Goal: Information Seeking & Learning: Learn about a topic

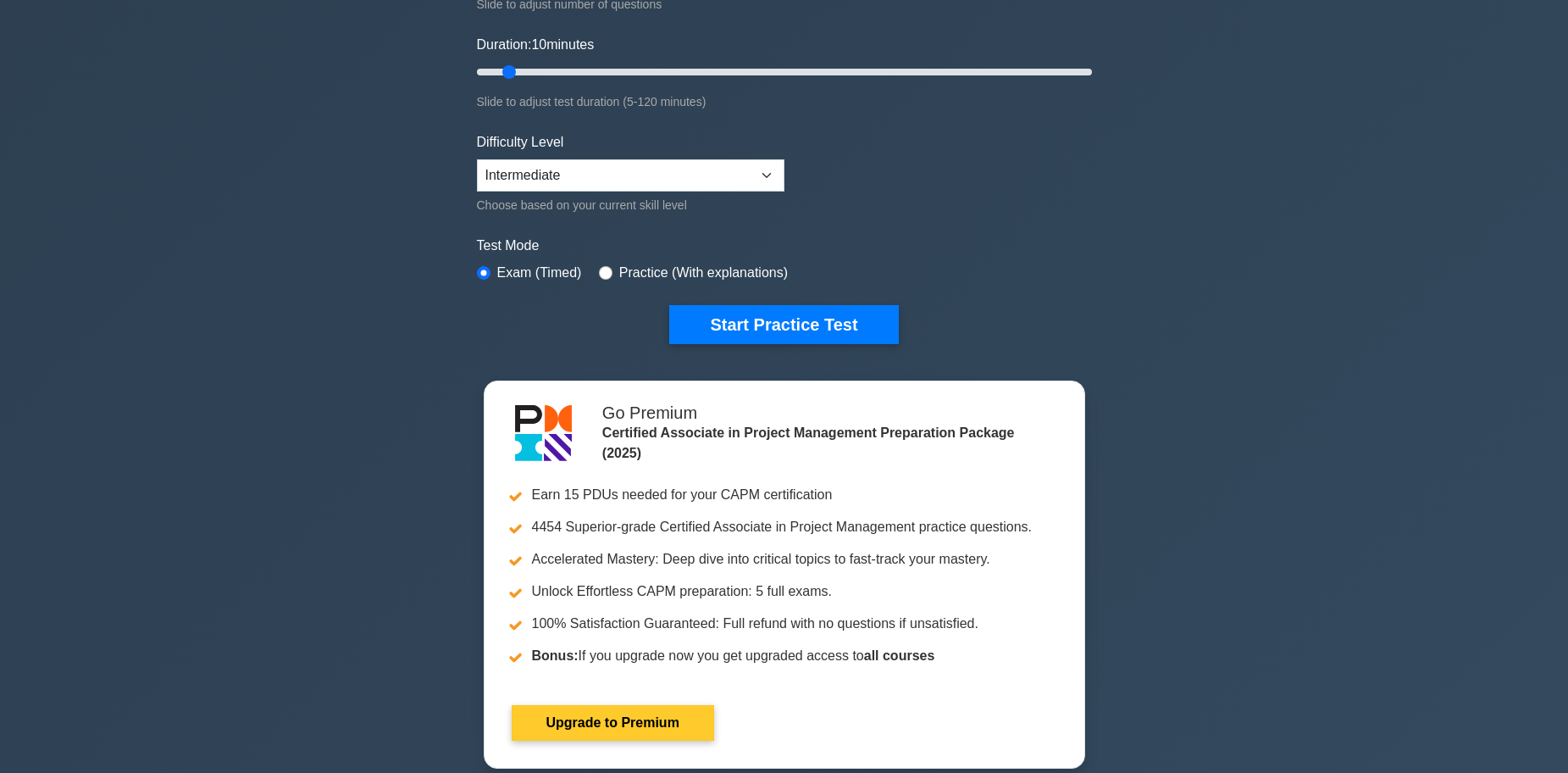
scroll to position [85, 0]
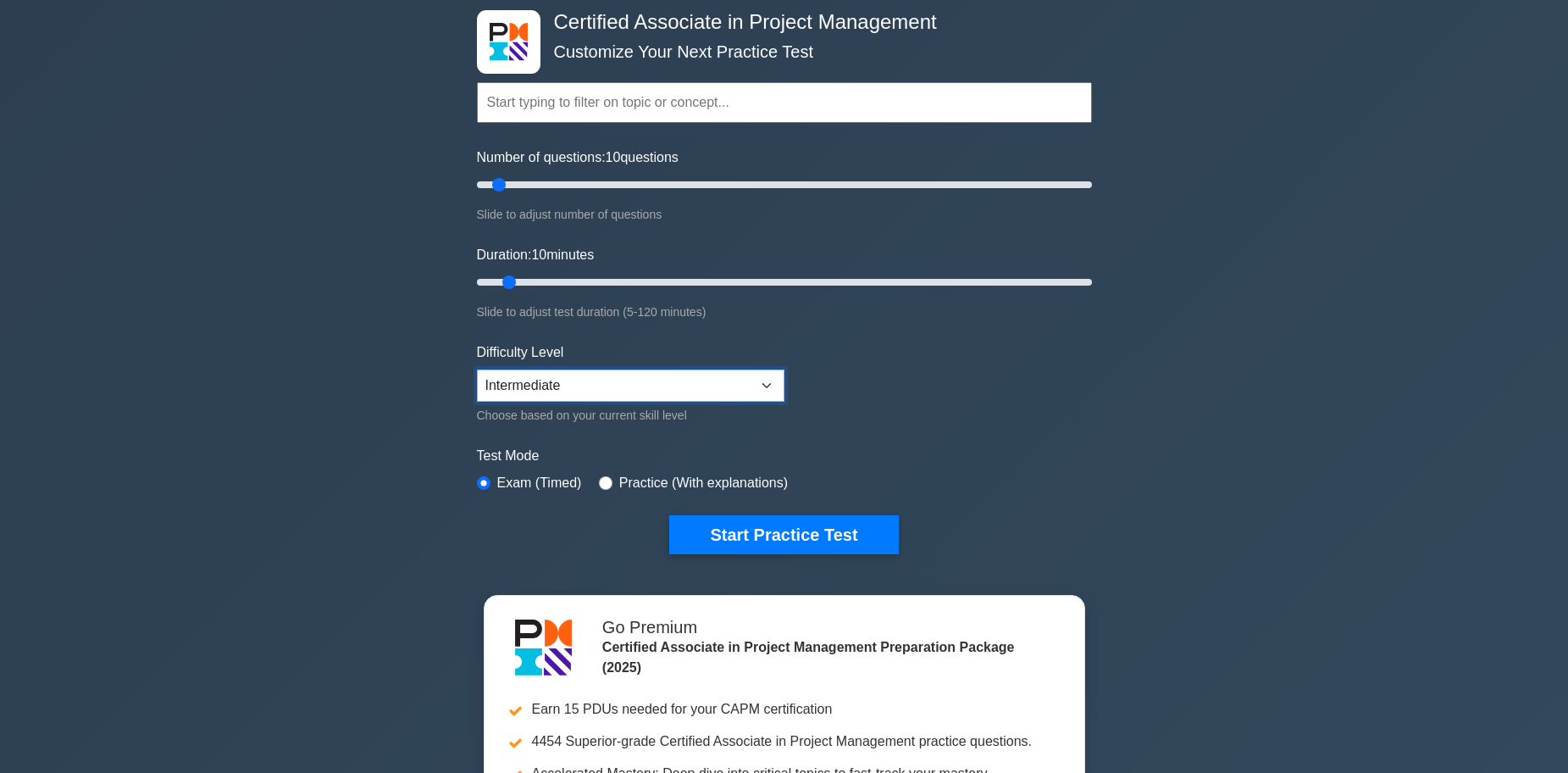
click at [594, 370] on select "Beginner Intermediate Expert" at bounding box center [631, 385] width 308 height 32
click at [1070, 483] on div "Test Mode Exam (Timed) Practice (With explanations)" at bounding box center [784, 470] width 615 height 49
click at [711, 483] on label "Practice (With explanations)" at bounding box center [703, 483] width 169 height 21
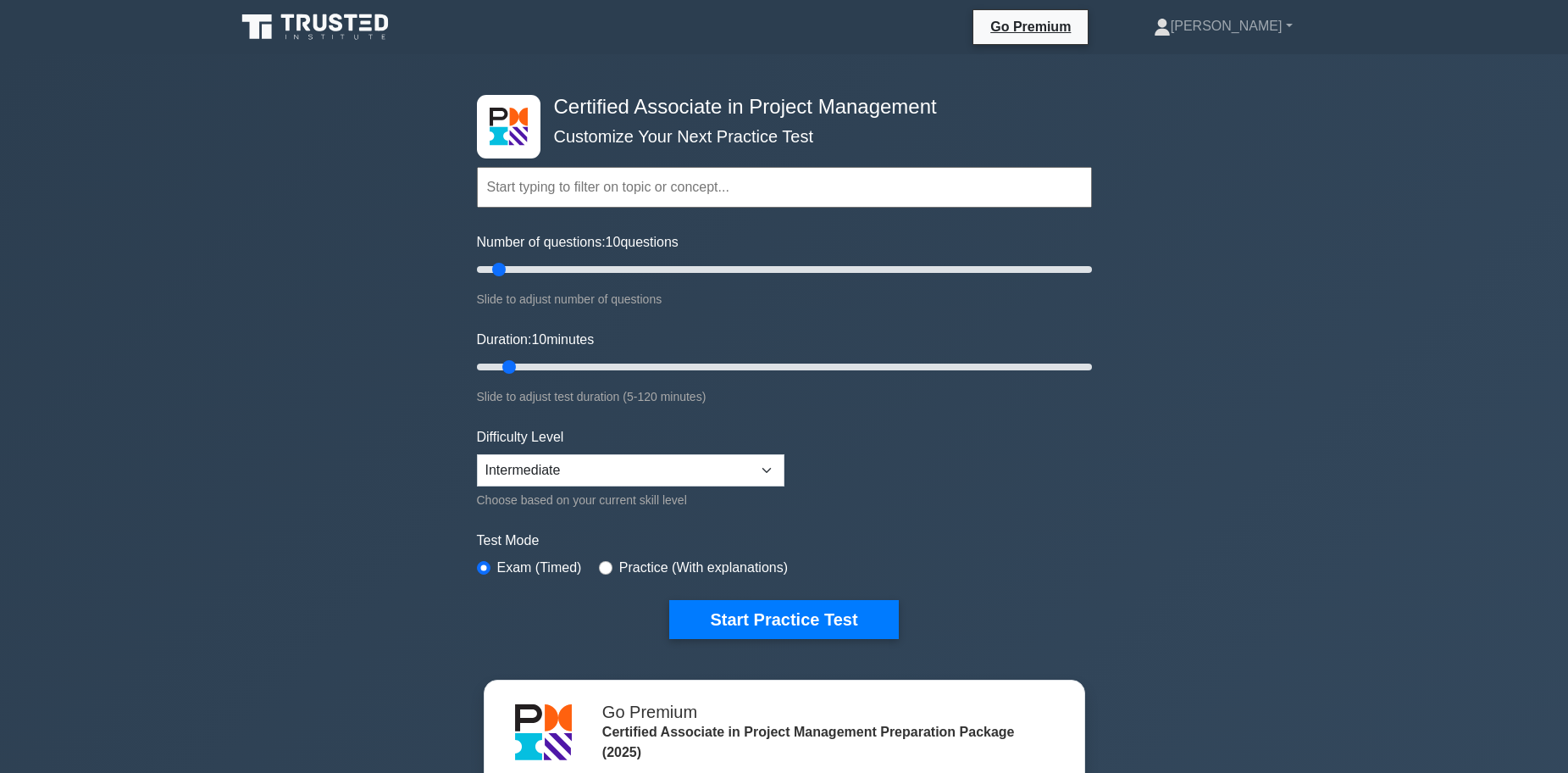
click at [284, 51] on nav "Go Premium Gustavo Profile" at bounding box center [784, 27] width 1568 height 54
click at [302, 22] on icon at bounding box center [316, 27] width 163 height 32
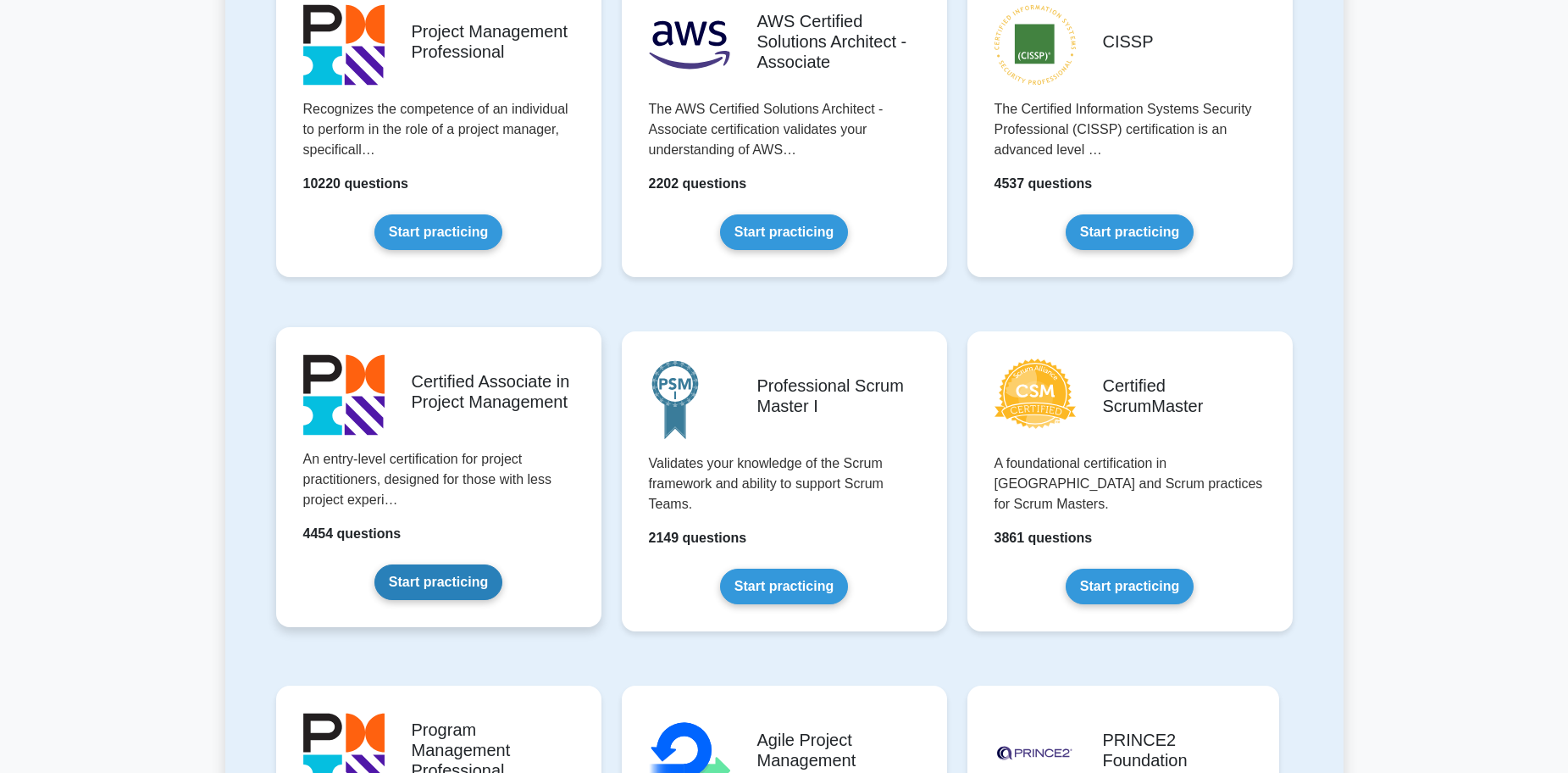
scroll to position [424, 0]
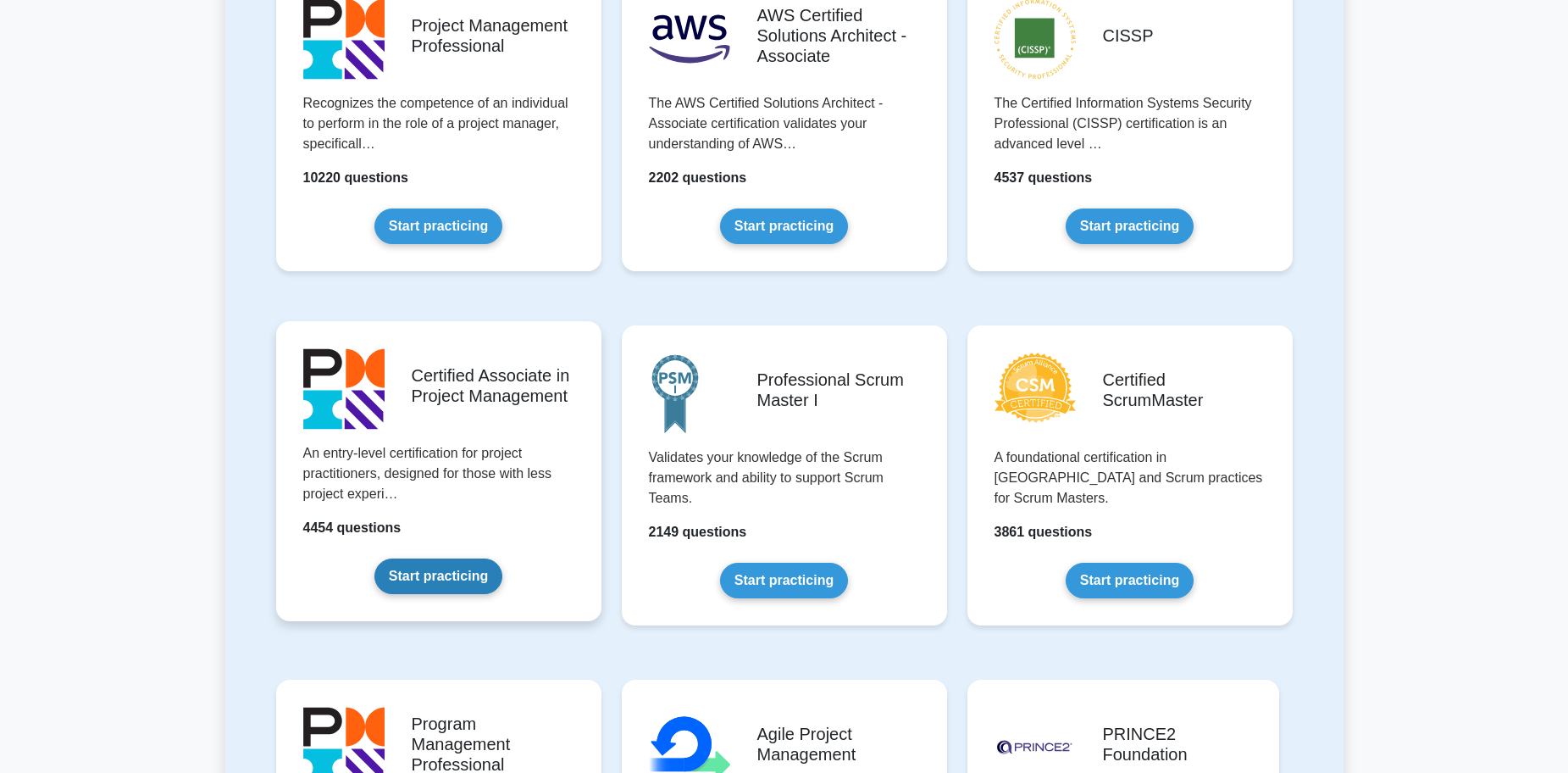
click at [443, 577] on link "Start practicing" at bounding box center [438, 576] width 128 height 35
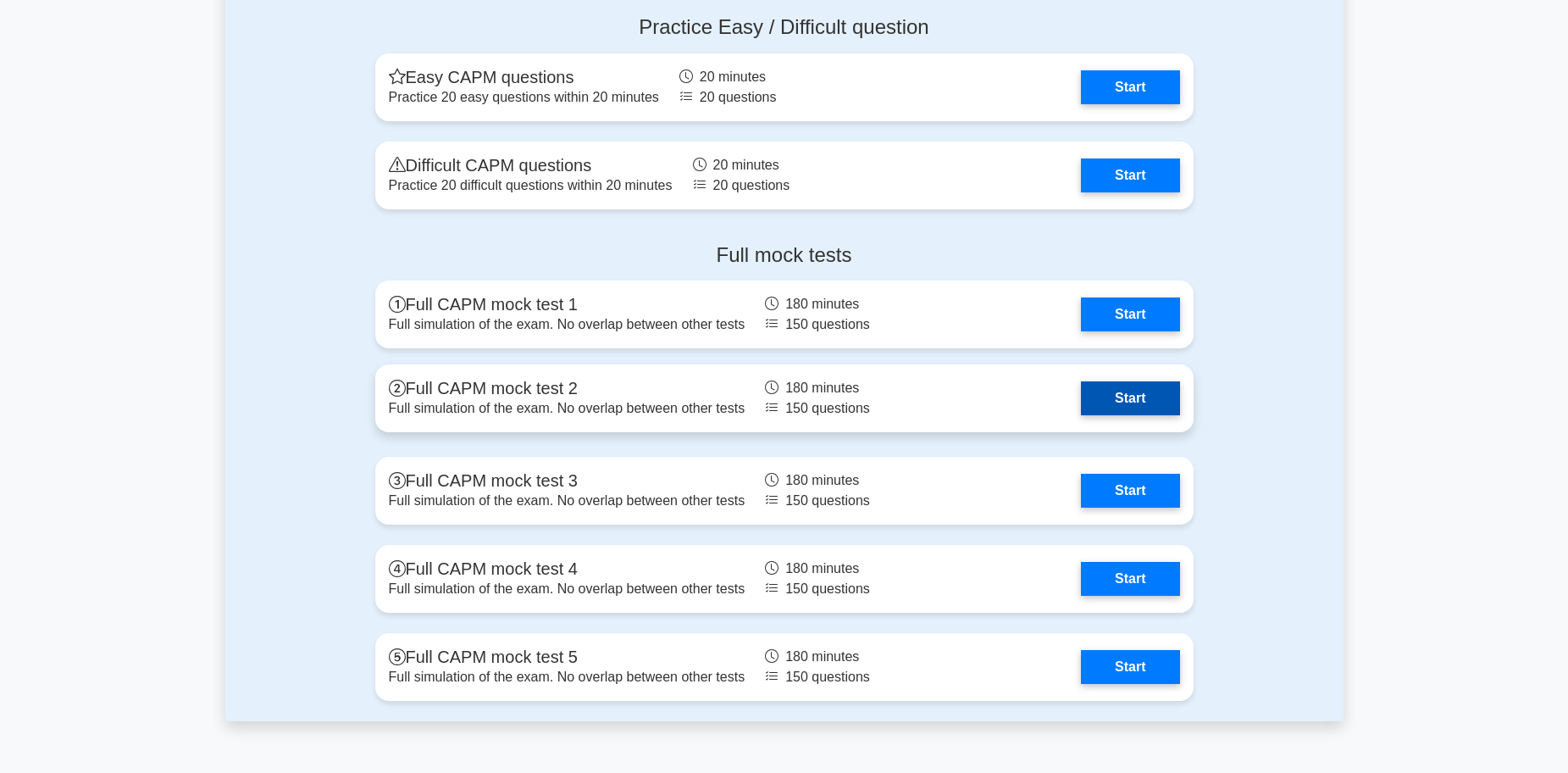
scroll to position [5761, 0]
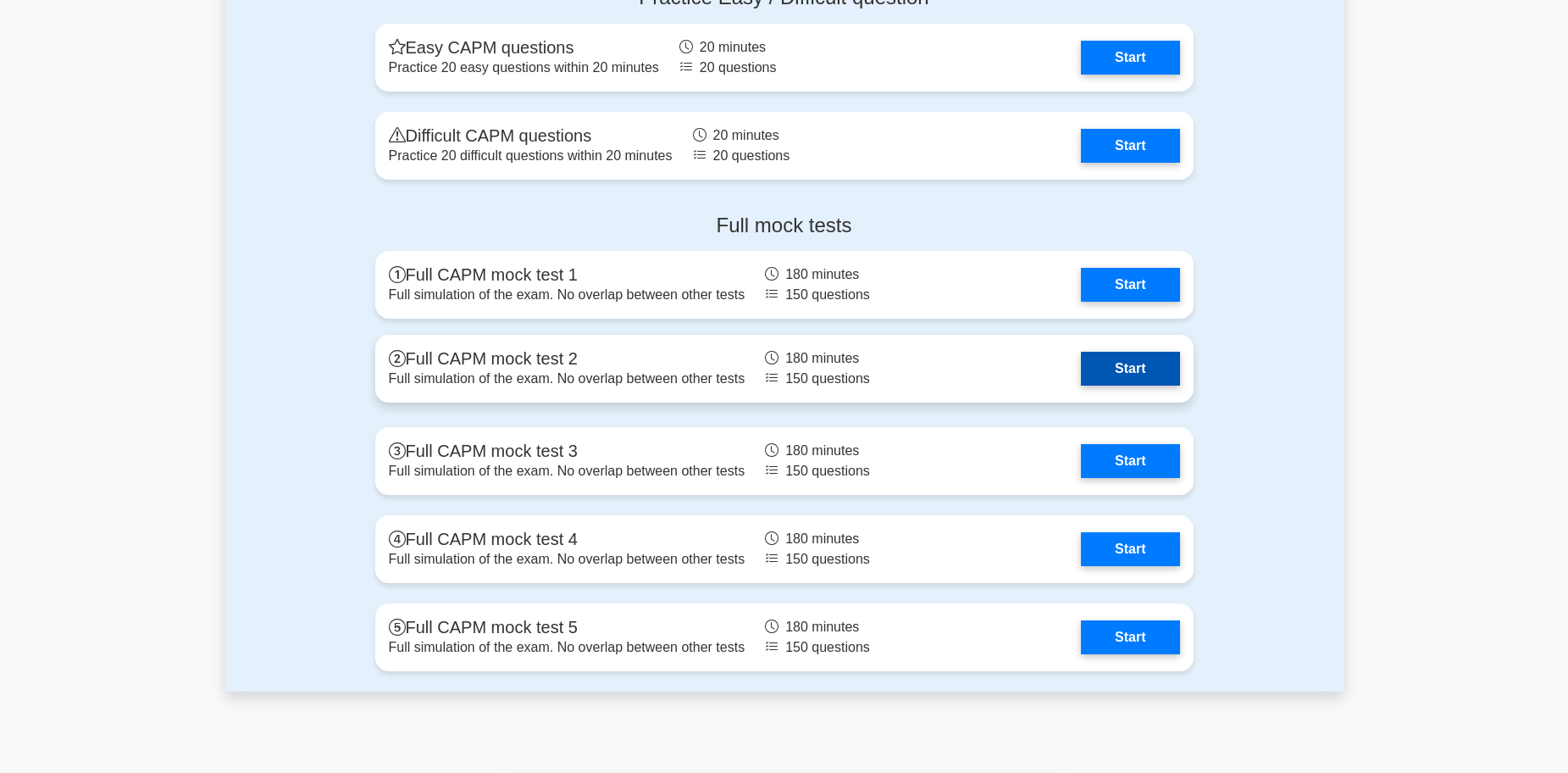
click at [1119, 375] on link "Start" at bounding box center [1130, 368] width 99 height 34
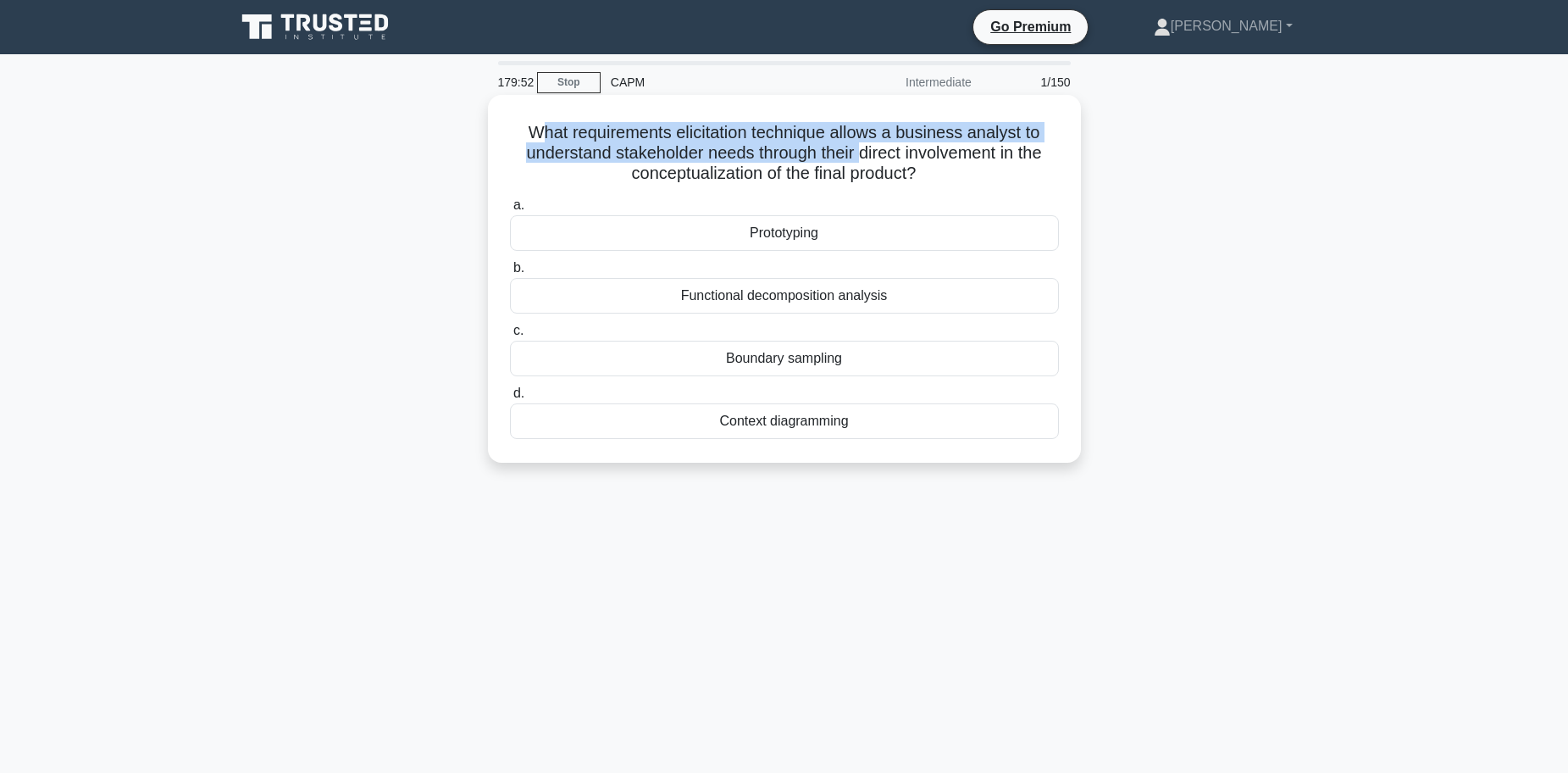
drag, startPoint x: 540, startPoint y: 129, endPoint x: 864, endPoint y: 162, distance: 325.7
click at [864, 162] on h5 "What requirements elicitation technique allows a business analyst to understand…" at bounding box center [784, 153] width 552 height 63
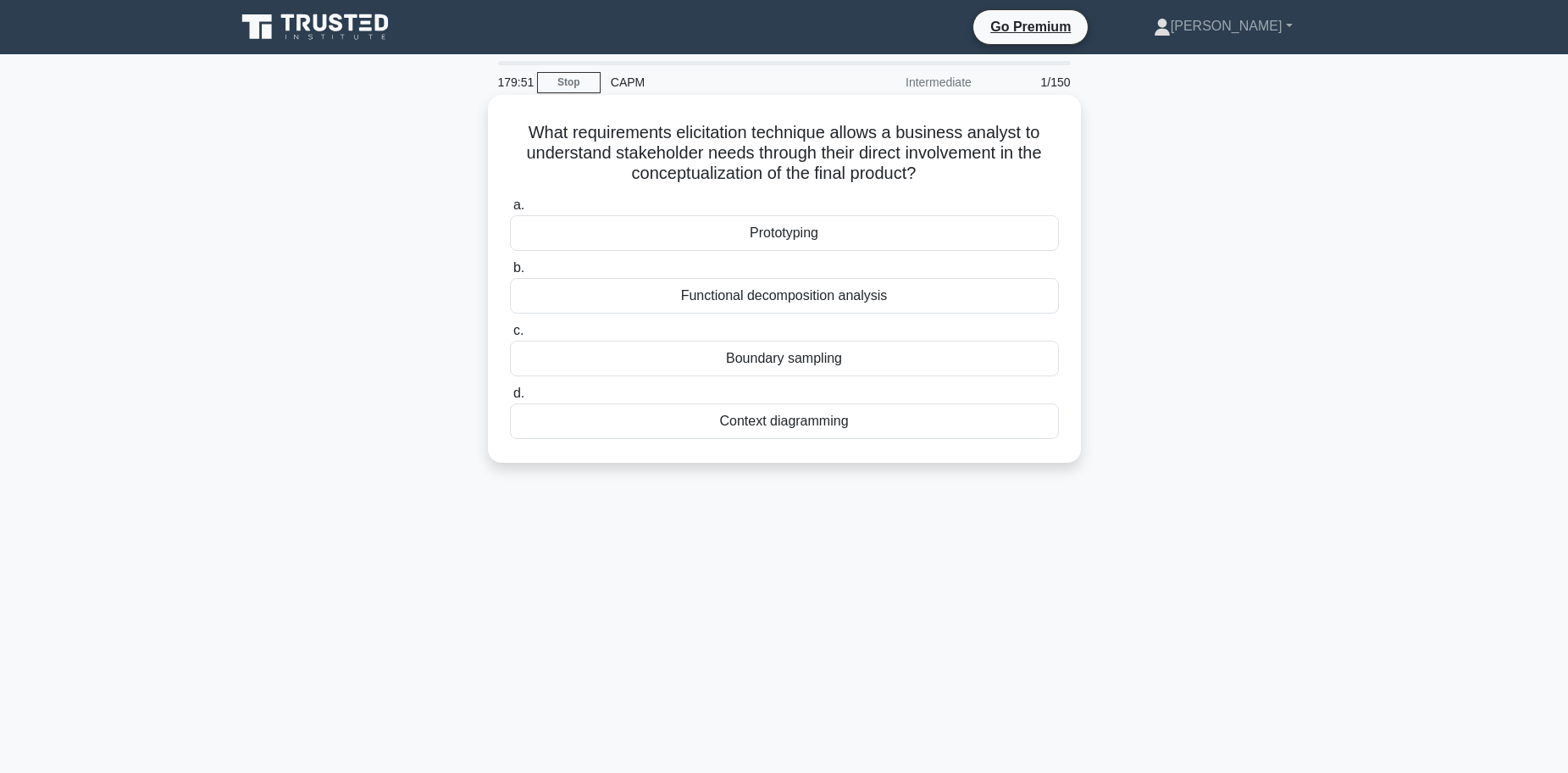
click at [916, 176] on h5 "What requirements elicitation technique allows a business analyst to understand…" at bounding box center [784, 153] width 552 height 63
drag, startPoint x: 923, startPoint y: 176, endPoint x: 615, endPoint y: 172, distance: 308.0
click at [615, 172] on h5 "What requirements elicitation technique allows a business analyst to understand…" at bounding box center [784, 153] width 552 height 63
click at [599, 174] on h5 "What requirements elicitation technique allows a business analyst to understand…" at bounding box center [784, 153] width 552 height 63
click at [792, 424] on div "Context diagramming" at bounding box center [784, 420] width 549 height 35
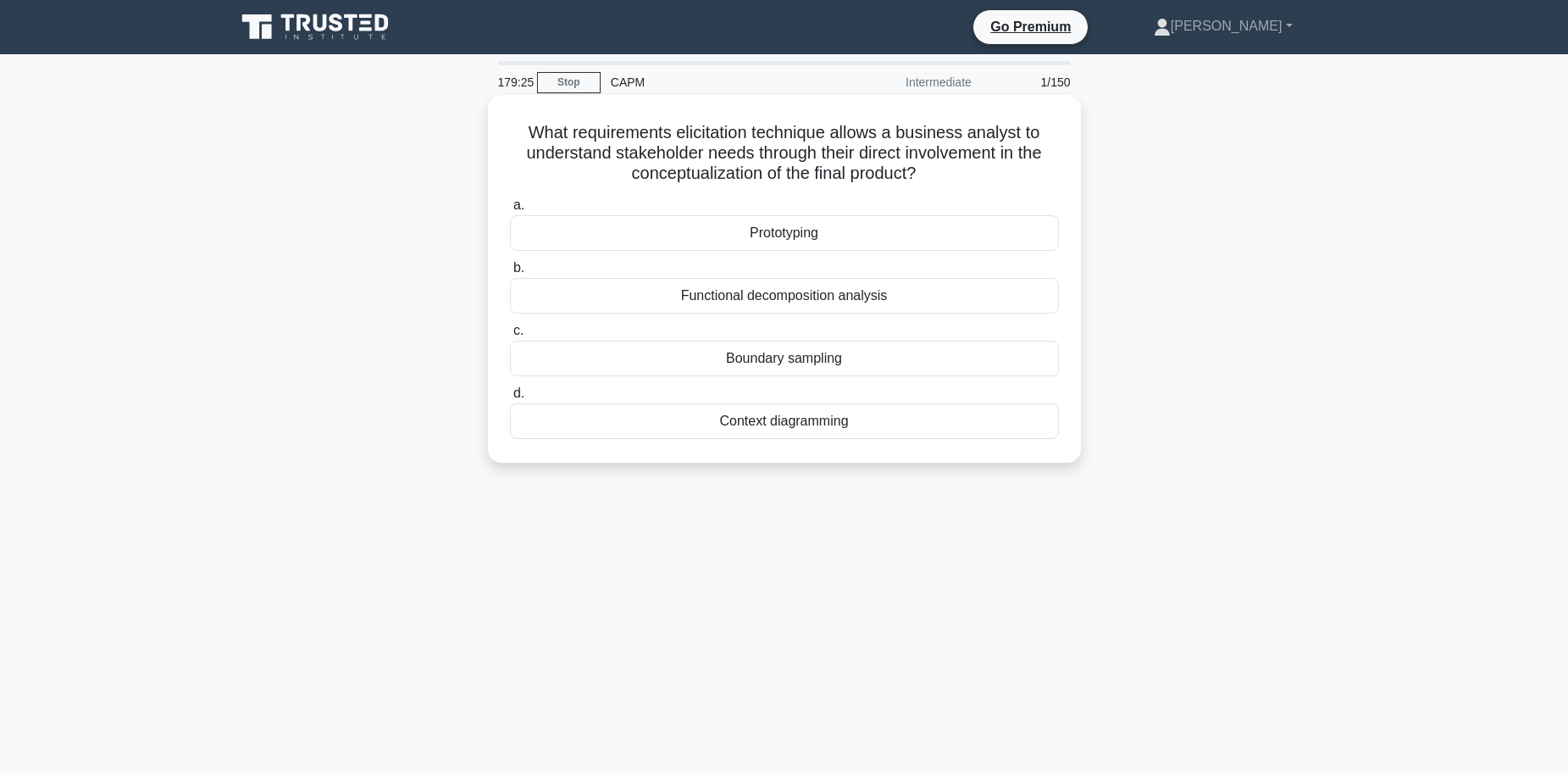
click at [734, 421] on div "Context diagramming" at bounding box center [784, 420] width 549 height 35
click at [510, 399] on input "d. Context diagramming" at bounding box center [510, 393] width 0 height 11
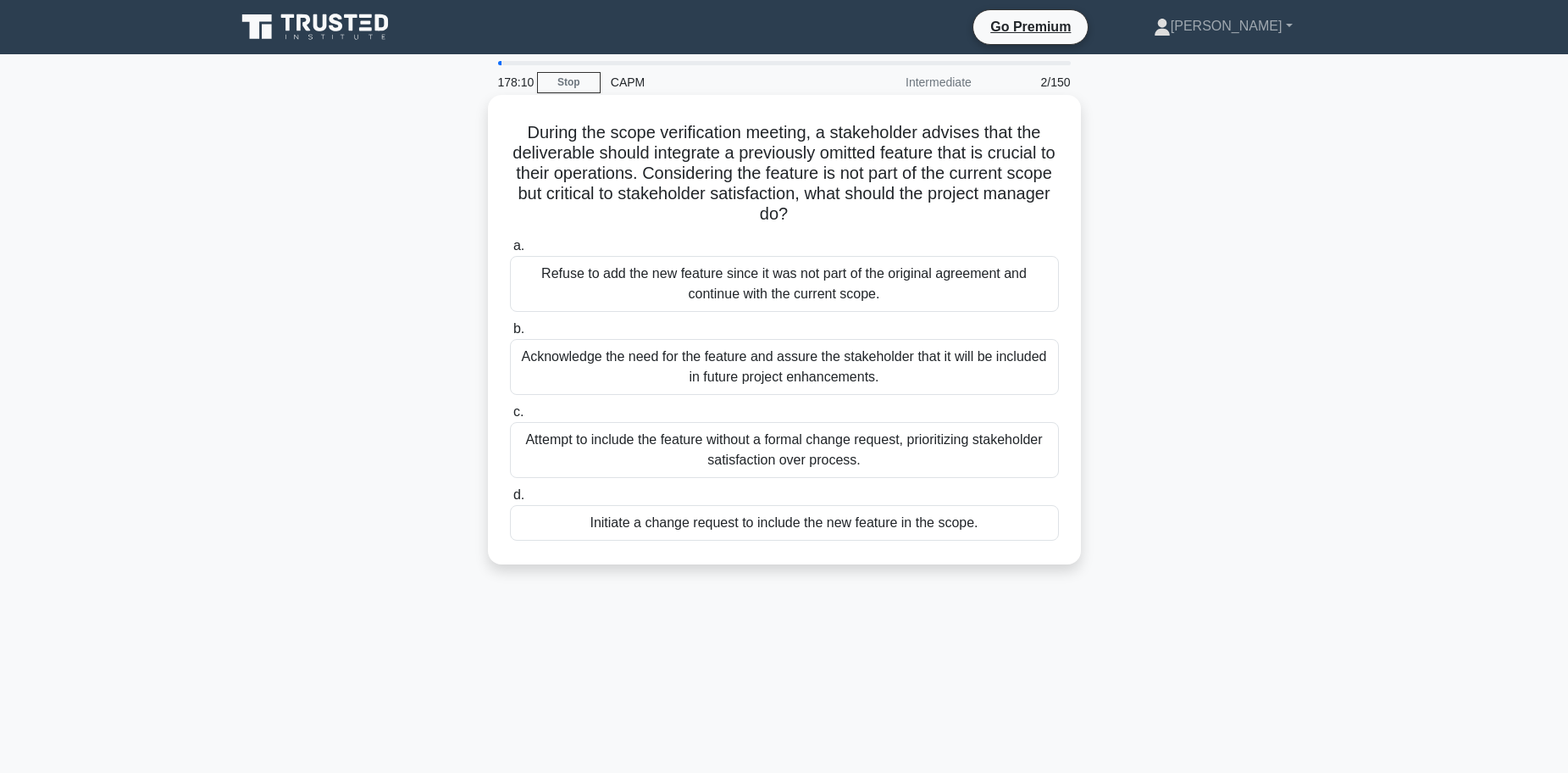
click at [692, 526] on div "Initiate a change request to include the new feature in the scope." at bounding box center [784, 522] width 549 height 35
click at [510, 501] on input "d. Initiate a change request to include the new feature in the scope." at bounding box center [510, 495] width 0 height 11
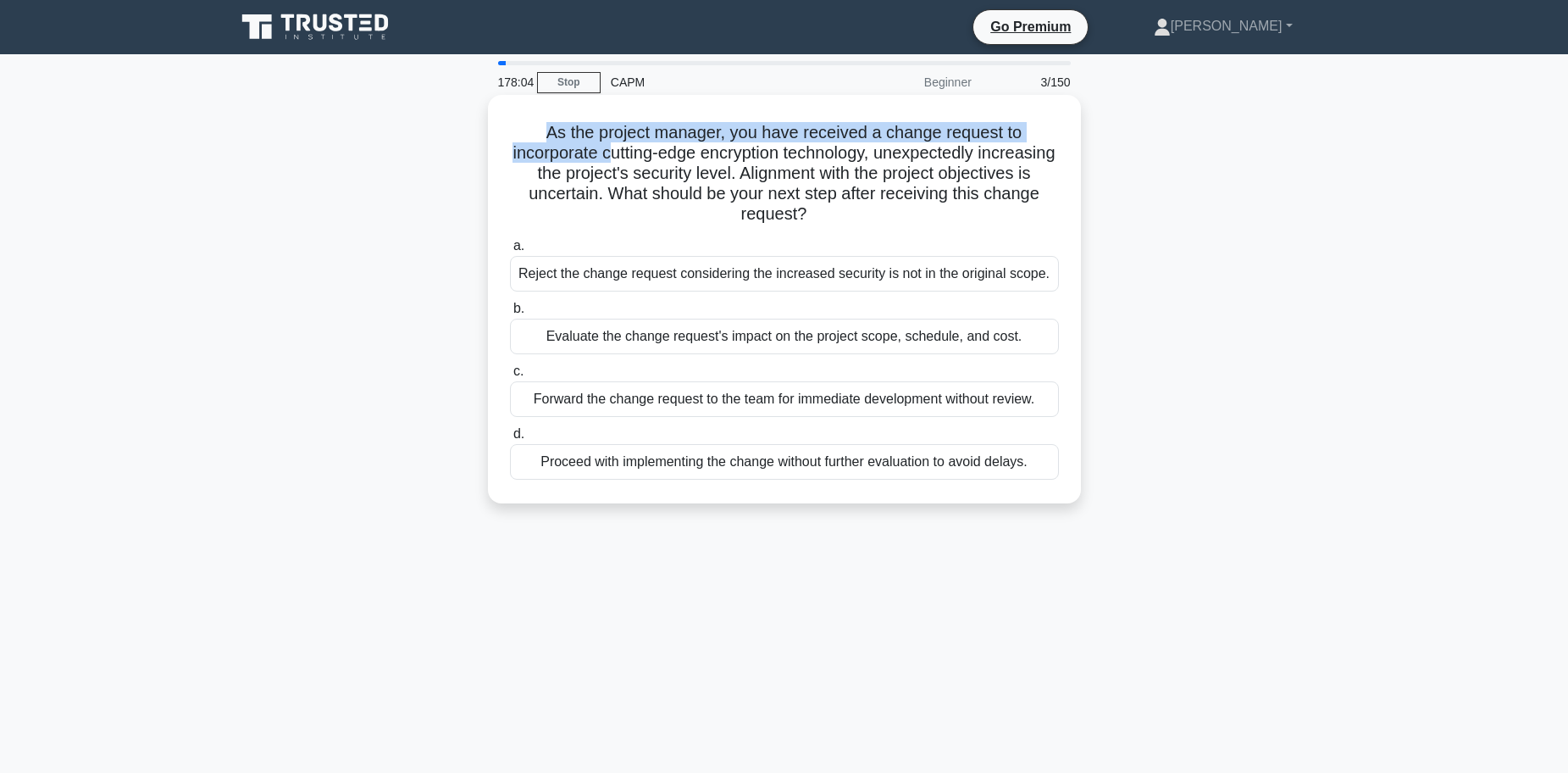
drag, startPoint x: 526, startPoint y: 130, endPoint x: 647, endPoint y: 152, distance: 123.0
click at [644, 150] on h5 "As the project manager, you have received a change request to incorporate cutti…" at bounding box center [784, 174] width 552 height 104
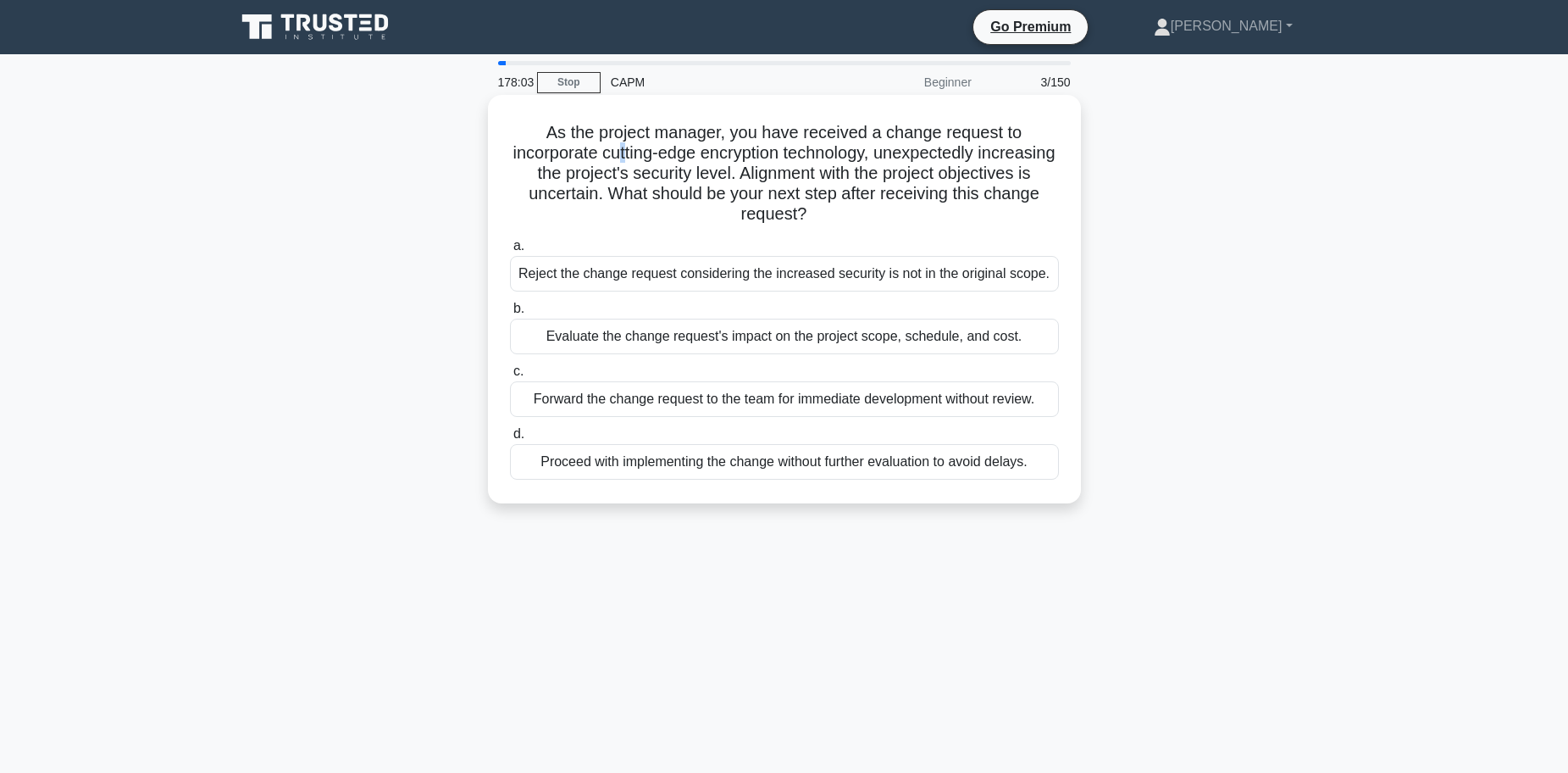
click at [659, 161] on h5 "As the project manager, you have received a change request to incorporate cutti…" at bounding box center [784, 174] width 552 height 104
click at [703, 160] on h5 "As the project manager, you have received a change request to incorporate cutti…" at bounding box center [784, 174] width 552 height 104
click at [609, 335] on div "Evaluate the change request's impact on the project scope, schedule, and cost." at bounding box center [784, 335] width 549 height 35
click at [510, 315] on input "b. Evaluate the change request's impact on the project scope, schedule, and cos…" at bounding box center [510, 309] width 0 height 11
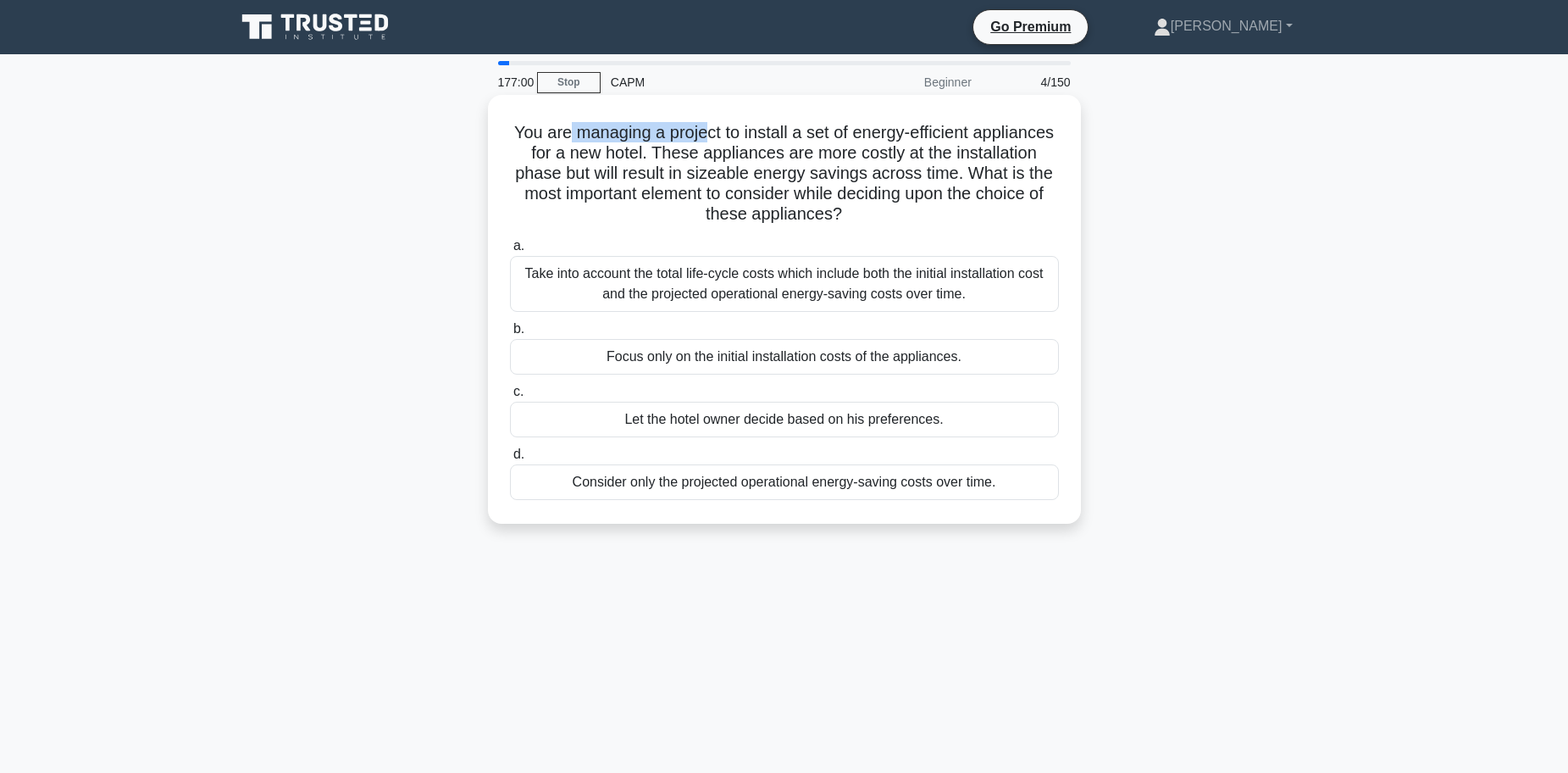
drag, startPoint x: 608, startPoint y: 129, endPoint x: 743, endPoint y: 144, distance: 135.8
click at [743, 144] on h5 "You are managing a project to install a set of energy-efficient appliances for …" at bounding box center [784, 174] width 552 height 104
click at [736, 152] on h5 "You are managing a project to install a set of energy-efficient appliances for …" at bounding box center [784, 174] width 552 height 104
drag, startPoint x: 600, startPoint y: 189, endPoint x: 894, endPoint y: 227, distance: 296.4
click at [894, 226] on h5 "You are managing a project to install a set of energy-efficient appliances for …" at bounding box center [784, 174] width 552 height 104
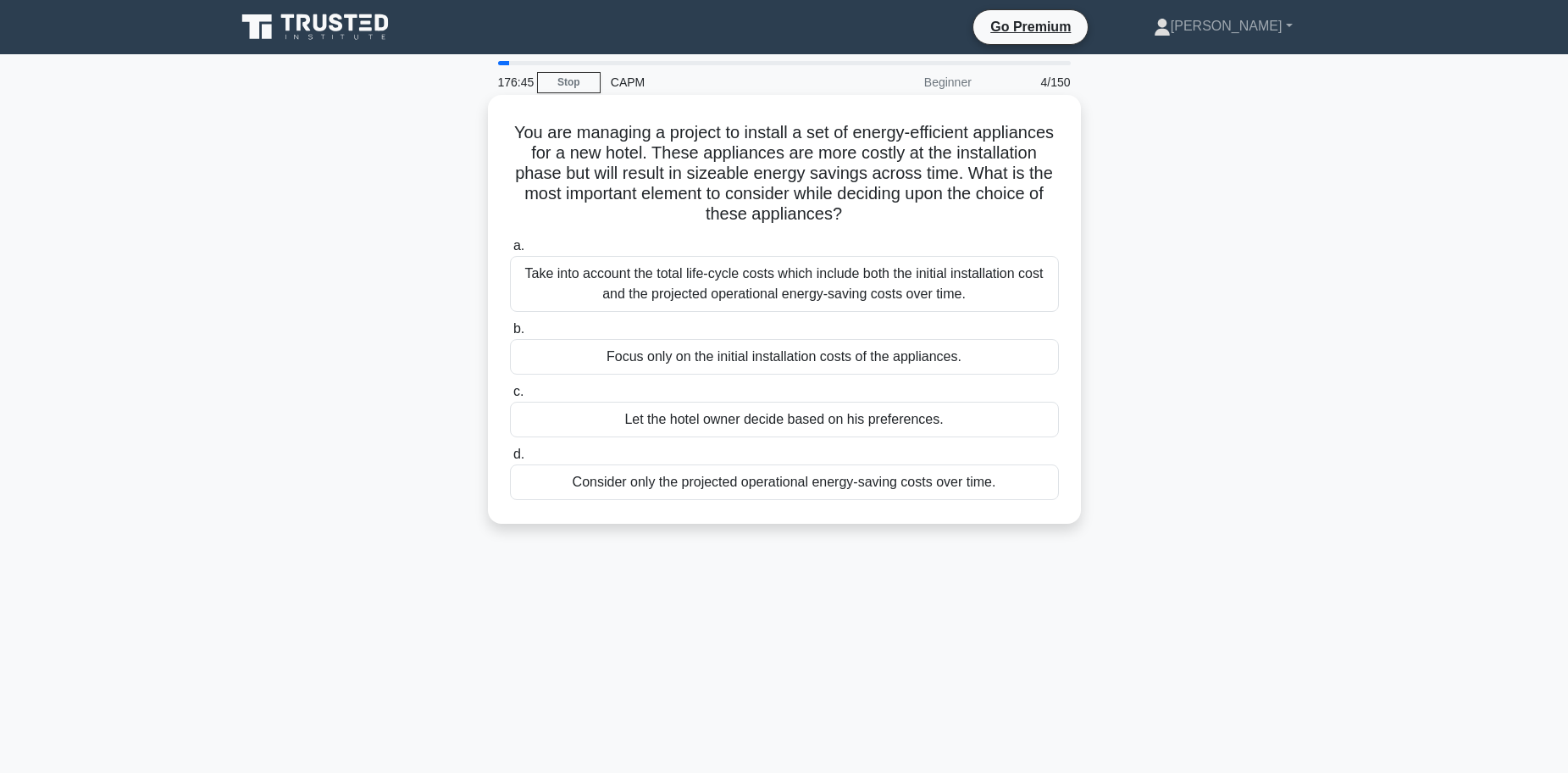
click at [777, 226] on h5 "You are managing a project to install a set of energy-efficient appliances for …" at bounding box center [784, 174] width 552 height 104
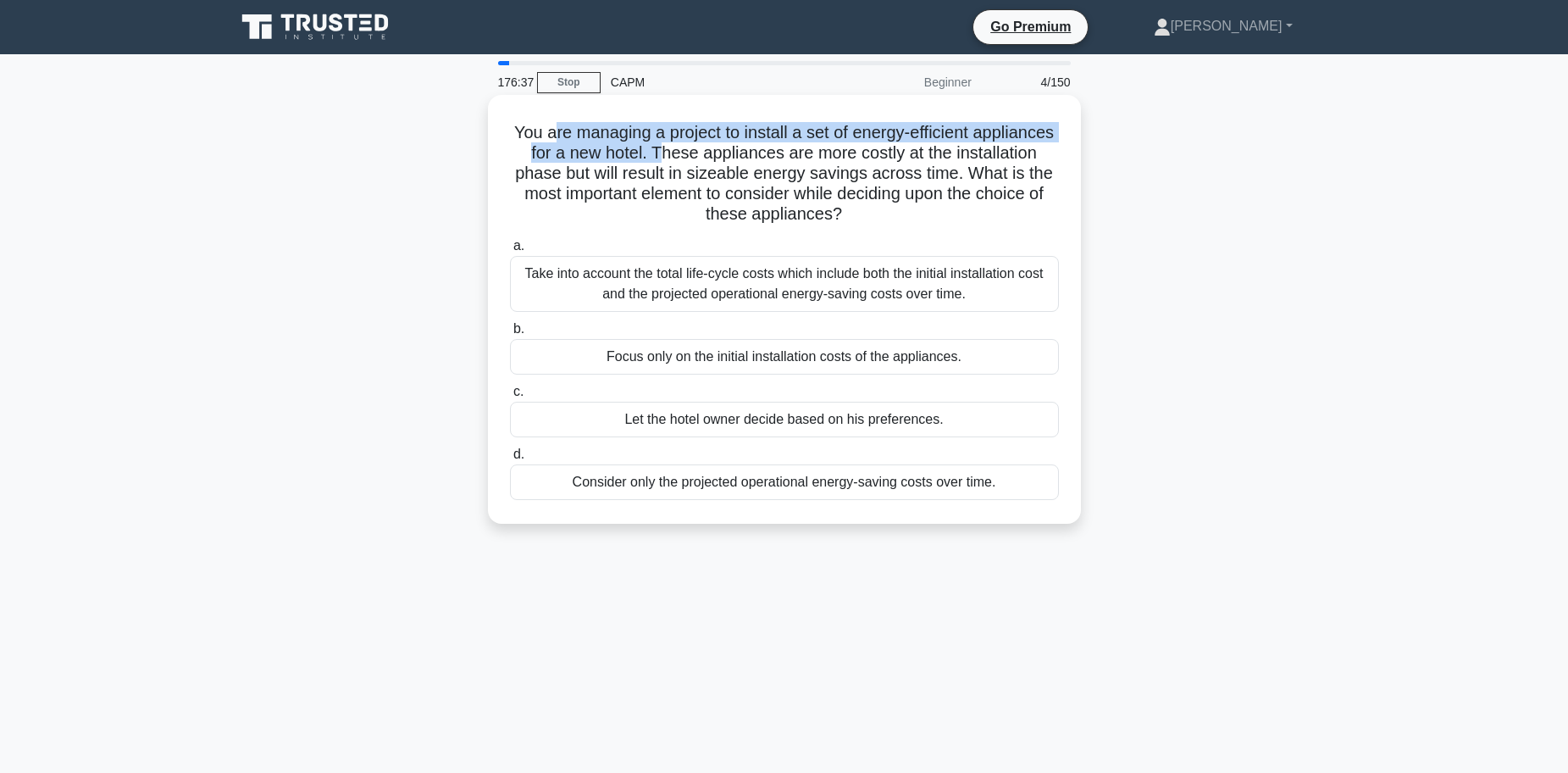
drag, startPoint x: 594, startPoint y: 133, endPoint x: 743, endPoint y: 151, distance: 150.1
click at [743, 151] on h5 "You are managing a project to install a set of energy-efficient appliances for …" at bounding box center [784, 174] width 552 height 104
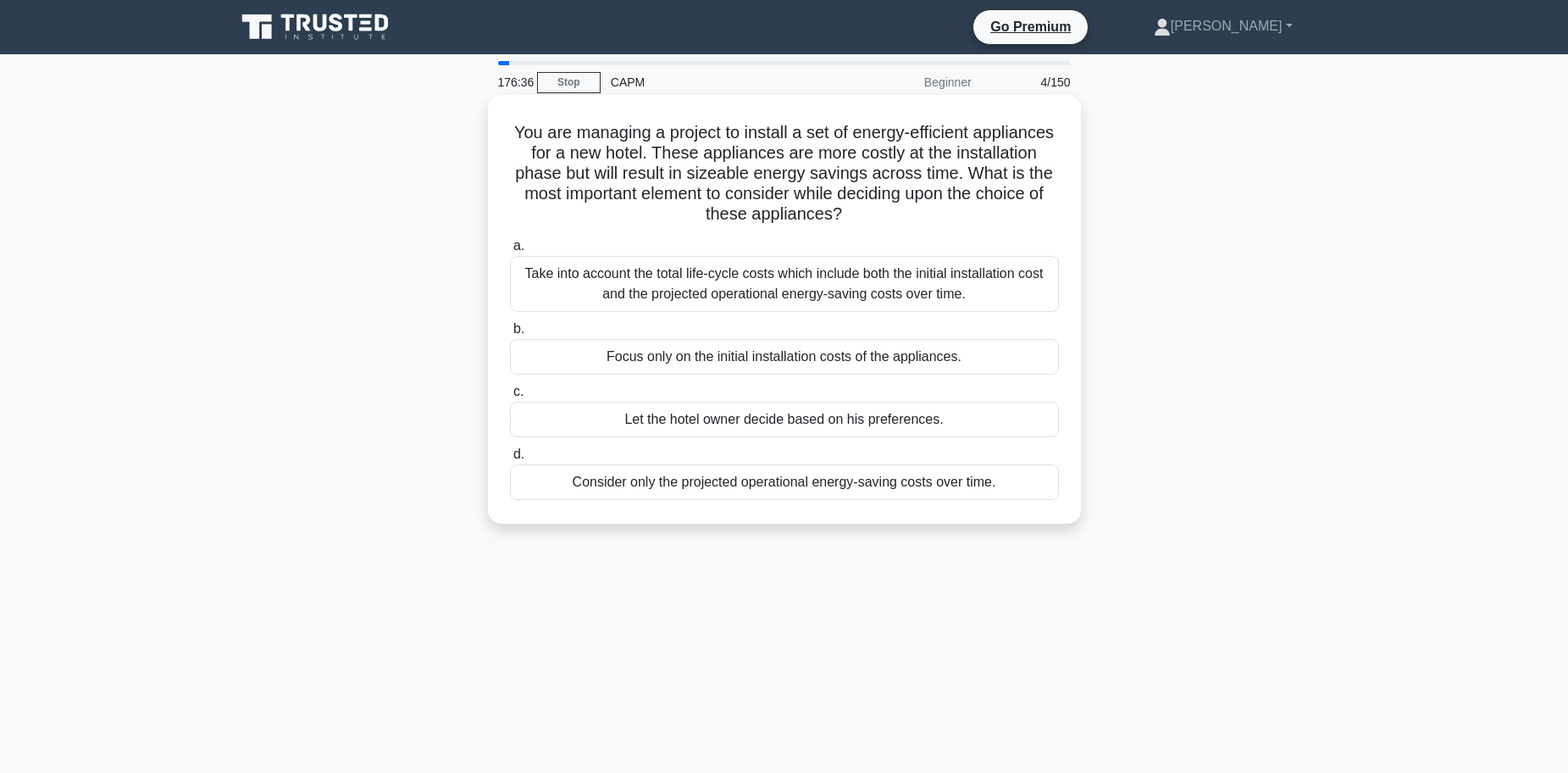
click at [767, 151] on h5 "You are managing a project to install a set of energy-efficient appliances for …" at bounding box center [784, 174] width 552 height 104
click at [637, 294] on div "Take into account the total life-cycle costs which include both the initial ins…" at bounding box center [784, 284] width 549 height 56
click at [510, 252] on input "a. Take into account the total life-cycle costs which include both the initial …" at bounding box center [510, 246] width 0 height 11
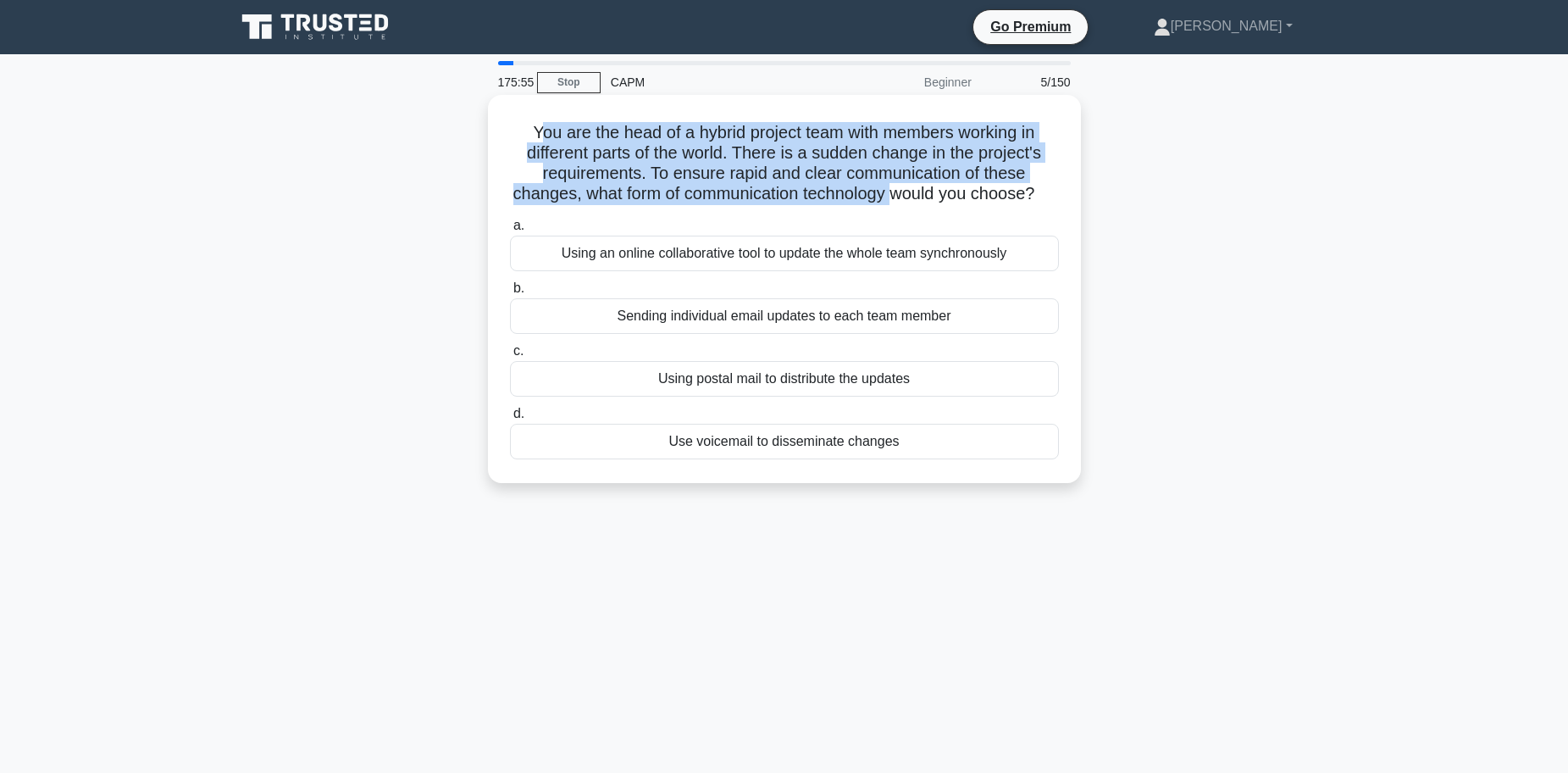
drag, startPoint x: 528, startPoint y: 126, endPoint x: 896, endPoint y: 187, distance: 373.0
click at [896, 187] on h5 "You are the head of a hybrid project team with members working in different par…" at bounding box center [784, 163] width 552 height 83
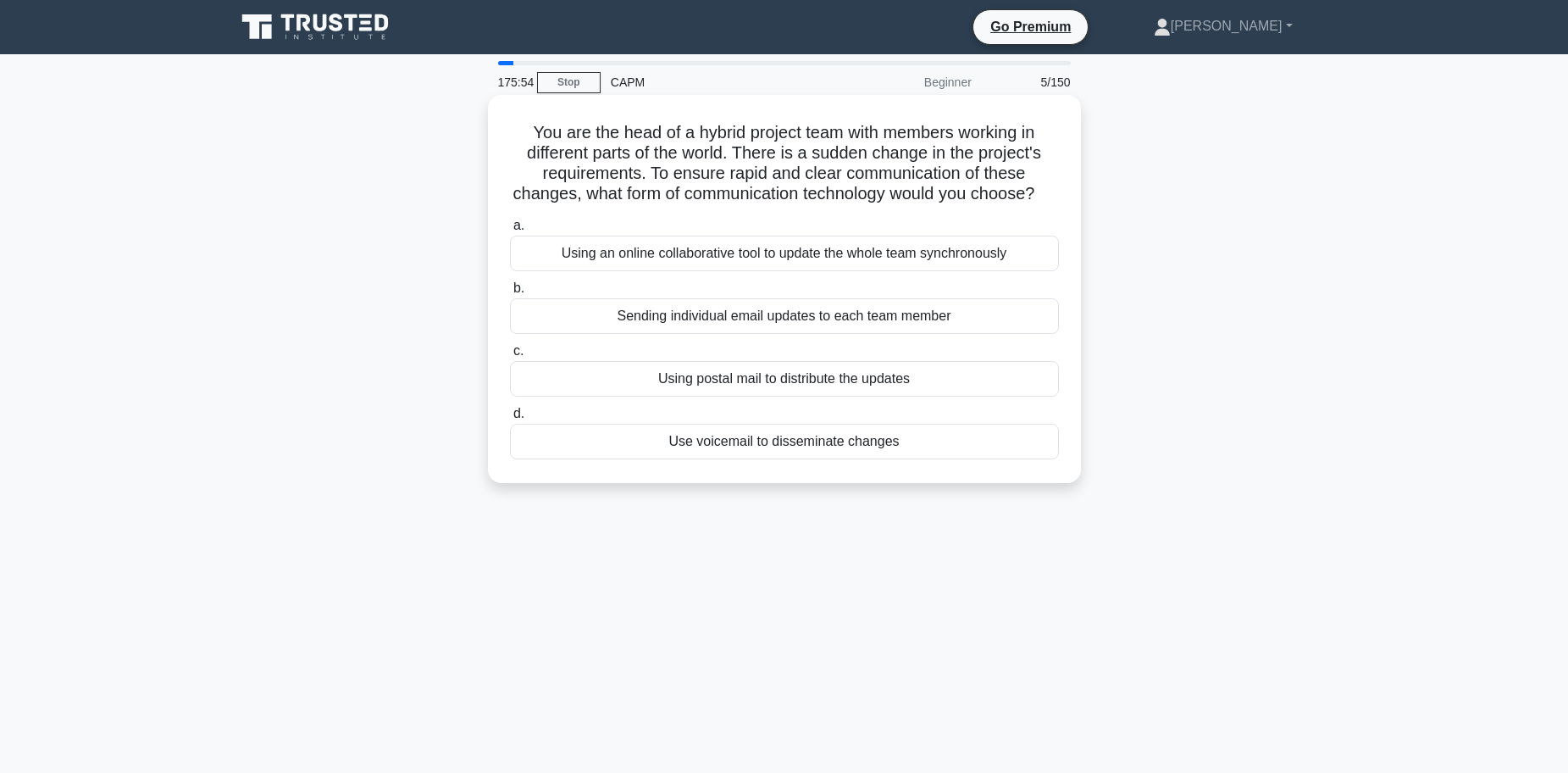
click at [702, 240] on label "a. Using an online collaborative tool to update the whole team synchronously" at bounding box center [784, 243] width 549 height 56
click at [510, 231] on input "a. Using an online collaborative tool to update the whole team synchronously" at bounding box center [510, 226] width 0 height 11
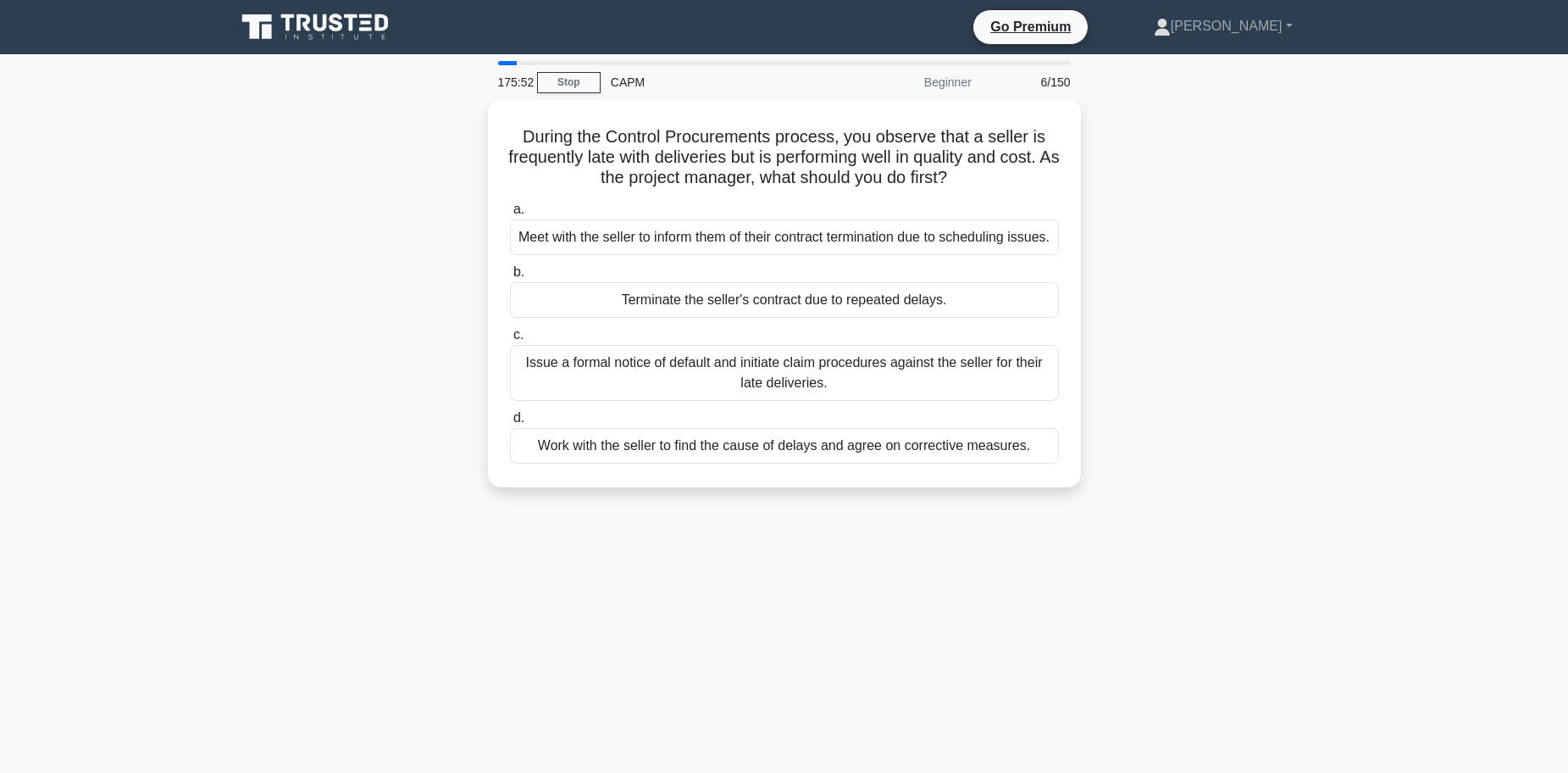
click at [448, 153] on div "During the Control Procurements process, you observe that a seller is frequentl…" at bounding box center [784, 303] width 1118 height 408
click at [1403, 245] on main "175:36 Stop CAPM Beginner 6/150 During the Control Procurements process, you ob…" at bounding box center [784, 485] width 1568 height 861
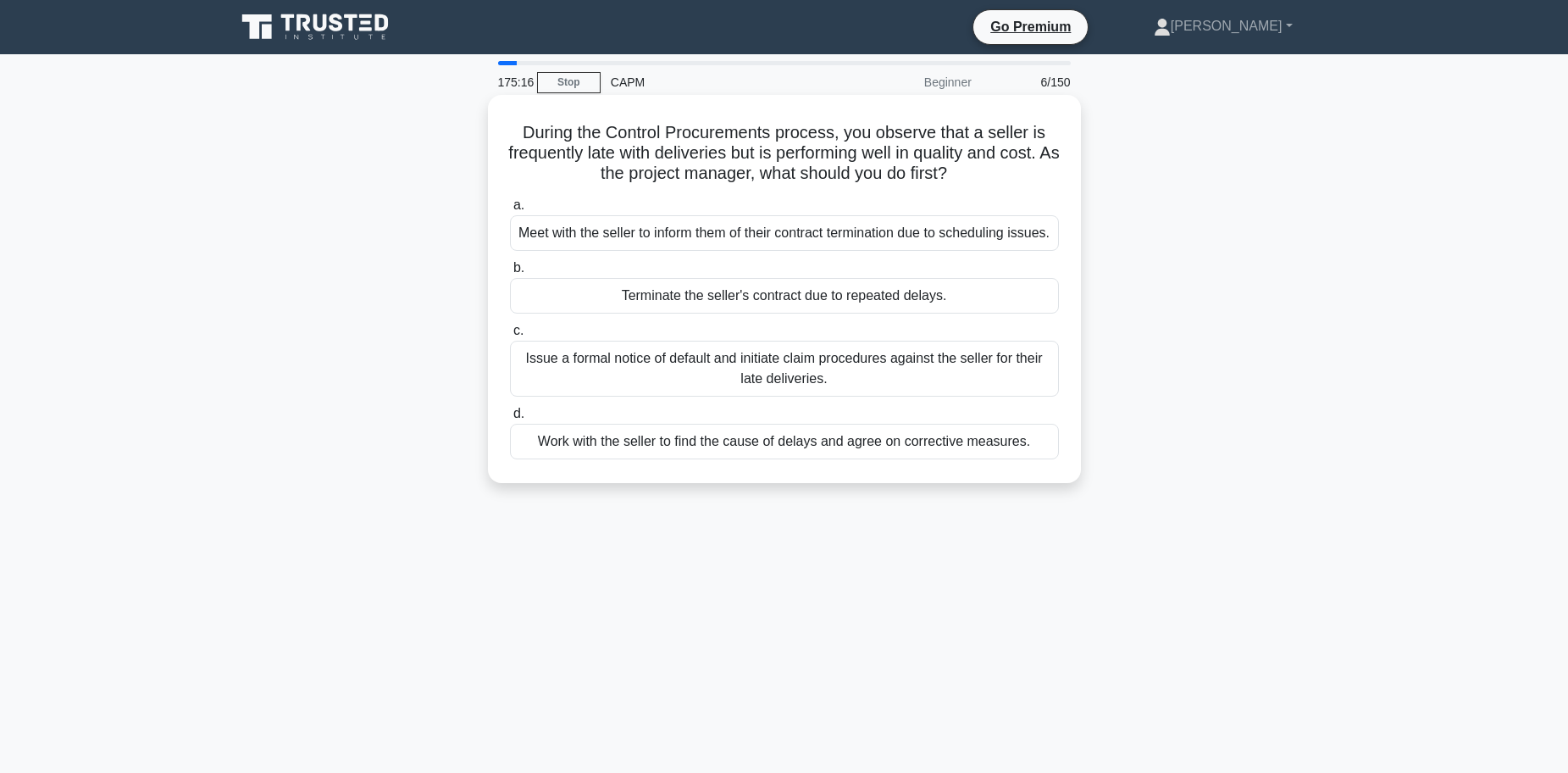
click at [704, 459] on div "Work with the seller to find the cause of delays and agree on corrective measur…" at bounding box center [784, 441] width 549 height 35
click at [510, 419] on input "d. Work with the seller to find the cause of delays and agree on corrective mea…" at bounding box center [510, 413] width 0 height 11
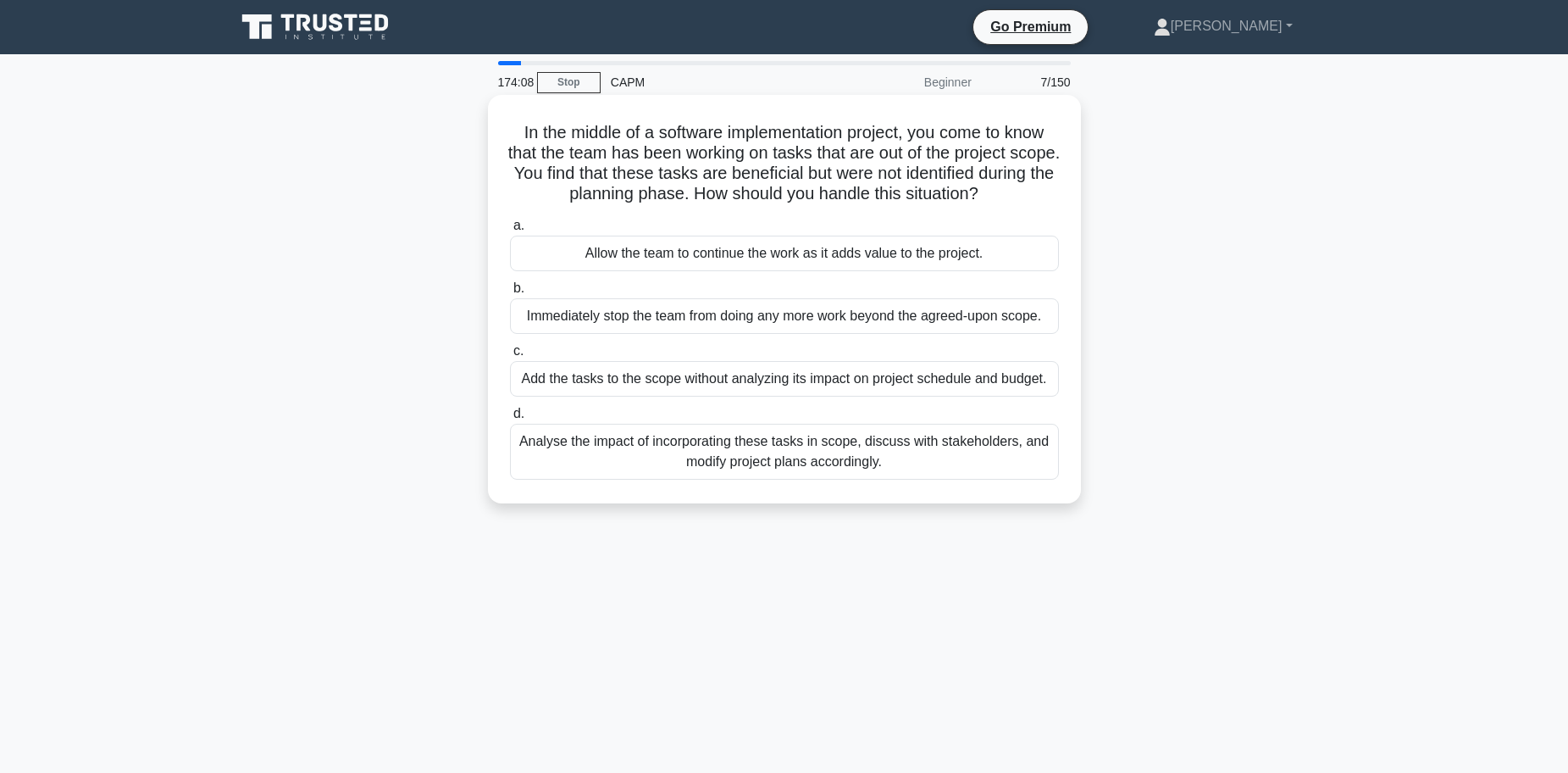
click at [615, 258] on div "Allow the team to continue the work as it adds value to the project." at bounding box center [784, 252] width 549 height 35
click at [510, 231] on input "a. Allow the team to continue the work as it adds value to the project." at bounding box center [510, 226] width 0 height 11
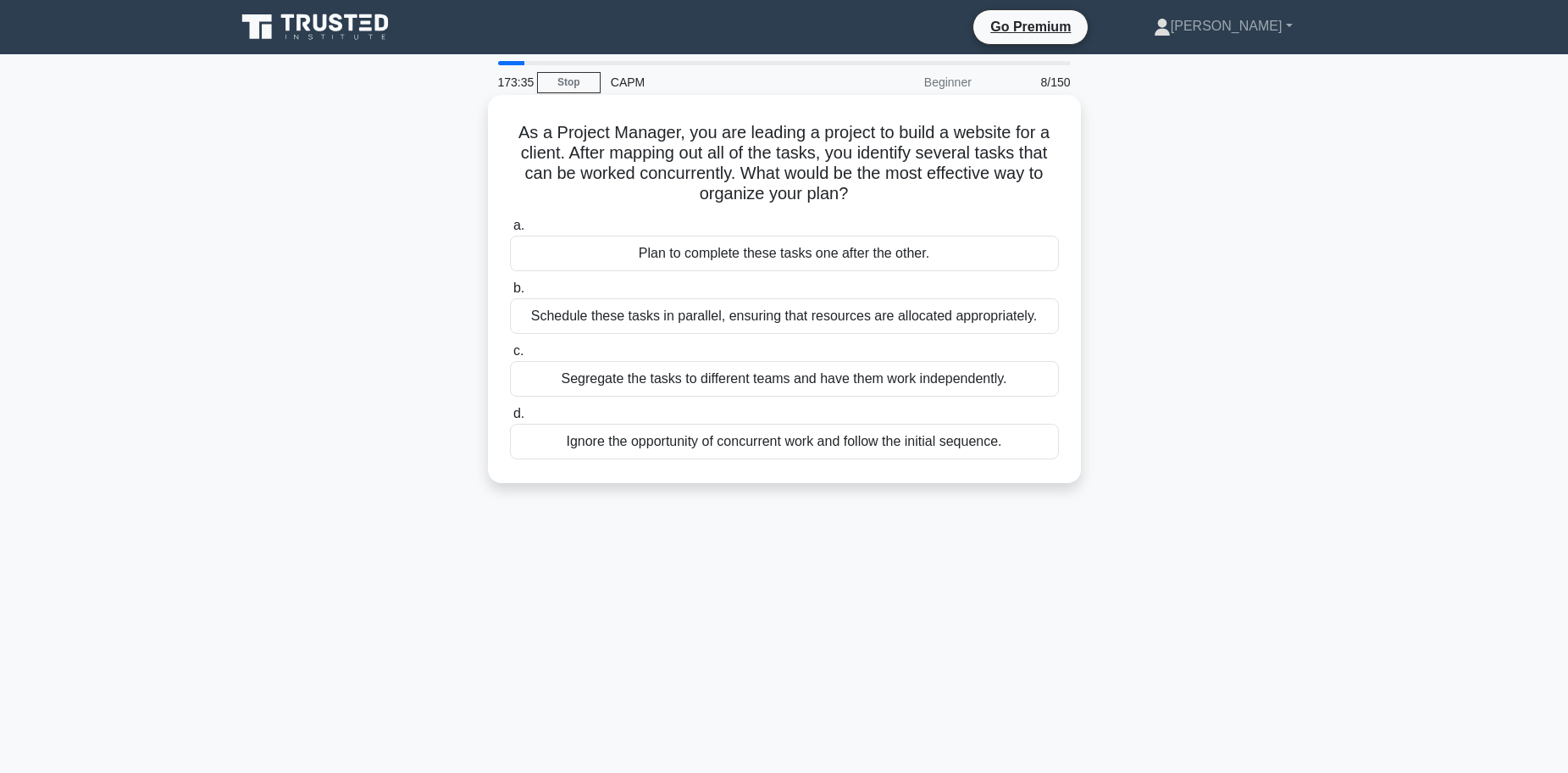
click at [763, 323] on div "Schedule these tasks in parallel, ensuring that resources are allocated appropr…" at bounding box center [784, 316] width 549 height 35
click at [510, 294] on input "b. Schedule these tasks in parallel, ensuring that resources are allocated appr…" at bounding box center [510, 288] width 0 height 11
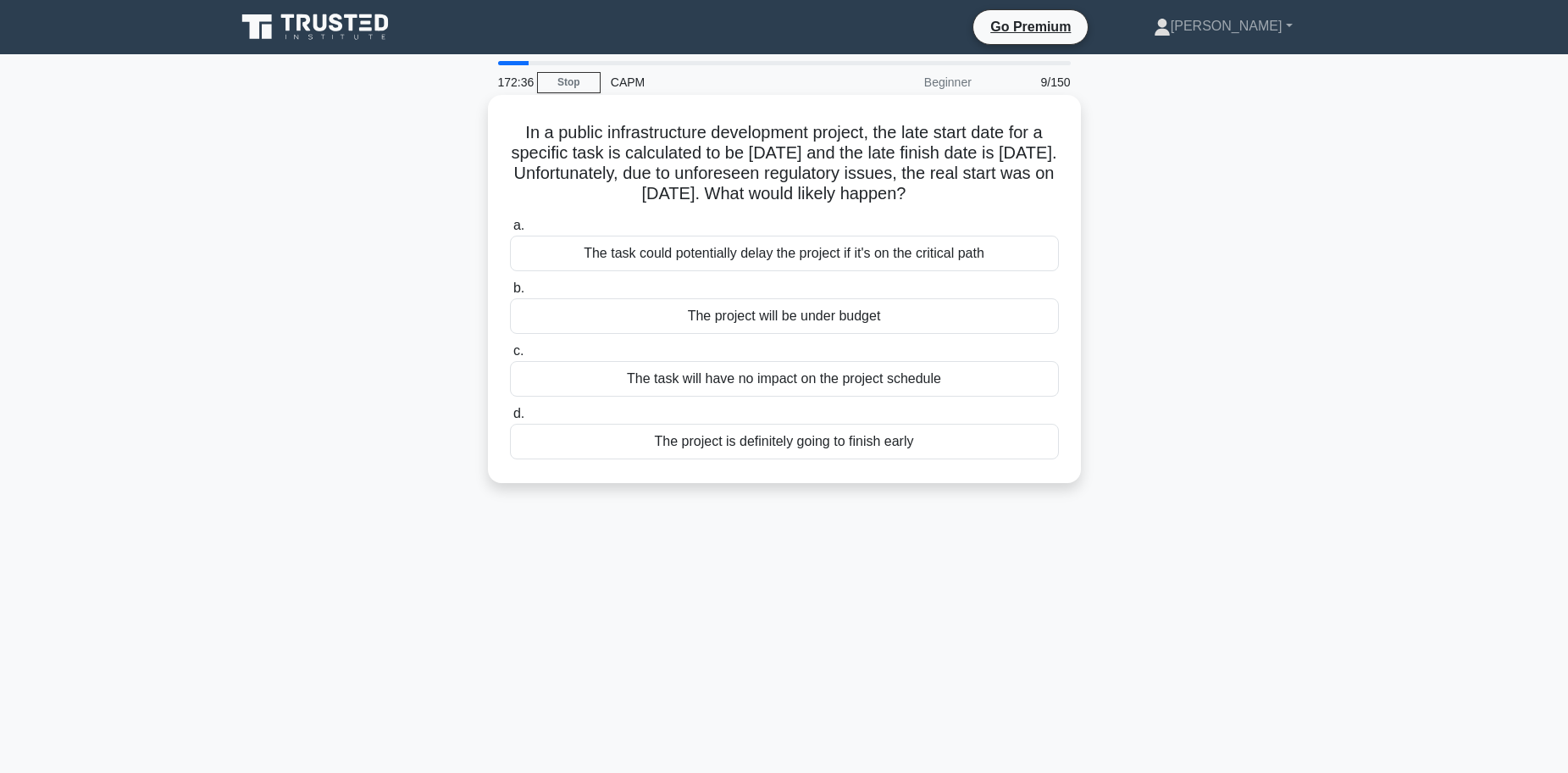
click at [761, 257] on div "The task could potentially delay the project if it's on the critical path" at bounding box center [784, 252] width 549 height 35
click at [510, 231] on input "a. The task could potentially delay the project if it's on the critical path" at bounding box center [510, 226] width 0 height 11
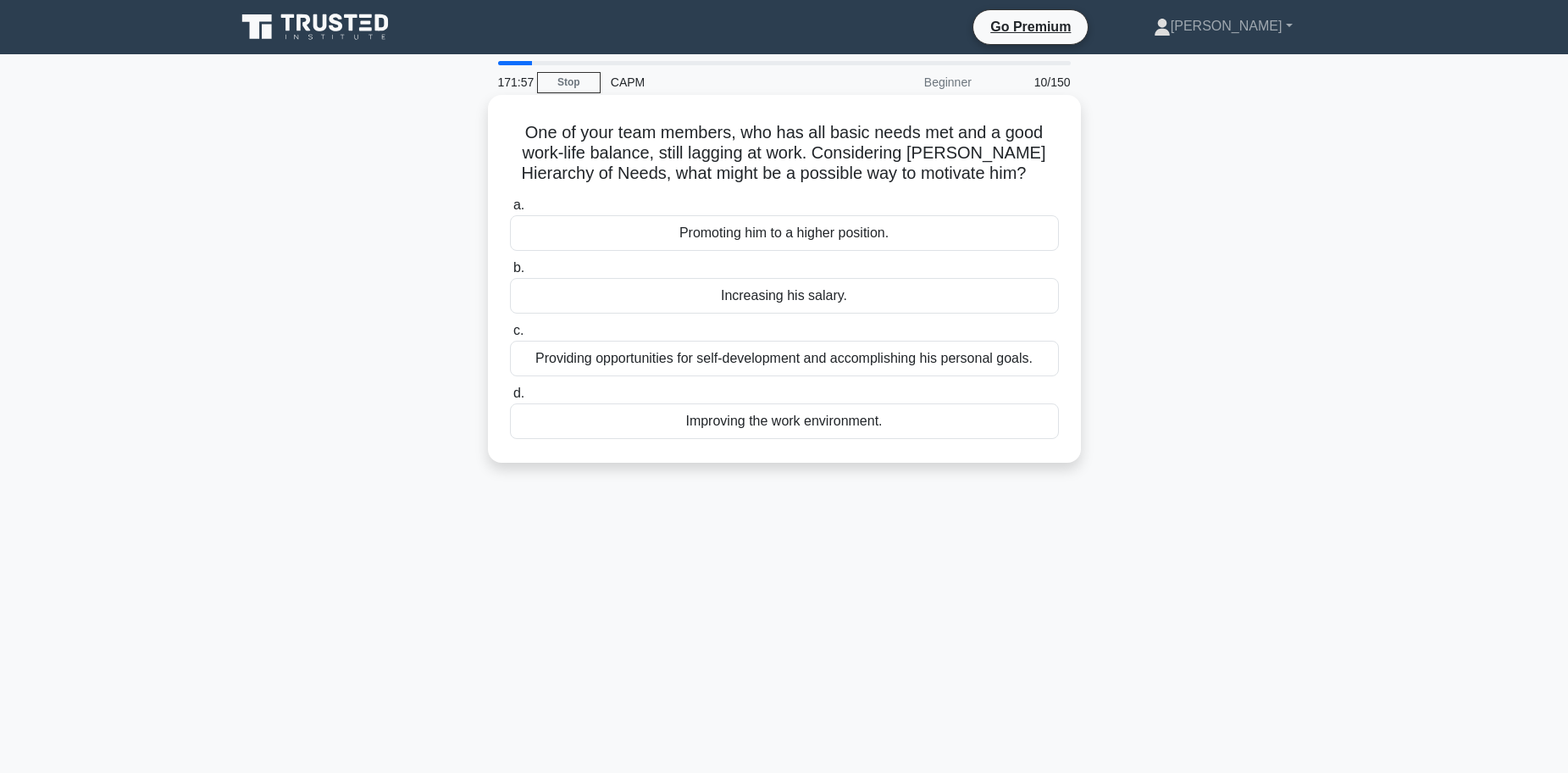
click at [763, 359] on div "Providing opportunities for self-development and accomplishing his personal goa…" at bounding box center [784, 358] width 549 height 35
click at [510, 336] on input "c. Providing opportunities for self-development and accomplishing his personal …" at bounding box center [510, 330] width 0 height 11
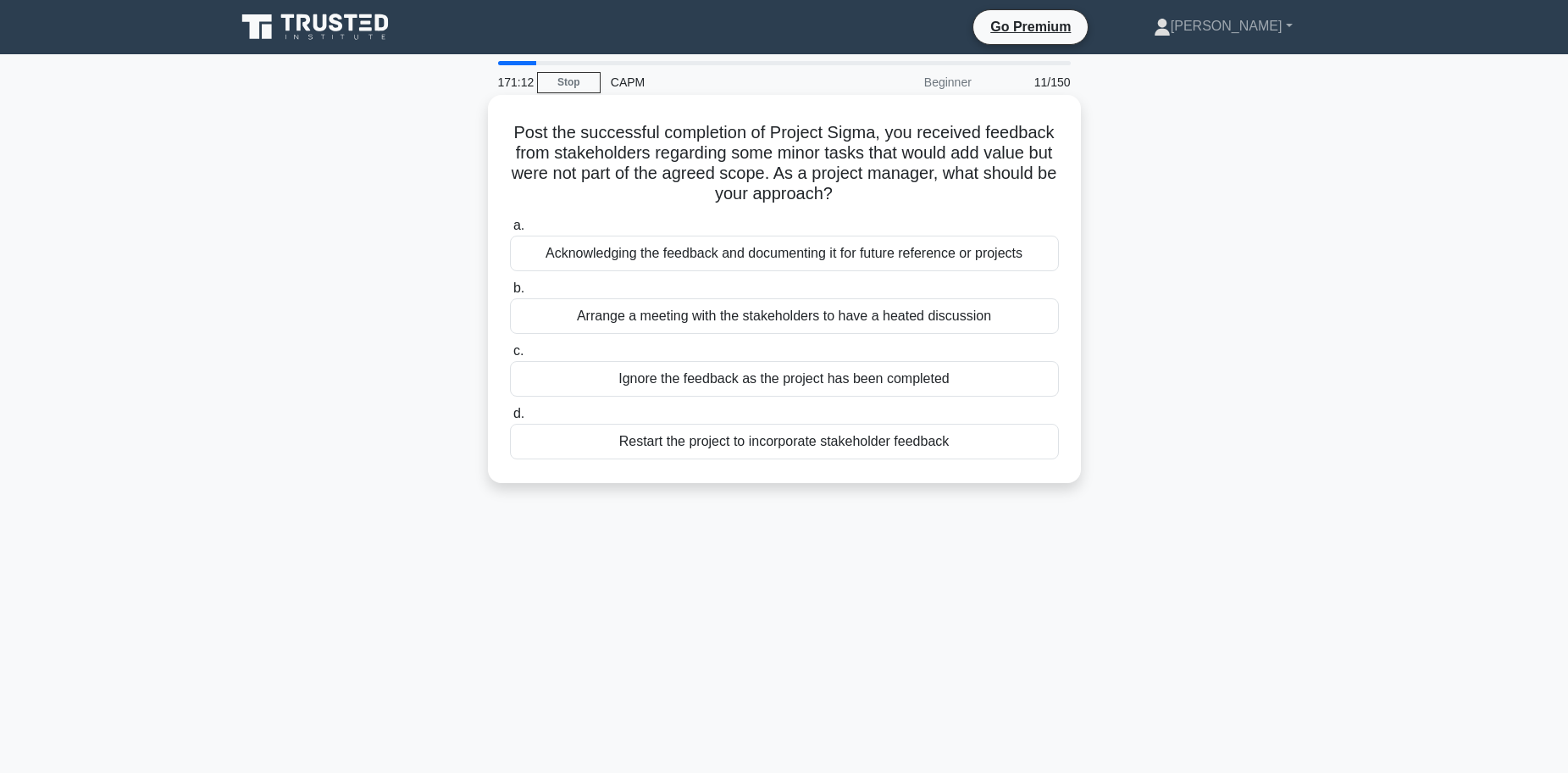
click at [743, 257] on div "Acknowledging the feedback and documenting it for future reference or projects" at bounding box center [784, 252] width 549 height 35
click at [510, 231] on input "a. Acknowledging the feedback and documenting it for future reference or projec…" at bounding box center [510, 226] width 0 height 11
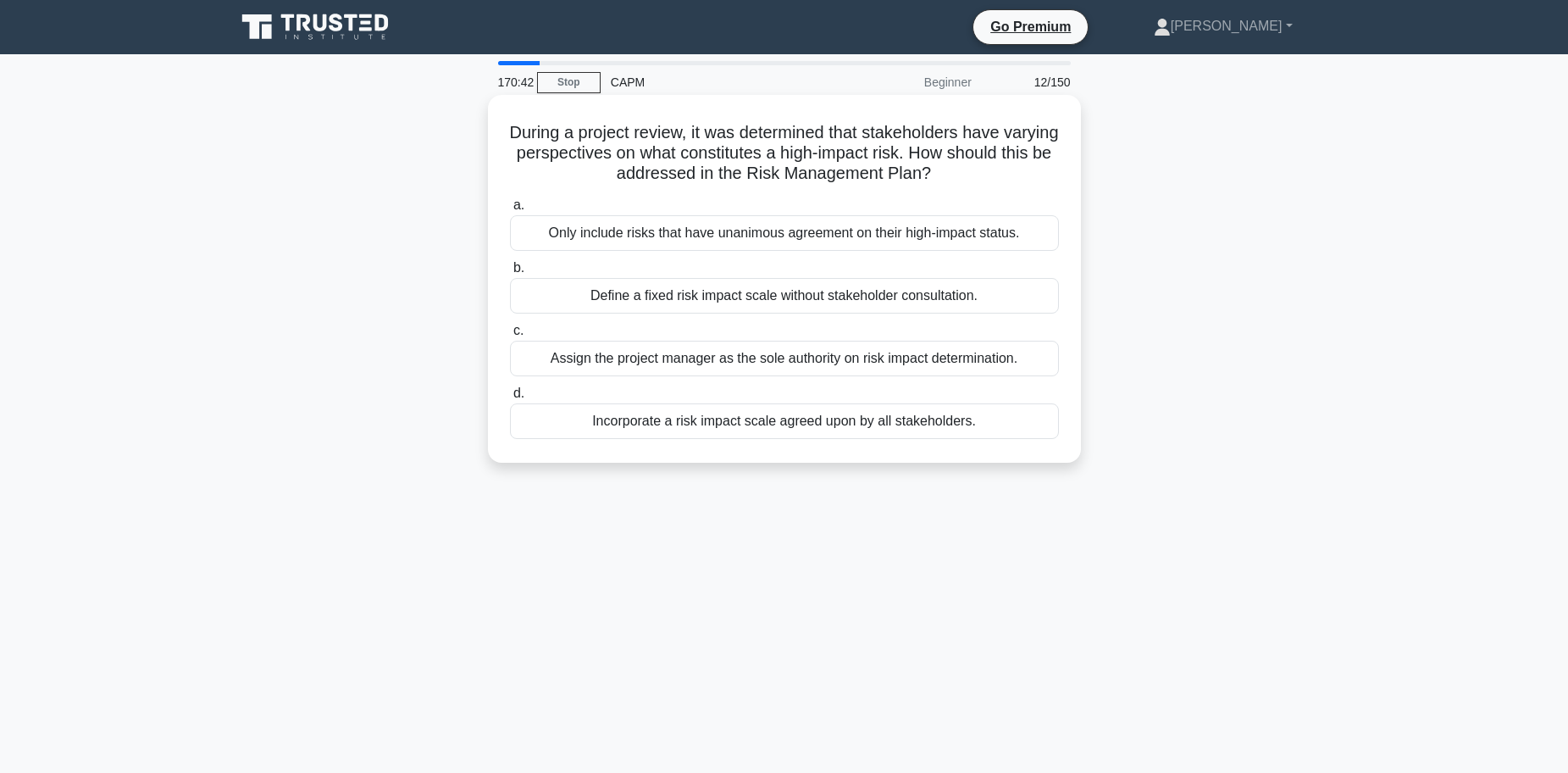
click at [828, 425] on div "Incorporate a risk impact scale agreed upon by all stakeholders." at bounding box center [784, 420] width 549 height 35
click at [510, 399] on input "d. Incorporate a risk impact scale agreed upon by all stakeholders." at bounding box center [510, 393] width 0 height 11
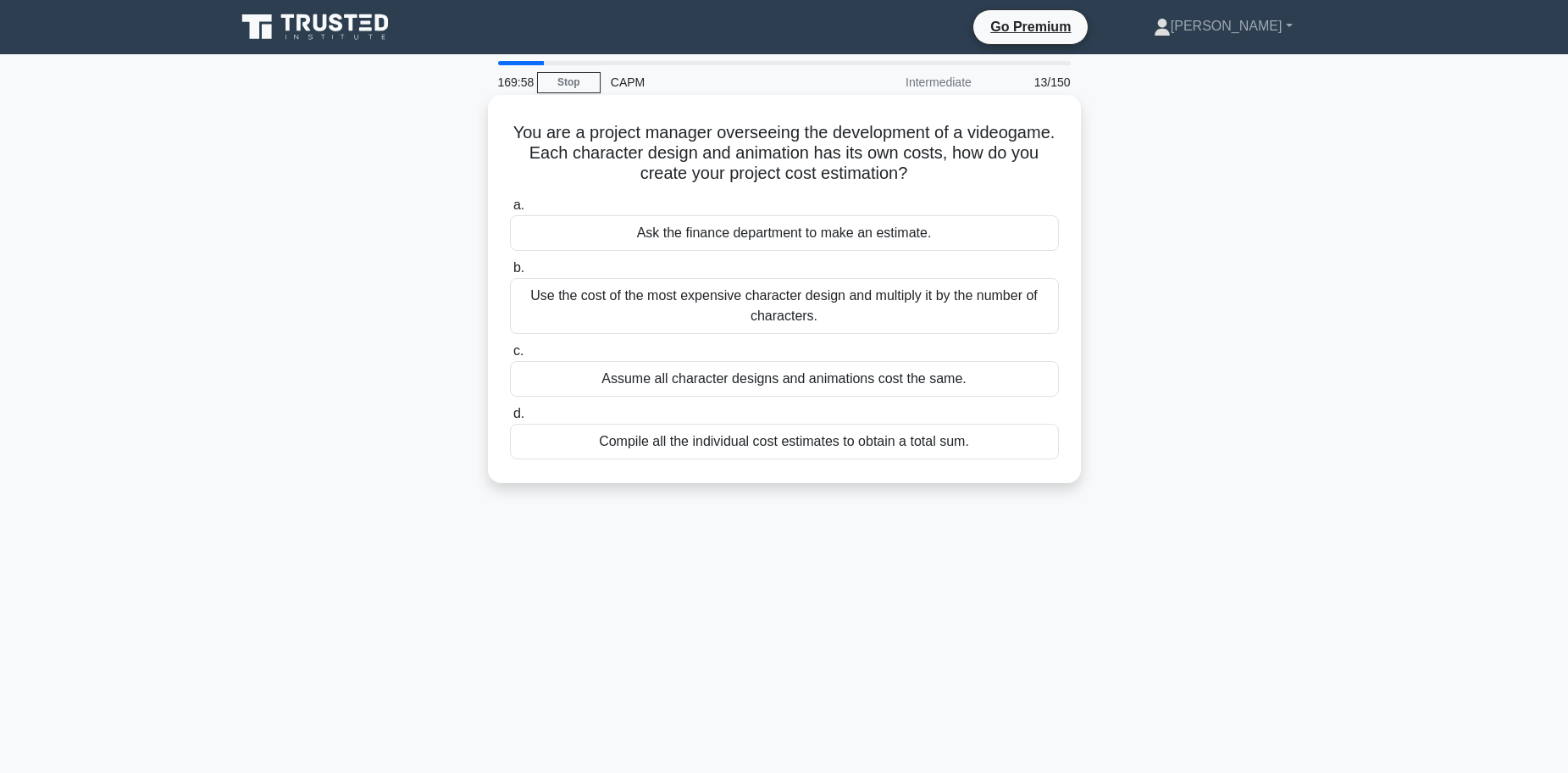
click at [1000, 292] on div "Use the cost of the most expensive character design and multiply it by the numb…" at bounding box center [784, 305] width 549 height 56
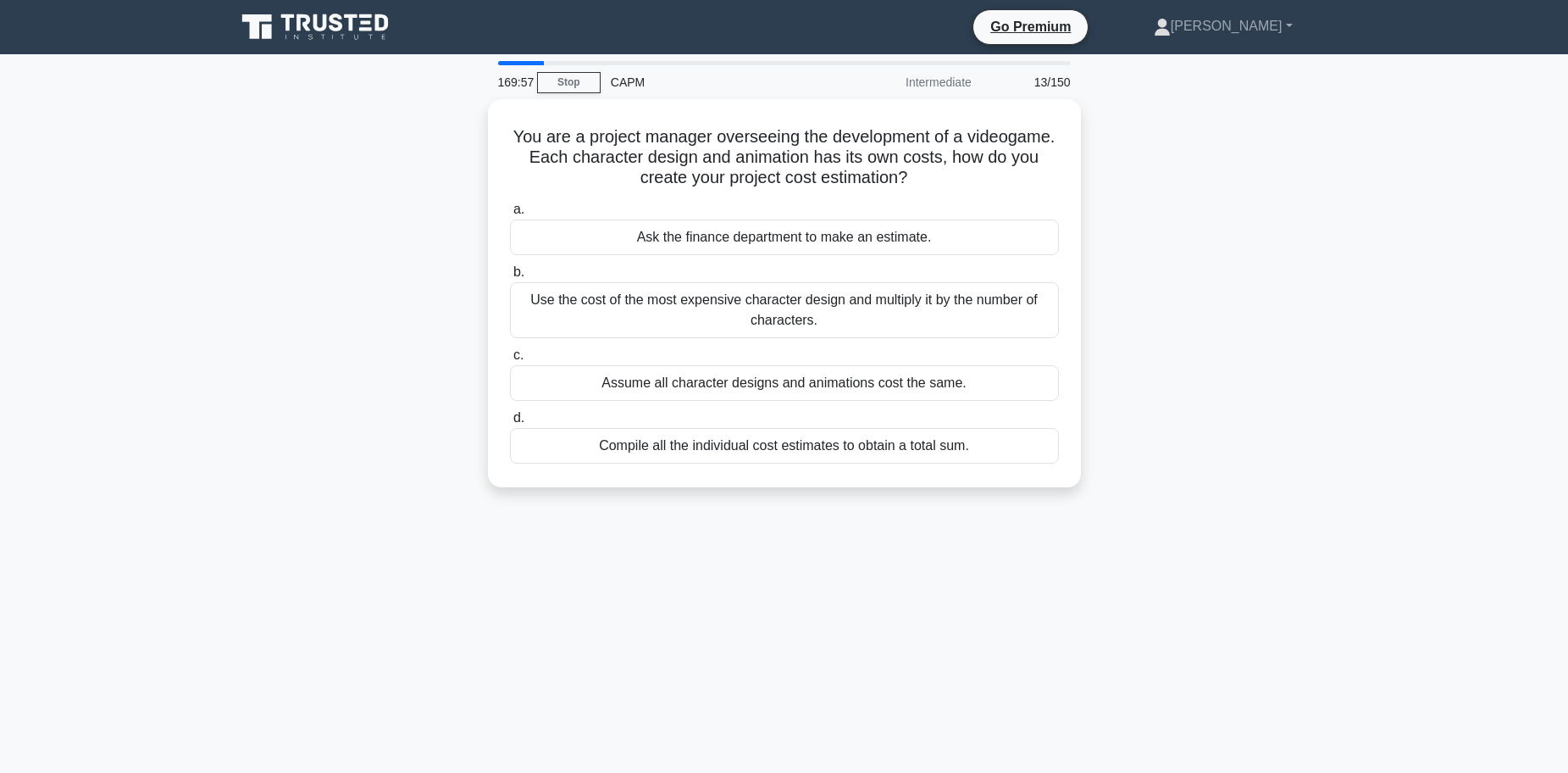
click at [1116, 316] on div "You are a project manager overseeing the development of a videogame. Each chara…" at bounding box center [784, 303] width 1118 height 408
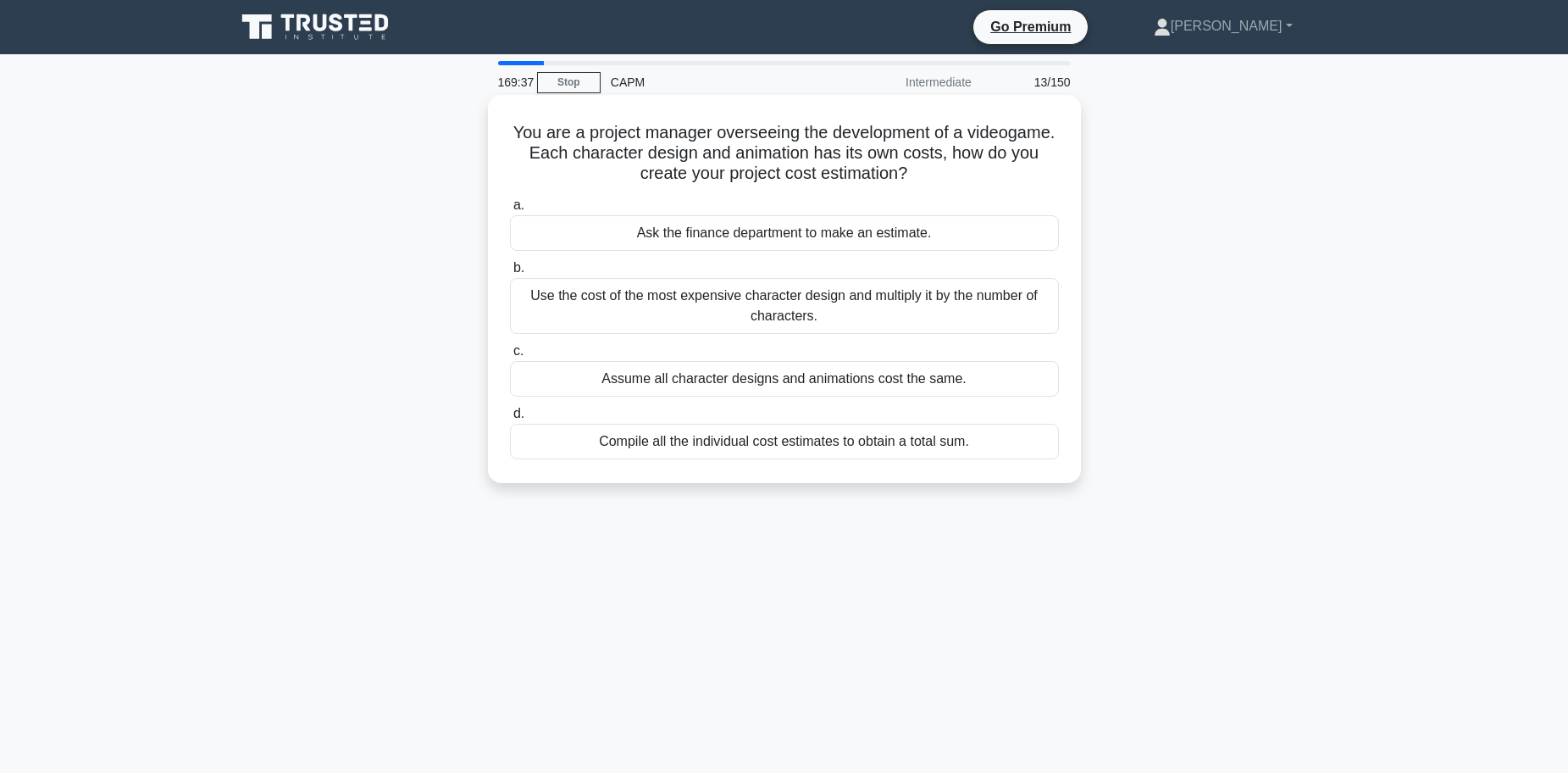
click at [803, 446] on div "Compile all the individual cost estimates to obtain a total sum." at bounding box center [784, 441] width 549 height 35
click at [510, 419] on input "d. Compile all the individual cost estimates to obtain a total sum." at bounding box center [510, 413] width 0 height 11
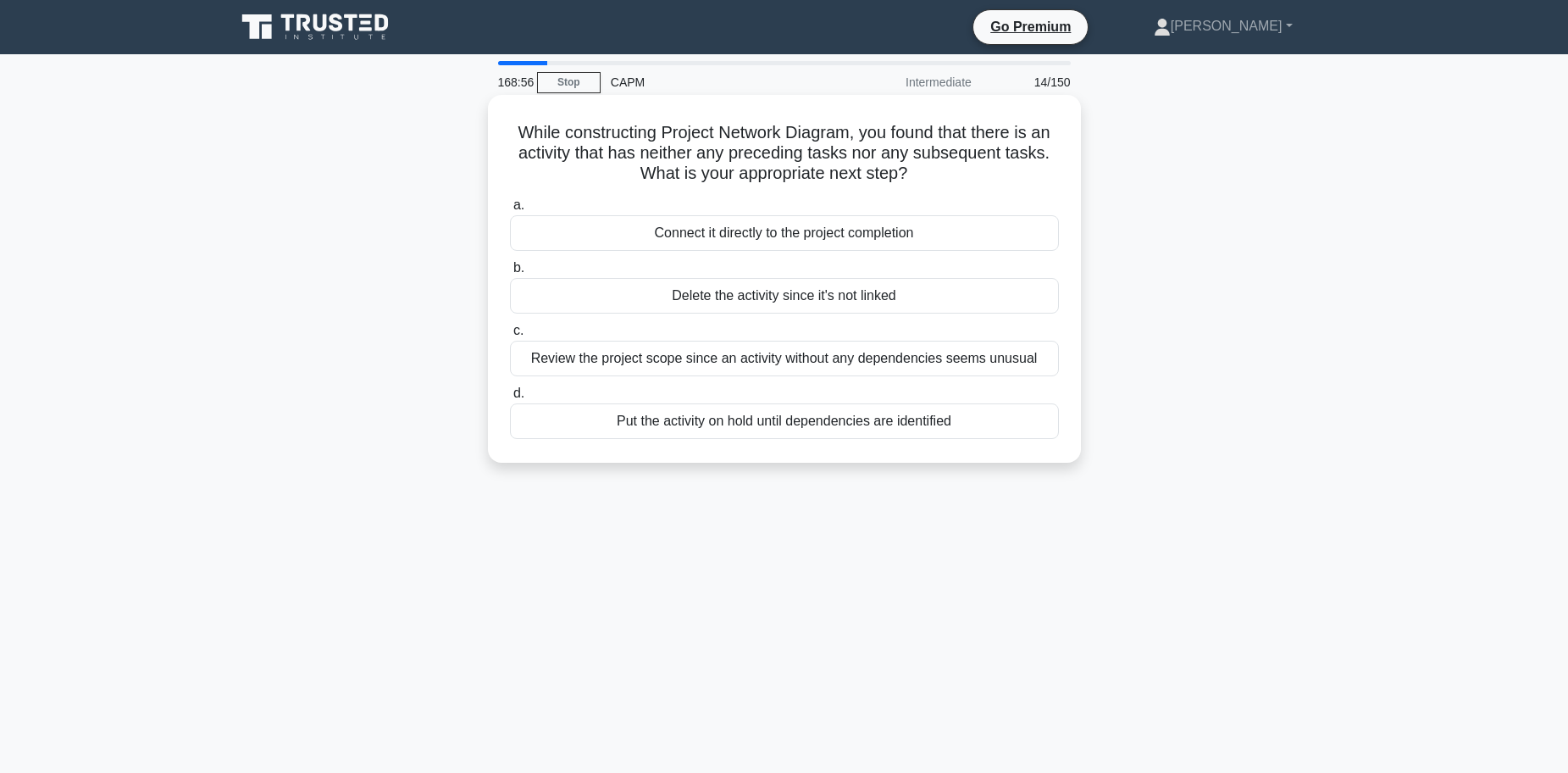
click at [746, 364] on div "Review the project scope since an activity without any dependencies seems unusu…" at bounding box center [784, 358] width 549 height 35
click at [510, 336] on input "c. Review the project scope since an activity without any dependencies seems un…" at bounding box center [510, 330] width 0 height 11
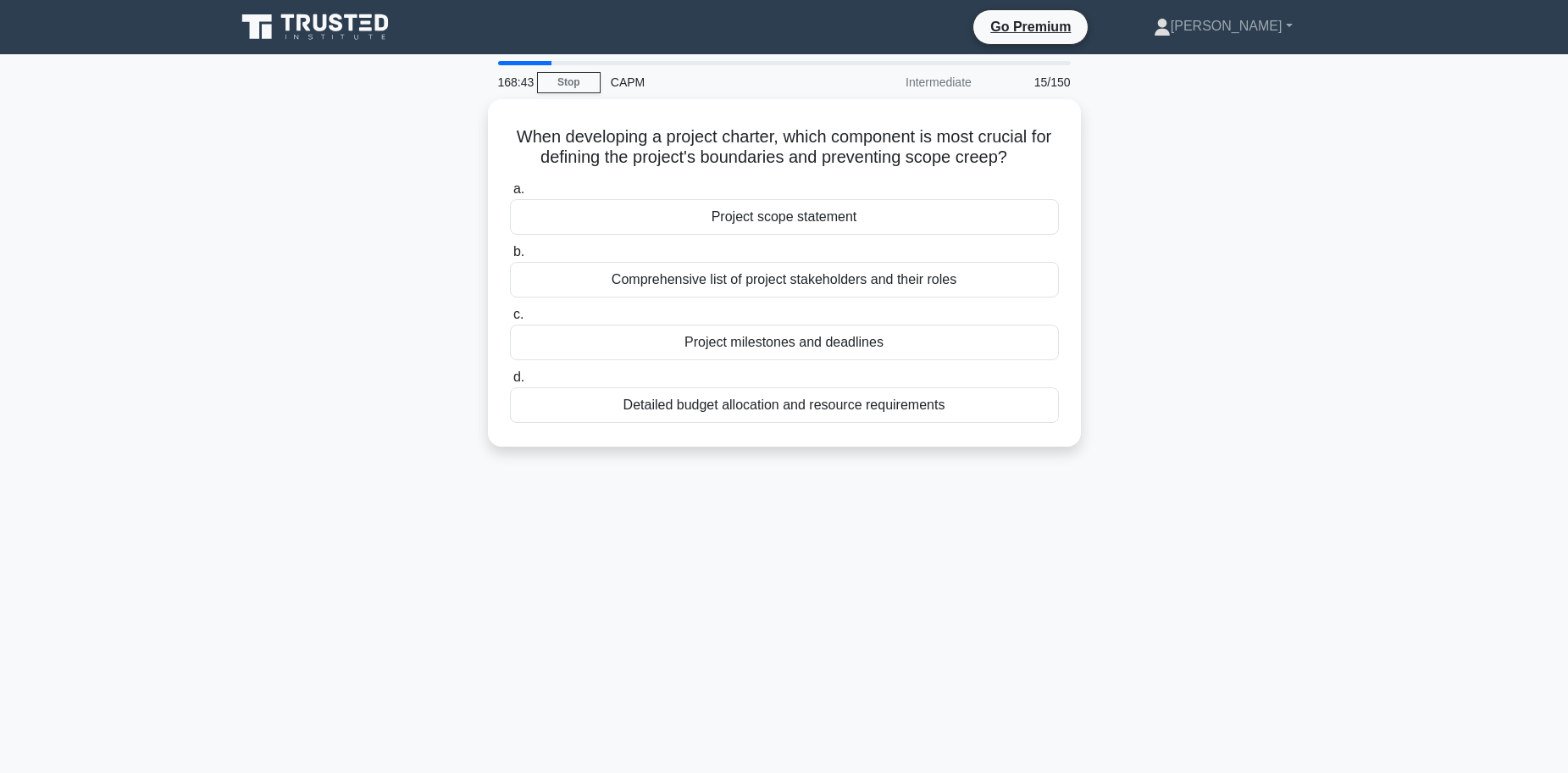
drag, startPoint x: 1364, startPoint y: 213, endPoint x: 1348, endPoint y: 220, distance: 17.5
click at [1364, 217] on main "168:43 Stop CAPM Intermediate 15/150 When developing a project charter, which c…" at bounding box center [784, 485] width 1568 height 861
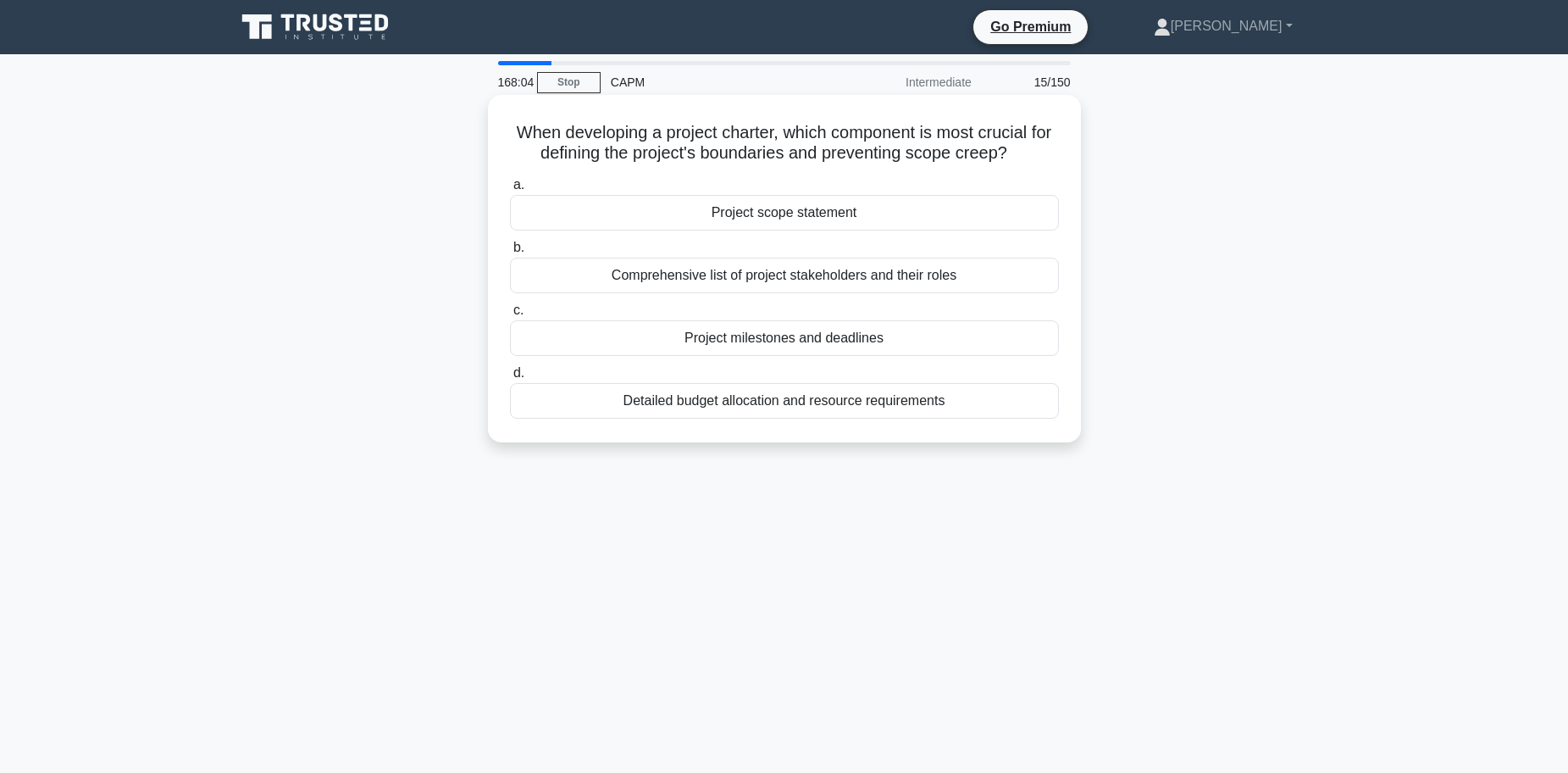
click at [883, 216] on div "Project scope statement" at bounding box center [784, 212] width 549 height 35
click at [510, 190] on input "a. Project scope statement" at bounding box center [510, 185] width 0 height 11
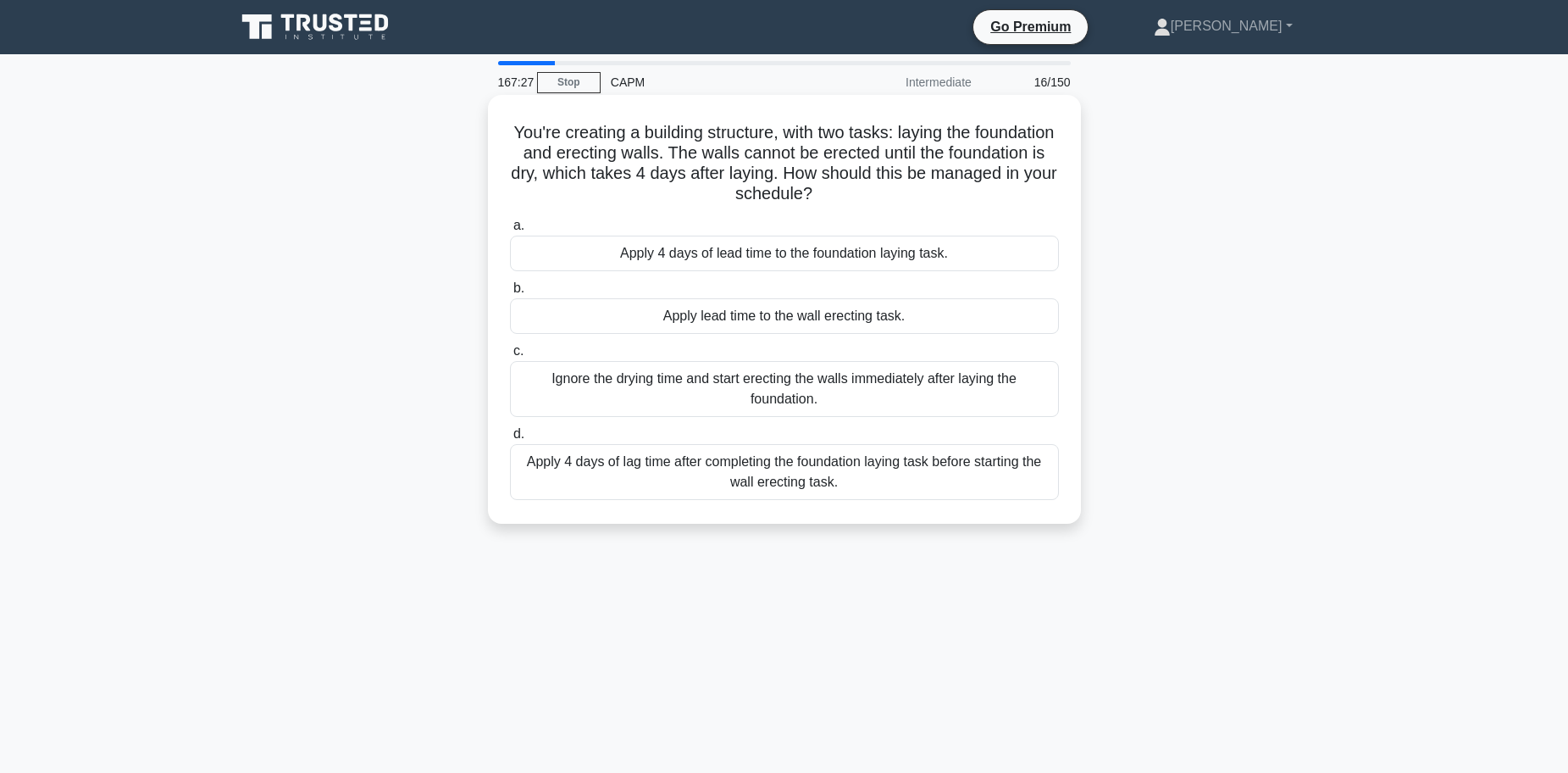
click at [595, 482] on div "Apply 4 days of lag time after completing the foundation laying task before sta…" at bounding box center [784, 471] width 549 height 56
click at [510, 440] on input "d. Apply 4 days of lag time after completing the foundation laying task before …" at bounding box center [510, 434] width 0 height 11
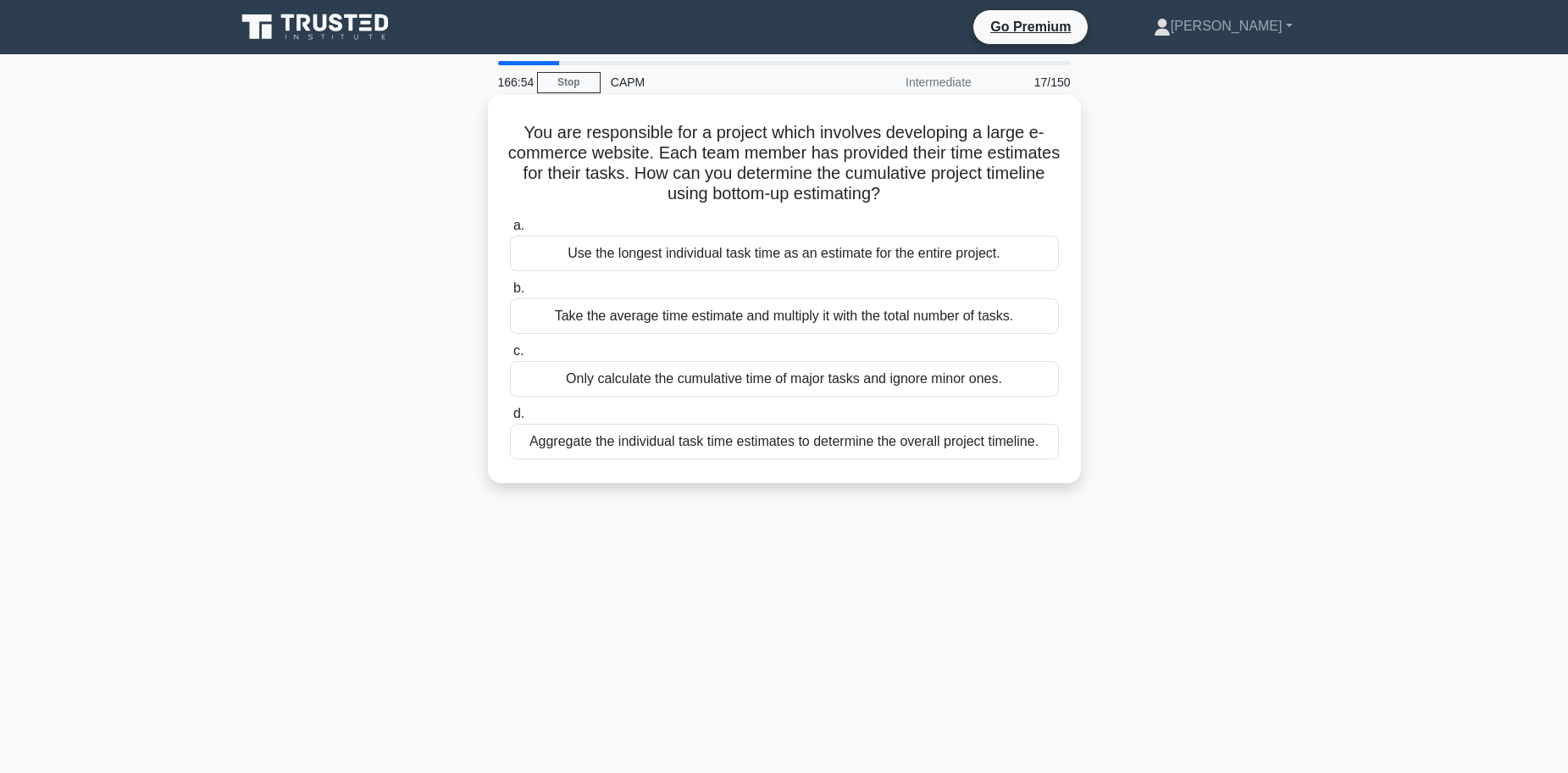
click at [851, 444] on div "Aggregate the individual task time estimates to determine the overall project t…" at bounding box center [784, 441] width 549 height 35
click at [510, 419] on input "d. Aggregate the individual task time estimates to determine the overall projec…" at bounding box center [510, 413] width 0 height 11
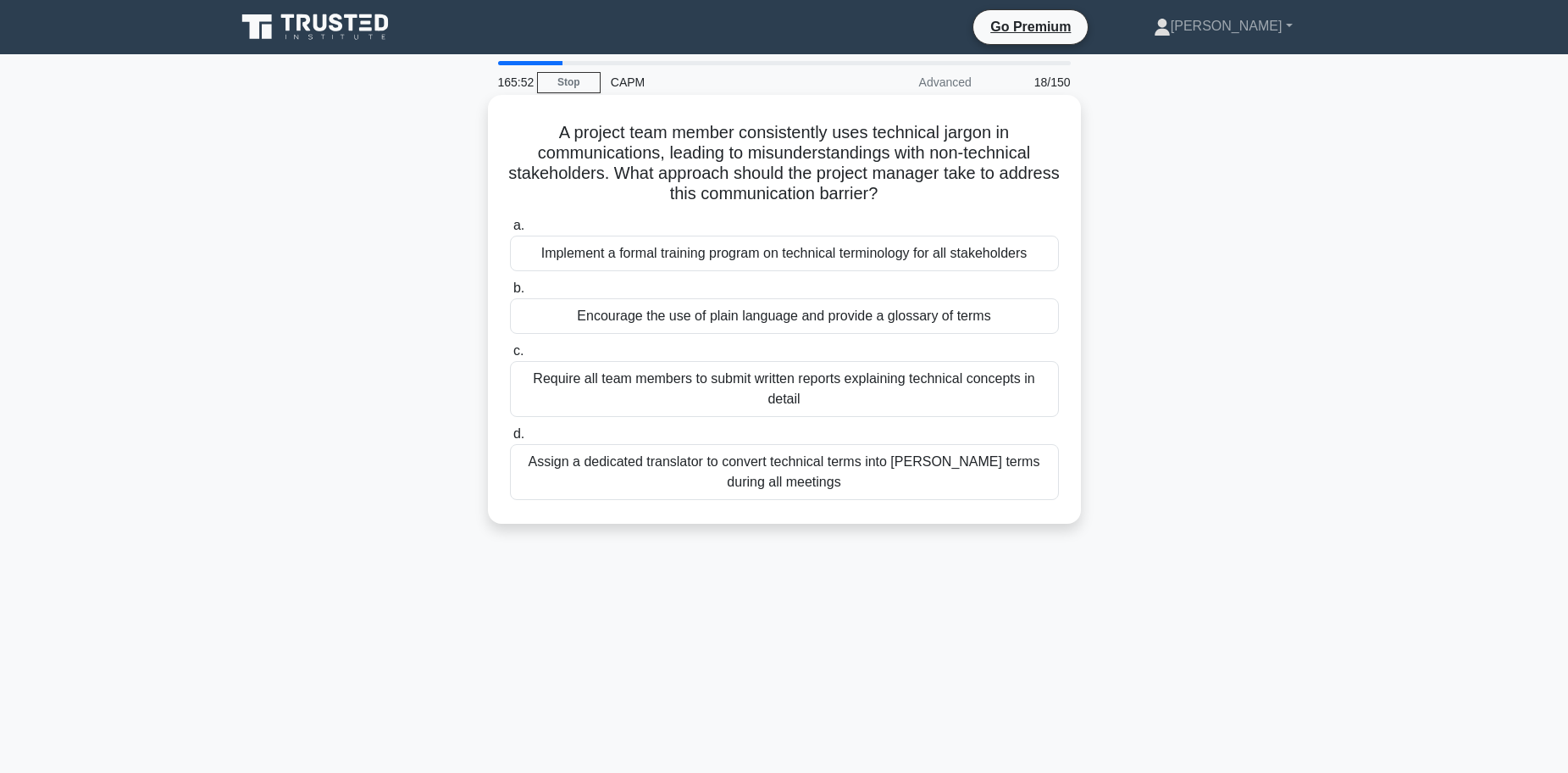
click at [938, 323] on div "Encourage the use of plain language and provide a glossary of terms" at bounding box center [784, 316] width 549 height 35
click at [510, 294] on input "b. Encourage the use of plain language and provide a glossary of terms" at bounding box center [510, 288] width 0 height 11
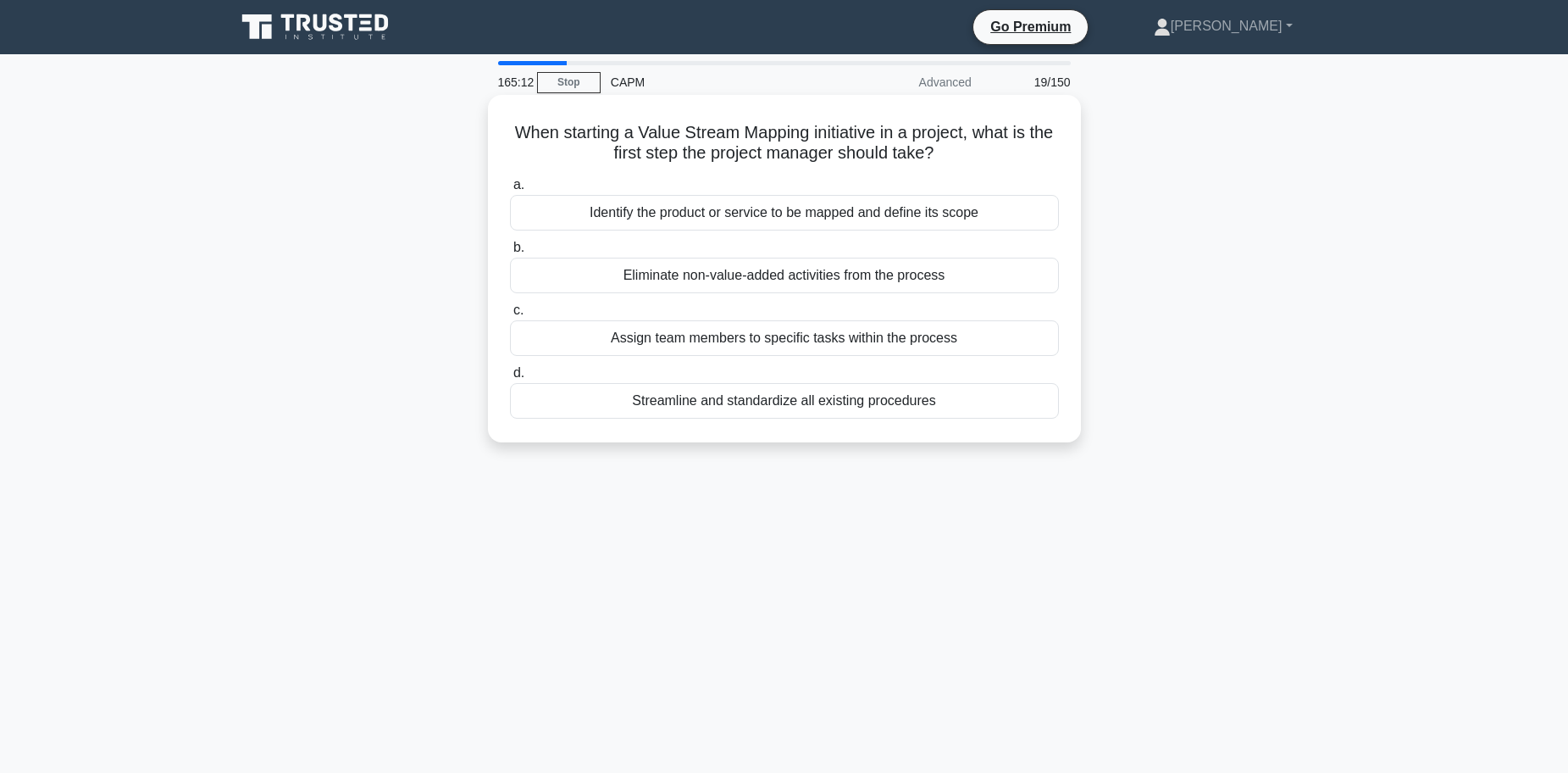
click at [743, 218] on div "Identify the product or service to be mapped and define its scope" at bounding box center [784, 212] width 549 height 35
click at [510, 190] on input "a. Identify the product or service to be mapped and define its scope" at bounding box center [510, 185] width 0 height 11
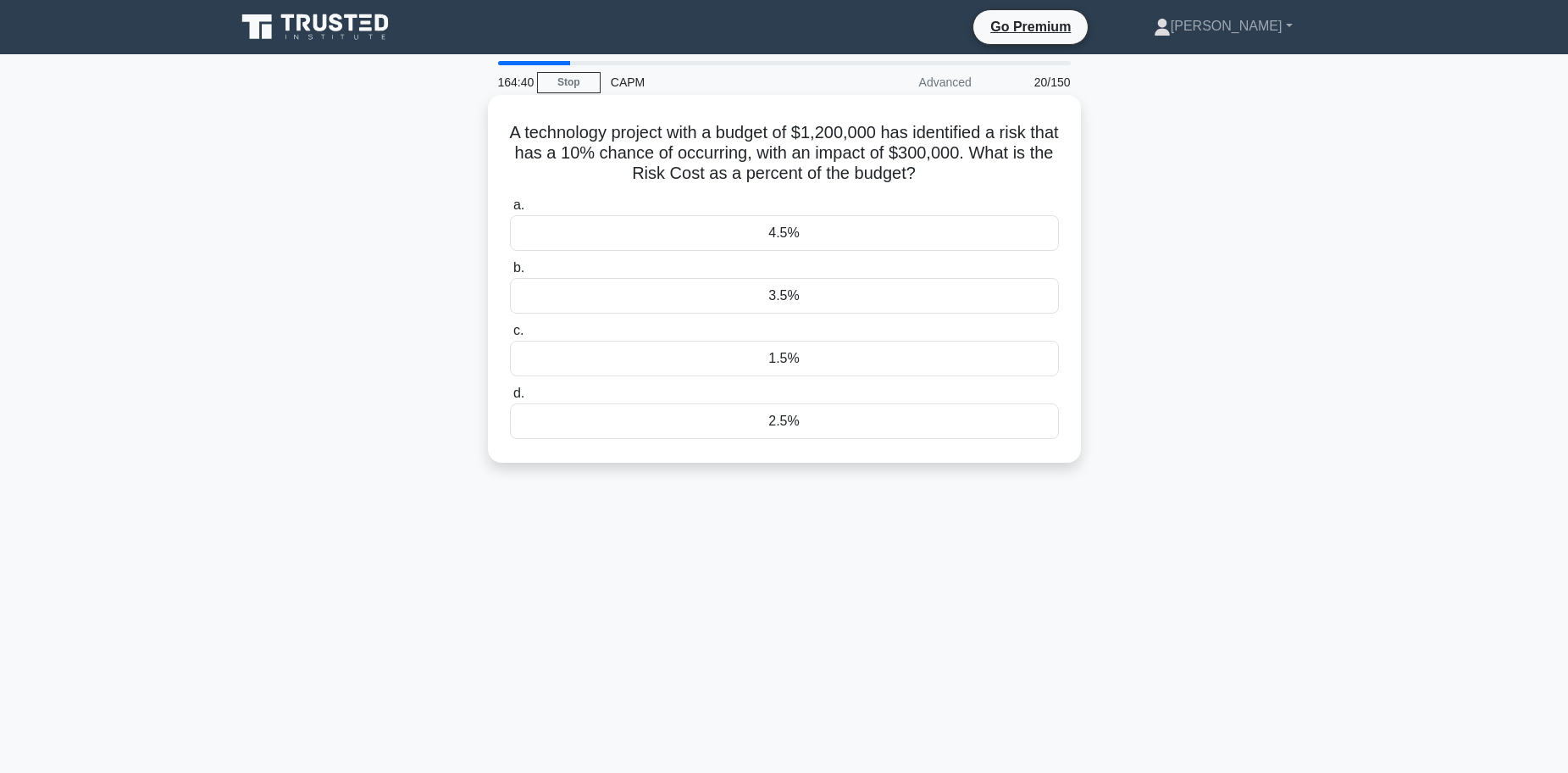
click at [846, 425] on div "2.5%" at bounding box center [784, 420] width 549 height 35
click at [510, 399] on input "d. 2.5%" at bounding box center [510, 393] width 0 height 11
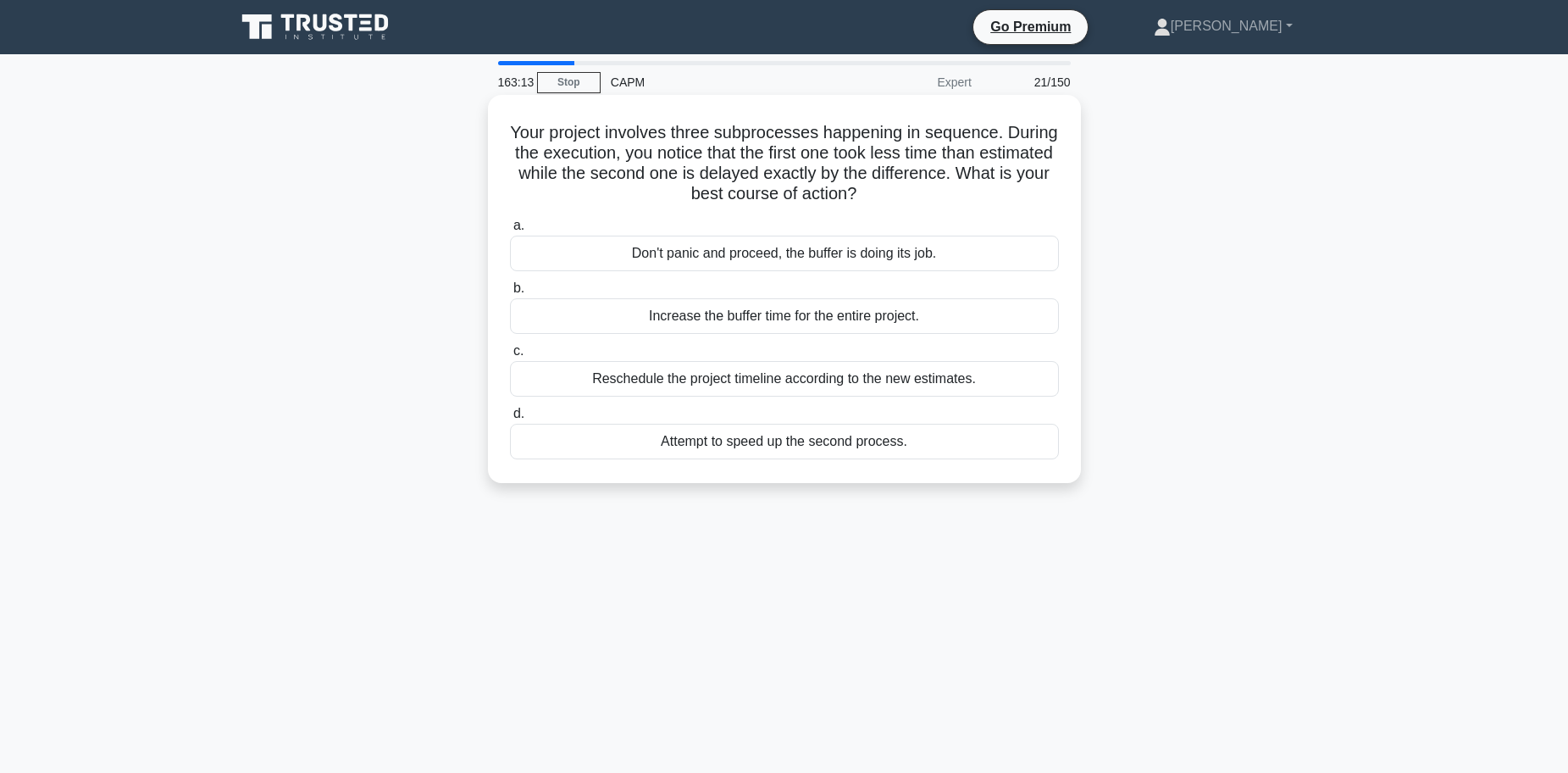
click at [743, 386] on div "Reschedule the project timeline according to the new estimates." at bounding box center [784, 378] width 549 height 35
click at [510, 357] on input "c. Reschedule the project timeline according to the new estimates." at bounding box center [510, 351] width 0 height 11
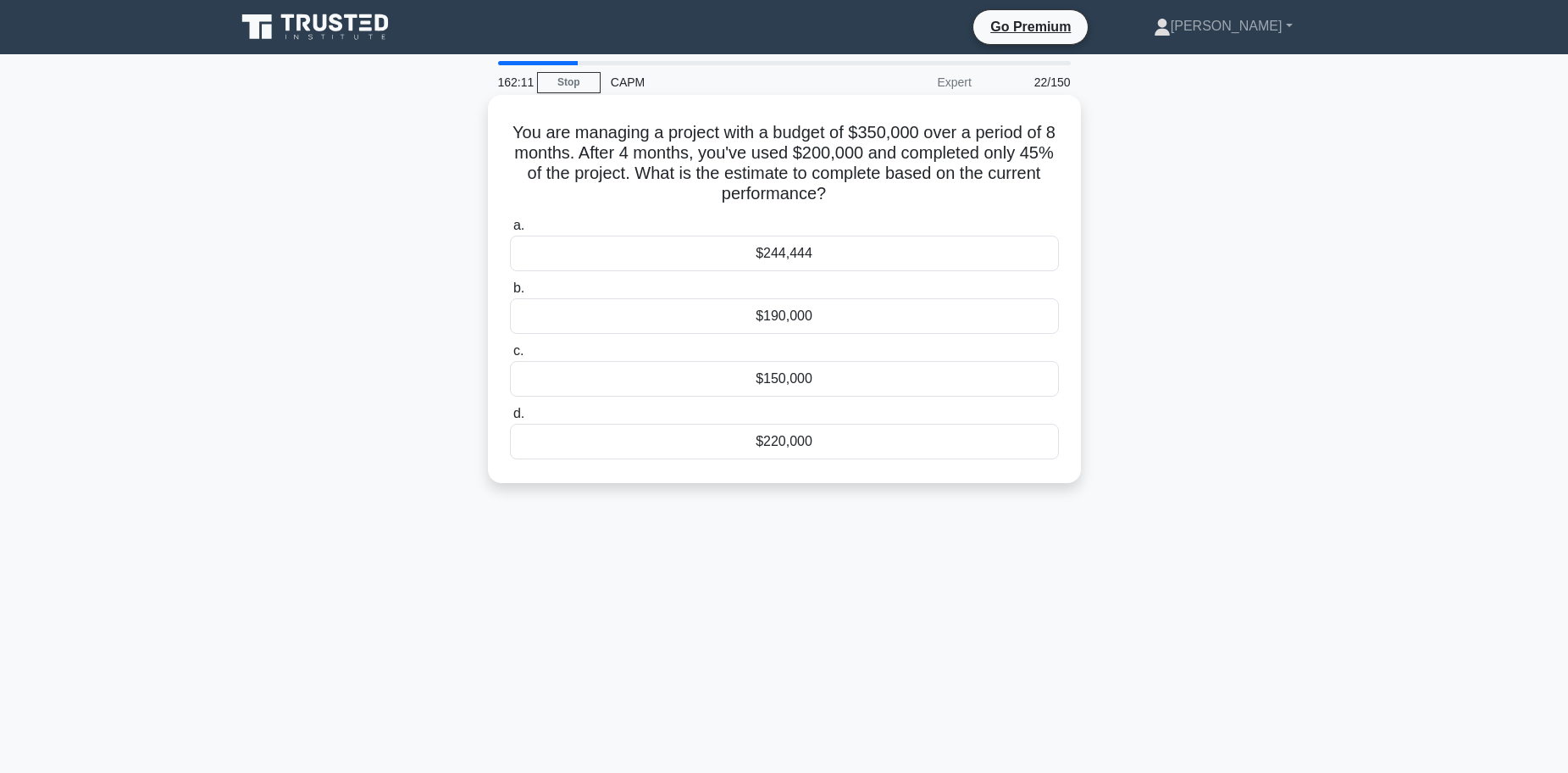
click at [813, 445] on div "$220,000" at bounding box center [784, 441] width 549 height 35
click at [510, 419] on input "d. $220,000" at bounding box center [510, 413] width 0 height 11
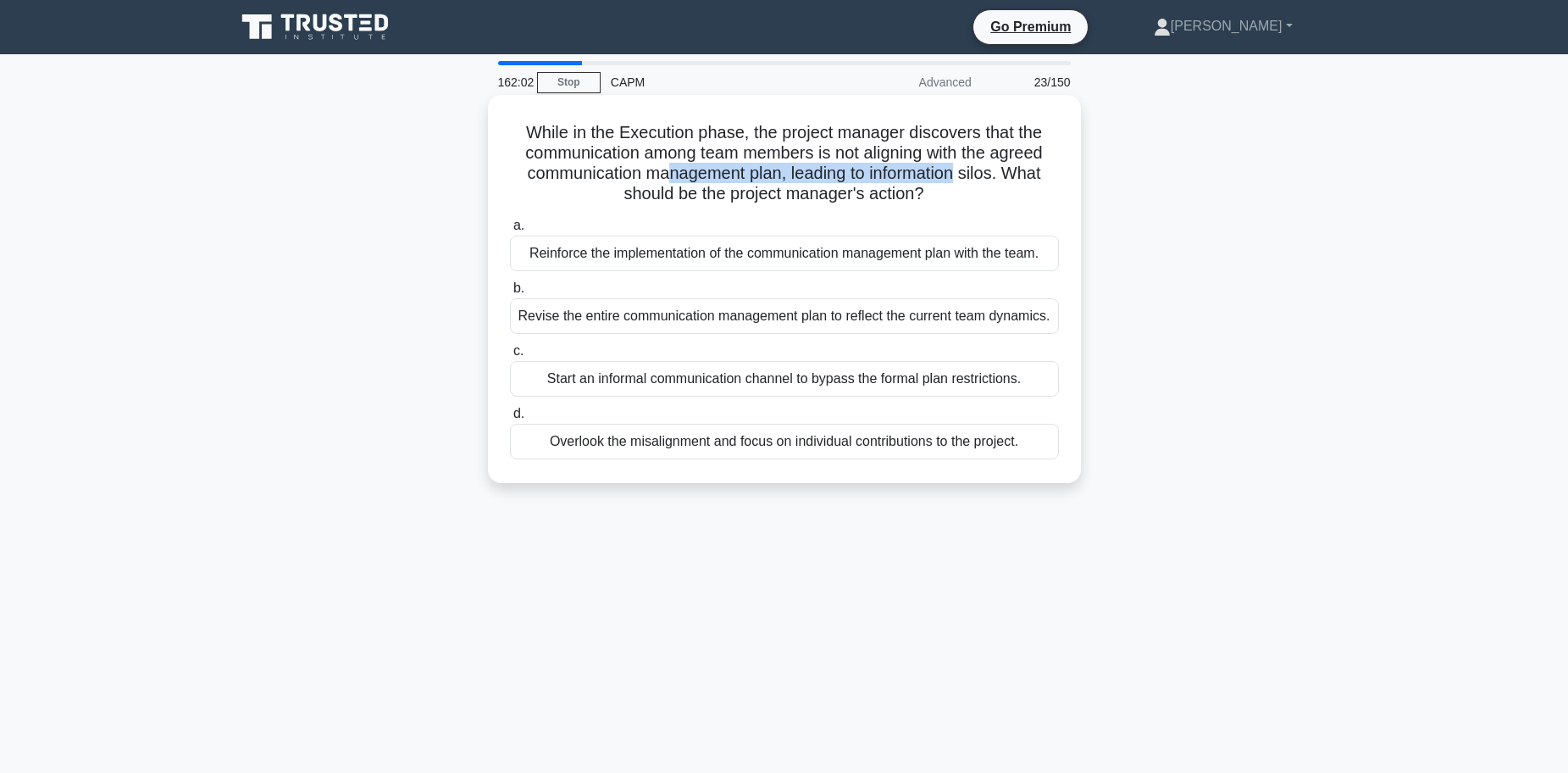
drag, startPoint x: 666, startPoint y: 176, endPoint x: 964, endPoint y: 166, distance: 298.2
click at [964, 166] on h5 "While in the Execution phase, the project manager discovers that the communicat…" at bounding box center [784, 163] width 552 height 83
click at [602, 181] on h5 "While in the Execution phase, the project manager discovers that the communicat…" at bounding box center [784, 163] width 552 height 83
click at [729, 259] on div "Reinforce the implementation of the communication management plan with the team." at bounding box center [784, 252] width 549 height 35
click at [510, 231] on input "a. Reinforce the implementation of the communication management plan with the t…" at bounding box center [510, 226] width 0 height 11
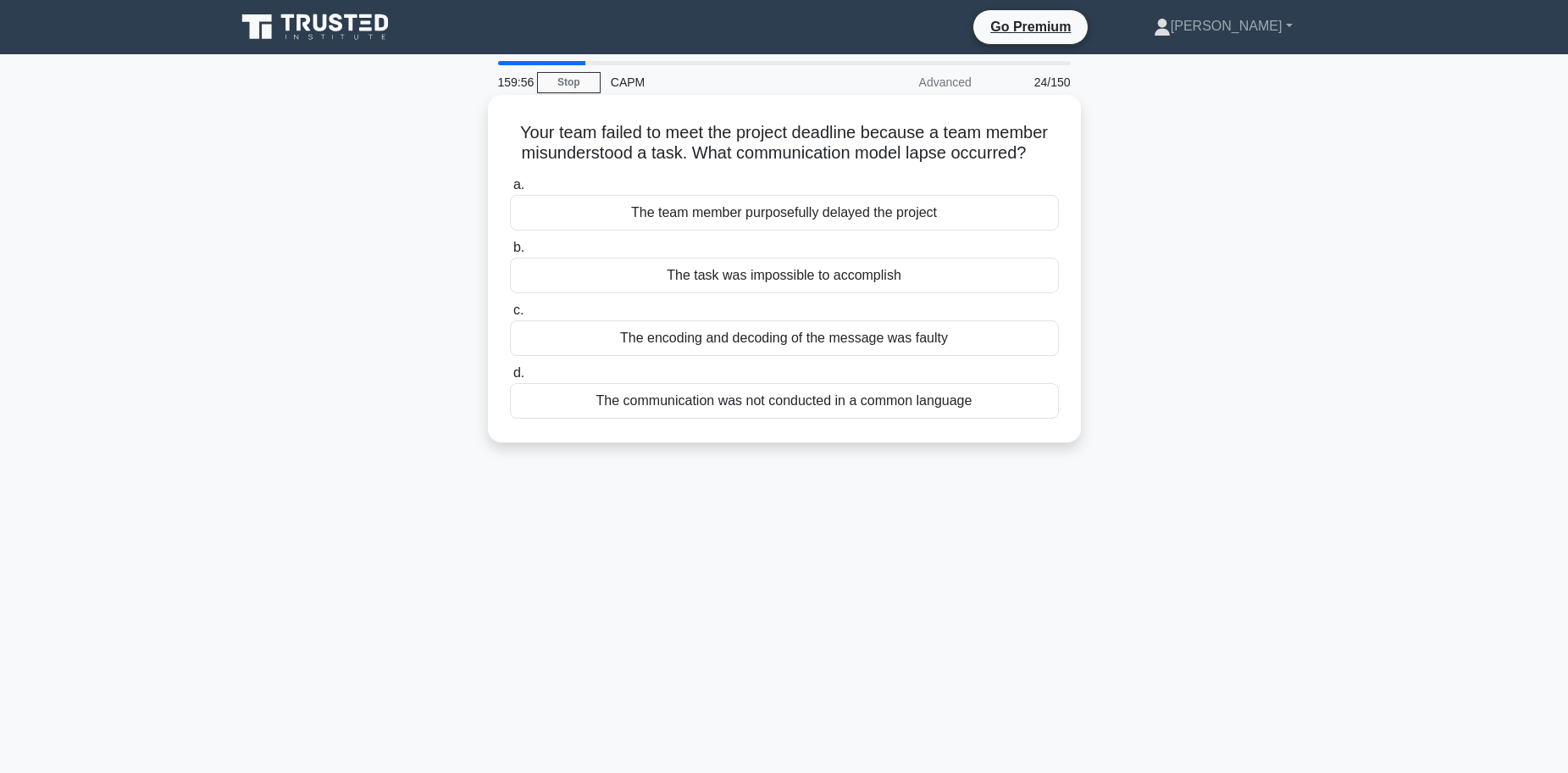
click at [785, 344] on div "The encoding and decoding of the message was faulty" at bounding box center [784, 337] width 549 height 35
click at [510, 316] on input "c. The encoding and decoding of the message was faulty" at bounding box center [510, 310] width 0 height 11
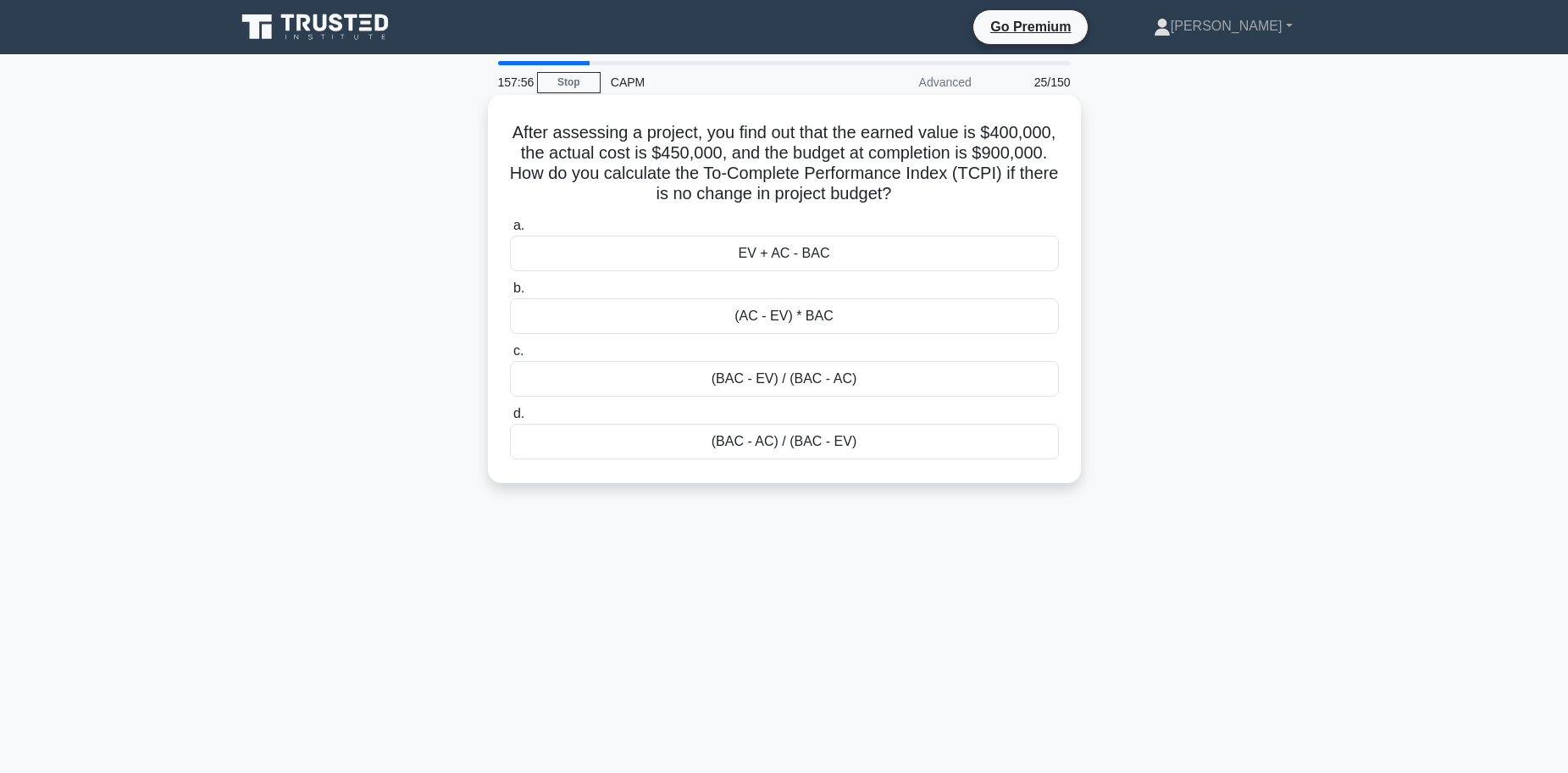
click at [778, 442] on div "(BAC - AC) / (BAC - EV)" at bounding box center [784, 441] width 549 height 35
click at [510, 419] on input "d. (BAC - AC) / (BAC - EV)" at bounding box center [510, 413] width 0 height 11
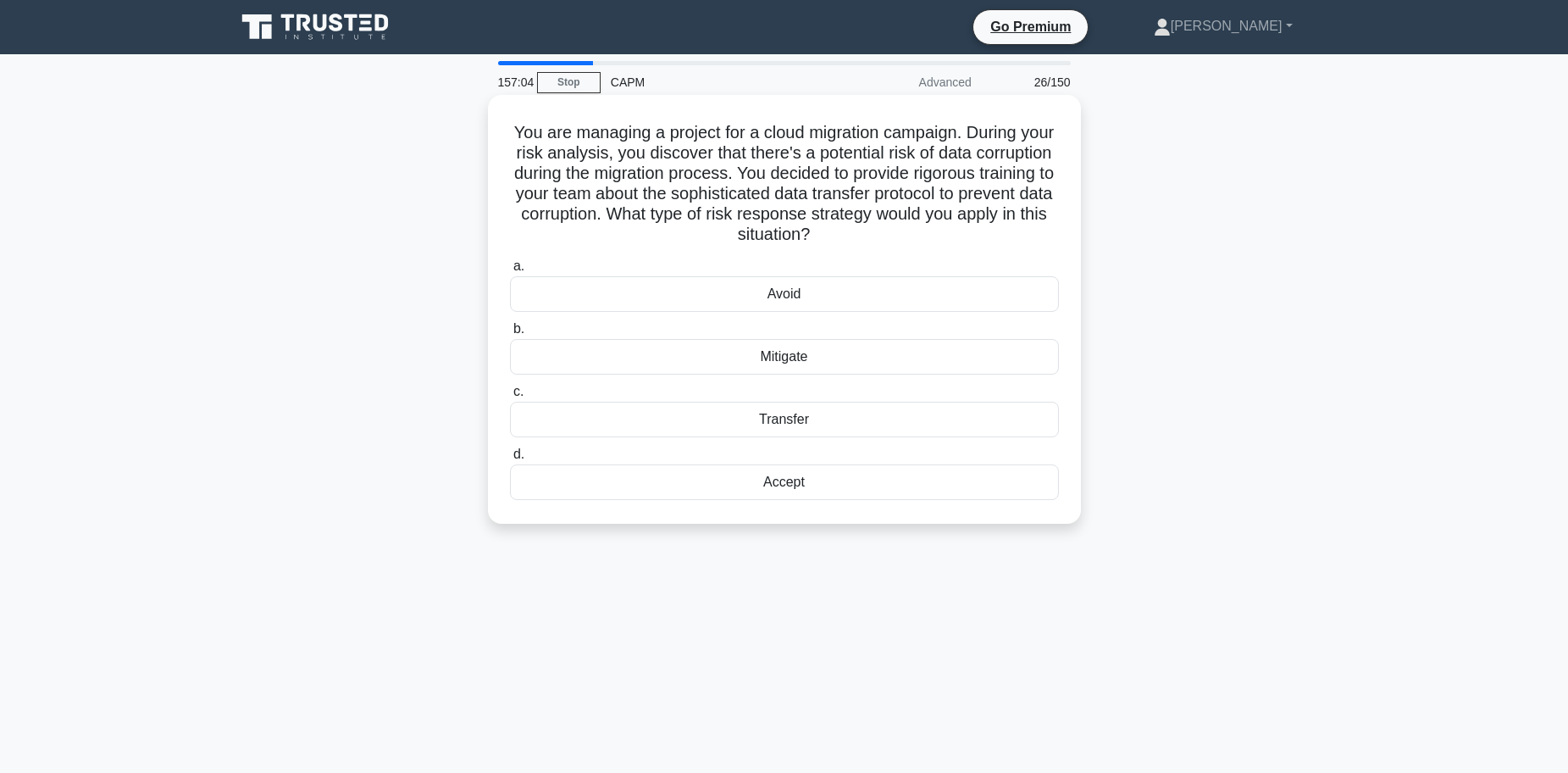
click at [807, 355] on div "Mitigate" at bounding box center [784, 356] width 549 height 35
click at [510, 335] on input "b. Mitigate" at bounding box center [510, 329] width 0 height 11
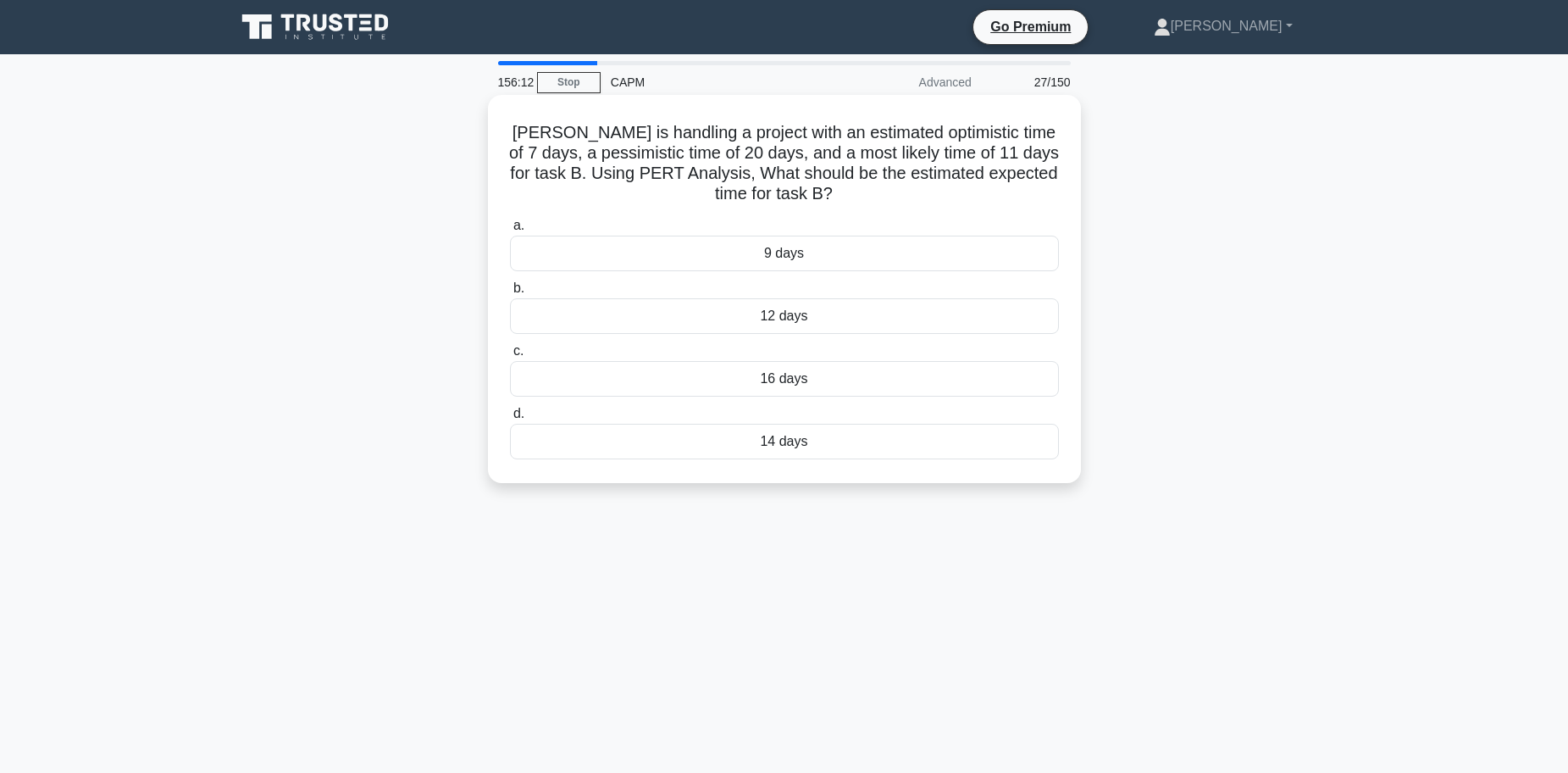
click at [756, 316] on div "12 days" at bounding box center [784, 316] width 549 height 35
click at [510, 294] on input "b. 12 days" at bounding box center [510, 288] width 0 height 11
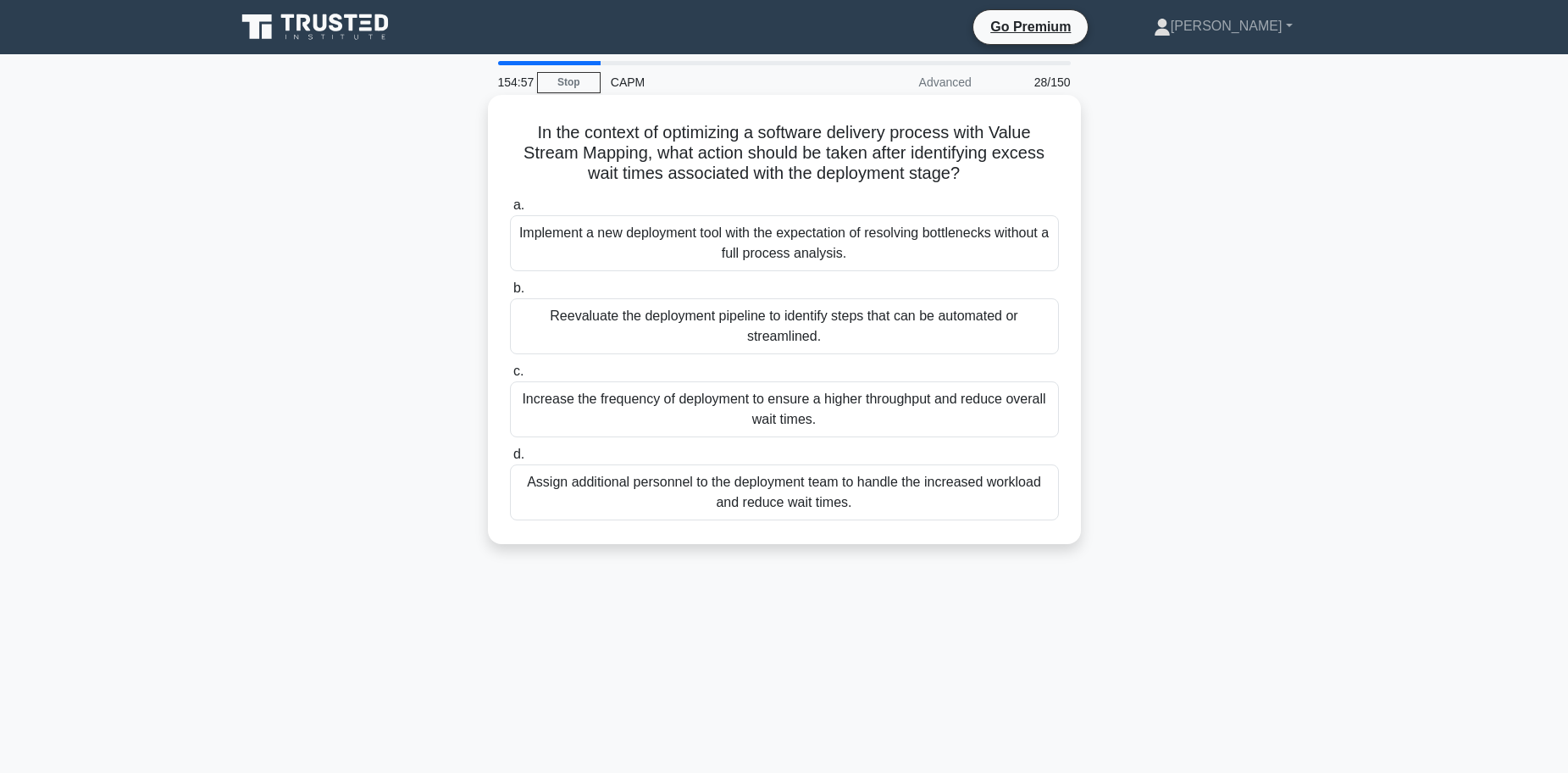
click at [850, 329] on div "Reevaluate the deployment pipeline to identify steps that can be automated or s…" at bounding box center [784, 326] width 549 height 56
click at [510, 294] on input "b. Reevaluate the deployment pipeline to identify steps that can be automated o…" at bounding box center [510, 288] width 0 height 11
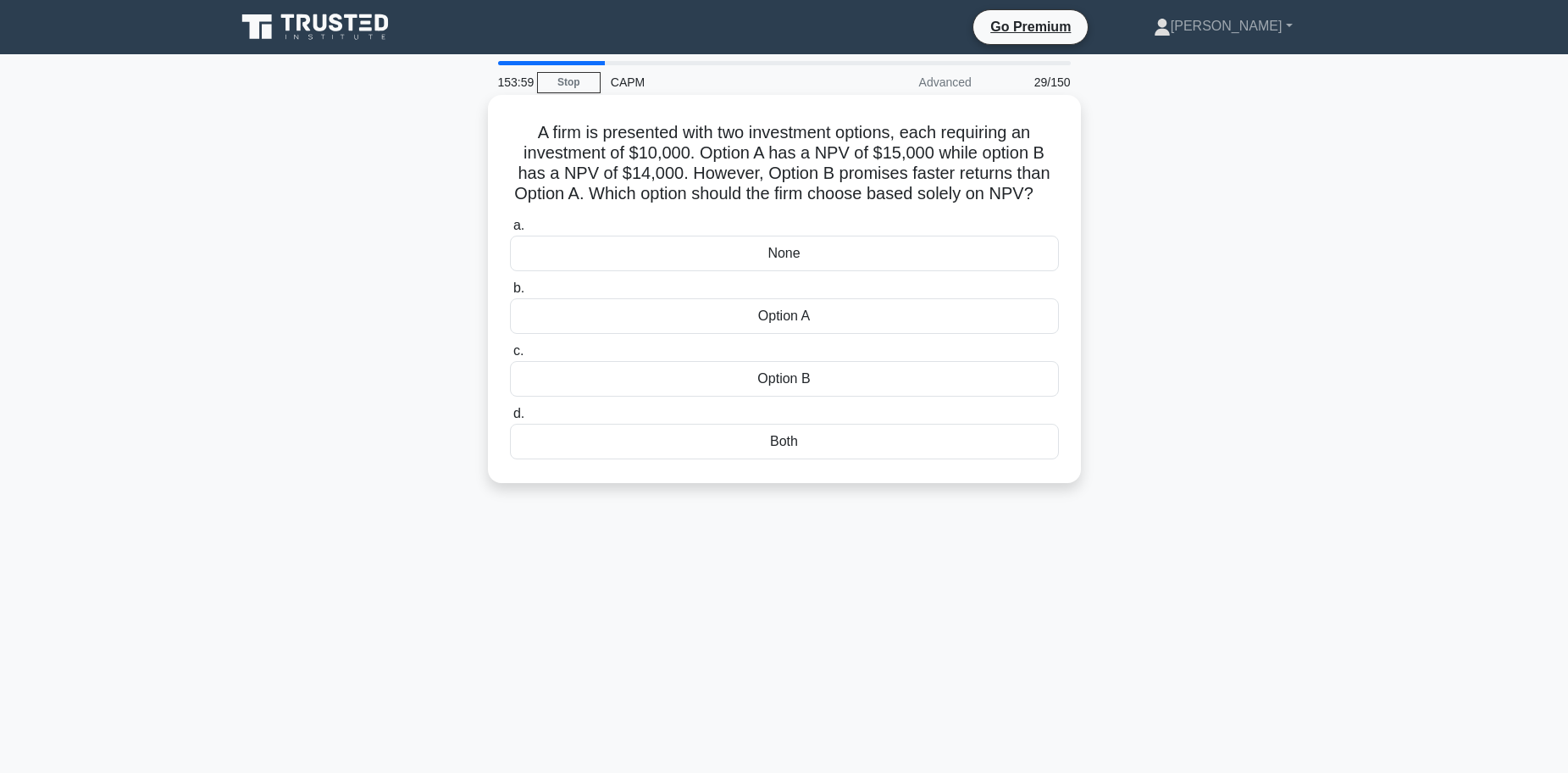
click at [795, 334] on div "Option A" at bounding box center [784, 316] width 549 height 35
click at [510, 294] on input "b. Option A" at bounding box center [510, 288] width 0 height 11
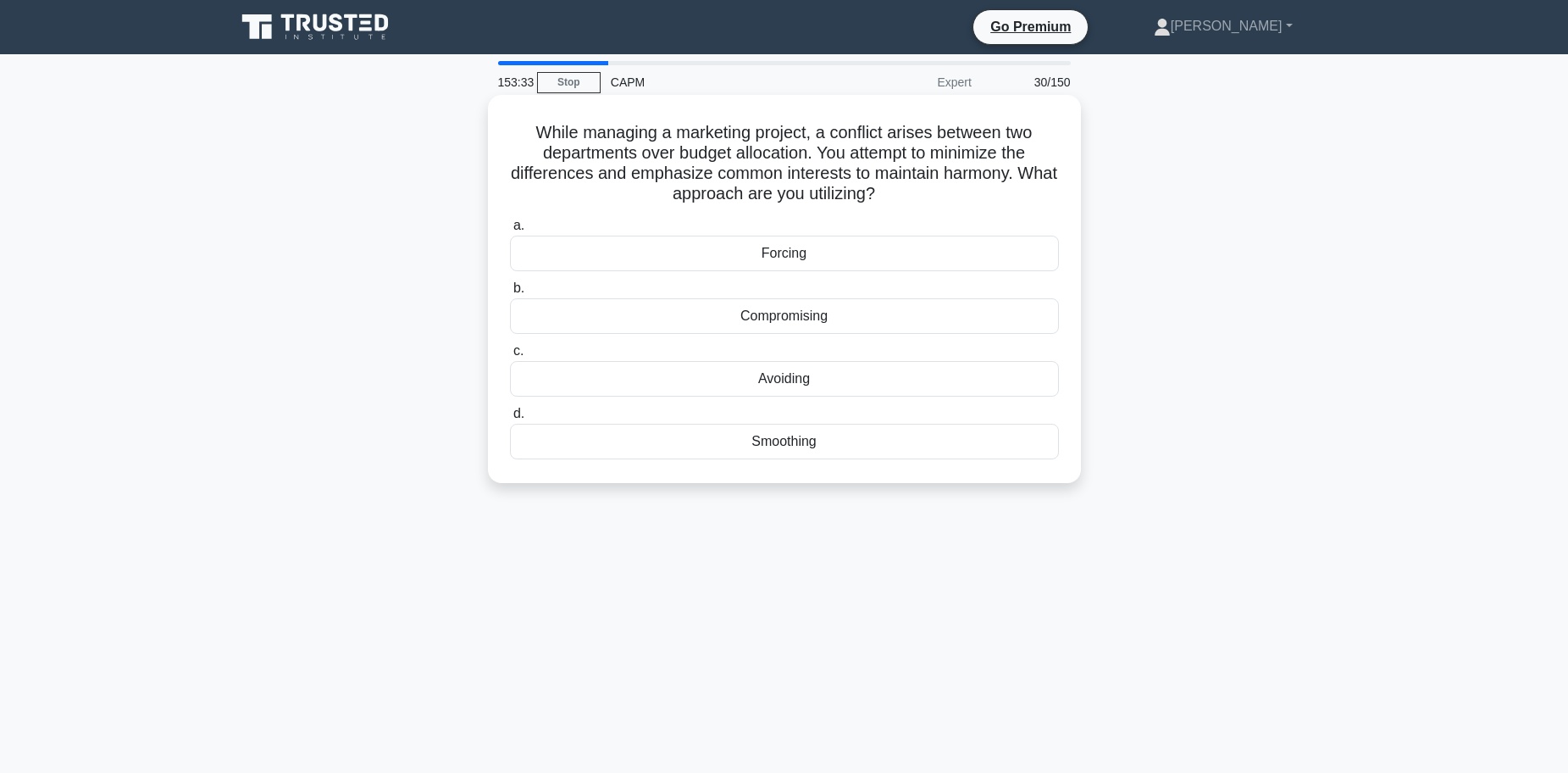
click at [744, 433] on div "Smoothing" at bounding box center [784, 441] width 549 height 35
click at [510, 419] on input "d. Smoothing" at bounding box center [510, 413] width 0 height 11
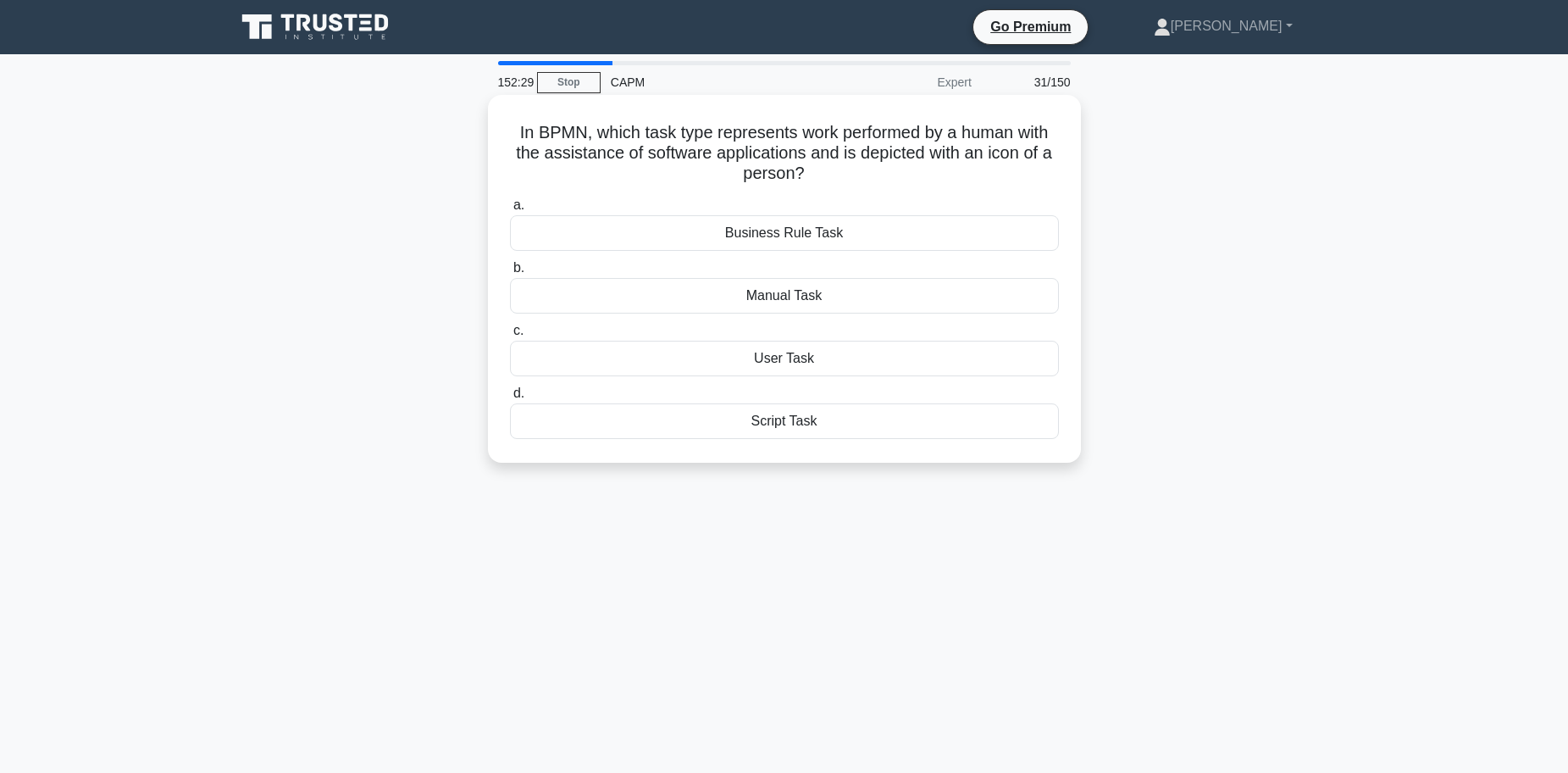
click at [806, 362] on div "User Task" at bounding box center [784, 358] width 549 height 35
click at [510, 336] on input "c. User Task" at bounding box center [510, 330] width 0 height 11
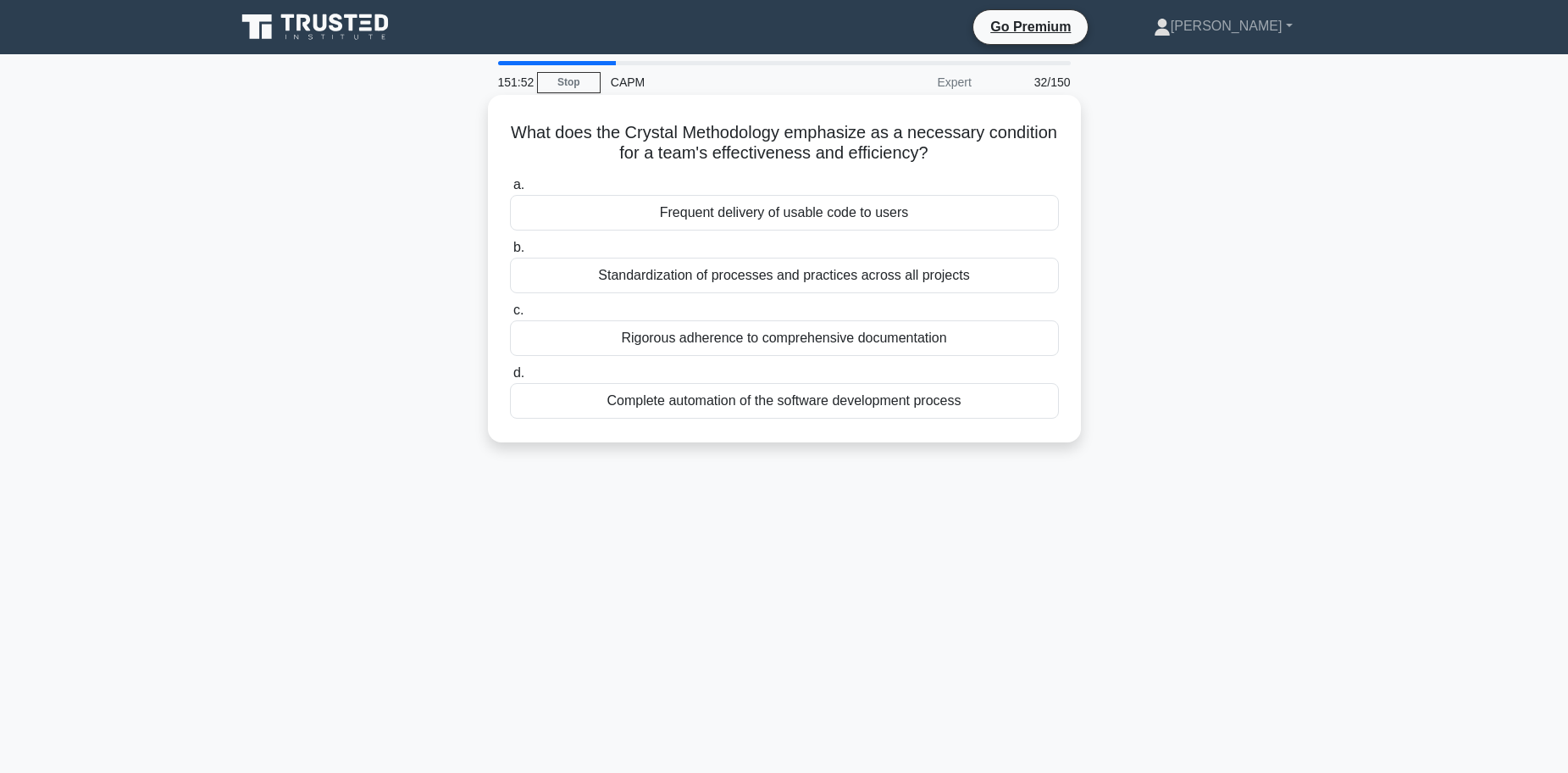
click at [879, 279] on div "Standardization of processes and practices across all projects" at bounding box center [784, 275] width 549 height 35
click at [510, 253] on input "b. Standardization of processes and practices across all projects" at bounding box center [510, 247] width 0 height 11
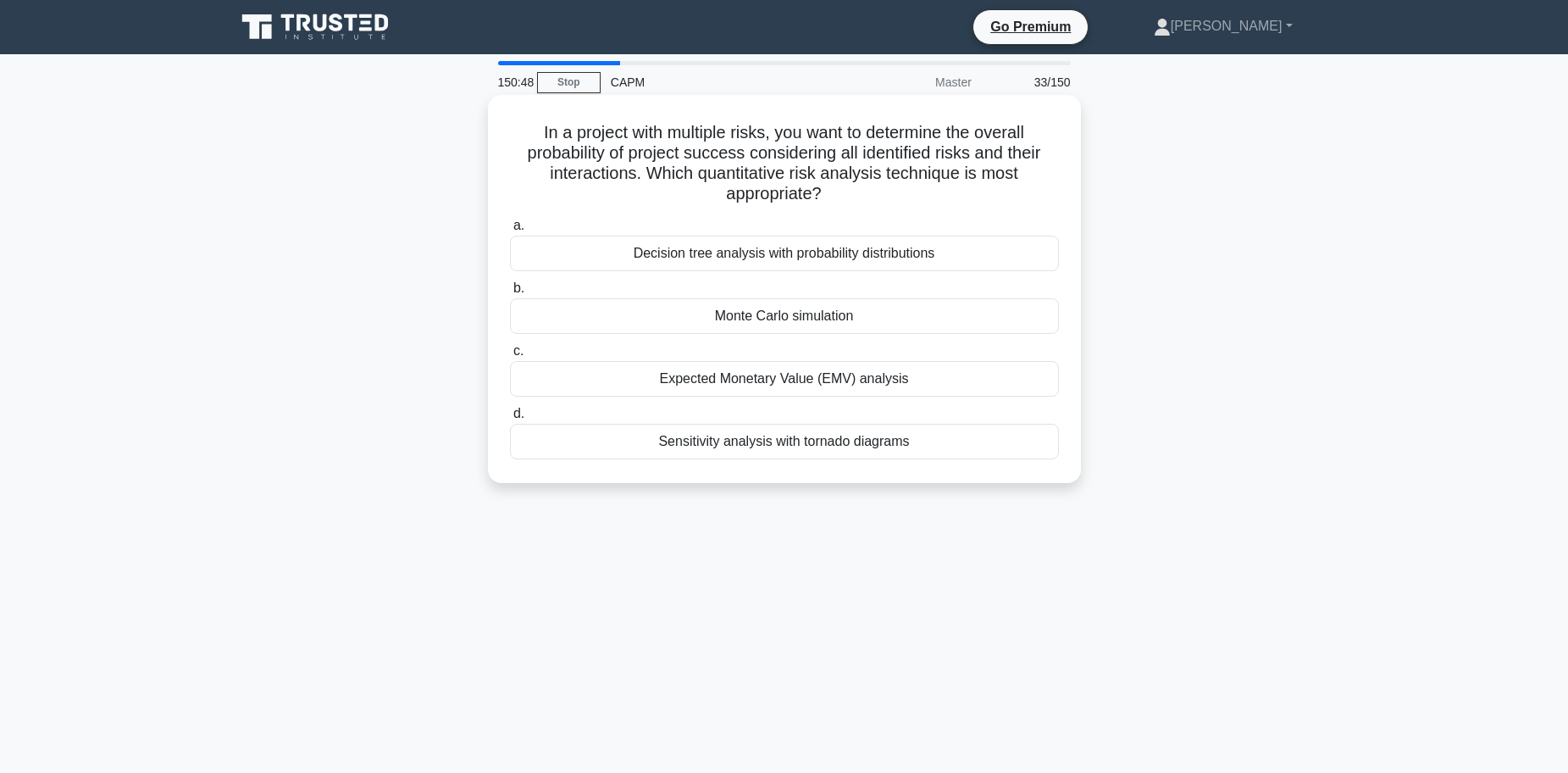
click at [816, 315] on div "Monte Carlo simulation" at bounding box center [784, 316] width 549 height 35
click at [510, 294] on input "b. Monte Carlo simulation" at bounding box center [510, 288] width 0 height 11
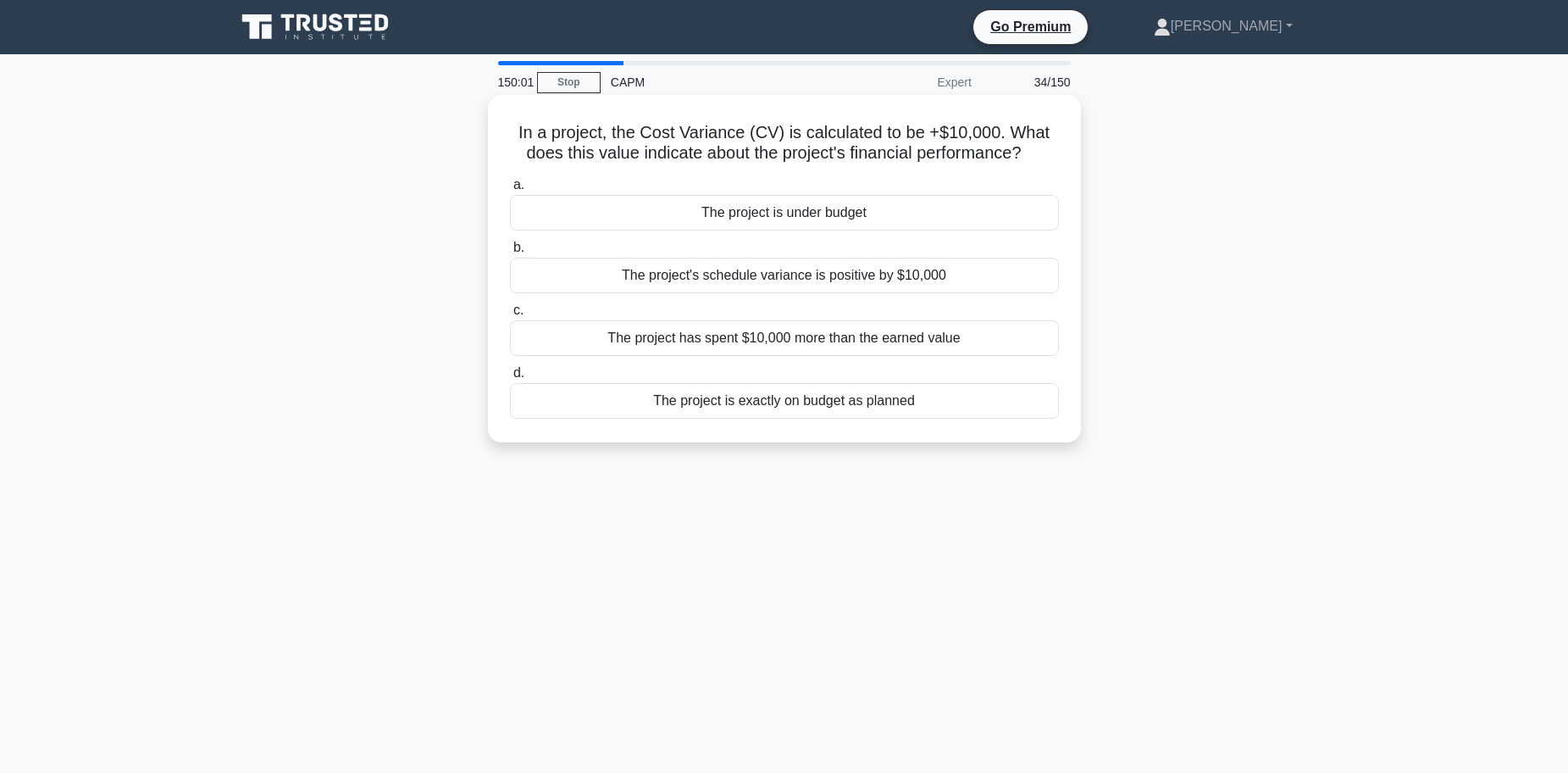
click at [790, 339] on div "The project has spent $10,000 more than the earned value" at bounding box center [784, 337] width 549 height 35
click at [510, 316] on input "c. The project has spent $10,000 more than the earned value" at bounding box center [510, 310] width 0 height 11
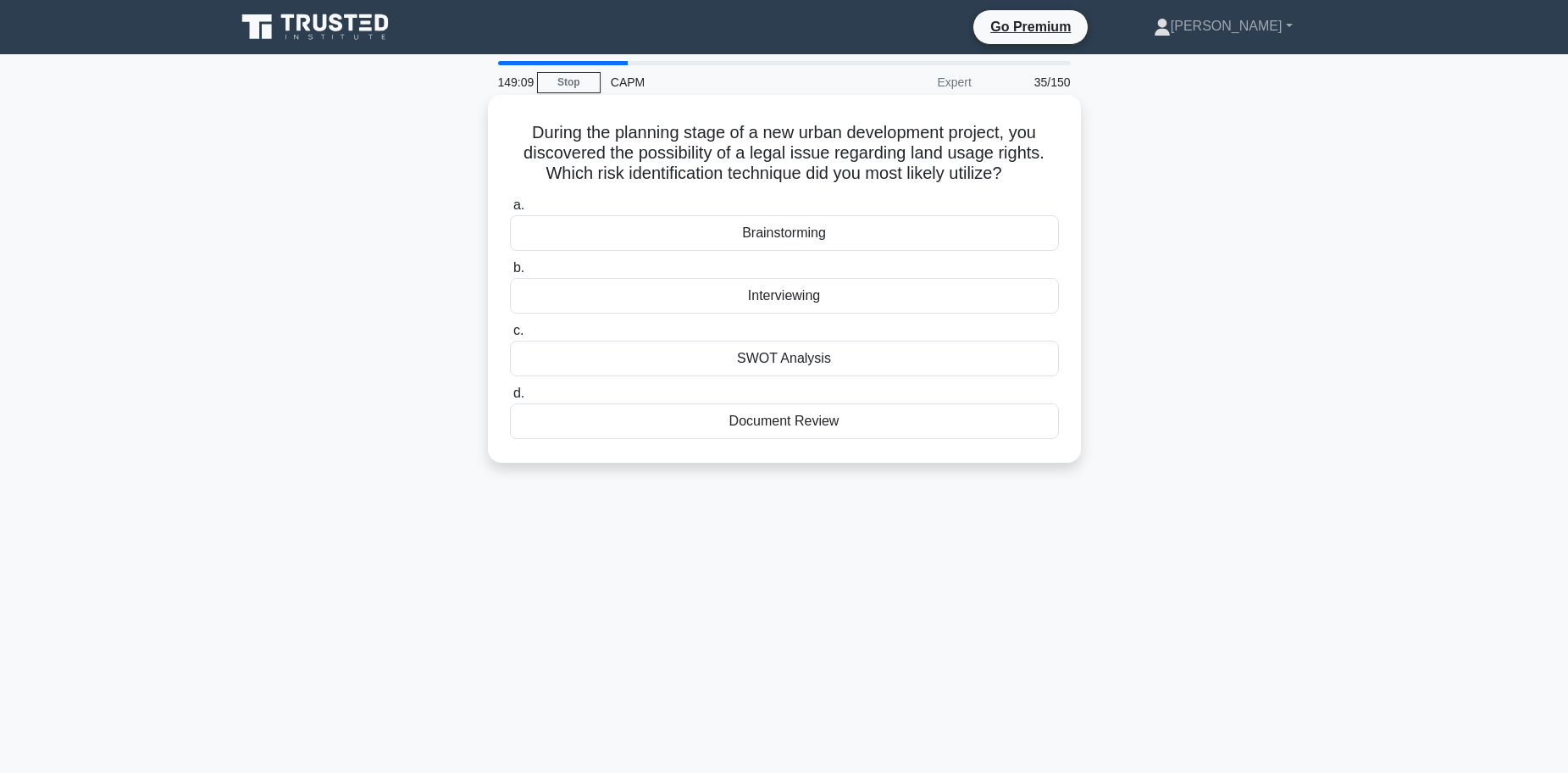
click at [816, 420] on div "Document Review" at bounding box center [784, 420] width 549 height 35
click at [510, 399] on input "d. Document Review" at bounding box center [510, 393] width 0 height 11
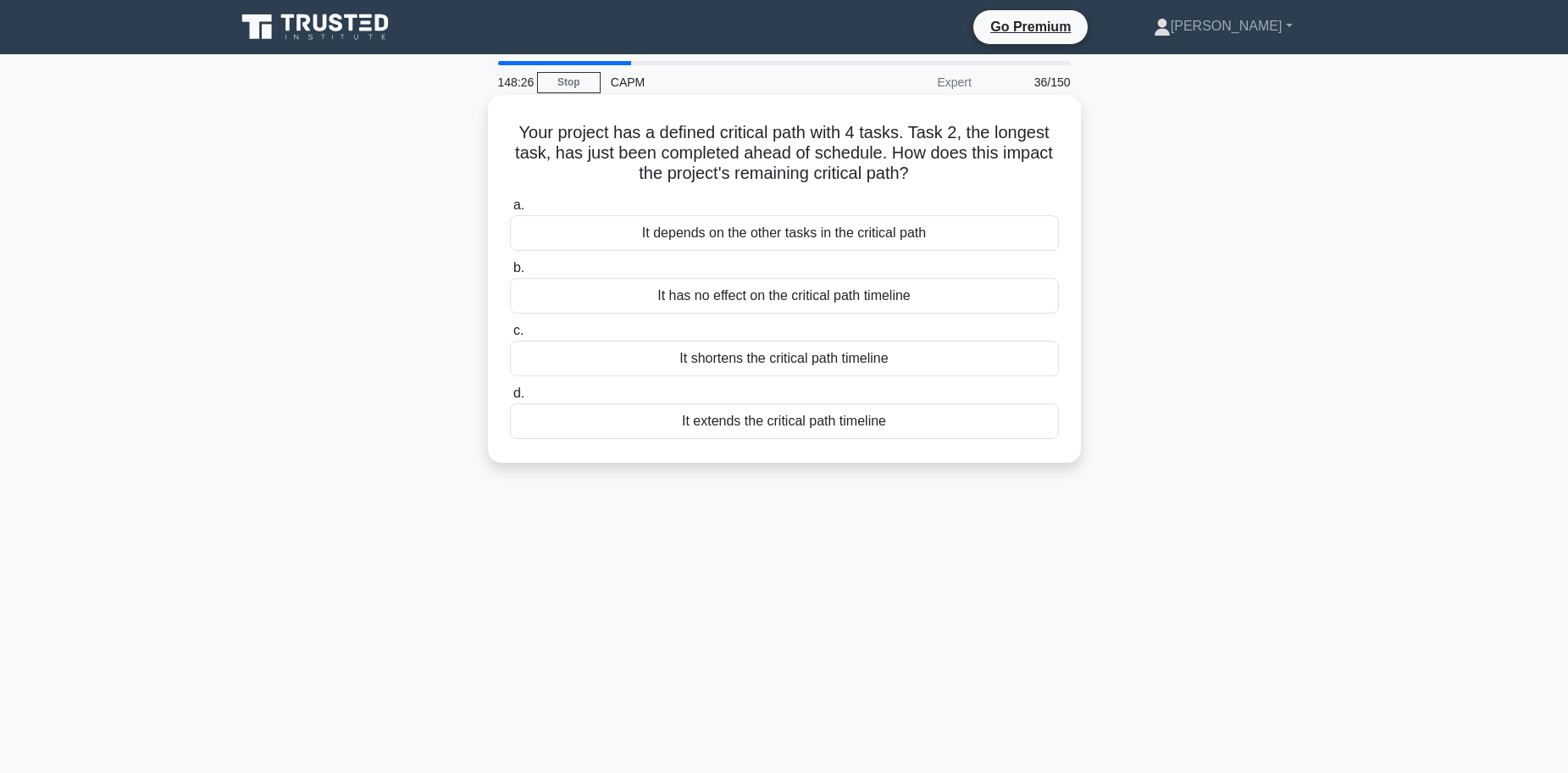
click at [702, 233] on div "It depends on the other tasks in the critical path" at bounding box center [784, 233] width 549 height 35
click at [510, 211] on input "a. It depends on the other tasks in the critical path" at bounding box center [510, 205] width 0 height 11
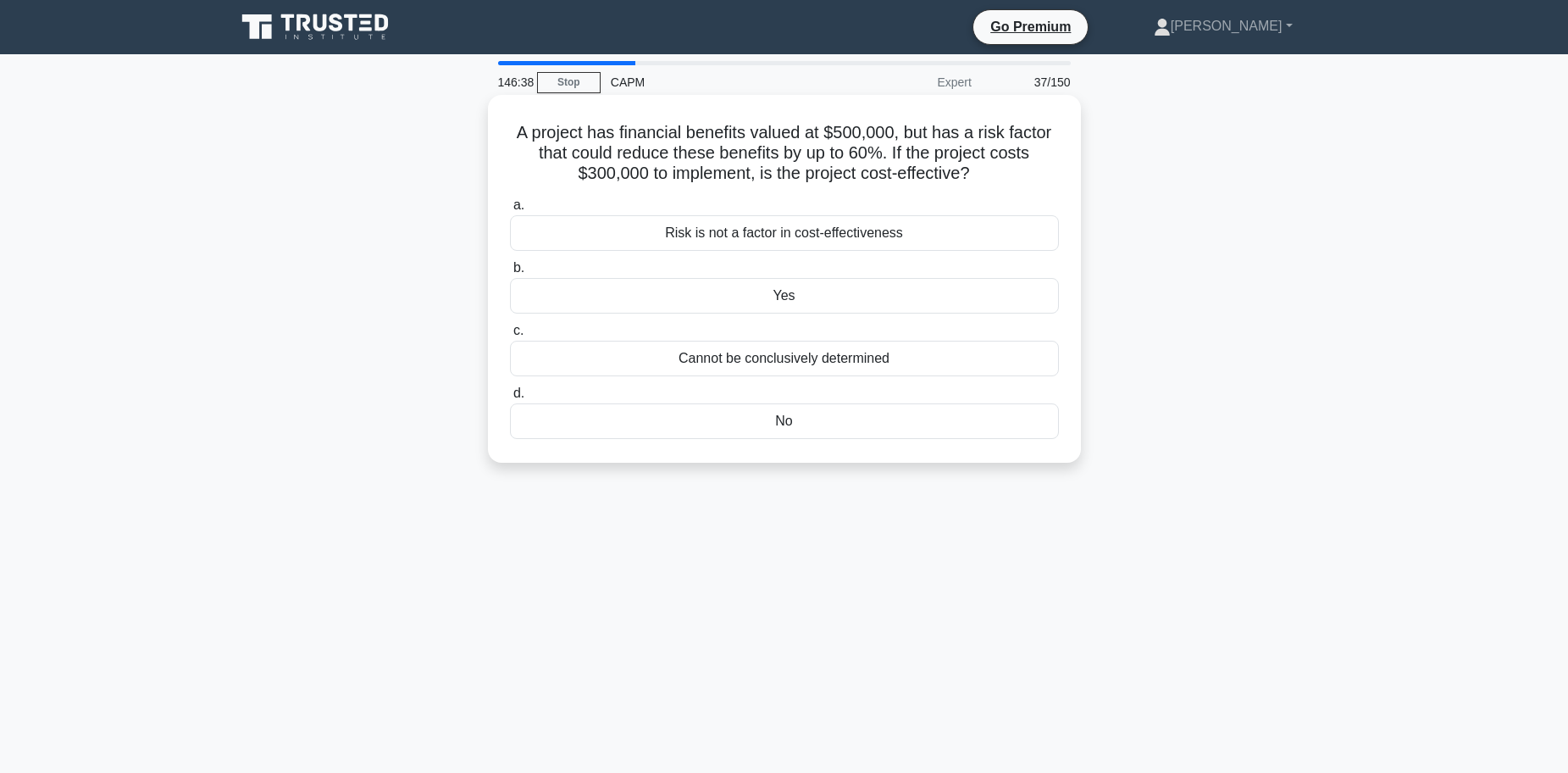
click at [814, 301] on div "Yes" at bounding box center [784, 295] width 549 height 35
click at [510, 273] on input "b. Yes" at bounding box center [510, 268] width 0 height 11
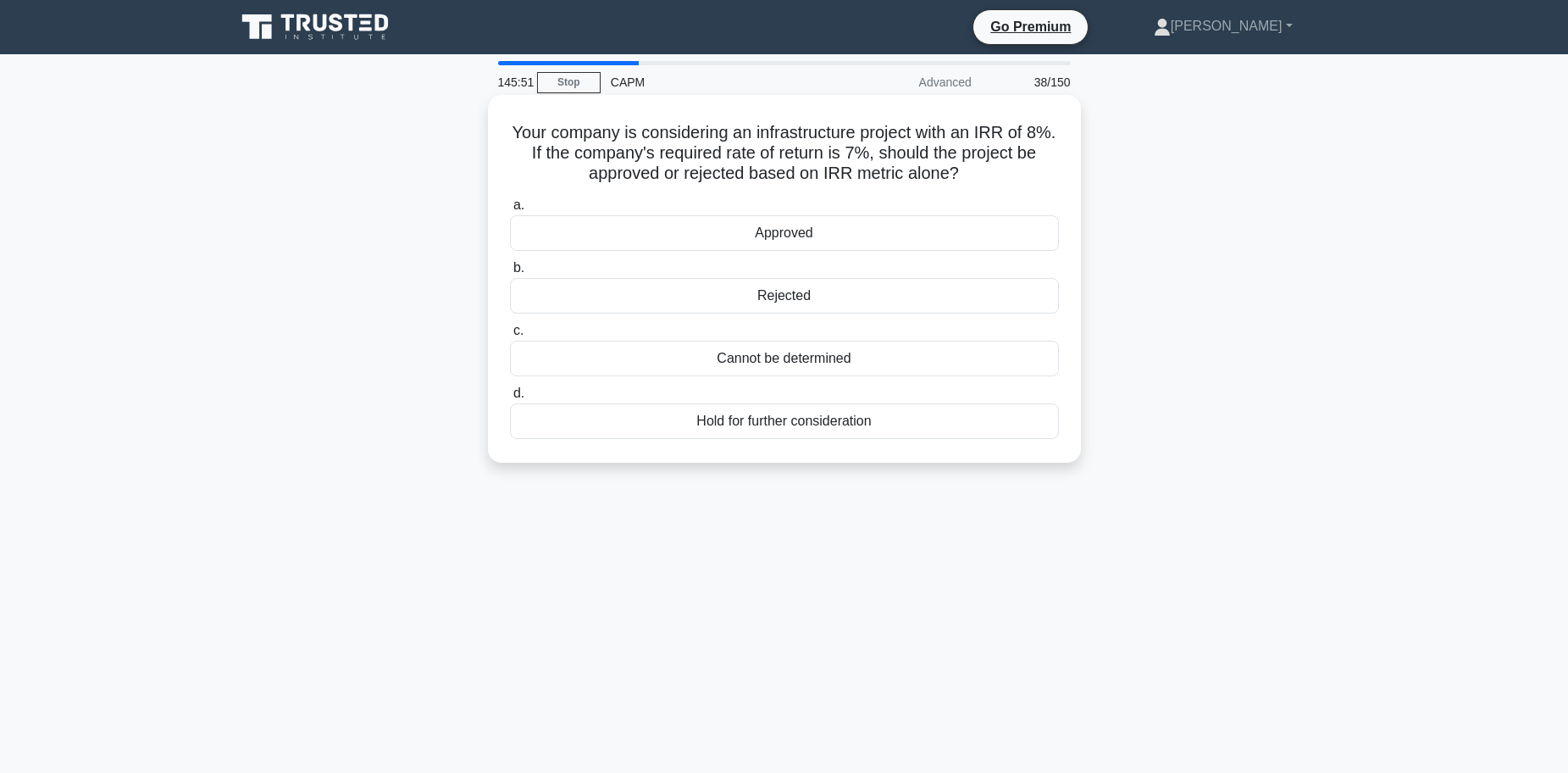
click at [830, 236] on div "Approved" at bounding box center [784, 233] width 549 height 35
click at [510, 211] on input "a. Approved" at bounding box center [510, 205] width 0 height 11
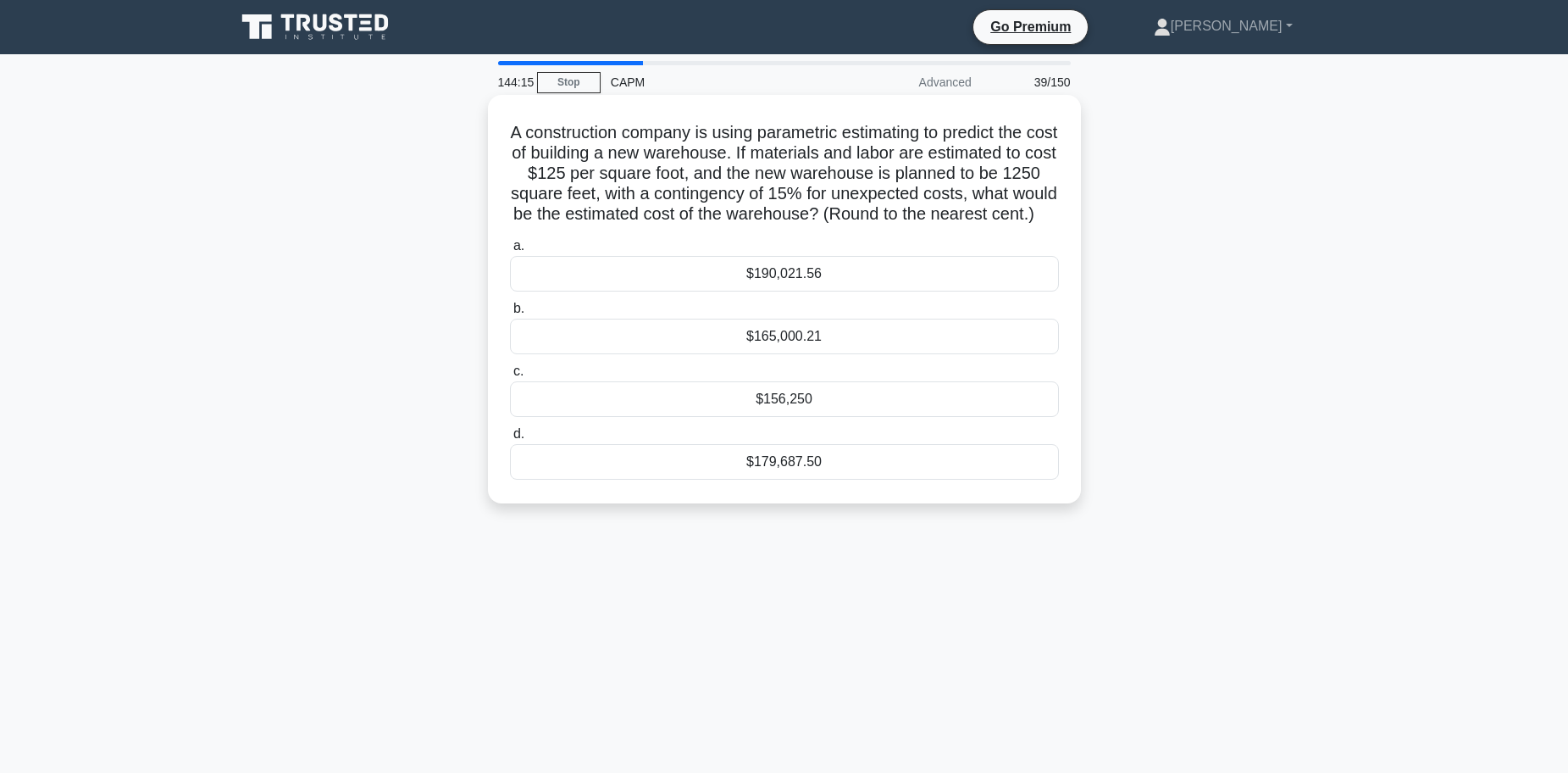
click at [774, 475] on div "$179,687.50" at bounding box center [784, 461] width 549 height 35
click at [510, 440] on input "d. $179,687.50" at bounding box center [510, 434] width 0 height 11
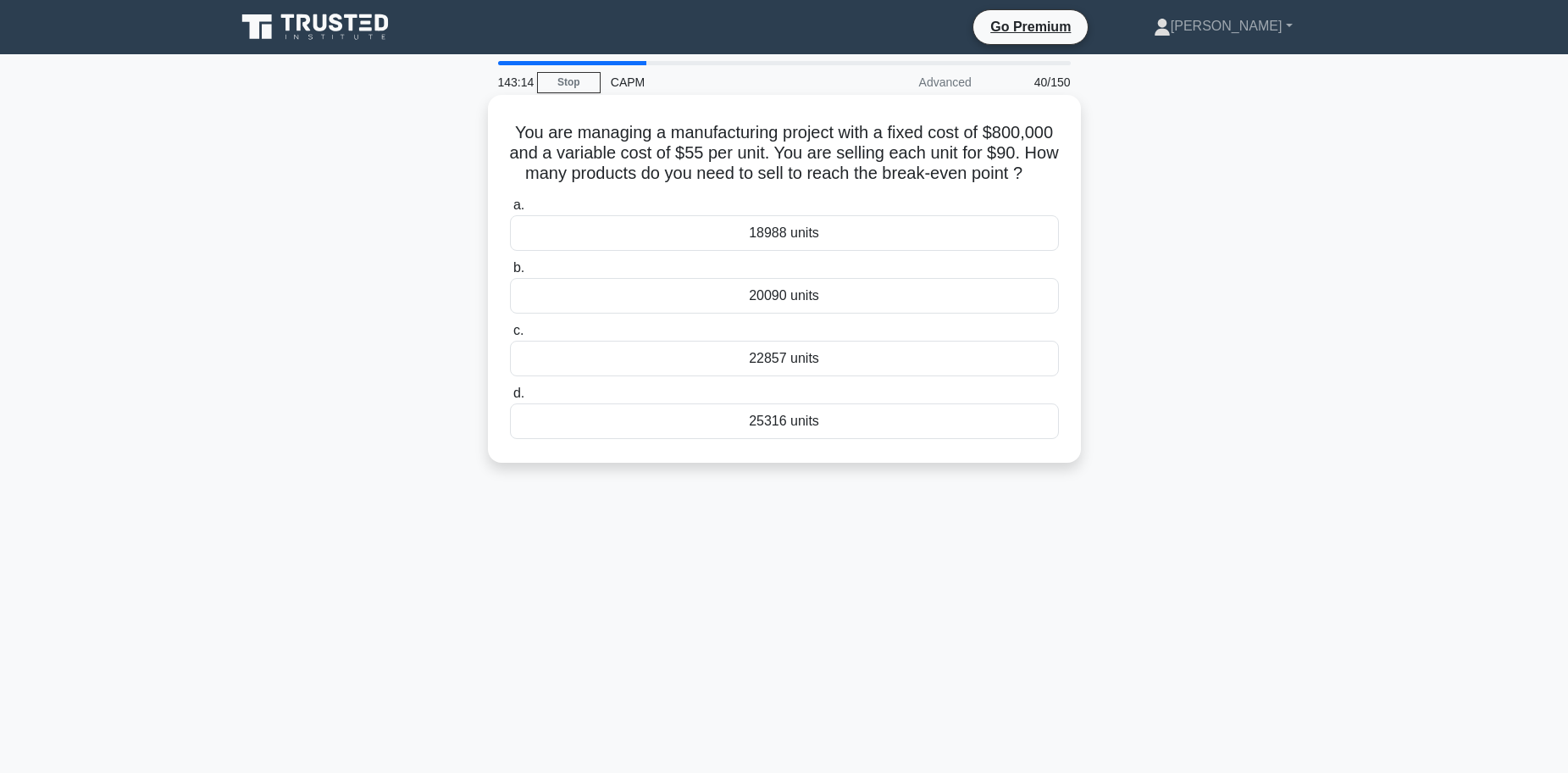
click at [759, 376] on div "22857 units" at bounding box center [784, 358] width 549 height 35
click at [510, 336] on input "c. 22857 units" at bounding box center [510, 330] width 0 height 11
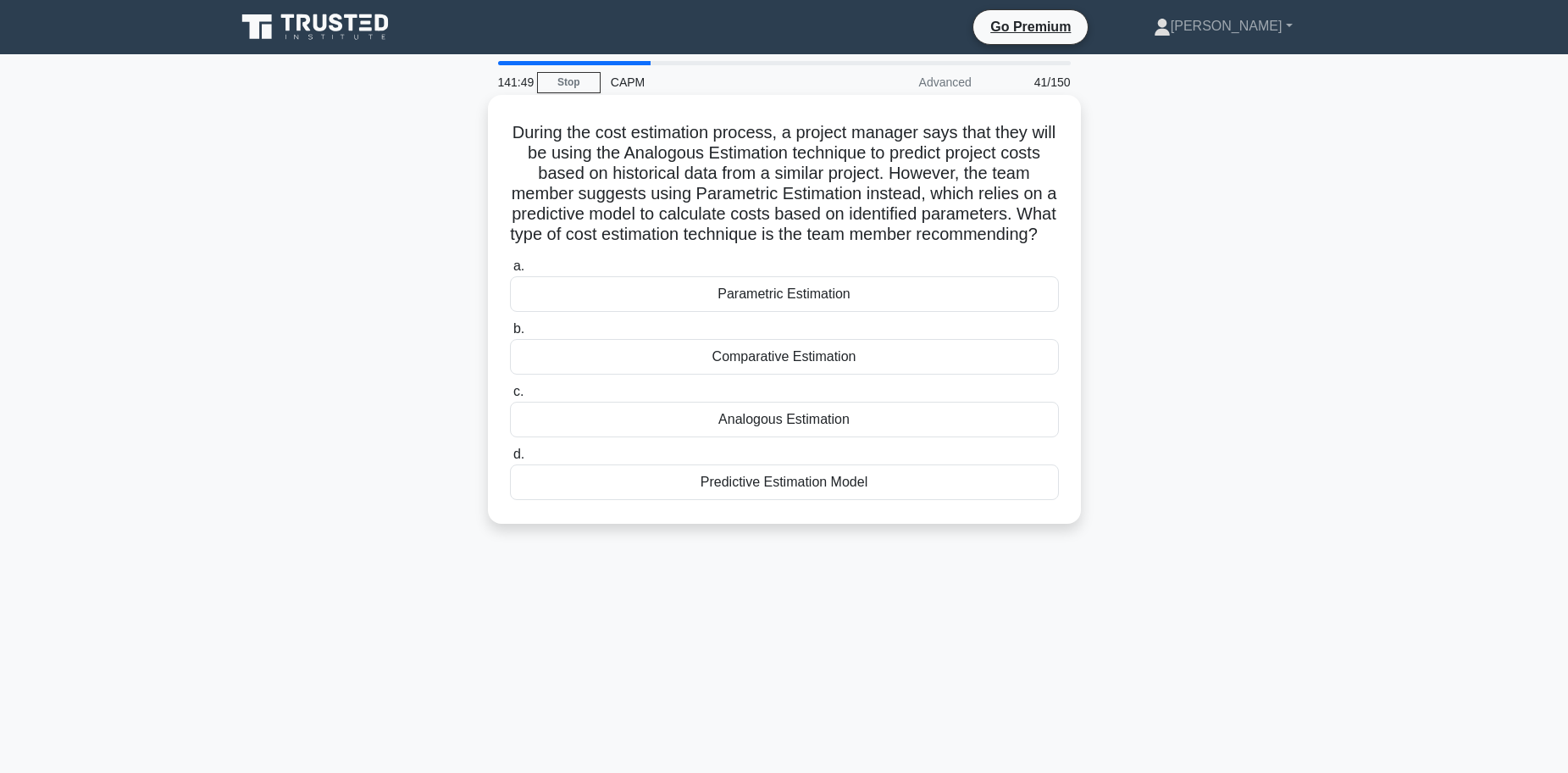
click at [757, 500] on div "Predictive Estimation Model" at bounding box center [784, 482] width 549 height 35
click at [510, 460] on input "d. Predictive Estimation Model" at bounding box center [510, 454] width 0 height 11
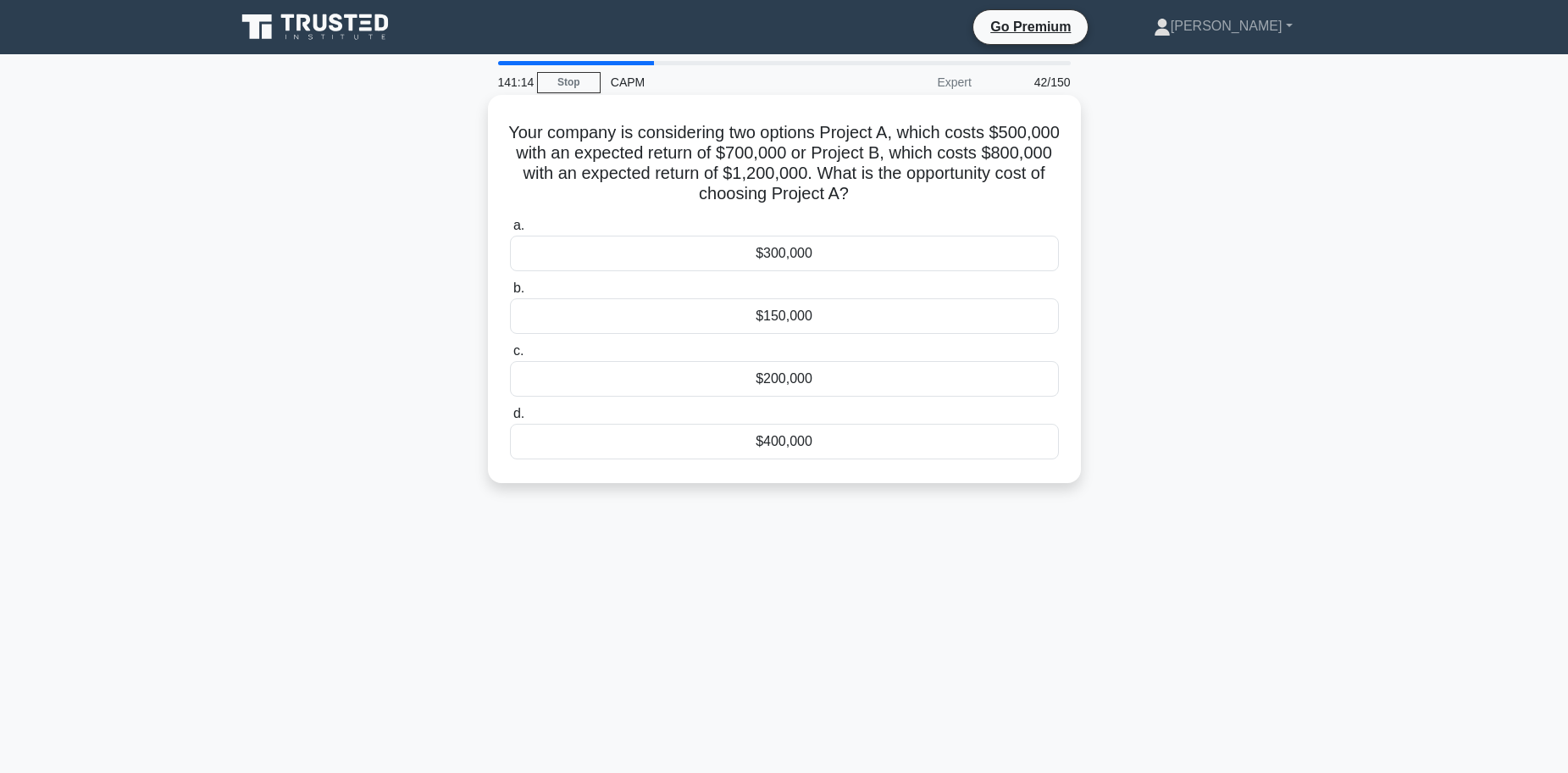
click at [817, 388] on div "$200,000" at bounding box center [784, 378] width 549 height 35
click at [510, 357] on input "c. $200,000" at bounding box center [510, 351] width 0 height 11
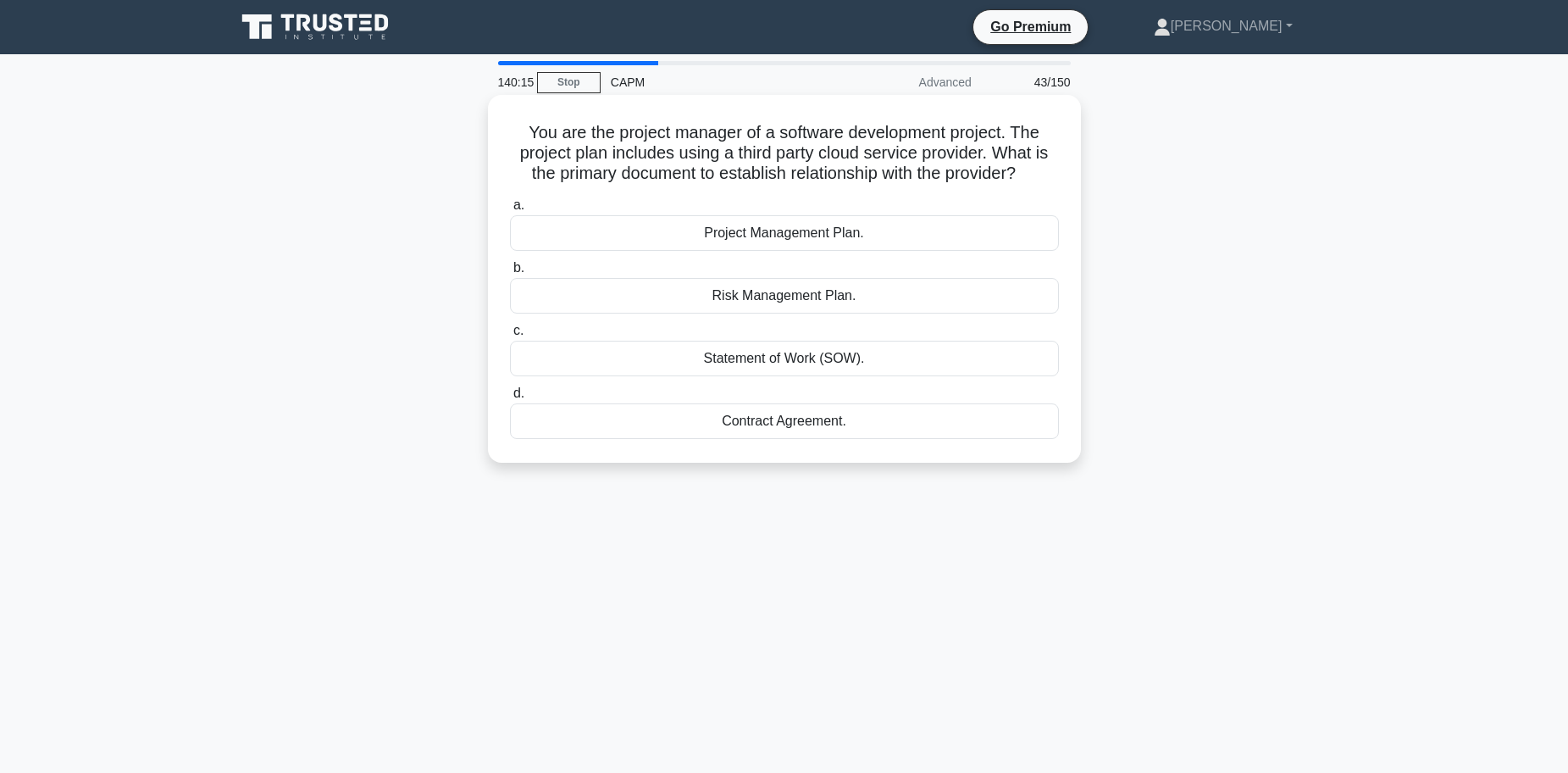
click at [792, 419] on div "Contract Agreement." at bounding box center [784, 420] width 549 height 35
click at [510, 399] on input "d. Contract Agreement." at bounding box center [510, 393] width 0 height 11
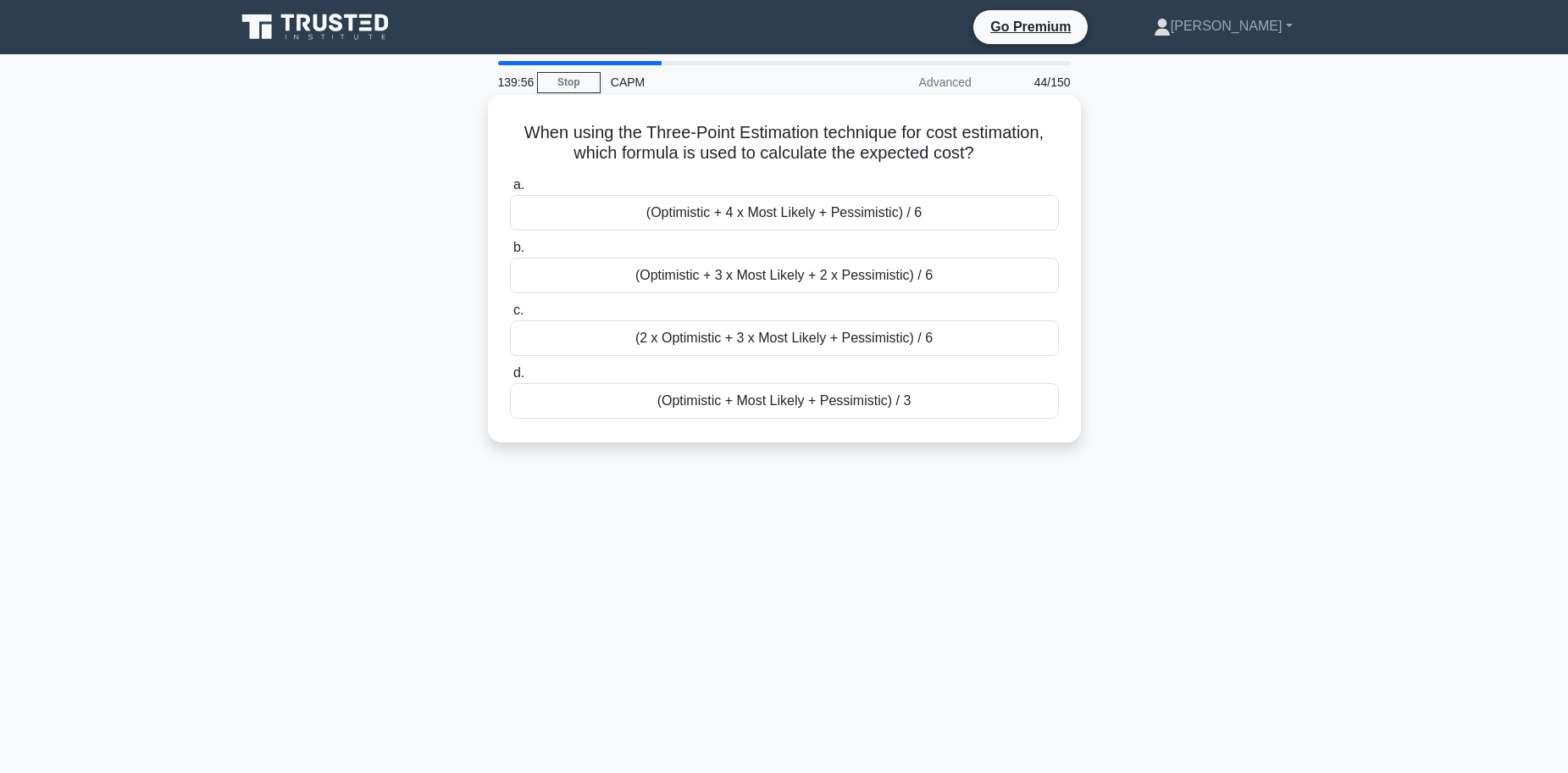
click at [698, 404] on div "(Optimistic + Most Likely + Pessimistic) / 3" at bounding box center [784, 400] width 549 height 35
click at [510, 379] on input "d. (Optimistic + Most Likely + Pessimistic) / 3" at bounding box center [510, 373] width 0 height 11
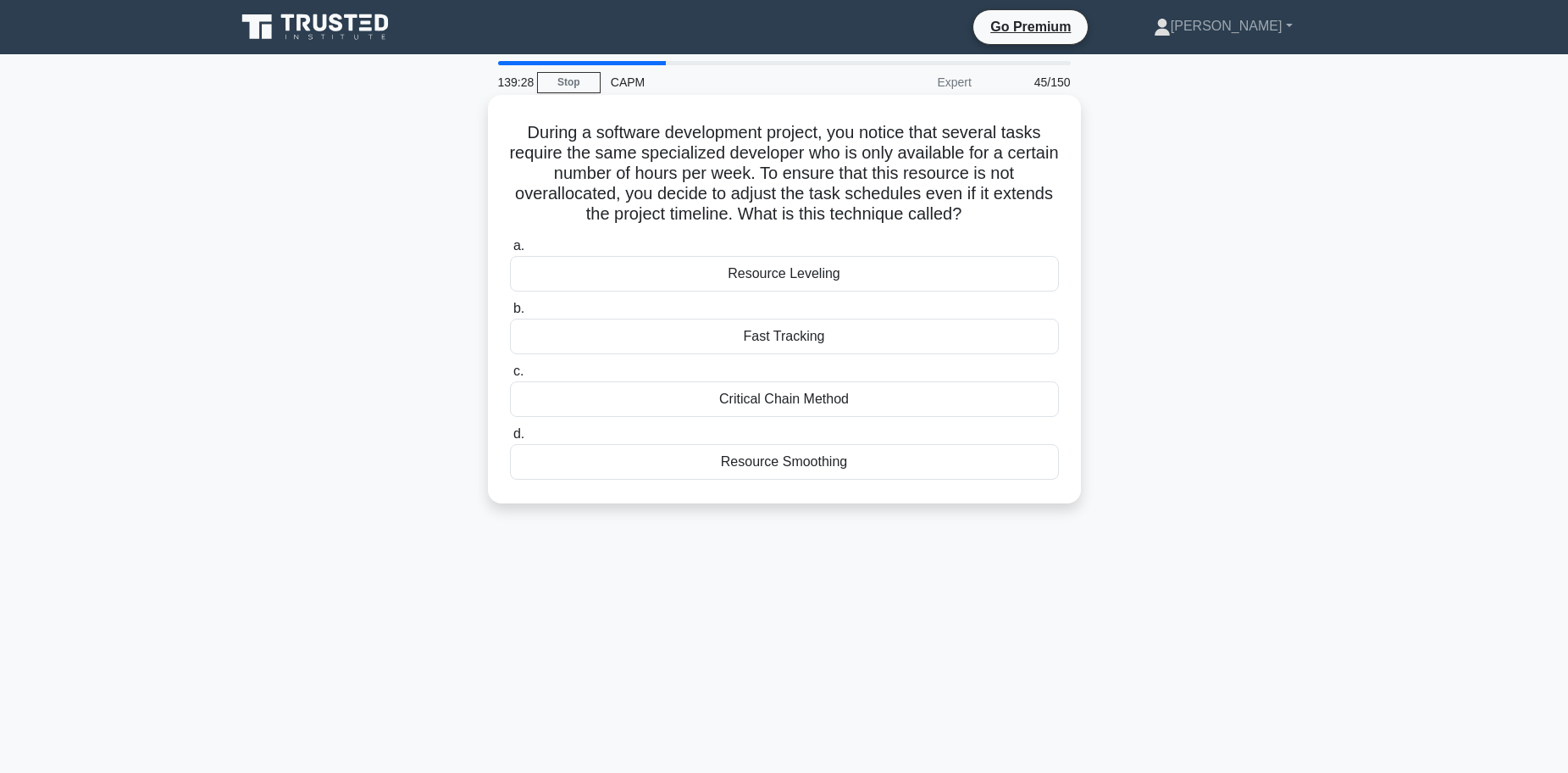
click at [753, 272] on div "Resource Leveling" at bounding box center [784, 273] width 549 height 35
click at [510, 252] on input "a. Resource Leveling" at bounding box center [510, 246] width 0 height 11
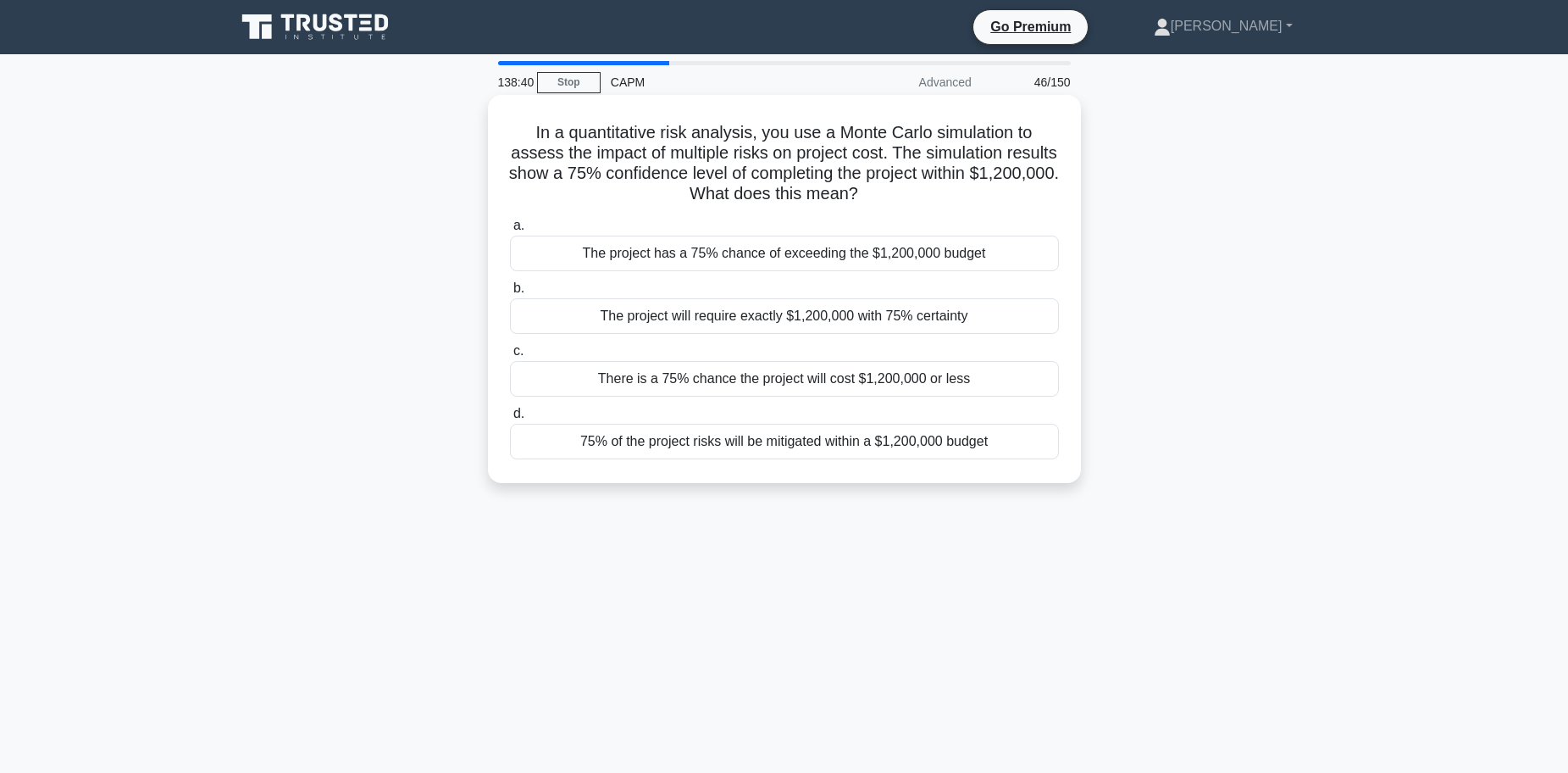
click at [676, 385] on div "There is a 75% chance the project will cost $1,200,000 or less" at bounding box center [784, 378] width 549 height 35
click at [510, 357] on input "c. There is a 75% chance the project will cost $1,200,000 or less" at bounding box center [510, 351] width 0 height 11
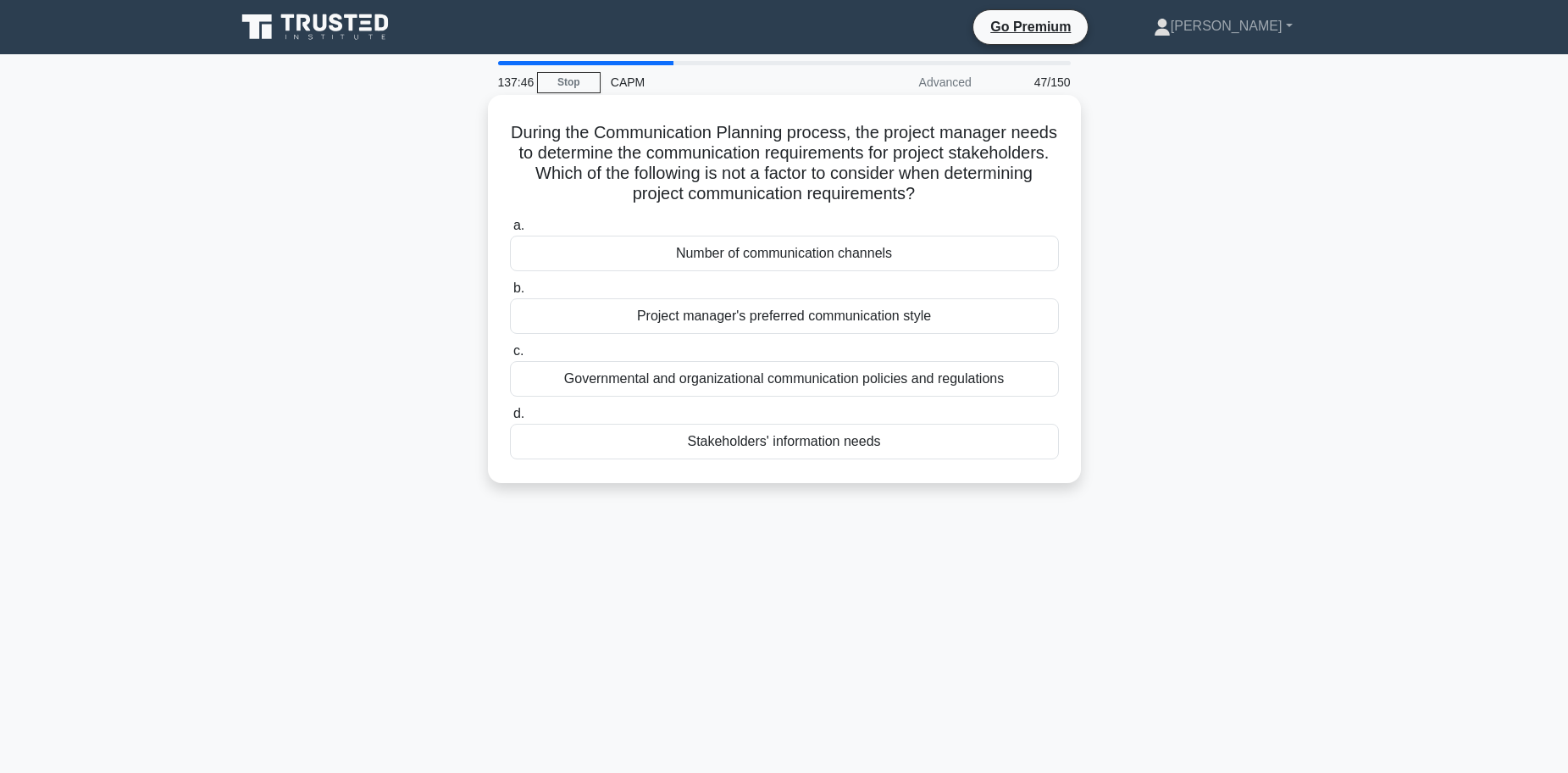
click at [715, 320] on div "Project manager's preferred communication style" at bounding box center [784, 316] width 549 height 35
click at [510, 294] on input "b. Project manager's preferred communication style" at bounding box center [510, 288] width 0 height 11
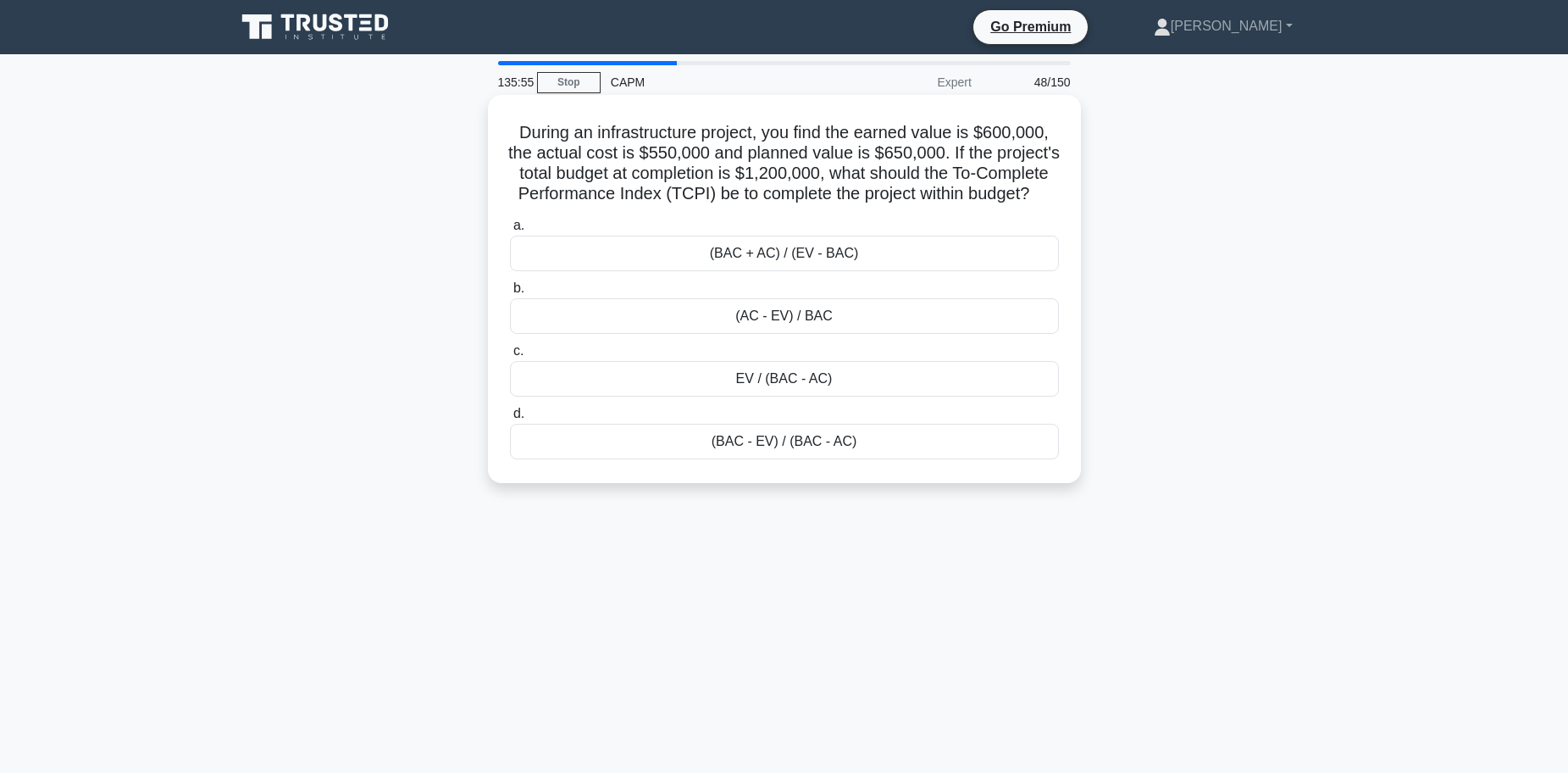
click at [772, 459] on div "(BAC - EV) / (BAC - AC)" at bounding box center [784, 441] width 549 height 35
click at [510, 419] on input "d. (BAC - EV) / (BAC - AC)" at bounding box center [510, 413] width 0 height 11
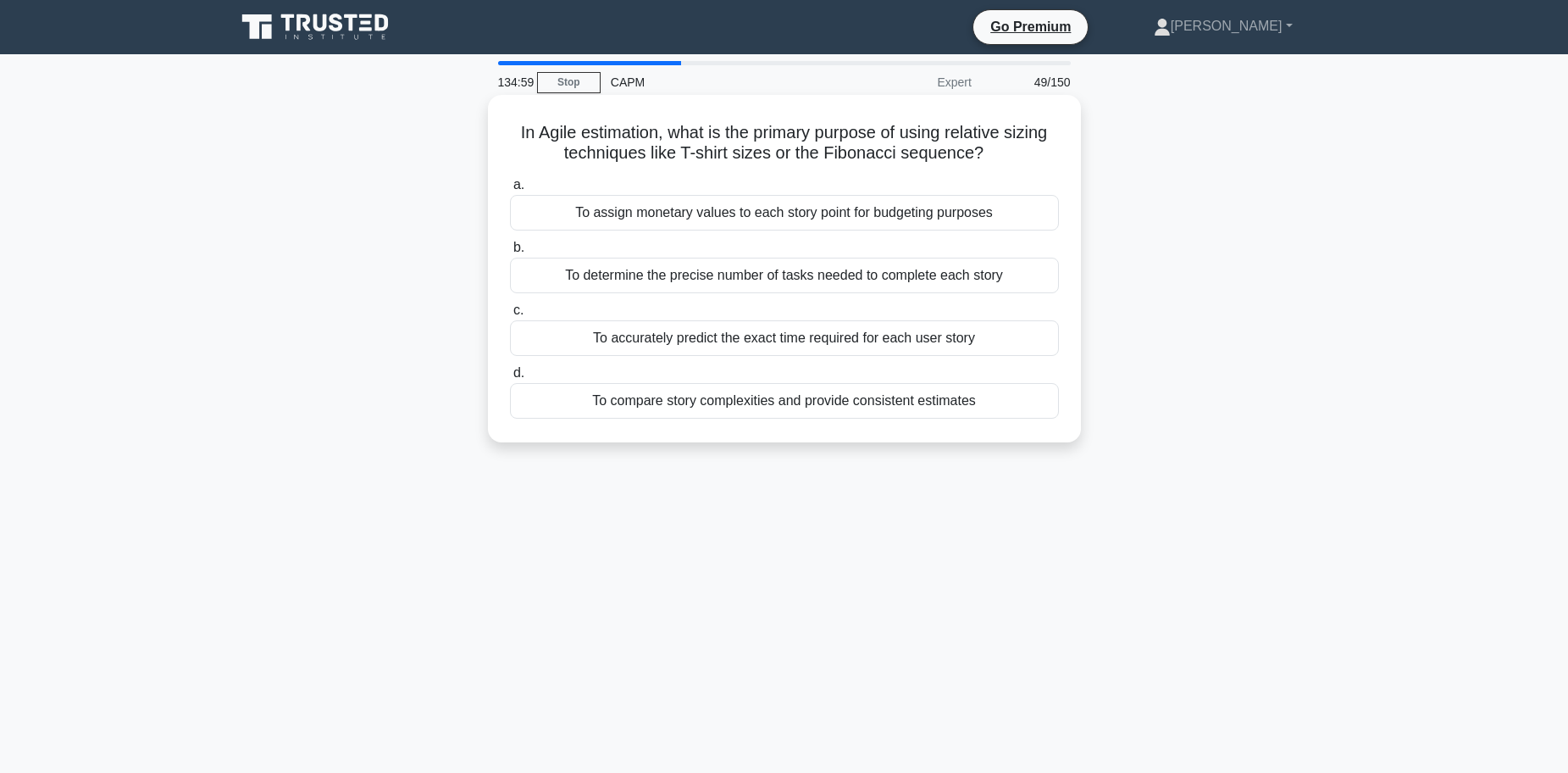
click at [813, 283] on div "To determine the precise number of tasks needed to complete each story" at bounding box center [784, 275] width 549 height 35
click at [510, 253] on input "b. To determine the precise number of tasks needed to complete each story" at bounding box center [510, 247] width 0 height 11
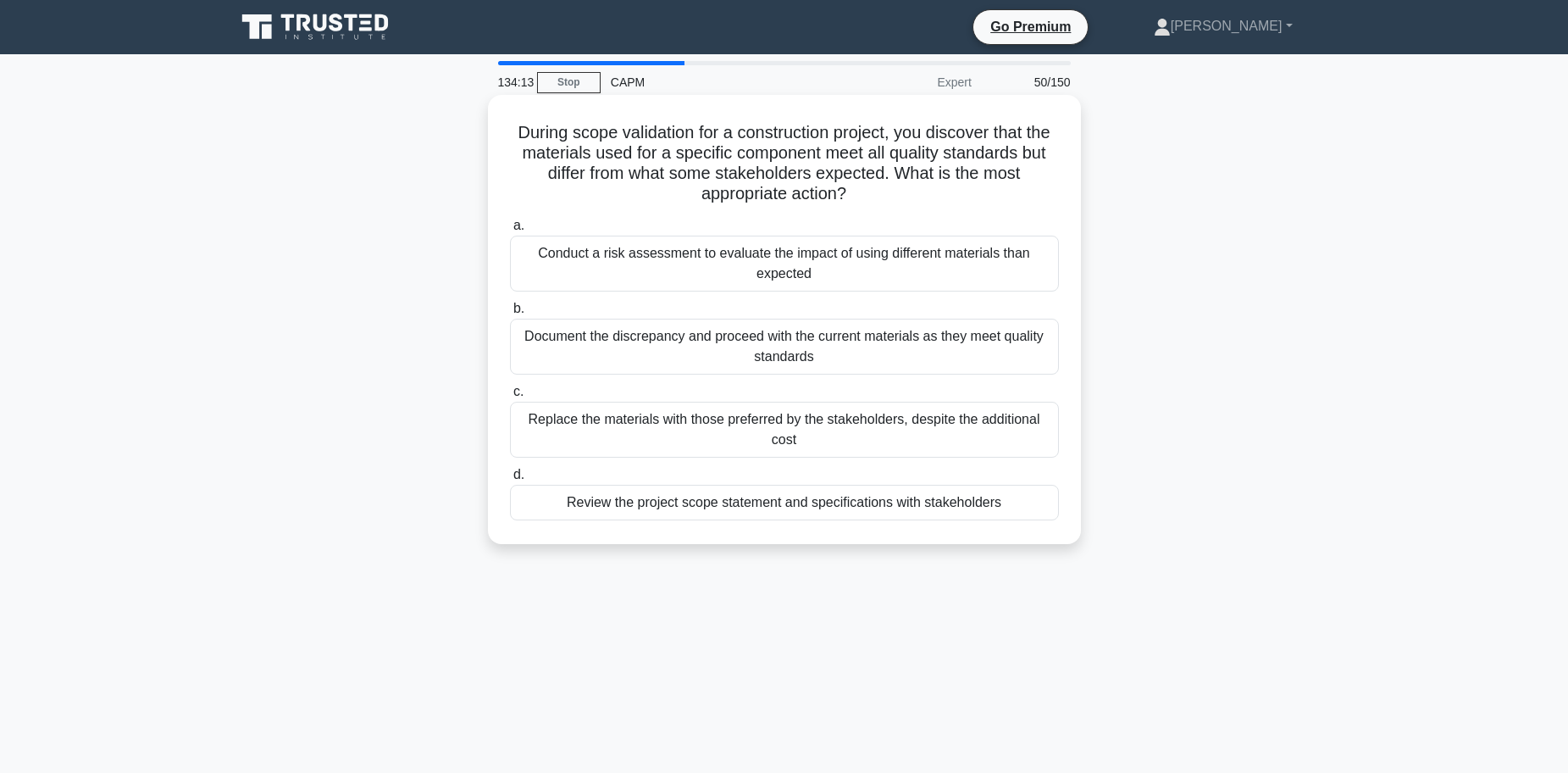
click at [698, 268] on div "Conduct a risk assessment to evaluate the impact of using different materials t…" at bounding box center [784, 263] width 549 height 56
click at [510, 231] on input "a. Conduct a risk assessment to evaluate the impact of using different material…" at bounding box center [510, 226] width 0 height 11
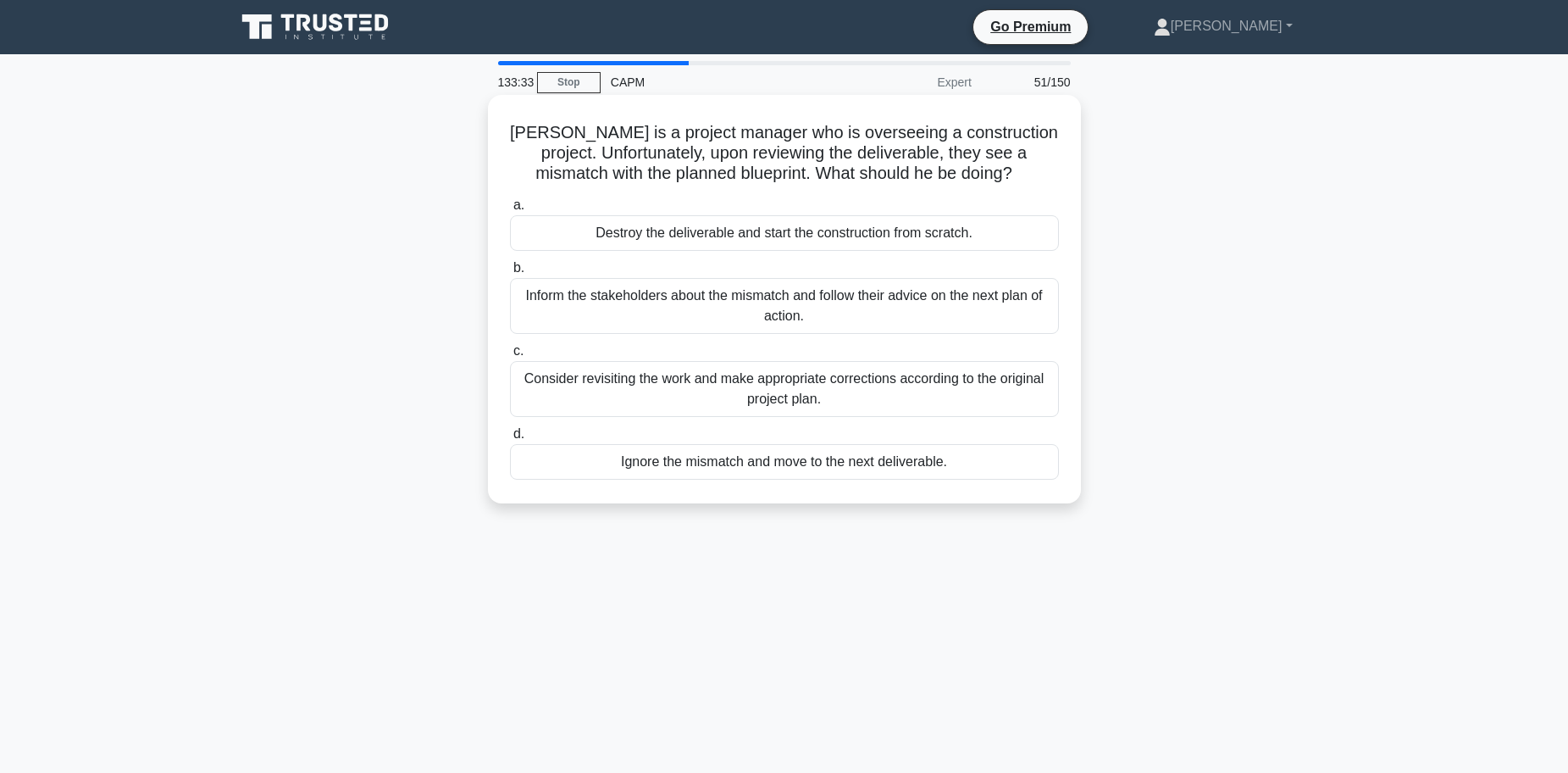
click at [939, 389] on div "Consider revisiting the work and make appropriate corrections according to the …" at bounding box center [784, 388] width 549 height 56
click at [510, 357] on input "c. Consider revisiting the work and make appropriate corrections according to t…" at bounding box center [510, 351] width 0 height 11
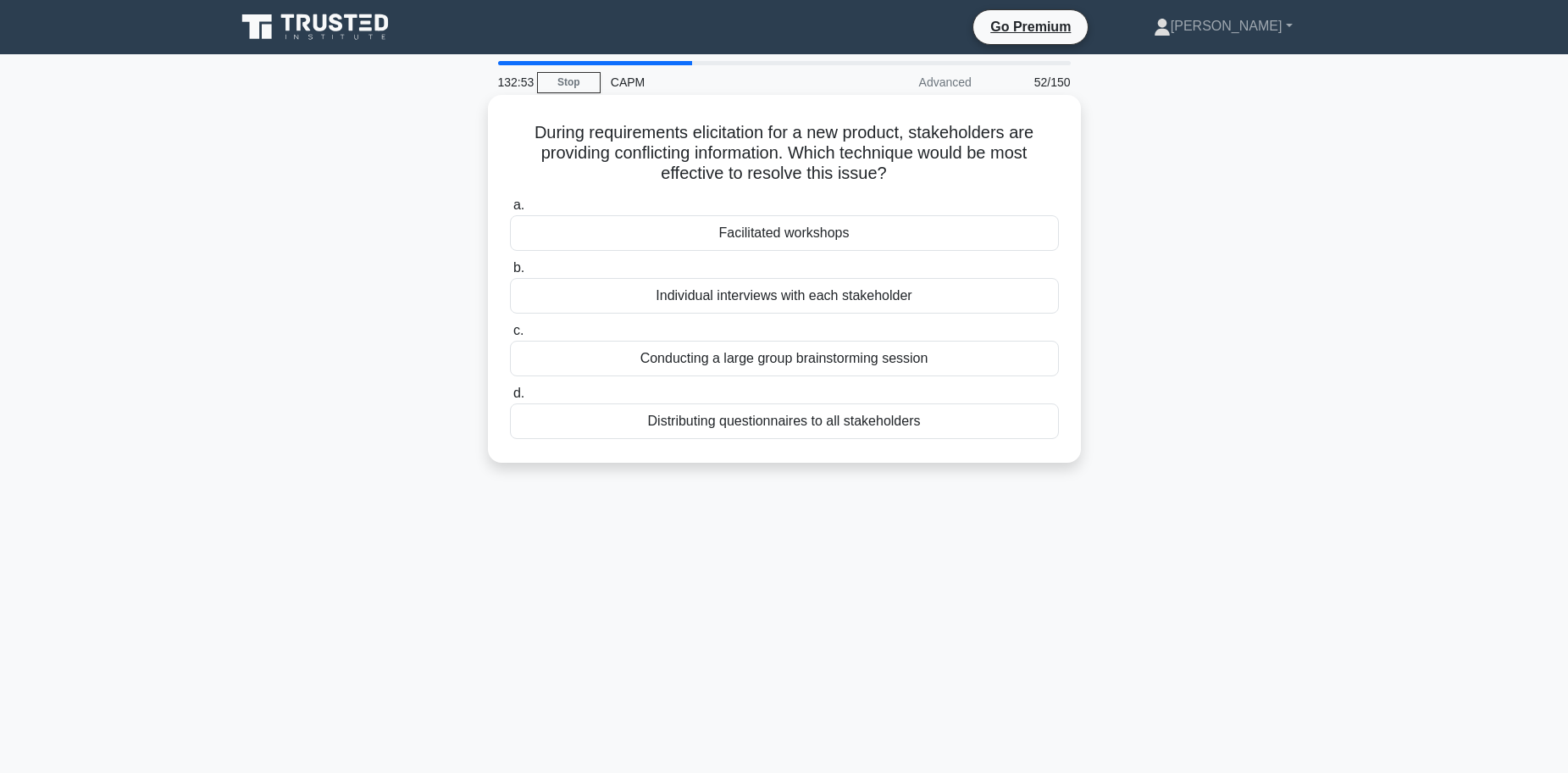
click at [861, 227] on div "Facilitated workshops" at bounding box center [784, 233] width 549 height 35
click at [510, 211] on input "a. Facilitated workshops" at bounding box center [510, 205] width 0 height 11
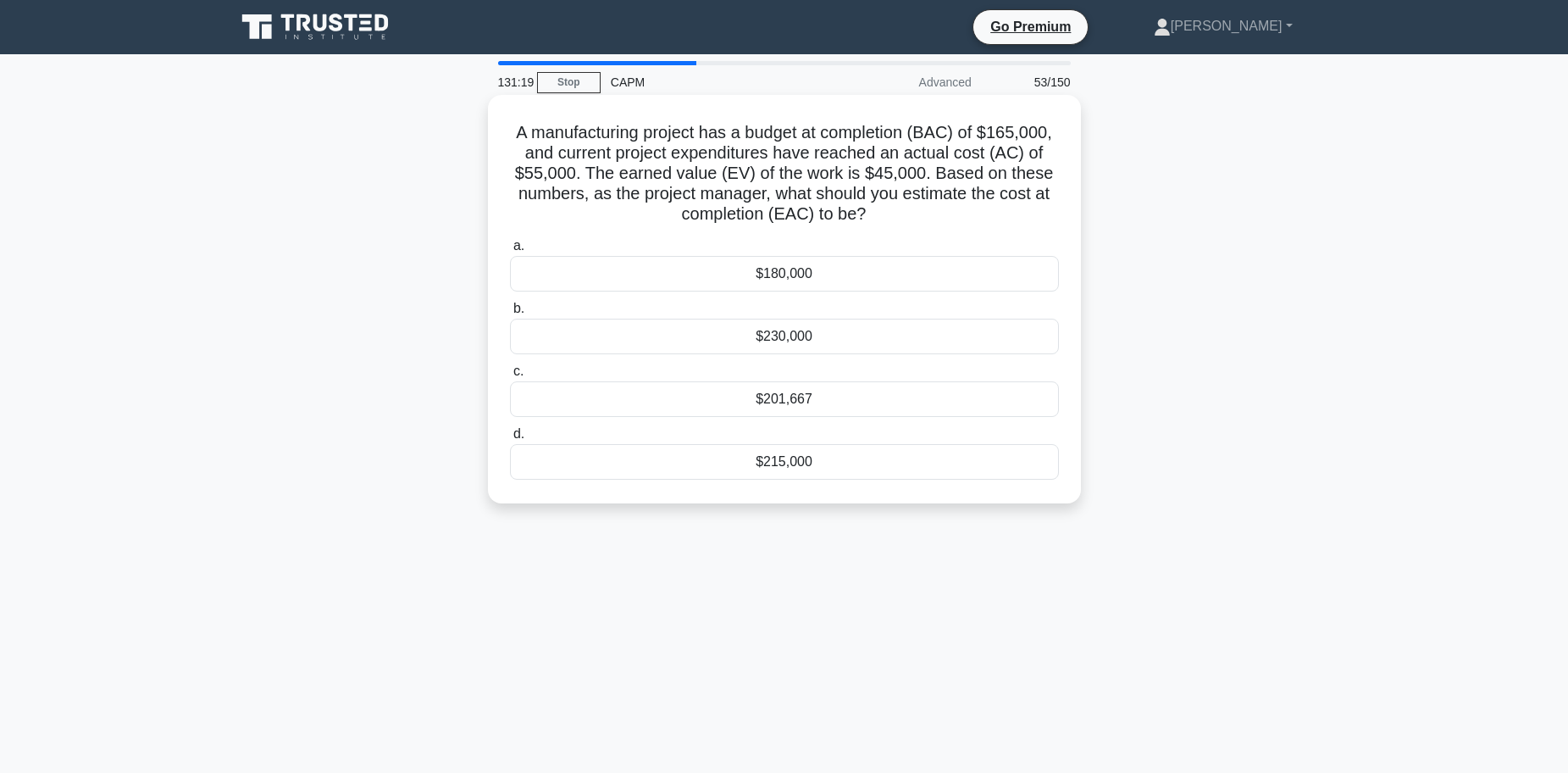
click at [812, 411] on div "$201,667" at bounding box center [784, 399] width 549 height 35
click at [510, 377] on input "c. $201,667" at bounding box center [510, 371] width 0 height 11
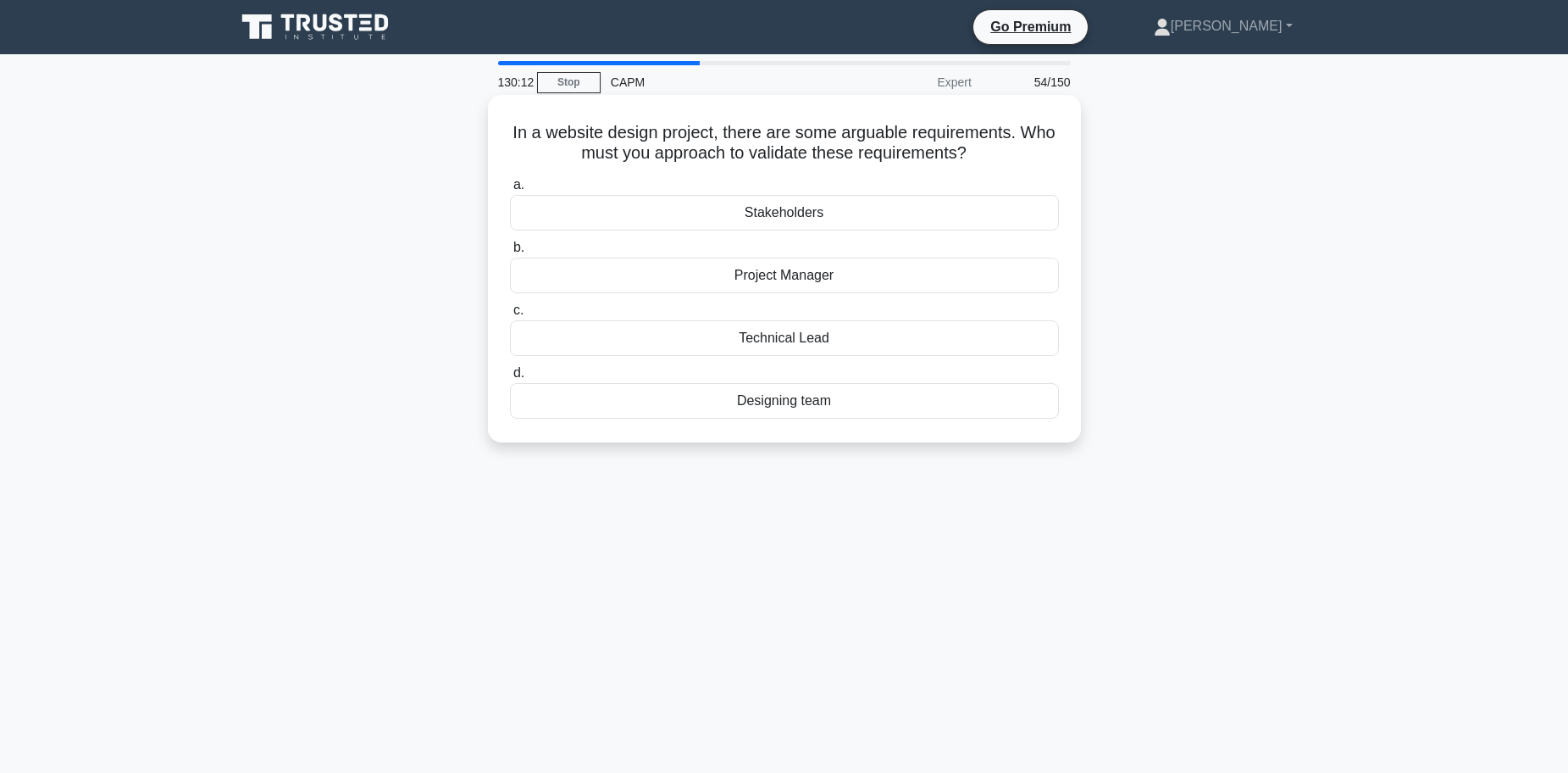
click at [774, 284] on div "Project Manager" at bounding box center [784, 275] width 549 height 35
click at [510, 253] on input "b. Project Manager" at bounding box center [510, 247] width 0 height 11
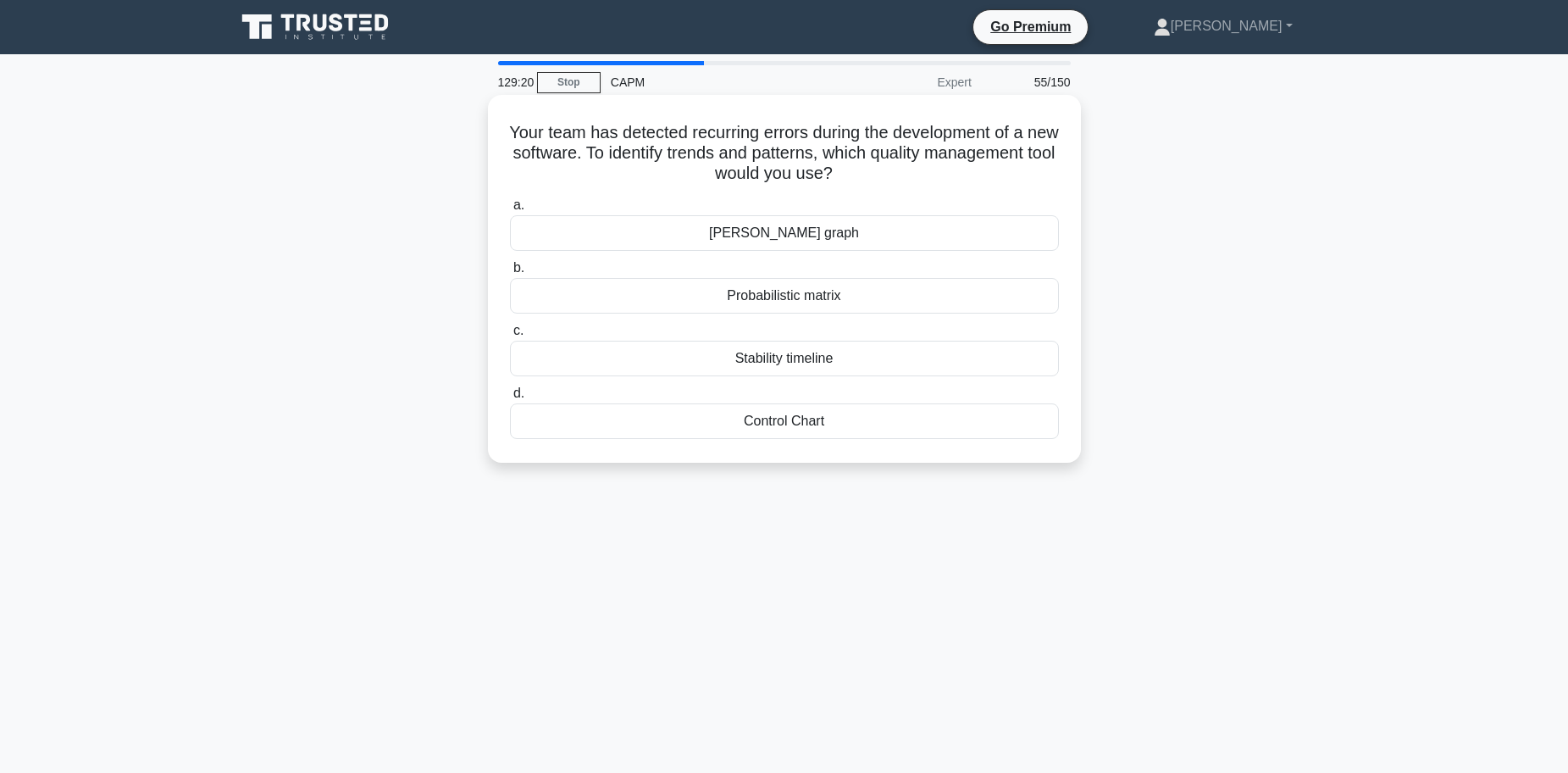
click at [835, 228] on div "[PERSON_NAME] graph" at bounding box center [784, 233] width 549 height 35
click at [510, 211] on input "a. Berger's graph" at bounding box center [510, 205] width 0 height 11
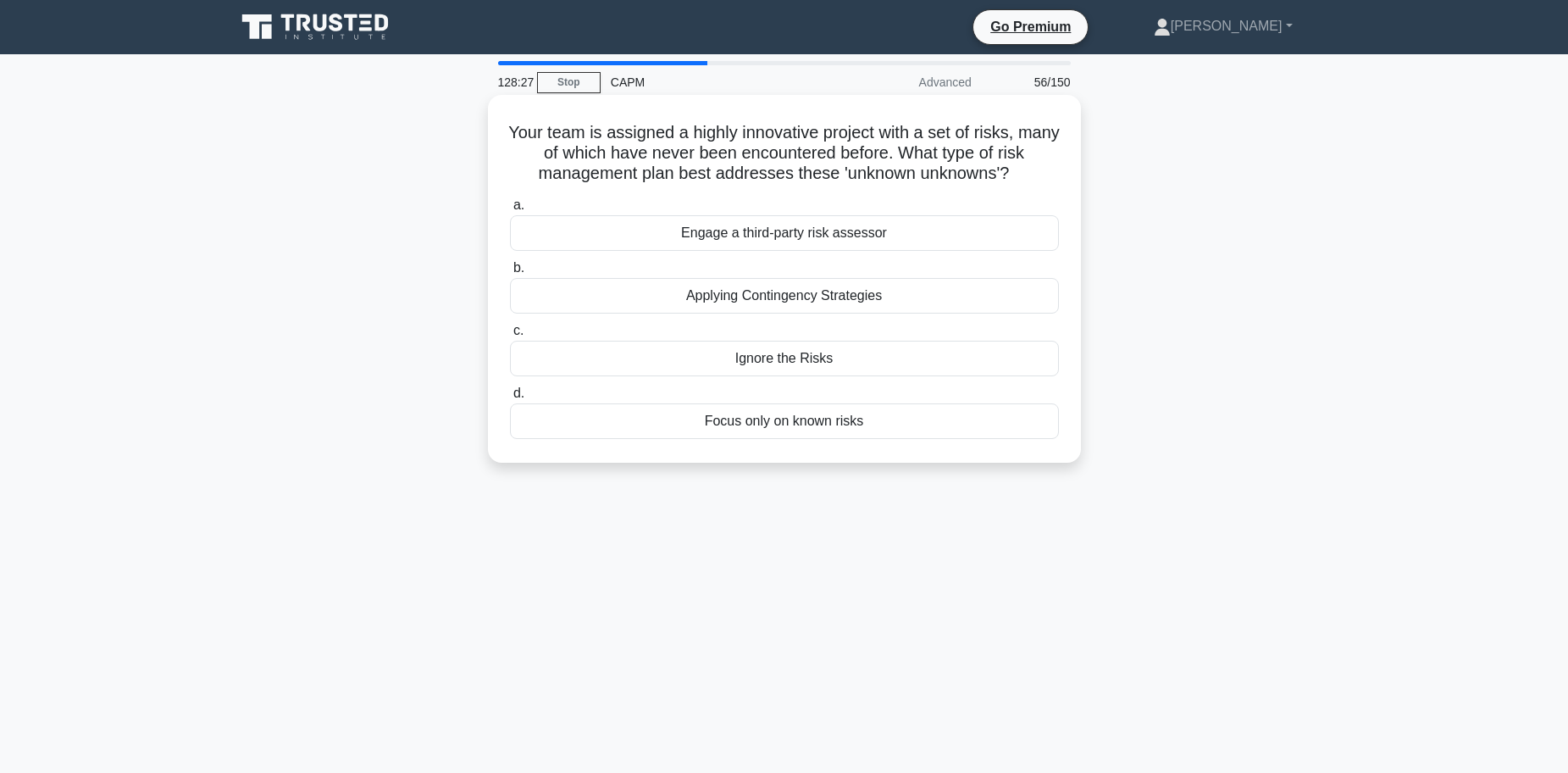
click at [832, 292] on div "Applying Contingency Strategies" at bounding box center [784, 295] width 549 height 35
click at [510, 273] on input "b. Applying Contingency Strategies" at bounding box center [510, 268] width 0 height 11
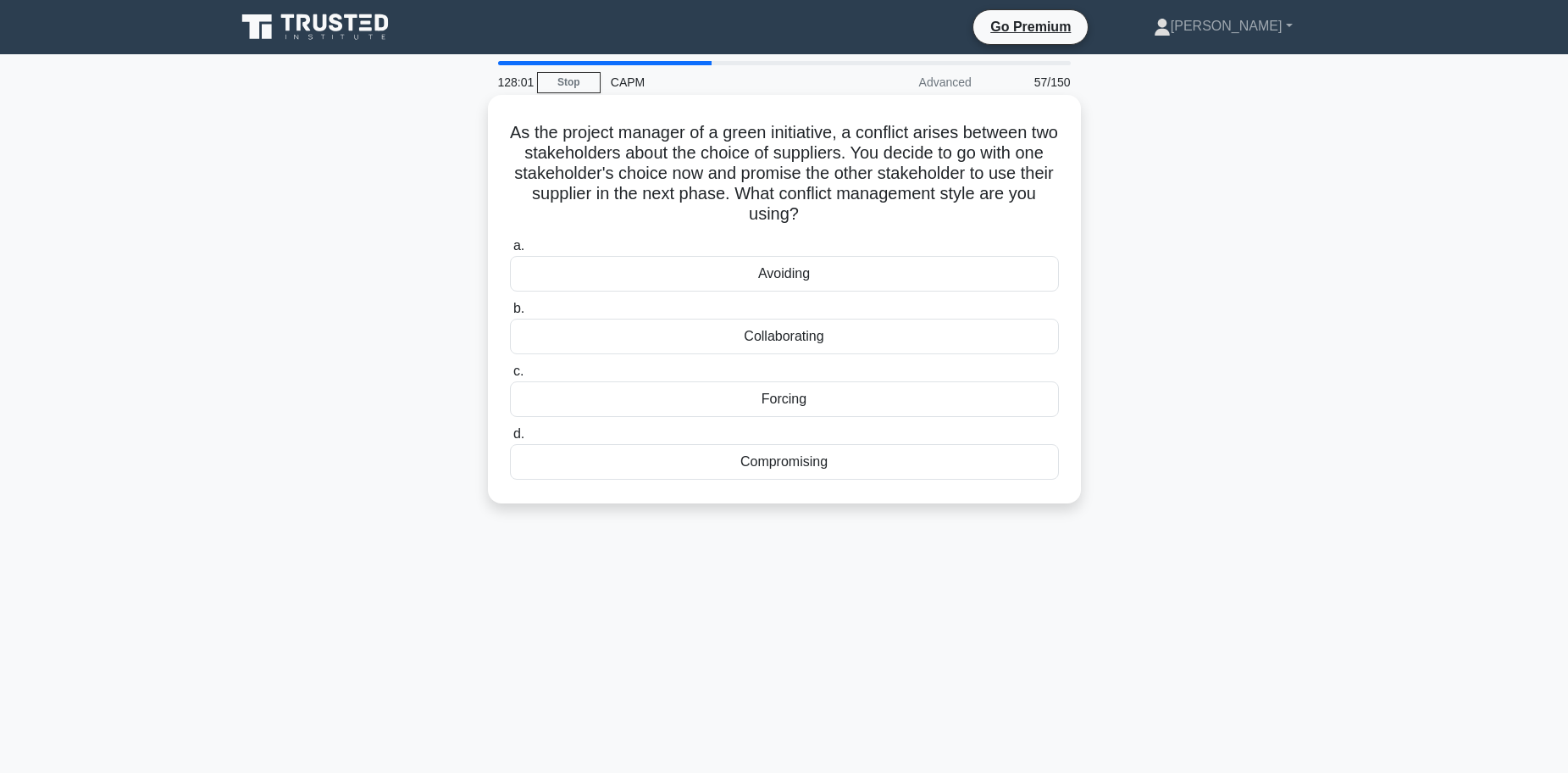
click at [831, 470] on div "Compromising" at bounding box center [784, 461] width 549 height 35
click at [510, 440] on input "d. Compromising" at bounding box center [510, 434] width 0 height 11
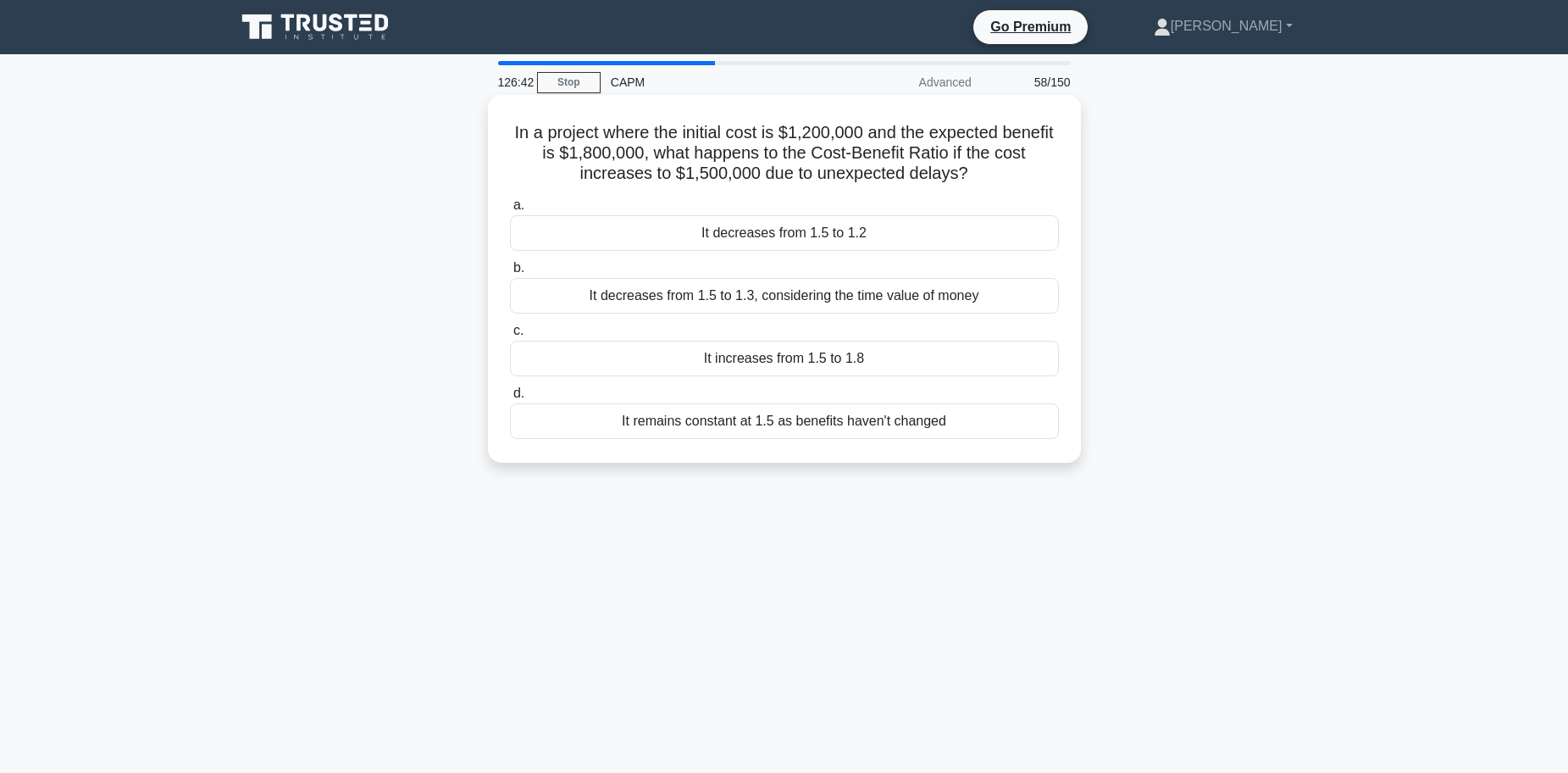
click at [784, 235] on div "It decreases from 1.5 to 1.2" at bounding box center [784, 233] width 549 height 35
click at [510, 211] on input "a. It decreases from 1.5 to 1.2" at bounding box center [510, 205] width 0 height 11
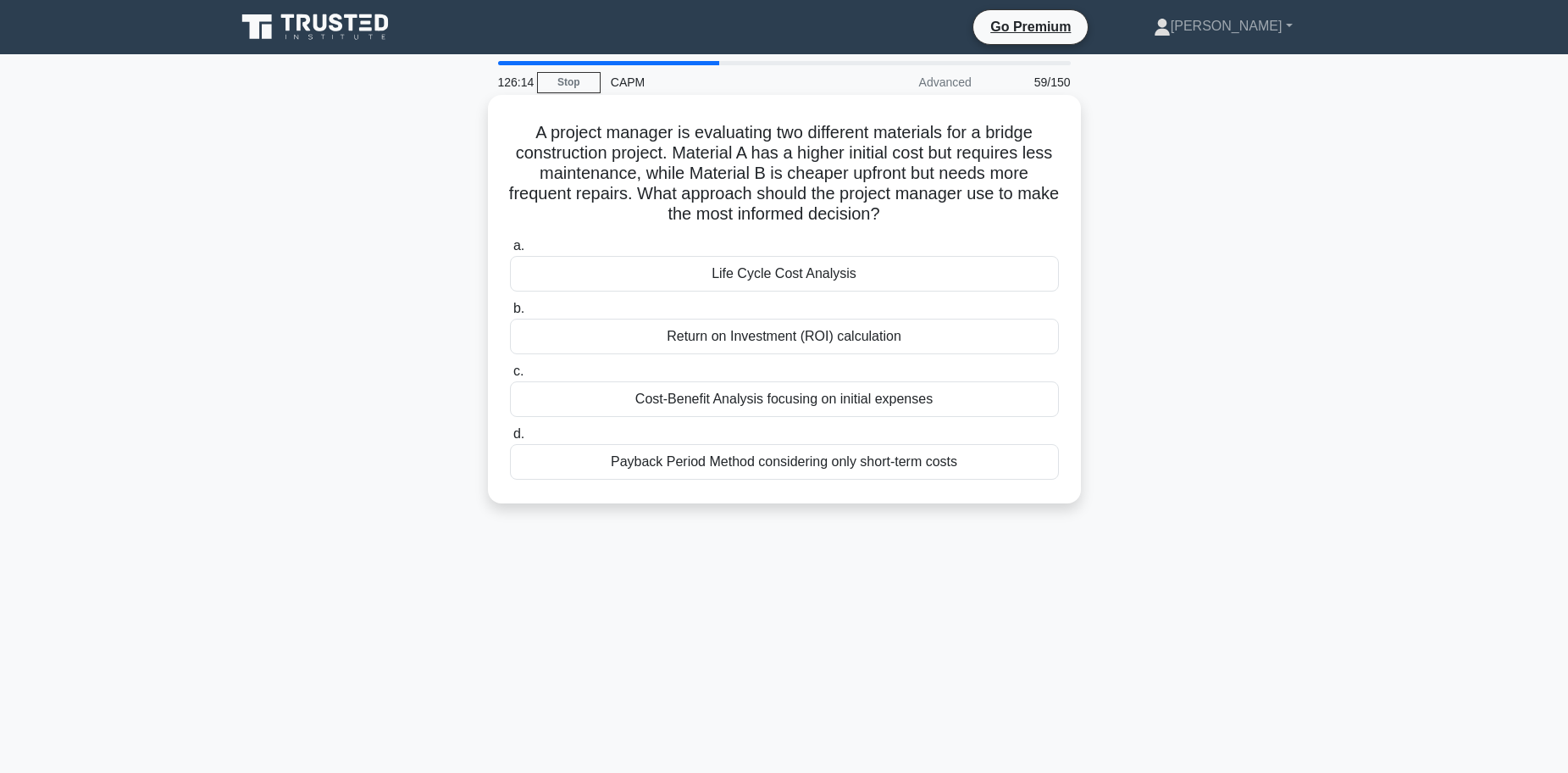
click at [838, 277] on div "Life Cycle Cost Analysis" at bounding box center [784, 273] width 549 height 35
click at [510, 252] on input "a. Life Cycle Cost Analysis" at bounding box center [510, 246] width 0 height 11
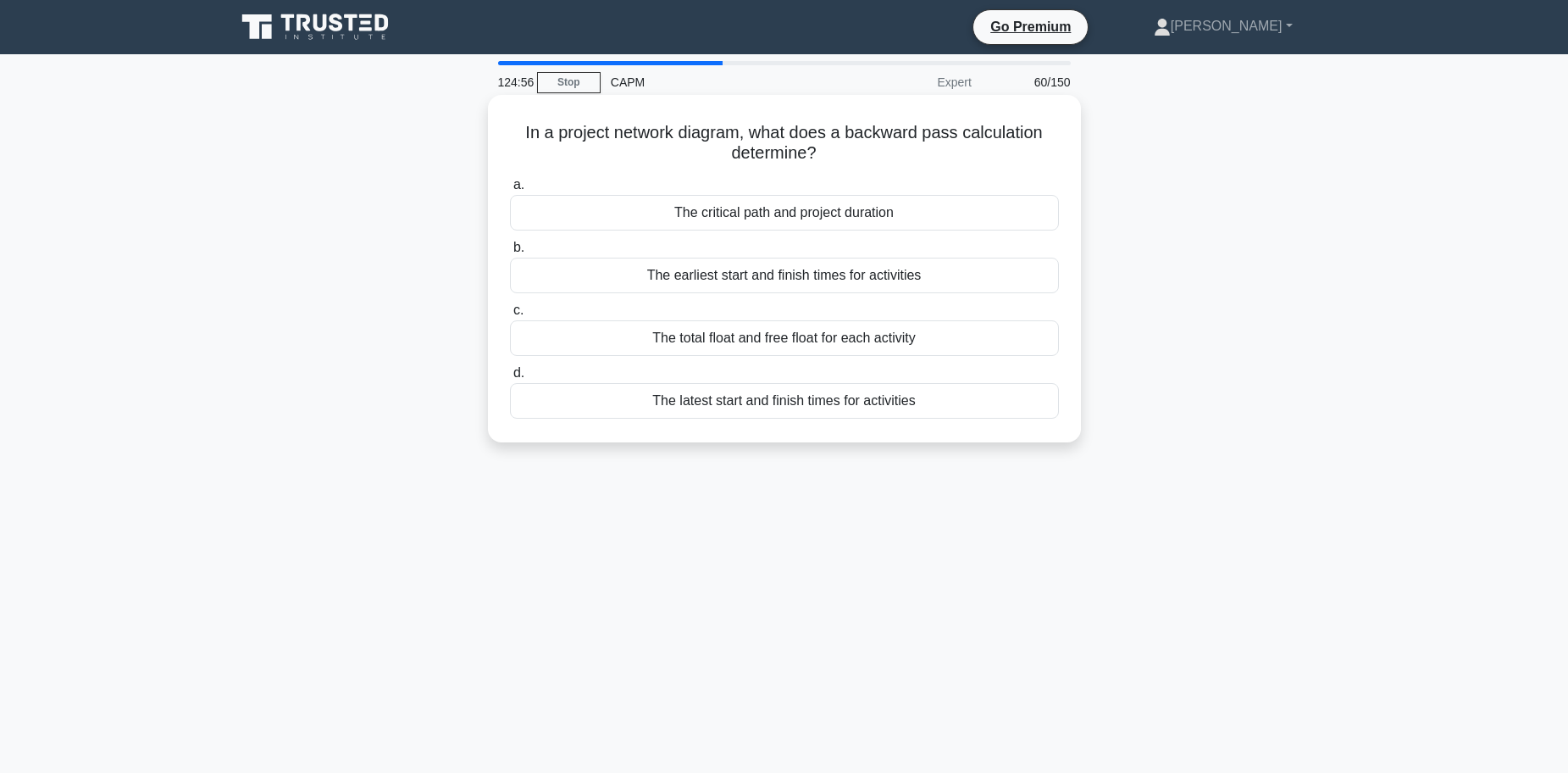
click at [745, 404] on div "The latest start and finish times for activities" at bounding box center [784, 400] width 549 height 35
click at [510, 379] on input "d. The latest start and finish times for activities" at bounding box center [510, 373] width 0 height 11
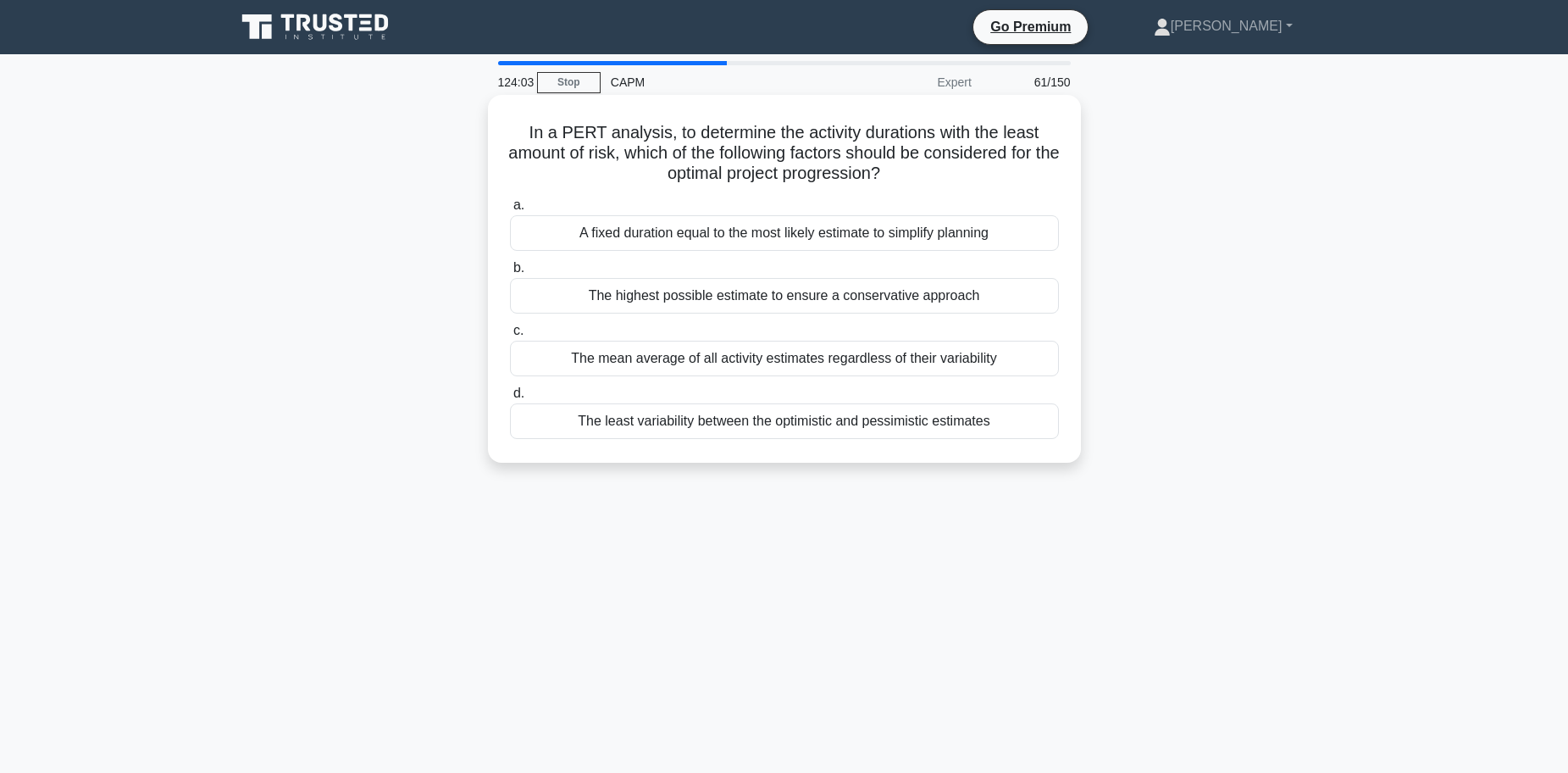
click at [787, 429] on div "The least variability between the optimistic and pessimistic estimates" at bounding box center [784, 420] width 549 height 35
click at [510, 399] on input "d. The least variability between the optimistic and pessimistic estimates" at bounding box center [510, 393] width 0 height 11
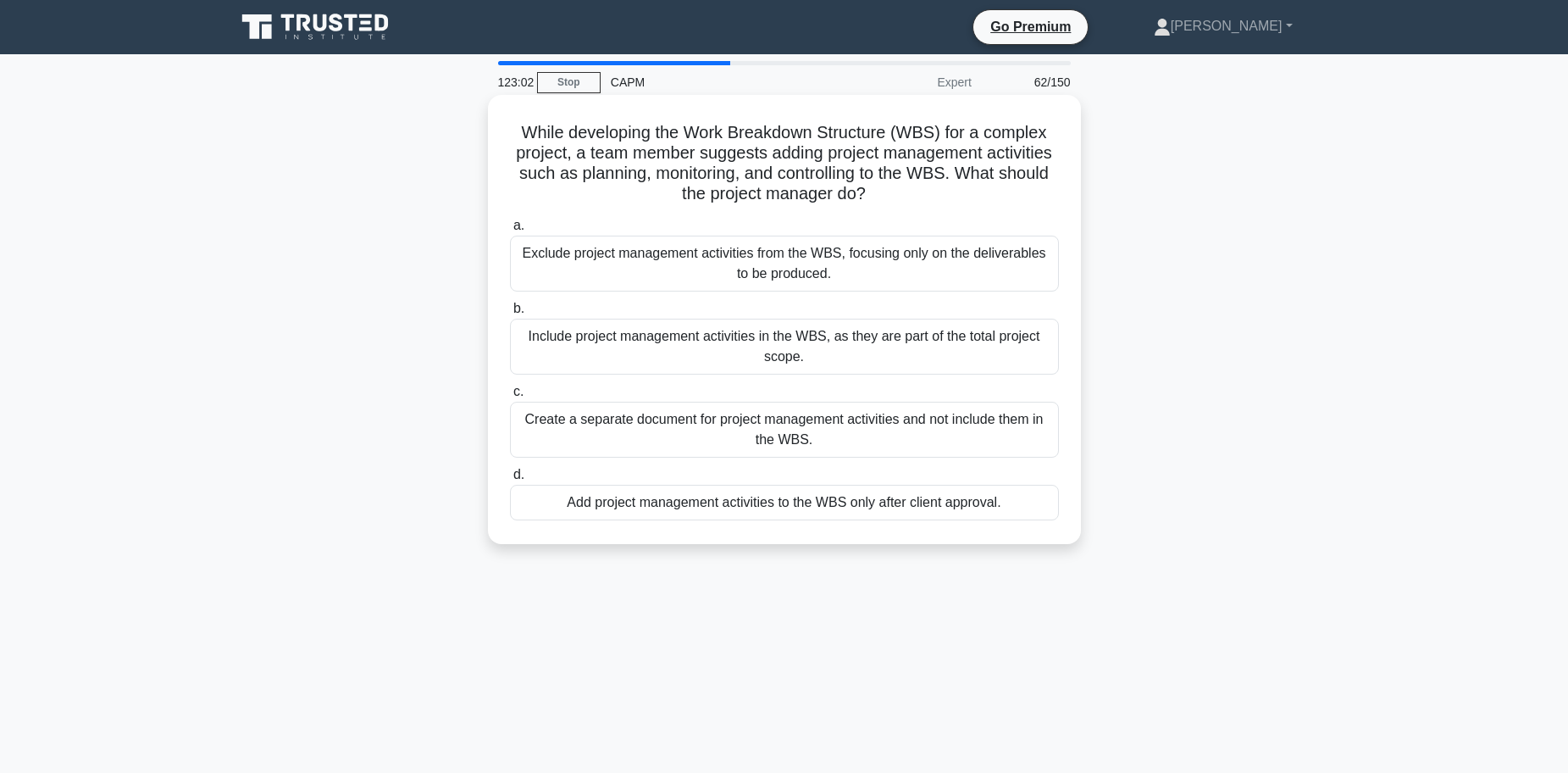
click at [720, 426] on div "Create a separate document for project management activities and not include th…" at bounding box center [784, 429] width 549 height 56
click at [510, 398] on input "c. Create a separate document for project management activities and not include…" at bounding box center [510, 392] width 0 height 11
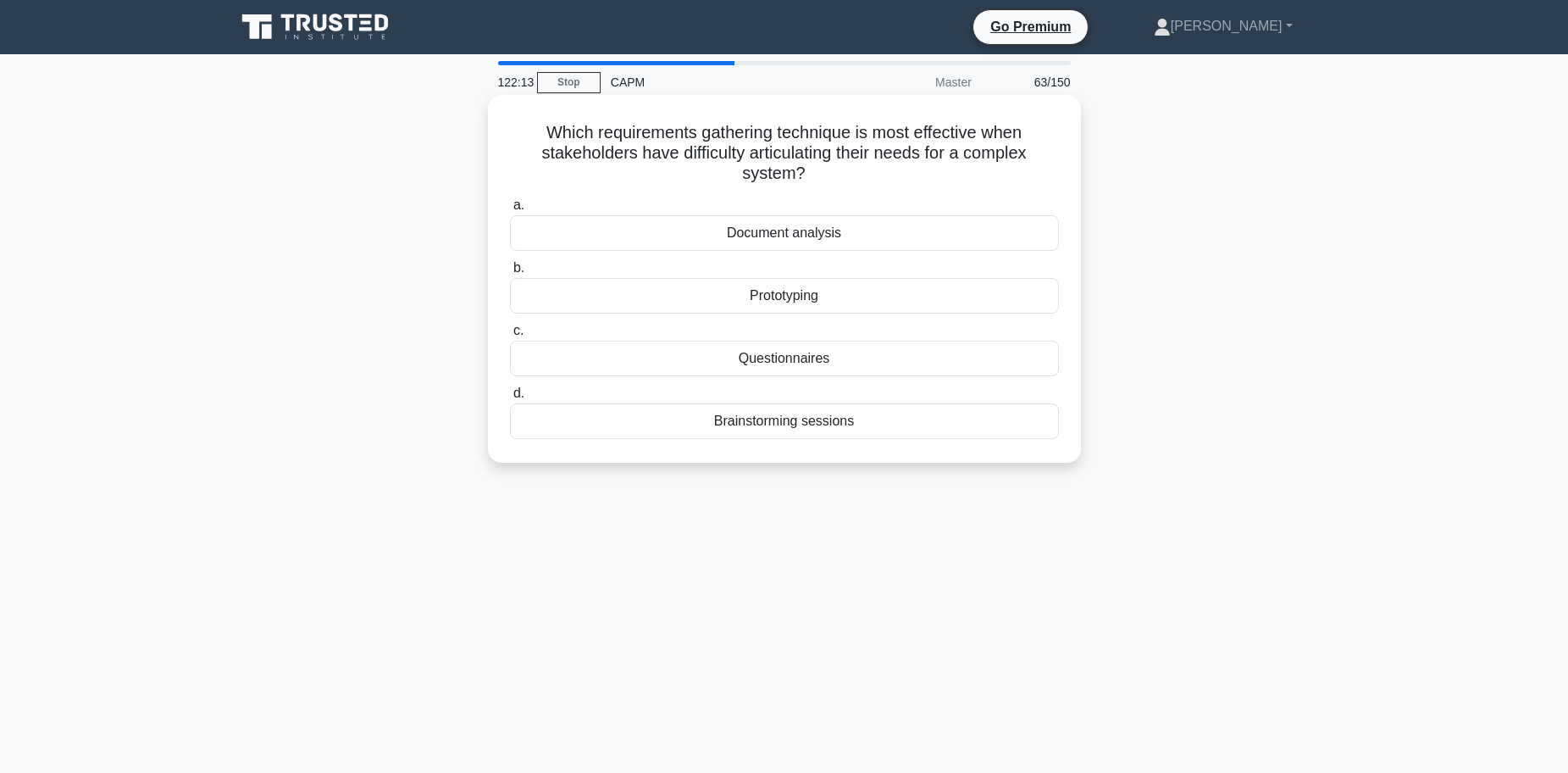
click at [805, 303] on div "Prototyping" at bounding box center [784, 295] width 549 height 35
click at [510, 273] on input "b. Prototyping" at bounding box center [510, 268] width 0 height 11
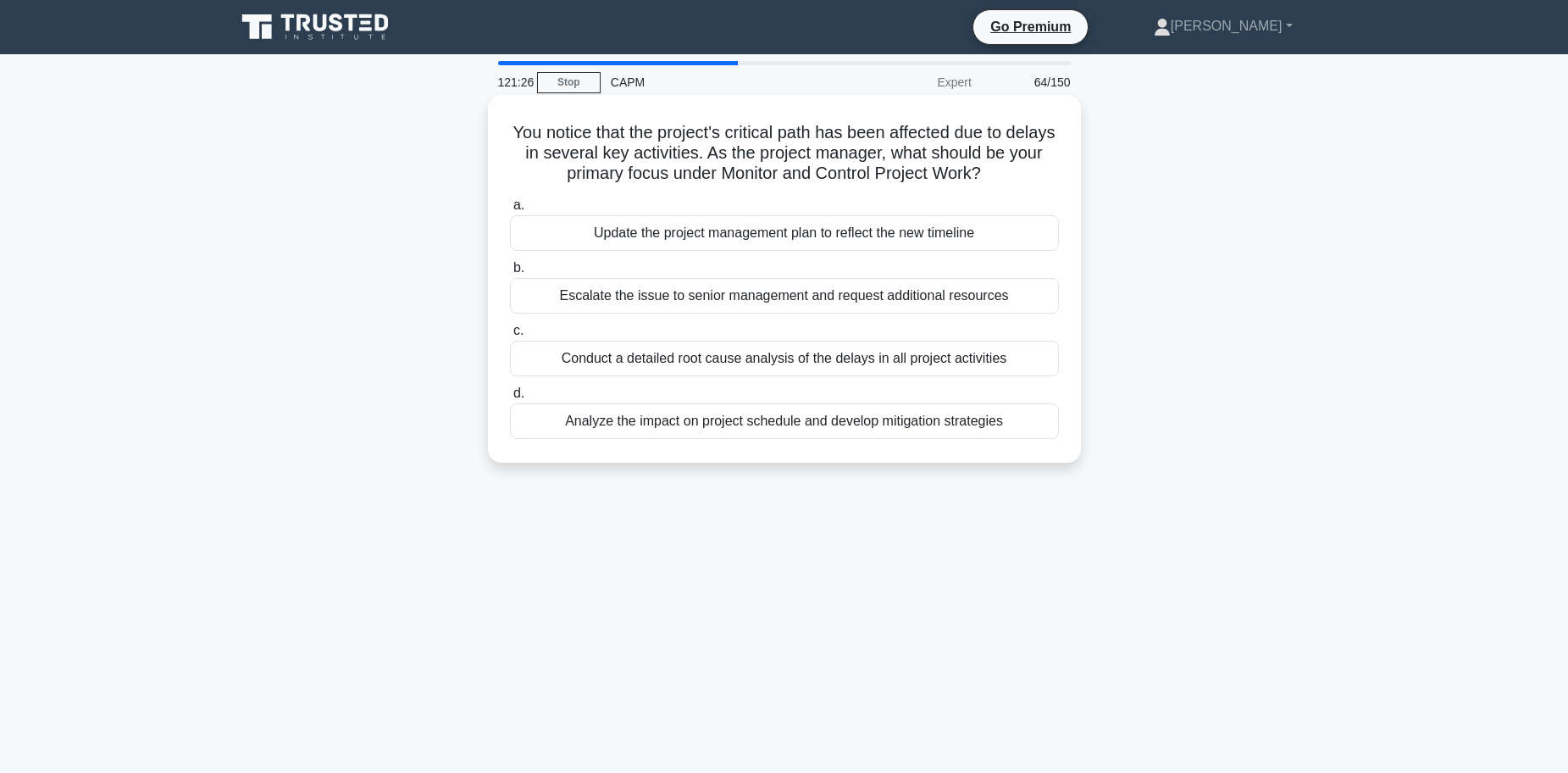
click at [823, 425] on div "Analyze the impact on project schedule and develop mitigation strategies" at bounding box center [784, 420] width 549 height 35
click at [510, 399] on input "d. Analyze the impact on project schedule and develop mitigation strategies" at bounding box center [510, 393] width 0 height 11
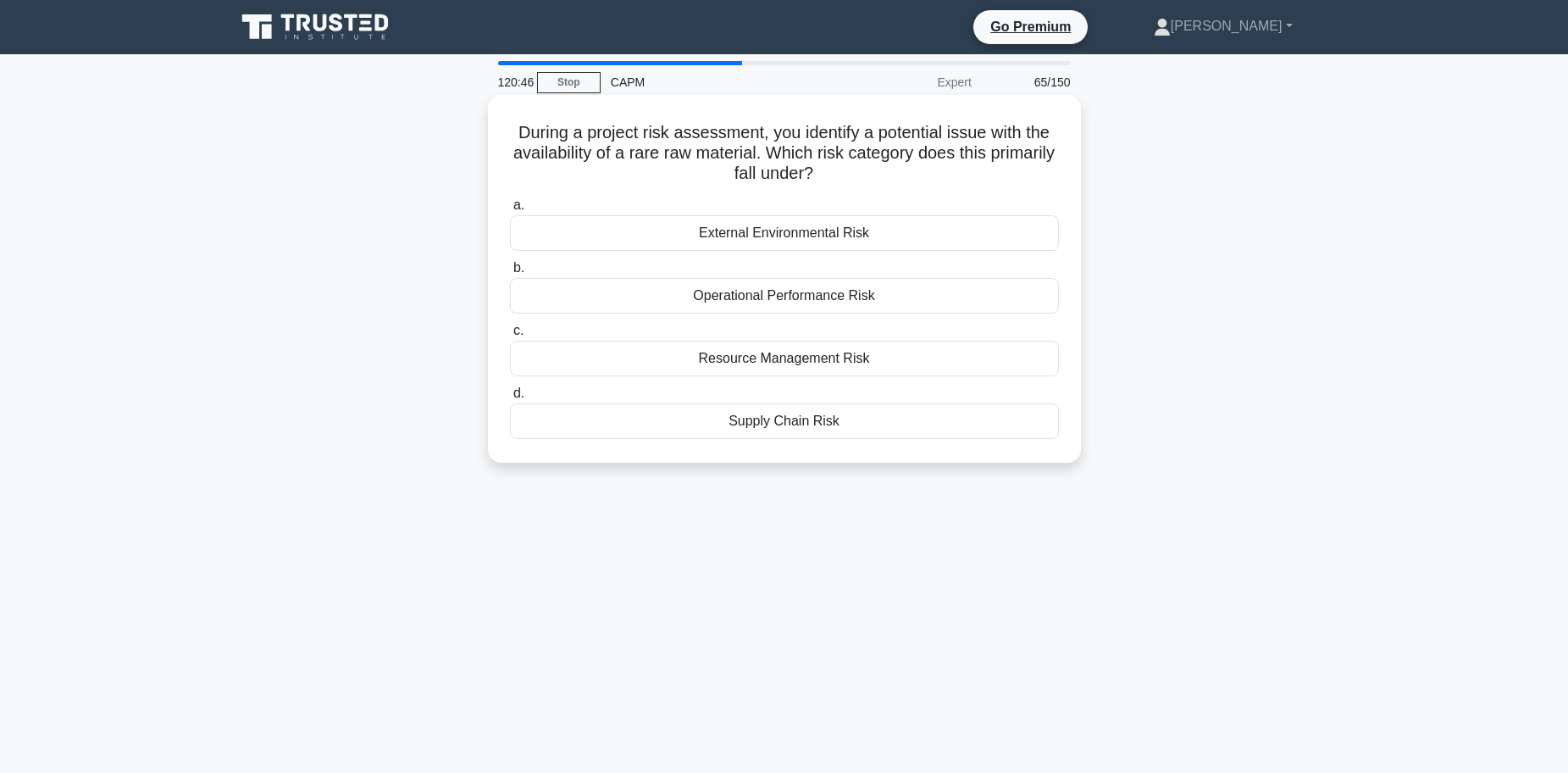
click at [824, 359] on div "Resource Management Risk" at bounding box center [784, 358] width 549 height 35
click at [510, 336] on input "c. Resource Management Risk" at bounding box center [510, 330] width 0 height 11
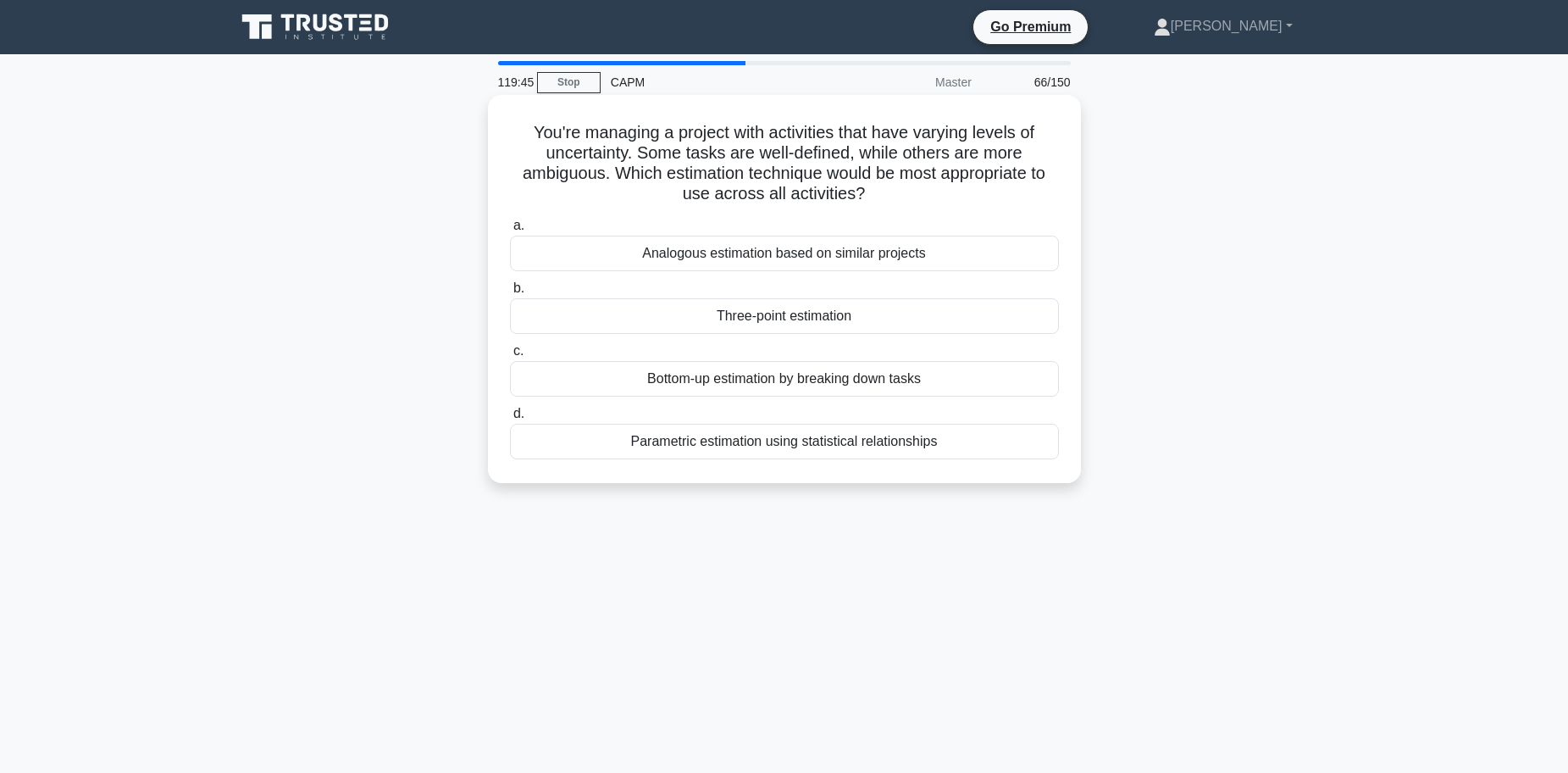
click at [765, 256] on div "Analogous estimation based on similar projects" at bounding box center [784, 252] width 549 height 35
click at [510, 231] on input "a. Analogous estimation based on similar projects" at bounding box center [510, 226] width 0 height 11
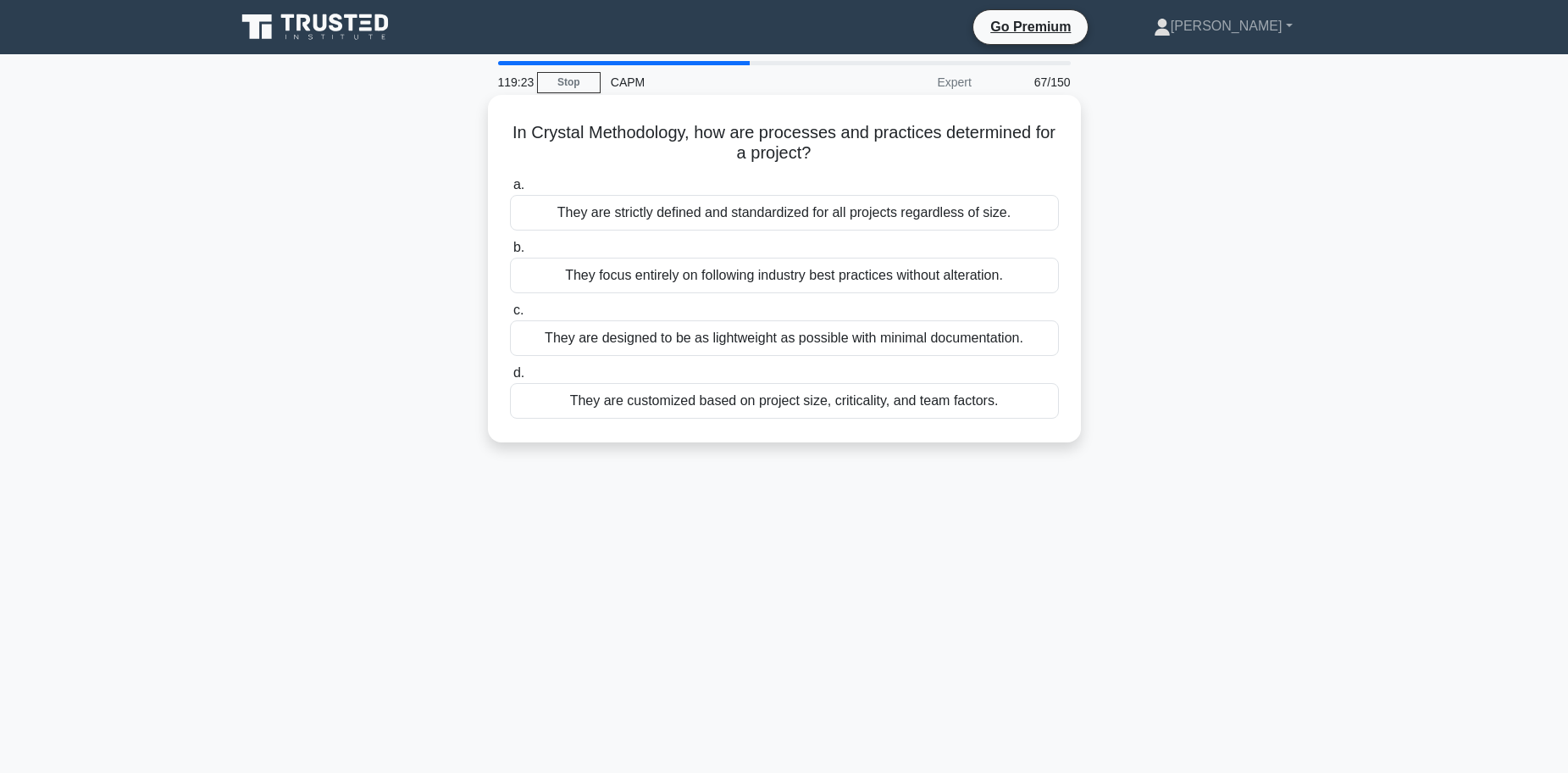
click at [730, 214] on div "They are strictly defined and standardized for all projects regardless of size." at bounding box center [784, 212] width 549 height 35
click at [510, 190] on input "a. They are strictly defined and standardized for all projects regardless of si…" at bounding box center [510, 185] width 0 height 11
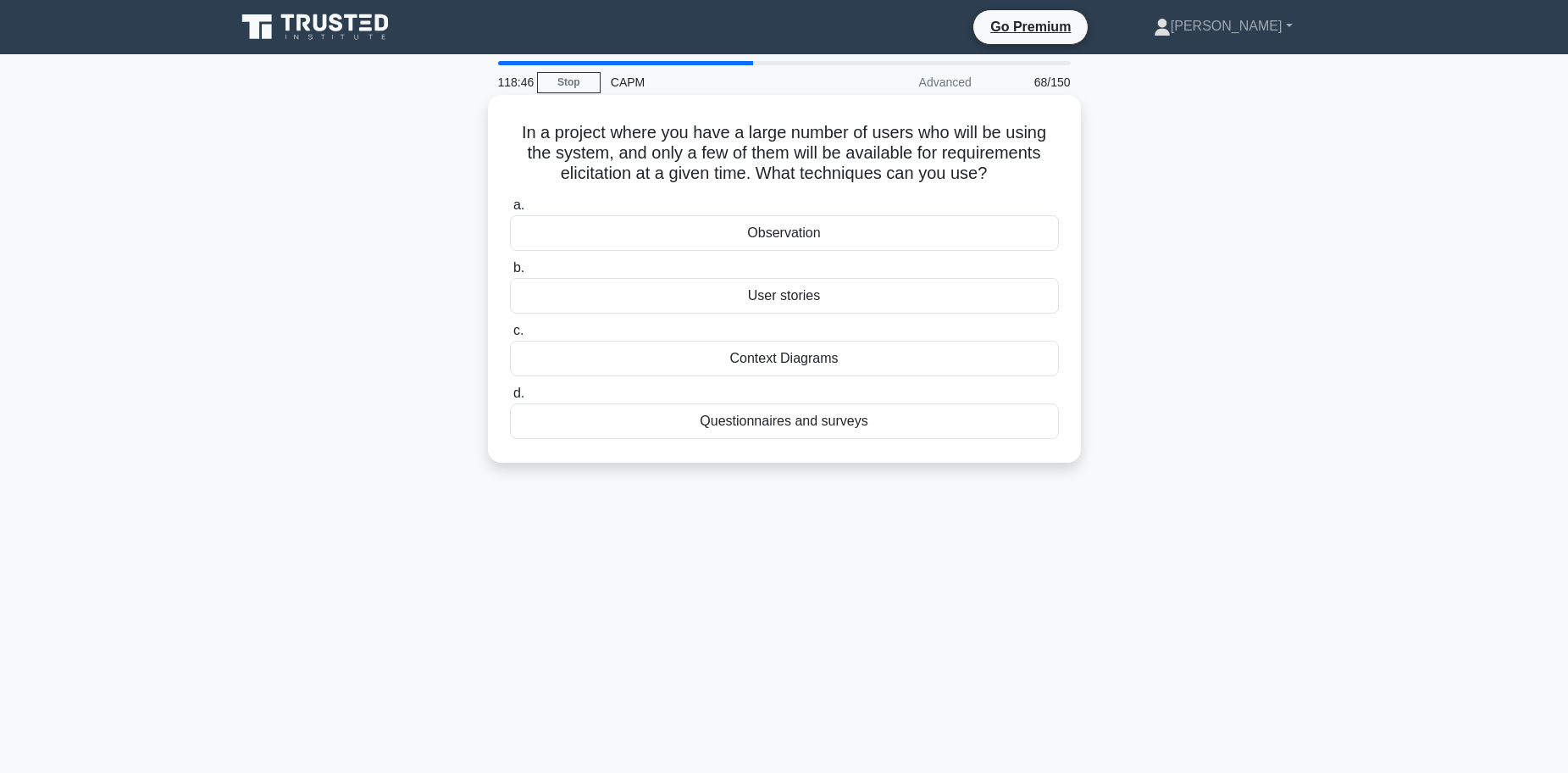
click at [839, 427] on div "Questionnaires and surveys" at bounding box center [784, 420] width 549 height 35
click at [510, 399] on input "d. Questionnaires and surveys" at bounding box center [510, 393] width 0 height 11
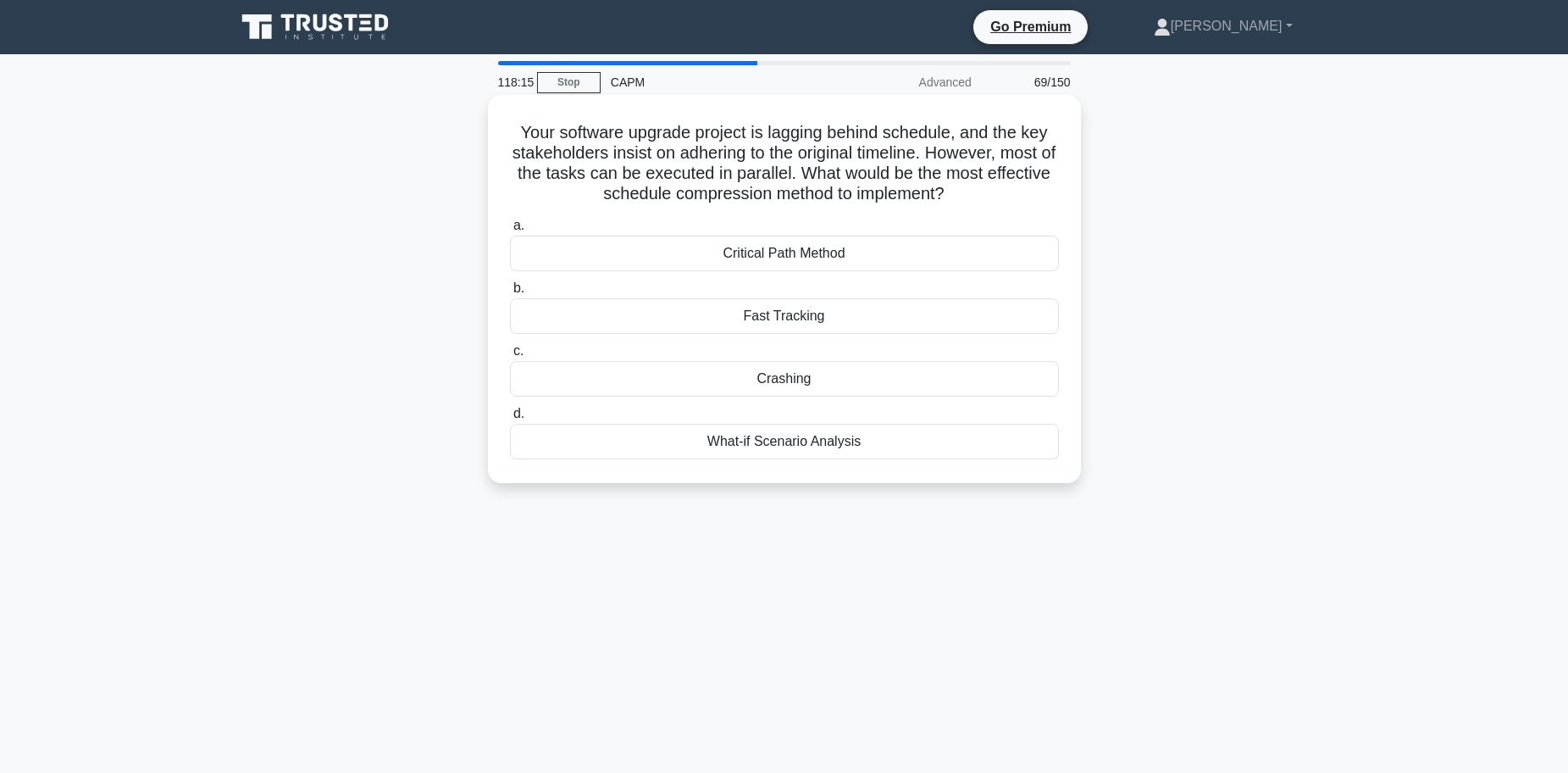
click at [809, 316] on div "Fast Tracking" at bounding box center [784, 316] width 549 height 35
click at [510, 294] on input "b. Fast Tracking" at bounding box center [510, 288] width 0 height 11
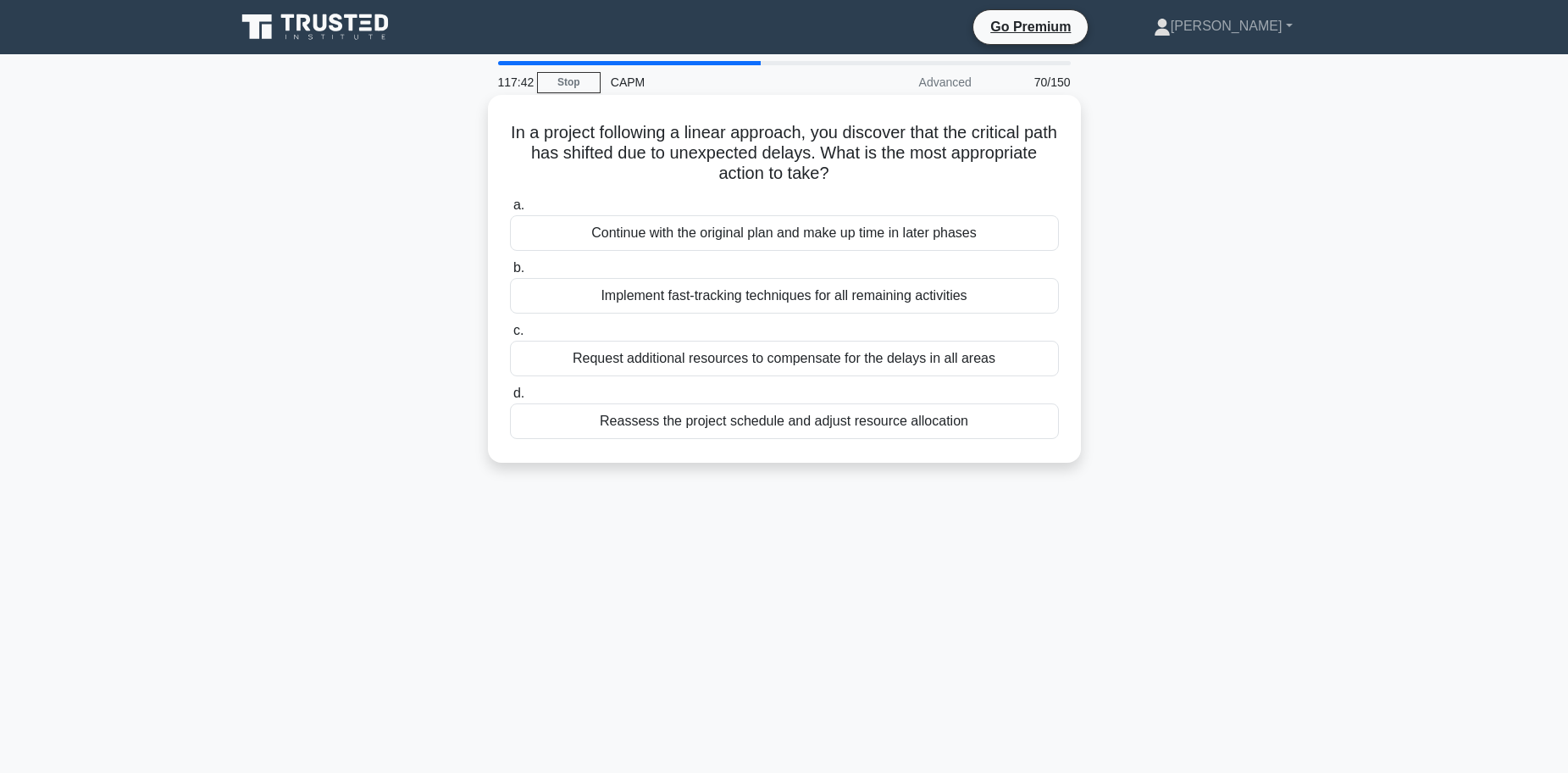
click at [778, 424] on div "Reassess the project schedule and adjust resource allocation" at bounding box center [784, 420] width 549 height 35
click at [510, 399] on input "d. Reassess the project schedule and adjust resource allocation" at bounding box center [510, 393] width 0 height 11
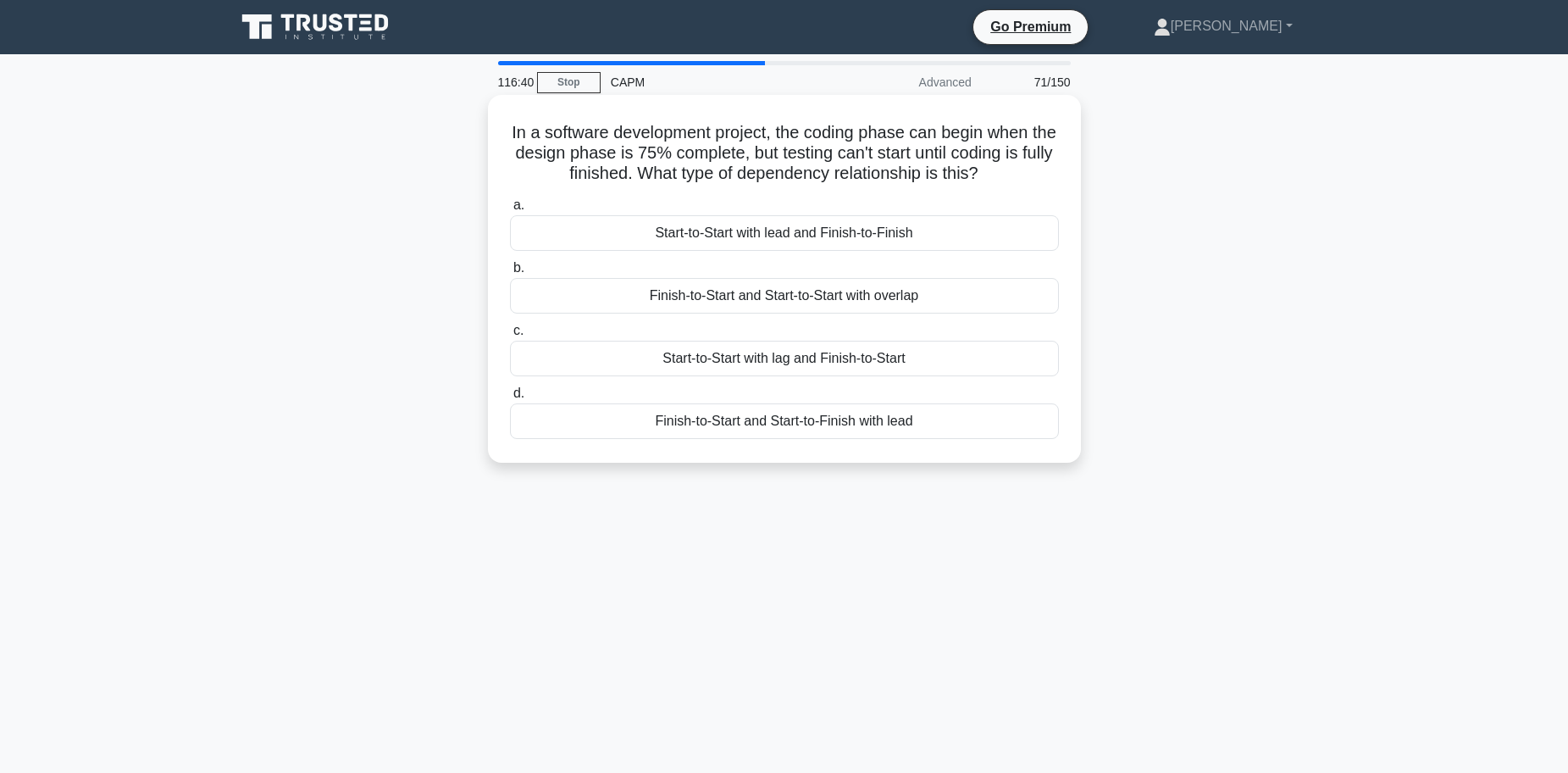
click at [825, 362] on div "Start-to-Start with lag and Finish-to-Start" at bounding box center [784, 358] width 549 height 35
click at [510, 336] on input "c. Start-to-Start with lag and Finish-to-Start" at bounding box center [510, 330] width 0 height 11
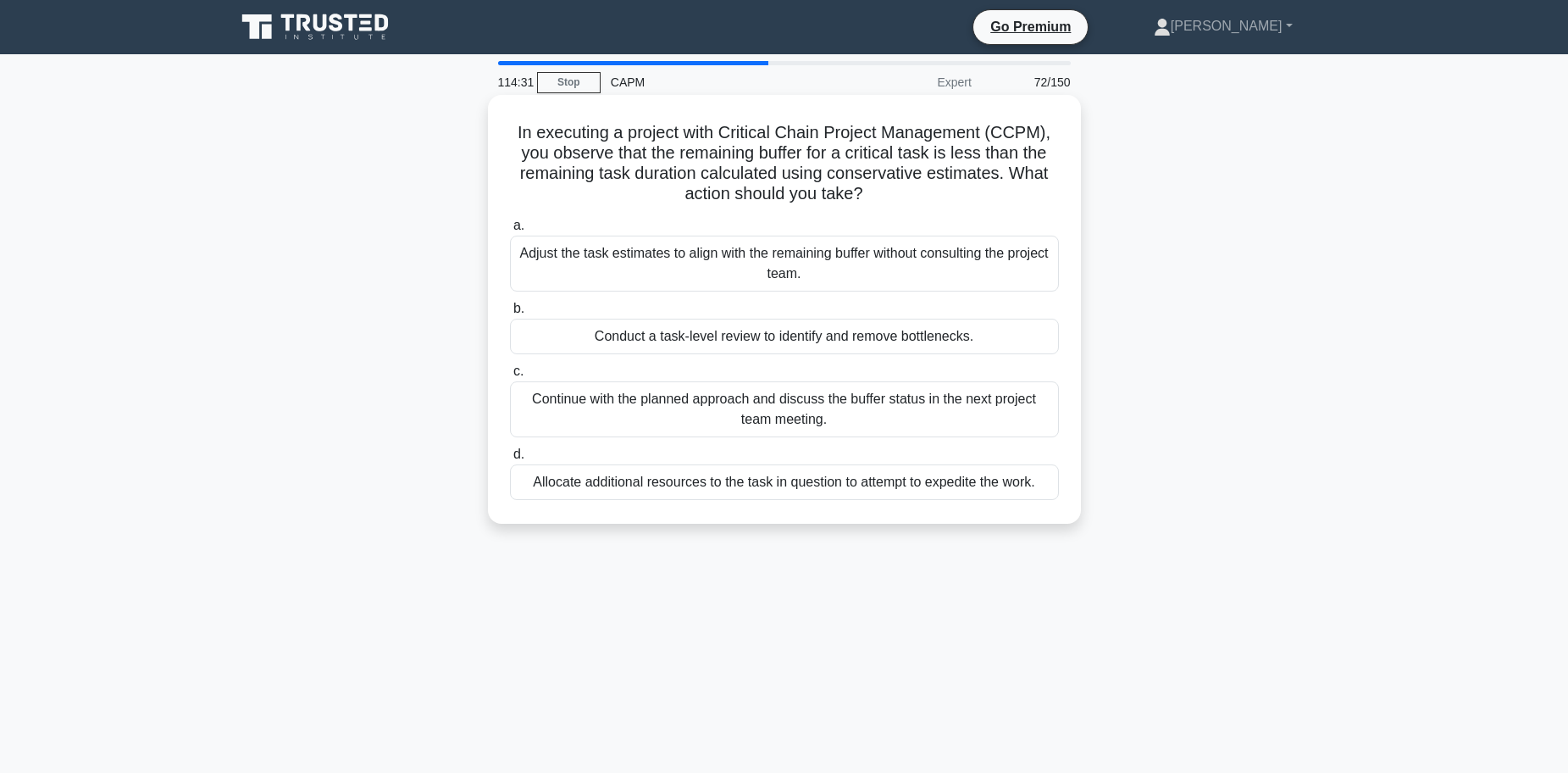
click at [606, 404] on div "Continue with the planned approach and discuss the buffer status in the next pr…" at bounding box center [784, 409] width 549 height 56
click at [510, 377] on input "c. Continue with the planned approach and discuss the buffer status in the next…" at bounding box center [510, 371] width 0 height 11
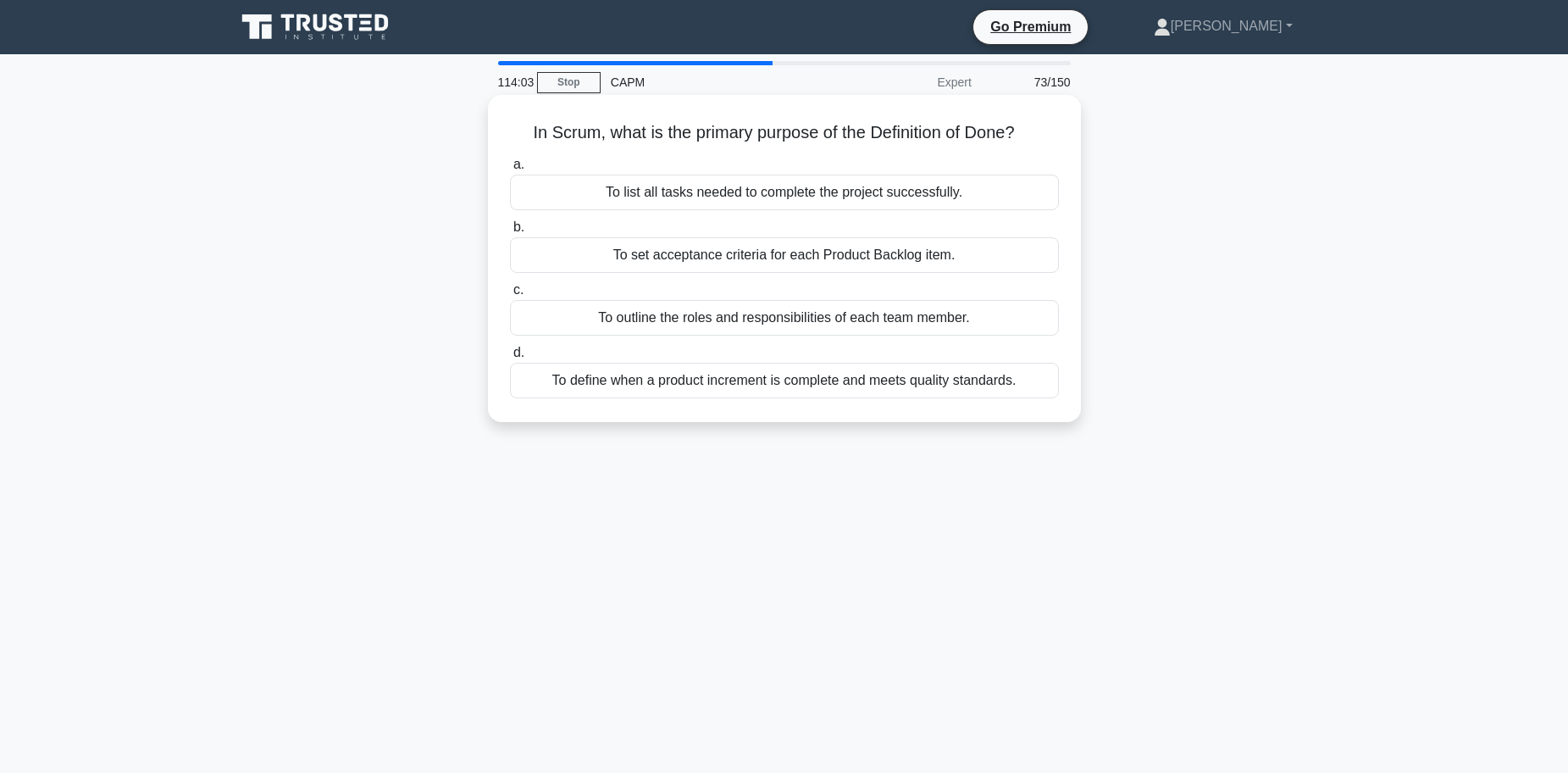
click at [730, 261] on div "To set acceptance criteria for each Product Backlog item." at bounding box center [784, 254] width 549 height 35
click at [510, 233] on input "b. To set acceptance criteria for each Product Backlog item." at bounding box center [510, 227] width 0 height 11
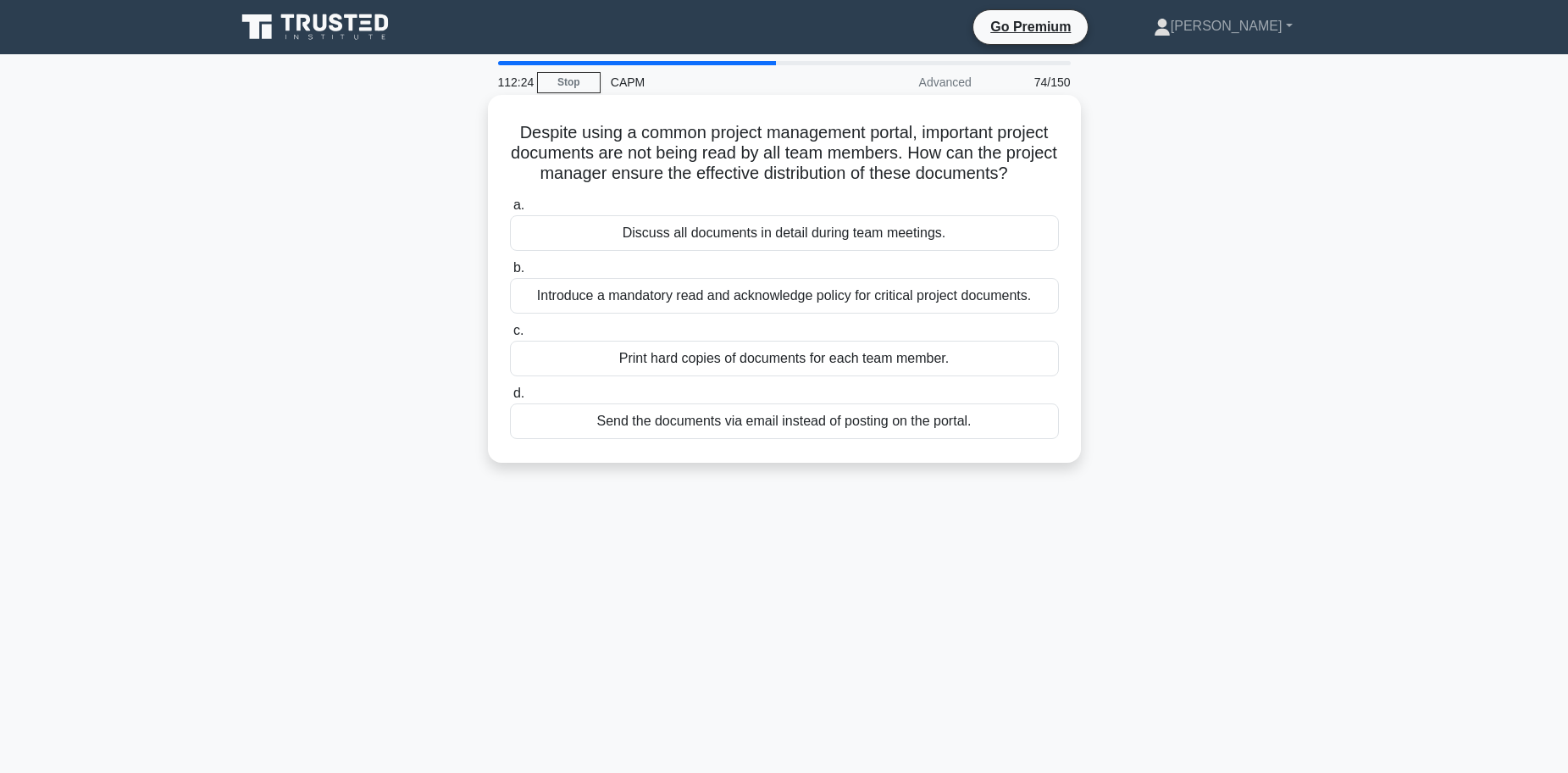
click at [794, 314] on div "Introduce a mandatory read and acknowledge policy for critical project document…" at bounding box center [784, 295] width 549 height 35
click at [510, 273] on input "b. Introduce a mandatory read and acknowledge policy for critical project docum…" at bounding box center [510, 268] width 0 height 11
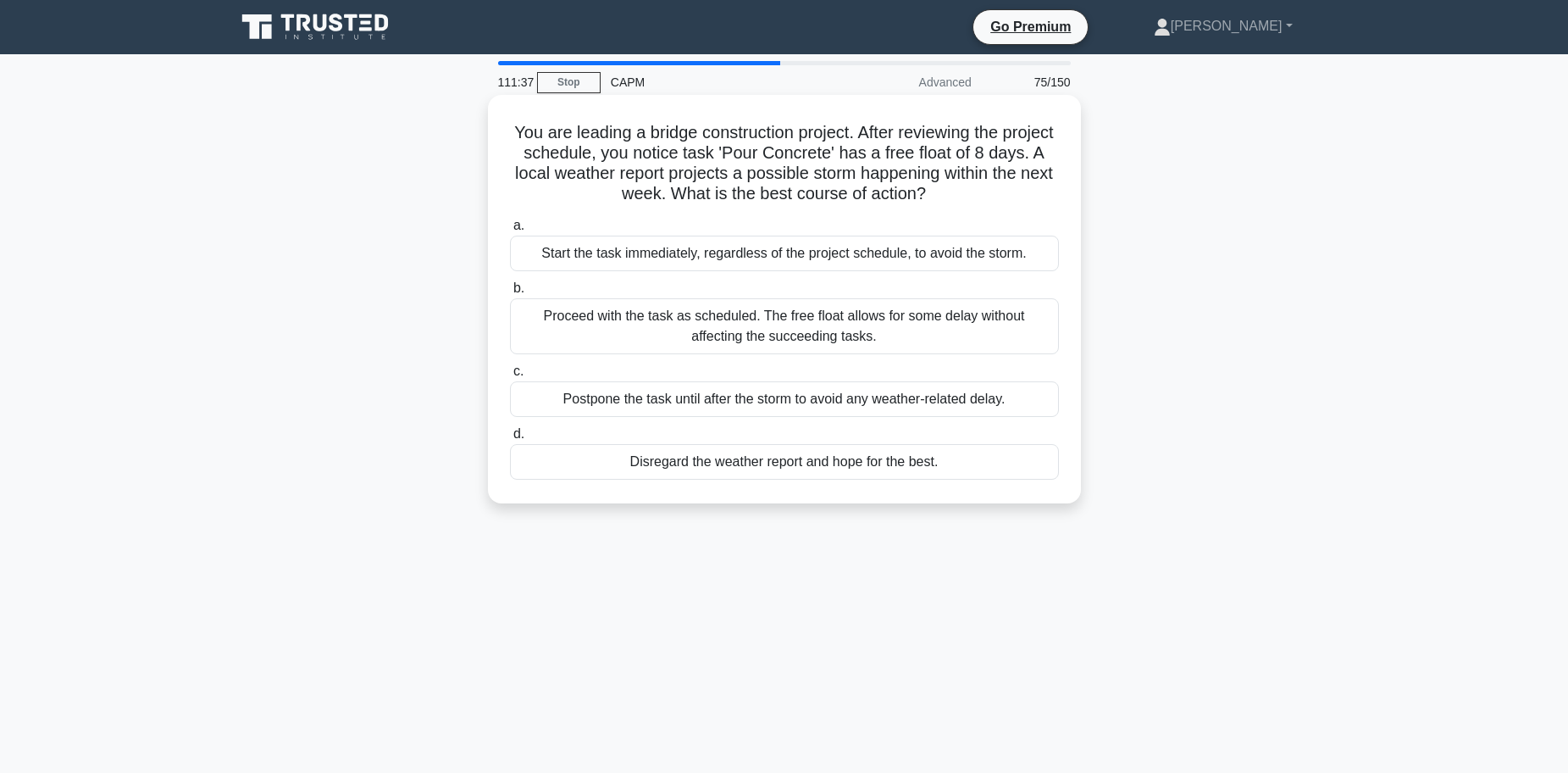
click at [737, 337] on div "Proceed with the task as scheduled. The free float allows for some delay withou…" at bounding box center [784, 326] width 549 height 56
click at [510, 294] on input "b. Proceed with the task as scheduled. The free float allows for some delay wit…" at bounding box center [510, 288] width 0 height 11
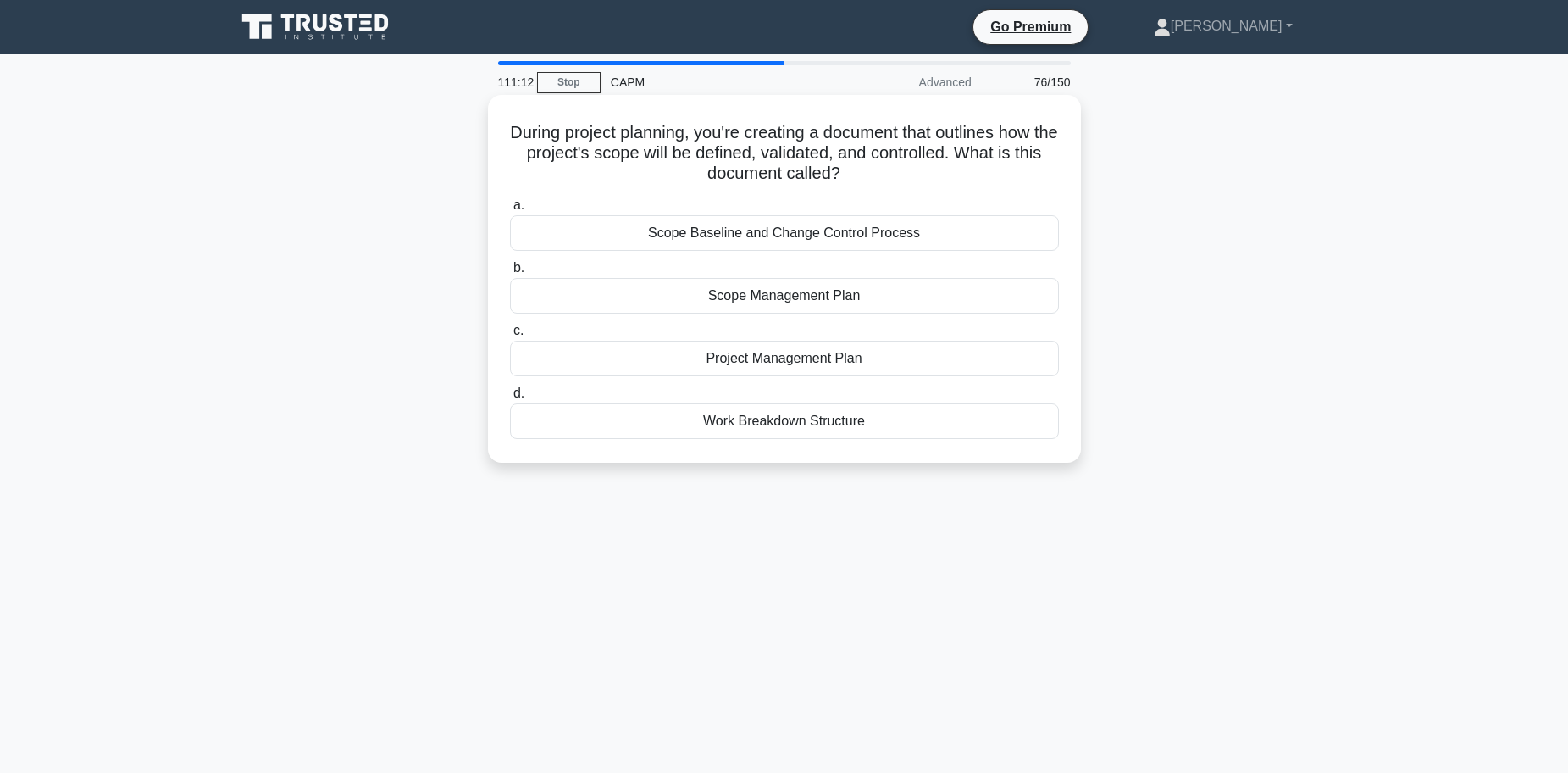
click at [768, 288] on div "Scope Management Plan" at bounding box center [784, 295] width 549 height 35
click at [510, 273] on input "b. Scope Management Plan" at bounding box center [510, 268] width 0 height 11
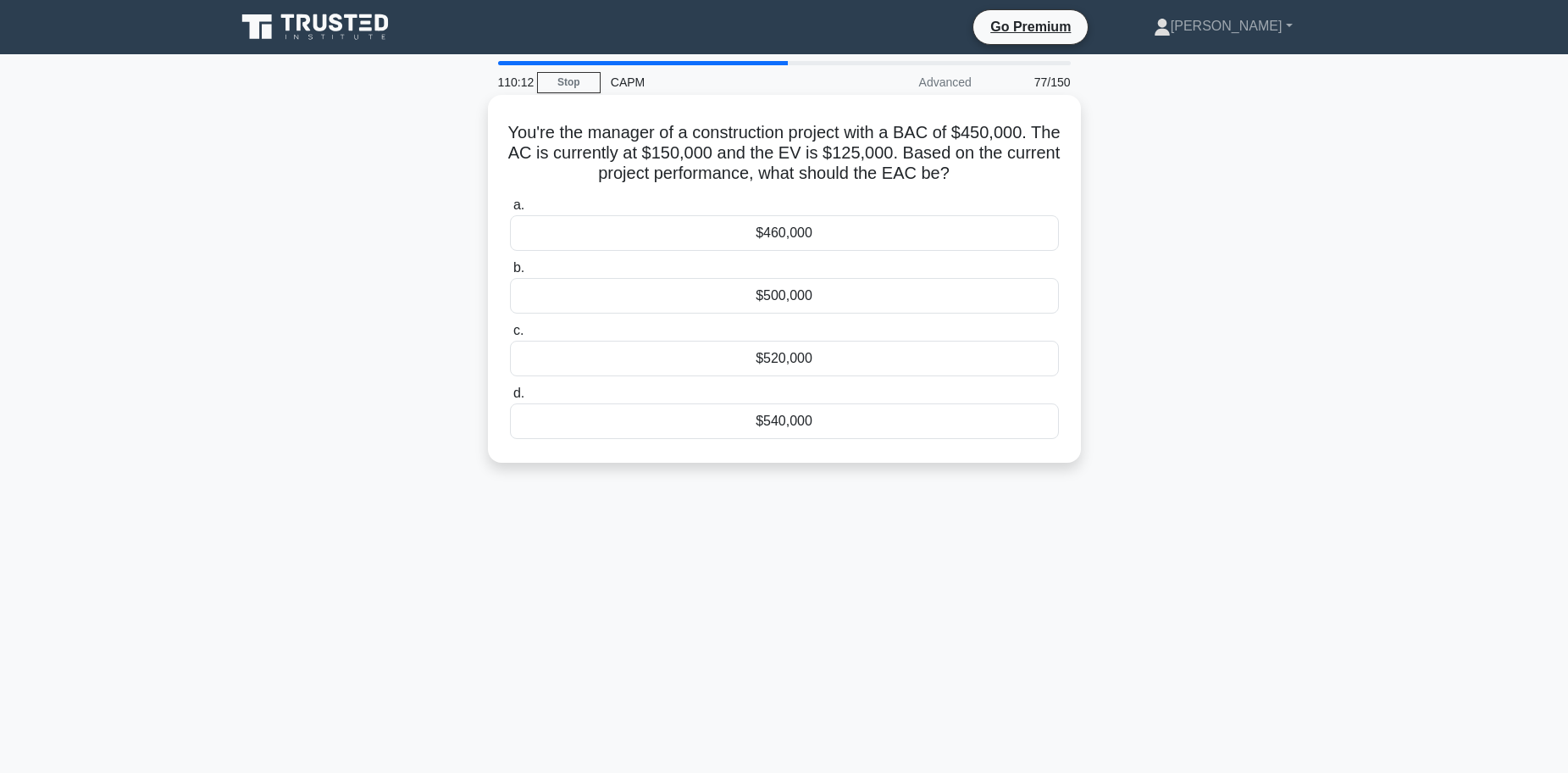
click at [819, 423] on div "$540,000" at bounding box center [784, 420] width 549 height 35
click at [510, 399] on input "d. $540,000" at bounding box center [510, 393] width 0 height 11
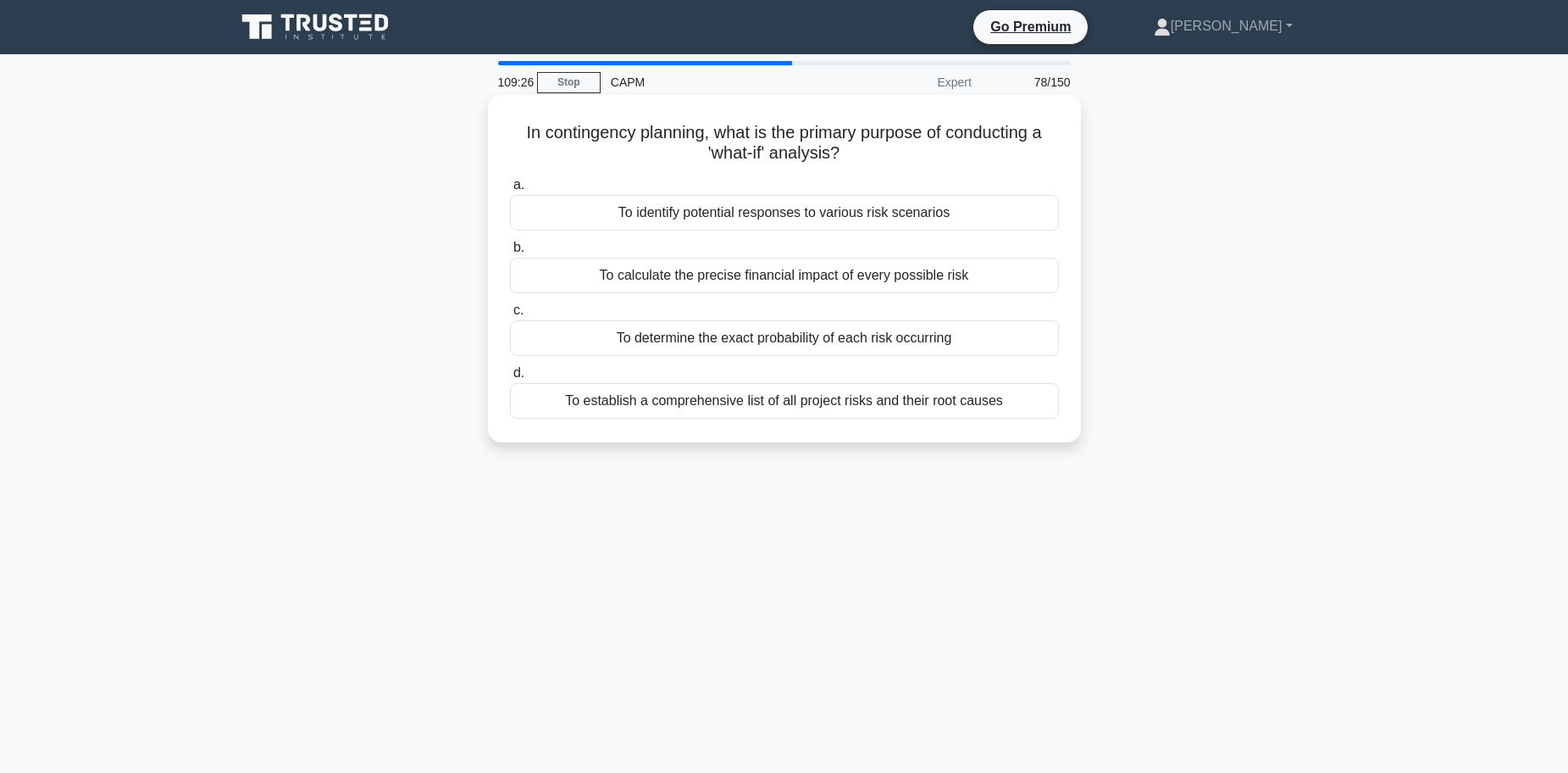
click at [696, 279] on div "To calculate the precise financial impact of every possible risk" at bounding box center [784, 275] width 549 height 35
click at [510, 253] on input "b. To calculate the precise financial impact of every possible risk" at bounding box center [510, 247] width 0 height 11
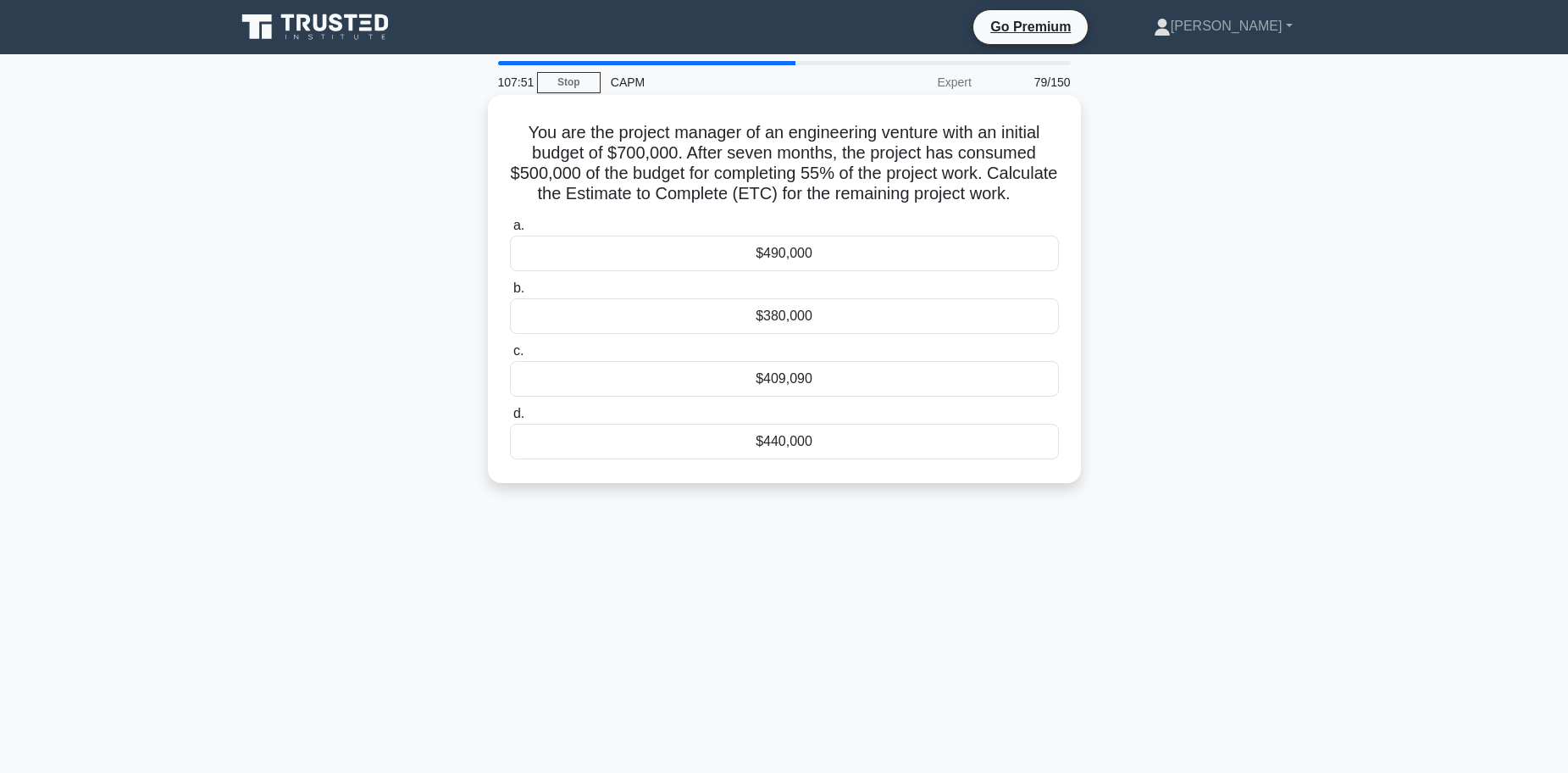
click at [800, 397] on div "$409,090" at bounding box center [784, 378] width 549 height 35
click at [510, 357] on input "c. $409,090" at bounding box center [510, 351] width 0 height 11
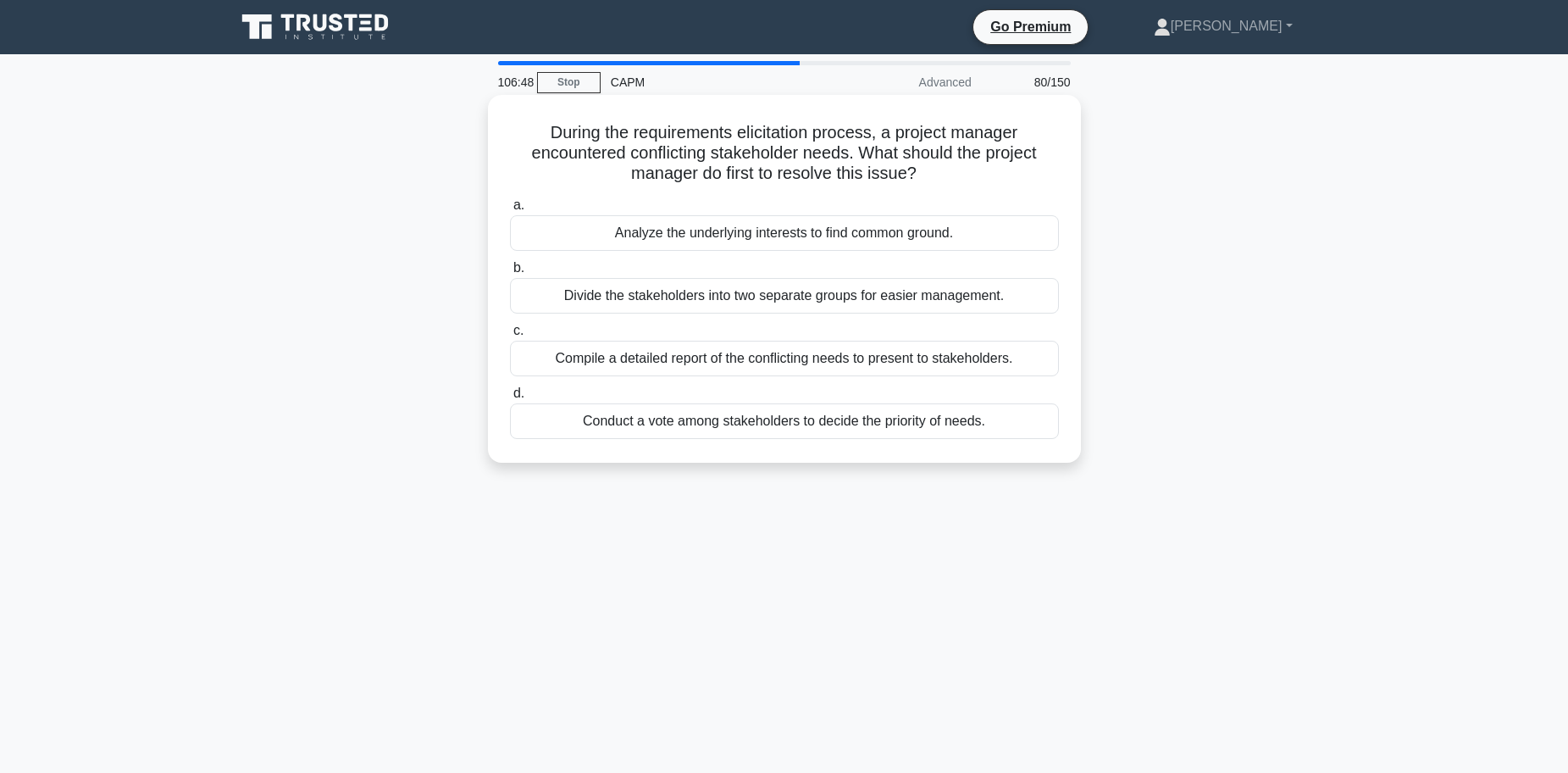
click at [787, 239] on div "Analyze the underlying interests to find common ground." at bounding box center [784, 233] width 549 height 35
click at [510, 211] on input "a. Analyze the underlying interests to find common ground." at bounding box center [510, 205] width 0 height 11
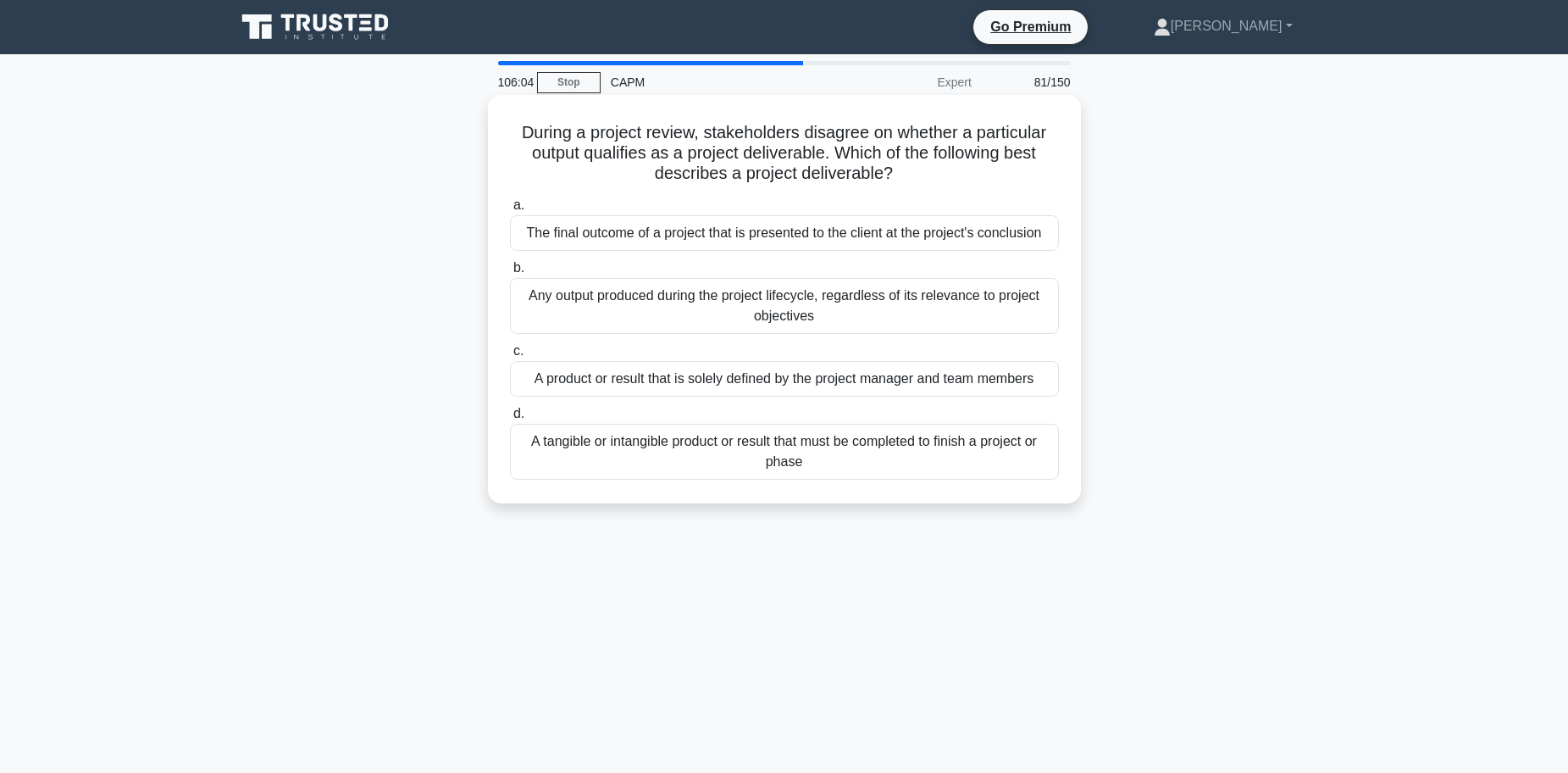
click at [689, 462] on div "A tangible or intangible product or result that must be completed to finish a p…" at bounding box center [784, 451] width 549 height 56
click at [510, 419] on input "d. A tangible or intangible product or result that must be completed to finish …" at bounding box center [510, 413] width 0 height 11
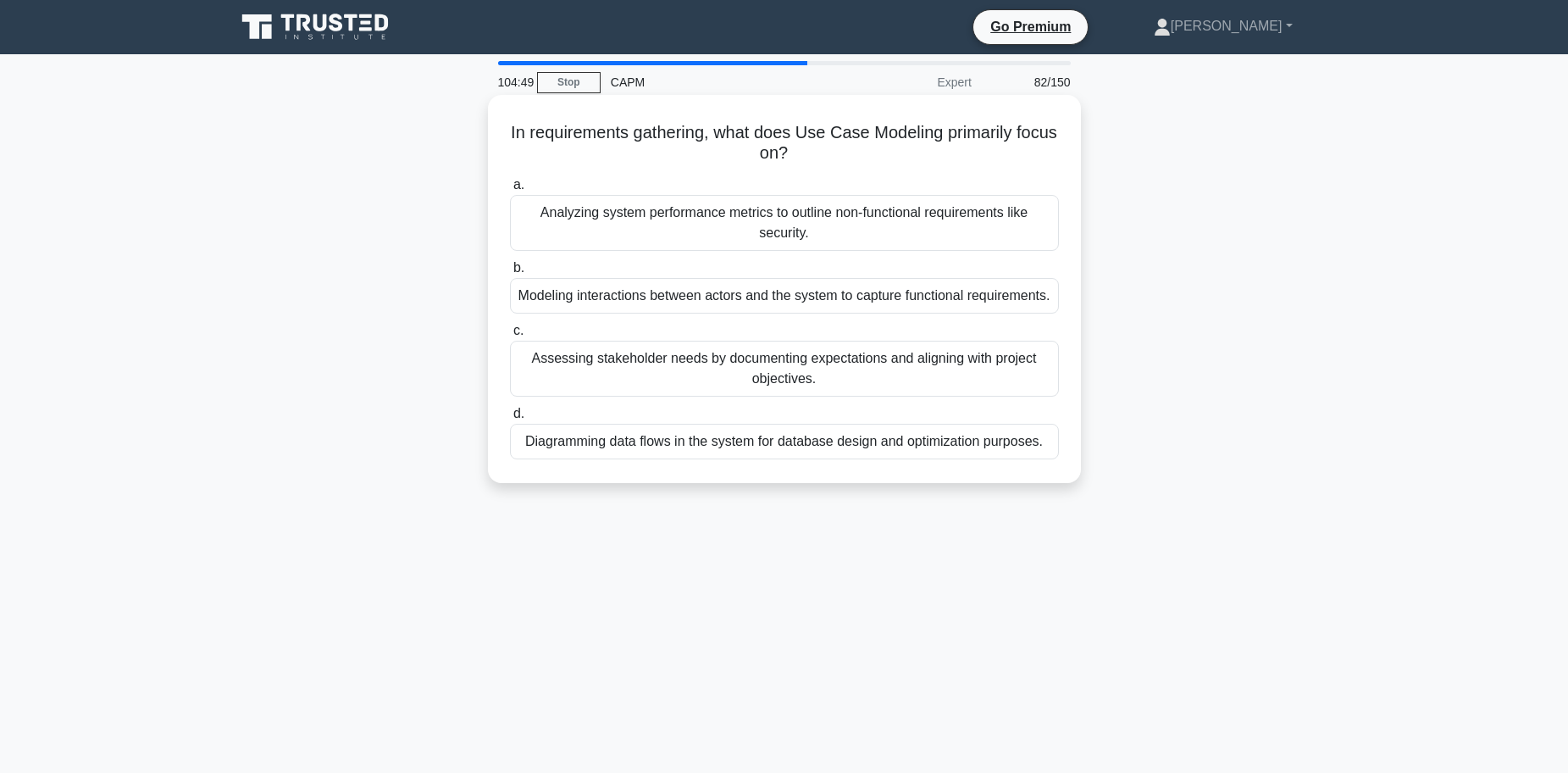
click at [721, 314] on div "Modeling interactions between actors and the system to capture functional requi…" at bounding box center [784, 295] width 549 height 35
click at [510, 273] on input "b. Modeling interactions between actors and the system to capture functional re…" at bounding box center [510, 268] width 0 height 11
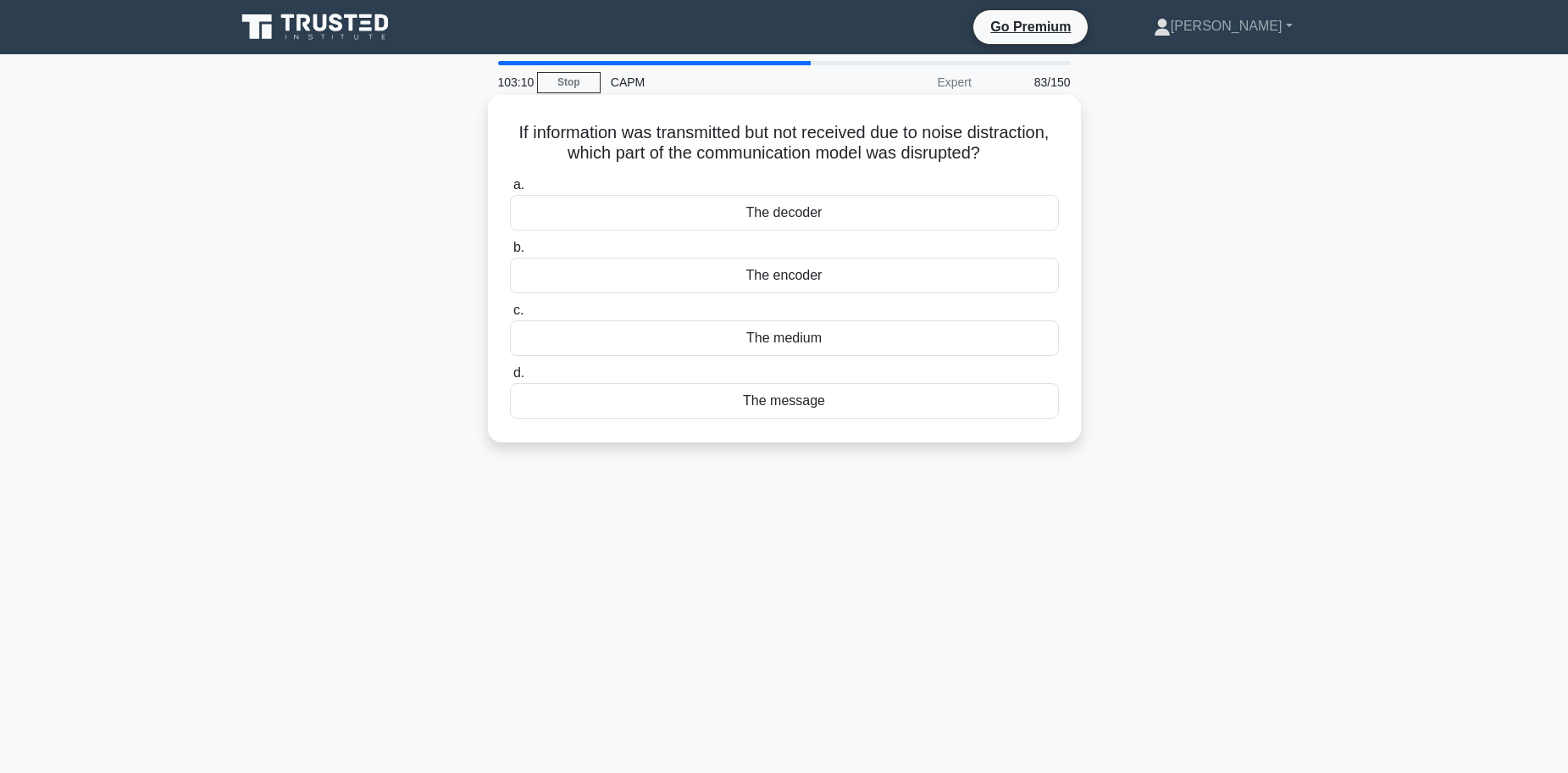
click at [790, 218] on div "The decoder" at bounding box center [784, 212] width 549 height 35
click at [510, 190] on input "a. The decoder" at bounding box center [510, 185] width 0 height 11
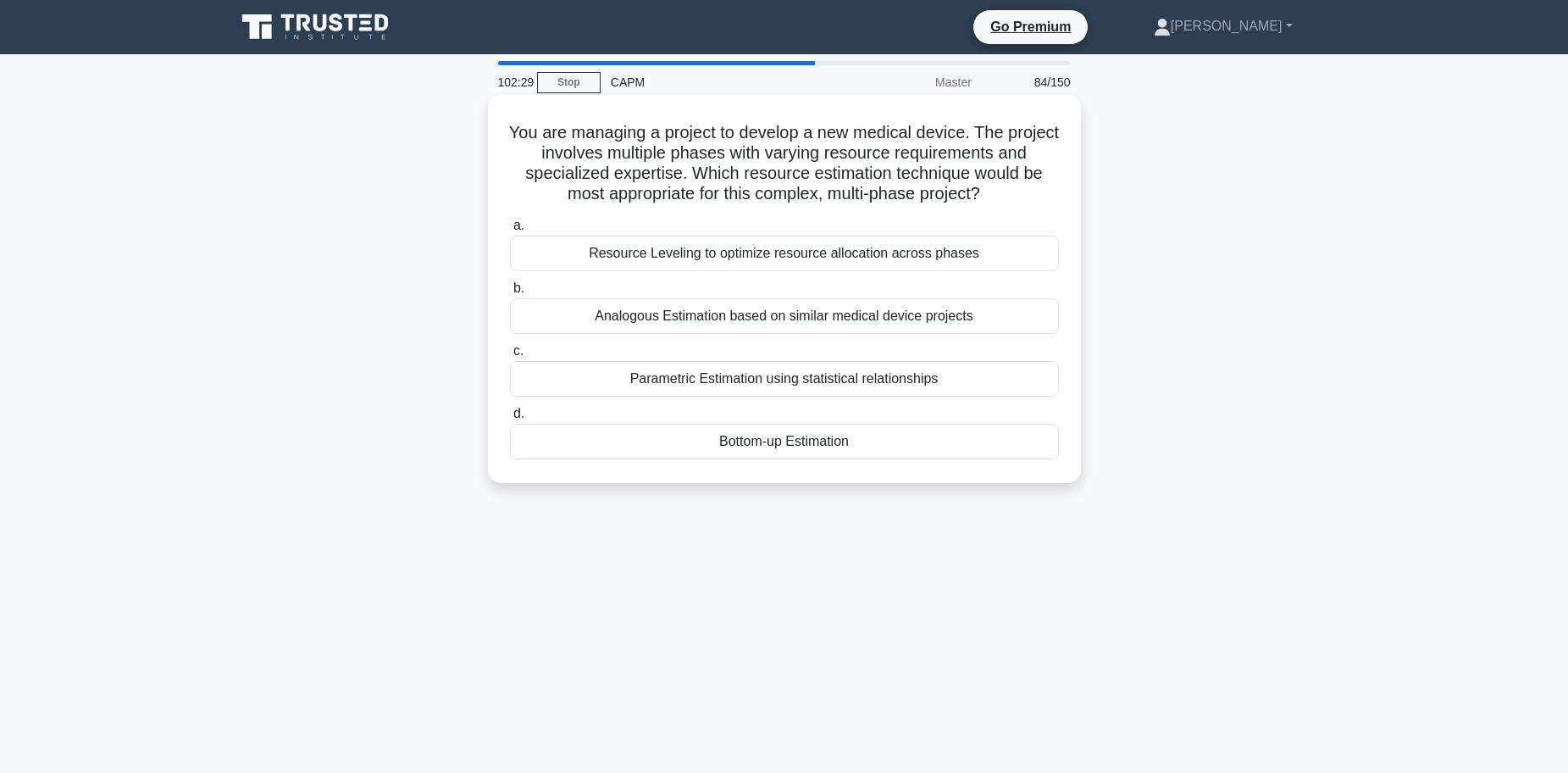
click at [693, 258] on div "Resource Leveling to optimize resource allocation across phases" at bounding box center [784, 252] width 549 height 35
click at [510, 231] on input "a. Resource Leveling to optimize resource allocation across phases" at bounding box center [510, 226] width 0 height 11
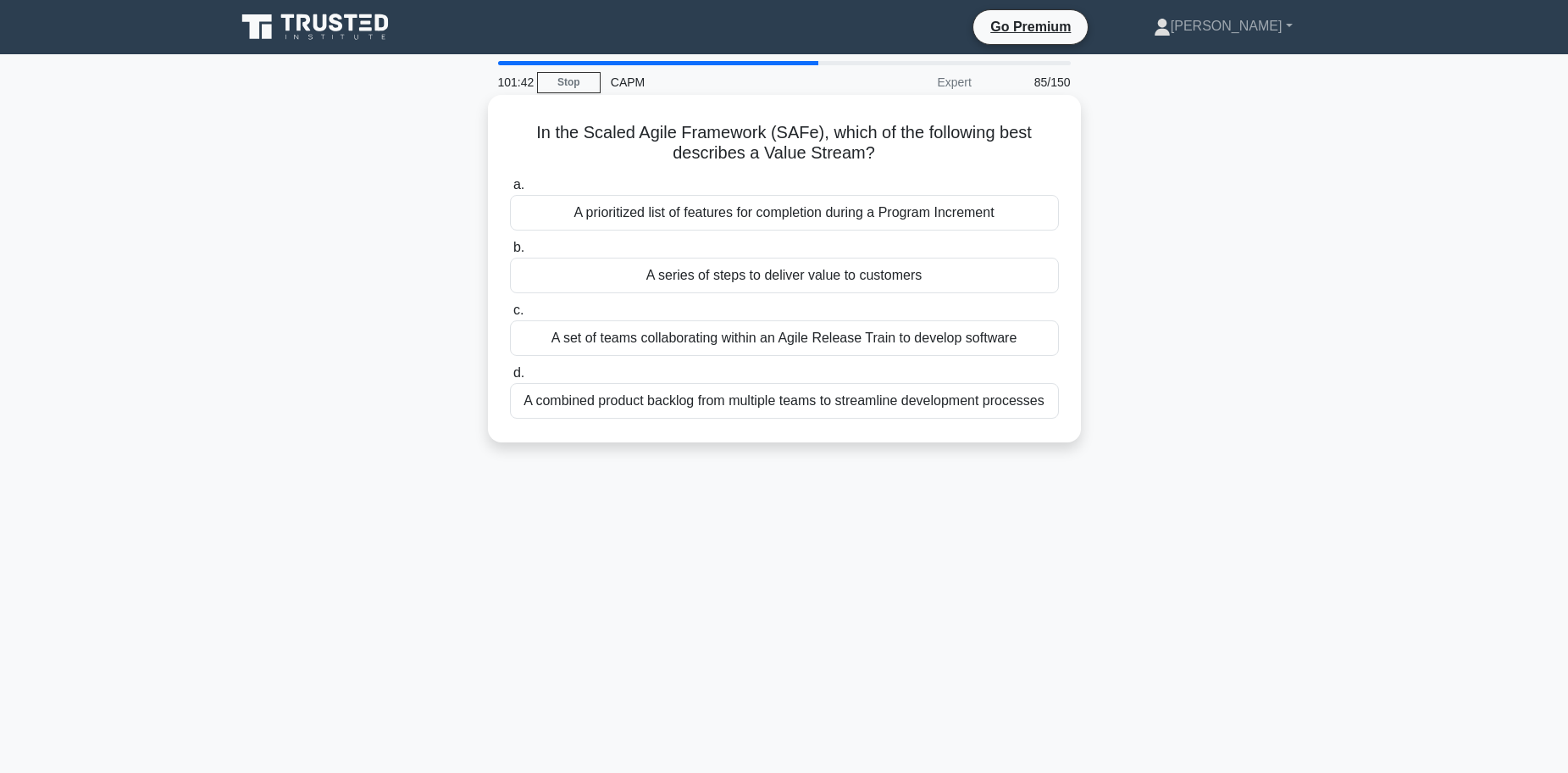
click at [805, 279] on div "A series of steps to deliver value to customers" at bounding box center [784, 275] width 549 height 35
click at [510, 253] on input "b. A series of steps to deliver value to customers" at bounding box center [510, 247] width 0 height 11
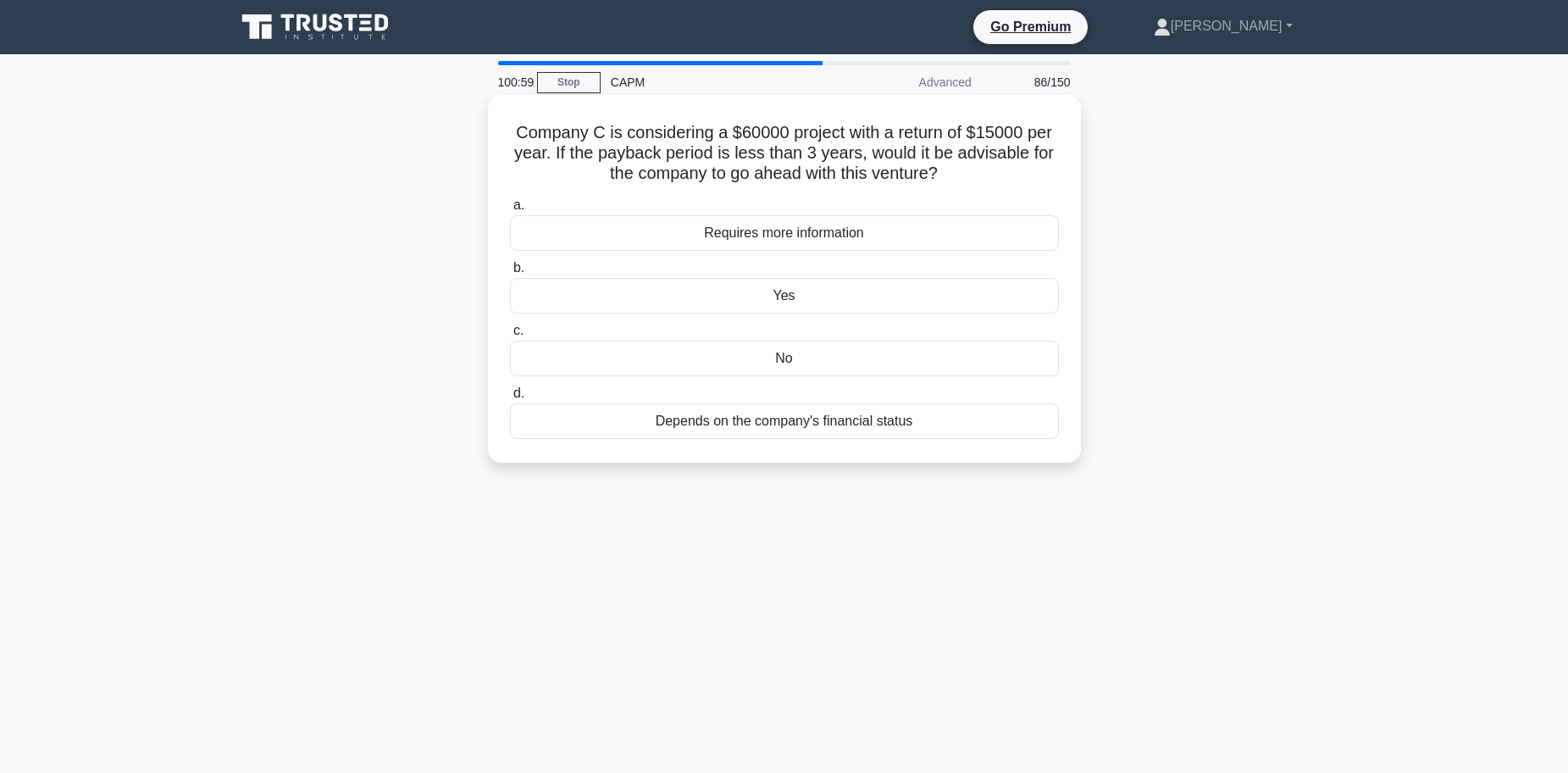
click at [777, 359] on div "No" at bounding box center [784, 358] width 549 height 35
click at [510, 336] on input "c. No" at bounding box center [510, 330] width 0 height 11
click at [772, 234] on div "$72,000" at bounding box center [784, 233] width 549 height 35
click at [510, 211] on input "a. $72,000" at bounding box center [510, 205] width 0 height 11
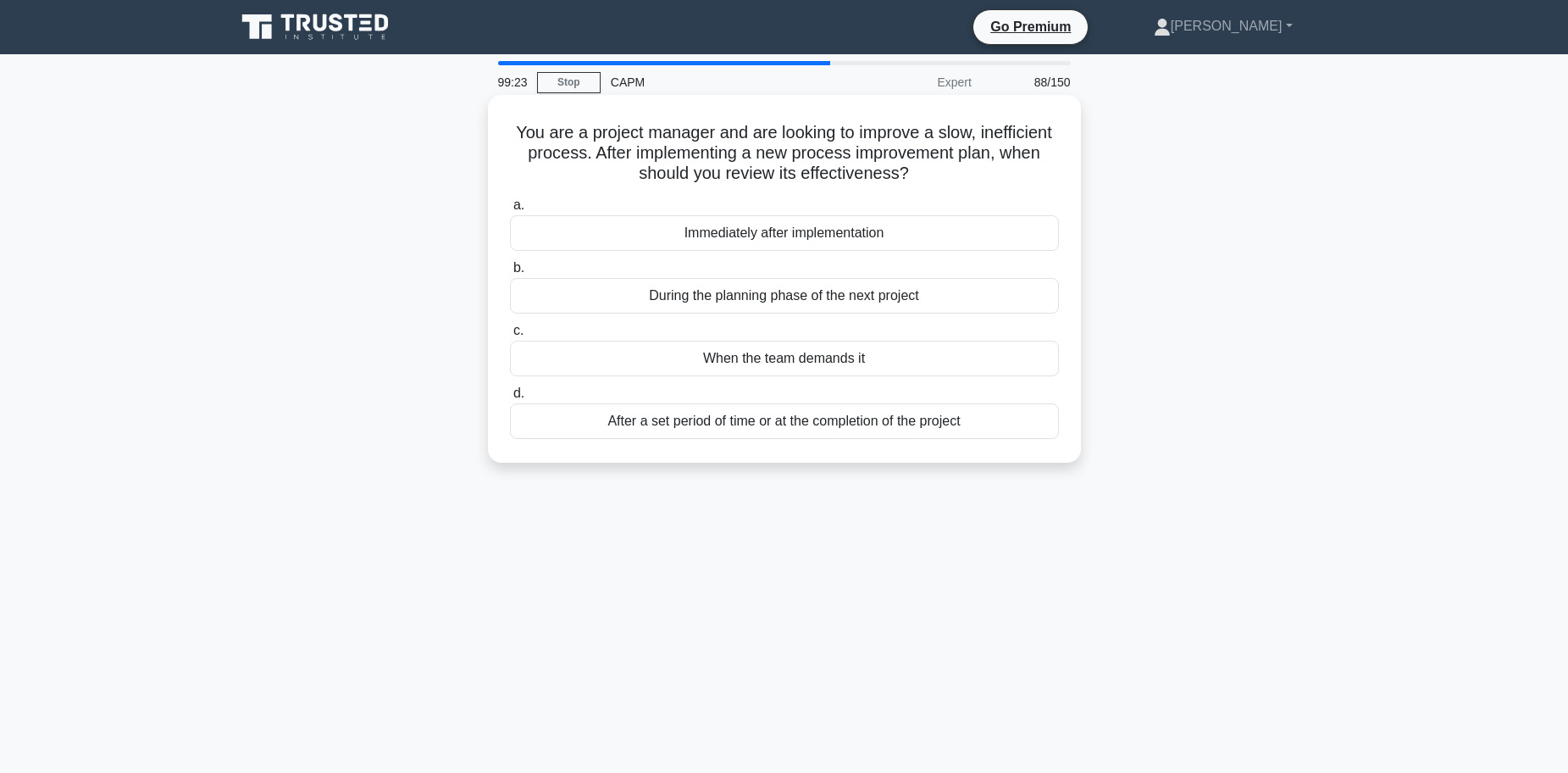
click at [753, 425] on div "After a set period of time or at the completion of the project" at bounding box center [784, 420] width 549 height 35
click at [510, 399] on input "d. After a set period of time or at the completion of the project" at bounding box center [510, 393] width 0 height 11
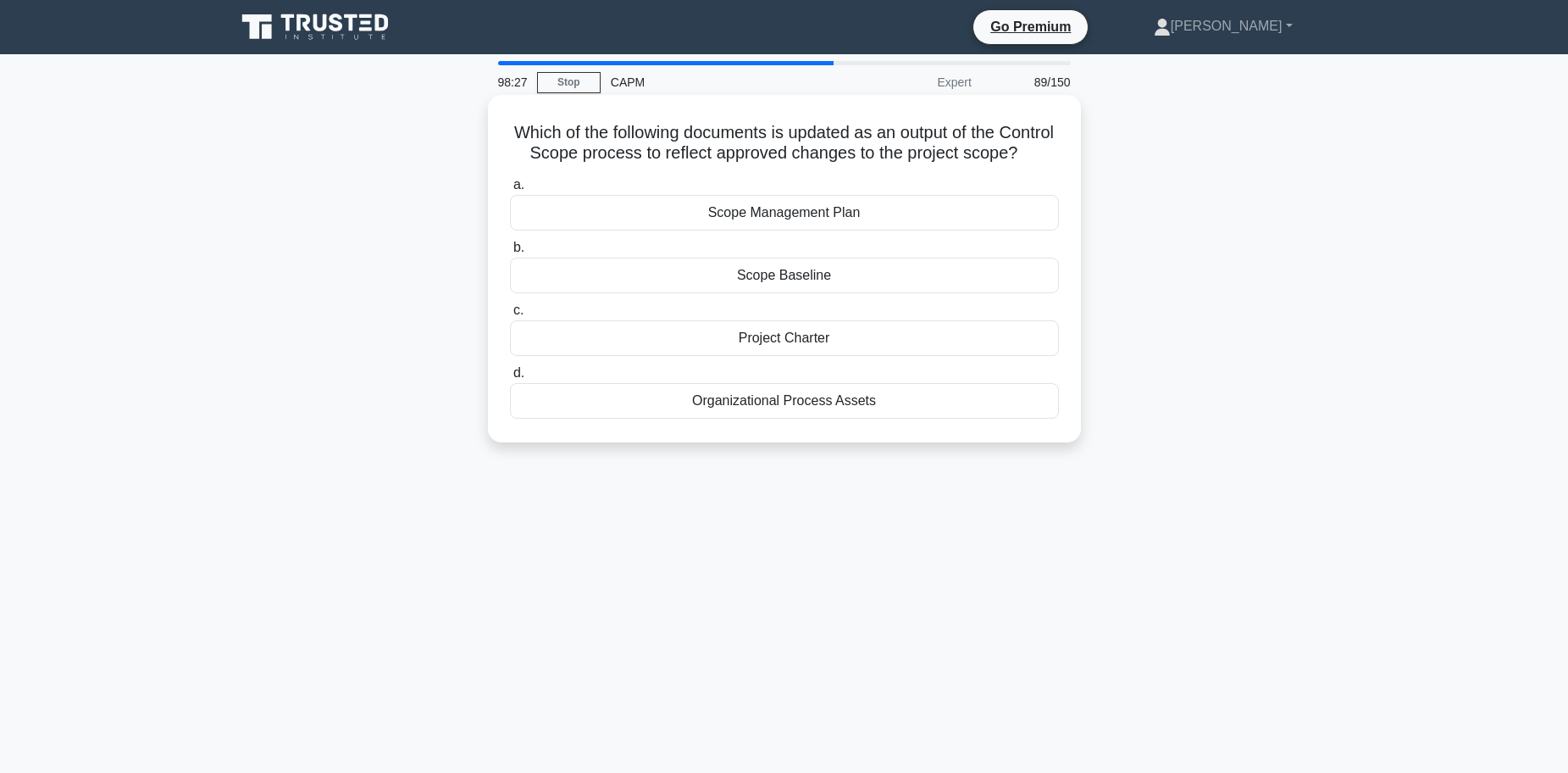
click at [801, 293] on div "Scope Baseline" at bounding box center [784, 275] width 549 height 35
click at [510, 253] on input "b. Scope Baseline" at bounding box center [510, 247] width 0 height 11
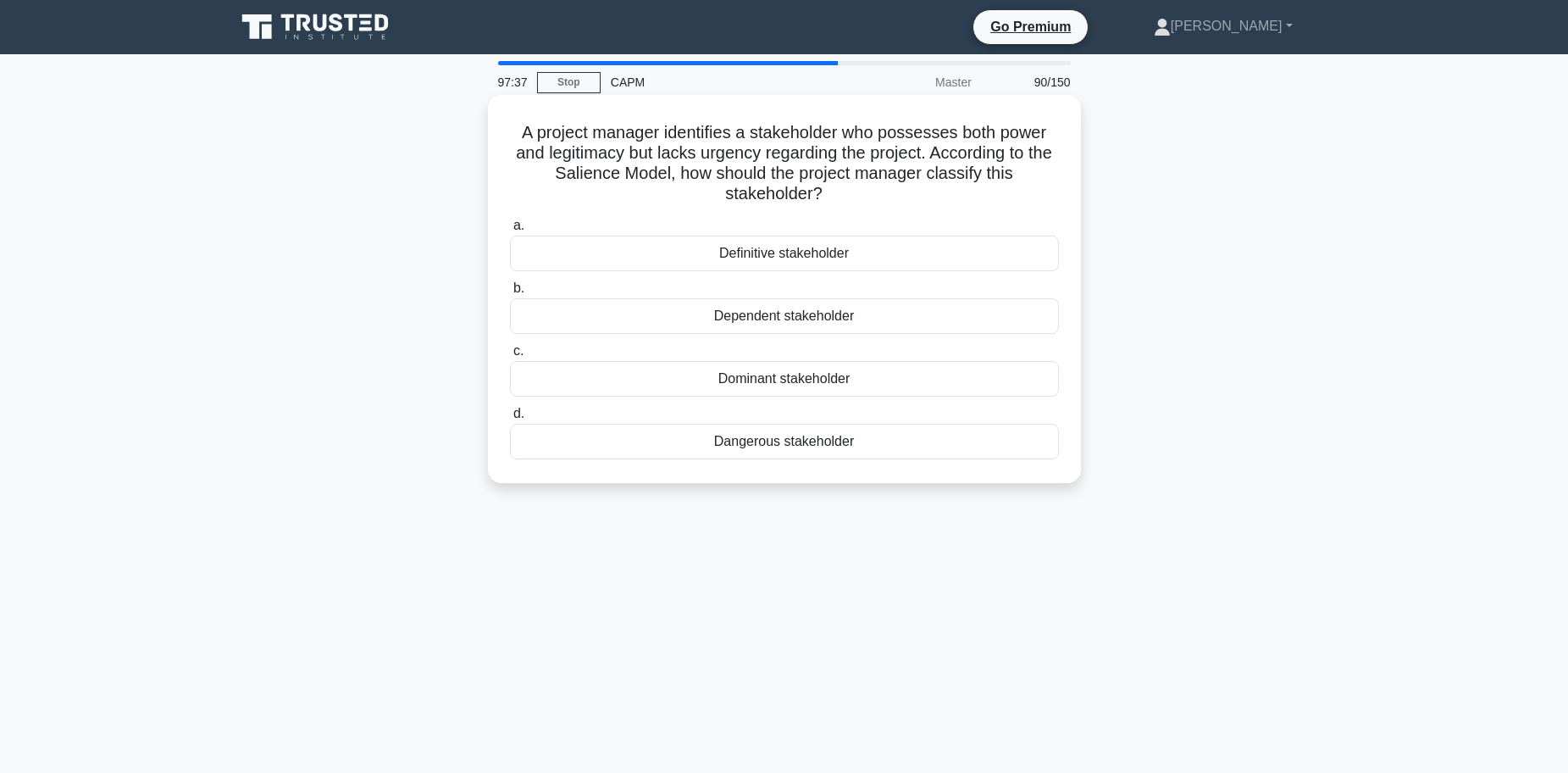
click at [692, 440] on div "Dangerous stakeholder" at bounding box center [784, 441] width 549 height 35
click at [510, 419] on input "d. Dangerous stakeholder" at bounding box center [510, 413] width 0 height 11
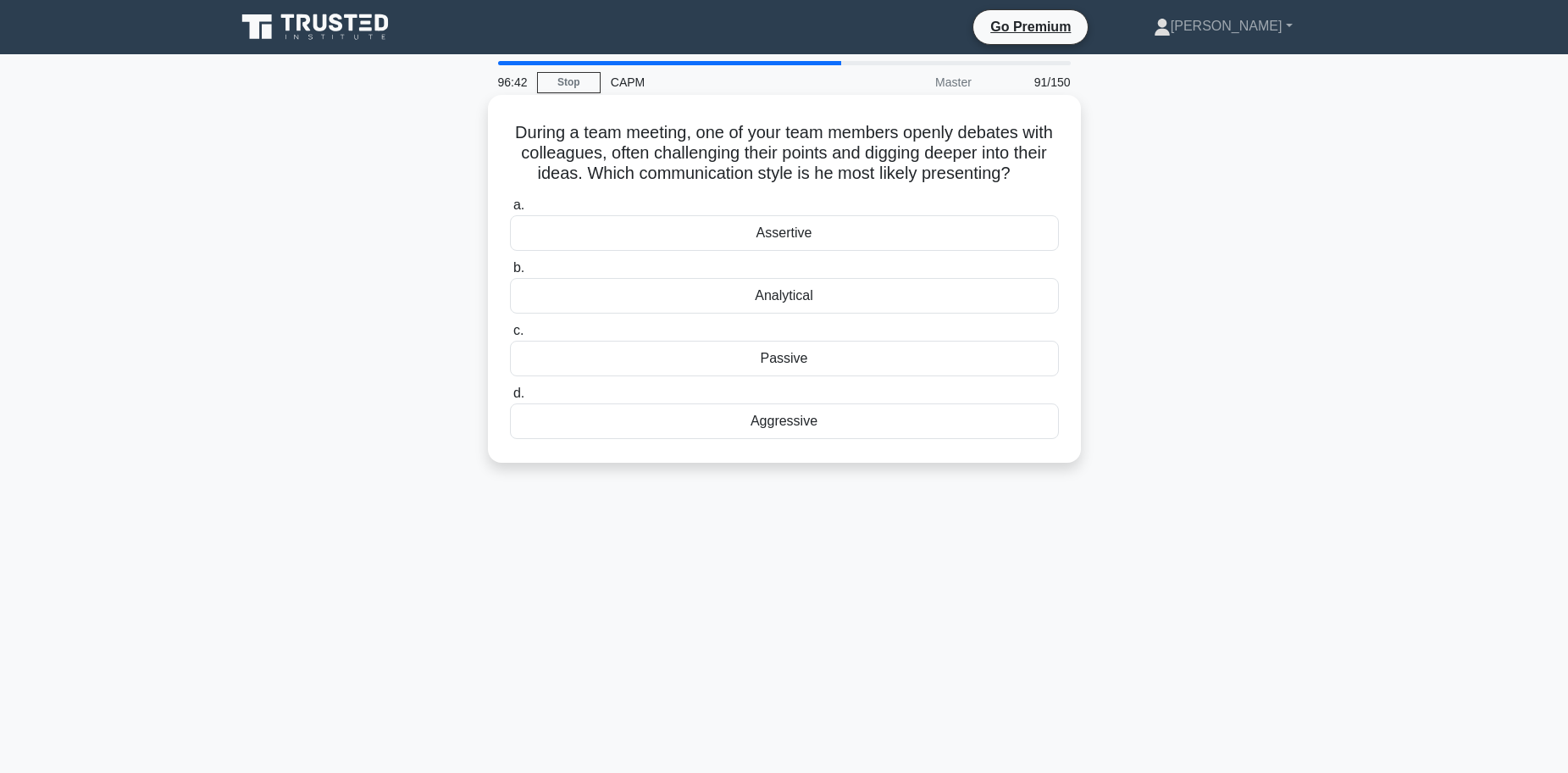
click at [800, 418] on div "Aggressive" at bounding box center [784, 420] width 549 height 35
click at [510, 399] on input "d. Aggressive" at bounding box center [510, 393] width 0 height 11
click at [782, 300] on div "20" at bounding box center [784, 295] width 549 height 35
click at [510, 273] on input "b. 20" at bounding box center [510, 268] width 0 height 11
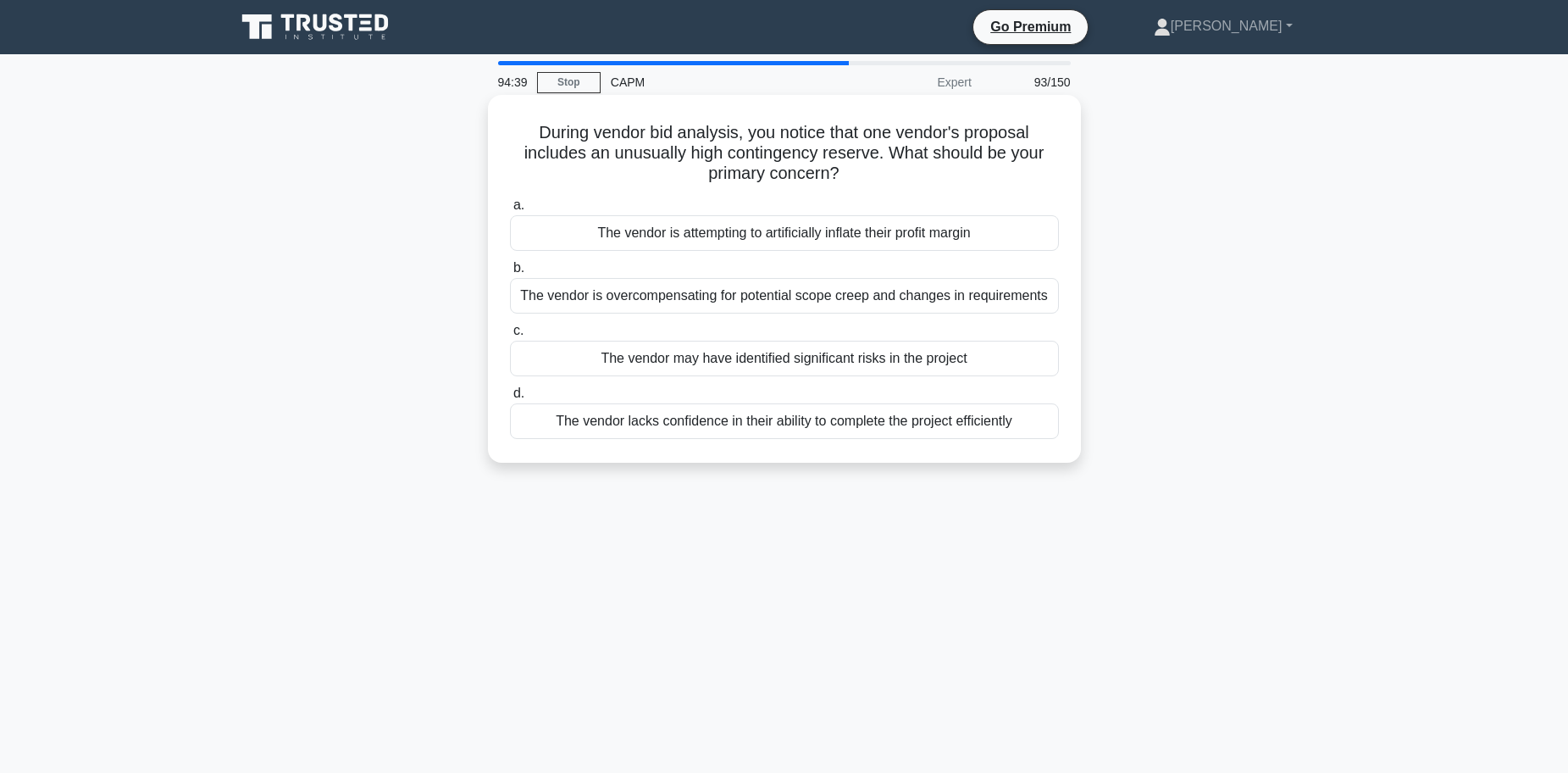
click at [795, 364] on div "The vendor may have identified significant risks in the project" at bounding box center [784, 358] width 549 height 35
click at [510, 336] on input "c. The vendor may have identified significant risks in the project" at bounding box center [510, 330] width 0 height 11
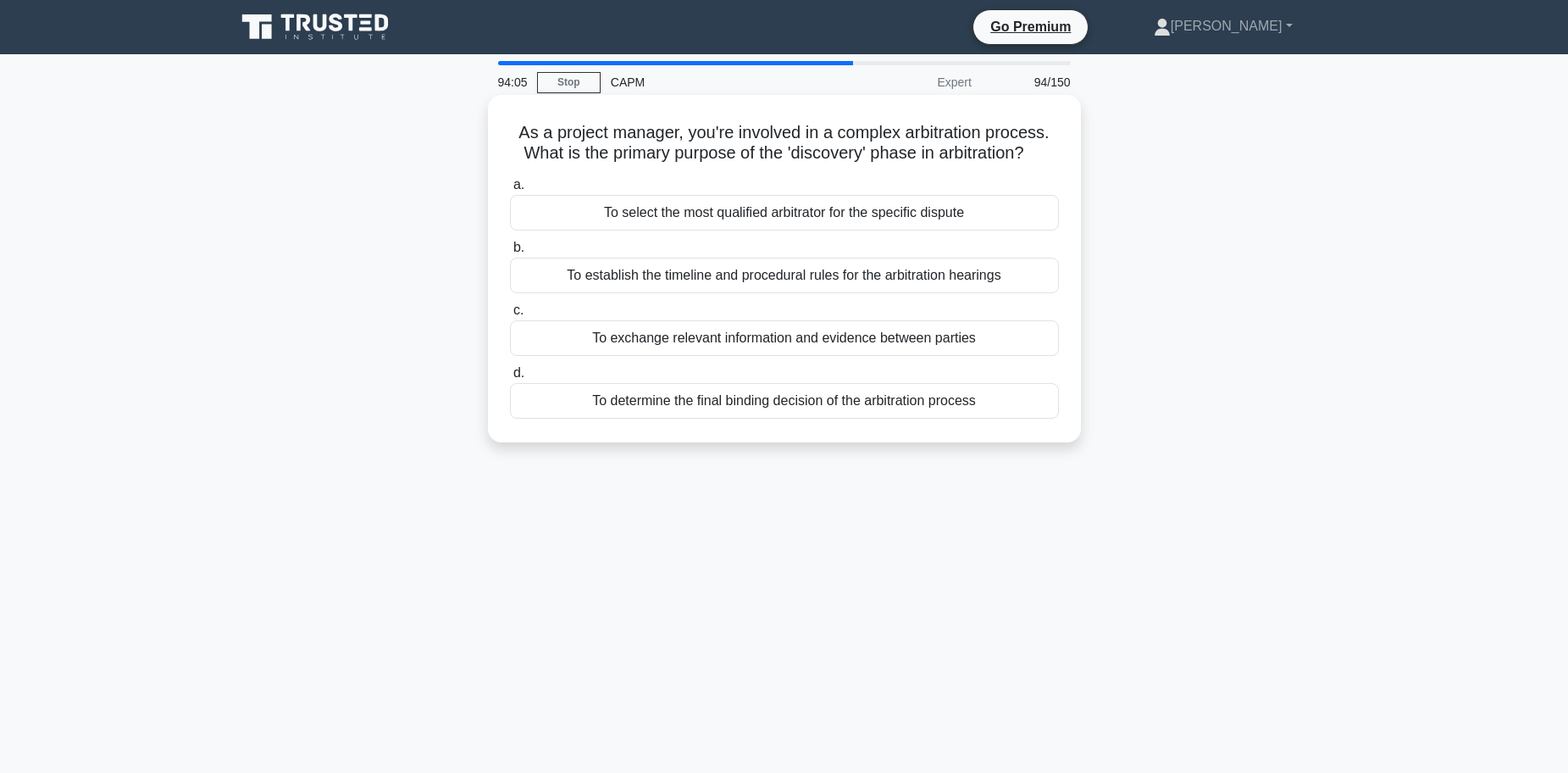
click at [661, 342] on div "To exchange relevant information and evidence between parties" at bounding box center [784, 337] width 549 height 35
click at [510, 316] on input "c. To exchange relevant information and evidence between parties" at bounding box center [510, 310] width 0 height 11
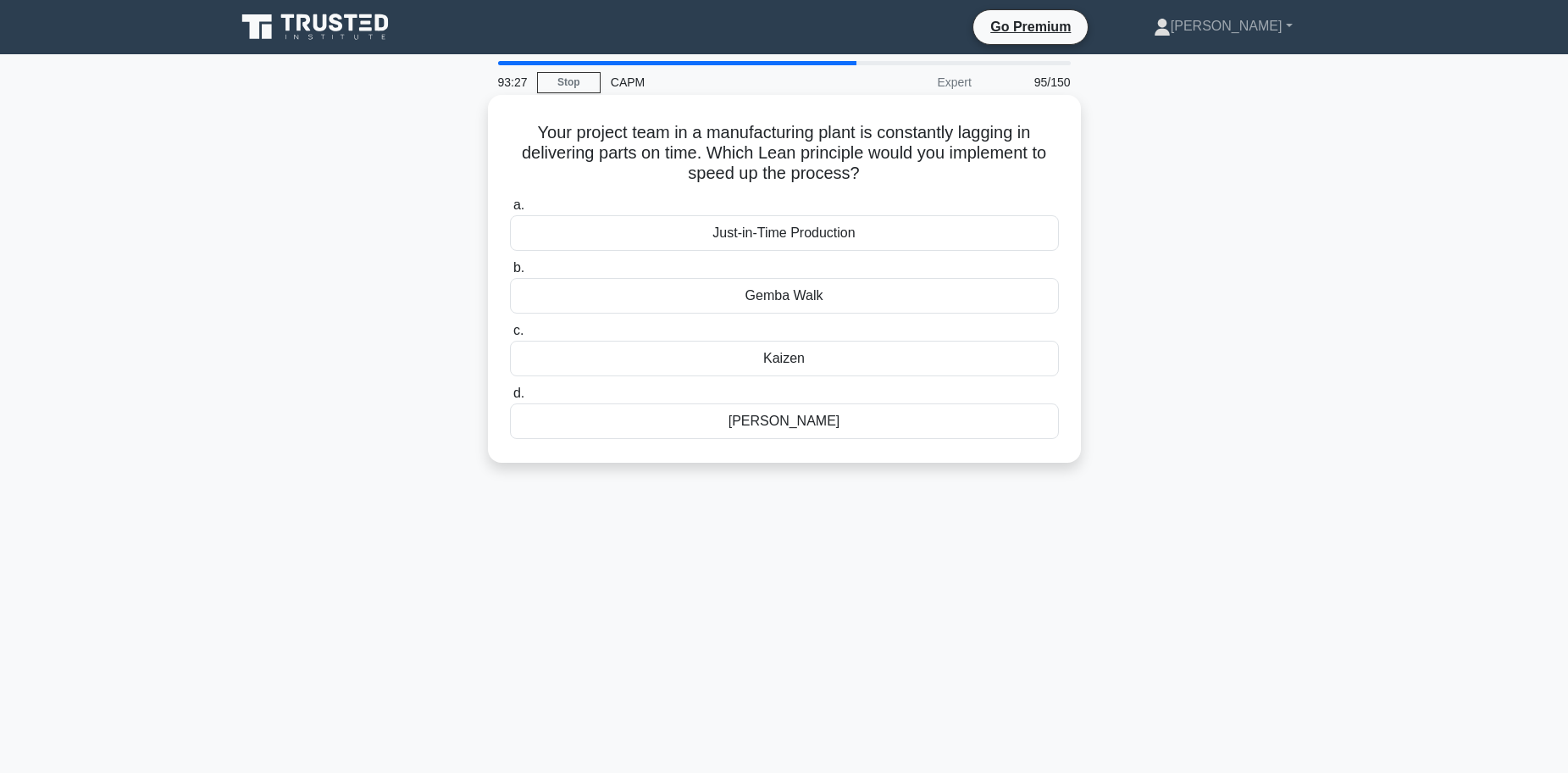
click at [784, 361] on div "Kaizen" at bounding box center [784, 358] width 549 height 35
click at [510, 336] on input "c. Kaizen" at bounding box center [510, 330] width 0 height 11
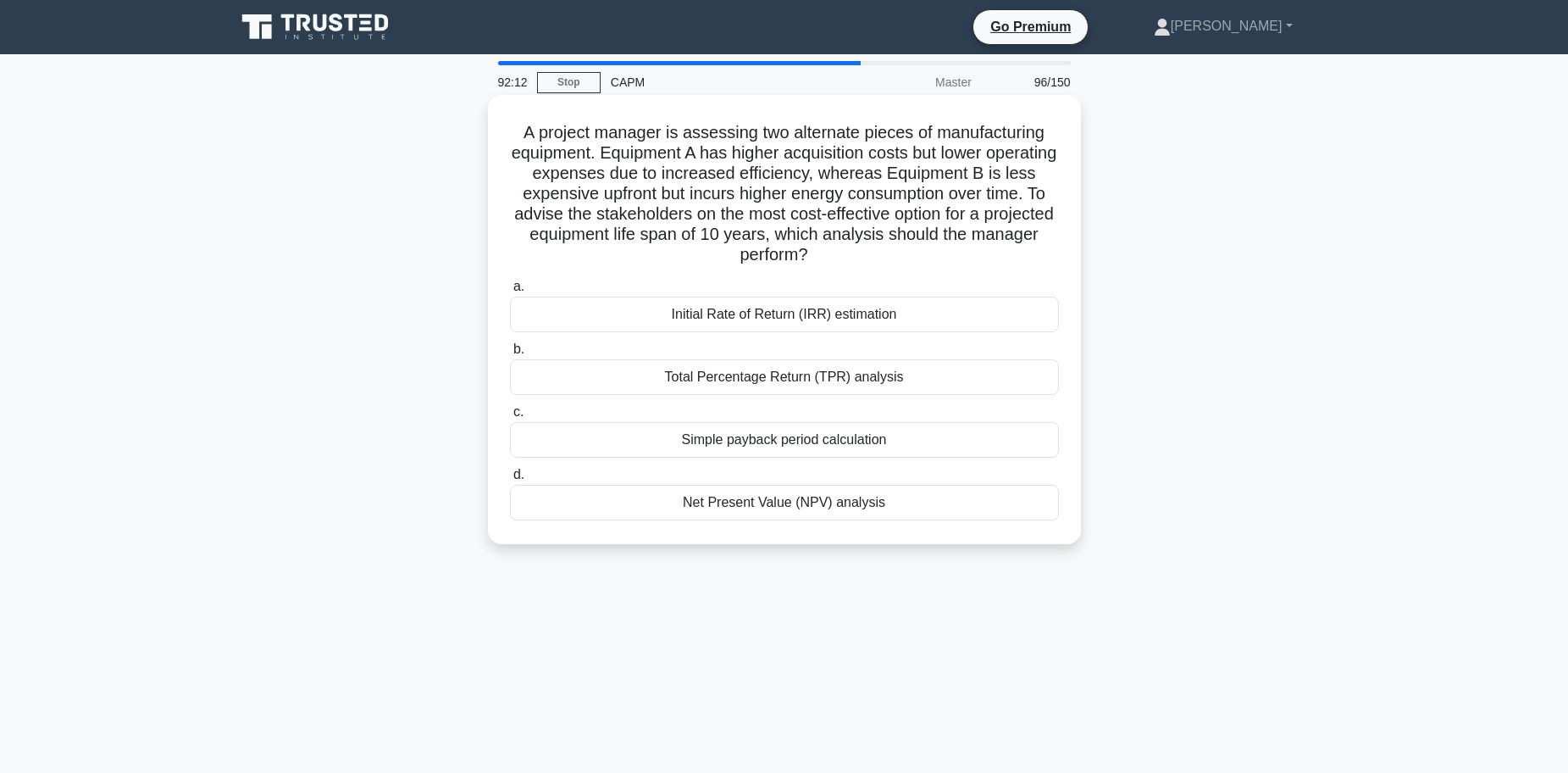
click at [756, 509] on div "Net Present Value (NPV) analysis" at bounding box center [784, 501] width 549 height 35
click at [510, 481] on input "d. Net Present Value (NPV) analysis" at bounding box center [510, 475] width 0 height 11
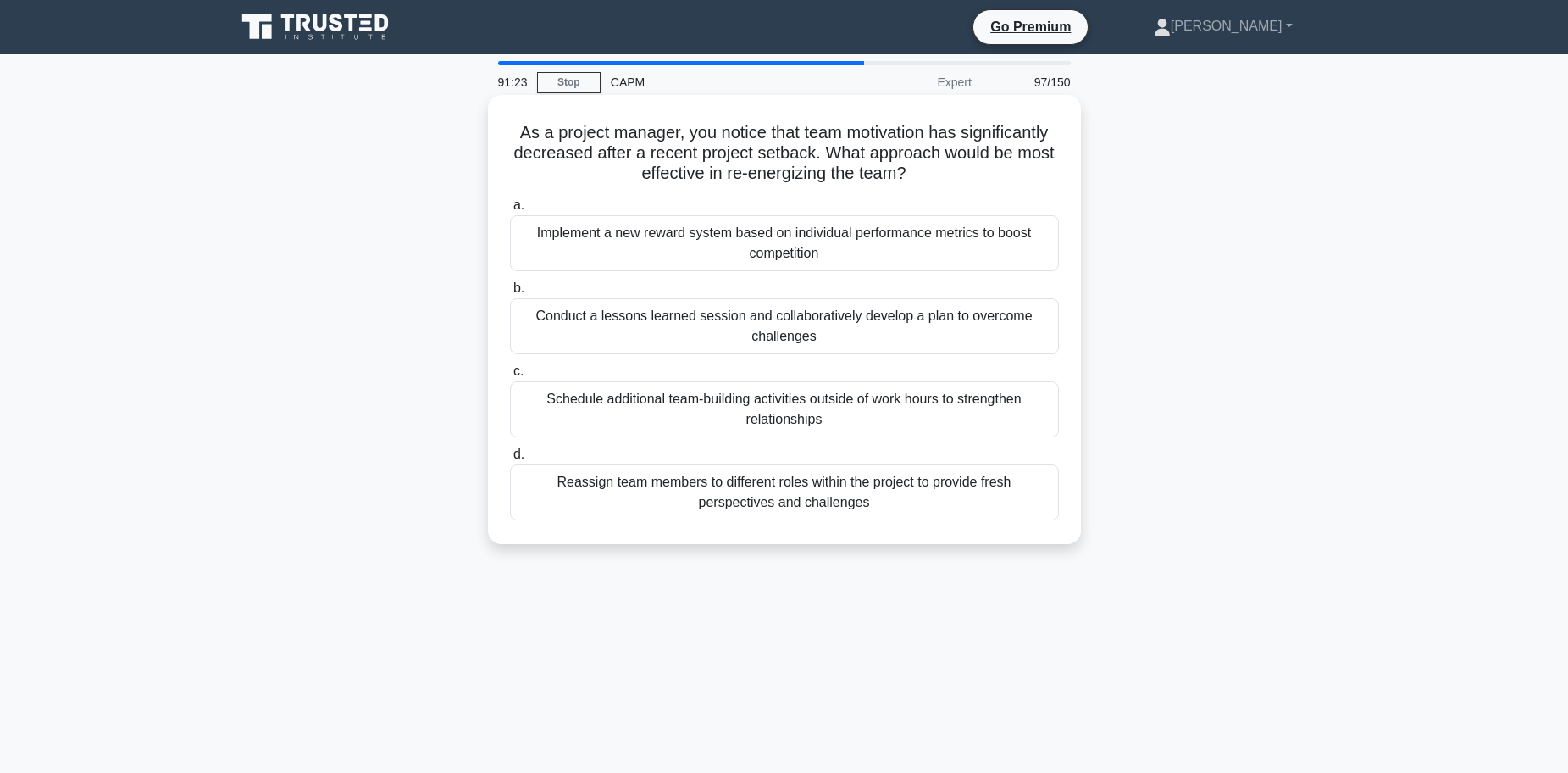
click at [978, 257] on div "Implement a new reward system based on individual performance metrics to boost …" at bounding box center [784, 243] width 549 height 56
click at [510, 211] on input "a. Implement a new reward system based on individual performance metrics to boo…" at bounding box center [510, 205] width 0 height 11
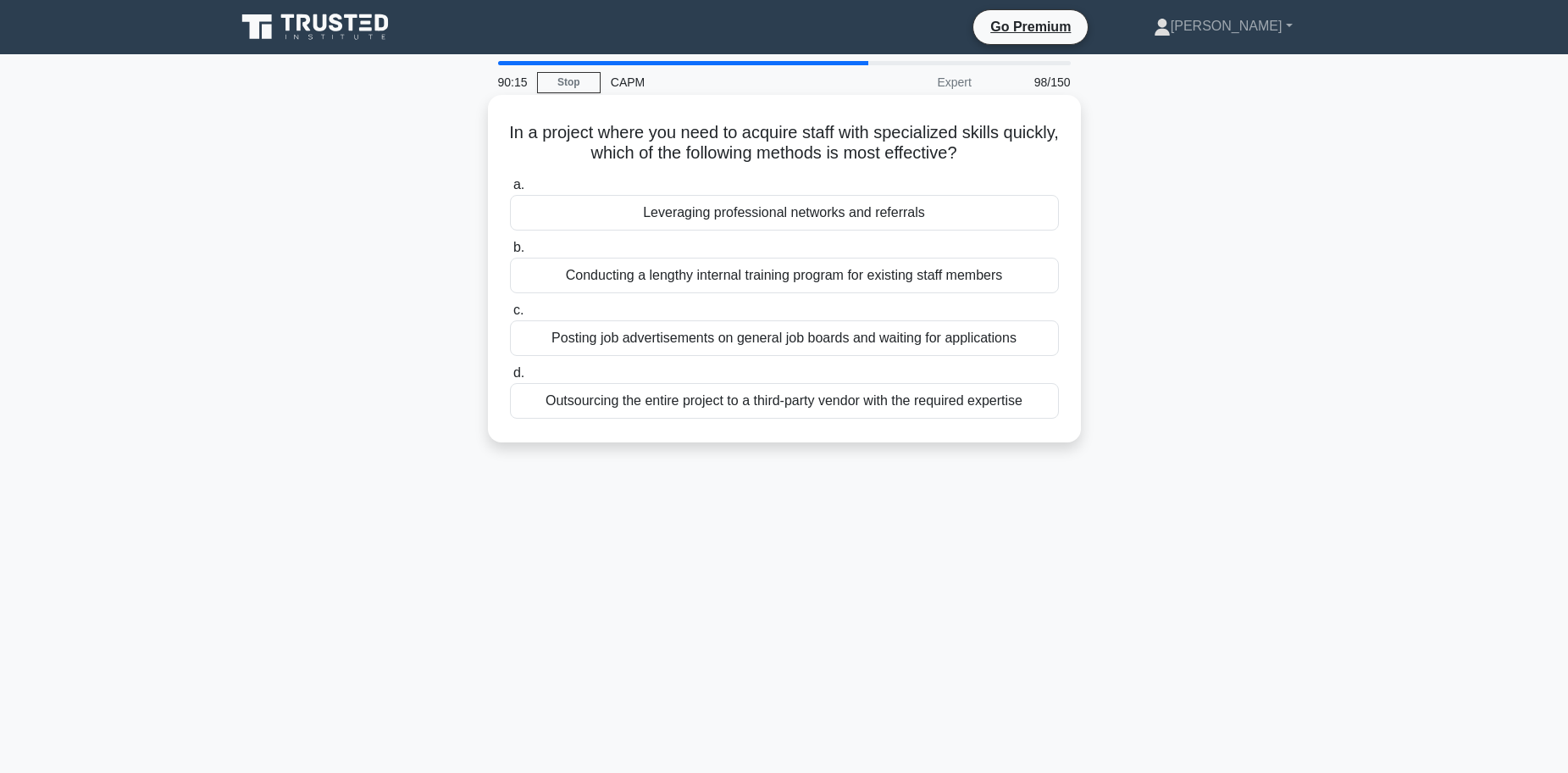
click at [683, 408] on div "Outsourcing the entire project to a third-party vendor with the required expert…" at bounding box center [784, 400] width 549 height 35
click at [510, 379] on input "d. Outsourcing the entire project to a third-party vendor with the required exp…" at bounding box center [510, 373] width 0 height 11
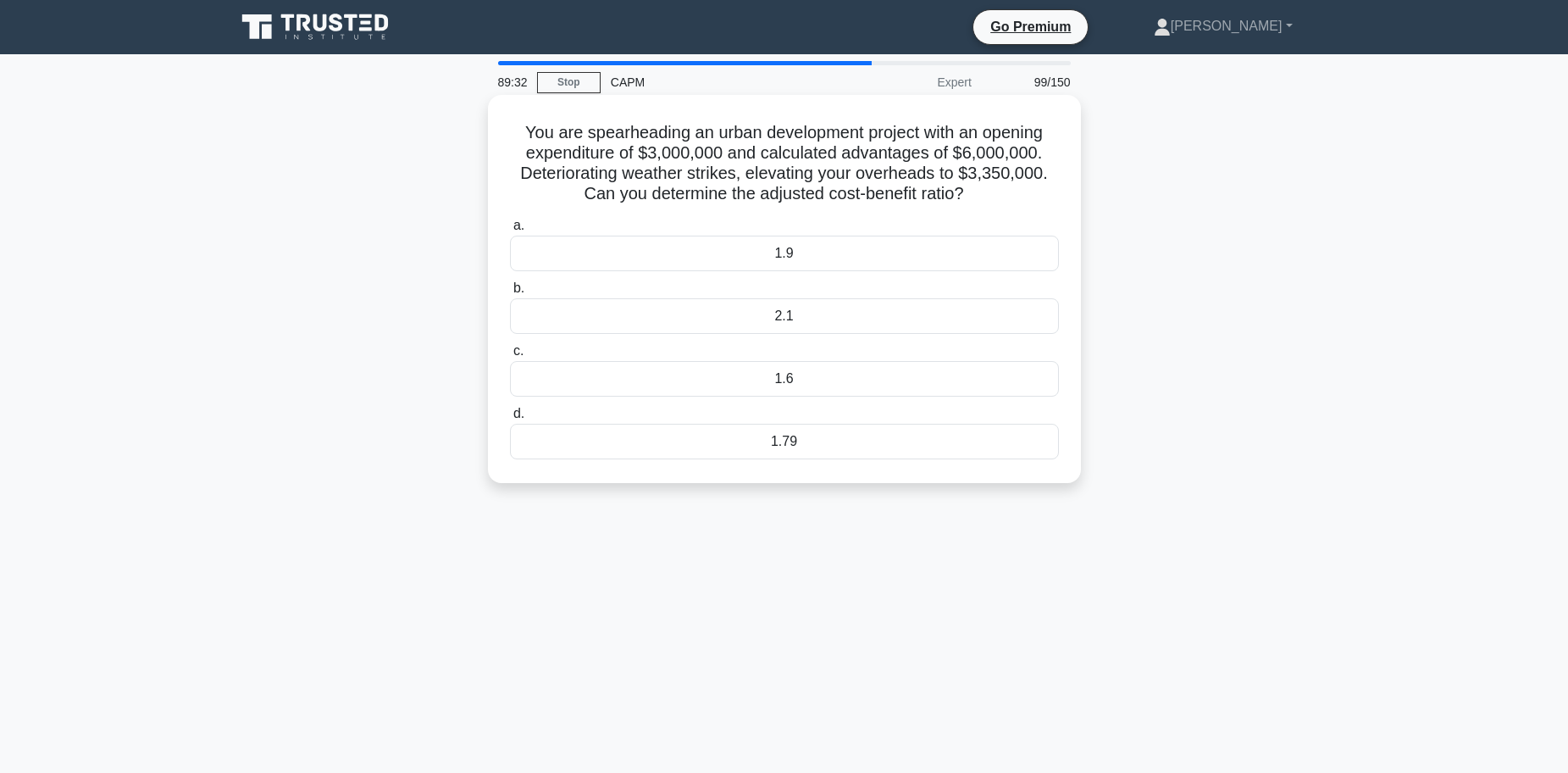
click at [774, 441] on div "1.79" at bounding box center [784, 441] width 549 height 35
click at [510, 419] on input "d. 1.79" at bounding box center [510, 413] width 0 height 11
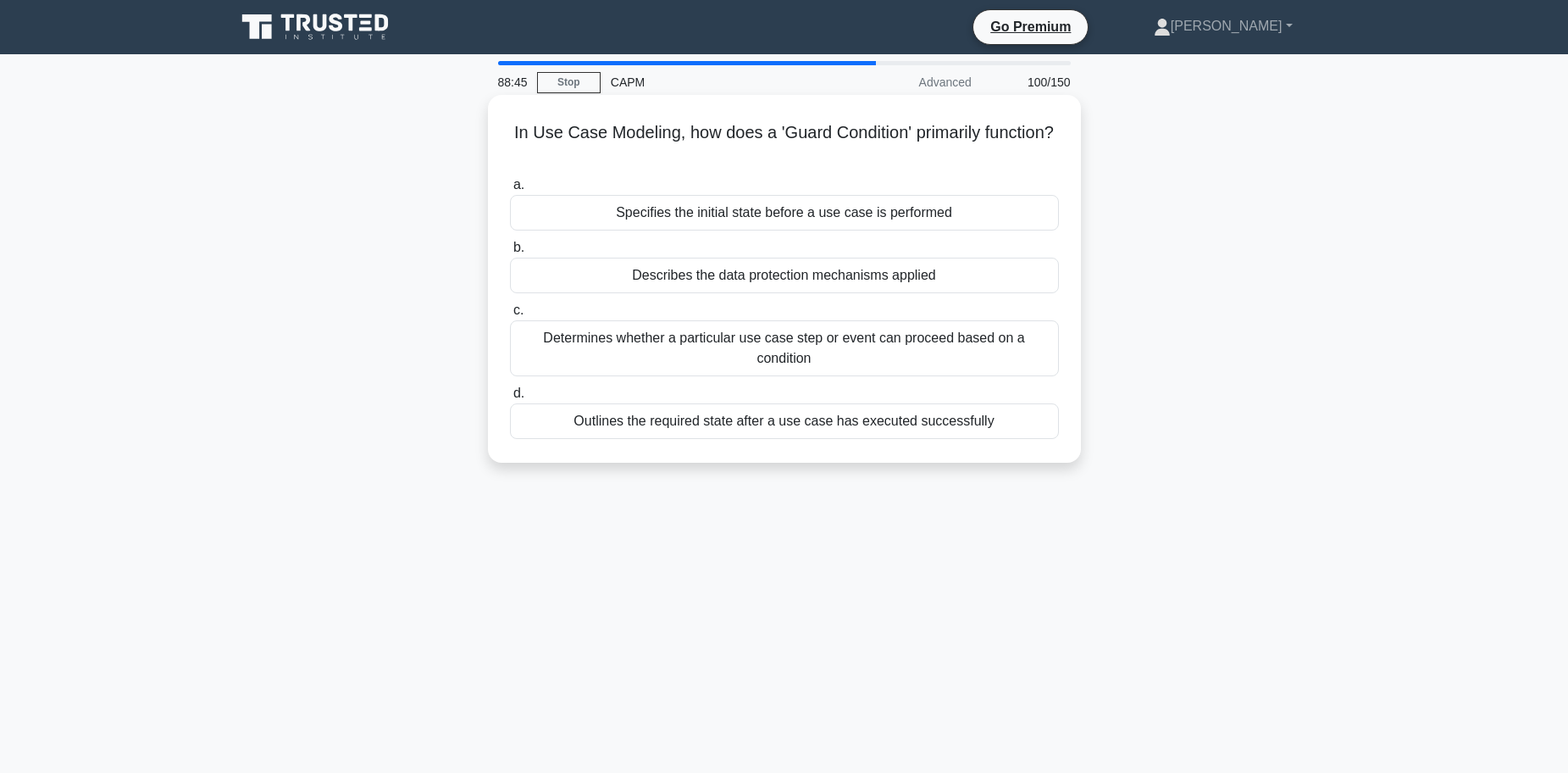
click at [712, 350] on div "Determines whether a particular use case step or event can proceed based on a c…" at bounding box center [784, 348] width 549 height 56
click at [510, 316] on input "c. Determines whether a particular use case step or event can proceed based on …" at bounding box center [510, 310] width 0 height 11
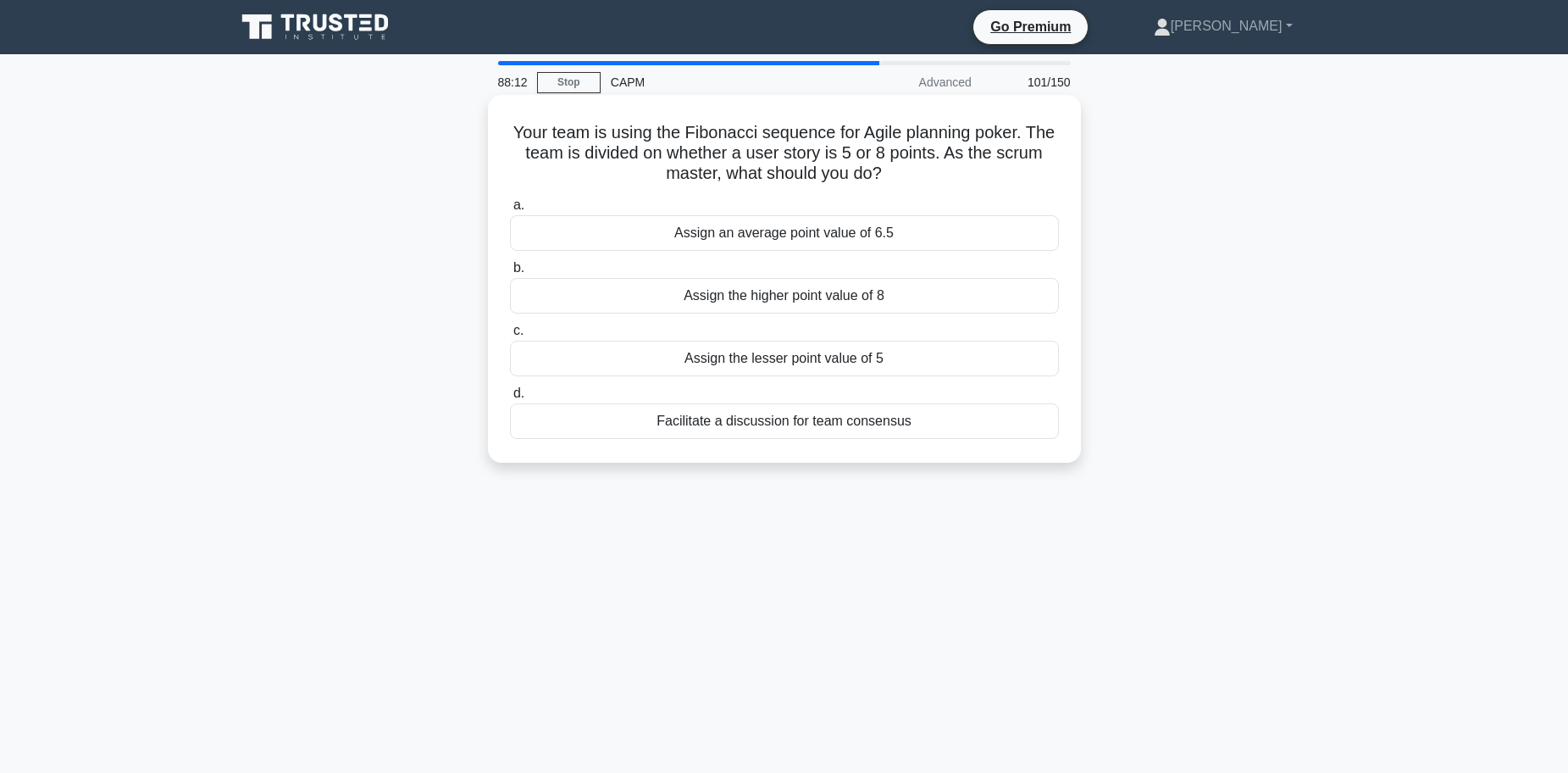
click at [781, 427] on div "Facilitate a discussion for team consensus" at bounding box center [784, 420] width 549 height 35
click at [510, 399] on input "d. Facilitate a discussion for team consensus" at bounding box center [510, 393] width 0 height 11
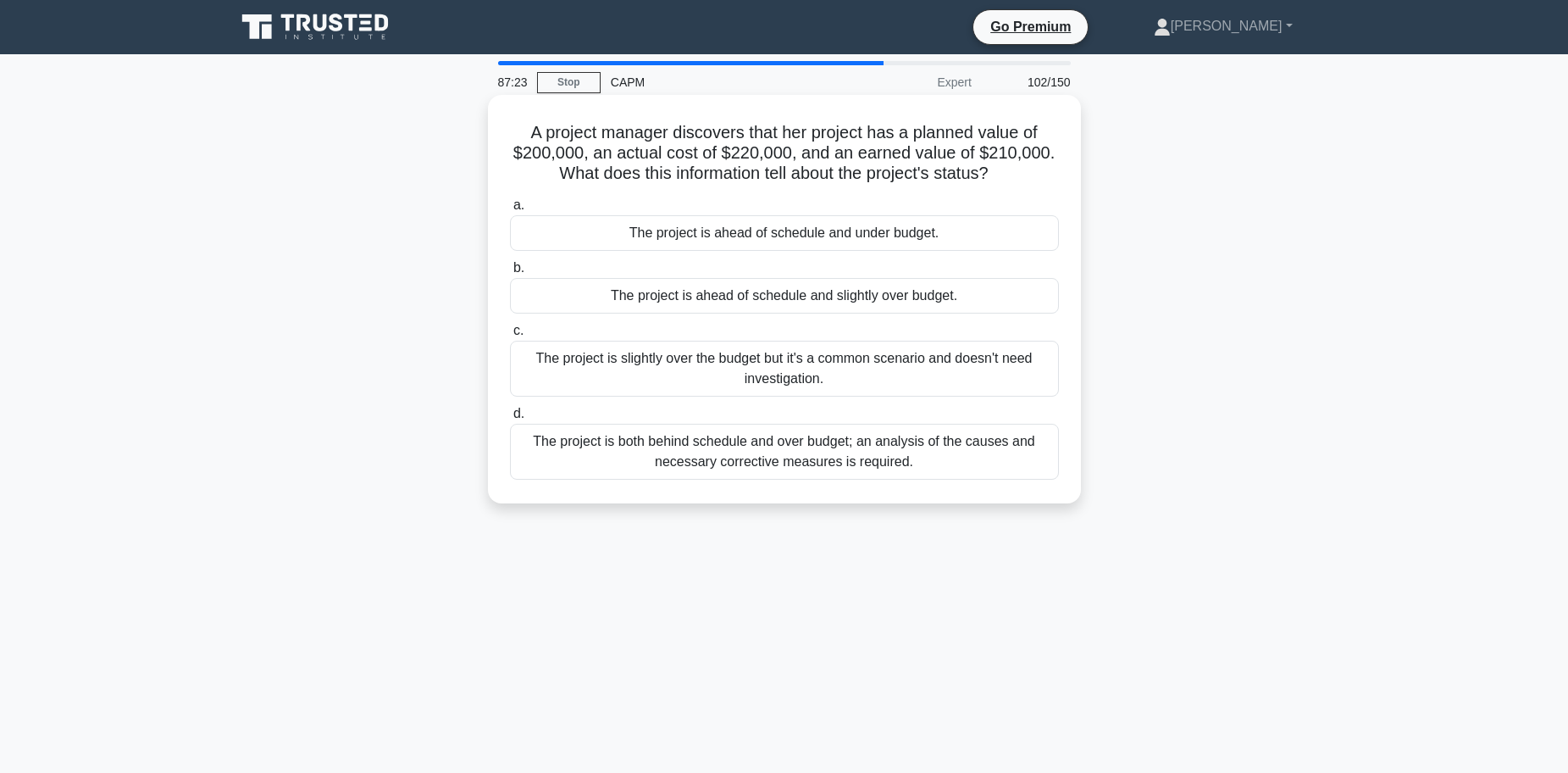
click at [648, 463] on div "The project is both behind schedule and over budget; an analysis of the causes …" at bounding box center [784, 451] width 549 height 56
click at [510, 419] on input "d. The project is both behind schedule and over budget; an analysis of the caus…" at bounding box center [510, 413] width 0 height 11
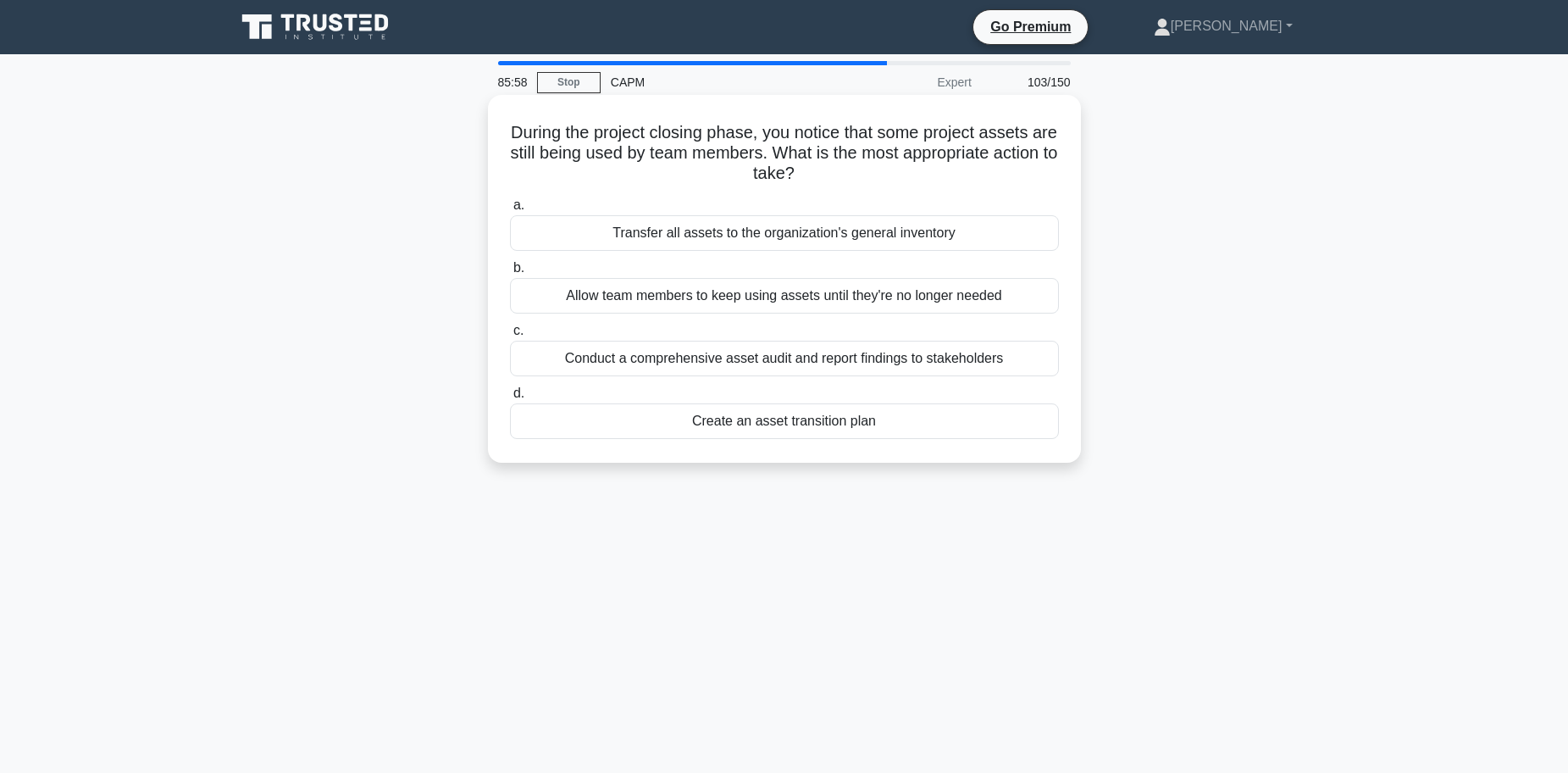
click at [783, 425] on div "Create an asset transition plan" at bounding box center [784, 420] width 549 height 35
click at [510, 399] on input "d. Create an asset transition plan" at bounding box center [510, 393] width 0 height 11
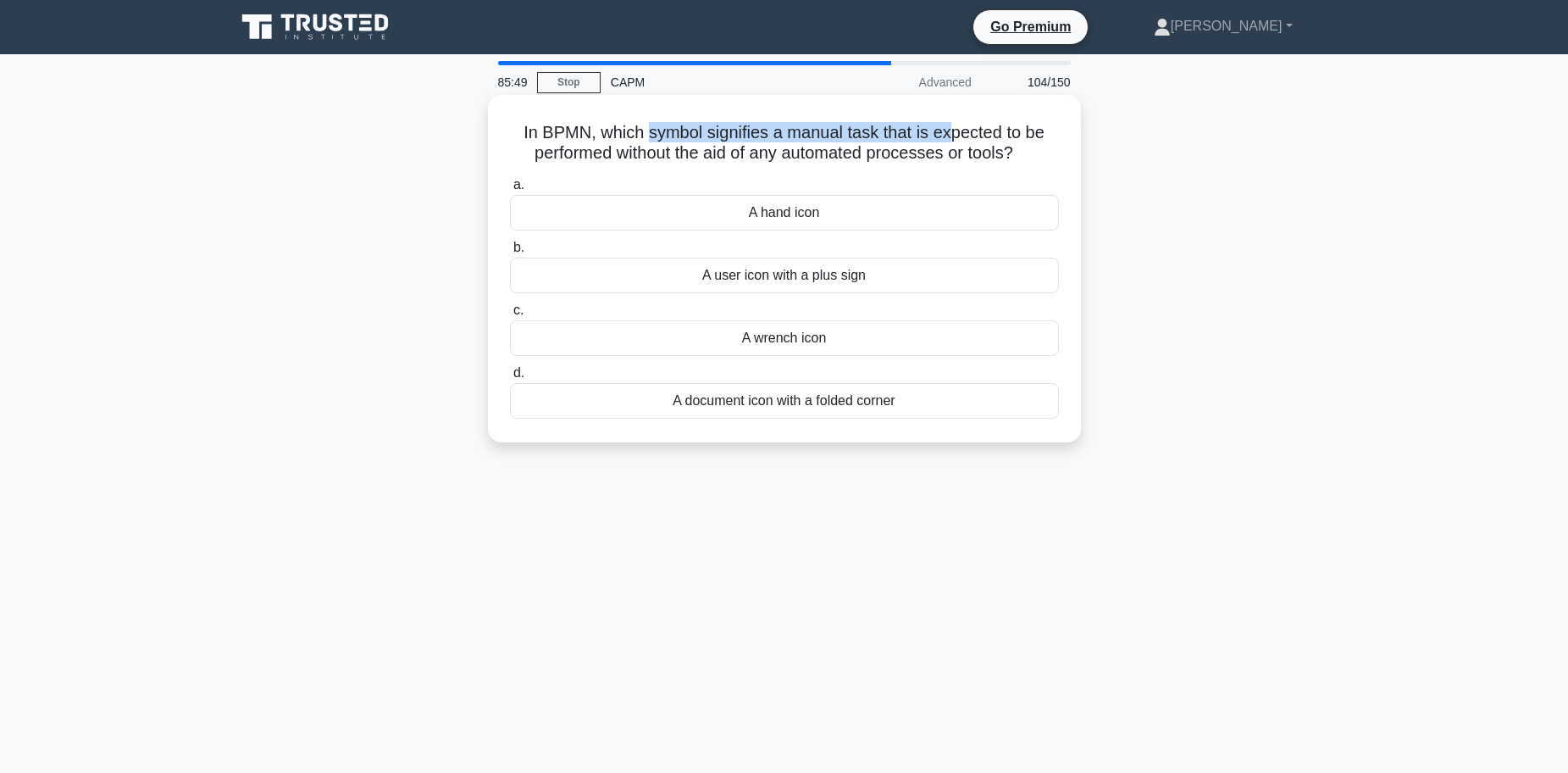
drag, startPoint x: 647, startPoint y: 125, endPoint x: 914, endPoint y: 154, distance: 268.6
click at [947, 140] on h5 "In BPMN, which symbol signifies a manual task that is expected to be performed …" at bounding box center [784, 143] width 552 height 42
click at [870, 150] on h5 "In BPMN, which symbol signifies a manual task that is expected to be performed …" at bounding box center [784, 143] width 552 height 42
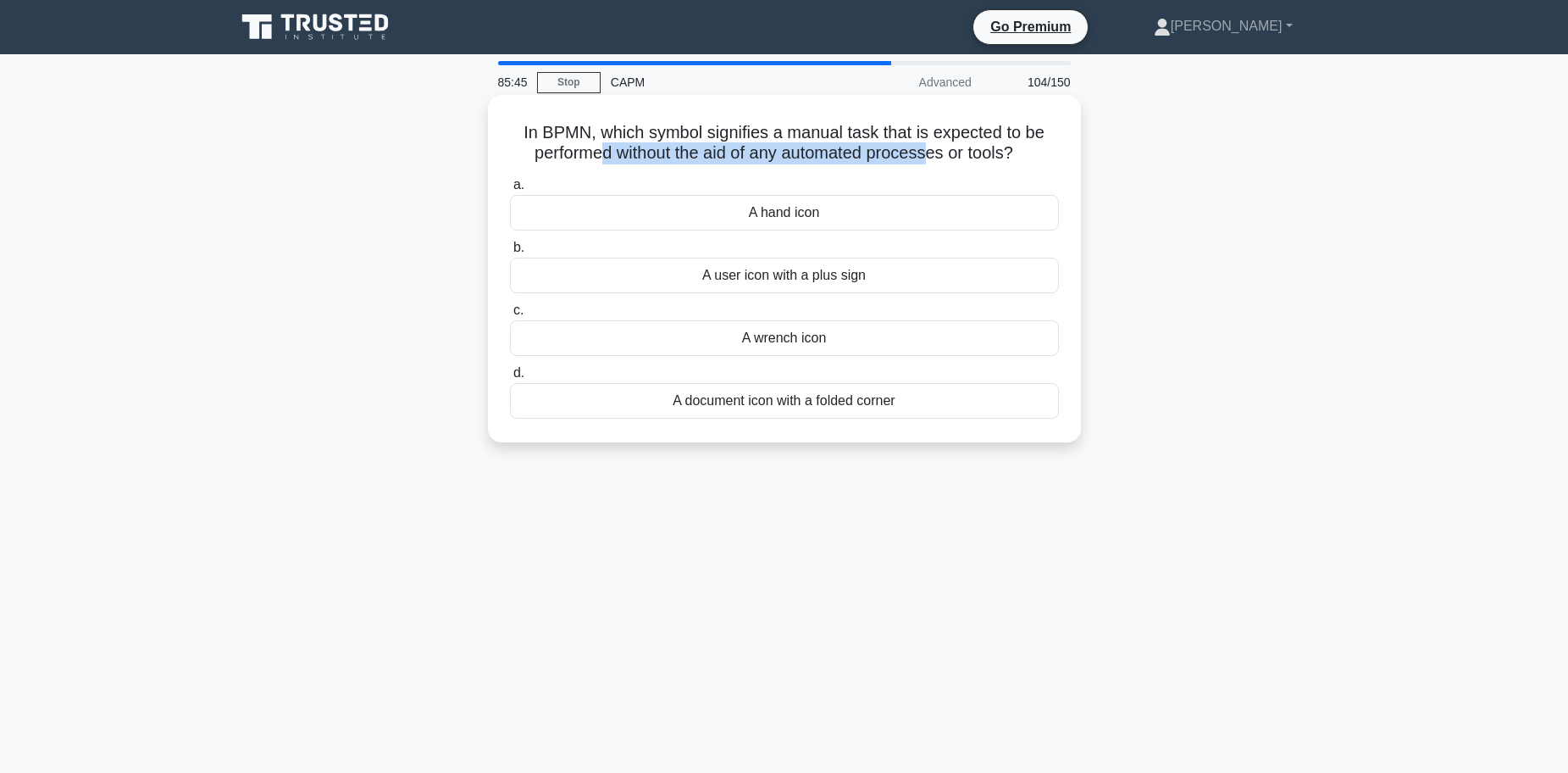
drag, startPoint x: 599, startPoint y: 149, endPoint x: 922, endPoint y: 153, distance: 323.0
click at [927, 153] on h5 "In BPMN, which symbol signifies a manual task that is expected to be performed …" at bounding box center [784, 143] width 552 height 42
click at [730, 151] on h5 "In BPMN, which symbol signifies a manual task that is expected to be performed …" at bounding box center [784, 143] width 552 height 42
click at [801, 217] on div "A hand icon" at bounding box center [784, 212] width 549 height 35
click at [510, 190] on input "a. A hand icon" at bounding box center [510, 185] width 0 height 11
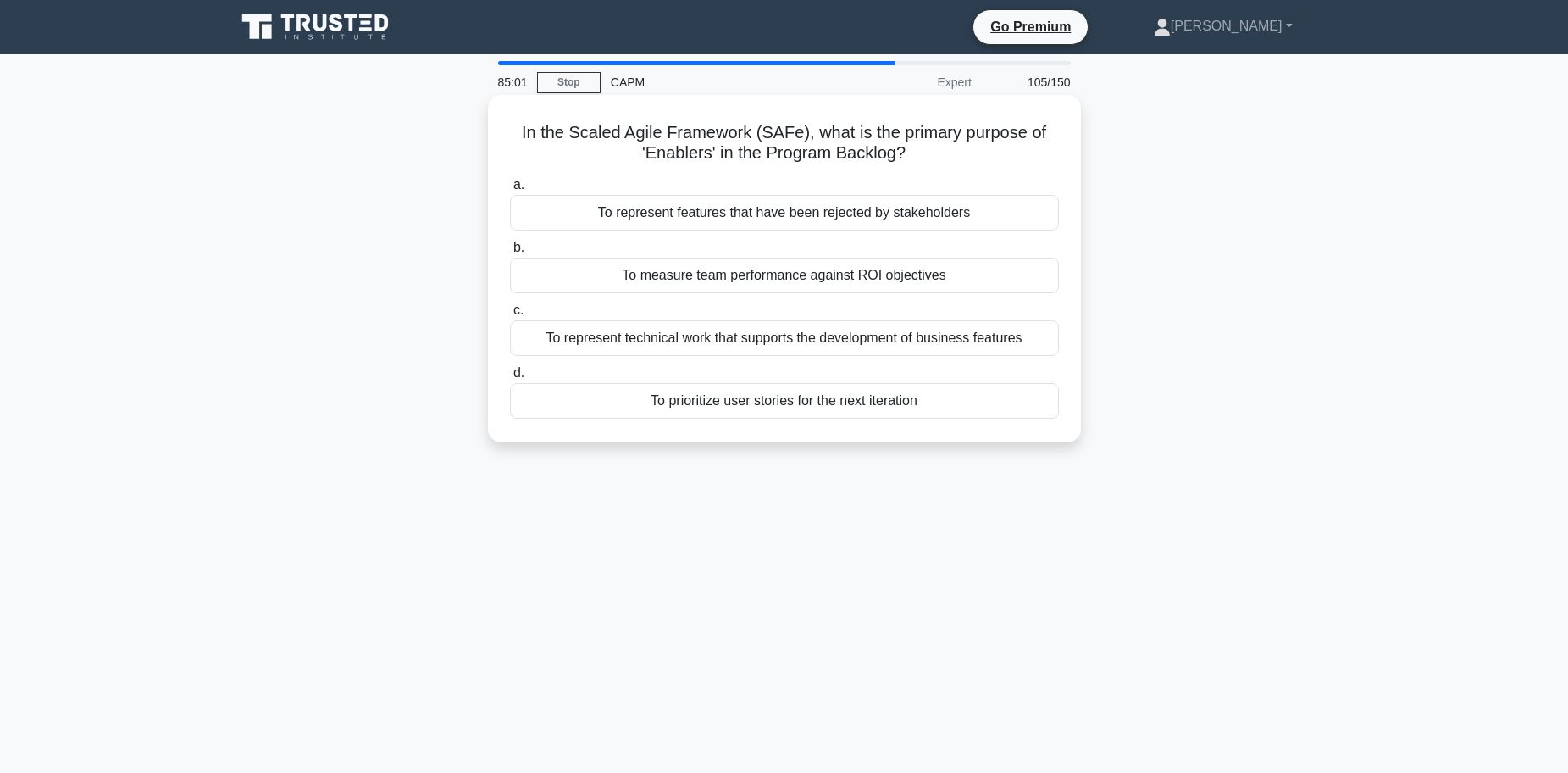
click at [741, 344] on div "To represent technical work that supports the development of business features" at bounding box center [784, 337] width 549 height 35
click at [510, 316] on input "c. To represent technical work that supports the development of business featur…" at bounding box center [510, 310] width 0 height 11
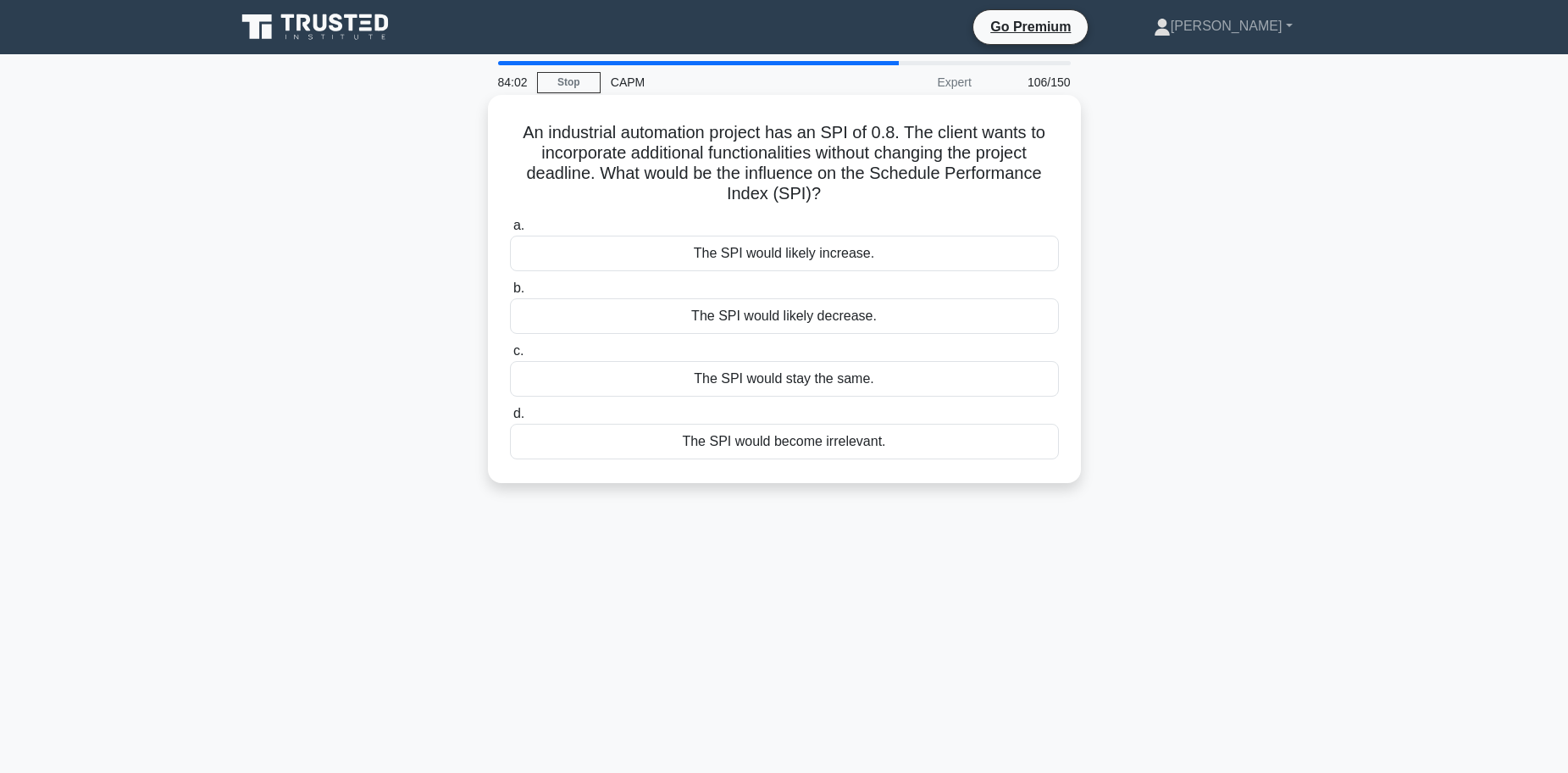
click at [833, 381] on div "The SPI would stay the same." at bounding box center [784, 378] width 549 height 35
click at [510, 357] on input "c. The SPI would stay the same." at bounding box center [510, 351] width 0 height 11
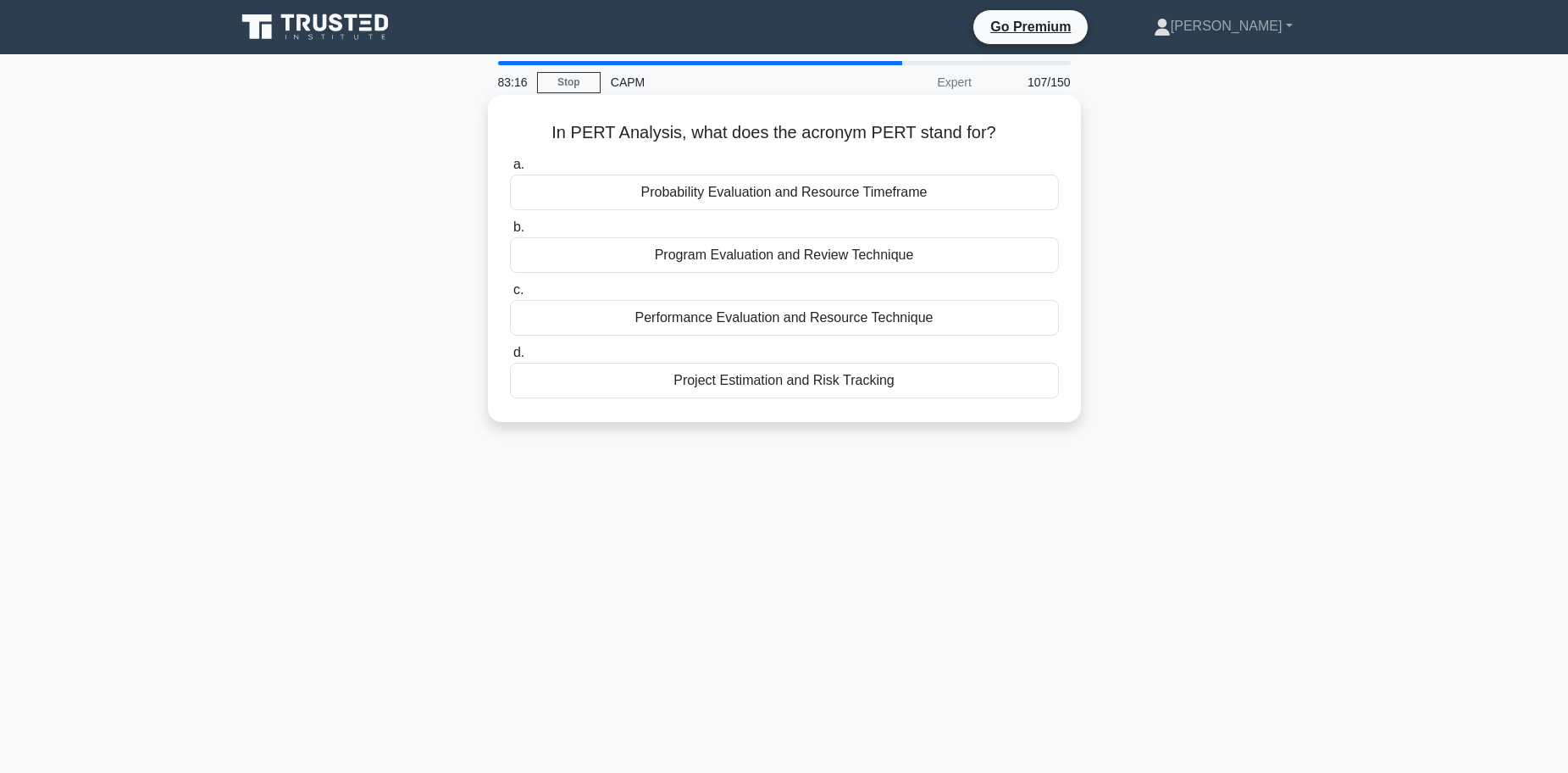
click at [765, 318] on div "Performance Evaluation and Resource Technique" at bounding box center [784, 317] width 549 height 35
click at [510, 296] on input "c. Performance Evaluation and Resource Technique" at bounding box center [510, 290] width 0 height 11
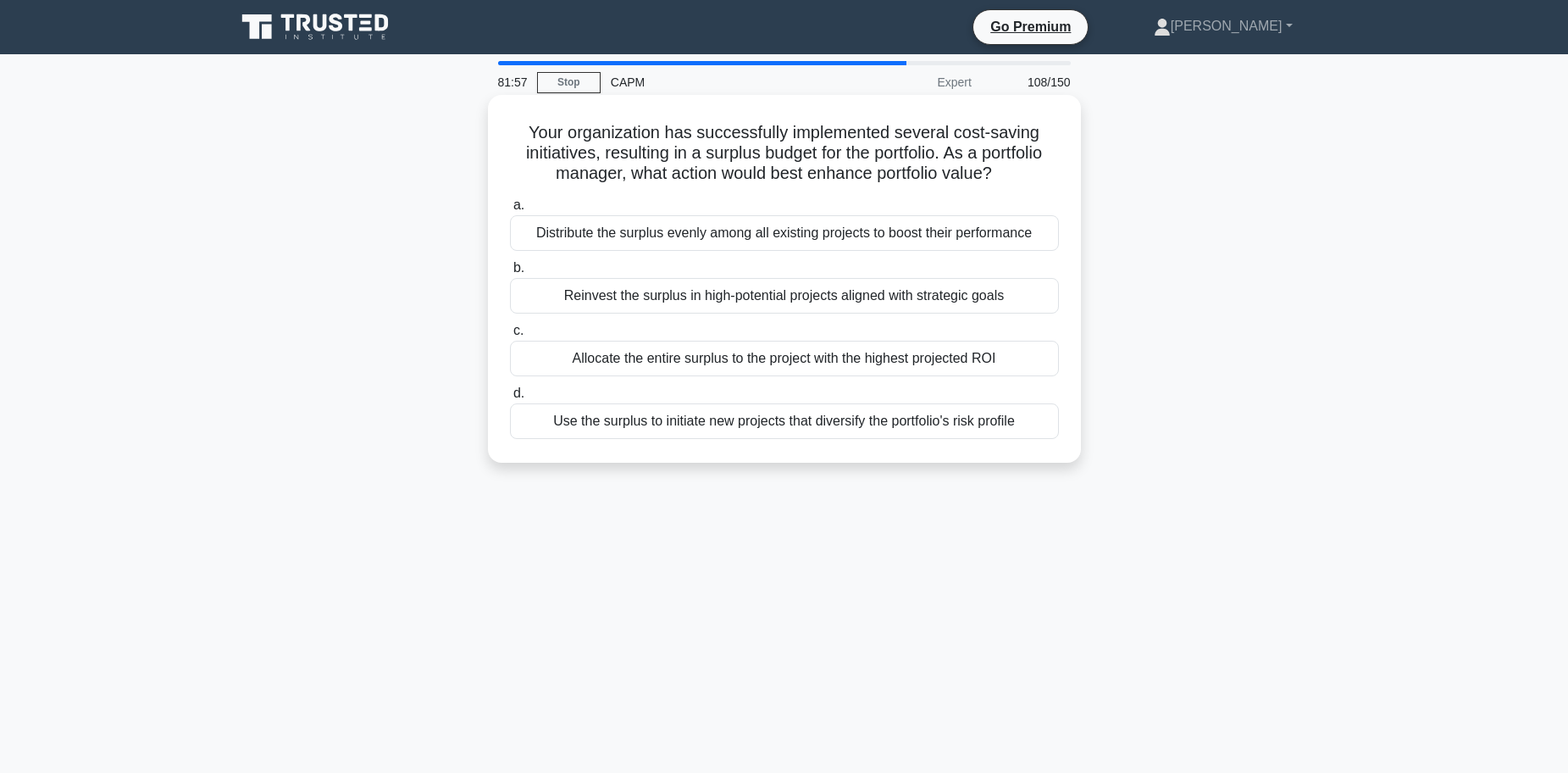
click at [721, 298] on div "Reinvest the surplus in high-potential projects aligned with strategic goals" at bounding box center [784, 295] width 549 height 35
click at [510, 273] on input "b. Reinvest the surplus in high-potential projects aligned with strategic goals" at bounding box center [510, 268] width 0 height 11
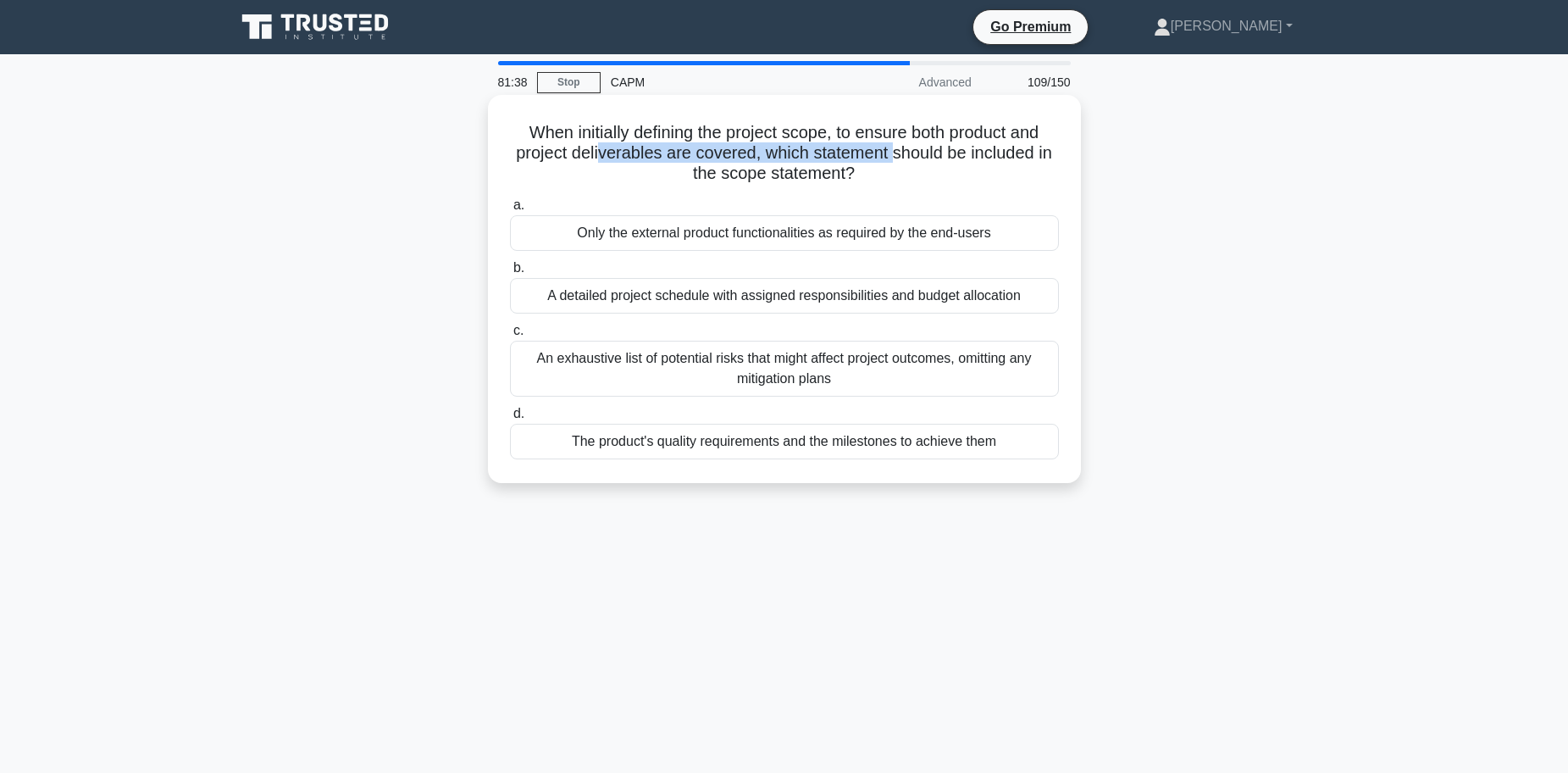
drag, startPoint x: 599, startPoint y: 149, endPoint x: 896, endPoint y: 149, distance: 297.0
click at [896, 149] on h5 "When initially defining the project scope, to ensure both product and project d…" at bounding box center [784, 153] width 552 height 63
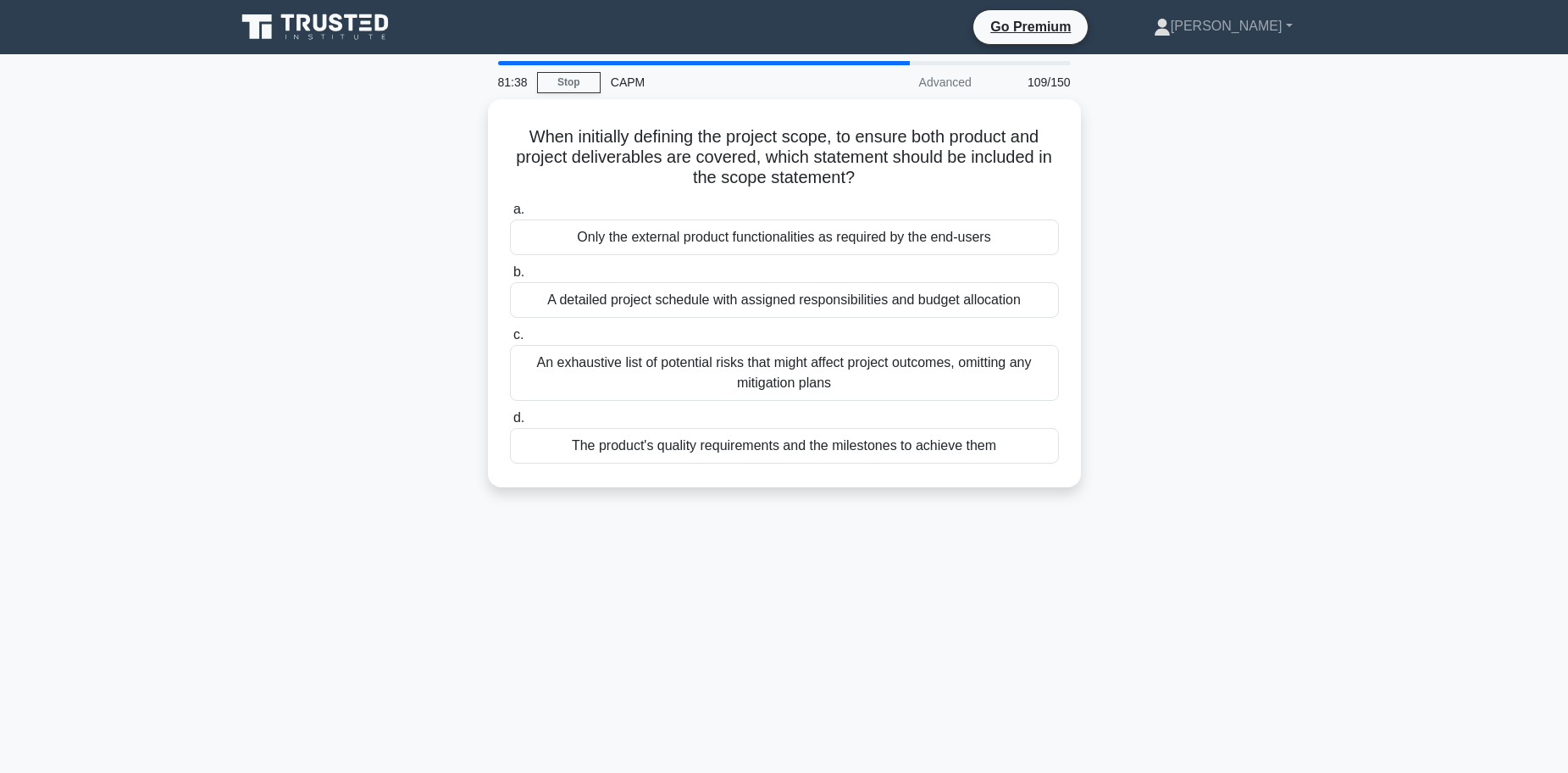
click at [1176, 146] on div "When initially defining the project scope, to ensure both product and project d…" at bounding box center [784, 303] width 1118 height 408
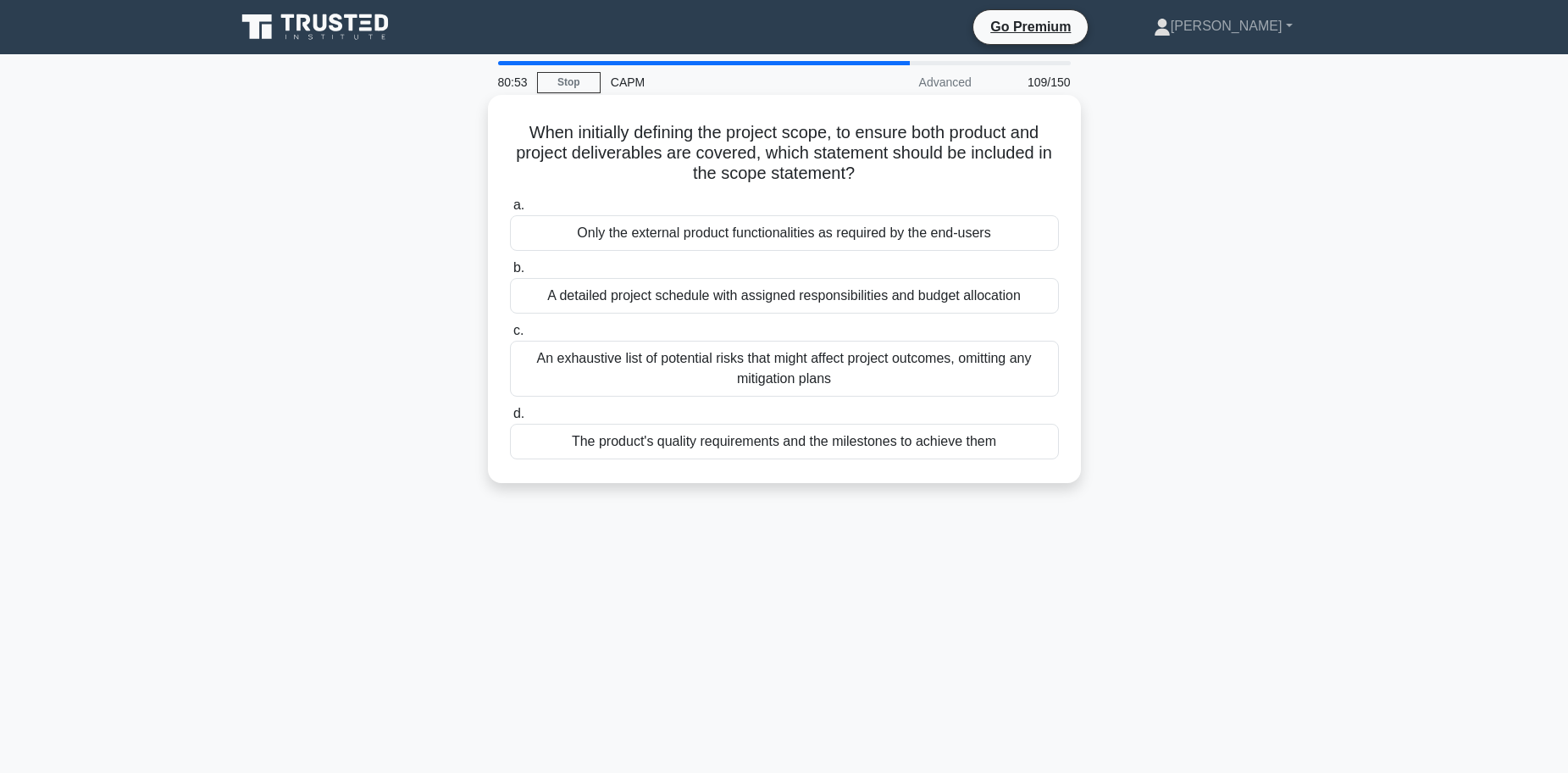
click at [632, 447] on div "The product's quality requirements and the milestones to achieve them" at bounding box center [784, 441] width 549 height 35
click at [510, 419] on input "d. The product's quality requirements and the milestones to achieve them" at bounding box center [510, 413] width 0 height 11
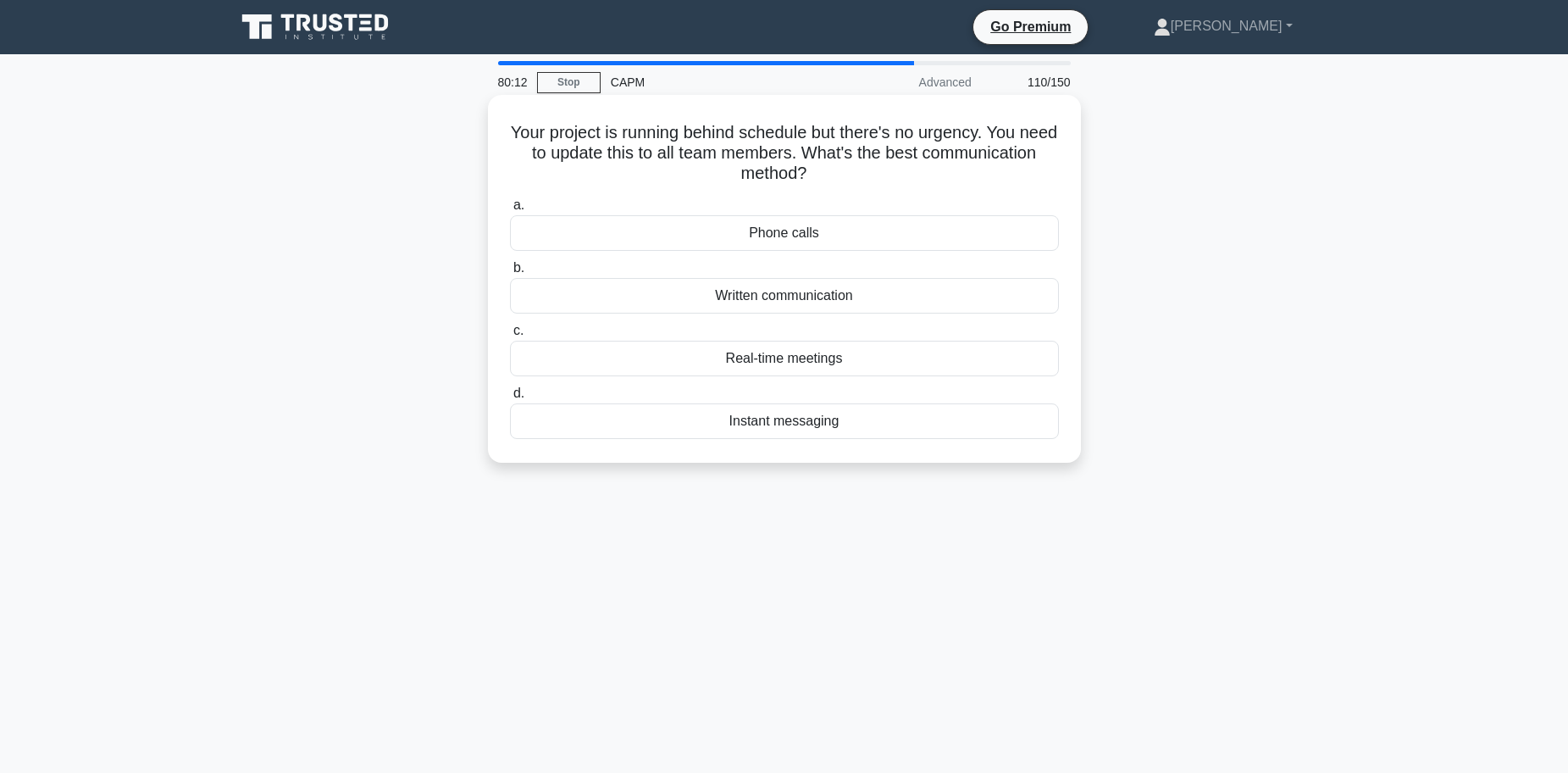
click at [821, 299] on div "Written communication" at bounding box center [784, 295] width 549 height 35
click at [510, 273] on input "b. Written communication" at bounding box center [510, 268] width 0 height 11
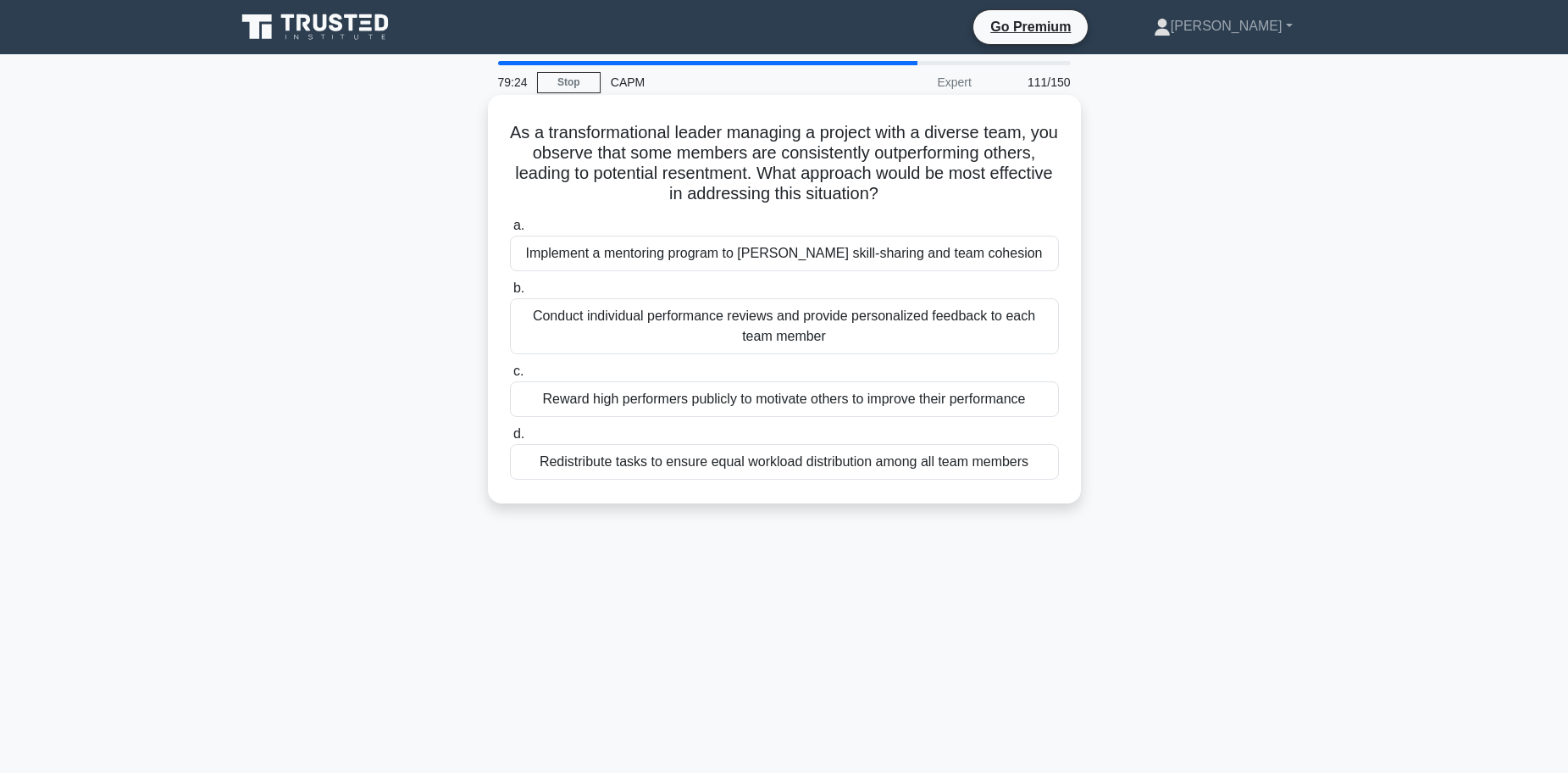
click at [695, 334] on div "Conduct individual performance reviews and provide personalized feedback to eac…" at bounding box center [784, 326] width 549 height 56
click at [510, 294] on input "b. Conduct individual performance reviews and provide personalized feedback to …" at bounding box center [510, 288] width 0 height 11
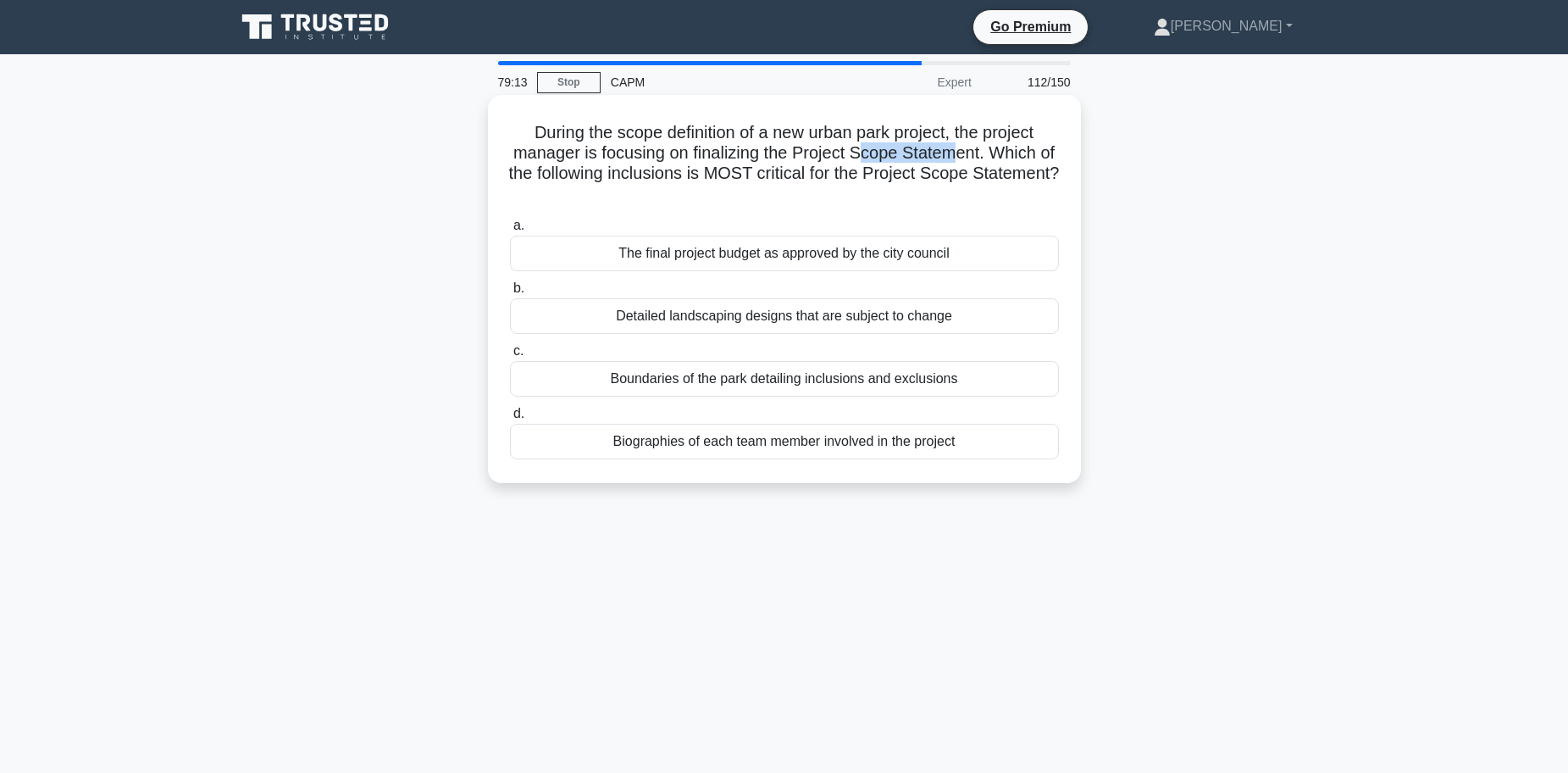
drag, startPoint x: 879, startPoint y: 159, endPoint x: 965, endPoint y: 156, distance: 86.1
click at [965, 156] on h5 "During the scope definition of a new urban park project, the project manager is…" at bounding box center [784, 163] width 552 height 83
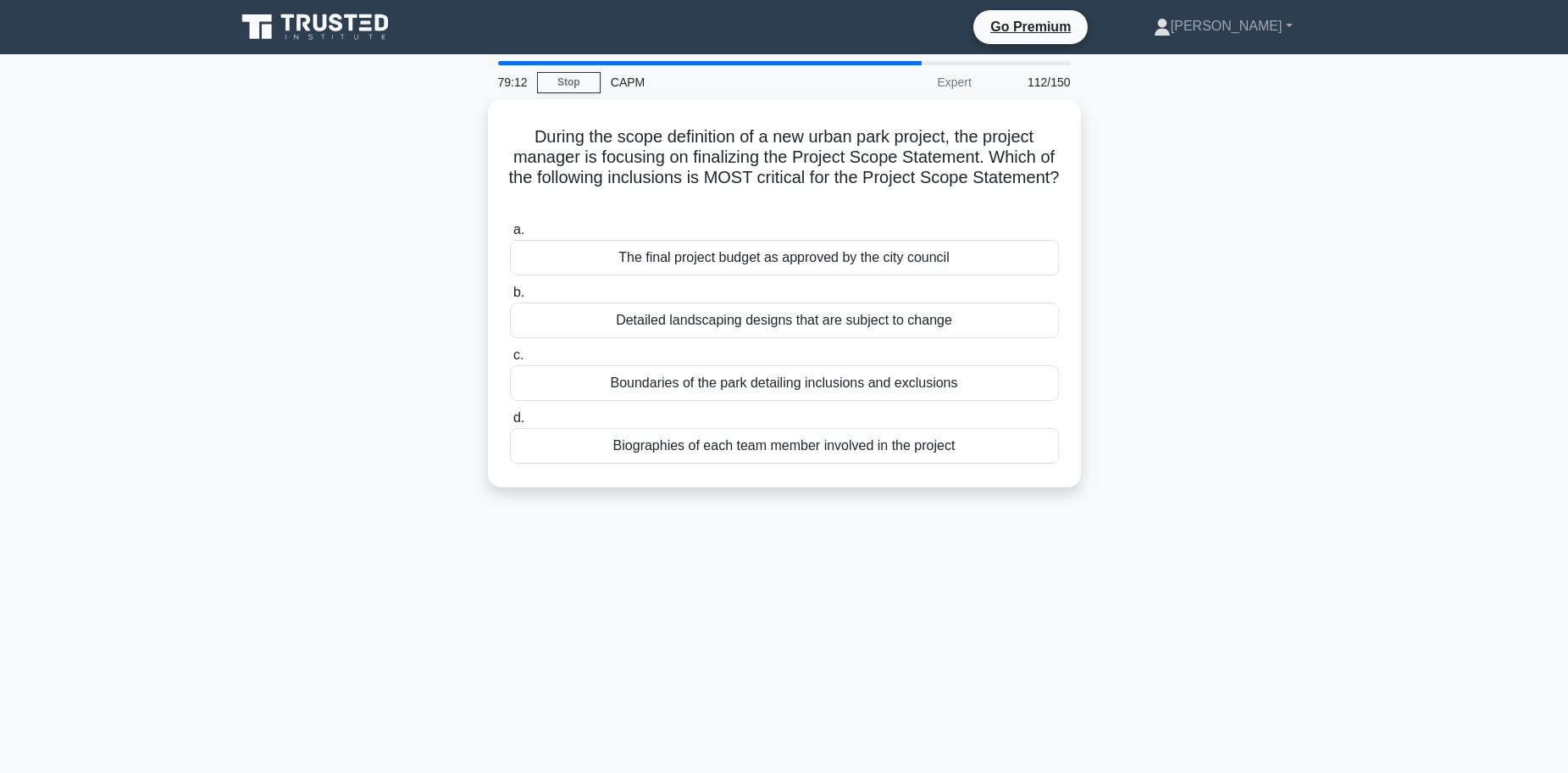
click at [1197, 176] on div "During the scope definition of a new urban park project, the project manager is…" at bounding box center [784, 303] width 1118 height 408
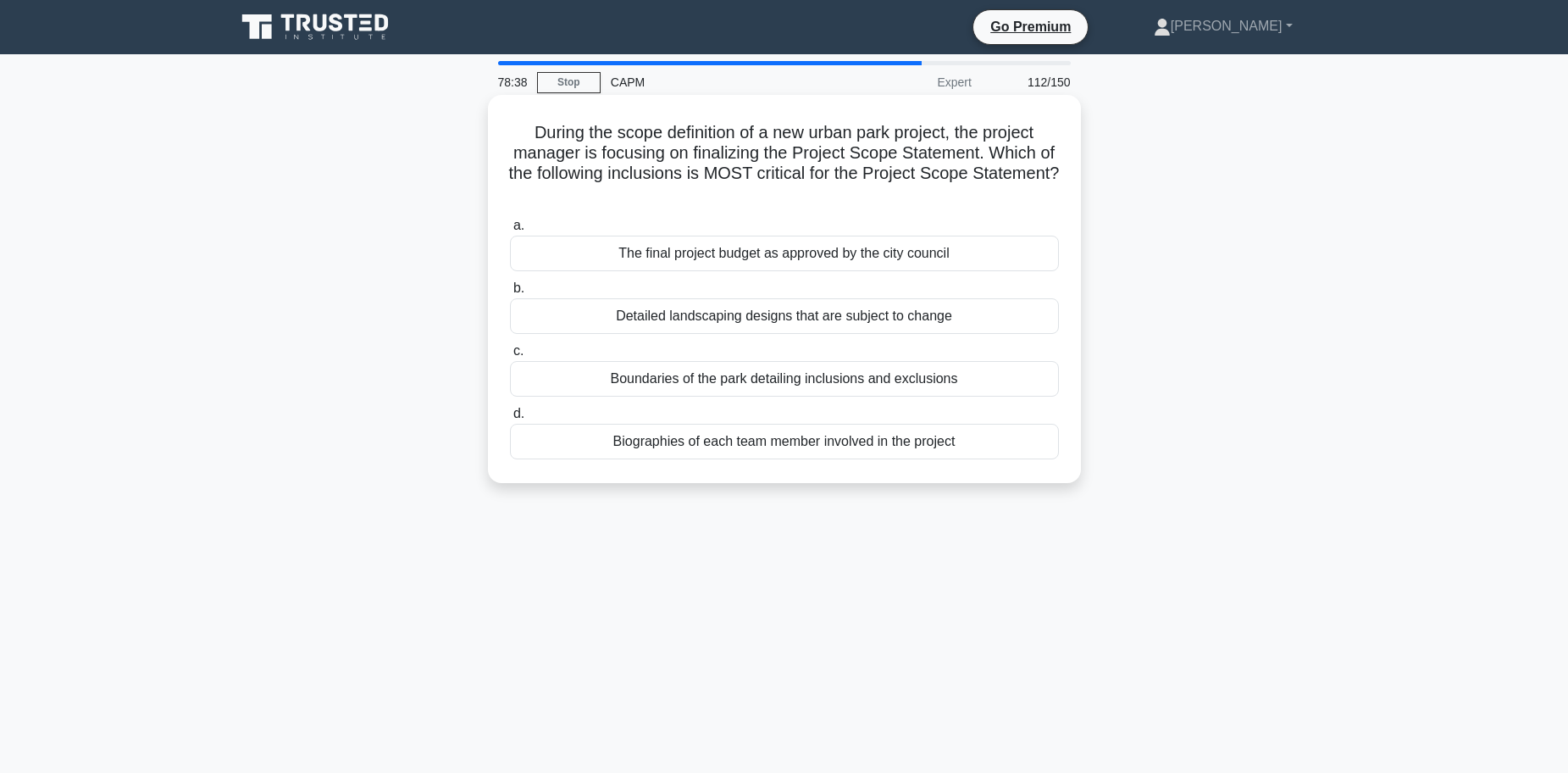
click at [693, 380] on div "Boundaries of the park detailing inclusions and exclusions" at bounding box center [784, 378] width 549 height 35
click at [510, 357] on input "c. Boundaries of the park detailing inclusions and exclusions" at bounding box center [510, 351] width 0 height 11
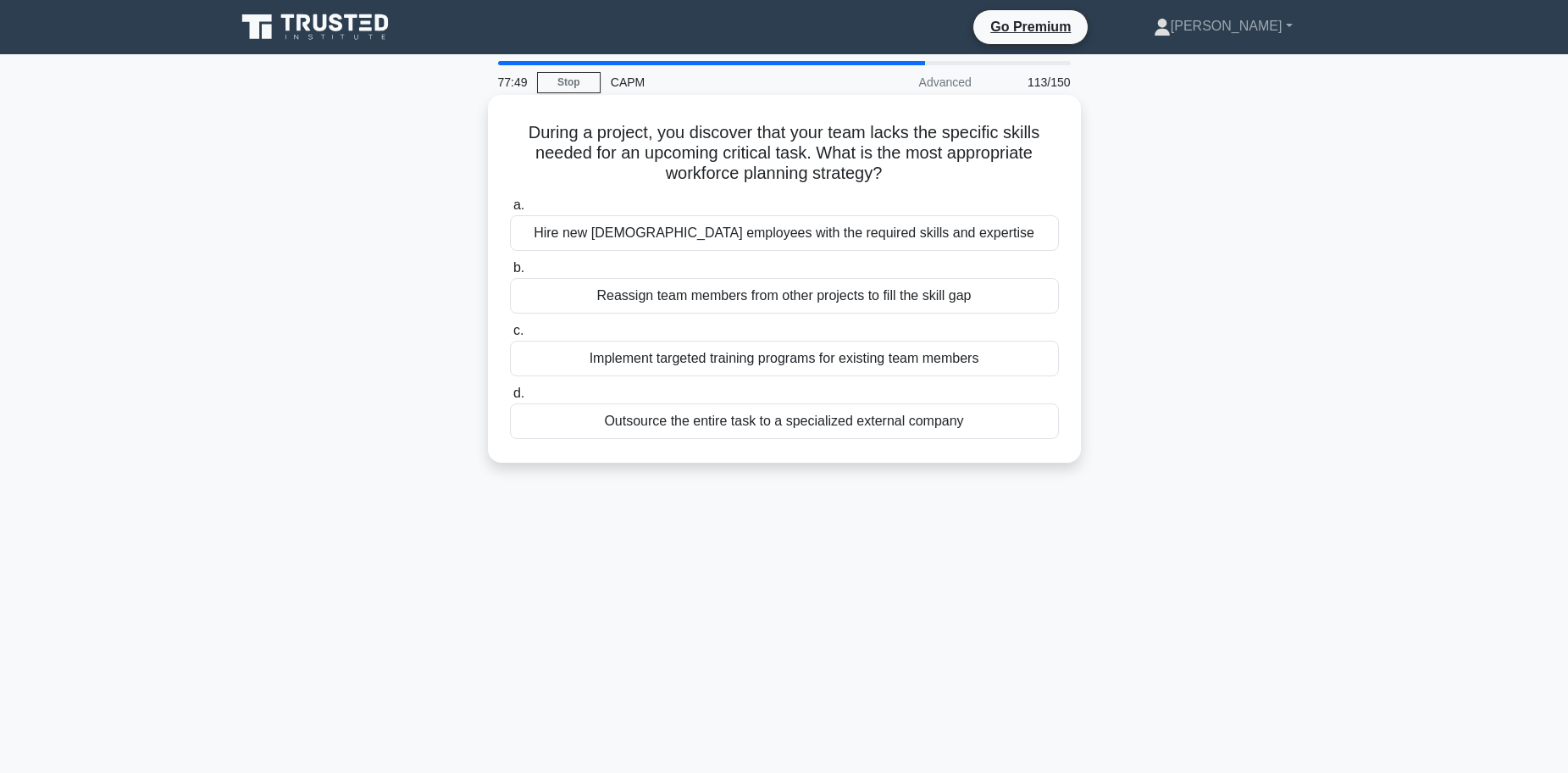
click at [742, 237] on div "Hire new full-time employees with the required skills and expertise" at bounding box center [784, 233] width 549 height 35
click at [510, 211] on input "a. Hire new full-time employees with the required skills and expertise" at bounding box center [510, 205] width 0 height 11
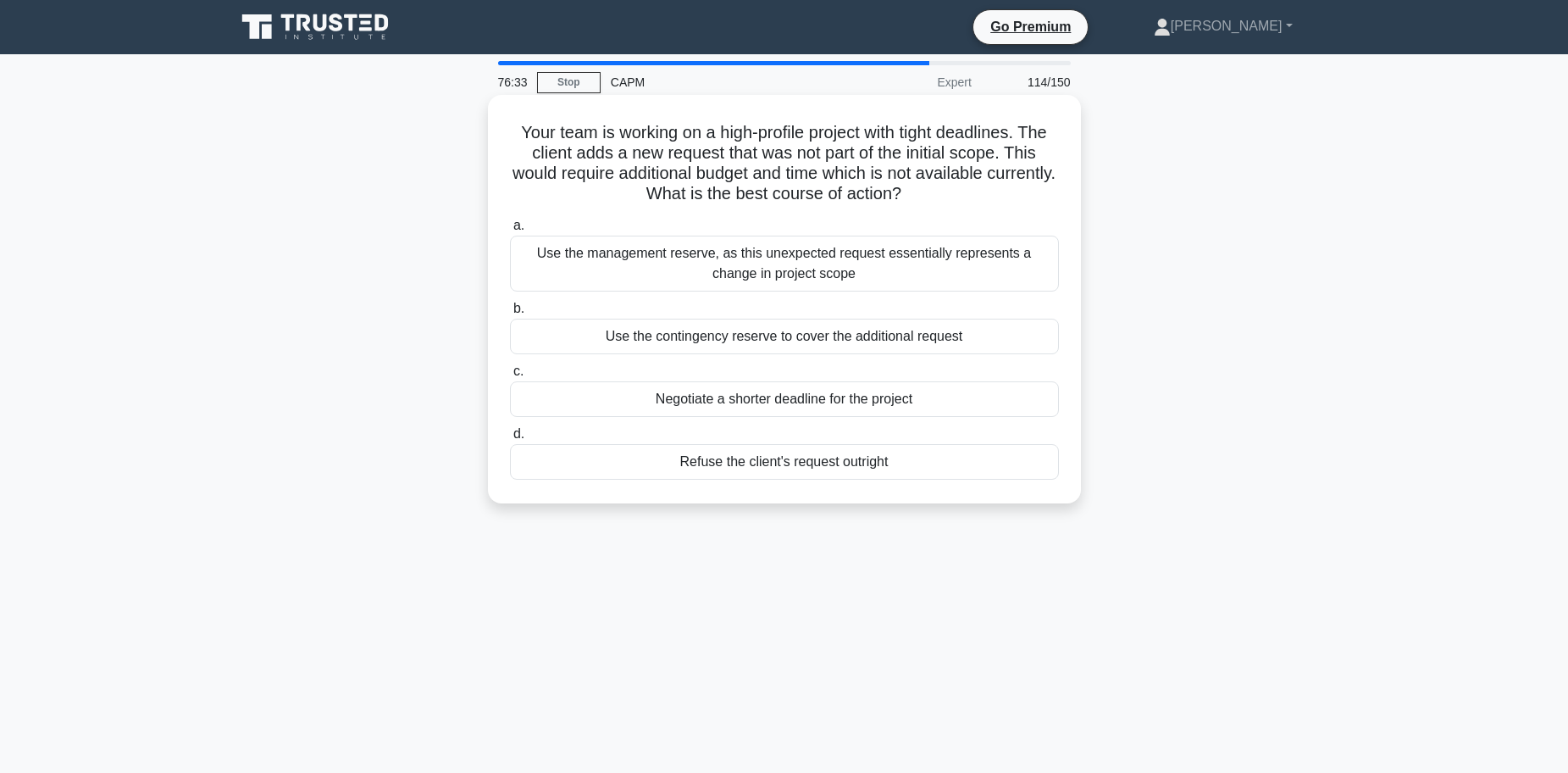
click at [804, 470] on div "Refuse the client's request outright" at bounding box center [784, 461] width 549 height 35
click at [510, 440] on input "d. Refuse the client's request outright" at bounding box center [510, 434] width 0 height 11
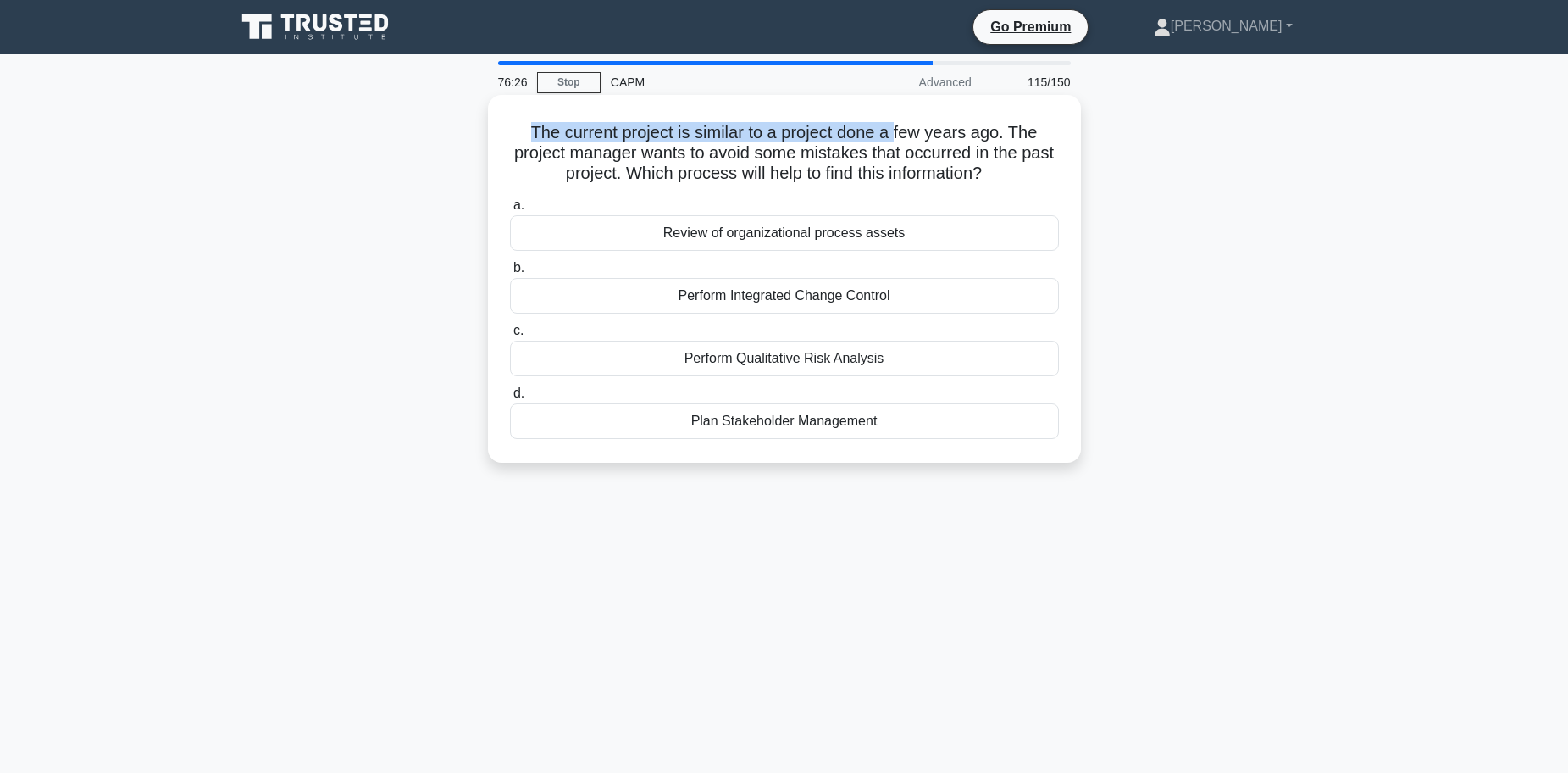
drag, startPoint x: 524, startPoint y: 129, endPoint x: 898, endPoint y: 132, distance: 374.0
click at [898, 132] on h5 "The current project is similar to a project done a few years ago. The project m…" at bounding box center [784, 153] width 552 height 63
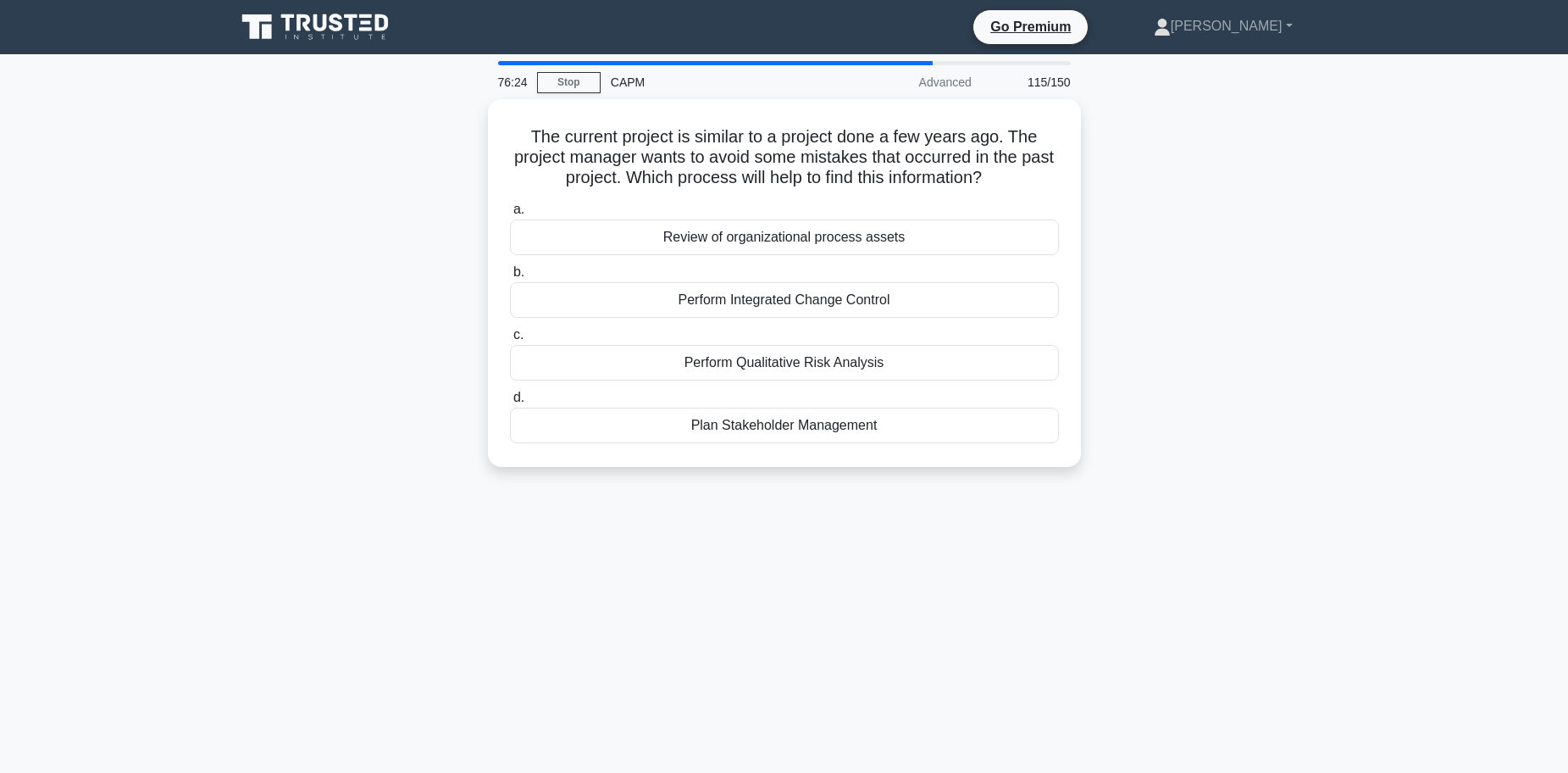
click at [1166, 143] on div "The current project is similar to a project done a few years ago. The project m…" at bounding box center [784, 293] width 1118 height 388
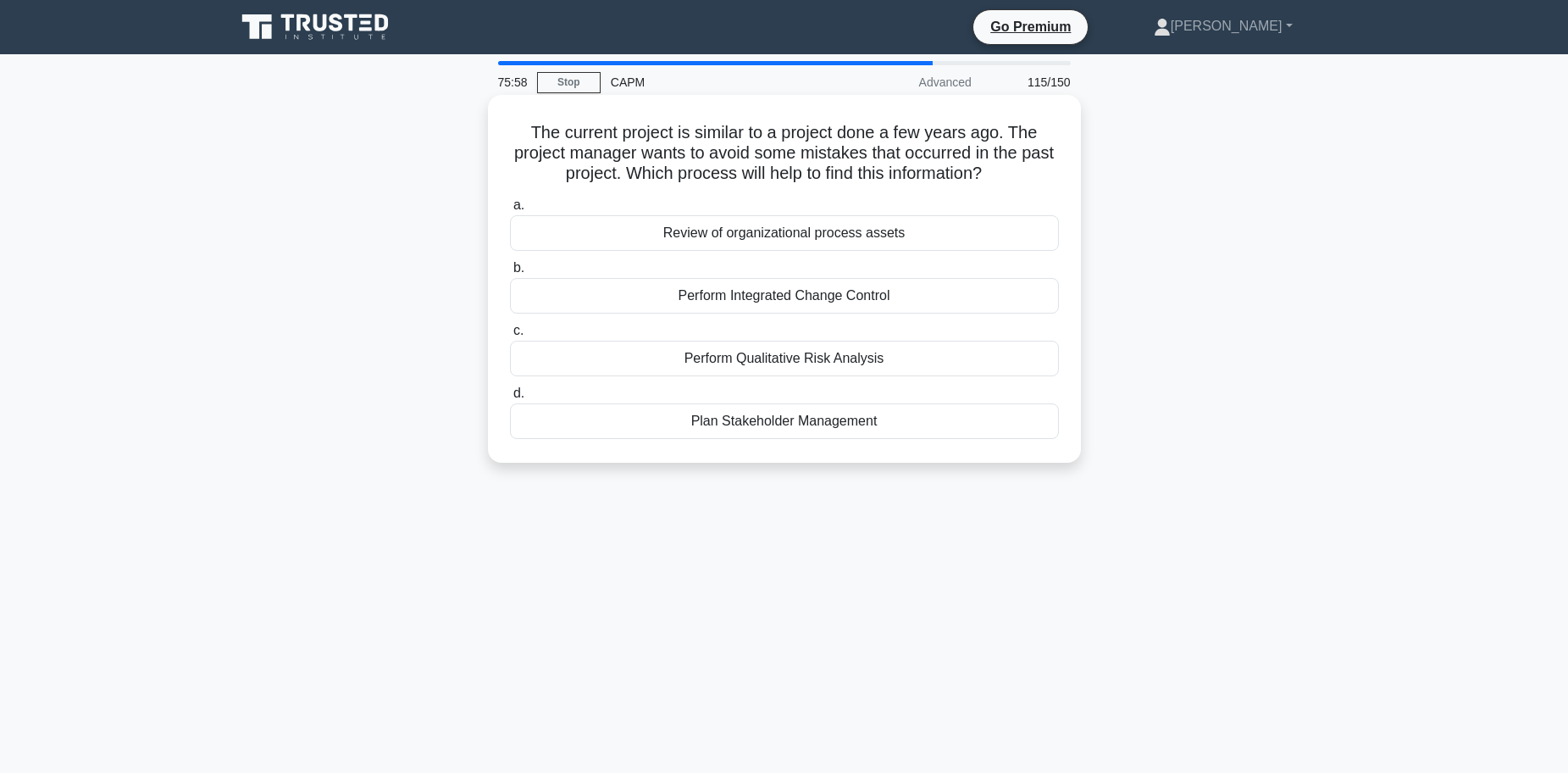
click at [803, 236] on div "Review of organizational process assets" at bounding box center [784, 233] width 549 height 35
click at [510, 211] on input "a. Review of organizational process assets" at bounding box center [510, 205] width 0 height 11
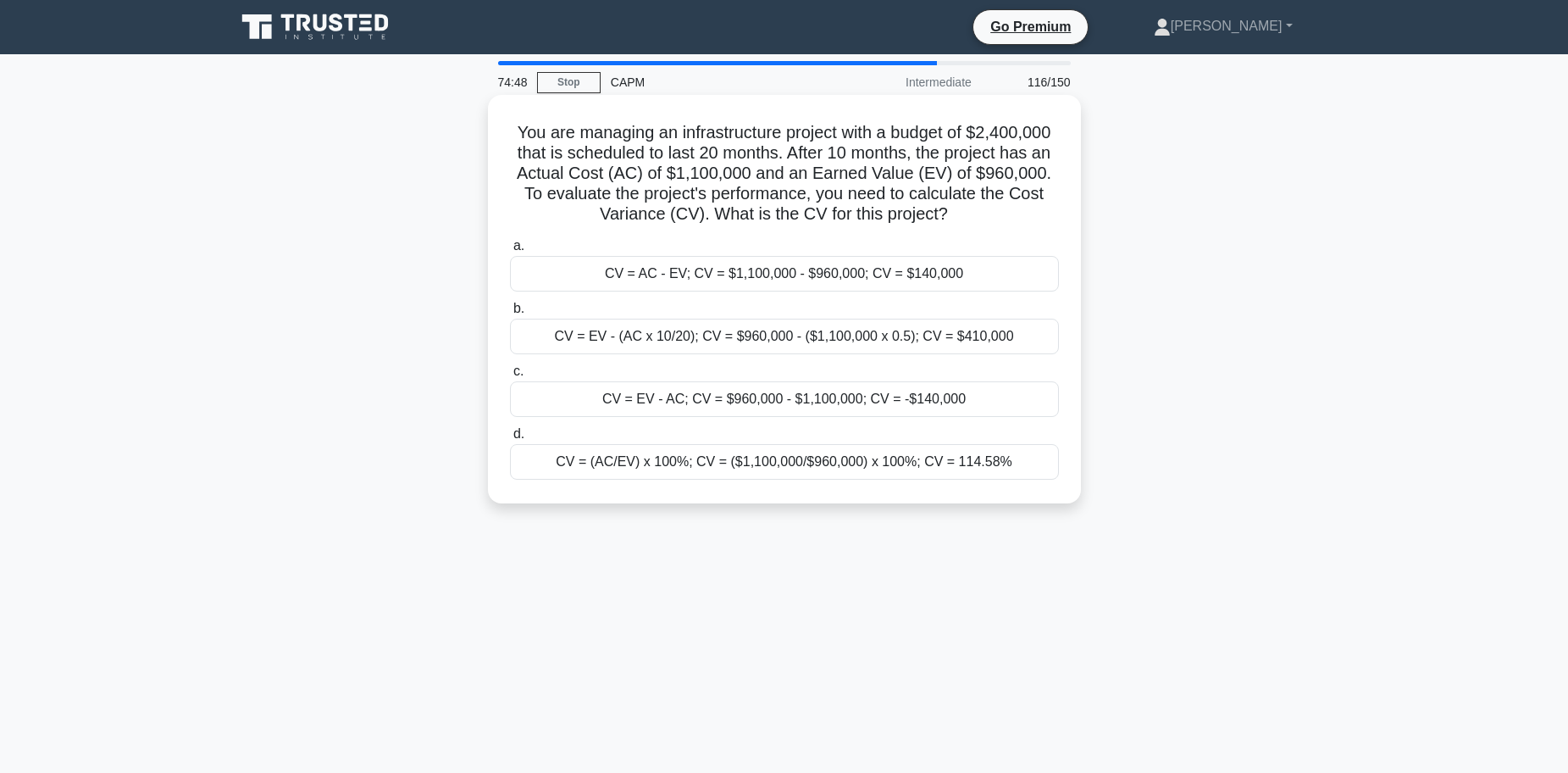
click at [739, 278] on div "CV = AC - EV; CV = $1,100,000 - $960,000; CV = $140,000" at bounding box center [784, 273] width 549 height 35
click at [510, 252] on input "a. CV = AC - EV; CV = $1,100,000 - $960,000; CV = $140,000" at bounding box center [510, 246] width 0 height 11
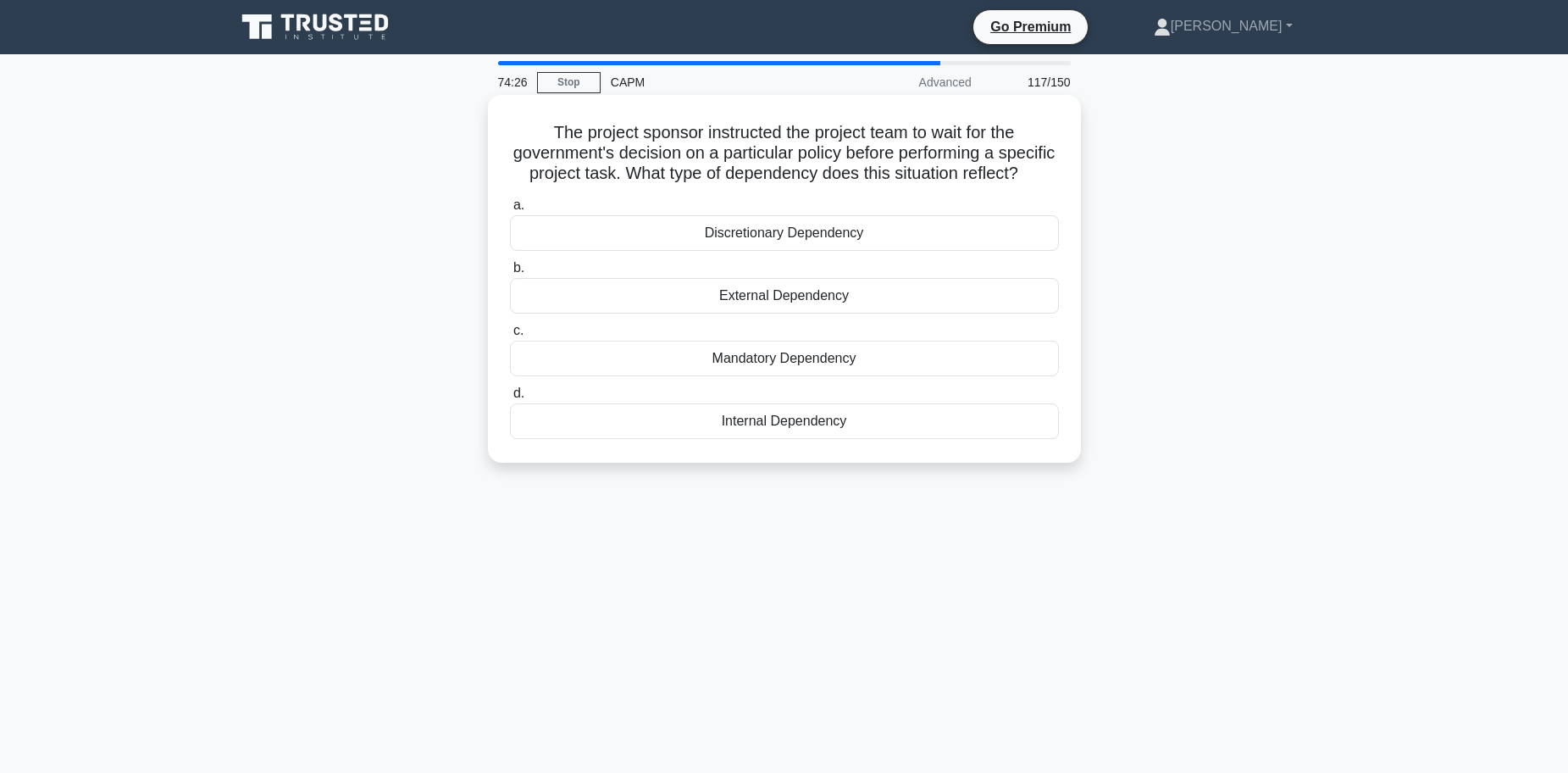
click at [777, 314] on div "External Dependency" at bounding box center [784, 295] width 549 height 35
click at [510, 273] on input "b. External Dependency" at bounding box center [510, 268] width 0 height 11
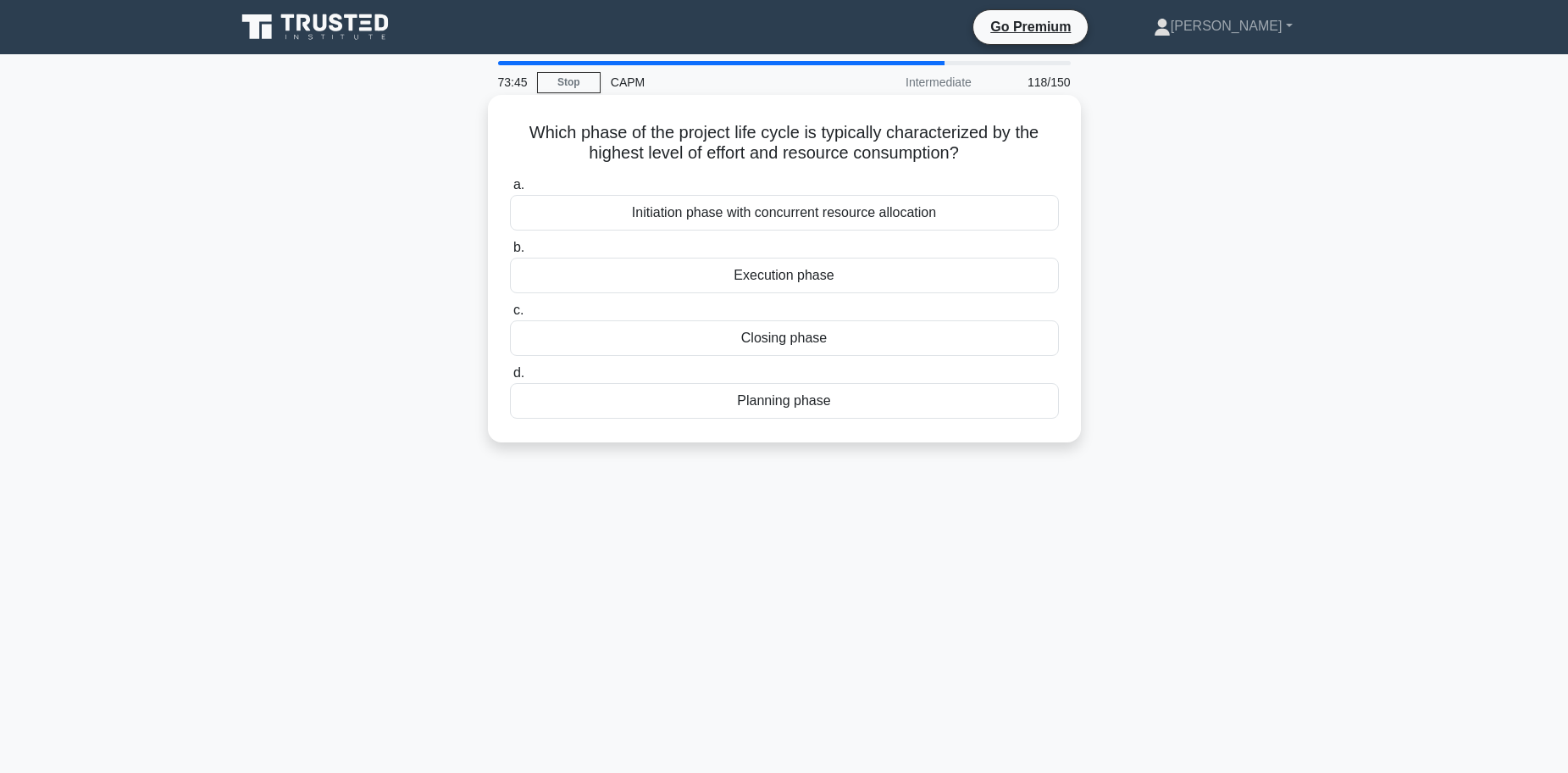
click at [794, 278] on div "Execution phase" at bounding box center [784, 275] width 549 height 35
click at [510, 253] on input "b. Execution phase" at bounding box center [510, 247] width 0 height 11
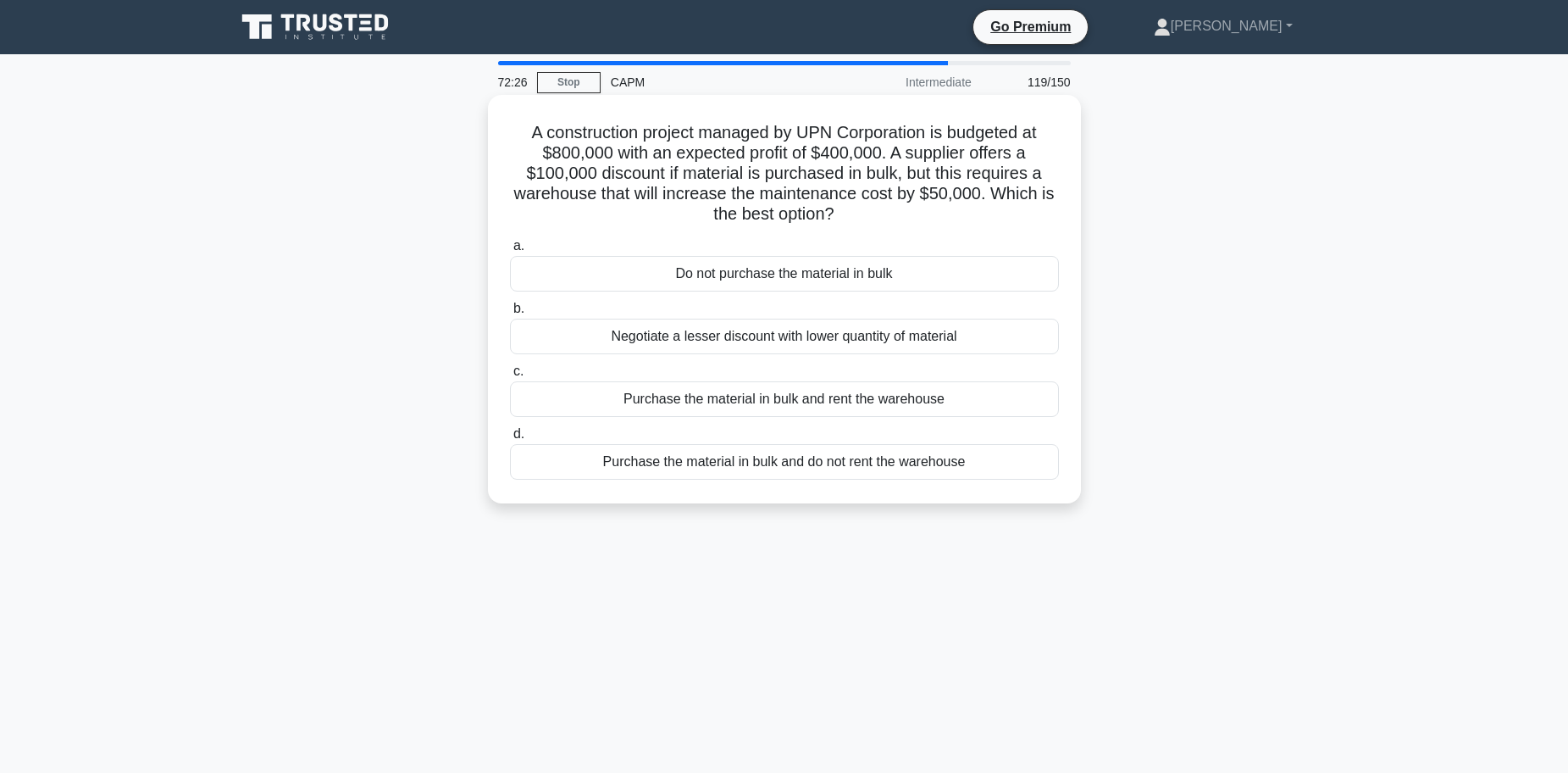
click at [787, 339] on div "Negotiate a lesser discount with lower quantity of material" at bounding box center [784, 335] width 549 height 35
click at [510, 315] on input "b. Negotiate a lesser discount with lower quantity of material" at bounding box center [510, 309] width 0 height 11
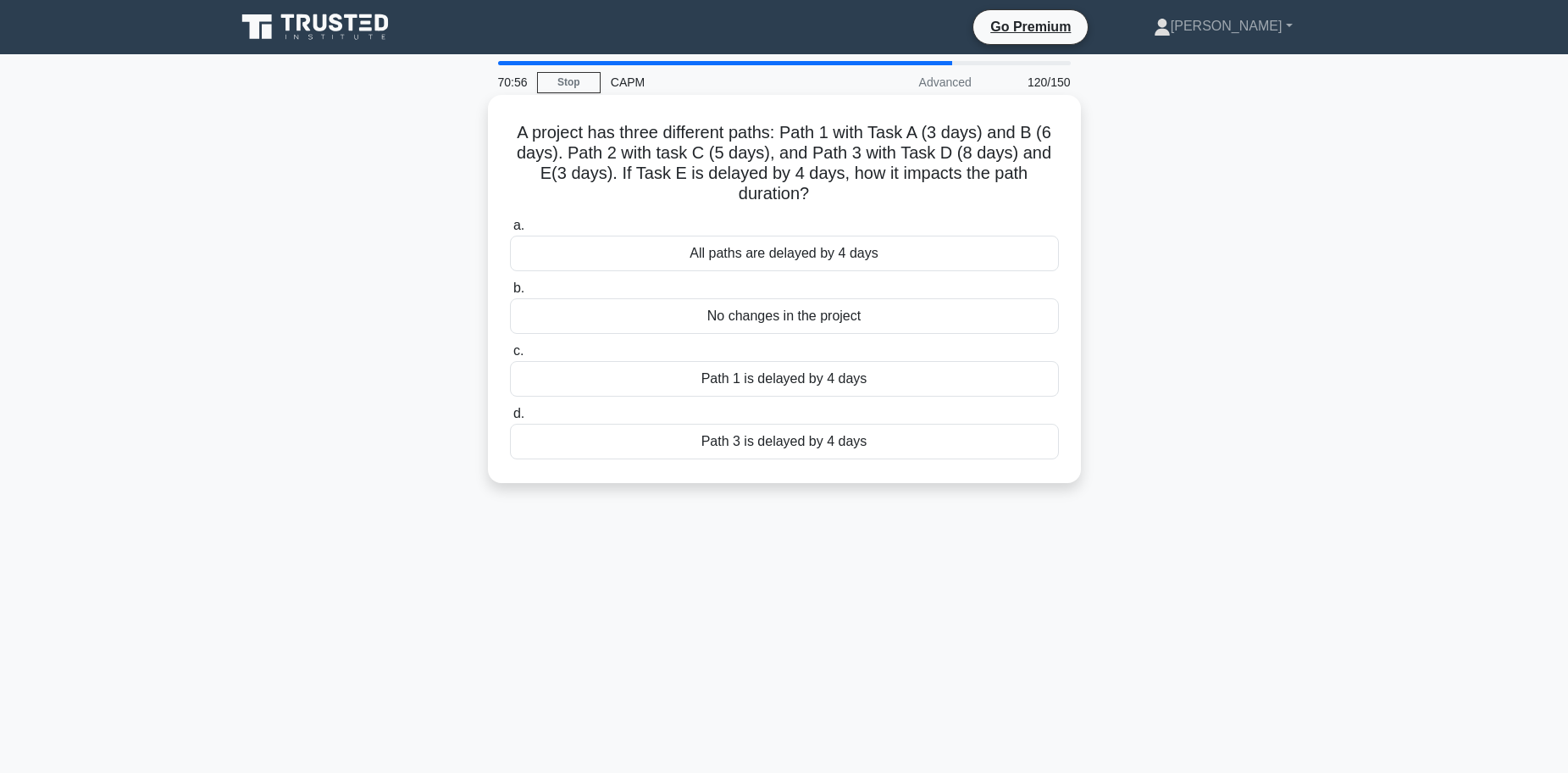
click at [771, 444] on div "Path 3 is delayed by 4 days" at bounding box center [784, 441] width 549 height 35
click at [510, 419] on input "d. Path 3 is delayed by 4 days" at bounding box center [510, 413] width 0 height 11
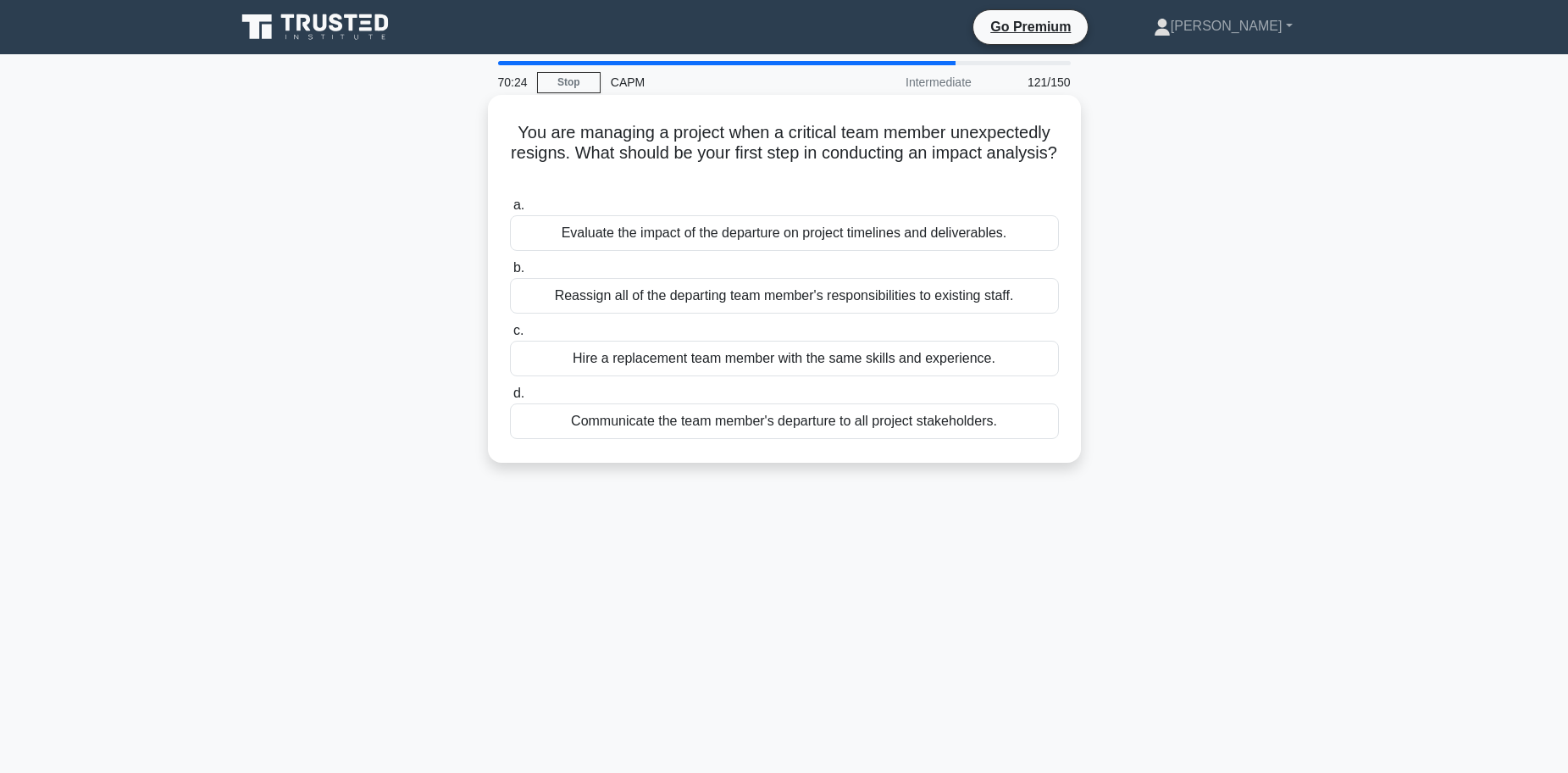
click at [659, 237] on div "Evaluate the impact of the departure on project timelines and deliverables." at bounding box center [784, 233] width 549 height 35
click at [510, 211] on input "a. Evaluate the impact of the departure on project timelines and deliverables." at bounding box center [510, 205] width 0 height 11
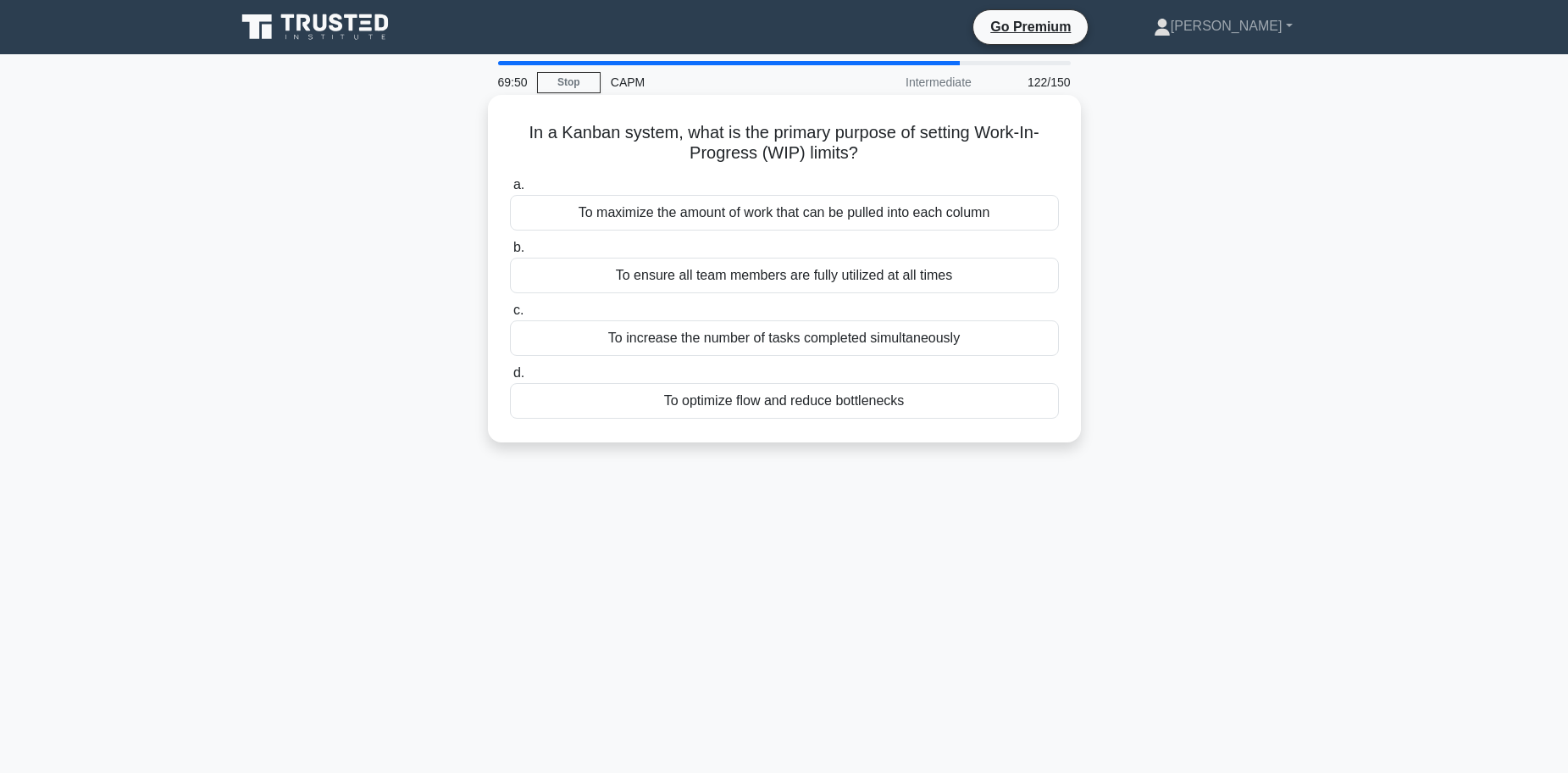
click at [783, 402] on div "To optimize flow and reduce bottlenecks" at bounding box center [784, 400] width 549 height 35
click at [510, 379] on input "d. To optimize flow and reduce bottlenecks" at bounding box center [510, 373] width 0 height 11
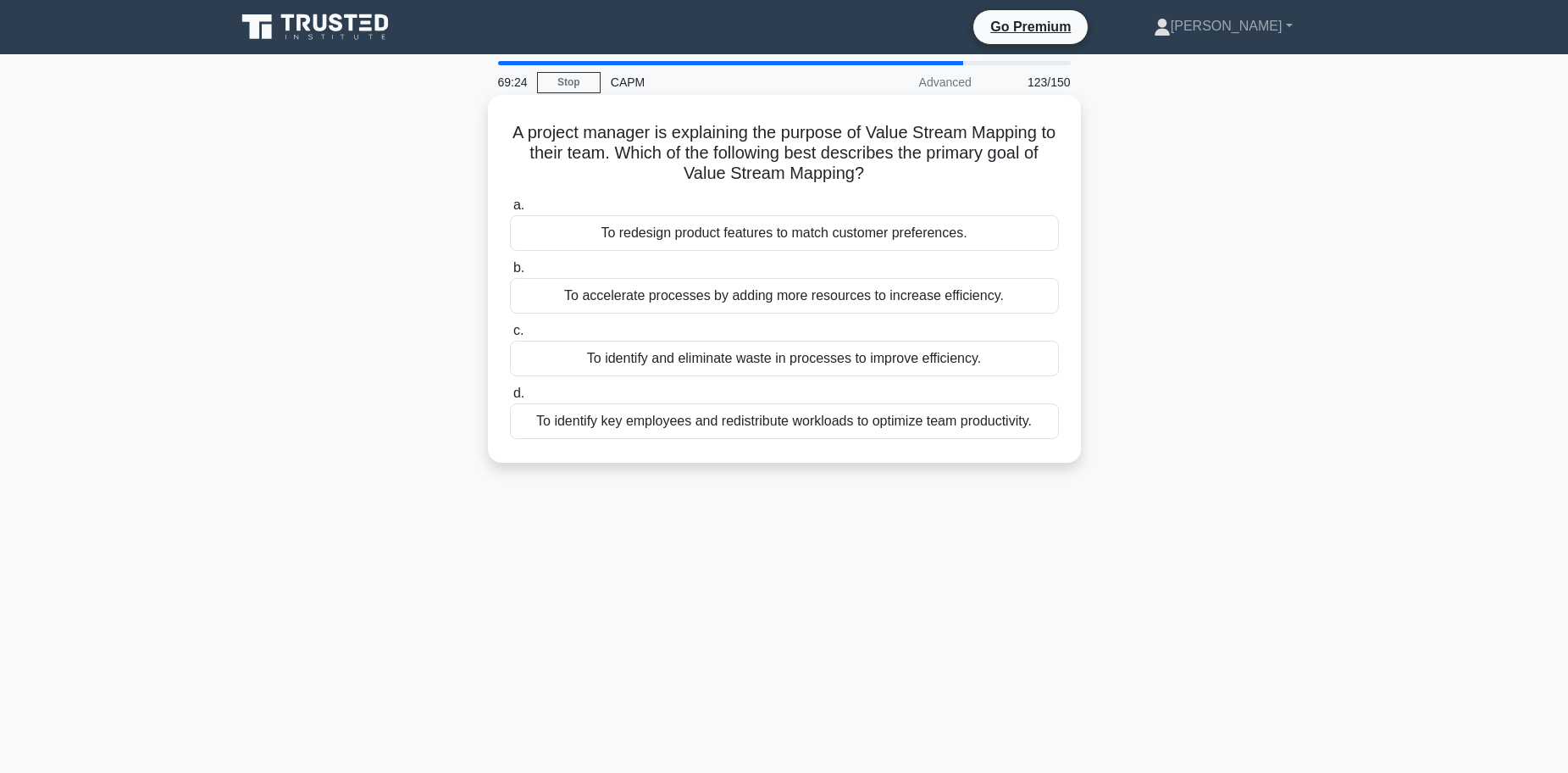
click at [673, 362] on div "To identify and eliminate waste in processes to improve efficiency." at bounding box center [784, 358] width 549 height 35
click at [510, 336] on input "c. To identify and eliminate waste in processes to improve efficiency." at bounding box center [510, 330] width 0 height 11
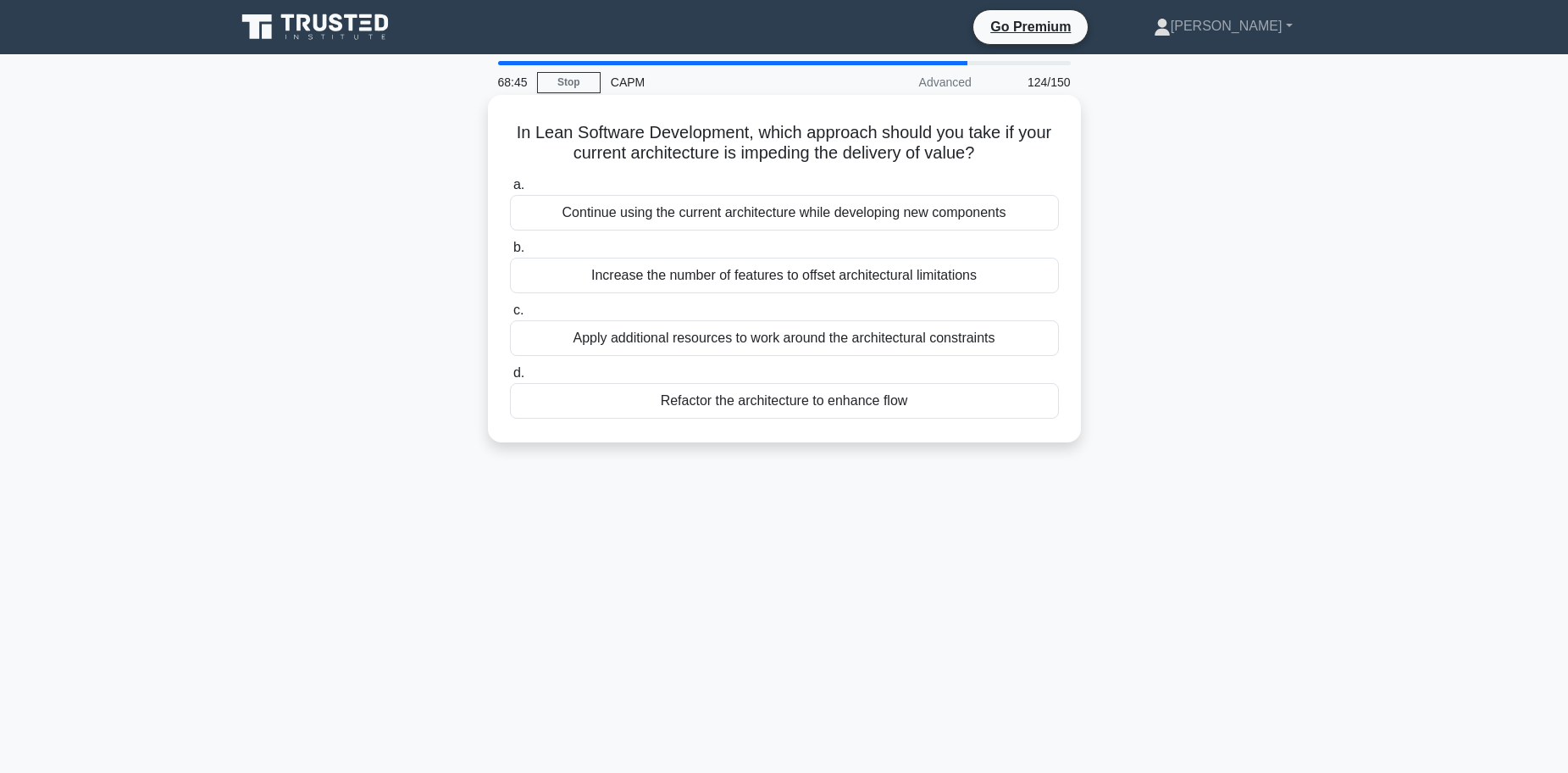
click at [708, 404] on div "Refactor the architecture to enhance flow" at bounding box center [784, 400] width 549 height 35
click at [510, 379] on input "d. Refactor the architecture to enhance flow" at bounding box center [510, 373] width 0 height 11
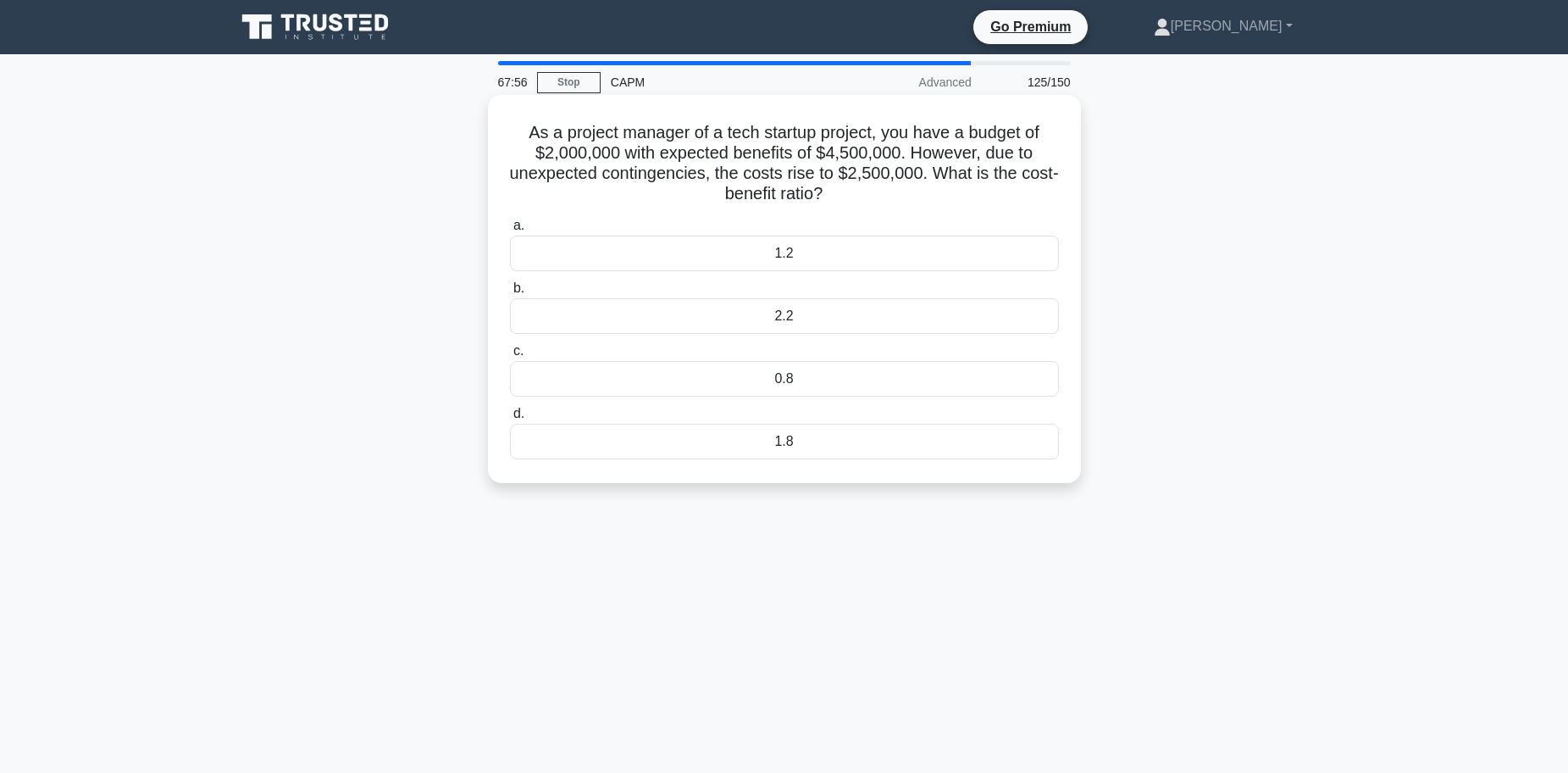
click at [790, 445] on div "1.8" at bounding box center [784, 441] width 549 height 35
click at [510, 419] on input "d. 1.8" at bounding box center [510, 413] width 0 height 11
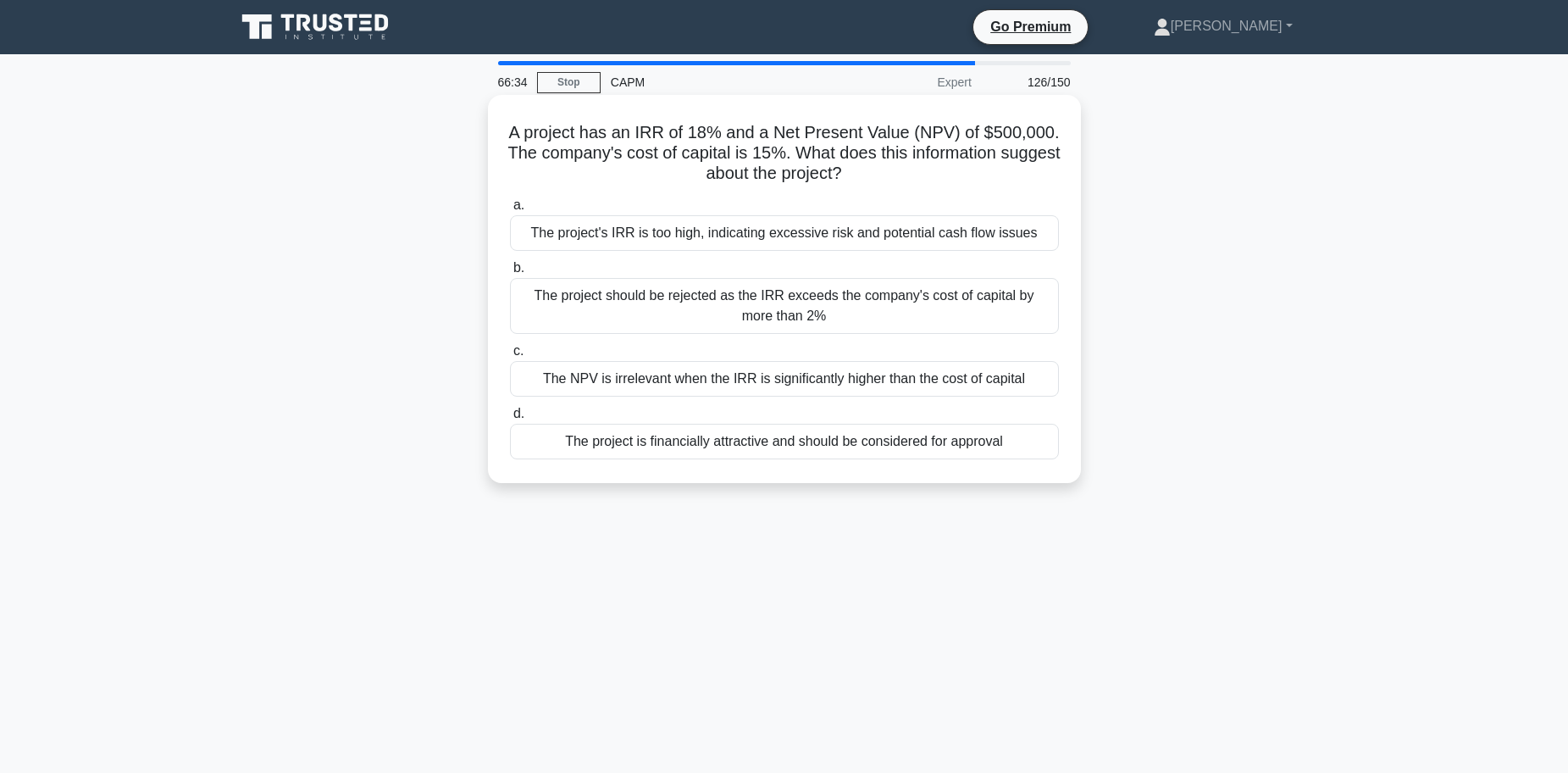
click at [742, 383] on div "The NPV is irrelevant when the IRR is significantly higher than the cost of cap…" at bounding box center [784, 378] width 549 height 35
click at [510, 357] on input "c. The NPV is irrelevant when the IRR is significantly higher than the cost of …" at bounding box center [510, 351] width 0 height 11
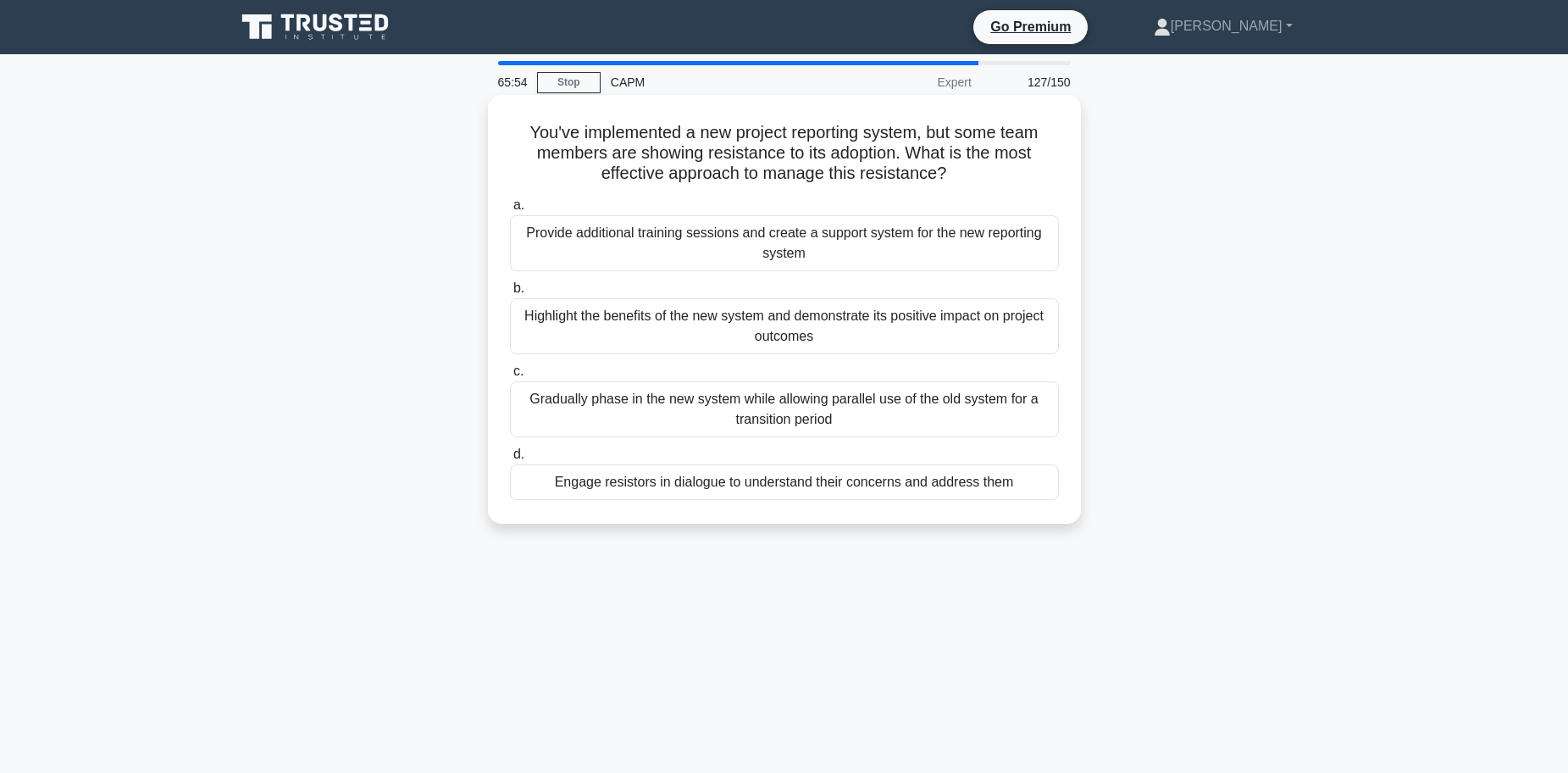
click at [654, 244] on div "Provide additional training sessions and create a support system for the new re…" at bounding box center [784, 243] width 549 height 56
click at [510, 211] on input "a. Provide additional training sessions and create a support system for the new…" at bounding box center [510, 205] width 0 height 11
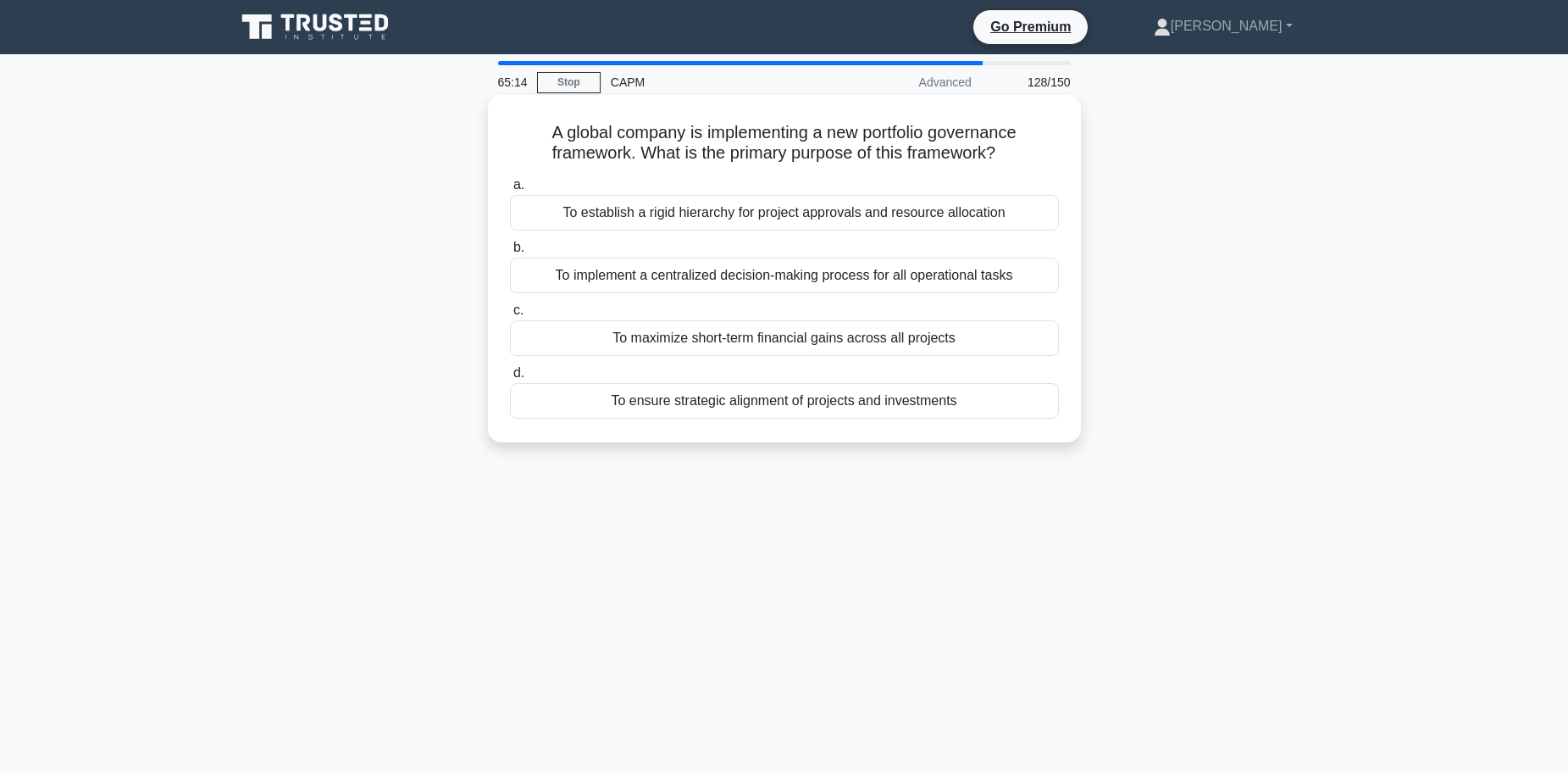
click at [756, 281] on div "To implement a centralized decision-making process for all operational tasks" at bounding box center [784, 275] width 549 height 35
click at [510, 253] on input "b. To implement a centralized decision-making process for all operational tasks" at bounding box center [510, 247] width 0 height 11
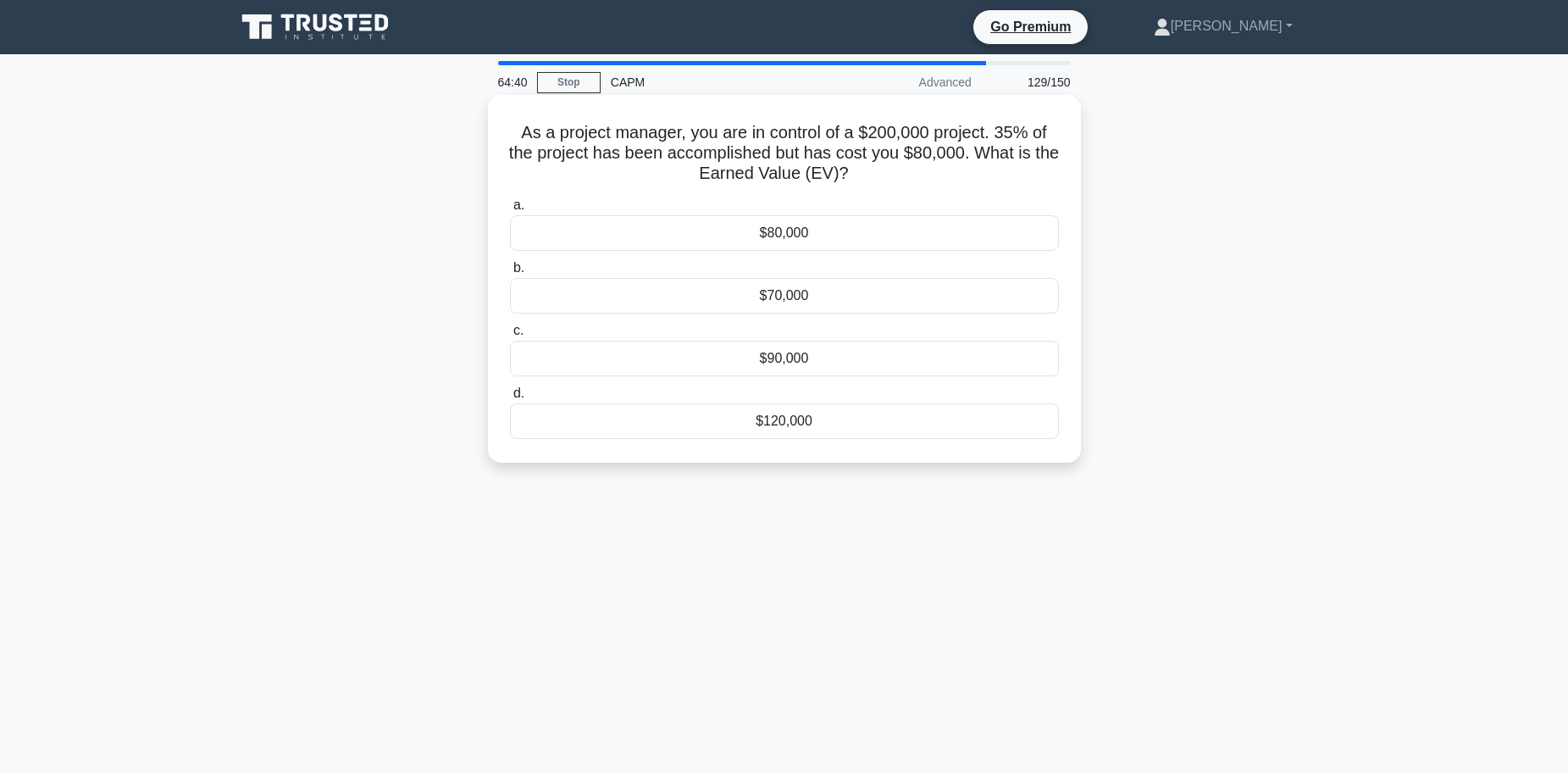
click at [768, 299] on div "$70,000" at bounding box center [784, 295] width 549 height 35
click at [510, 273] on input "b. $70,000" at bounding box center [510, 268] width 0 height 11
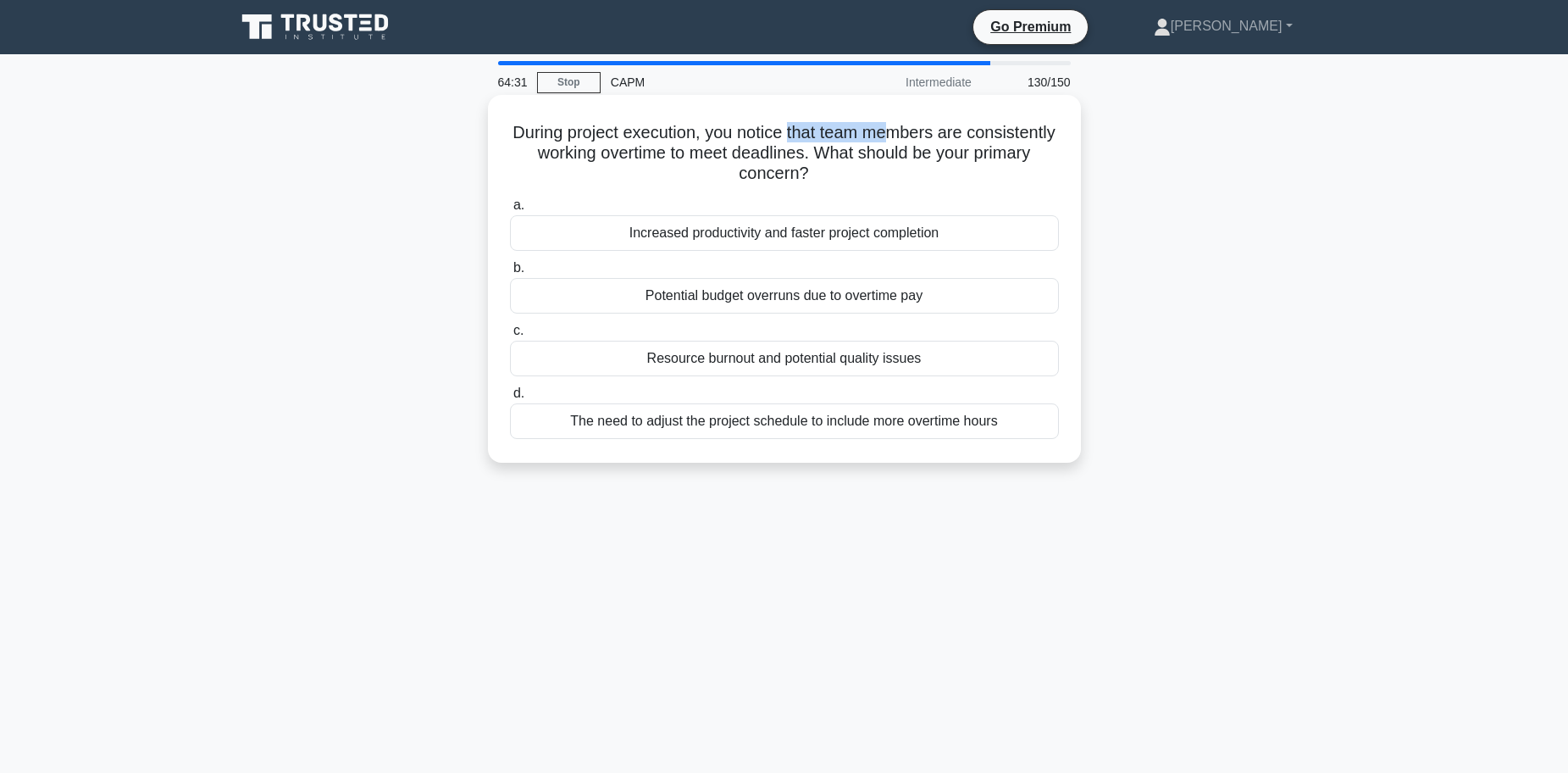
drag, startPoint x: 845, startPoint y: 131, endPoint x: 947, endPoint y: 131, distance: 102.0
click at [947, 131] on h5 "During project execution, you notice that team members are consistently working…" at bounding box center [784, 153] width 552 height 63
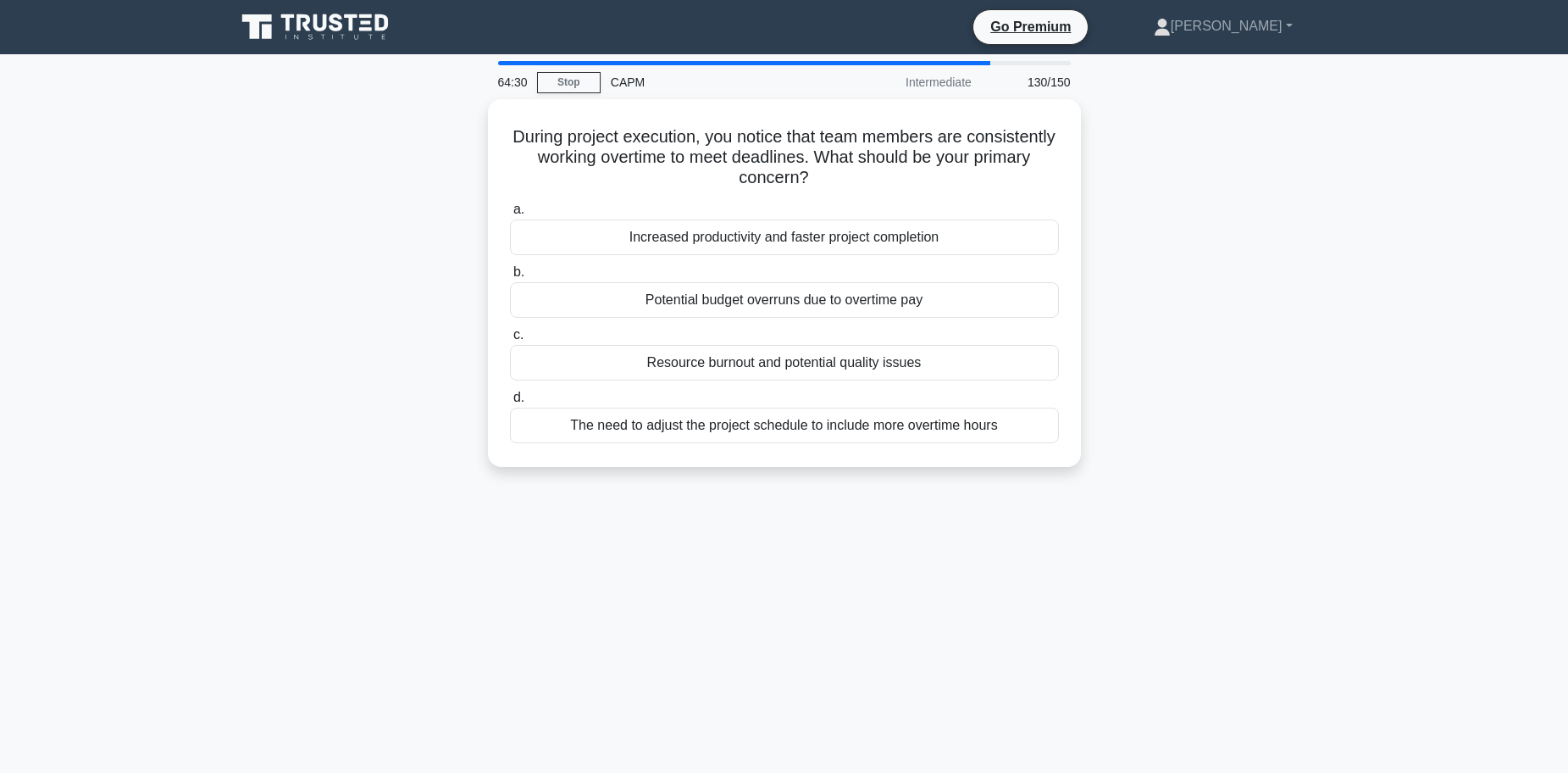
click at [403, 152] on div "During project execution, you notice that team members are consistently working…" at bounding box center [784, 293] width 1118 height 388
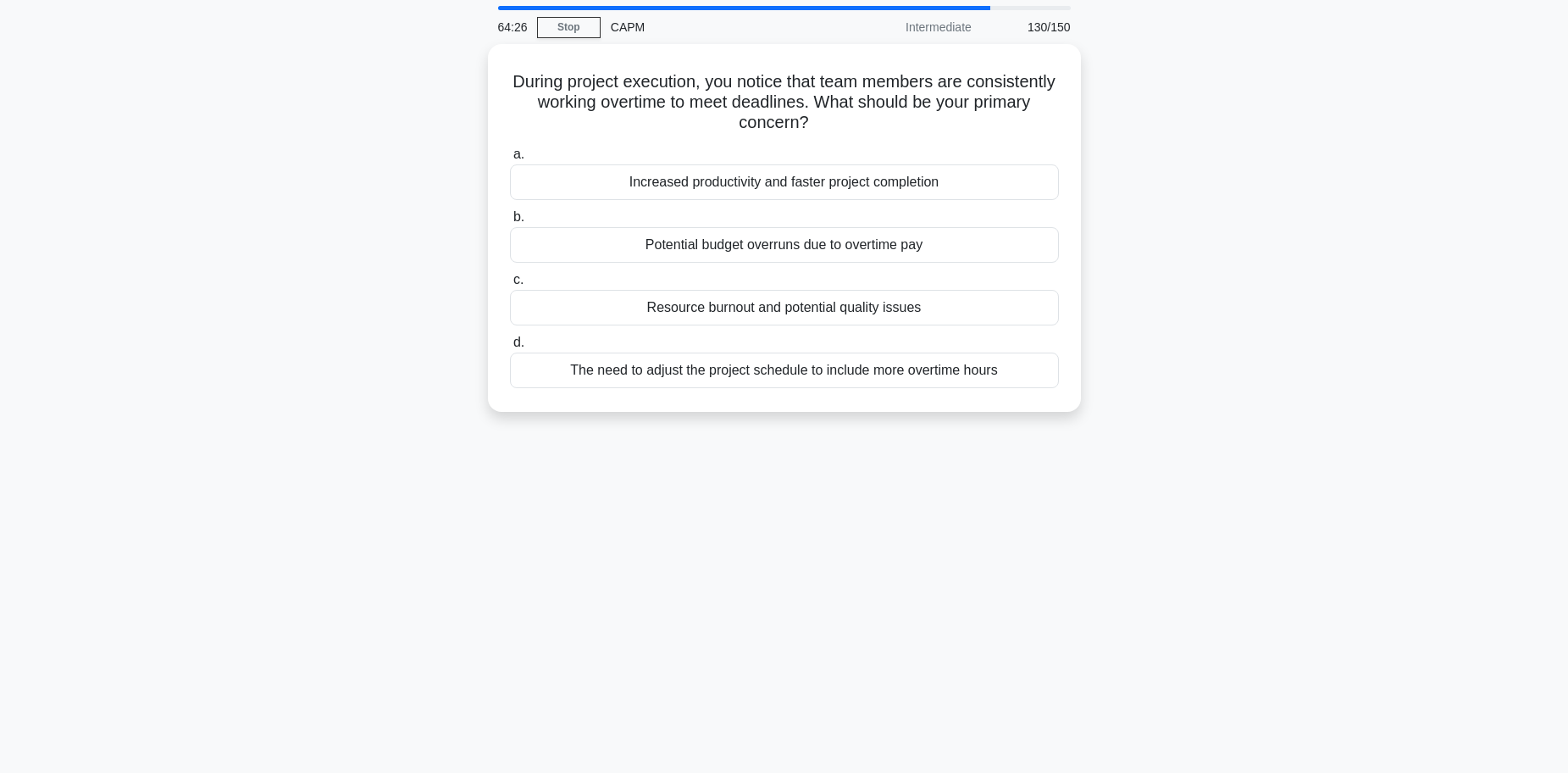
scroll to position [85, 0]
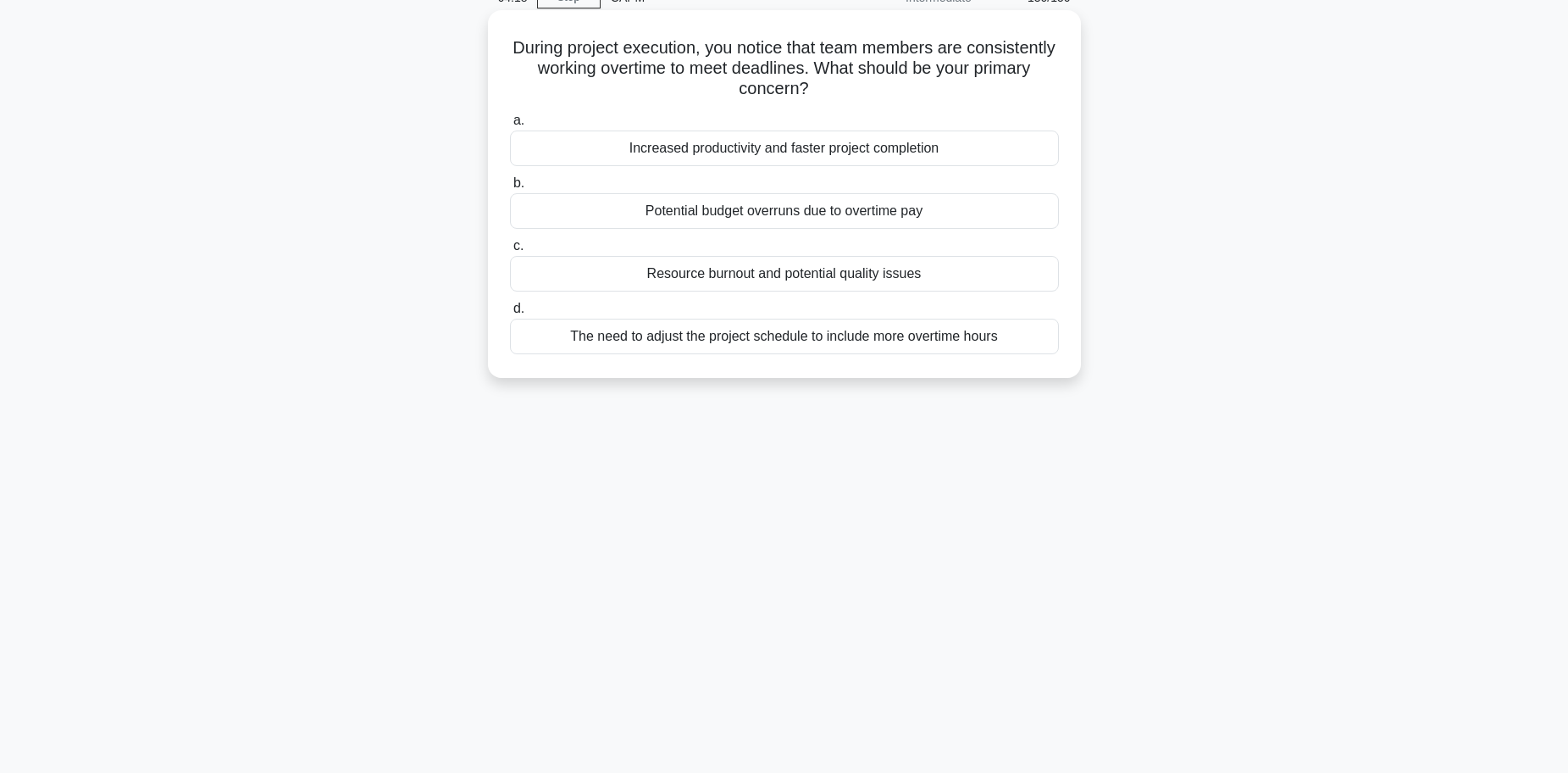
click at [729, 275] on div "Resource burnout and potential quality issues" at bounding box center [784, 273] width 549 height 35
click at [510, 252] on input "c. Resource burnout and potential quality issues" at bounding box center [510, 246] width 0 height 11
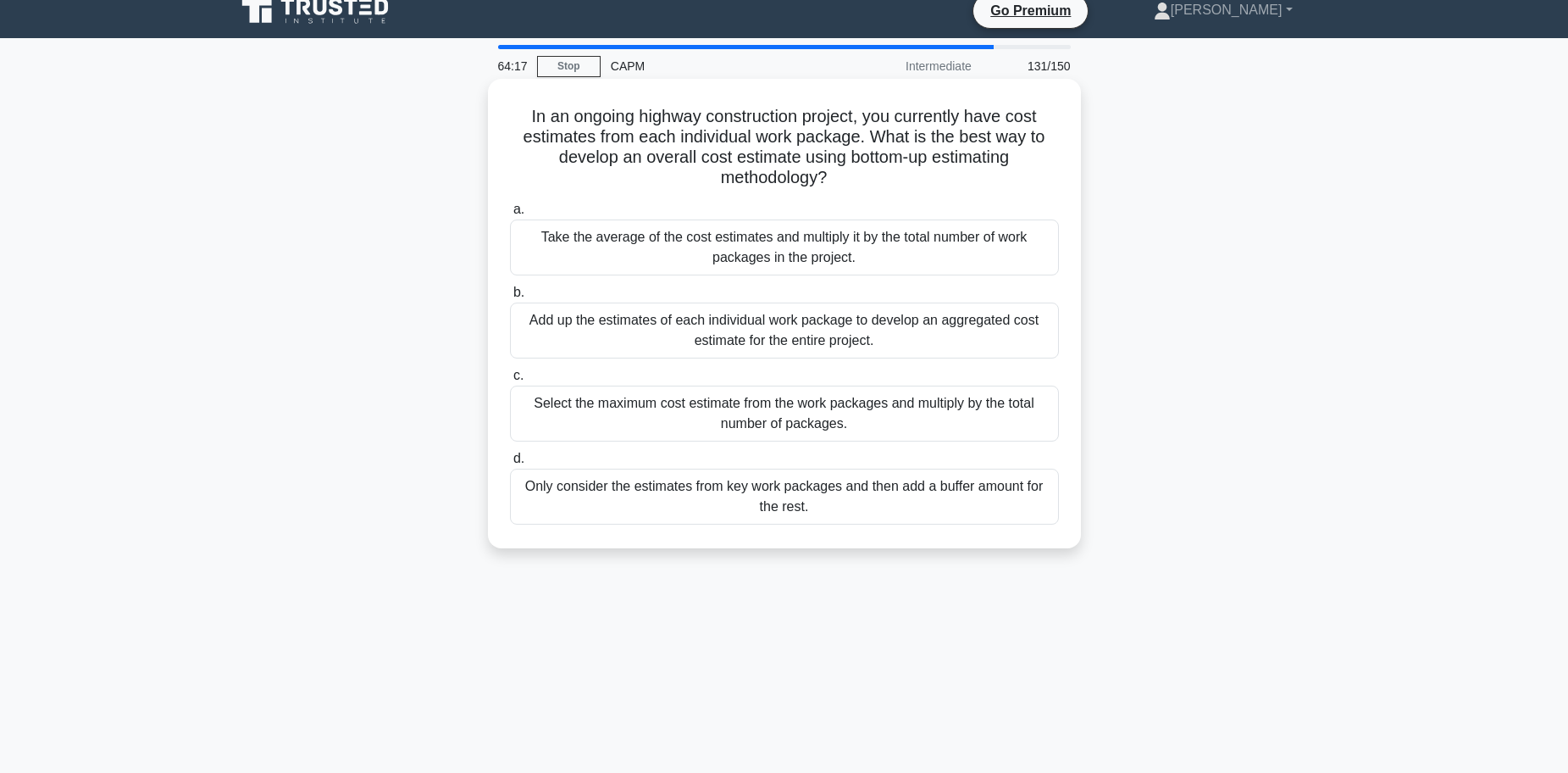
scroll to position [0, 0]
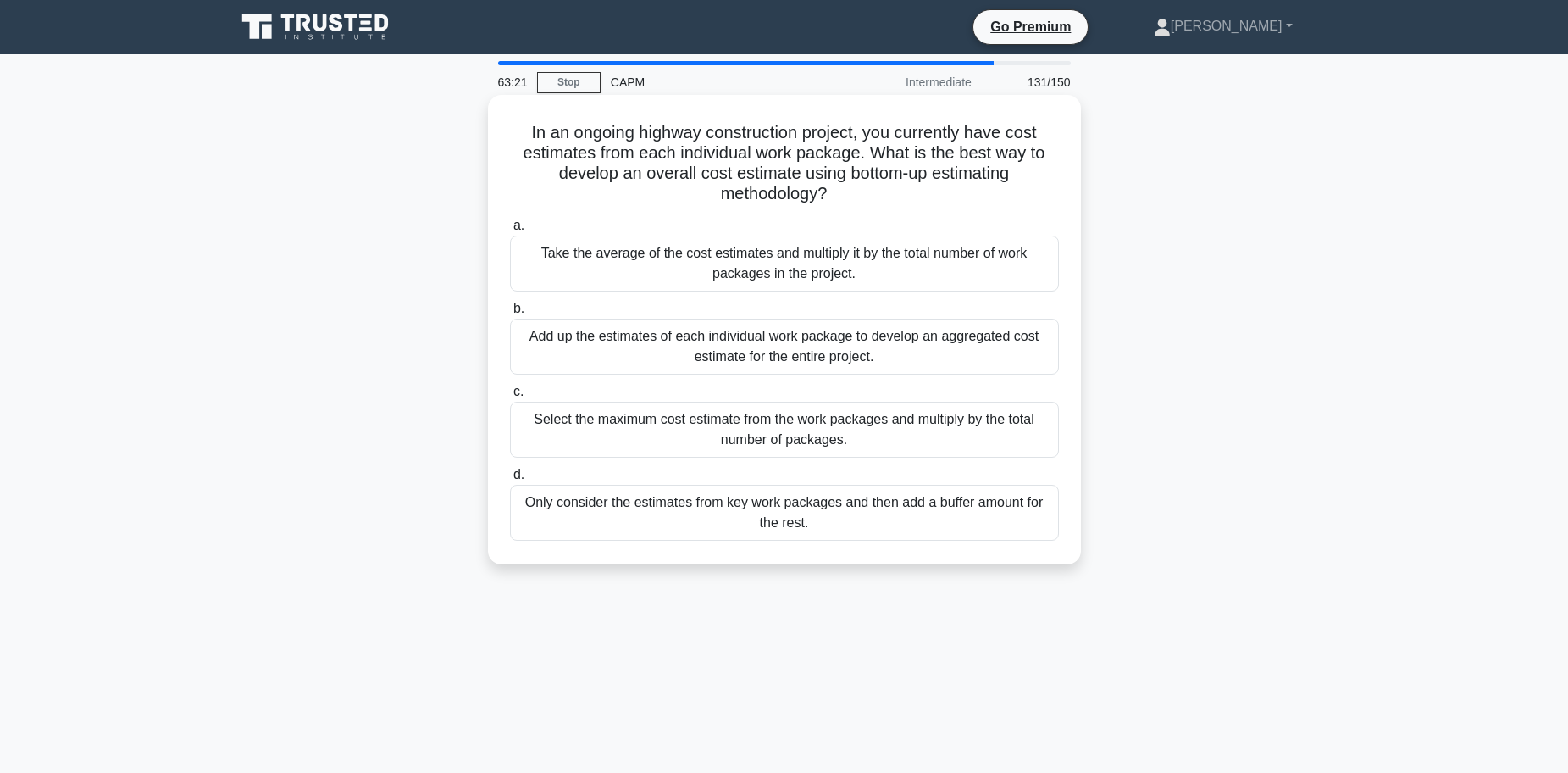
click at [652, 350] on div "Add up the estimates of each individual work package to develop an aggregated c…" at bounding box center [784, 346] width 549 height 56
click at [510, 315] on input "b. Add up the estimates of each individual work package to develop an aggregate…" at bounding box center [510, 309] width 0 height 11
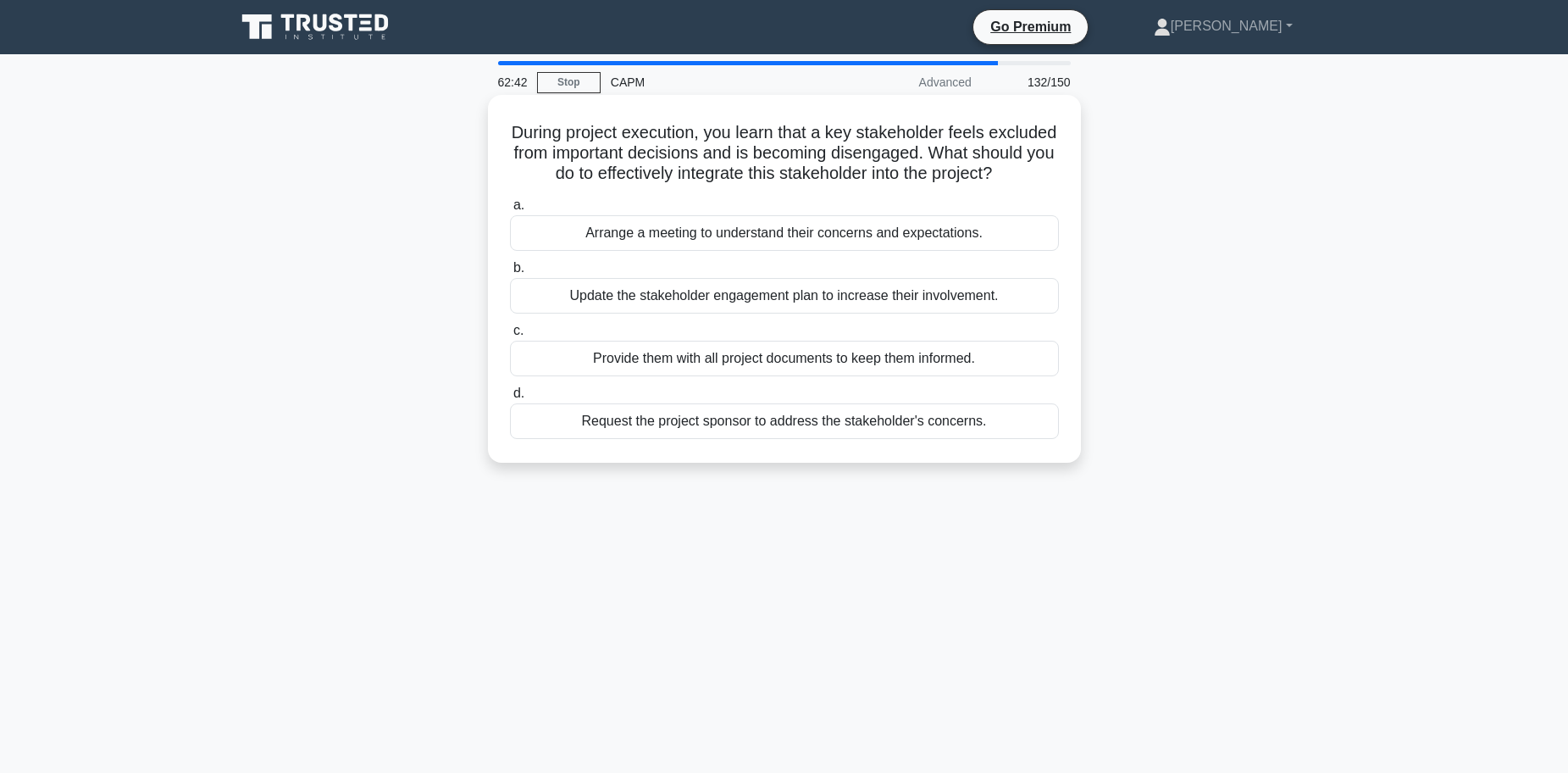
click at [706, 251] on div "Arrange a meeting to understand their concerns and expectations." at bounding box center [784, 233] width 549 height 35
click at [510, 211] on input "a. Arrange a meeting to understand their concerns and expectations." at bounding box center [510, 205] width 0 height 11
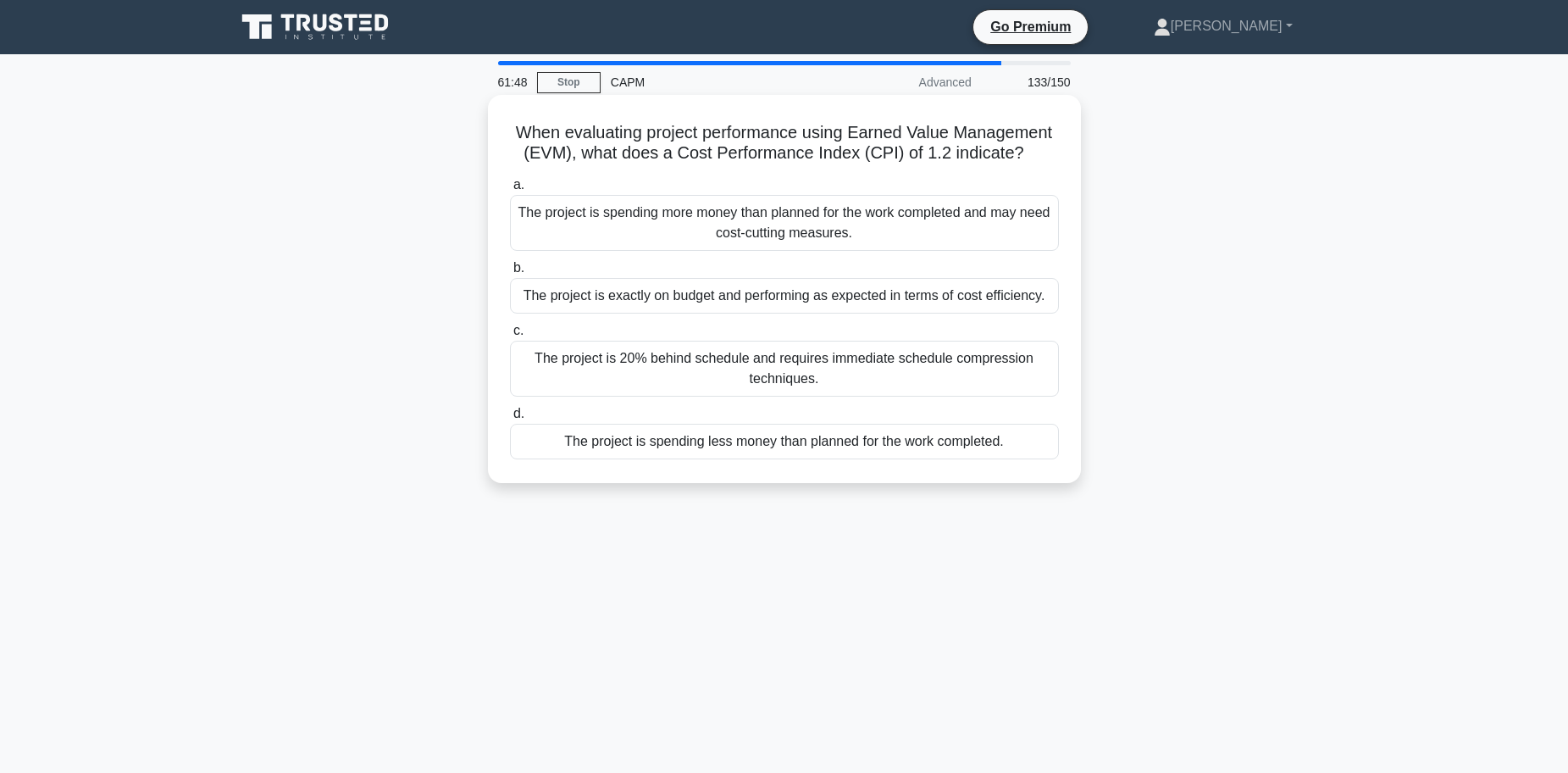
click at [877, 233] on div "The project is spending more money than planned for the work completed and may …" at bounding box center [784, 222] width 549 height 56
click at [510, 190] on input "a. The project is spending more money than planned for the work completed and m…" at bounding box center [510, 185] width 0 height 11
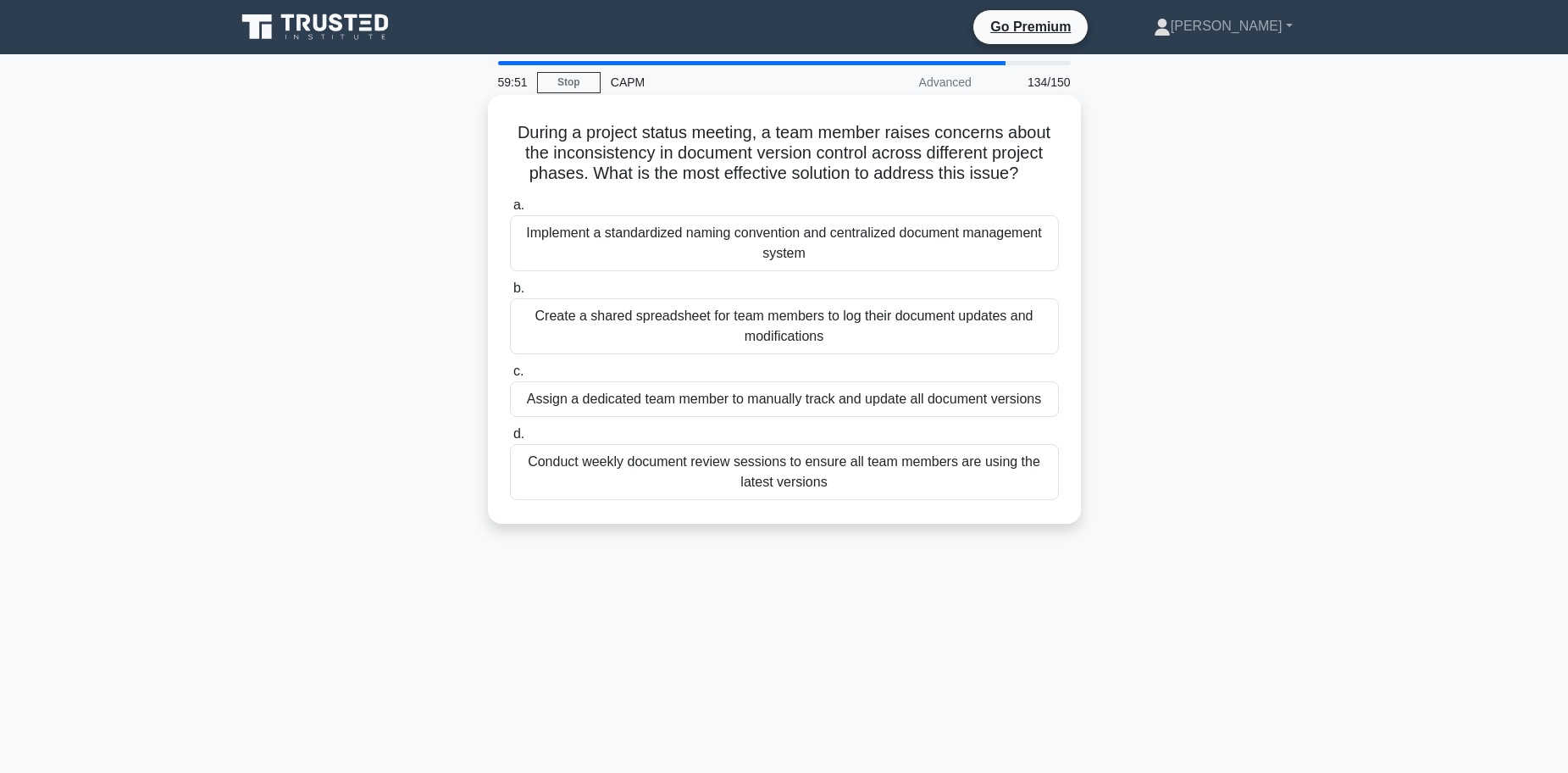
click at [681, 472] on div "Conduct weekly document review sessions to ensure all team members are using th…" at bounding box center [784, 471] width 549 height 56
click at [510, 440] on input "d. Conduct weekly document review sessions to ensure all team members are using…" at bounding box center [510, 434] width 0 height 11
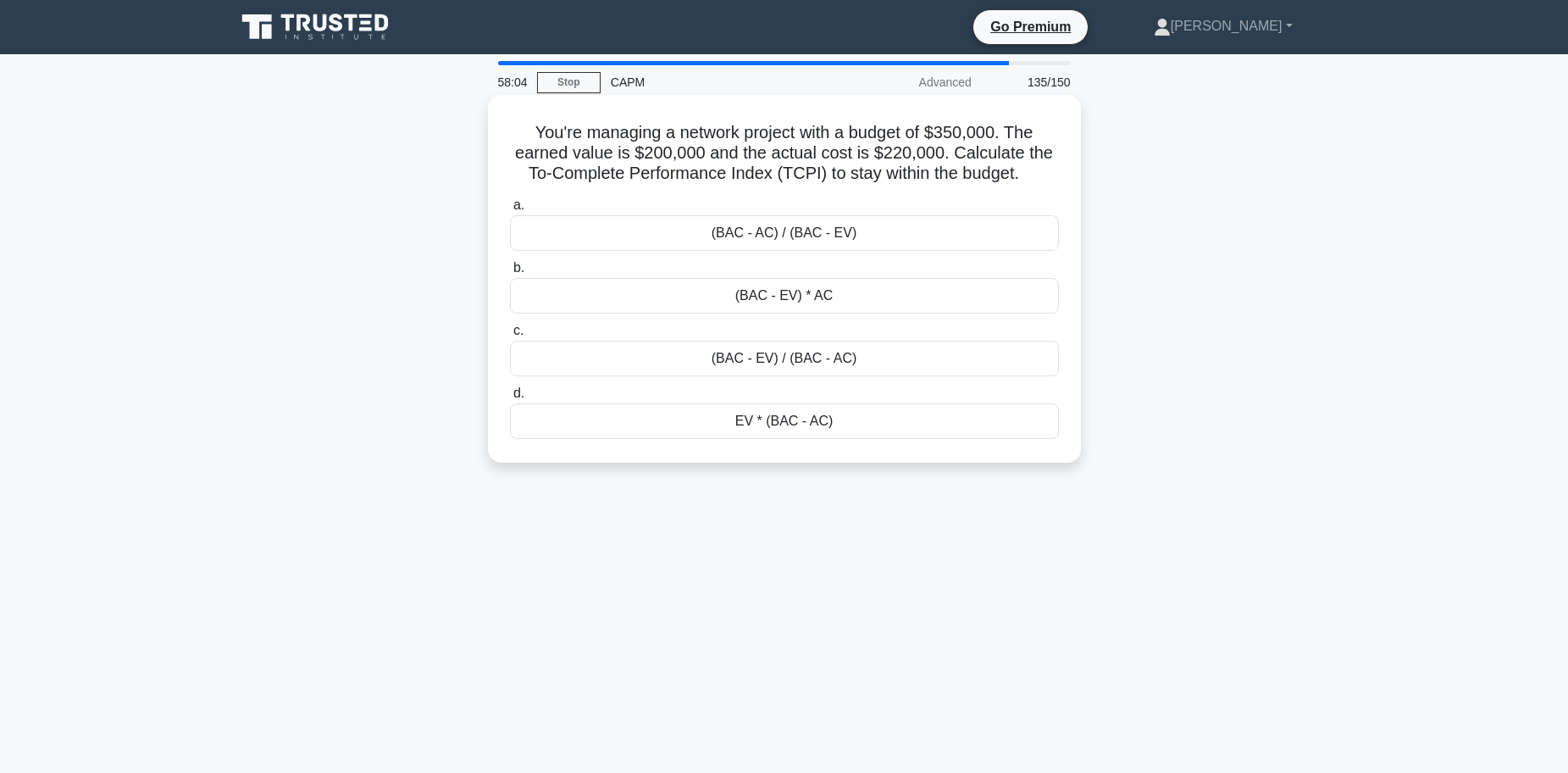
click at [773, 357] on div "(BAC - EV) / (BAC - AC)" at bounding box center [784, 358] width 549 height 35
click at [510, 336] on input "c. (BAC - EV) / (BAC - AC)" at bounding box center [510, 330] width 0 height 11
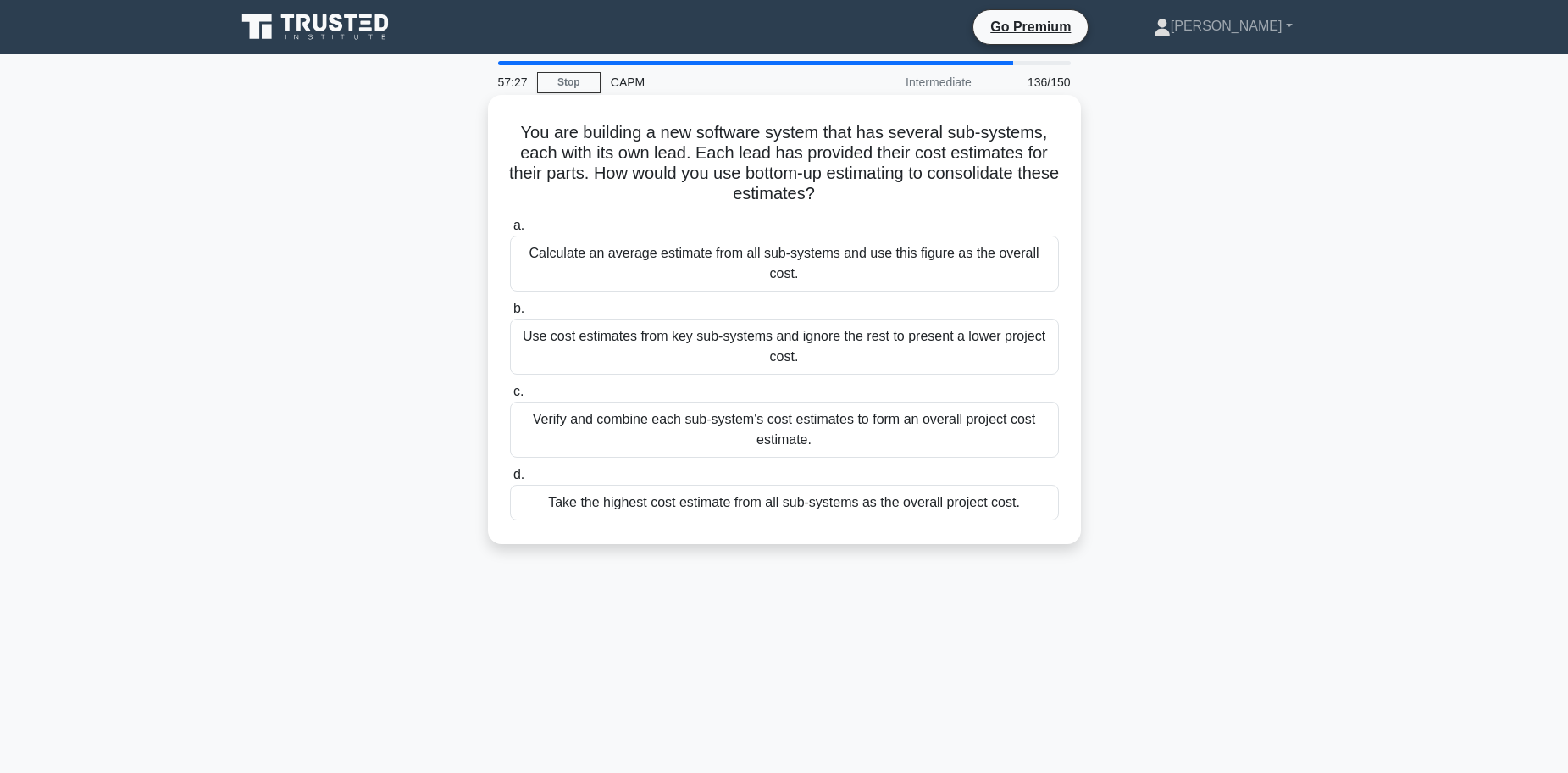
click at [634, 410] on div "Verify and combine each sub-system's cost estimates to form an overall project …" at bounding box center [784, 429] width 549 height 56
click at [510, 398] on input "c. Verify and combine each sub-system's cost estimates to form an overall proje…" at bounding box center [510, 392] width 0 height 11
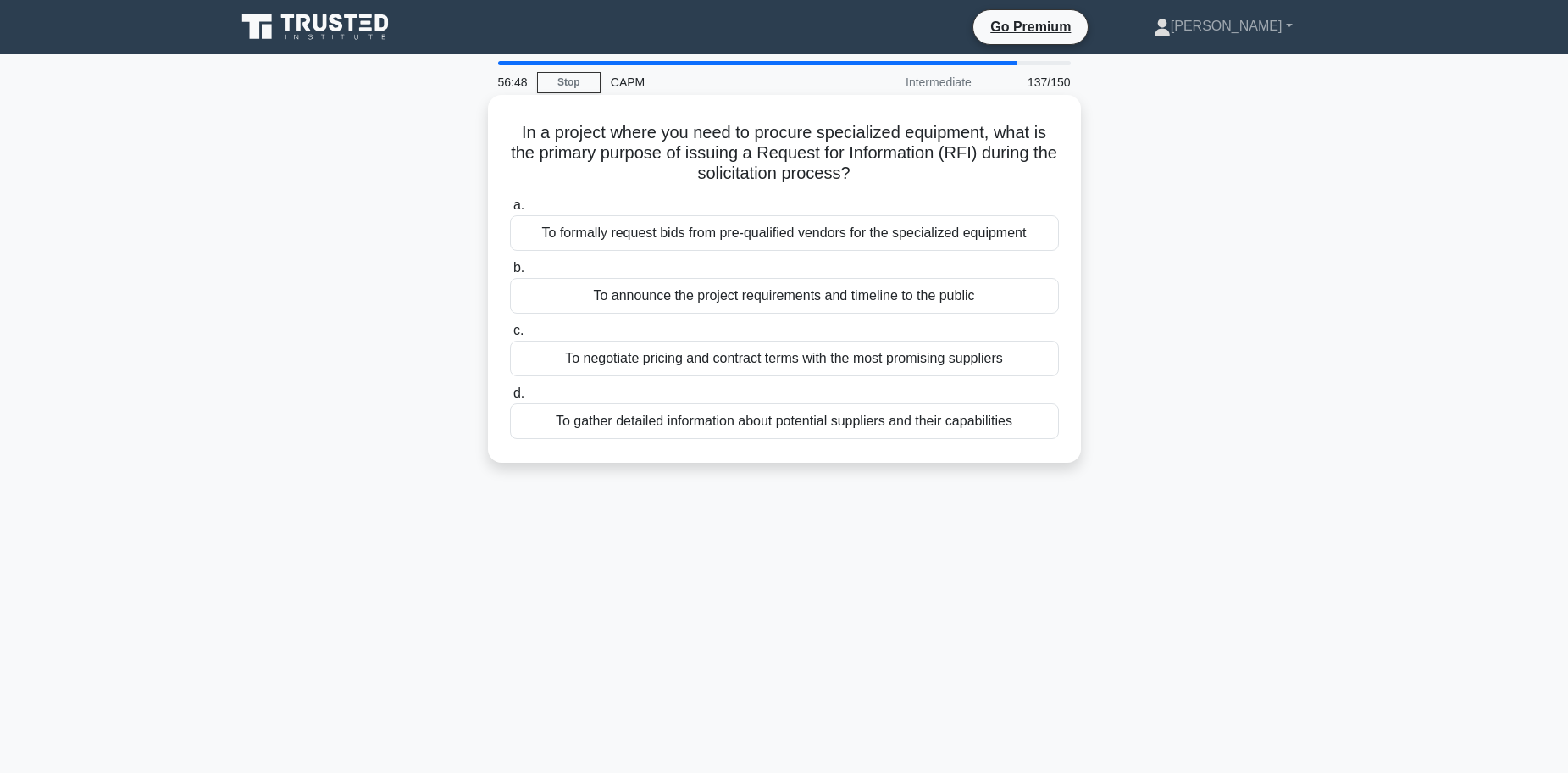
click at [784, 429] on div "To gather detailed information about potential suppliers and their capabilities" at bounding box center [784, 420] width 549 height 35
click at [510, 399] on input "d. To gather detailed information about potential suppliers and their capabilit…" at bounding box center [510, 393] width 0 height 11
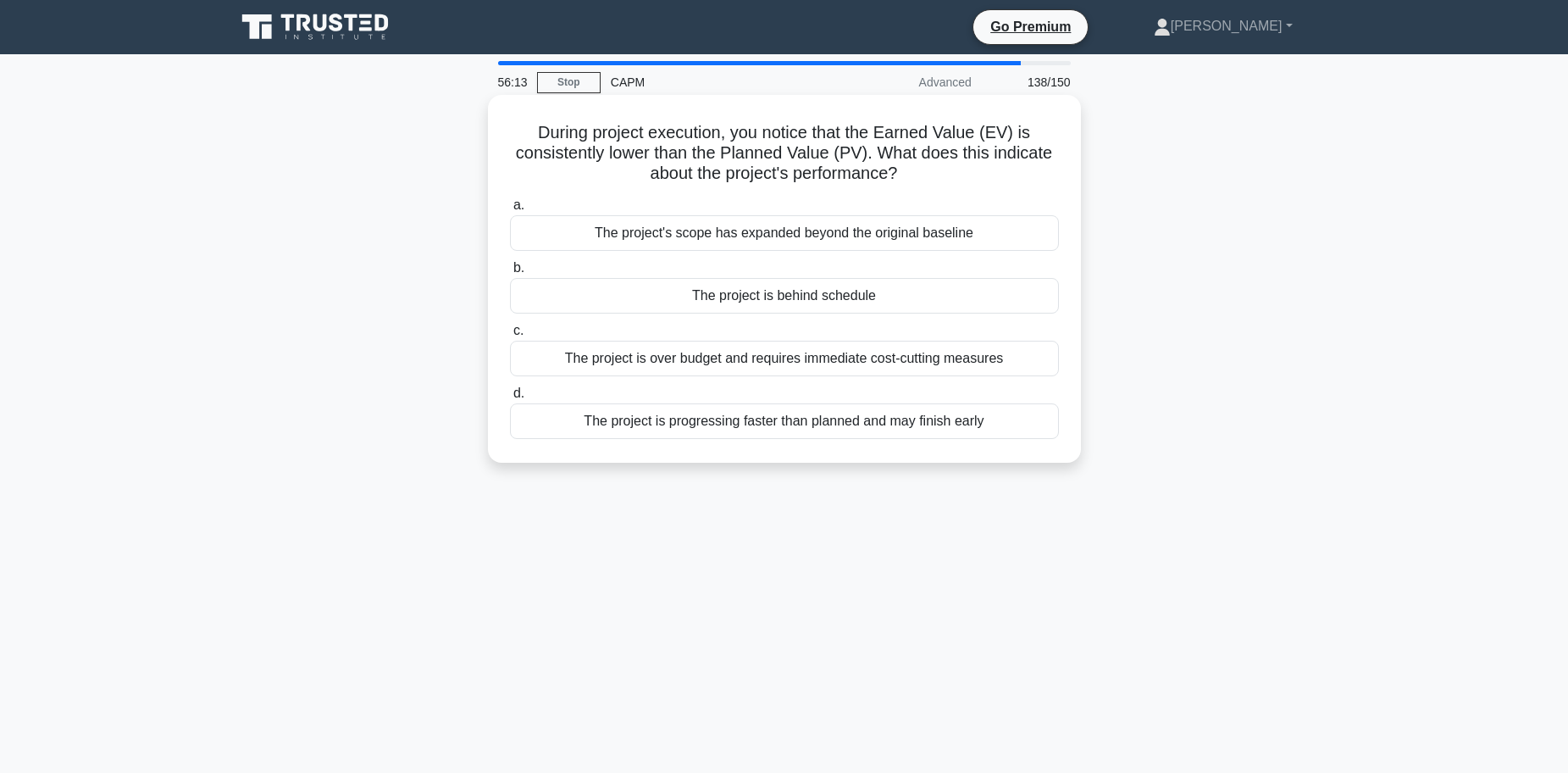
click at [762, 302] on div "The project is behind schedule" at bounding box center [784, 295] width 549 height 35
click at [510, 273] on input "b. The project is behind schedule" at bounding box center [510, 268] width 0 height 11
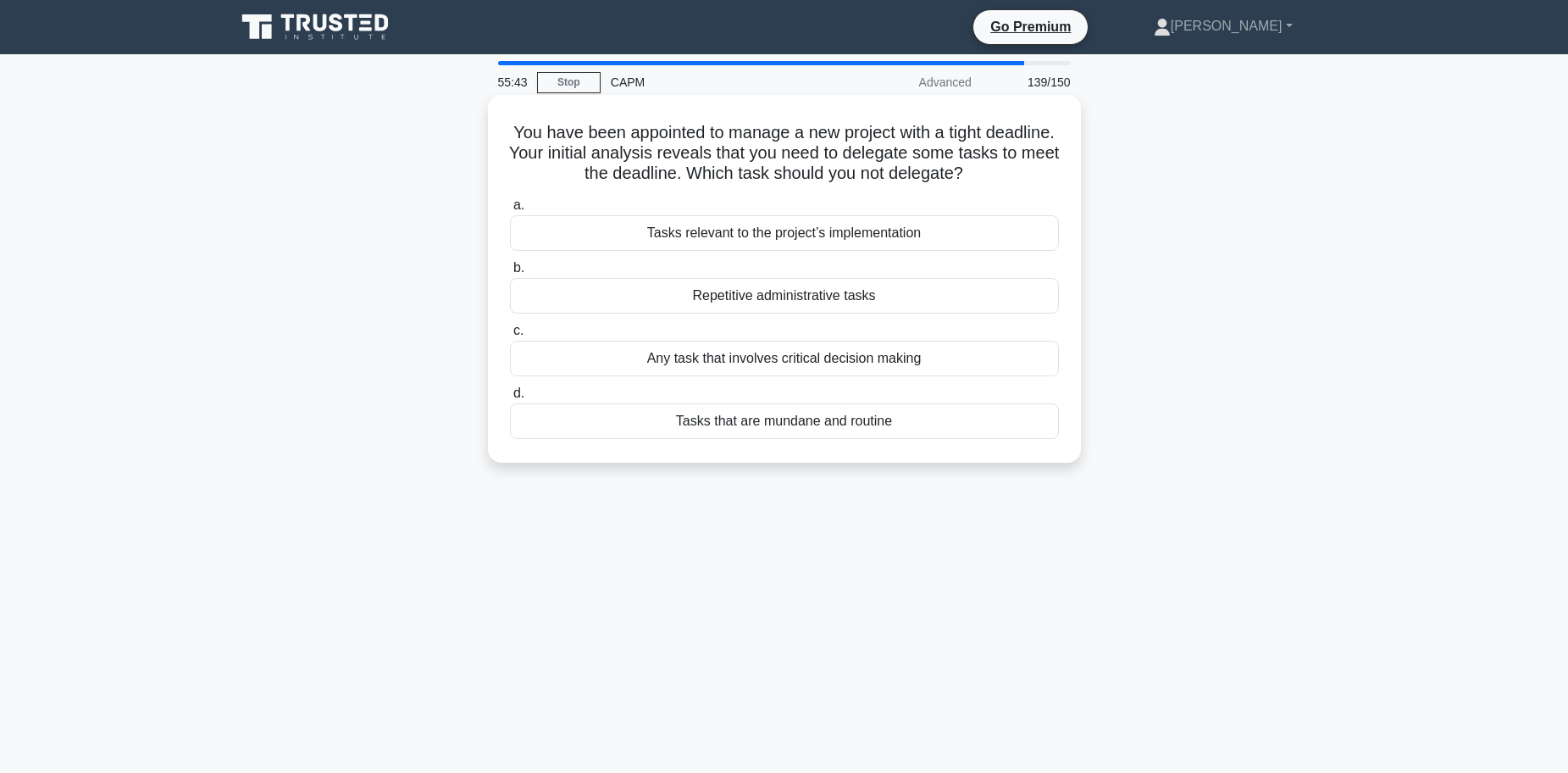
click at [749, 363] on div "Any task that involves critical decision making" at bounding box center [784, 358] width 549 height 35
click at [510, 336] on input "c. Any task that involves critical decision making" at bounding box center [510, 330] width 0 height 11
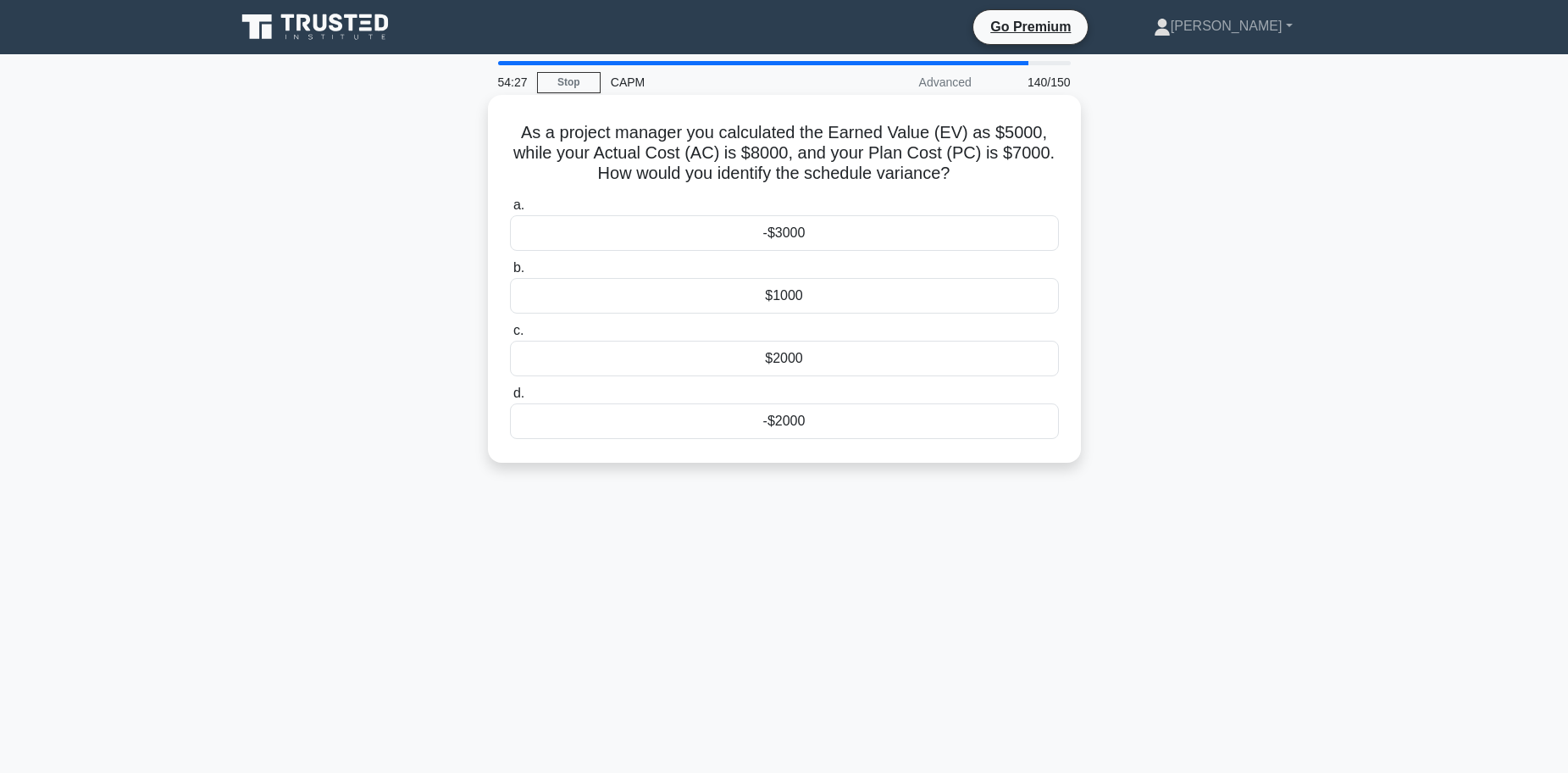
click at [806, 361] on div "$2000" at bounding box center [784, 358] width 549 height 35
click at [510, 336] on input "c. $2000" at bounding box center [510, 330] width 0 height 11
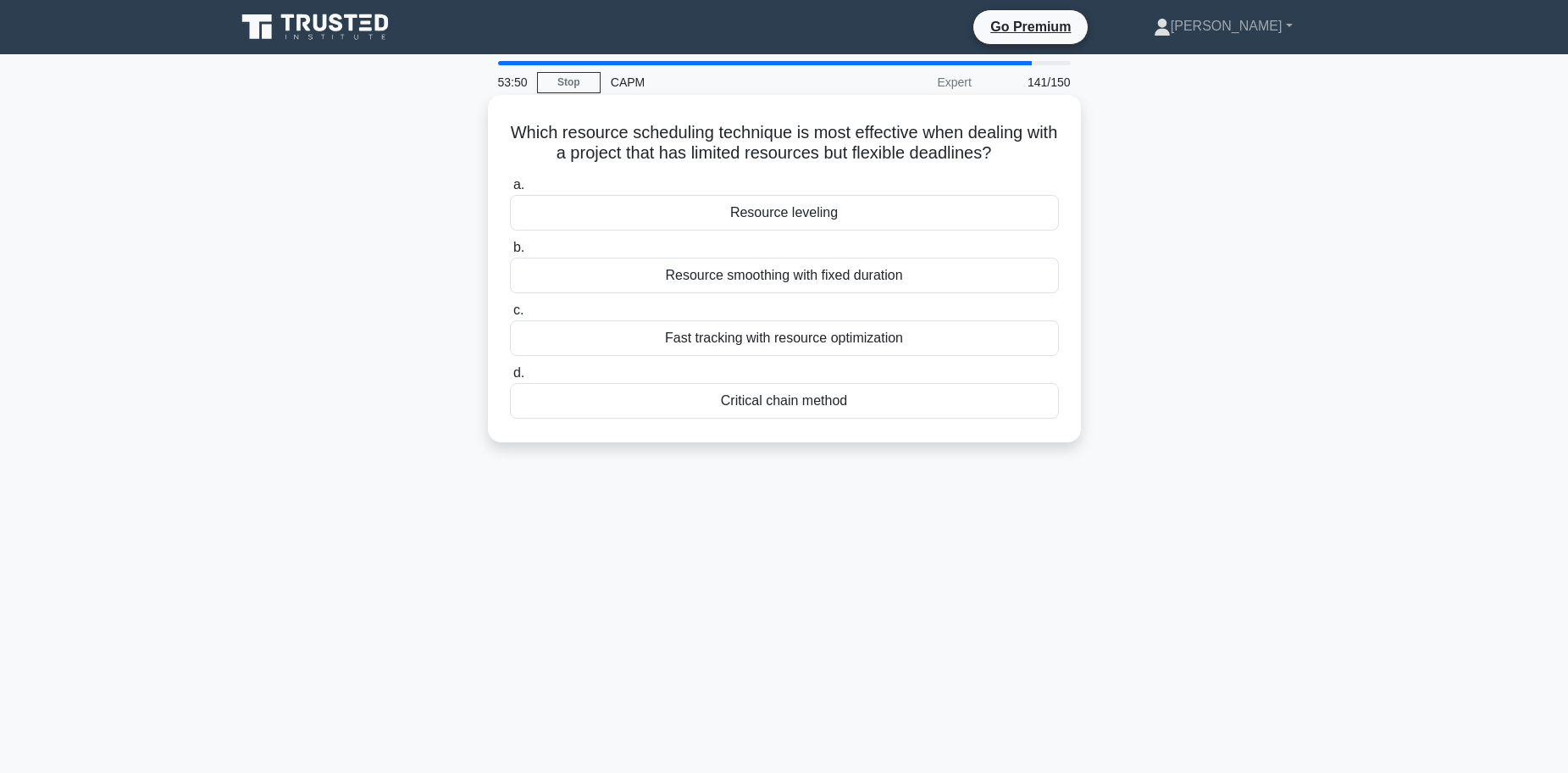
click at [807, 398] on div "Critical chain method" at bounding box center [784, 400] width 549 height 35
click at [510, 379] on input "d. Critical chain method" at bounding box center [510, 373] width 0 height 11
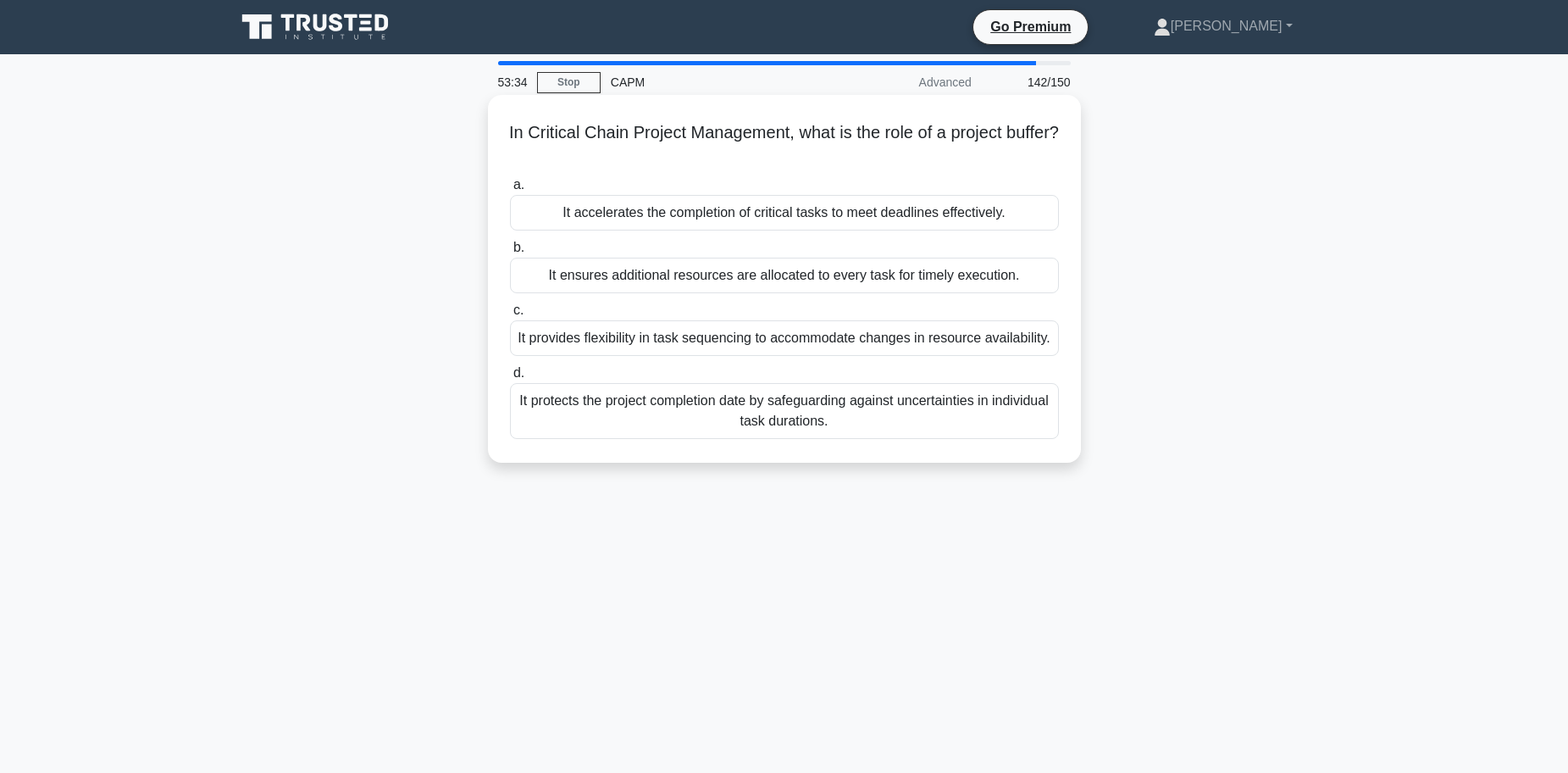
click at [623, 418] on div "It protects the project completion date by safeguarding against uncertainties i…" at bounding box center [784, 411] width 549 height 56
click at [510, 379] on input "d. It protects the project completion date by safeguarding against uncertaintie…" at bounding box center [510, 373] width 0 height 11
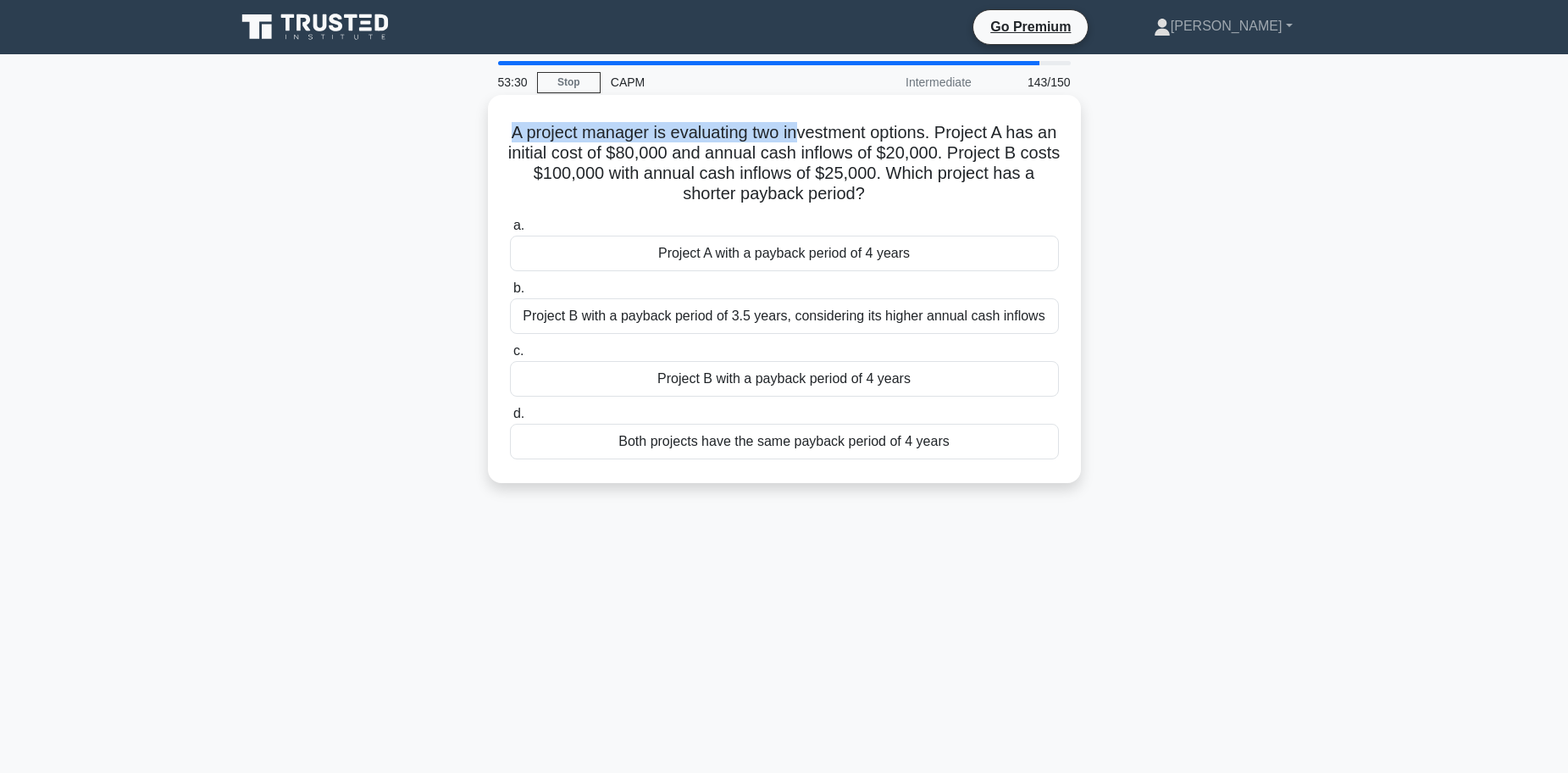
drag, startPoint x: 513, startPoint y: 128, endPoint x: 811, endPoint y: 131, distance: 298.0
click at [811, 131] on h5 "A project manager is evaluating two investment options. Project A has an initia…" at bounding box center [784, 163] width 552 height 83
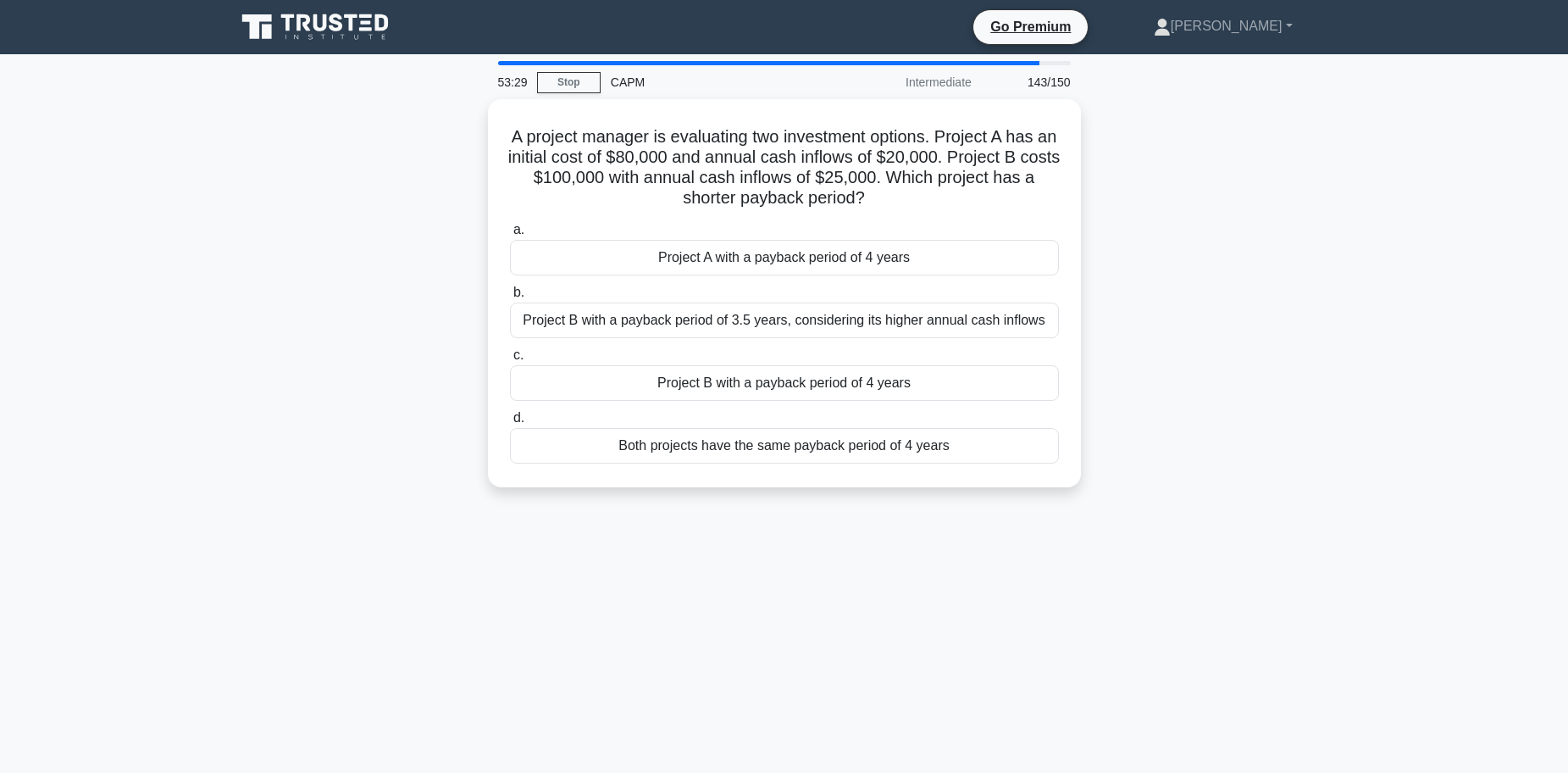
click at [1166, 164] on div "A project manager is evaluating two investment options. Project A has an initia…" at bounding box center [784, 303] width 1118 height 408
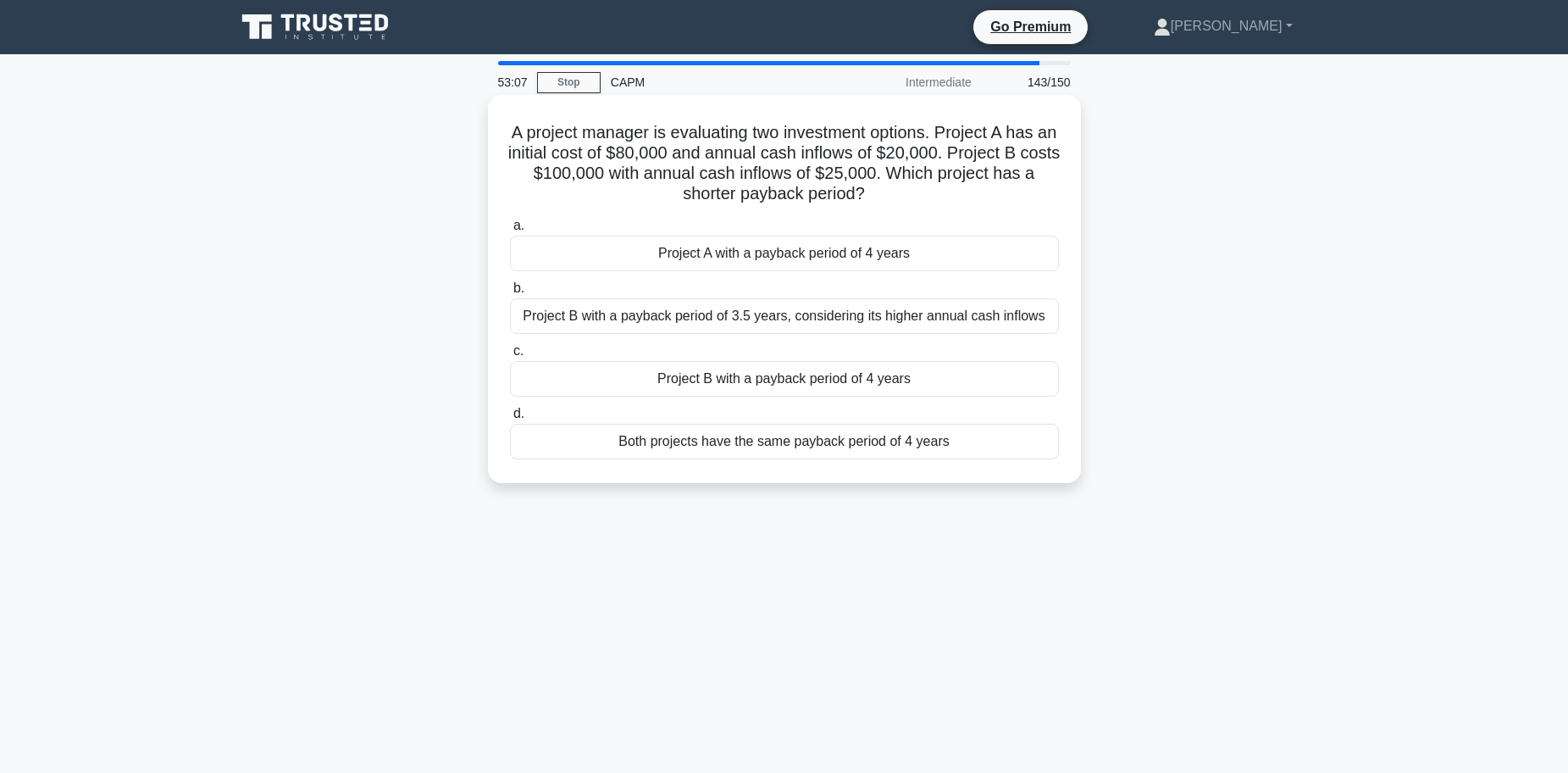
click at [749, 445] on div "Both projects have the same payback period of 4 years" at bounding box center [784, 441] width 549 height 35
click at [510, 419] on input "d. Both projects have the same payback period of 4 years" at bounding box center [510, 413] width 0 height 11
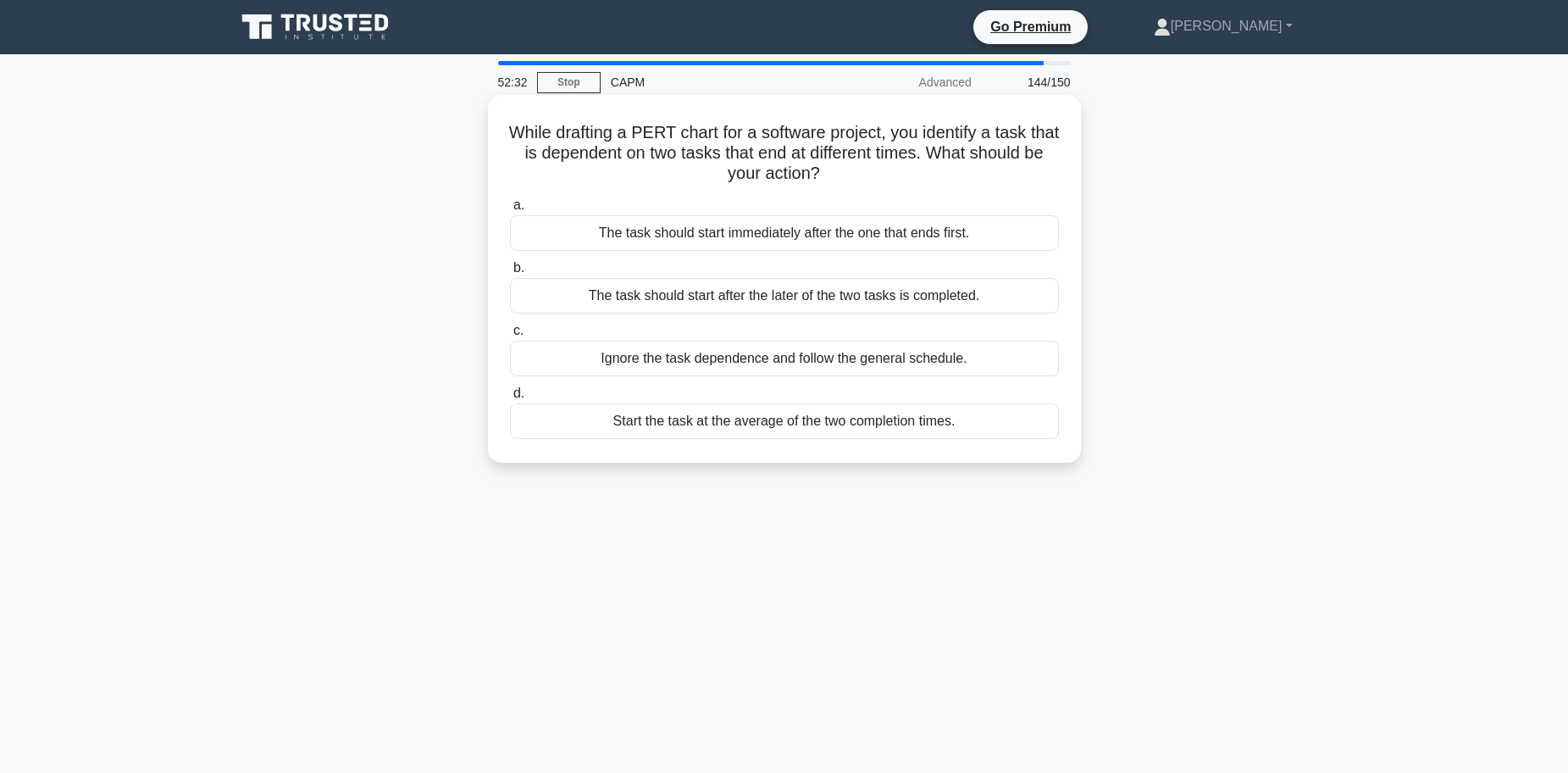
click at [648, 300] on div "The task should start after the later of the two tasks is completed." at bounding box center [784, 295] width 549 height 35
click at [510, 273] on input "b. The task should start after the later of the two tasks is completed." at bounding box center [510, 268] width 0 height 11
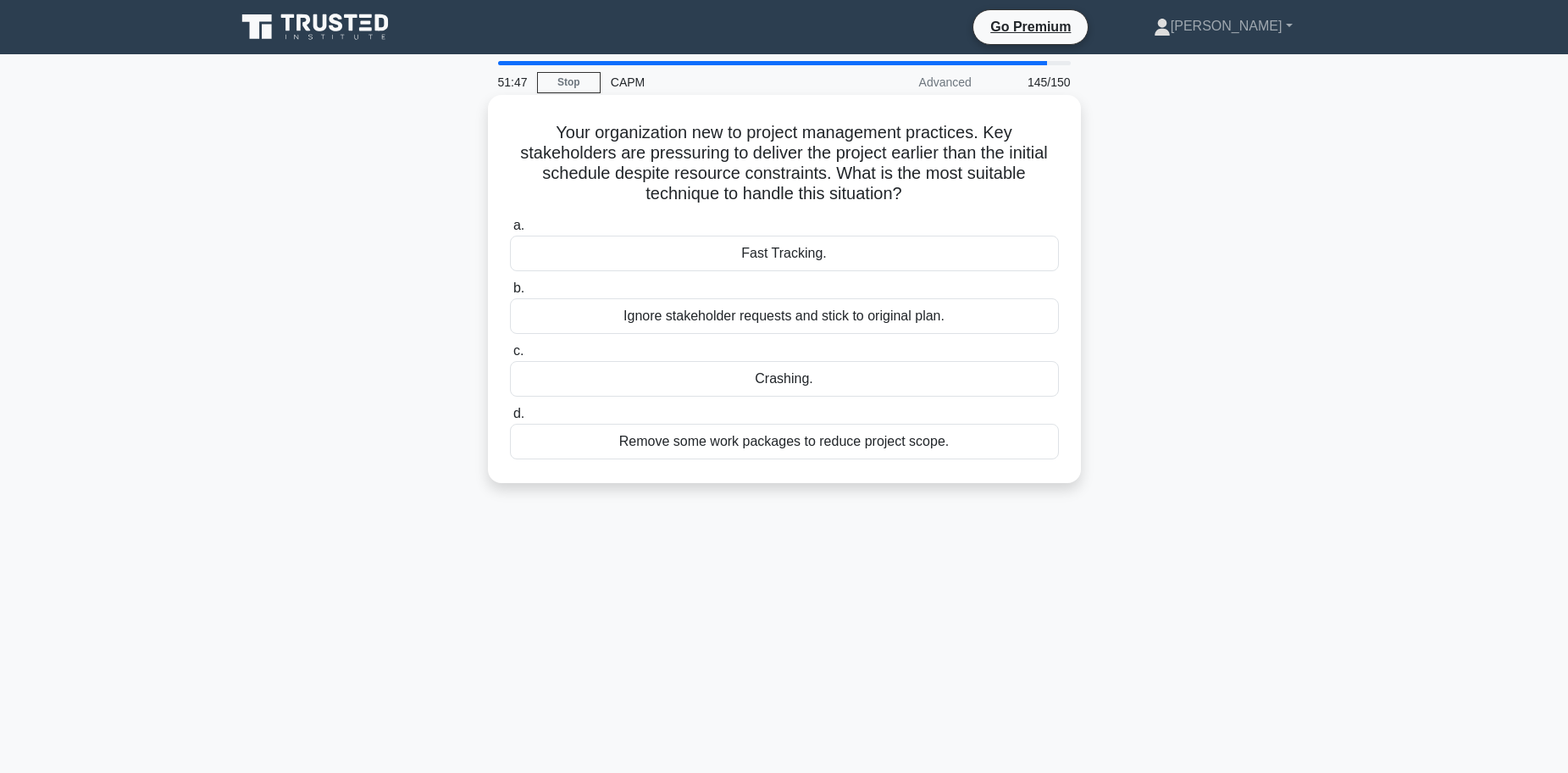
click at [801, 377] on div "Crashing." at bounding box center [784, 378] width 549 height 35
click at [510, 357] on input "c. Crashing." at bounding box center [510, 351] width 0 height 11
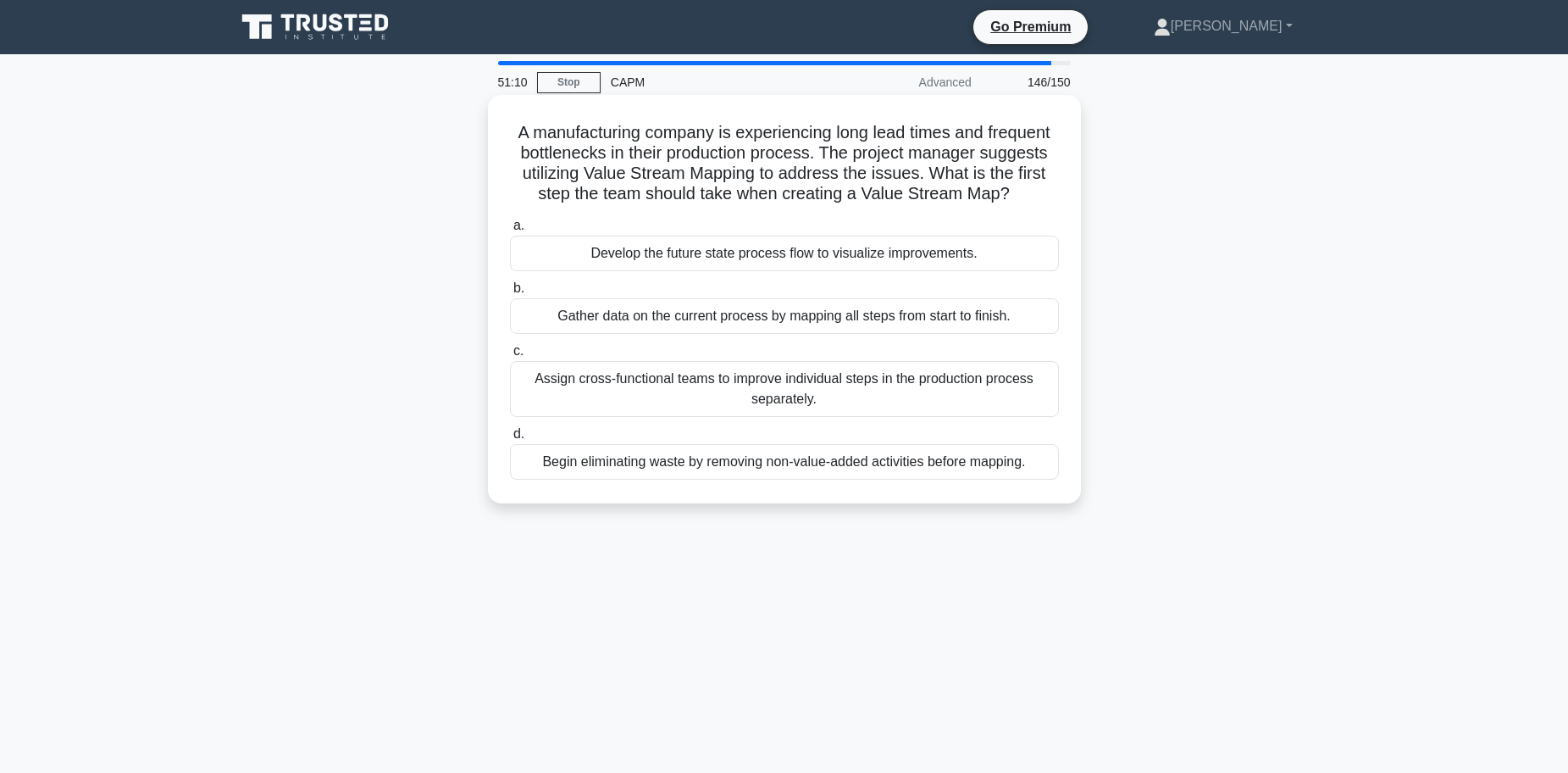
click at [768, 321] on div "Gather data on the current process by mapping all steps from start to finish." at bounding box center [784, 316] width 549 height 35
click at [510, 294] on input "b. Gather data on the current process by mapping all steps from start to finish." at bounding box center [510, 288] width 0 height 11
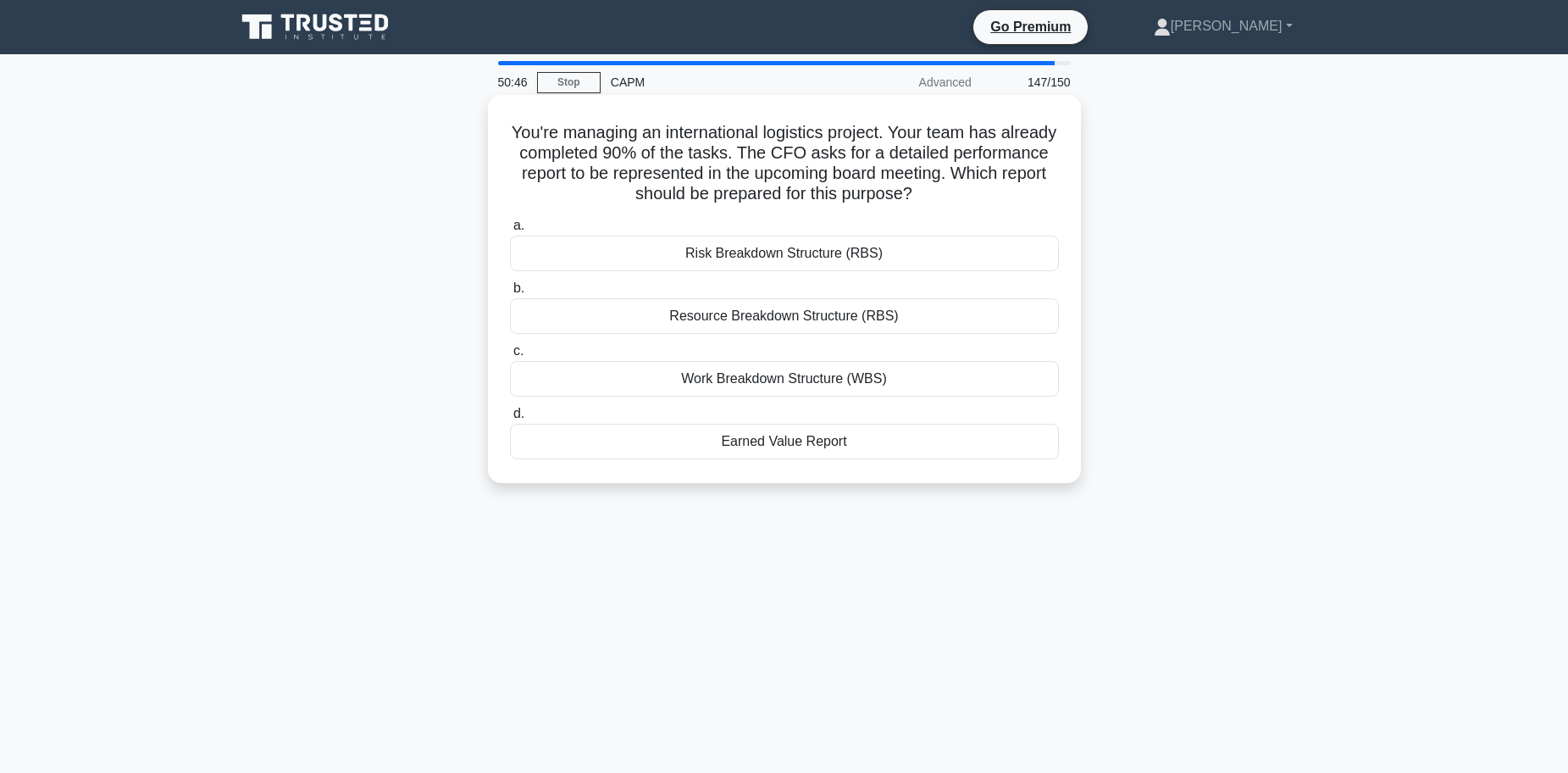
click at [784, 445] on div "Earned Value Report" at bounding box center [784, 441] width 549 height 35
click at [510, 419] on input "d. Earned Value Report" at bounding box center [510, 413] width 0 height 11
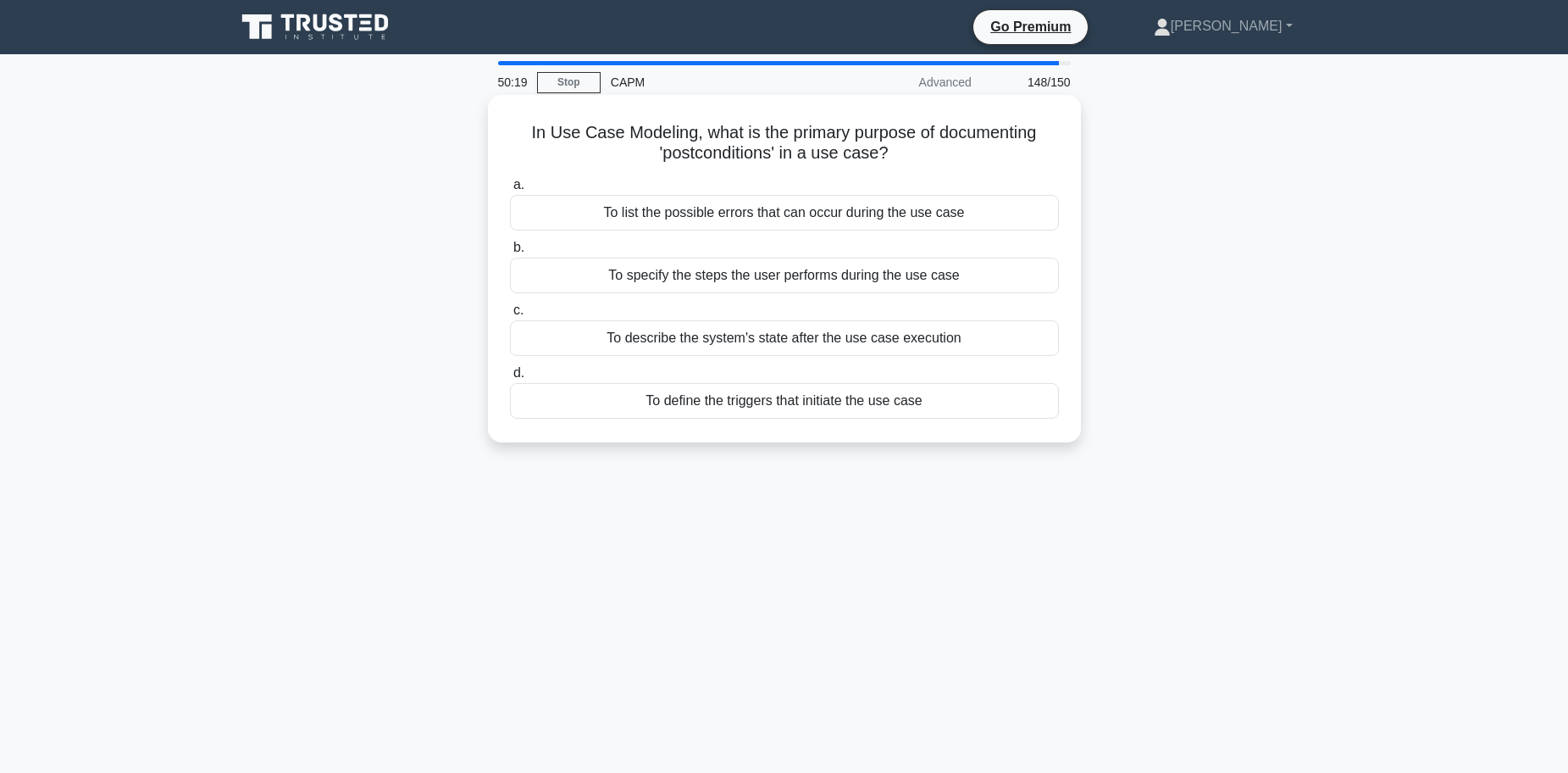
click at [692, 346] on div "To describe the system's state after the use case execution" at bounding box center [784, 337] width 549 height 35
click at [510, 316] on input "c. To describe the system's state after the use case execution" at bounding box center [510, 310] width 0 height 11
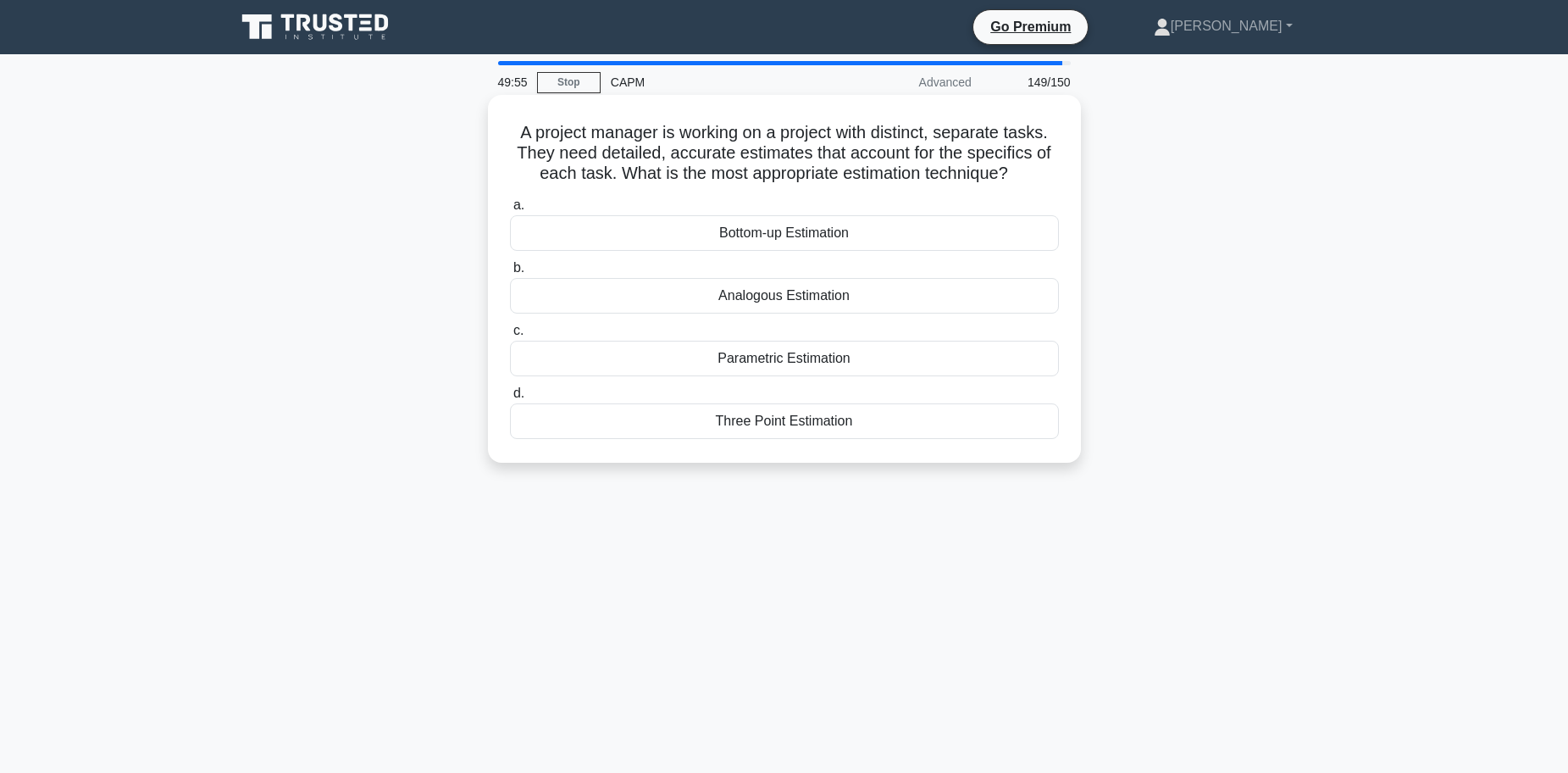
click at [758, 234] on div "Bottom-up Estimation" at bounding box center [784, 233] width 549 height 35
click at [510, 211] on input "a. Bottom-up Estimation" at bounding box center [510, 205] width 0 height 11
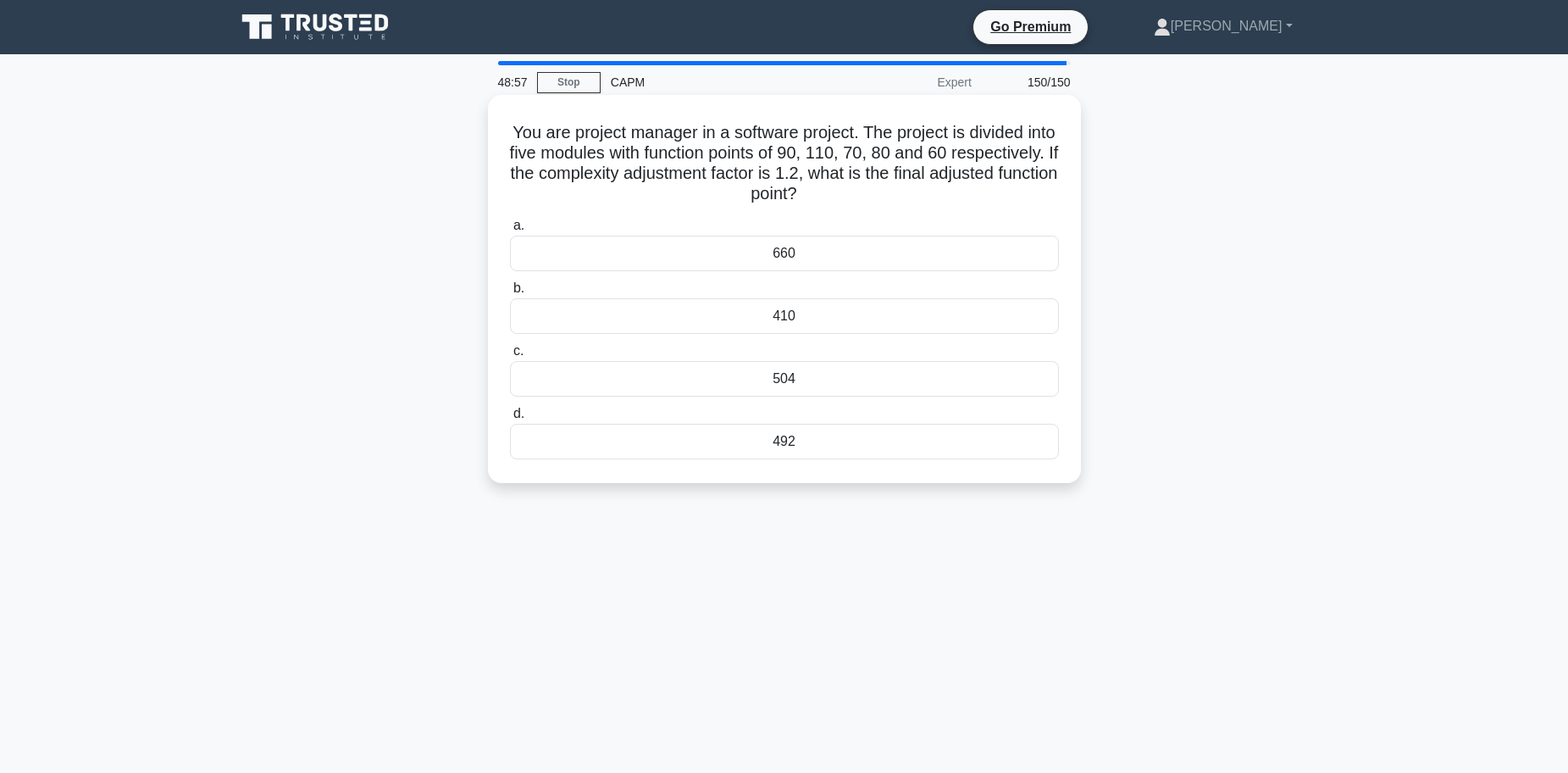
click at [785, 446] on div "492" at bounding box center [784, 441] width 549 height 35
click at [510, 419] on input "d. 492" at bounding box center [510, 413] width 0 height 11
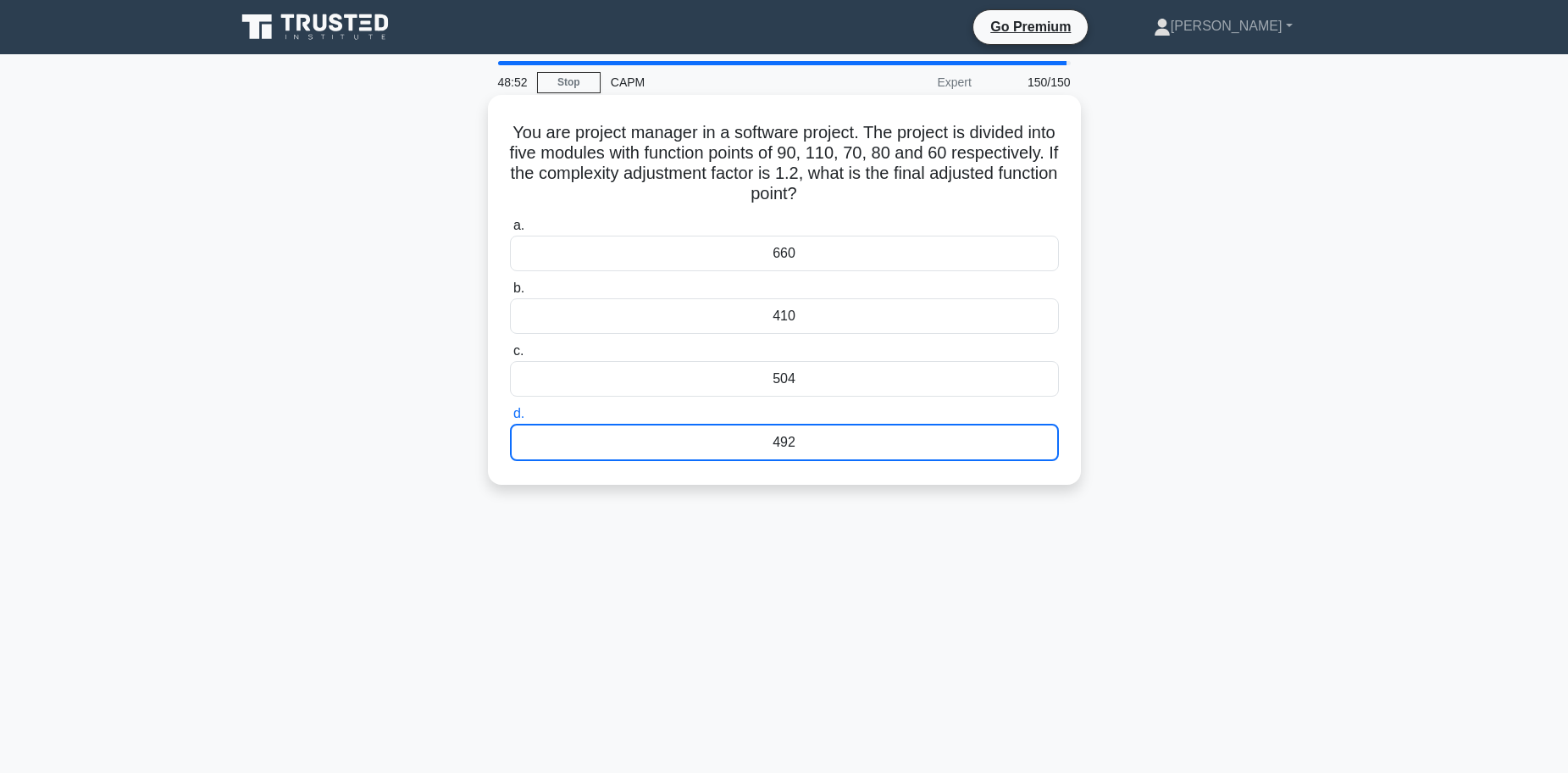
click at [779, 444] on div "492" at bounding box center [784, 442] width 549 height 37
click at [510, 419] on input "d. 492" at bounding box center [510, 413] width 0 height 11
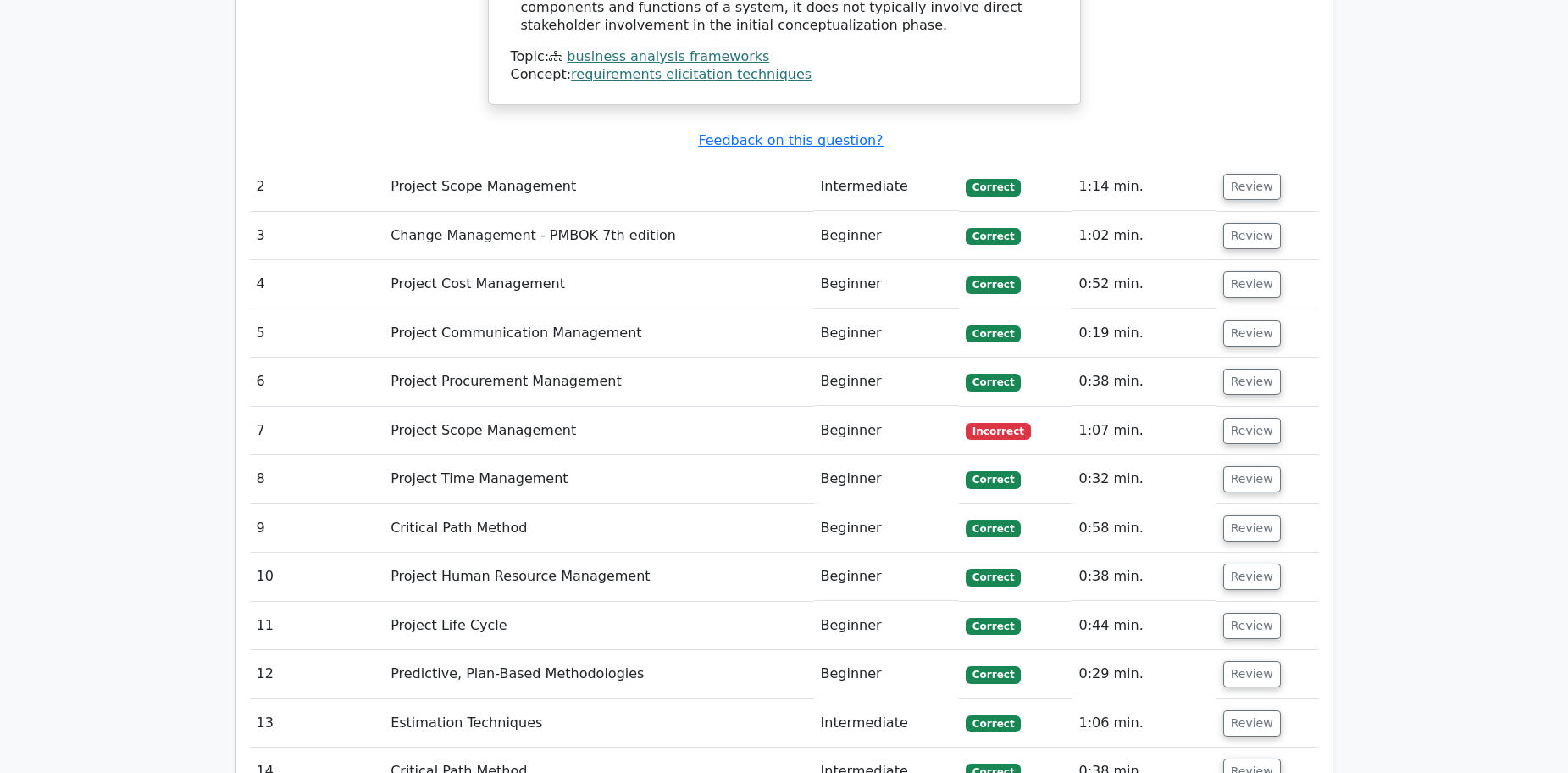
scroll to position [3389, 0]
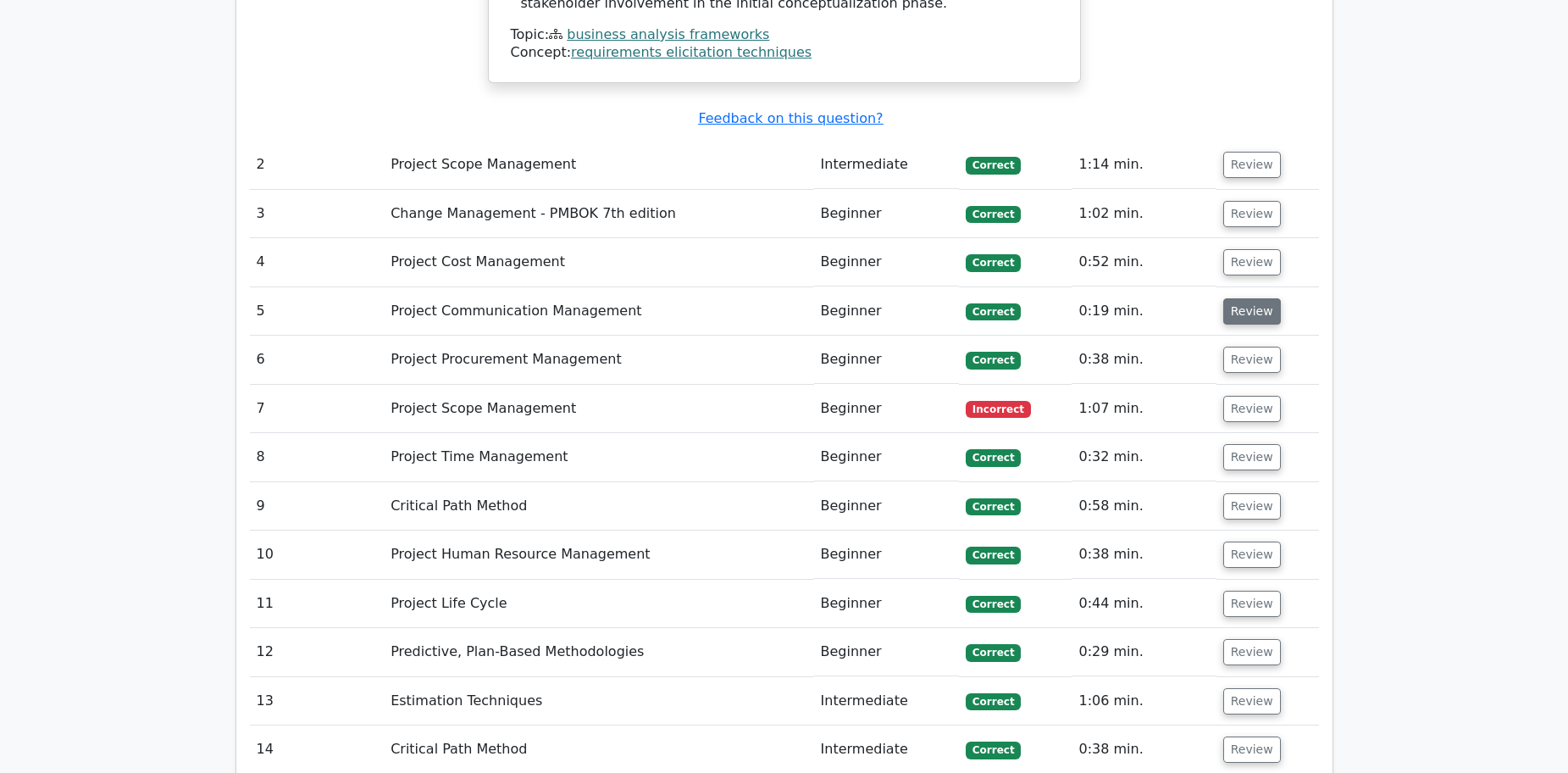
click at [1240, 298] on button "Review" at bounding box center [1252, 311] width 58 height 26
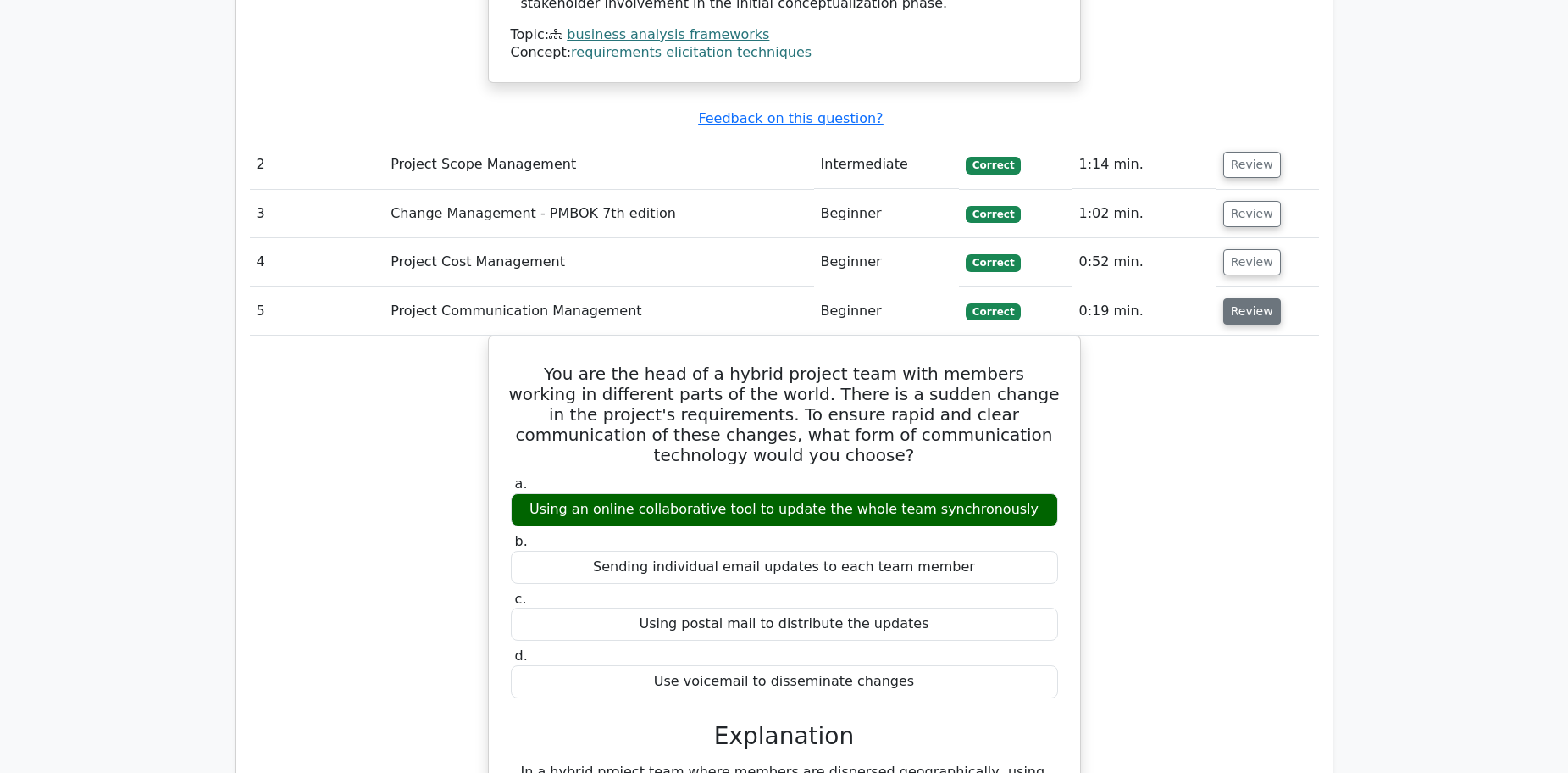
click at [1248, 298] on button "Review" at bounding box center [1252, 311] width 58 height 26
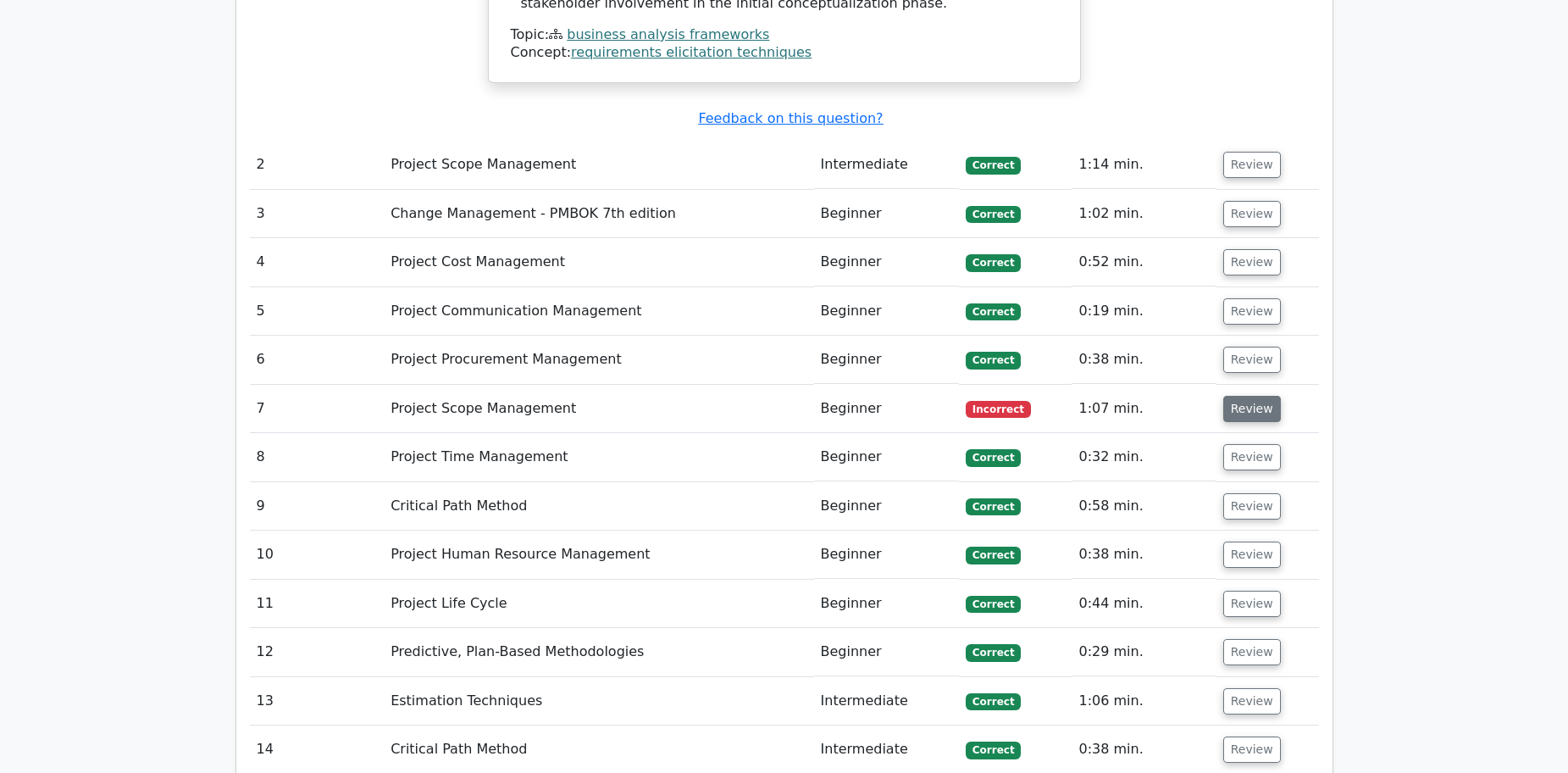
click at [1243, 396] on button "Review" at bounding box center [1252, 409] width 58 height 26
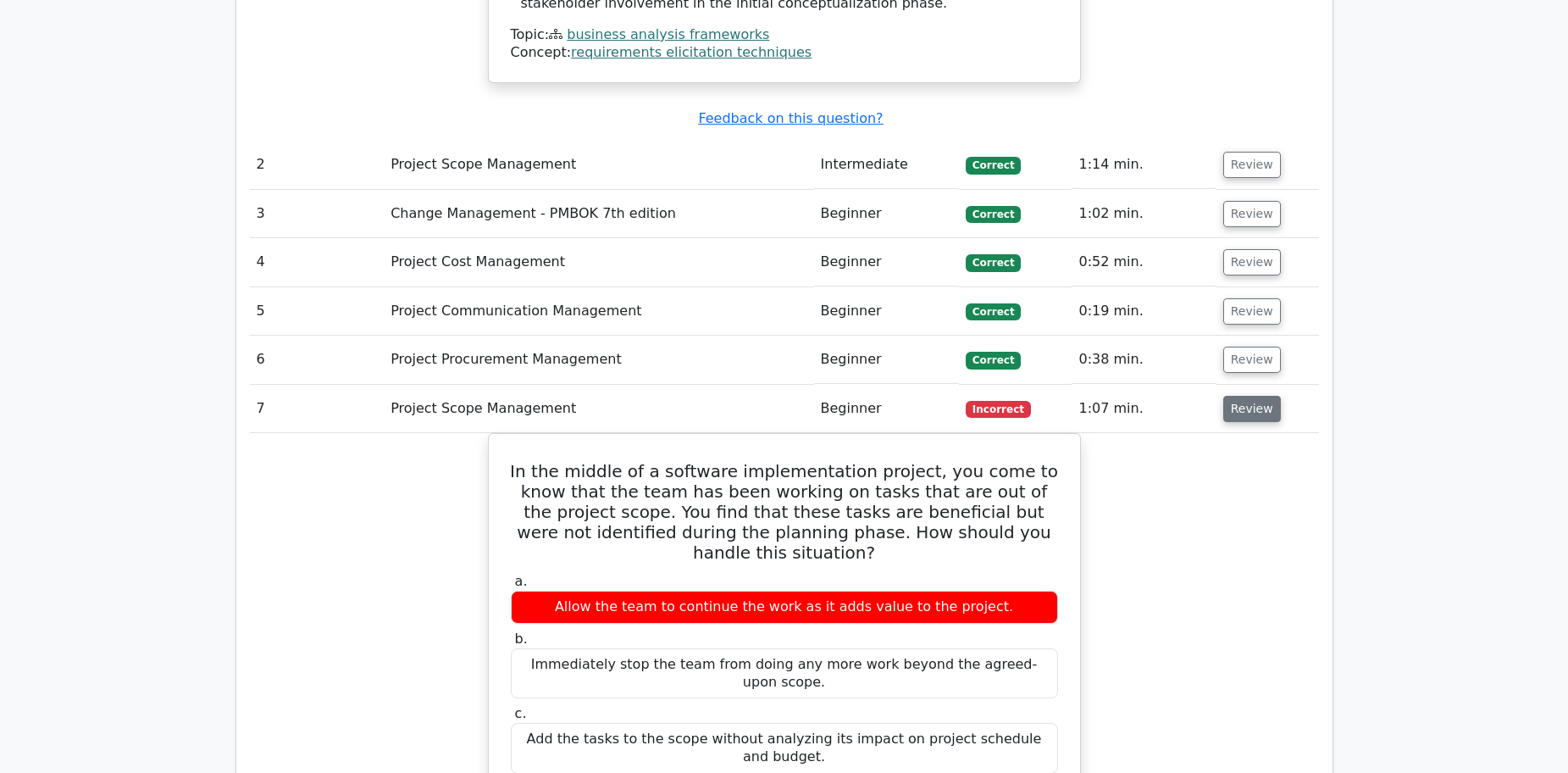
click at [1243, 396] on button "Review" at bounding box center [1252, 409] width 58 height 26
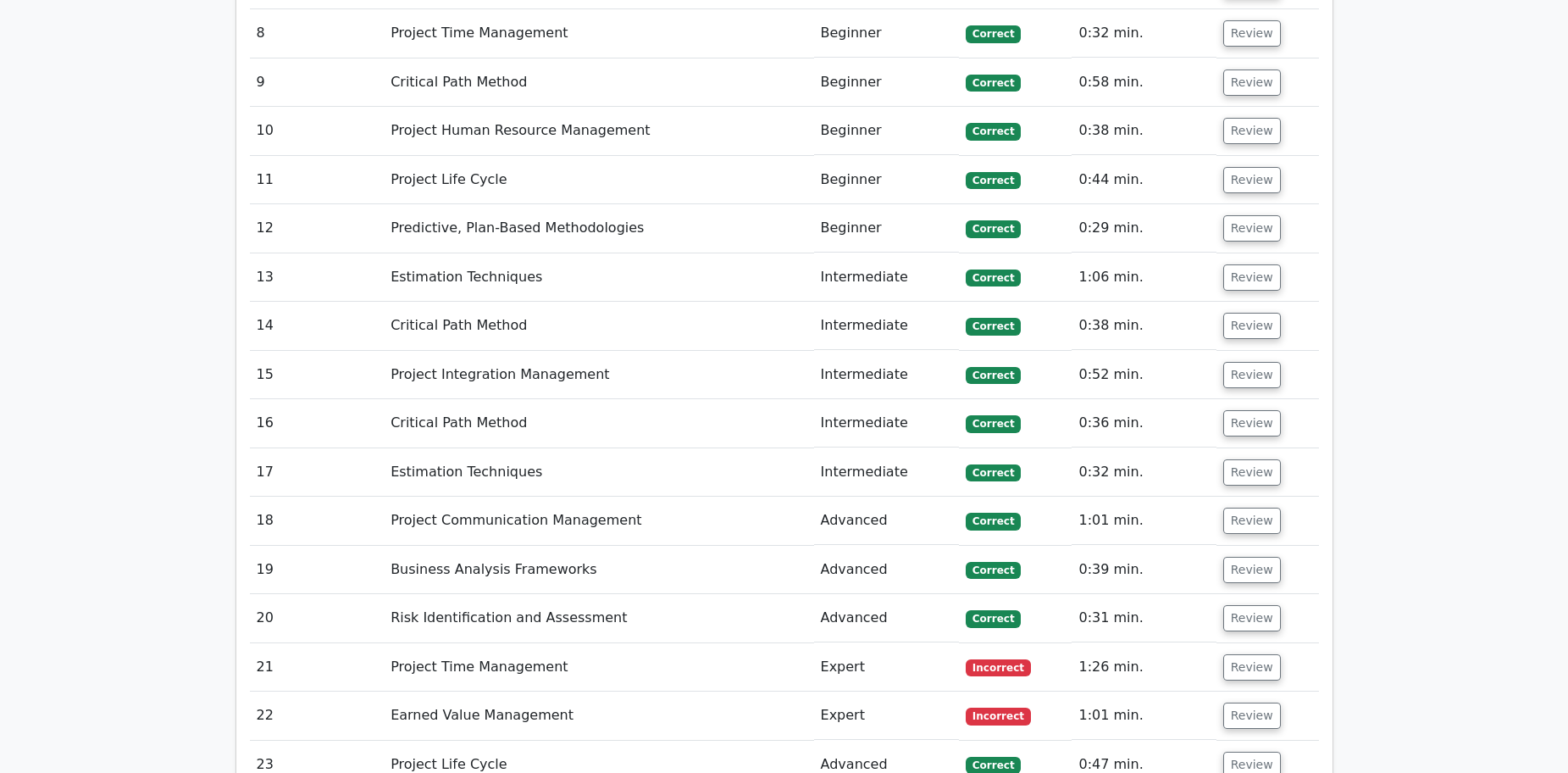
scroll to position [3643, 0]
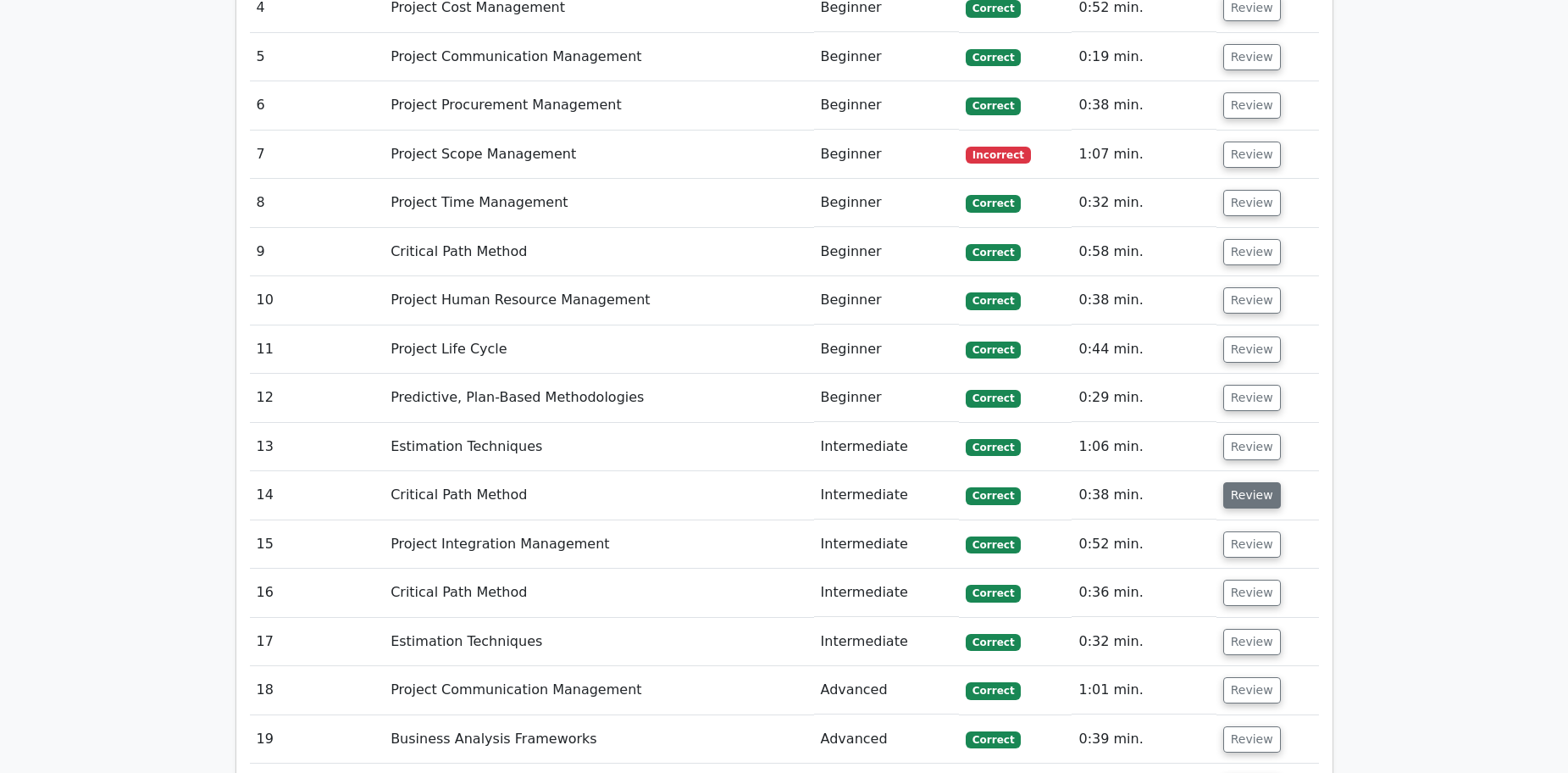
click at [1252, 482] on button "Review" at bounding box center [1252, 495] width 58 height 26
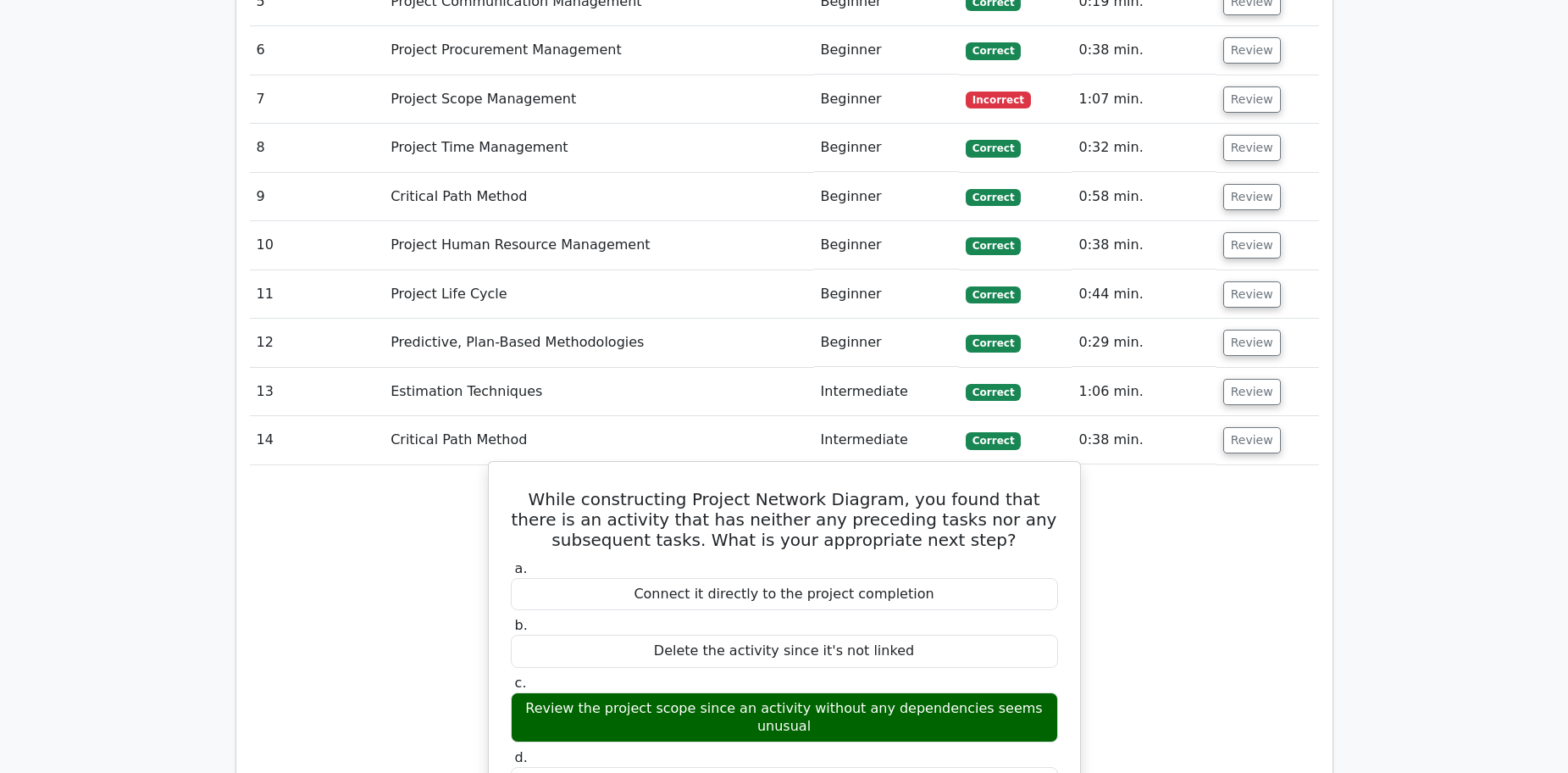
scroll to position [3728, 0]
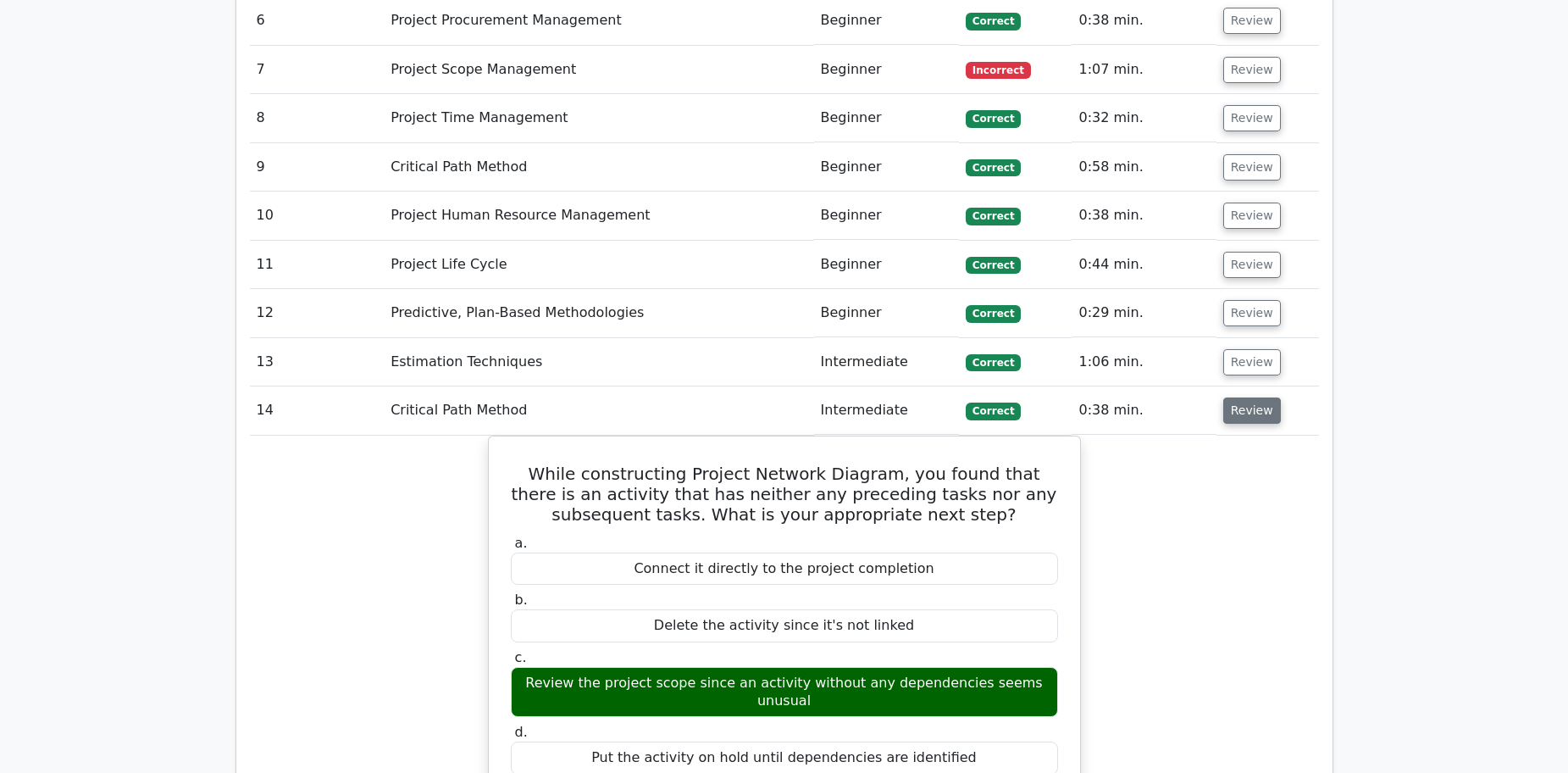
click at [1233, 398] on button "Review" at bounding box center [1252, 411] width 58 height 26
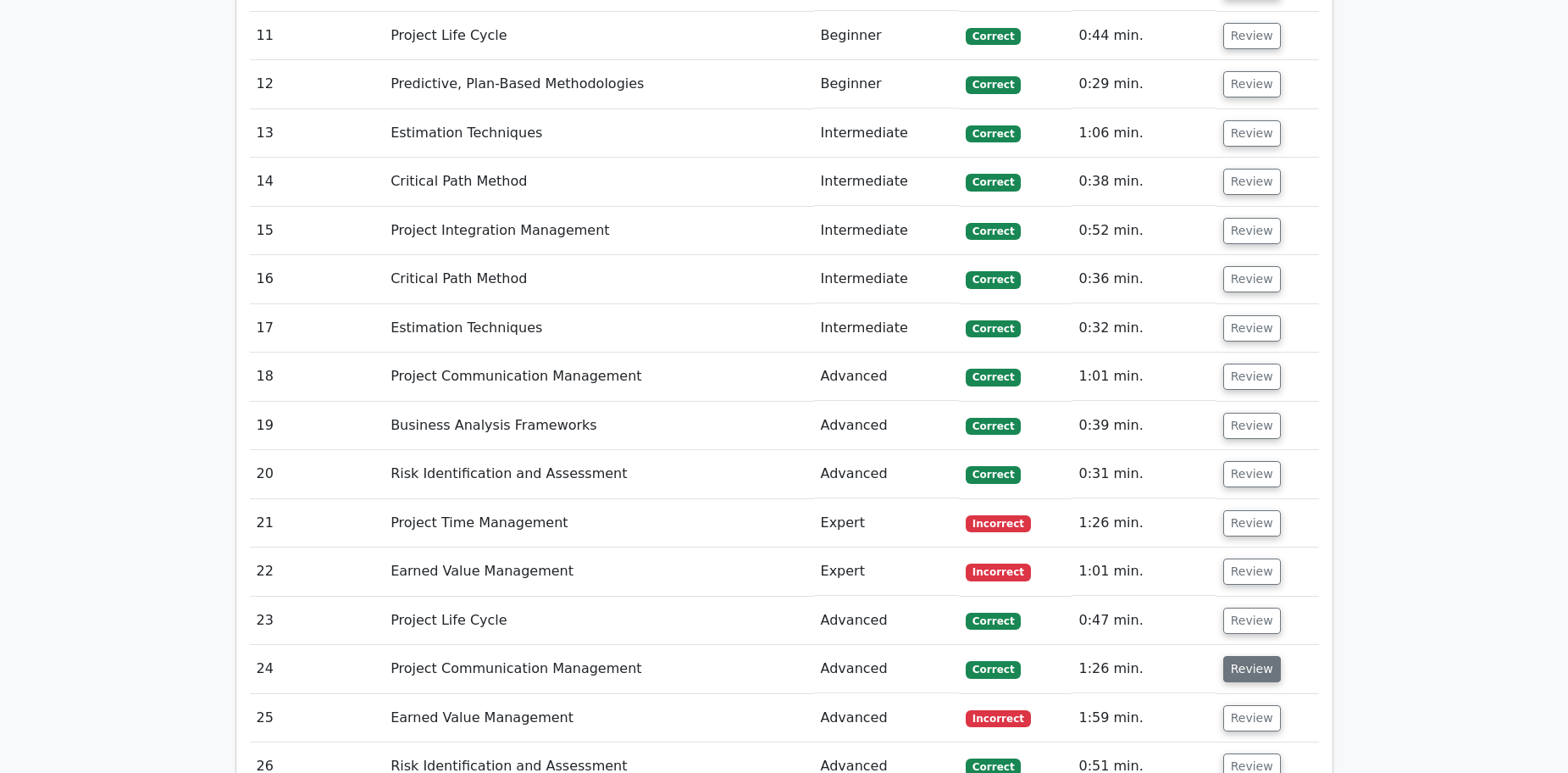
scroll to position [3982, 0]
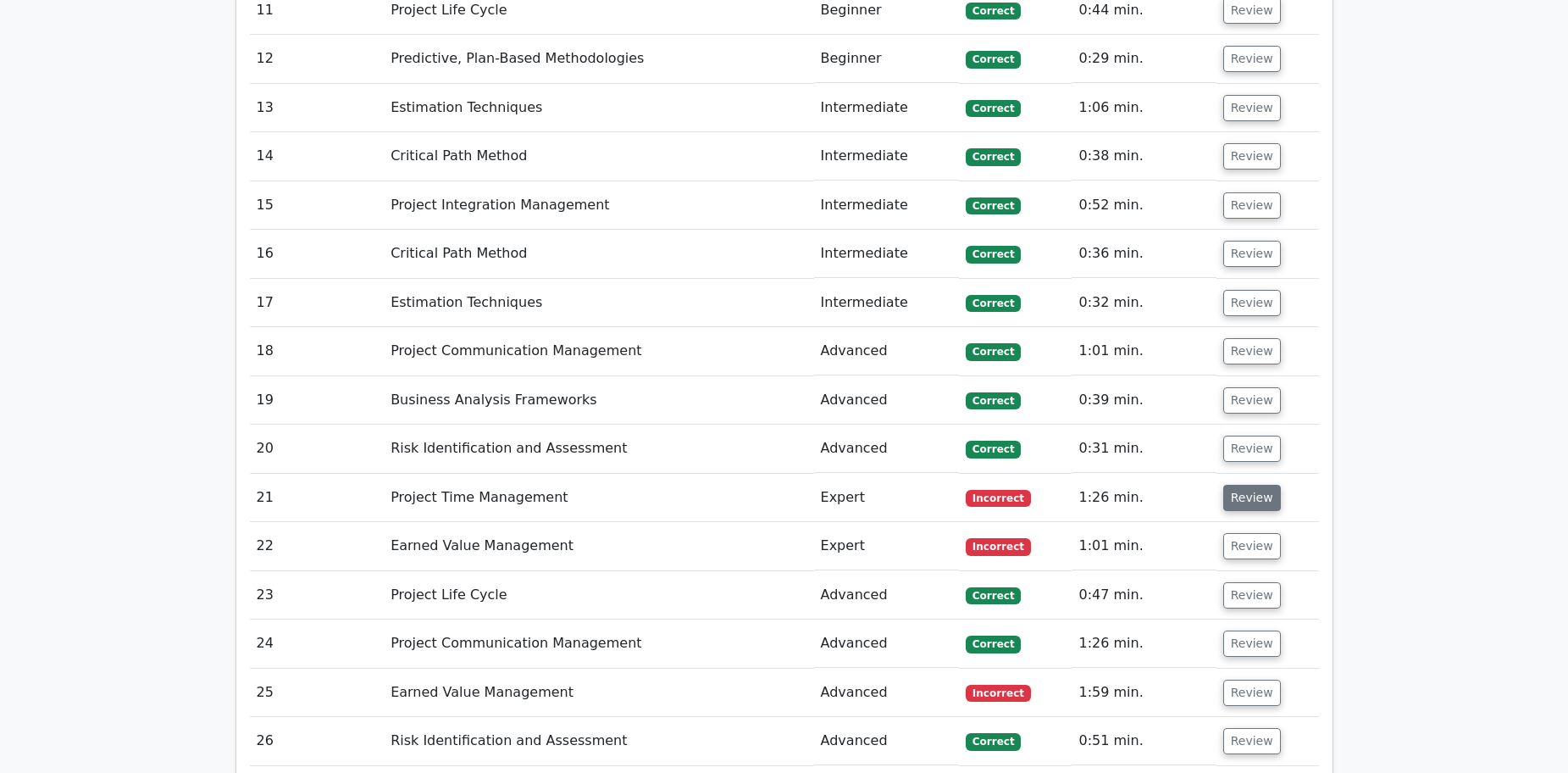
click at [1255, 484] on button "Review" at bounding box center [1252, 497] width 58 height 26
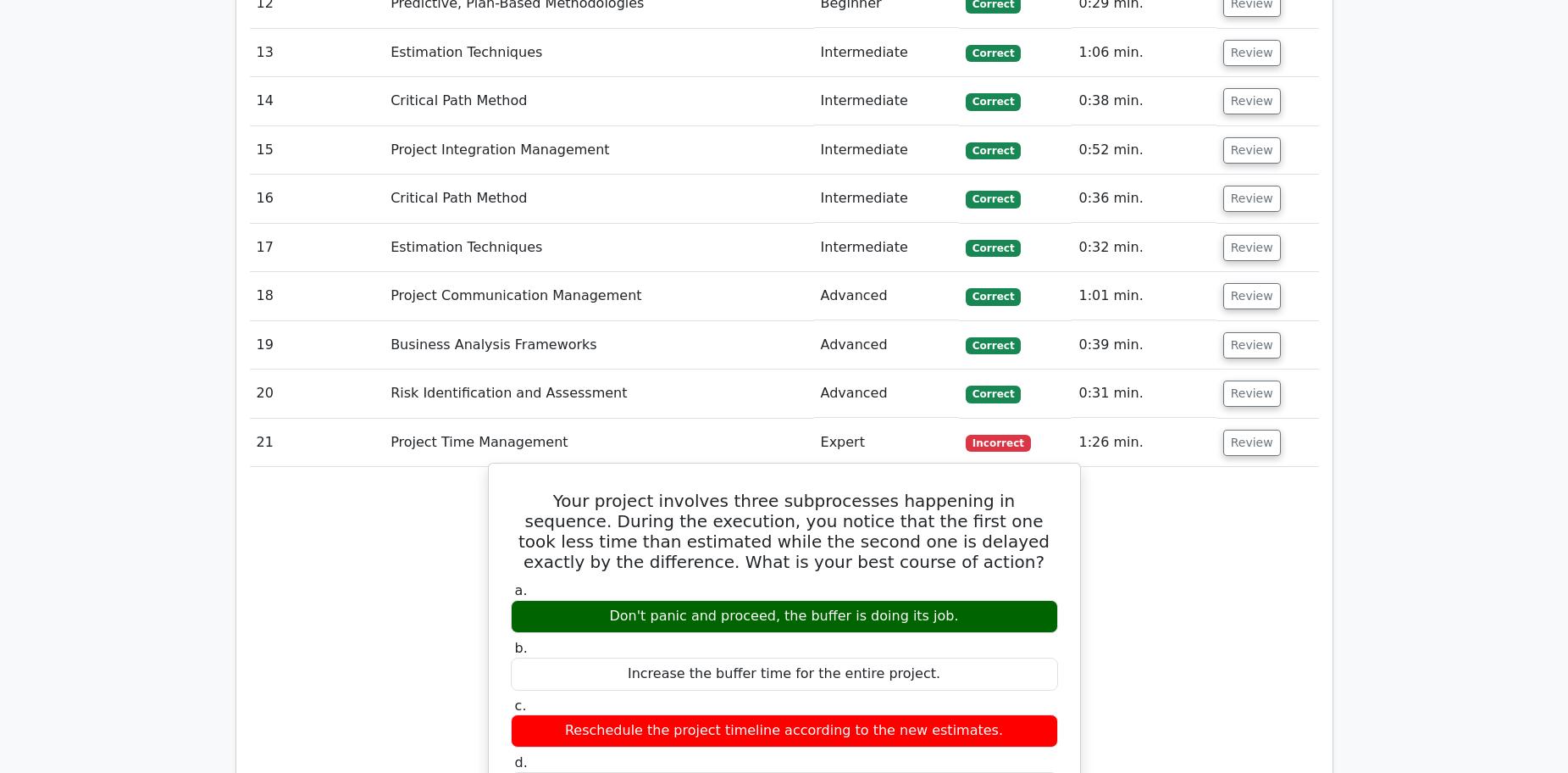
scroll to position [4066, 0]
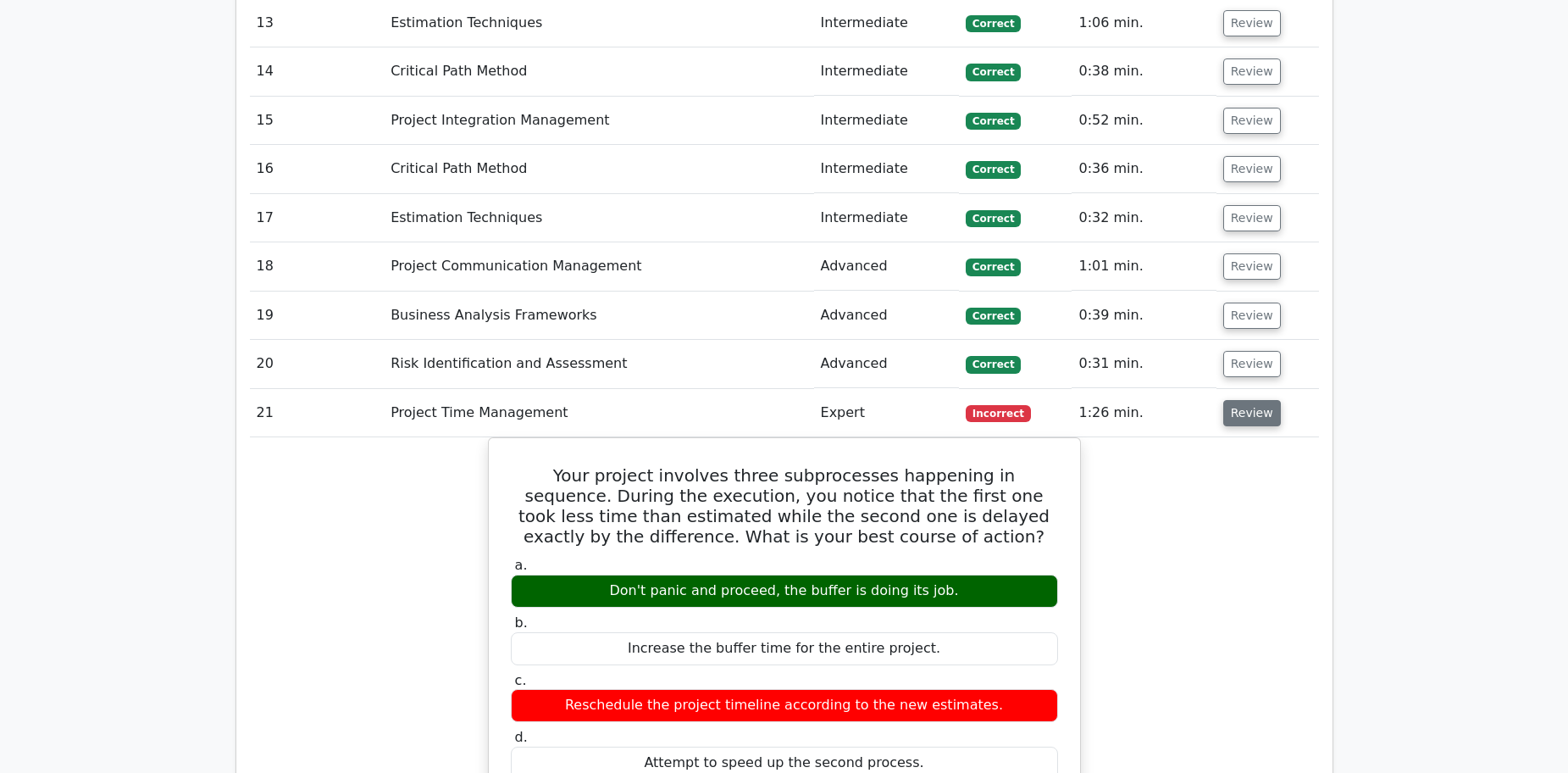
click at [1229, 399] on button "Review" at bounding box center [1252, 412] width 58 height 26
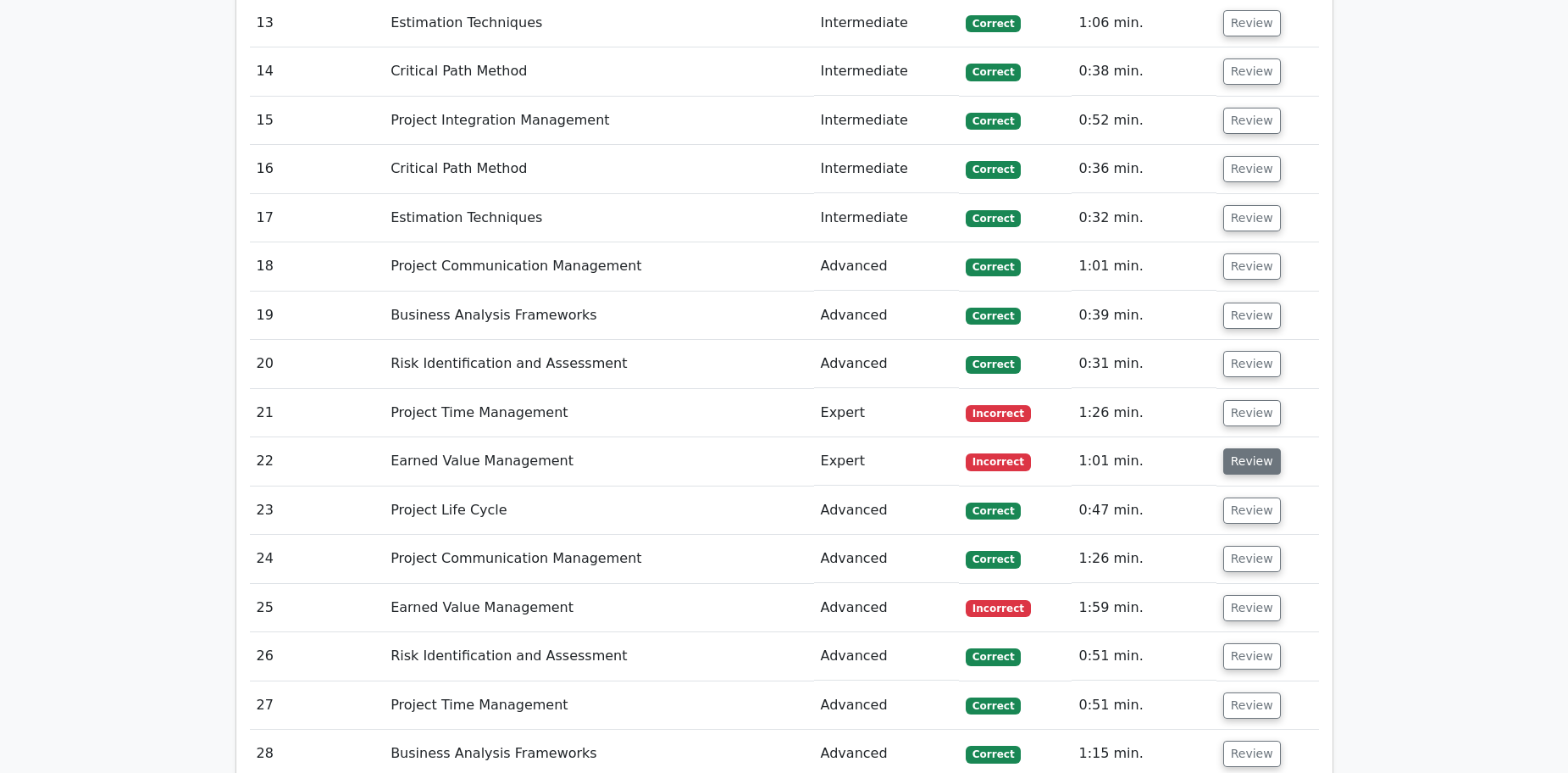
click at [1235, 448] on button "Review" at bounding box center [1252, 461] width 58 height 26
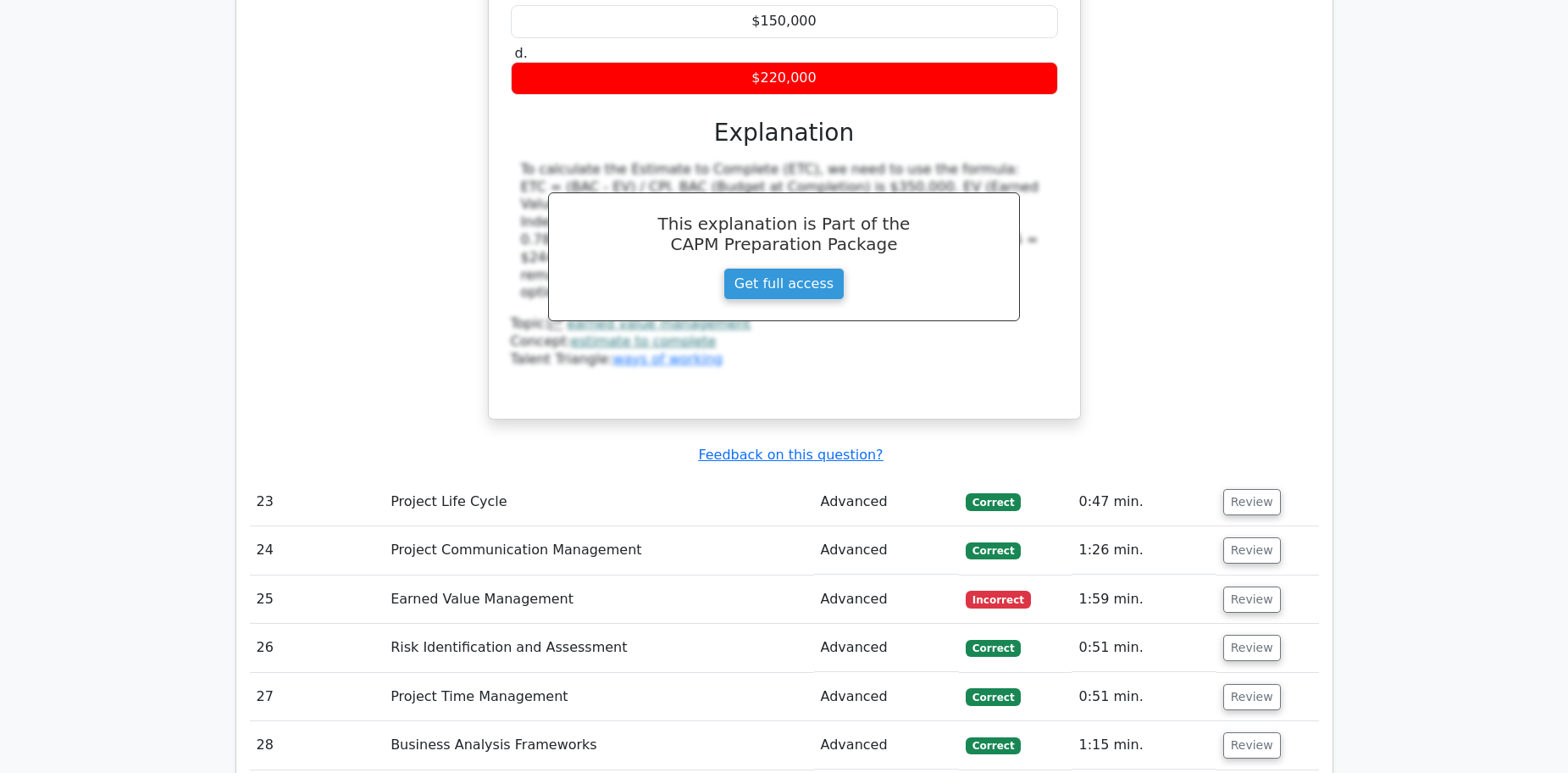
scroll to position [4829, 0]
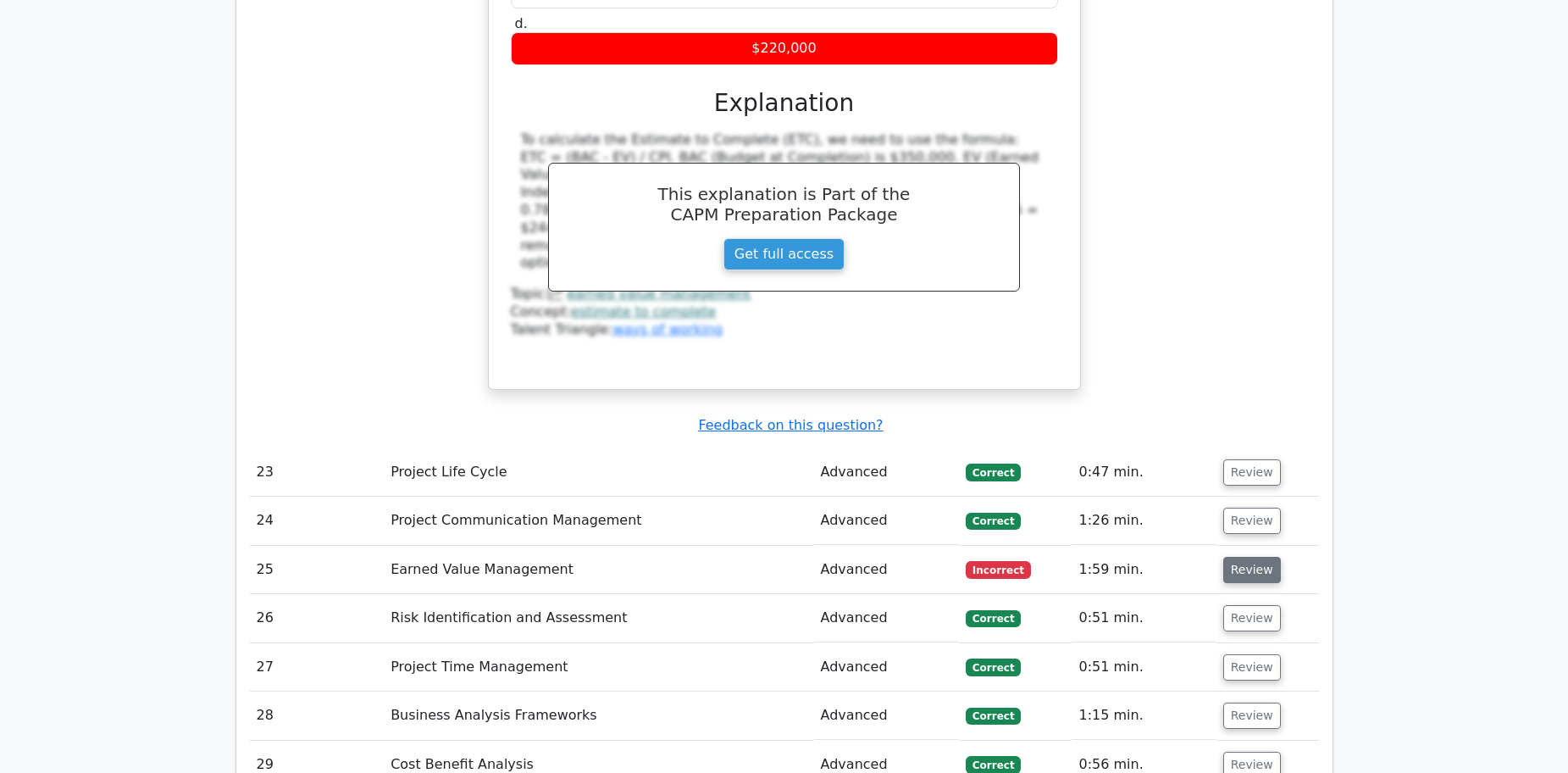
click at [1246, 557] on button "Review" at bounding box center [1252, 570] width 58 height 26
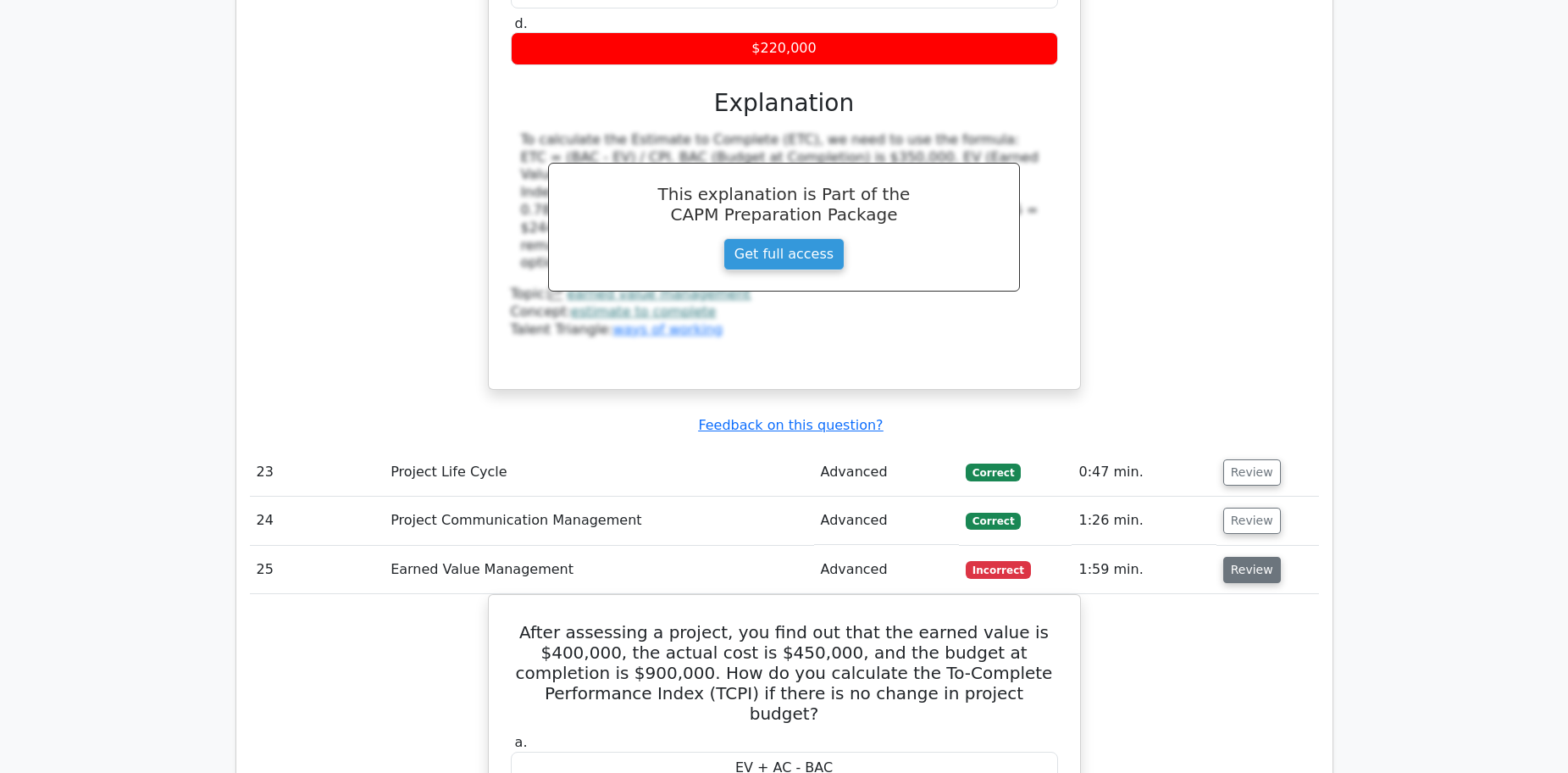
click at [1243, 557] on button "Review" at bounding box center [1252, 570] width 58 height 26
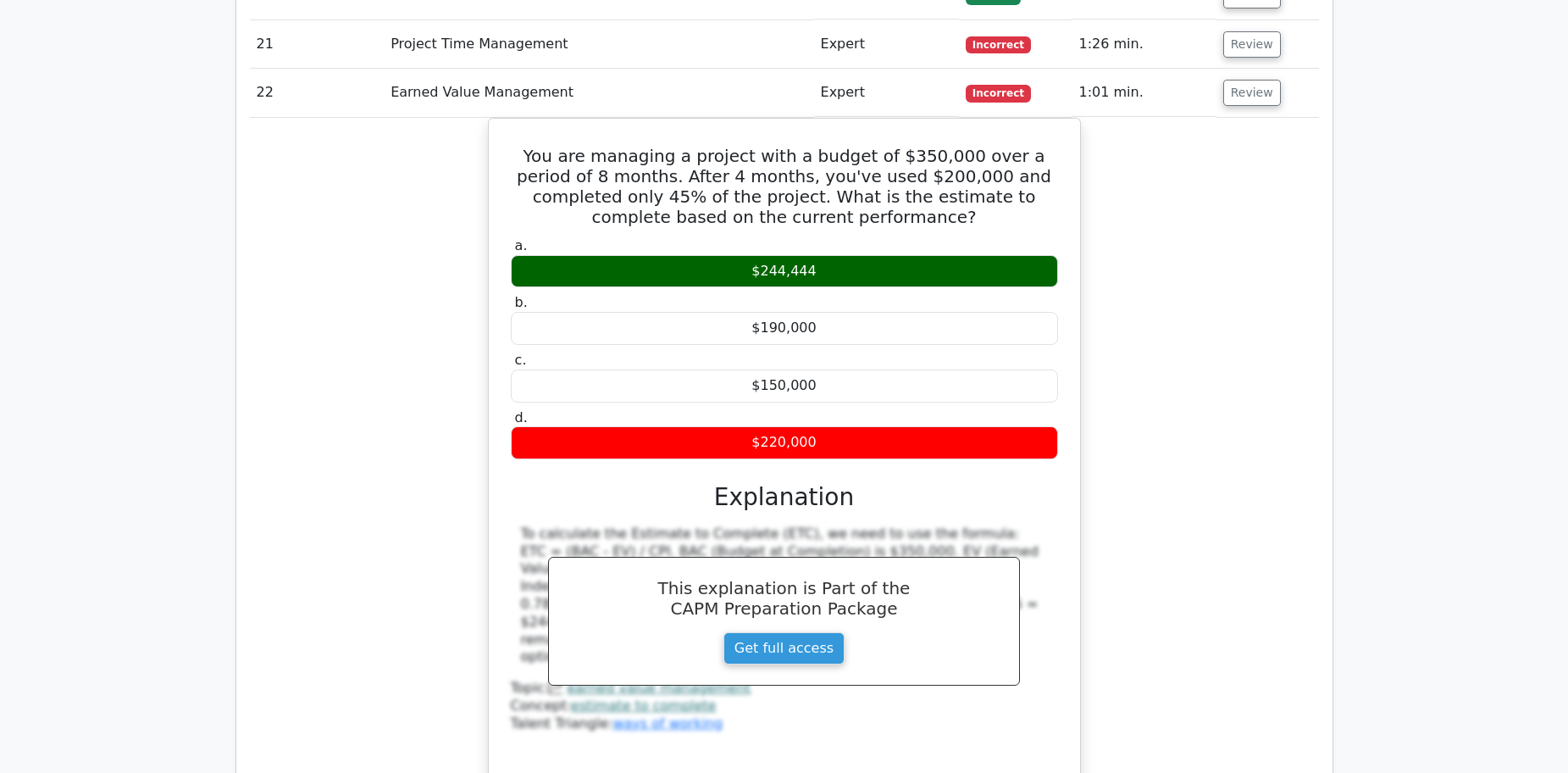
scroll to position [4660, 0]
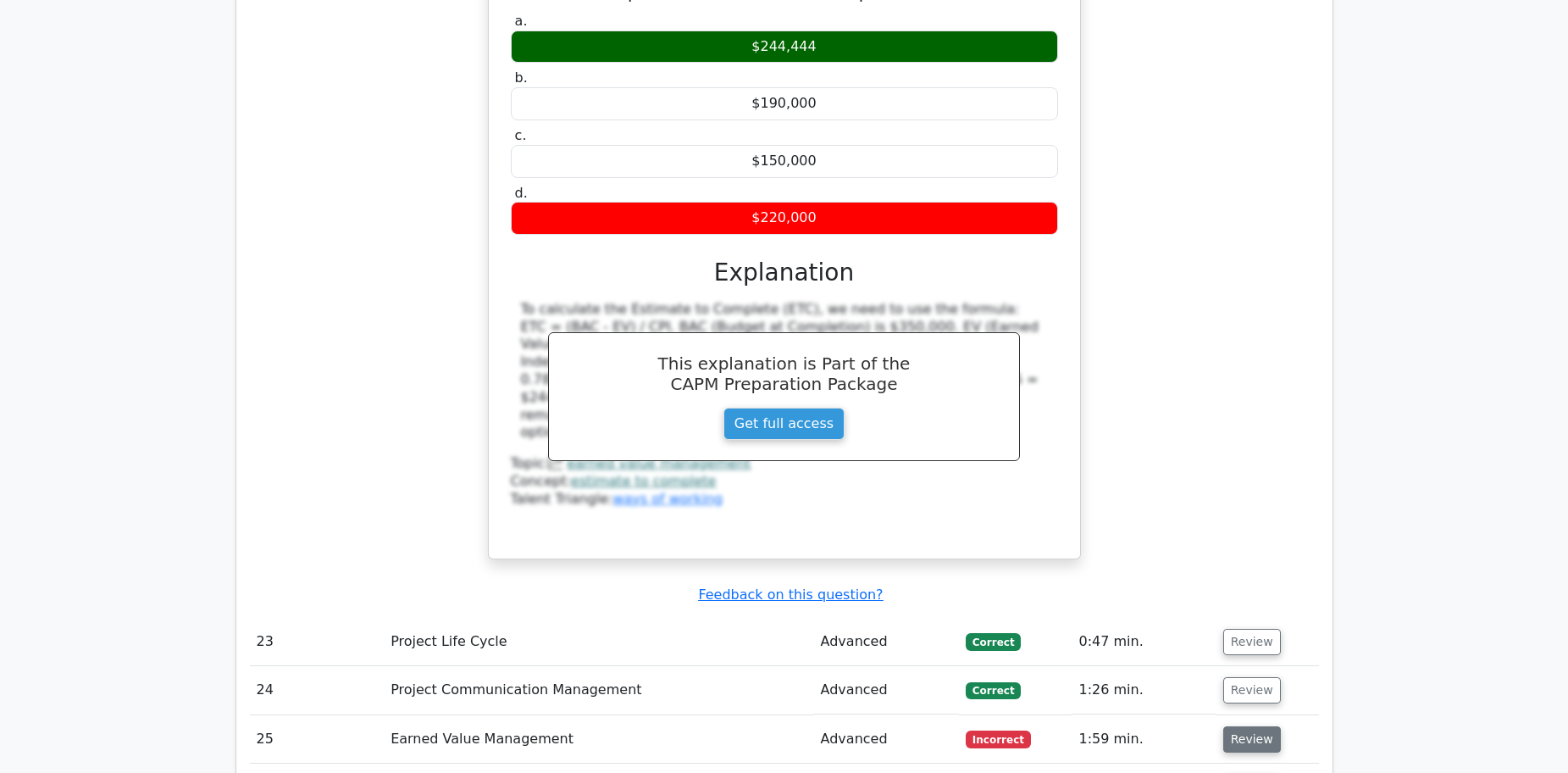
click at [1236, 726] on button "Review" at bounding box center [1252, 739] width 58 height 26
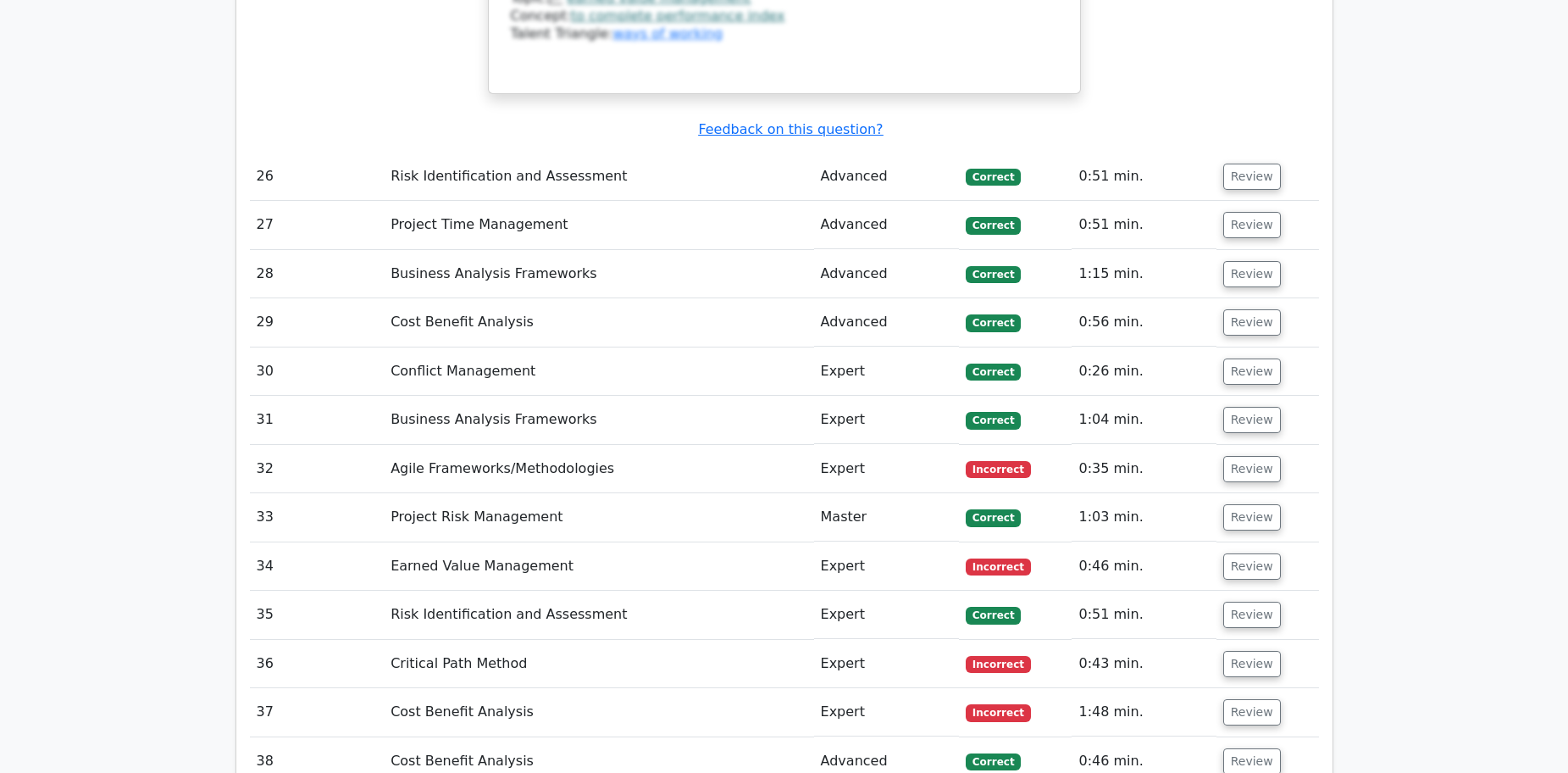
scroll to position [6100, 0]
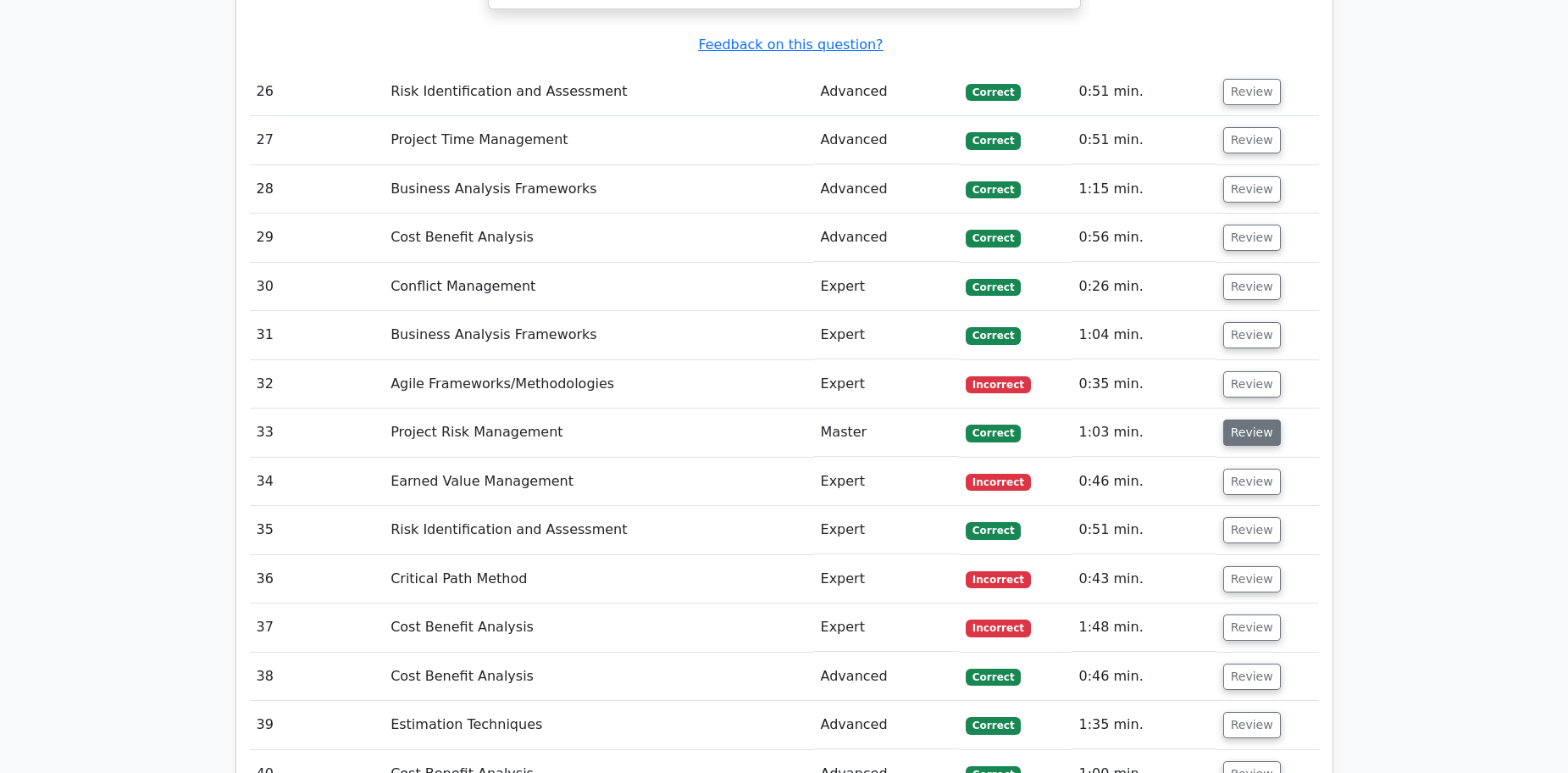
click at [1231, 419] on button "Review" at bounding box center [1252, 432] width 58 height 26
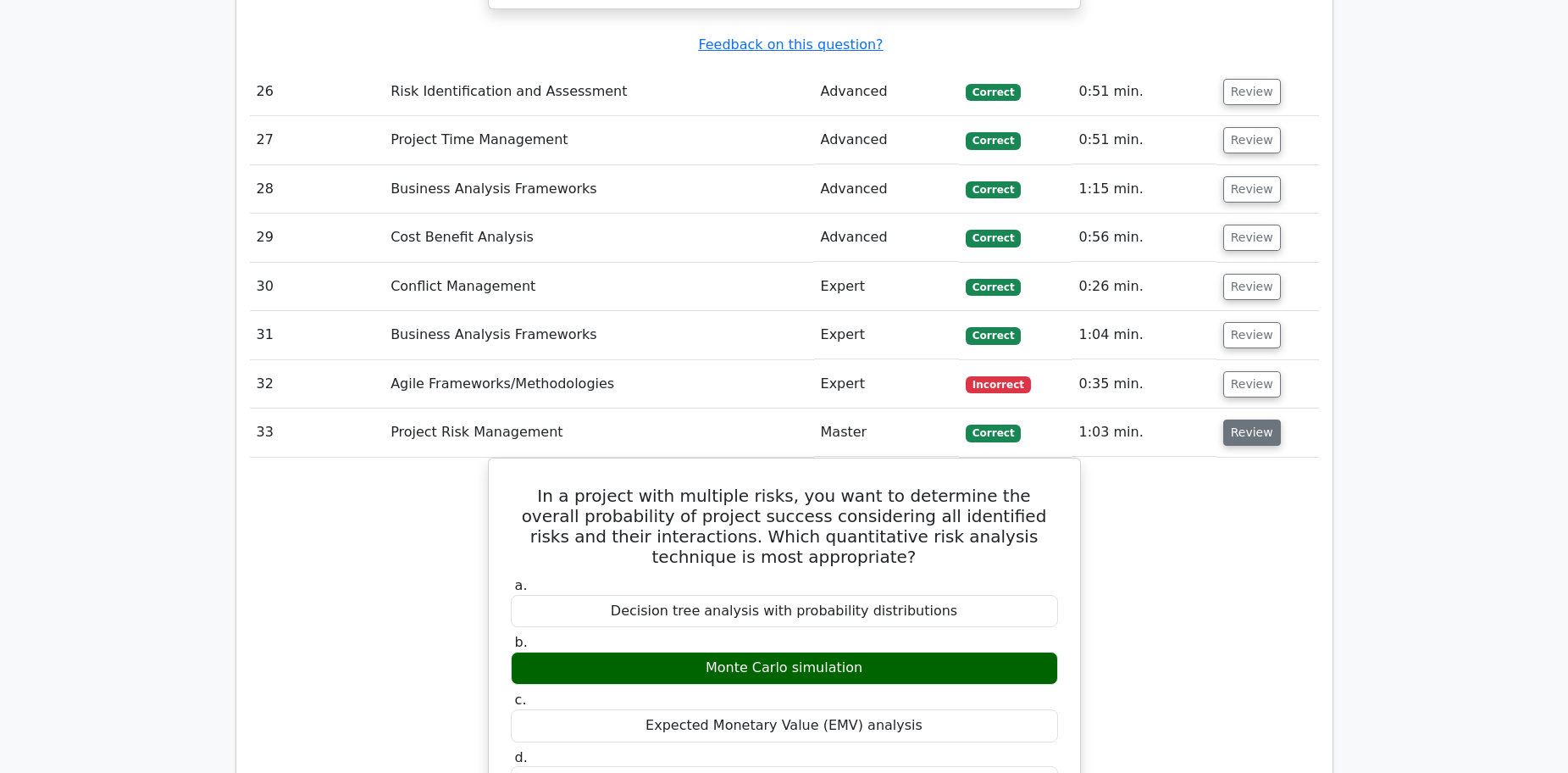
click at [1243, 419] on button "Review" at bounding box center [1252, 432] width 58 height 26
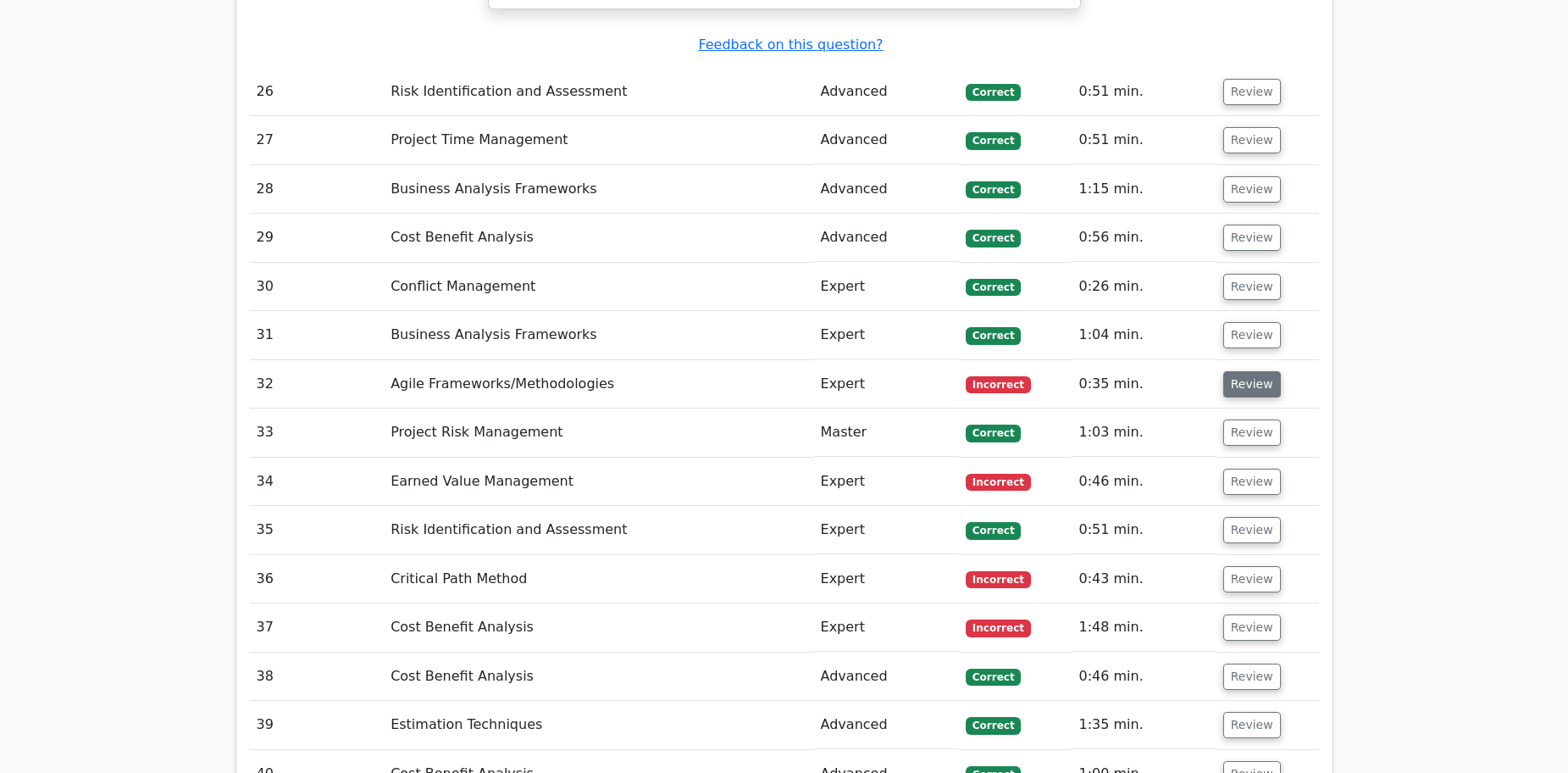
click at [1236, 371] on button "Review" at bounding box center [1252, 384] width 58 height 26
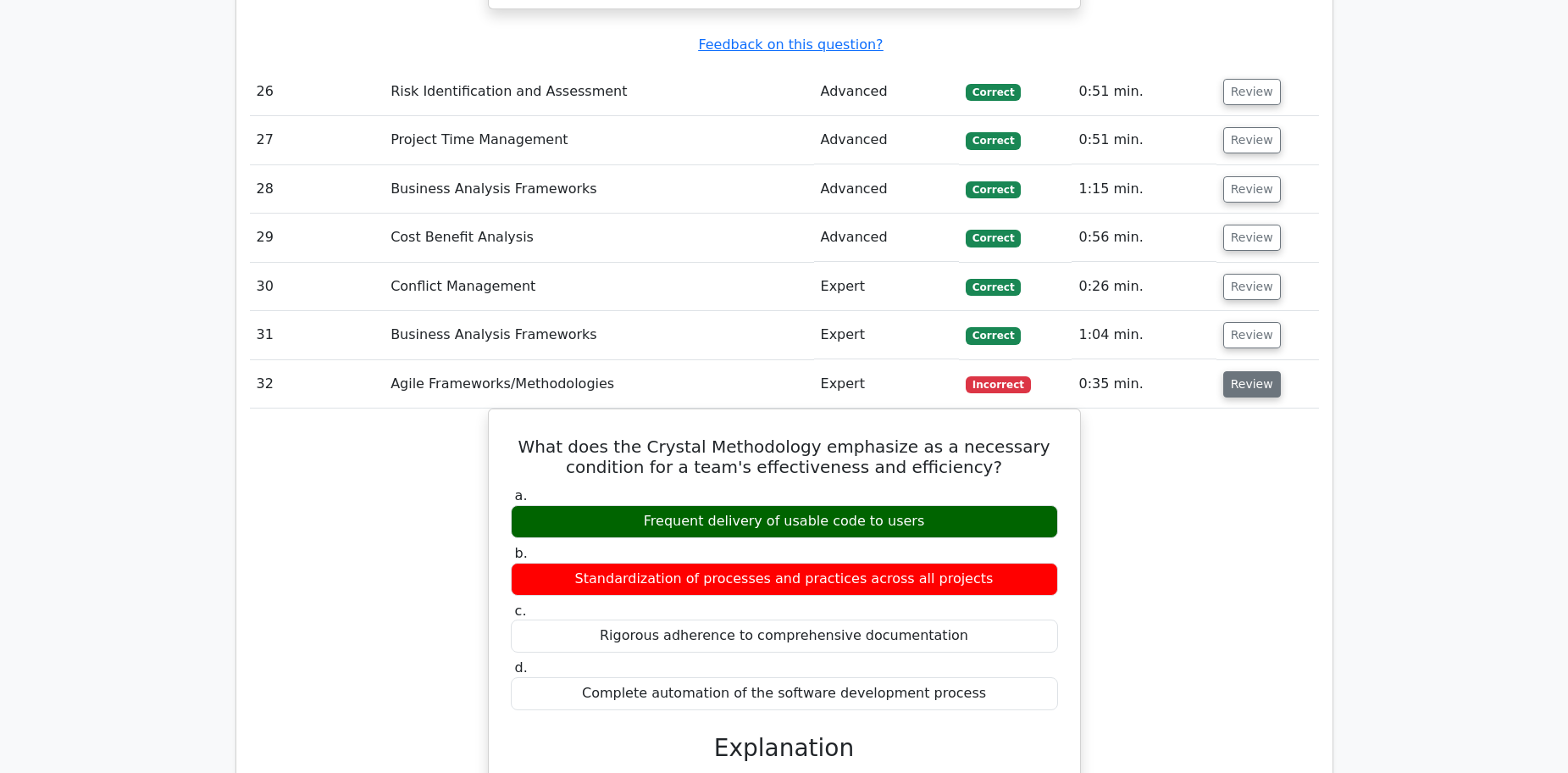
click at [1261, 371] on button "Review" at bounding box center [1252, 384] width 58 height 26
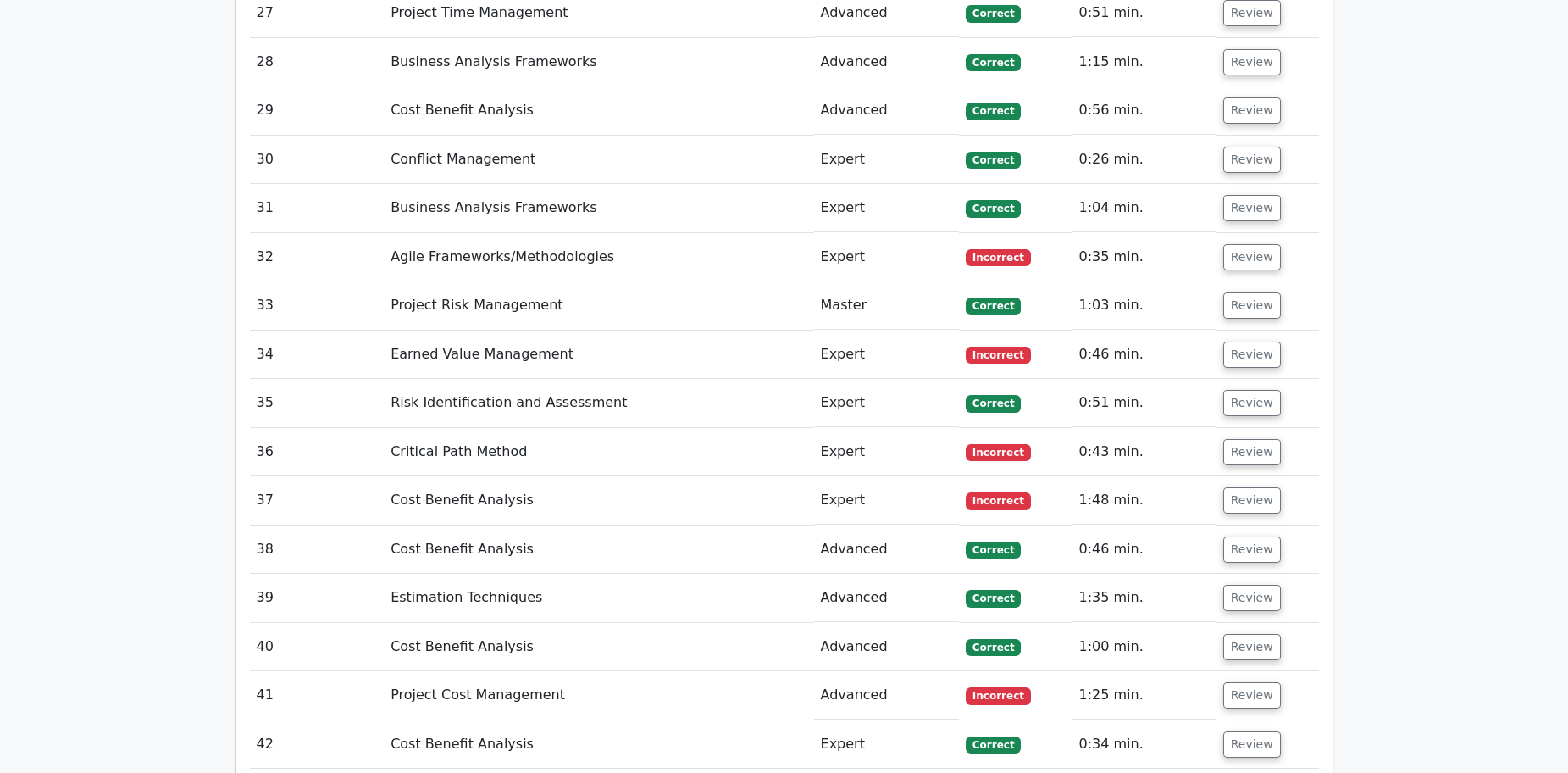
scroll to position [6270, 0]
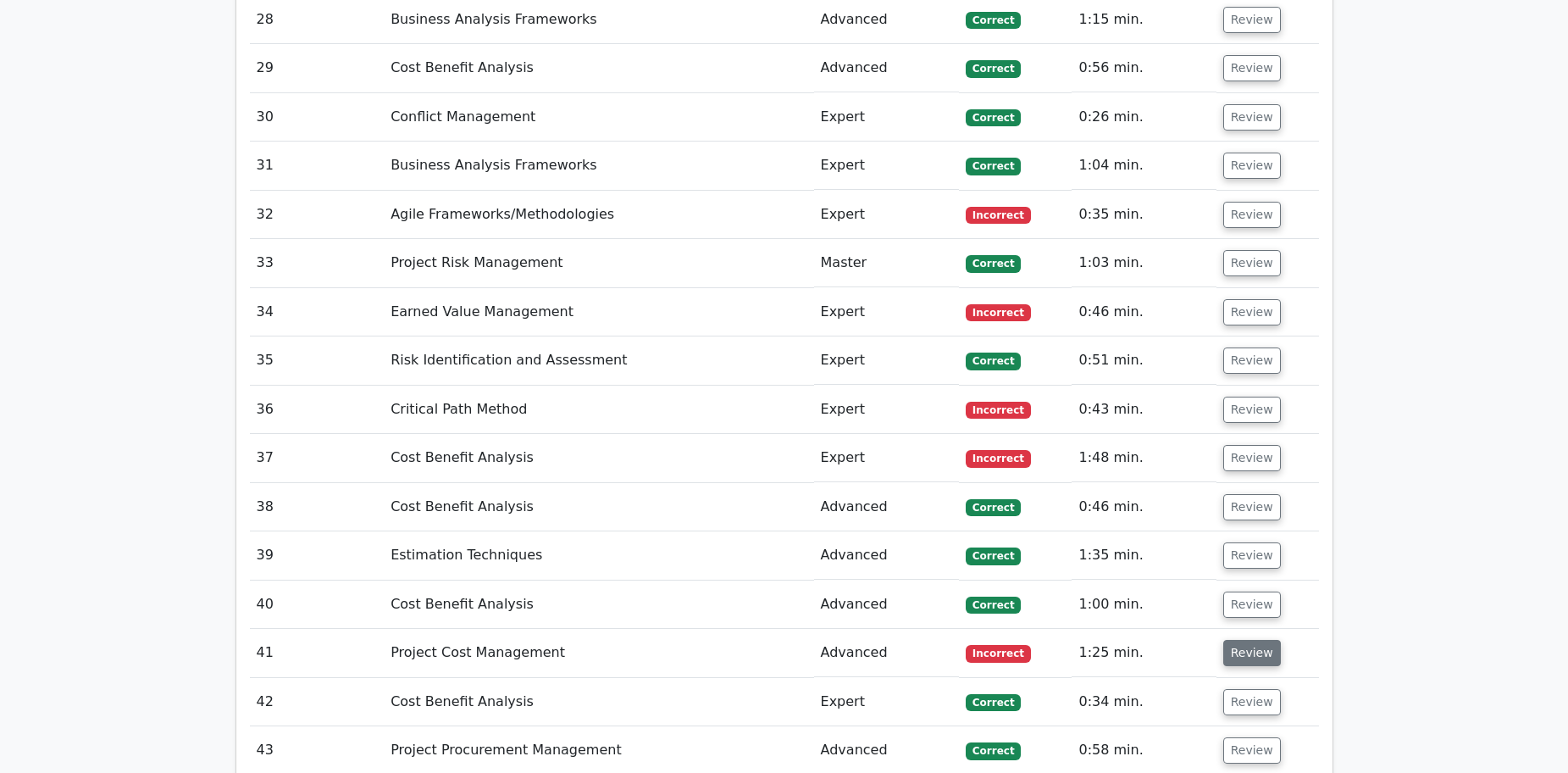
click at [1242, 640] on button "Review" at bounding box center [1252, 653] width 58 height 26
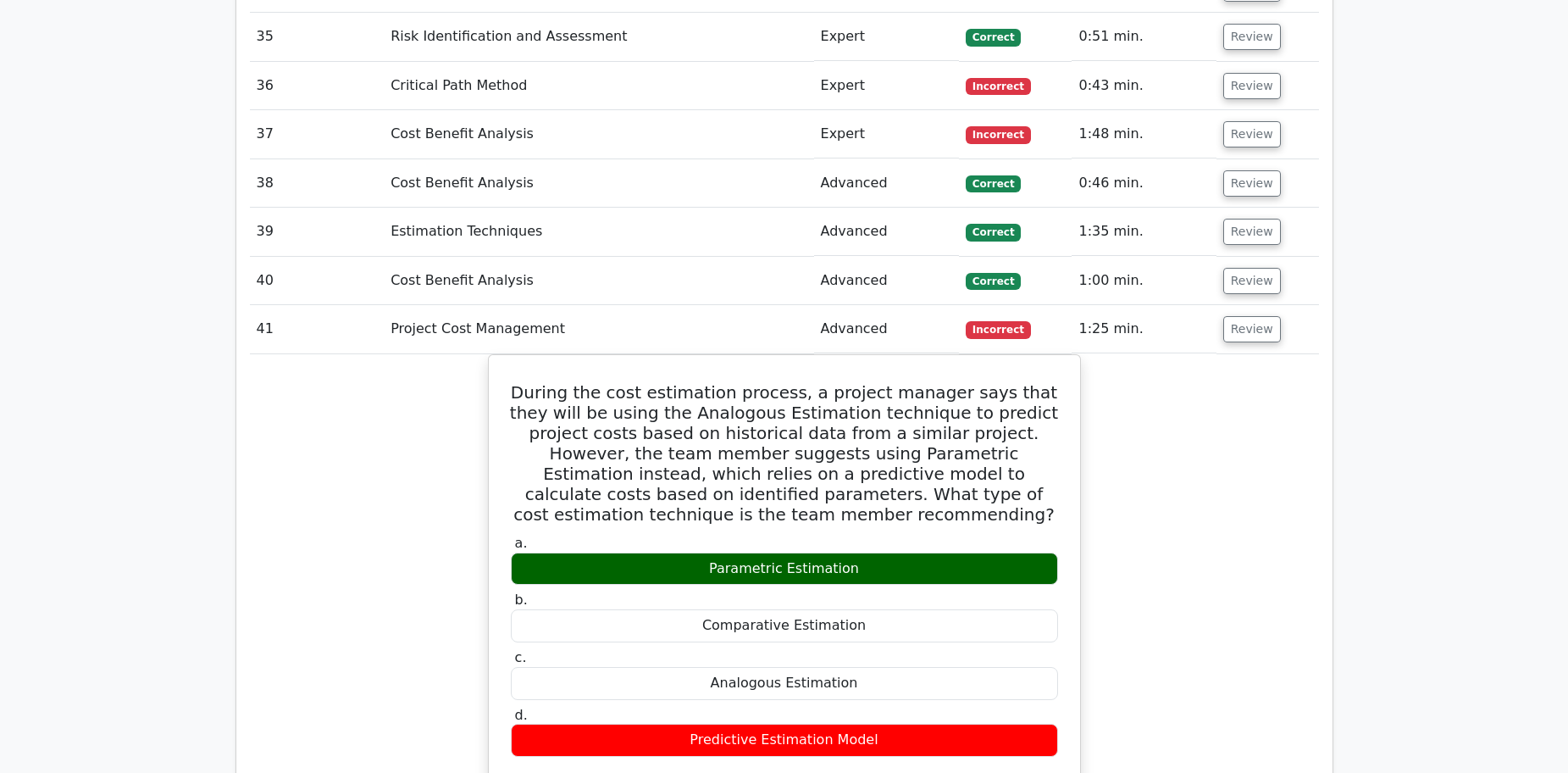
scroll to position [6609, 0]
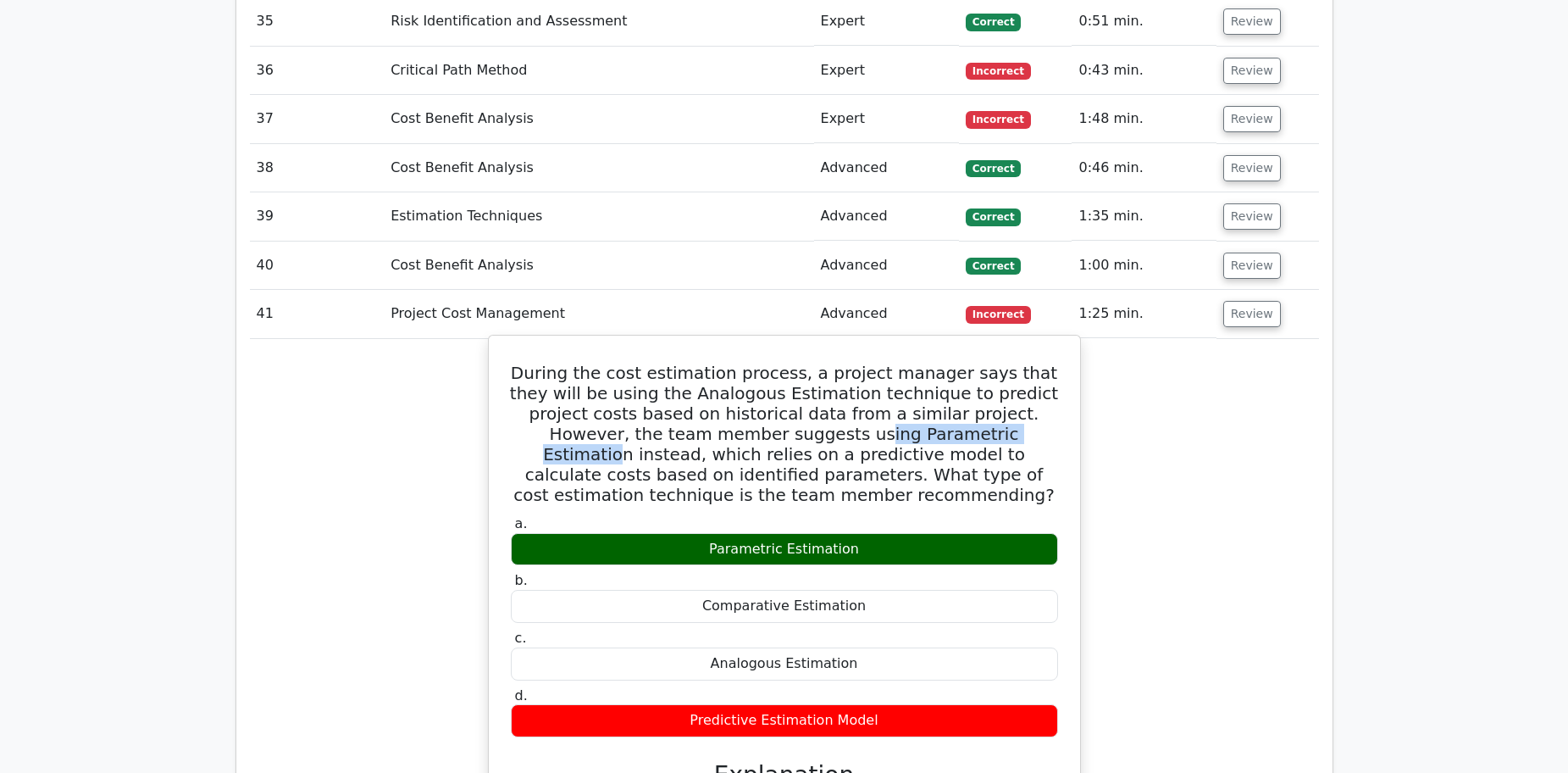
drag, startPoint x: 691, startPoint y: 314, endPoint x: 861, endPoint y: 311, distance: 170.0
click at [861, 362] on h5 "During the cost estimation process, a project manager says that they will be us…" at bounding box center [784, 433] width 551 height 143
click at [693, 362] on h5 "During the cost estimation process, a project manager says that they will be us…" at bounding box center [784, 433] width 551 height 143
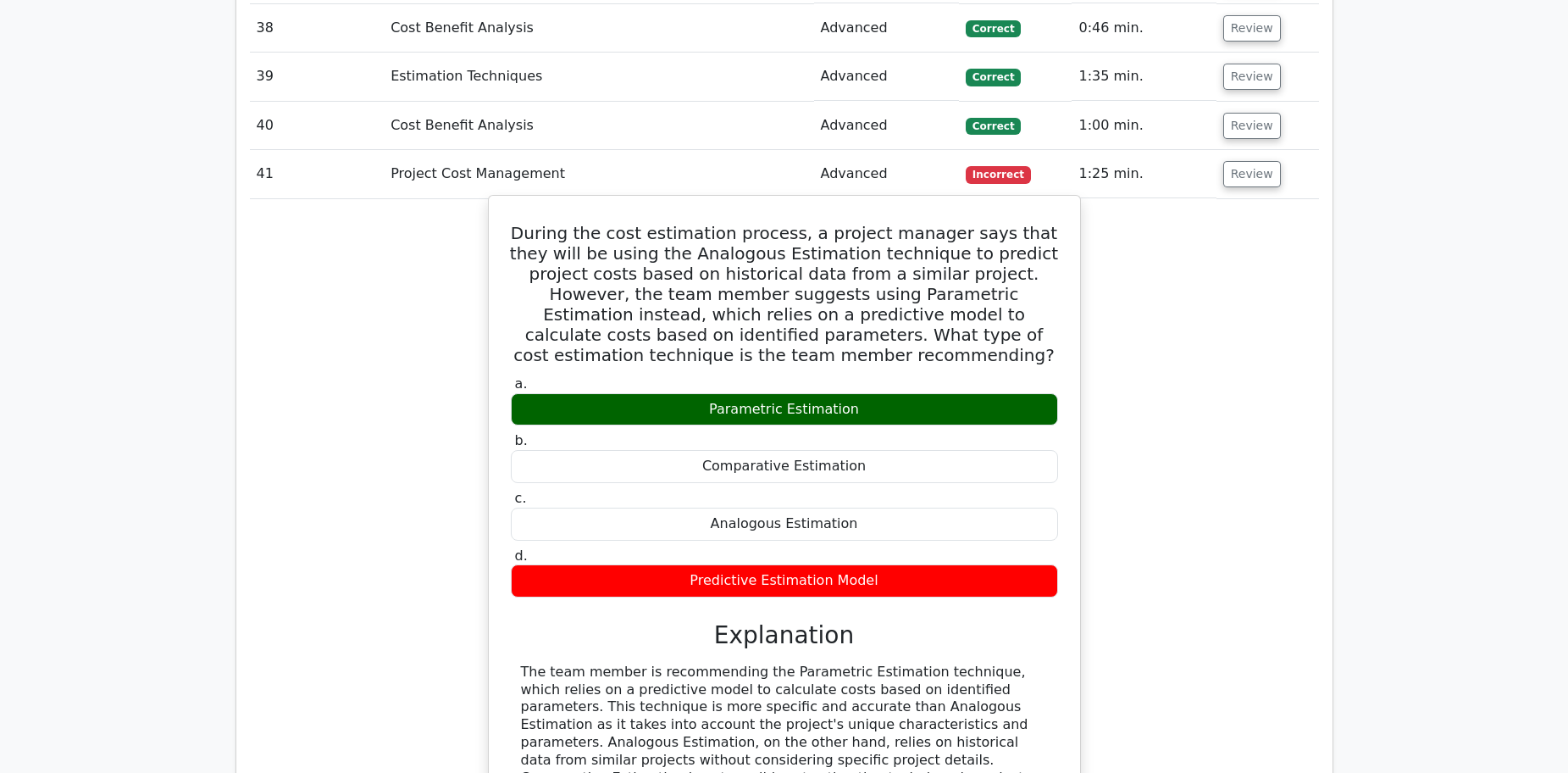
scroll to position [6778, 0]
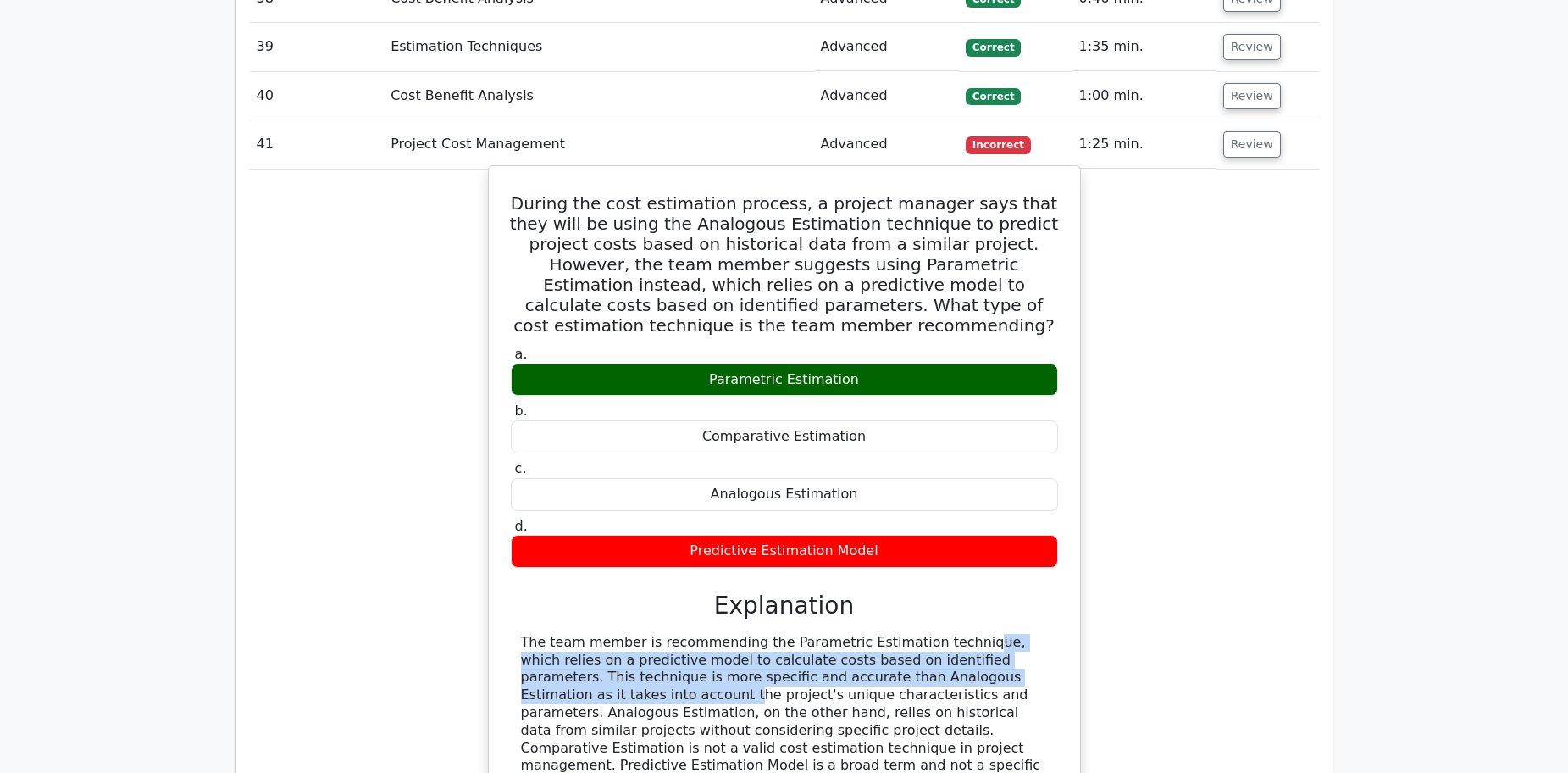
drag, startPoint x: 839, startPoint y: 531, endPoint x: 908, endPoint y: 554, distance: 72.7
click at [908, 634] on div "The team member is recommending the Parametric Estimation technique, which reli…" at bounding box center [784, 712] width 526 height 158
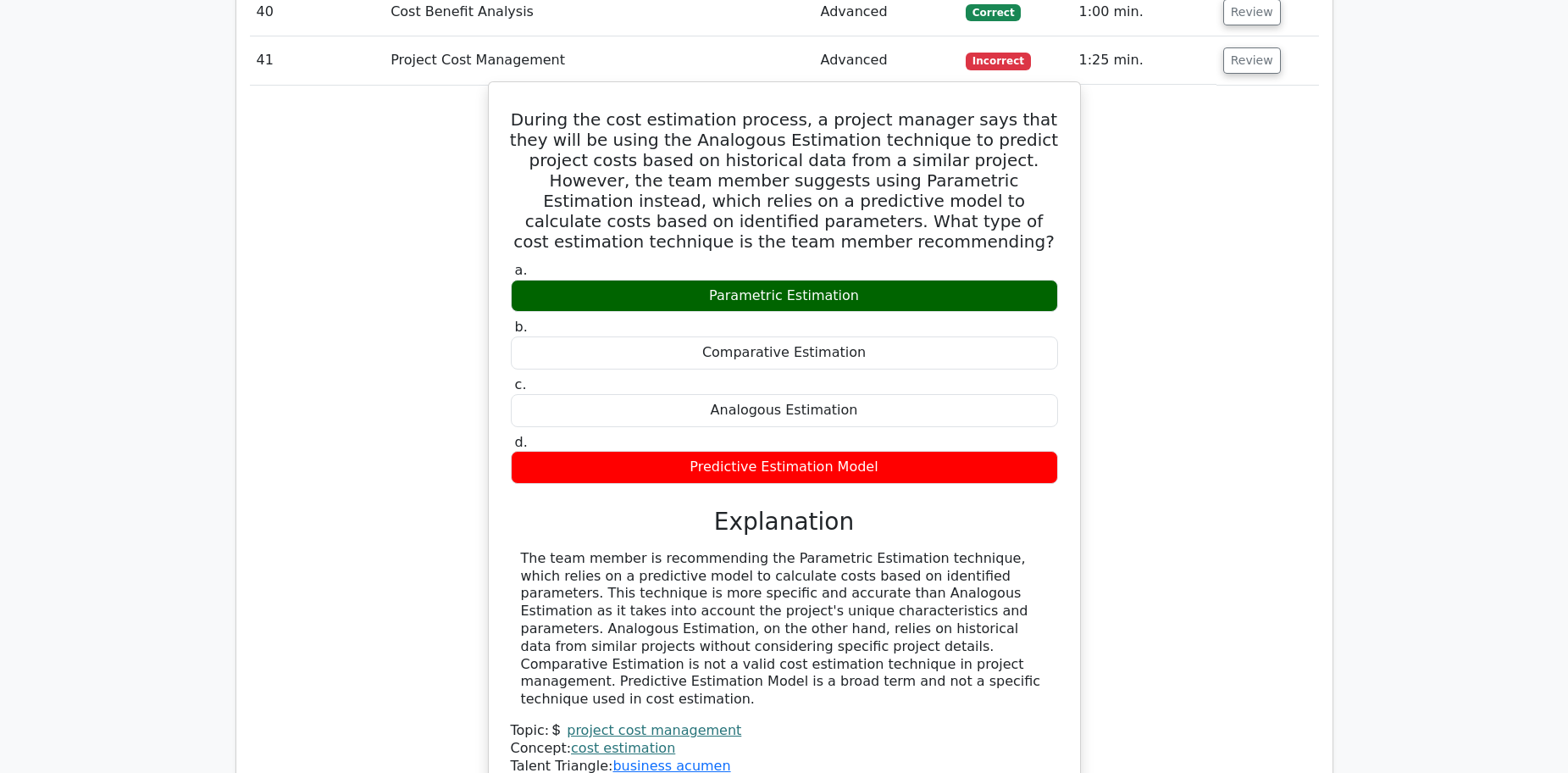
scroll to position [6863, 0]
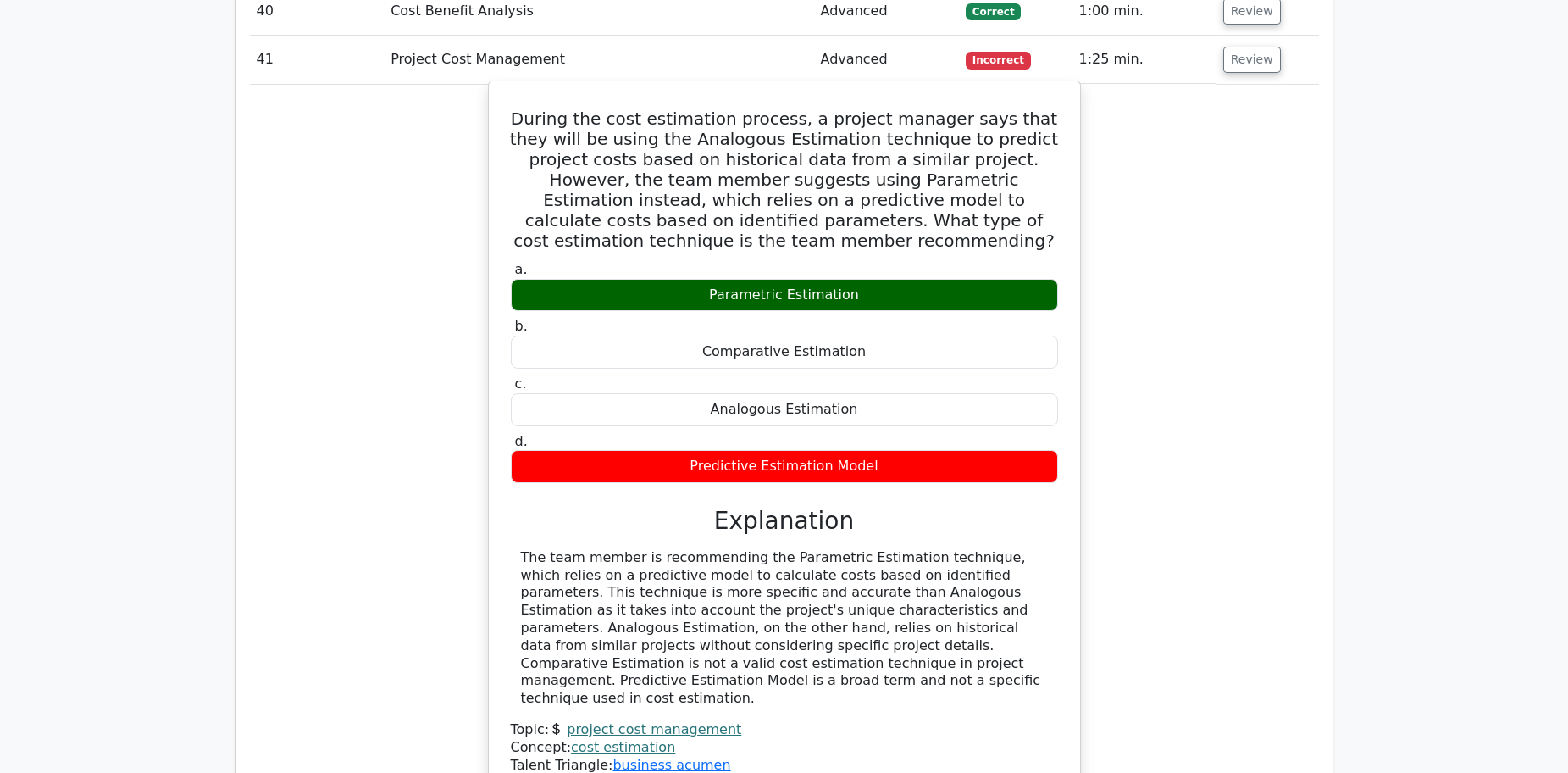
drag, startPoint x: 837, startPoint y: 550, endPoint x: 794, endPoint y: 558, distance: 43.7
click at [794, 558] on div "The team member is recommending the Parametric Estimation technique, which reli…" at bounding box center [784, 628] width 526 height 158
click at [756, 554] on div "The team member is recommending the Parametric Estimation technique, which reli…" at bounding box center [784, 628] width 526 height 158
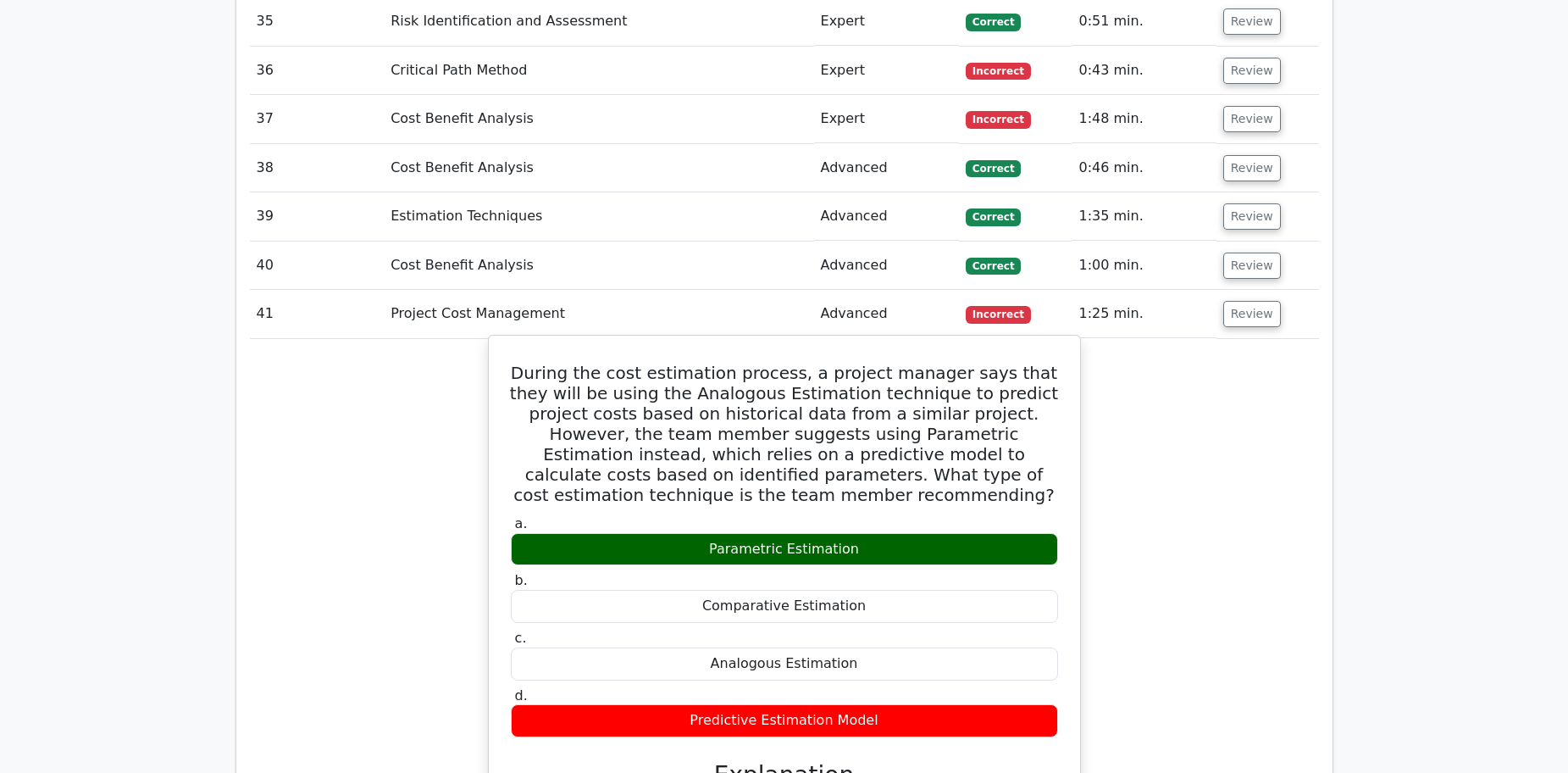
scroll to position [6354, 0]
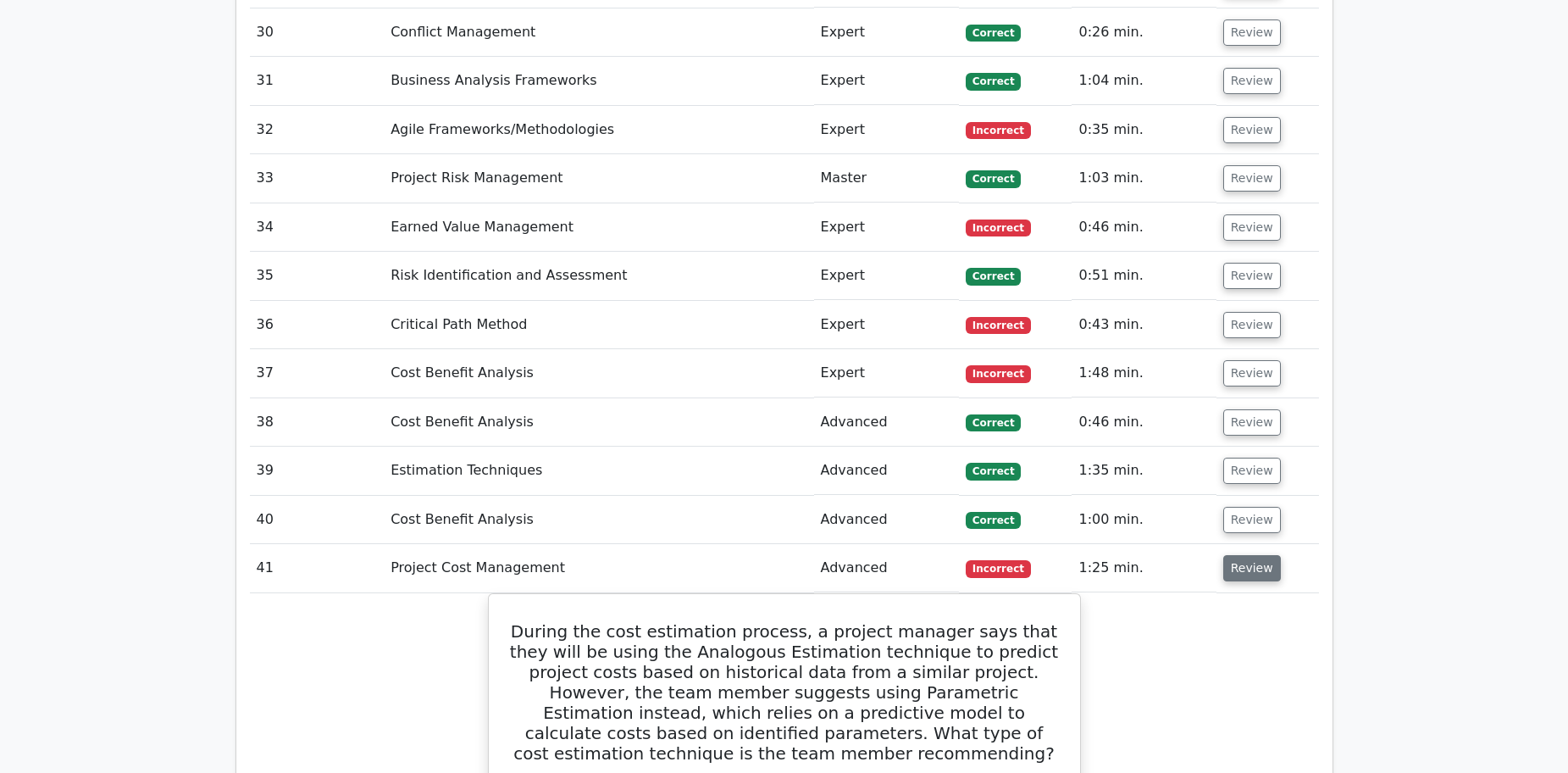
click at [1253, 555] on button "Review" at bounding box center [1252, 568] width 58 height 26
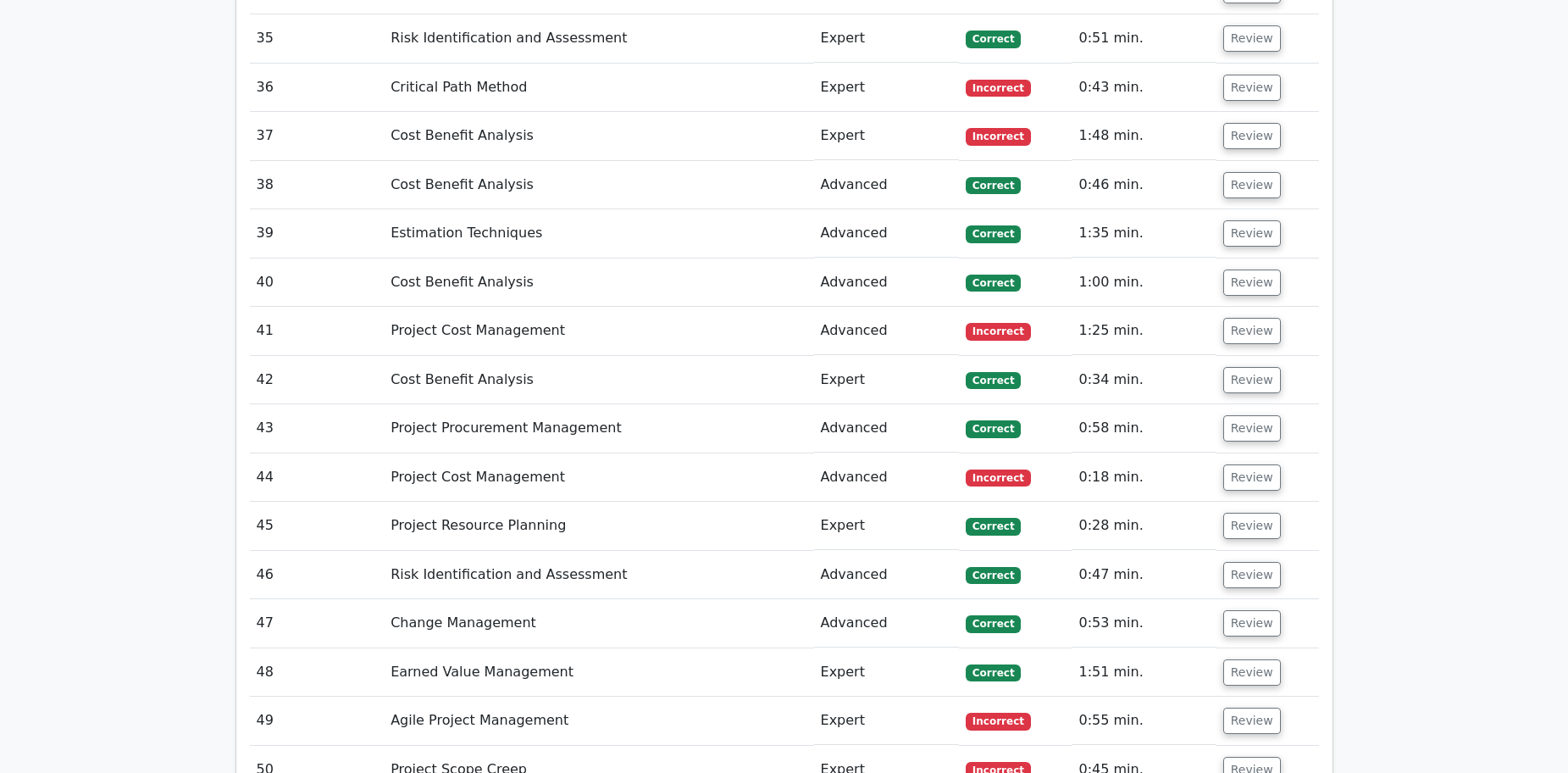
scroll to position [6609, 0]
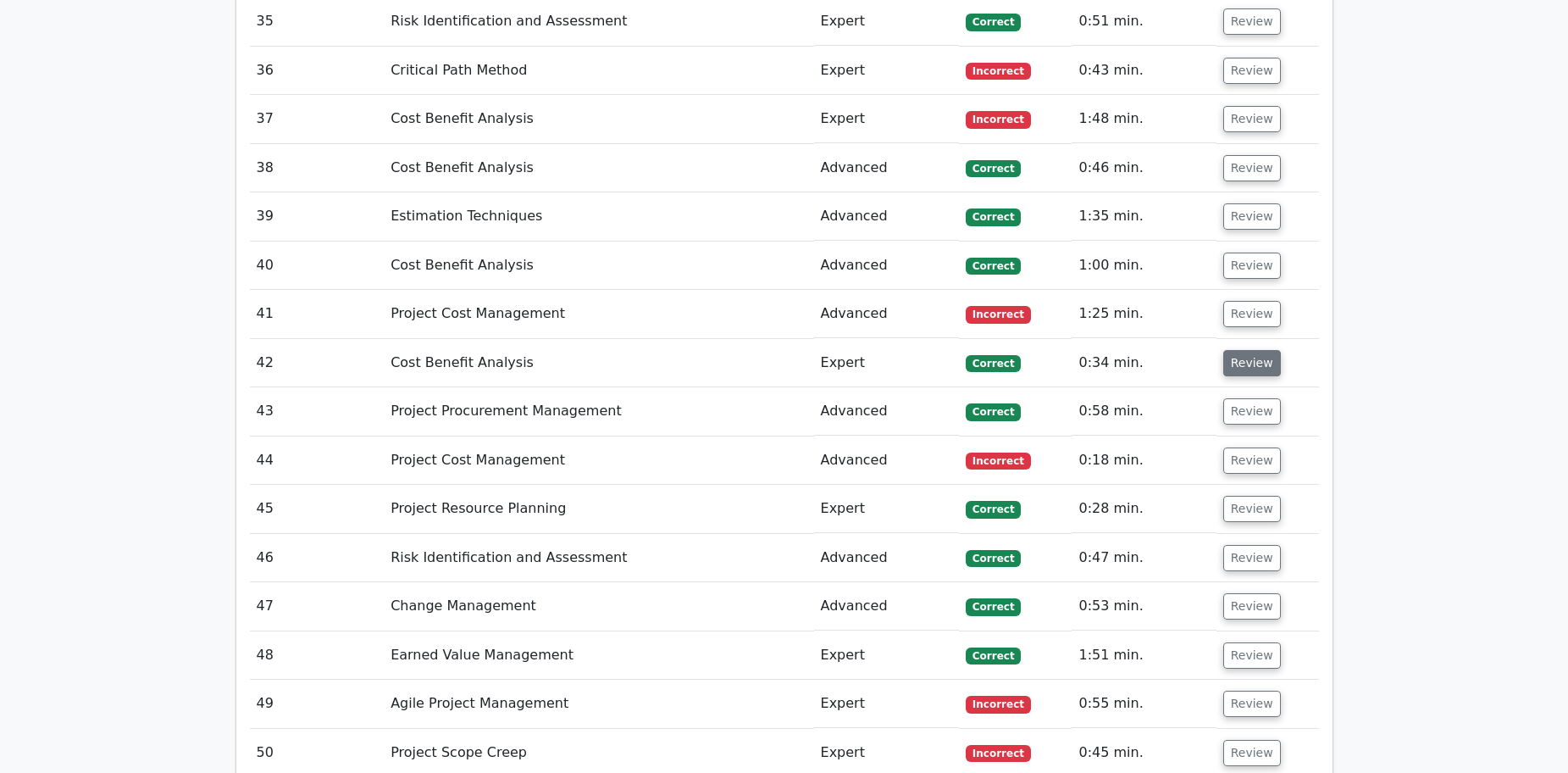
click at [1237, 350] on button "Review" at bounding box center [1252, 363] width 58 height 26
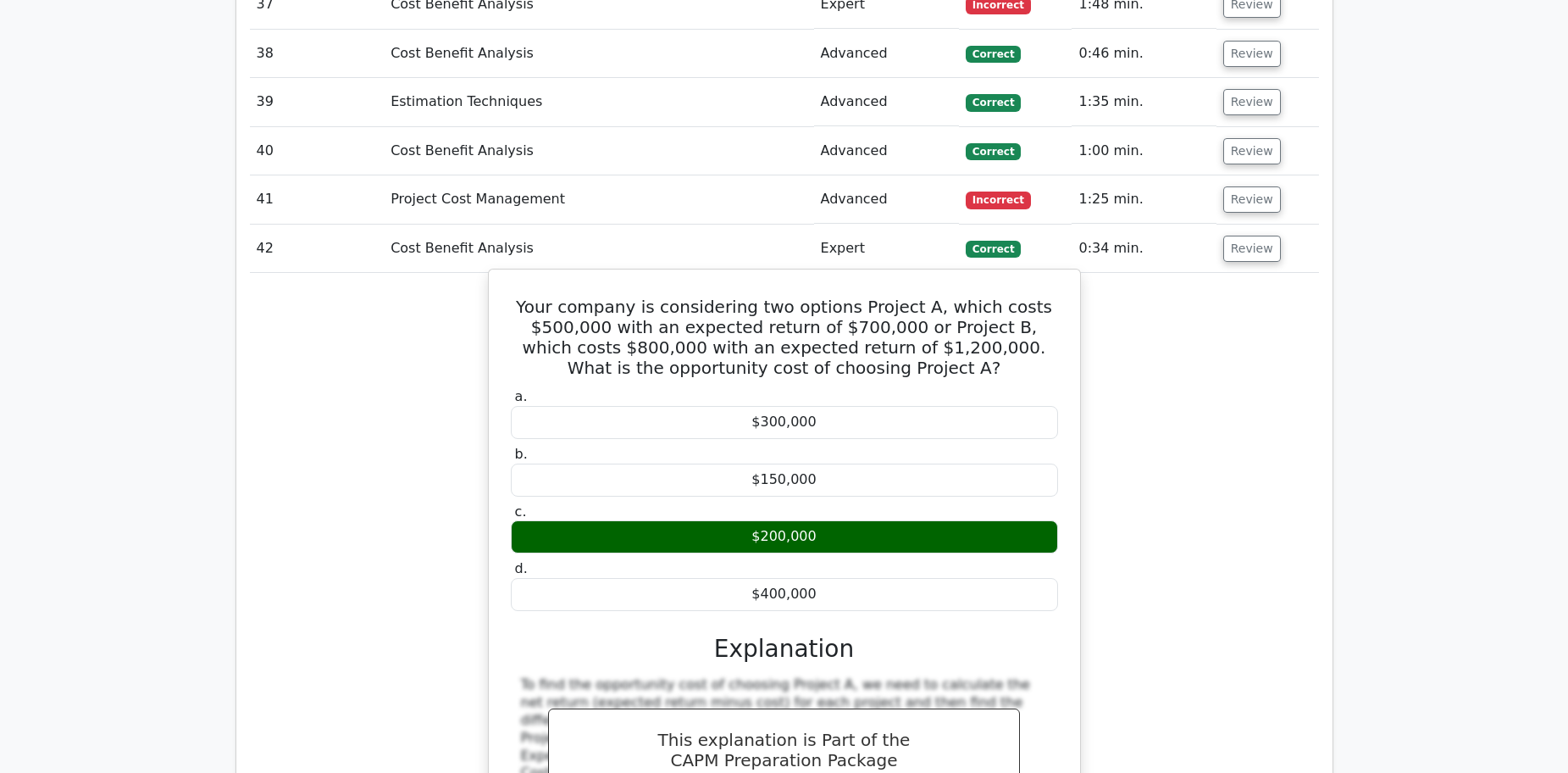
scroll to position [6693, 0]
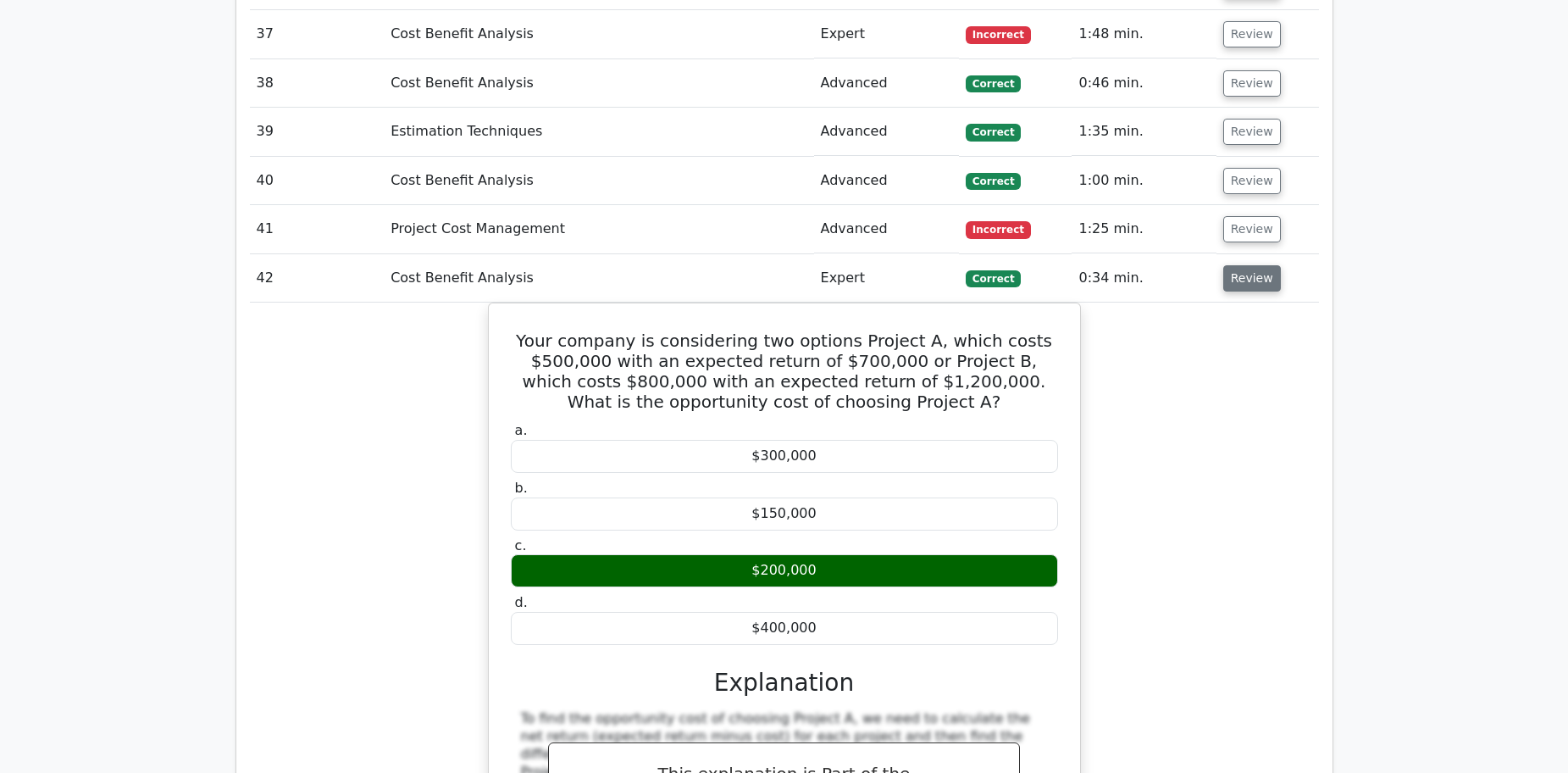
click at [1263, 265] on button "Review" at bounding box center [1252, 278] width 58 height 26
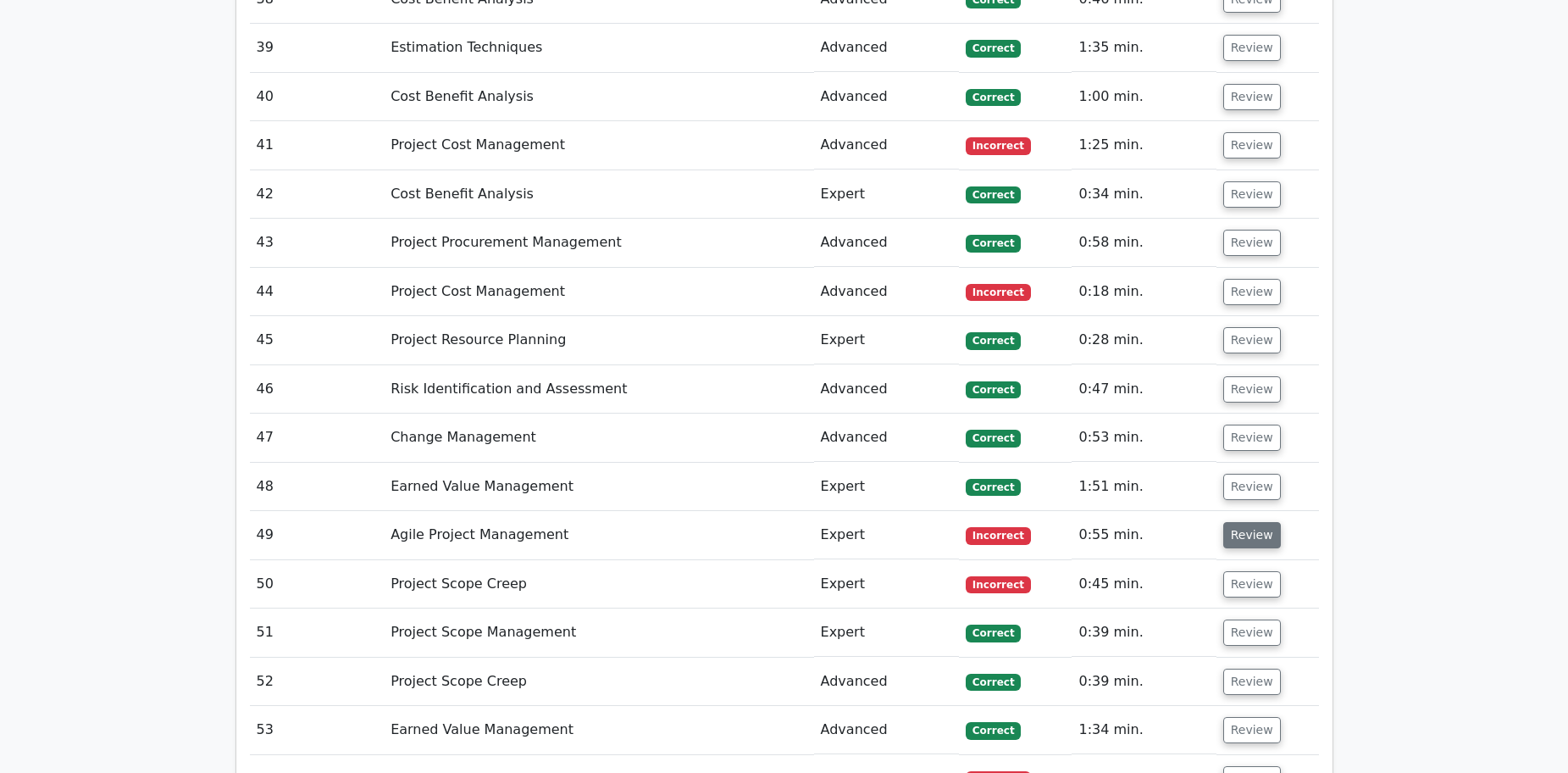
scroll to position [6778, 0]
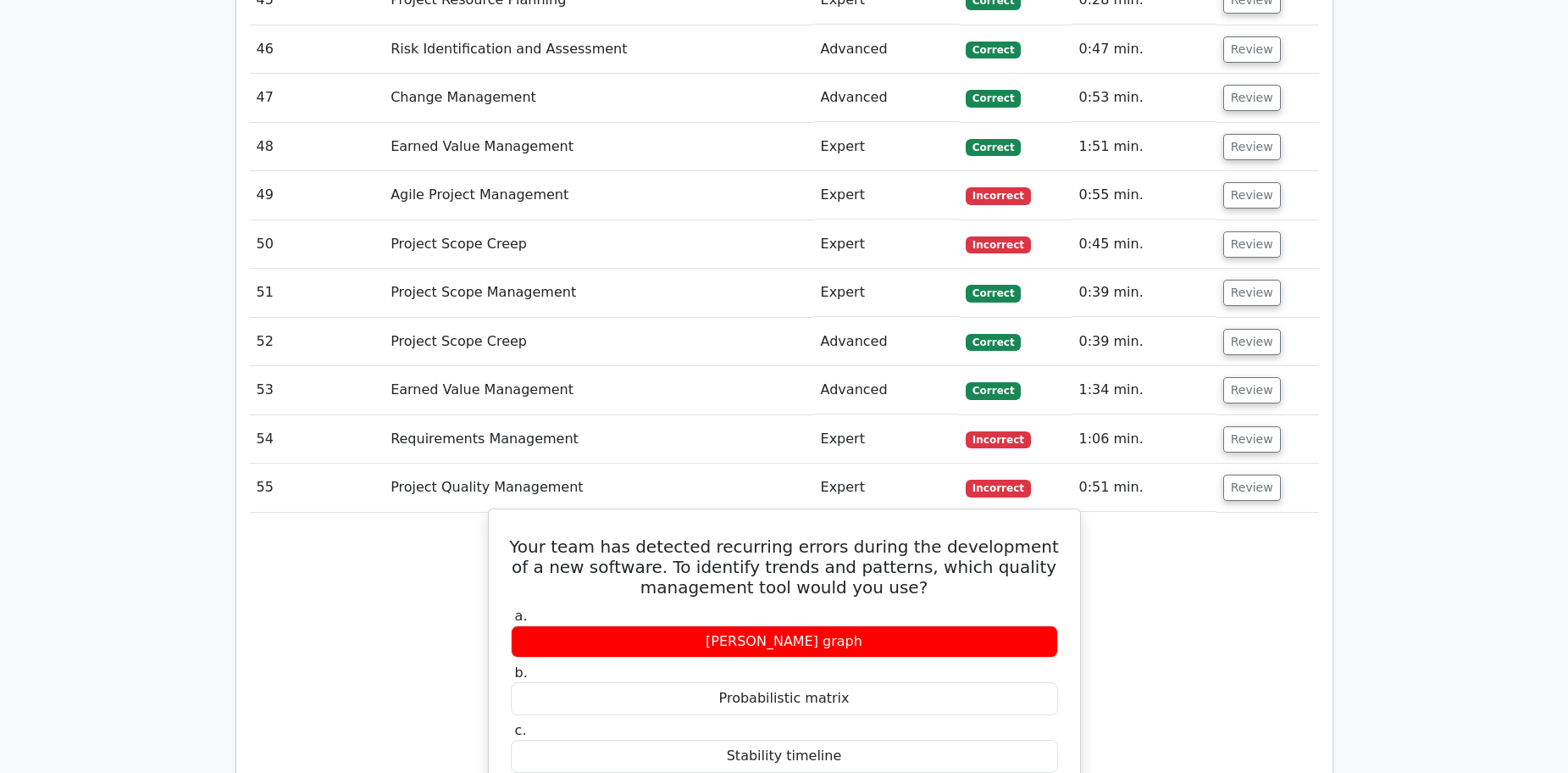
scroll to position [7202, 0]
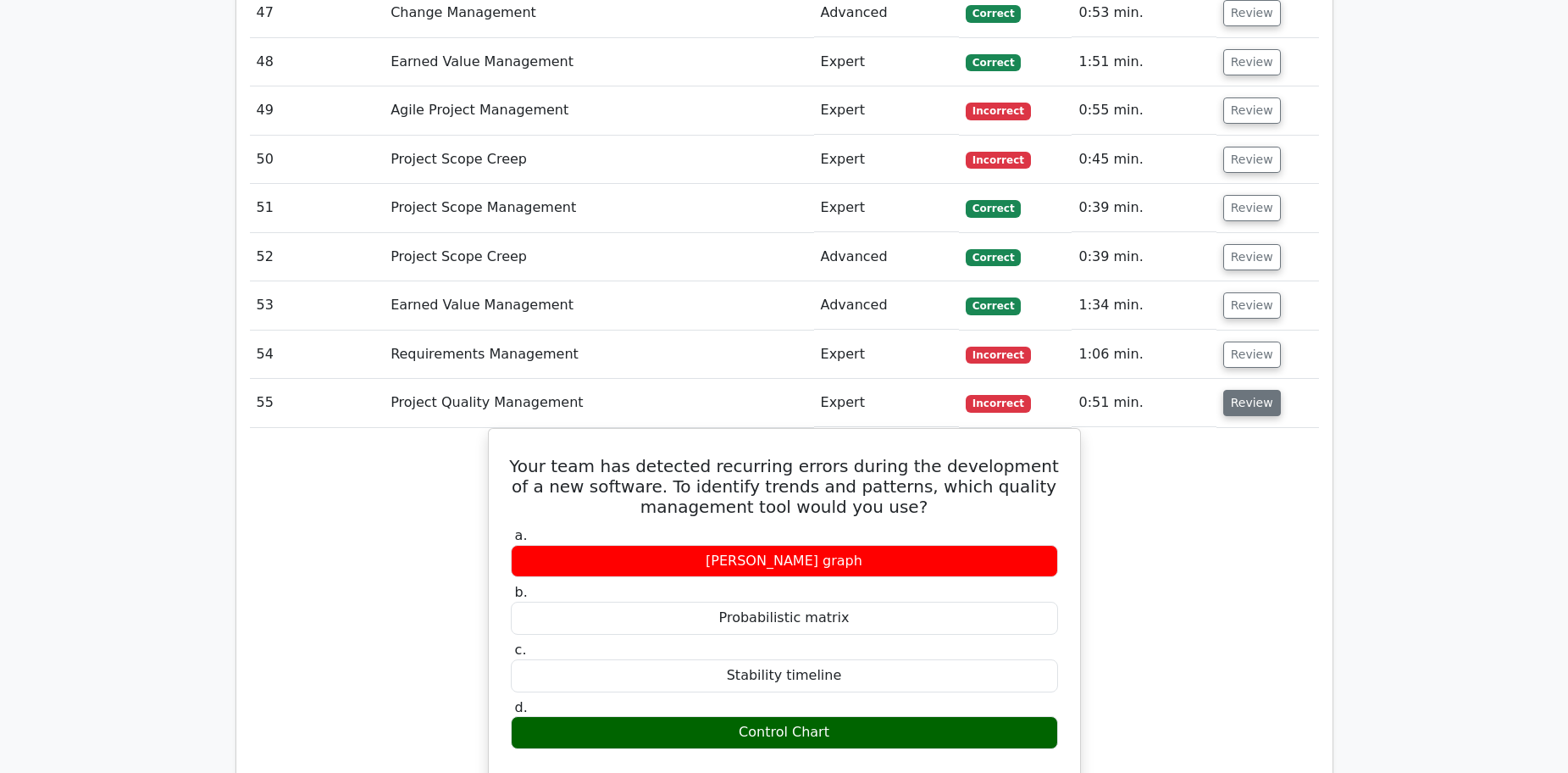
click at [1259, 390] on button "Review" at bounding box center [1252, 403] width 58 height 26
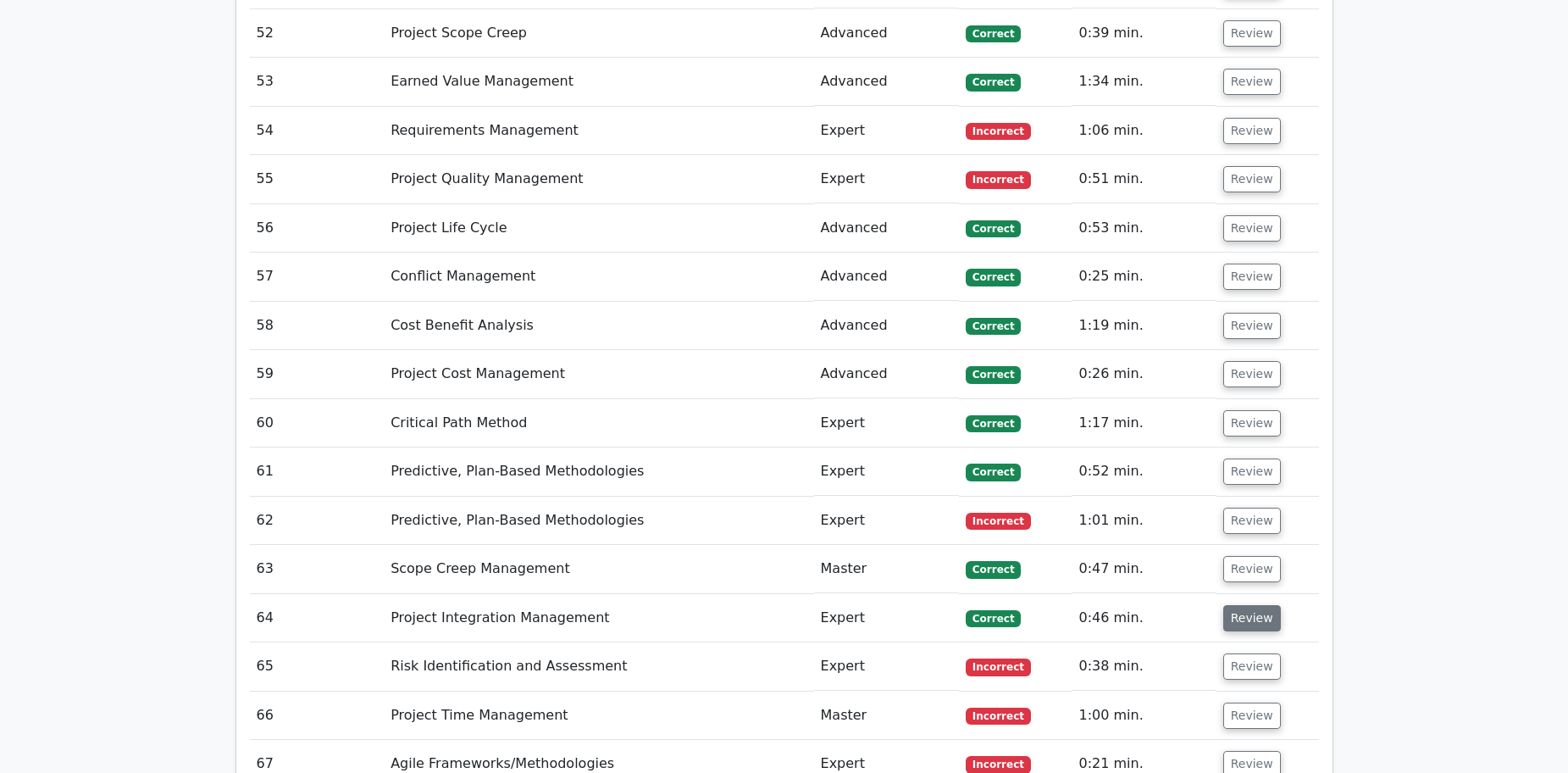
scroll to position [7456, 0]
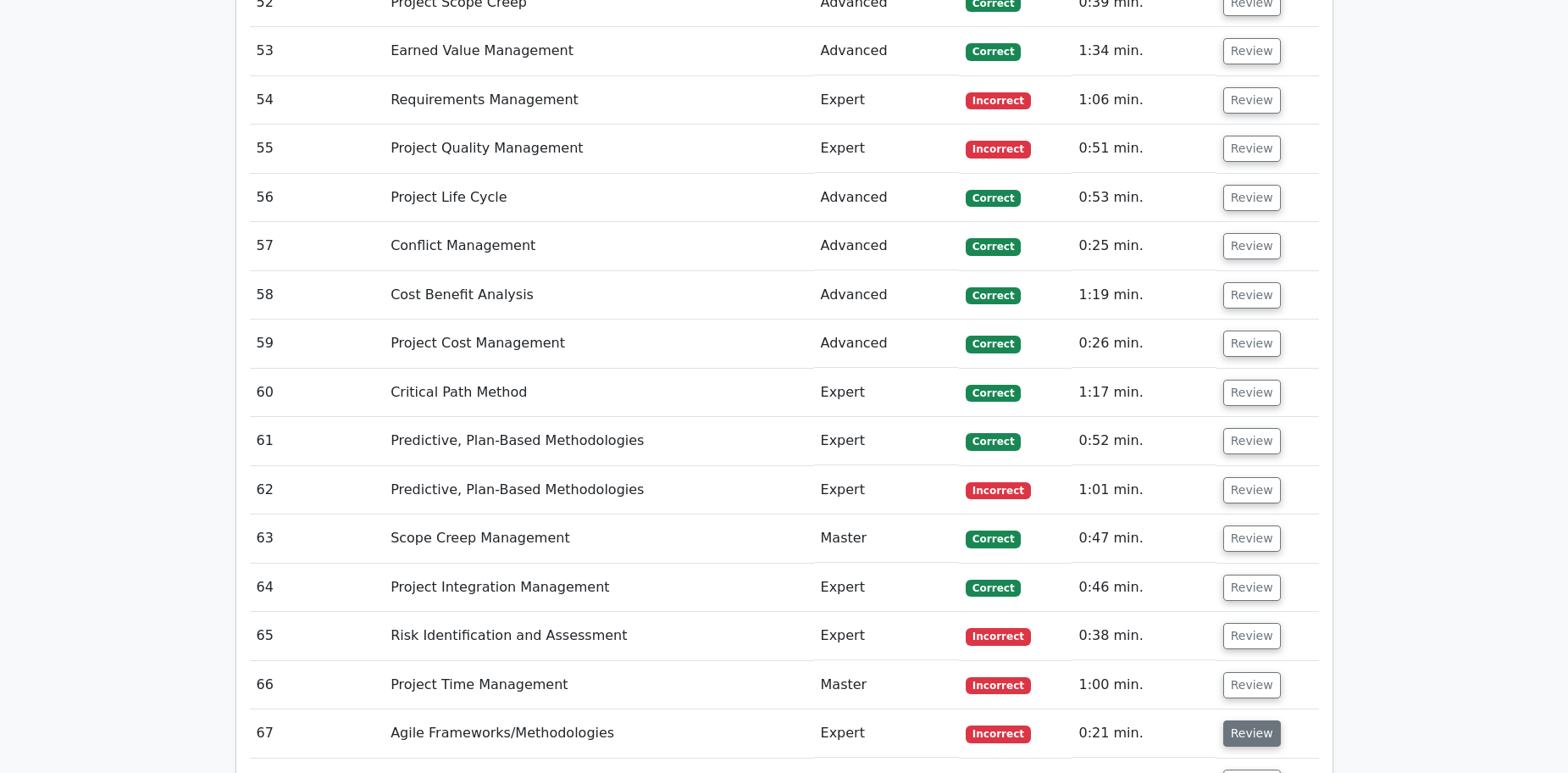
click at [1256, 720] on button "Review" at bounding box center [1252, 733] width 58 height 26
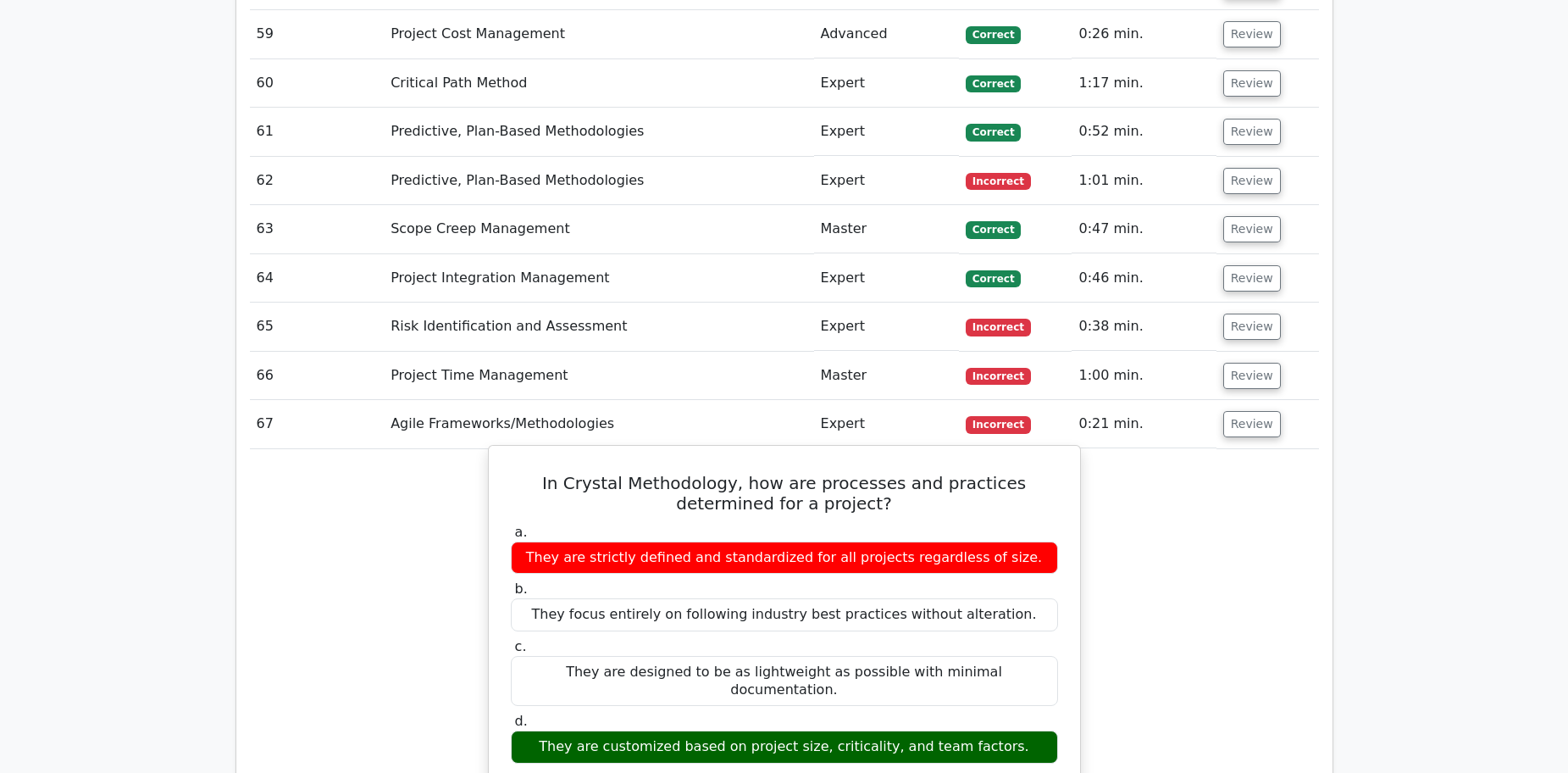
scroll to position [7795, 0]
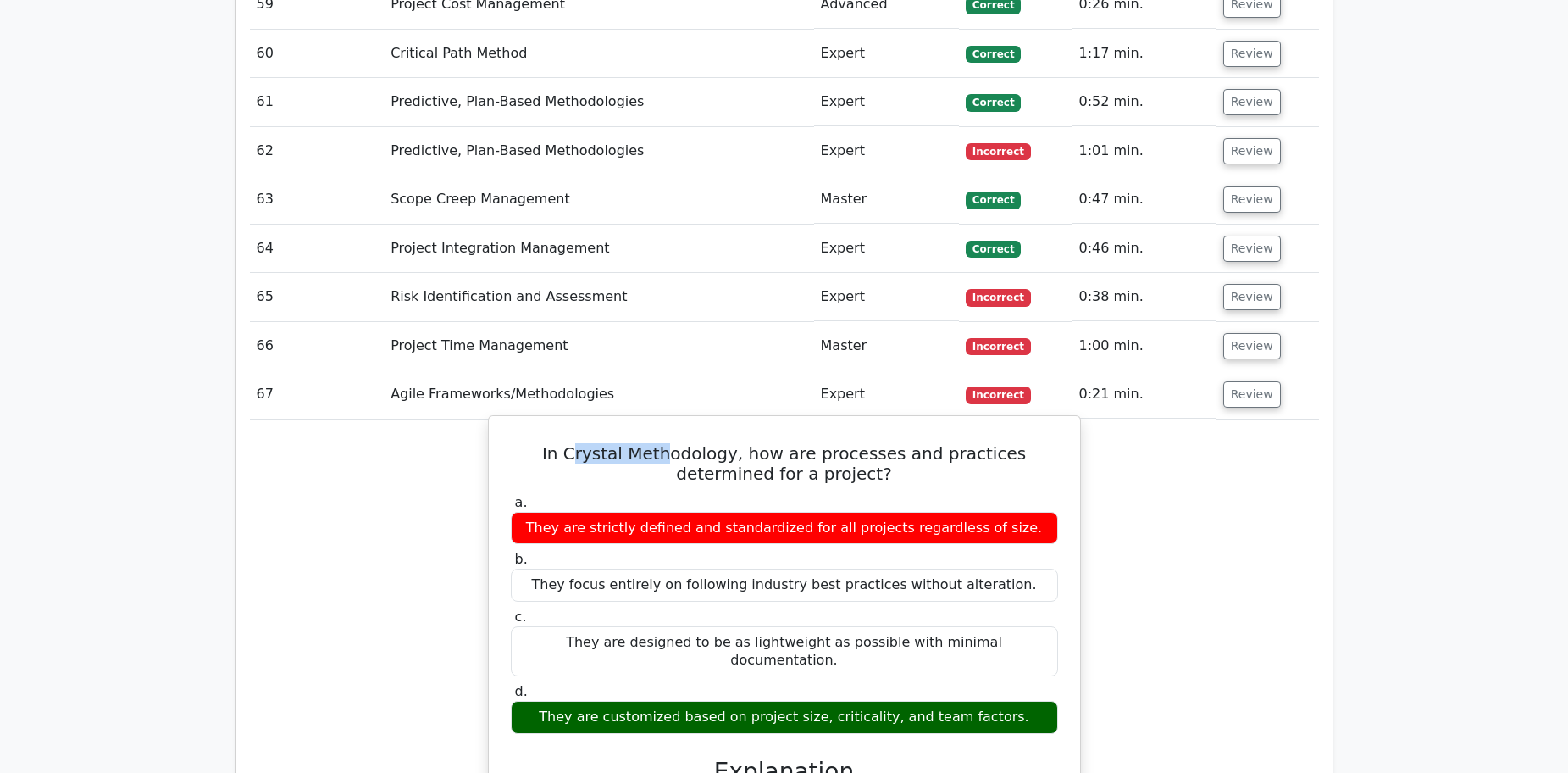
drag, startPoint x: 545, startPoint y: 341, endPoint x: 641, endPoint y: 338, distance: 96.0
click at [641, 443] on h5 "In Crystal Methodology, how are processes and practices determined for a projec…" at bounding box center [784, 463] width 551 height 41
click at [646, 443] on h5 "In Crystal Methodology, how are processes and practices determined for a projec…" at bounding box center [784, 463] width 551 height 41
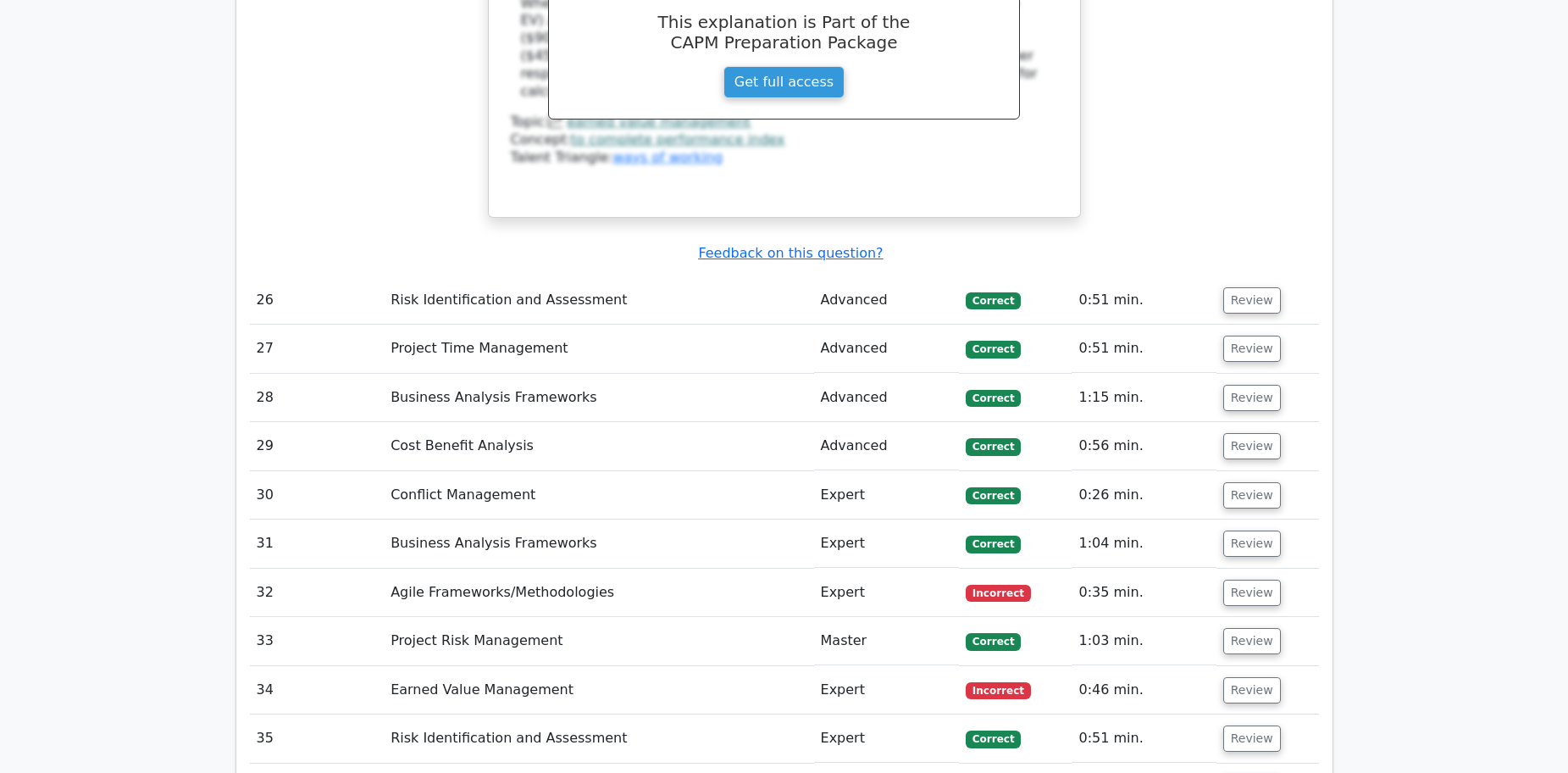
scroll to position [6015, 0]
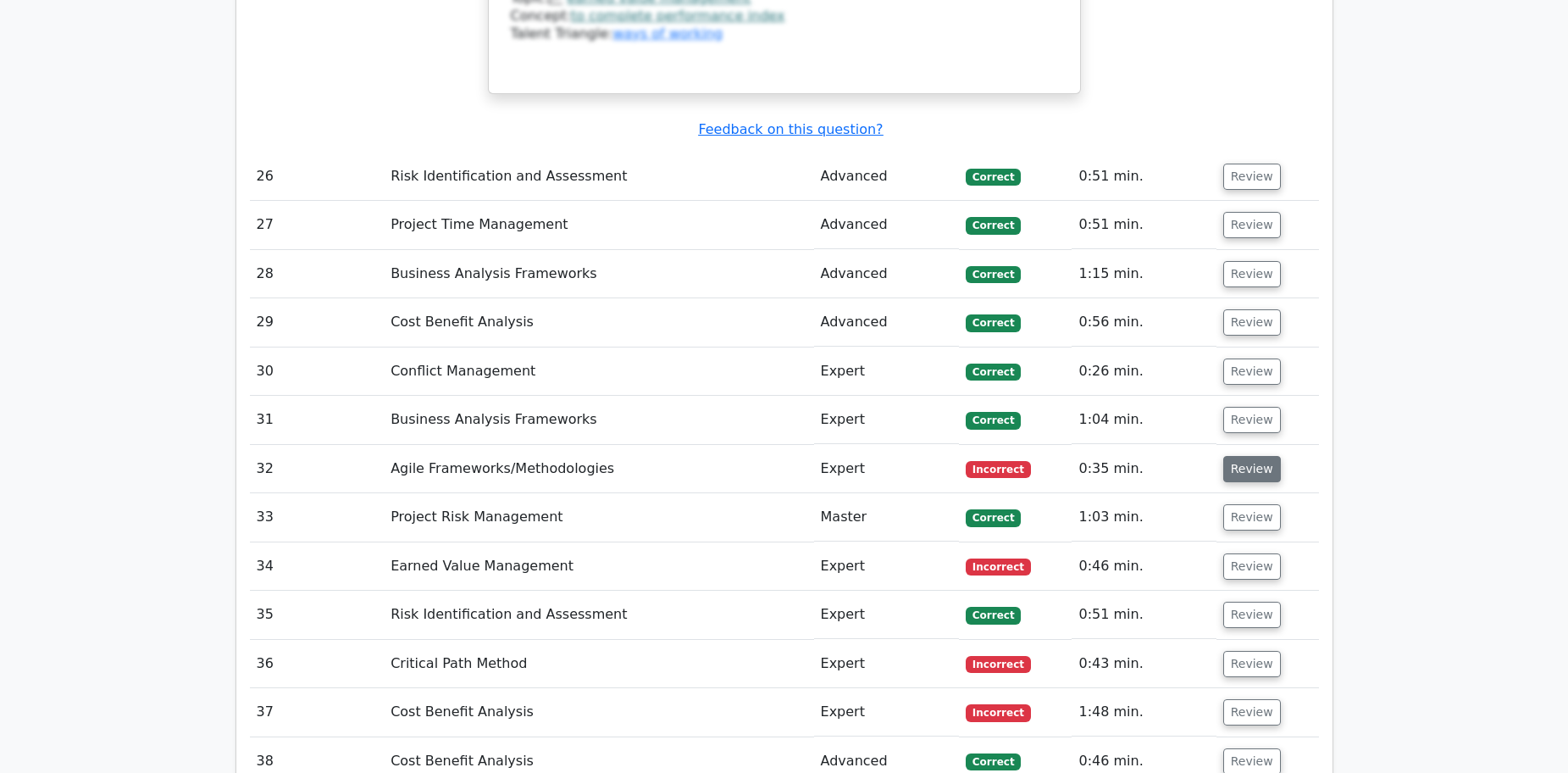
click at [1252, 456] on button "Review" at bounding box center [1252, 469] width 58 height 26
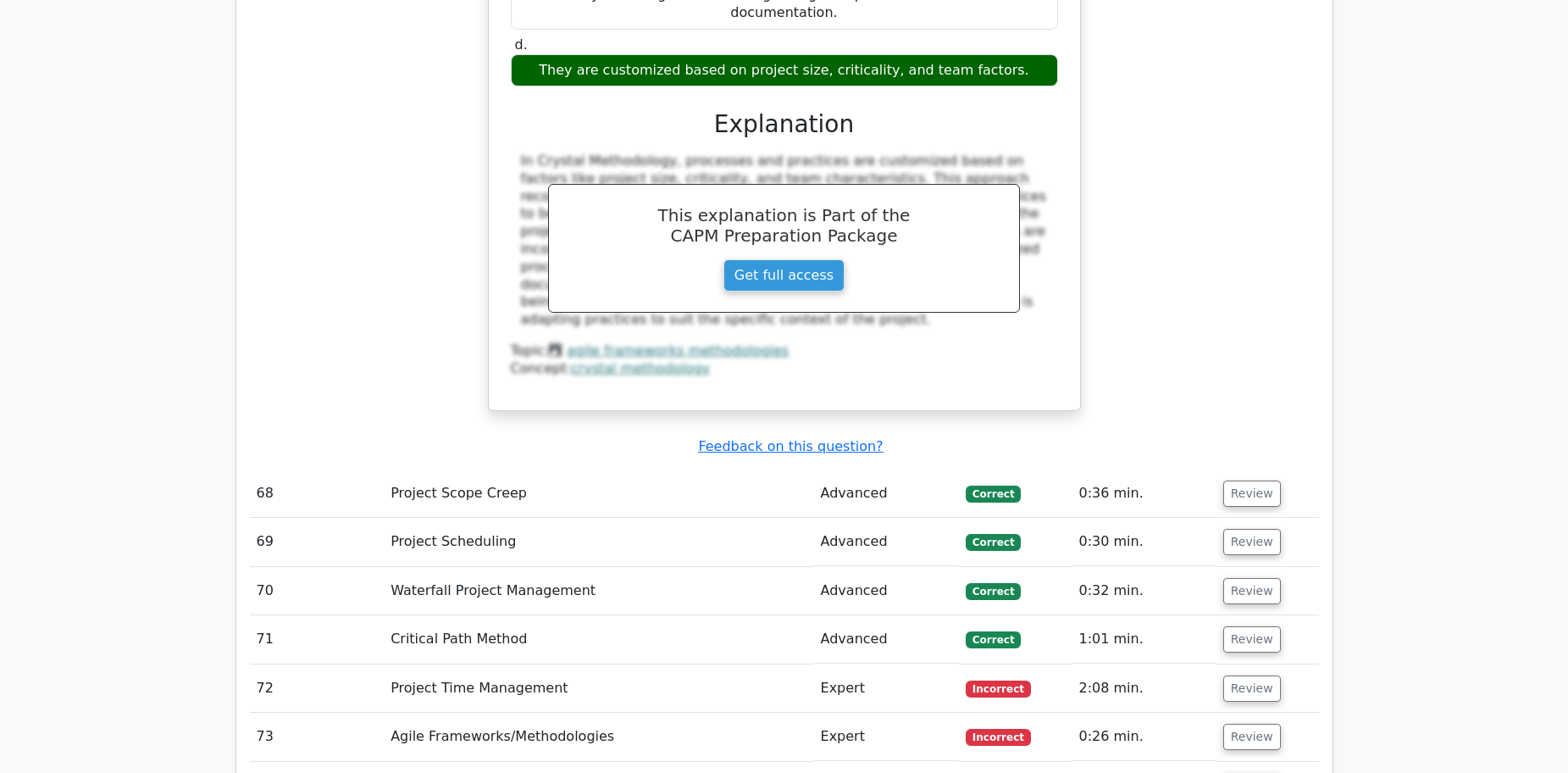
scroll to position [9234, 0]
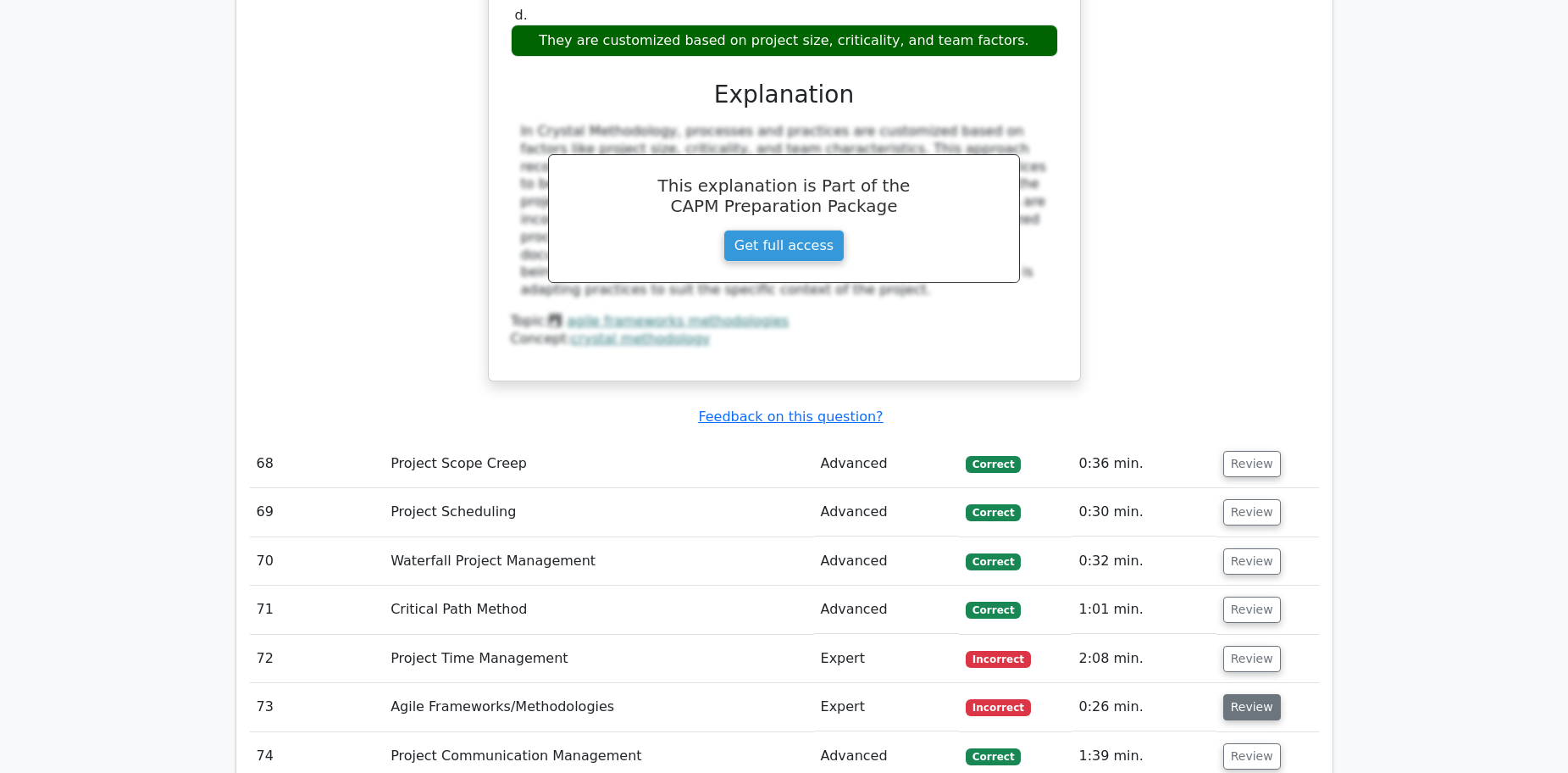
click at [1248, 693] on button "Review" at bounding box center [1252, 706] width 58 height 26
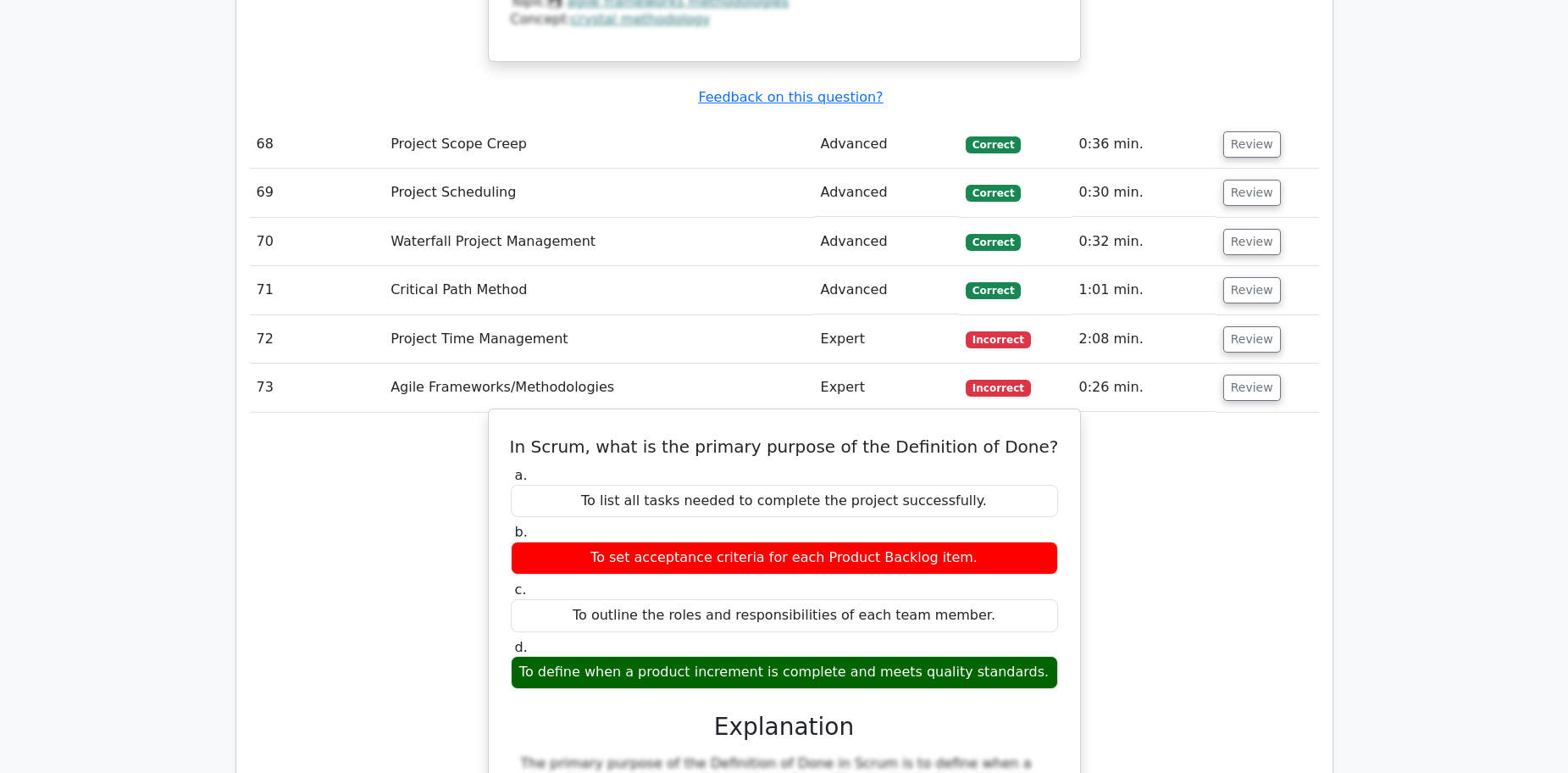
scroll to position [9573, 0]
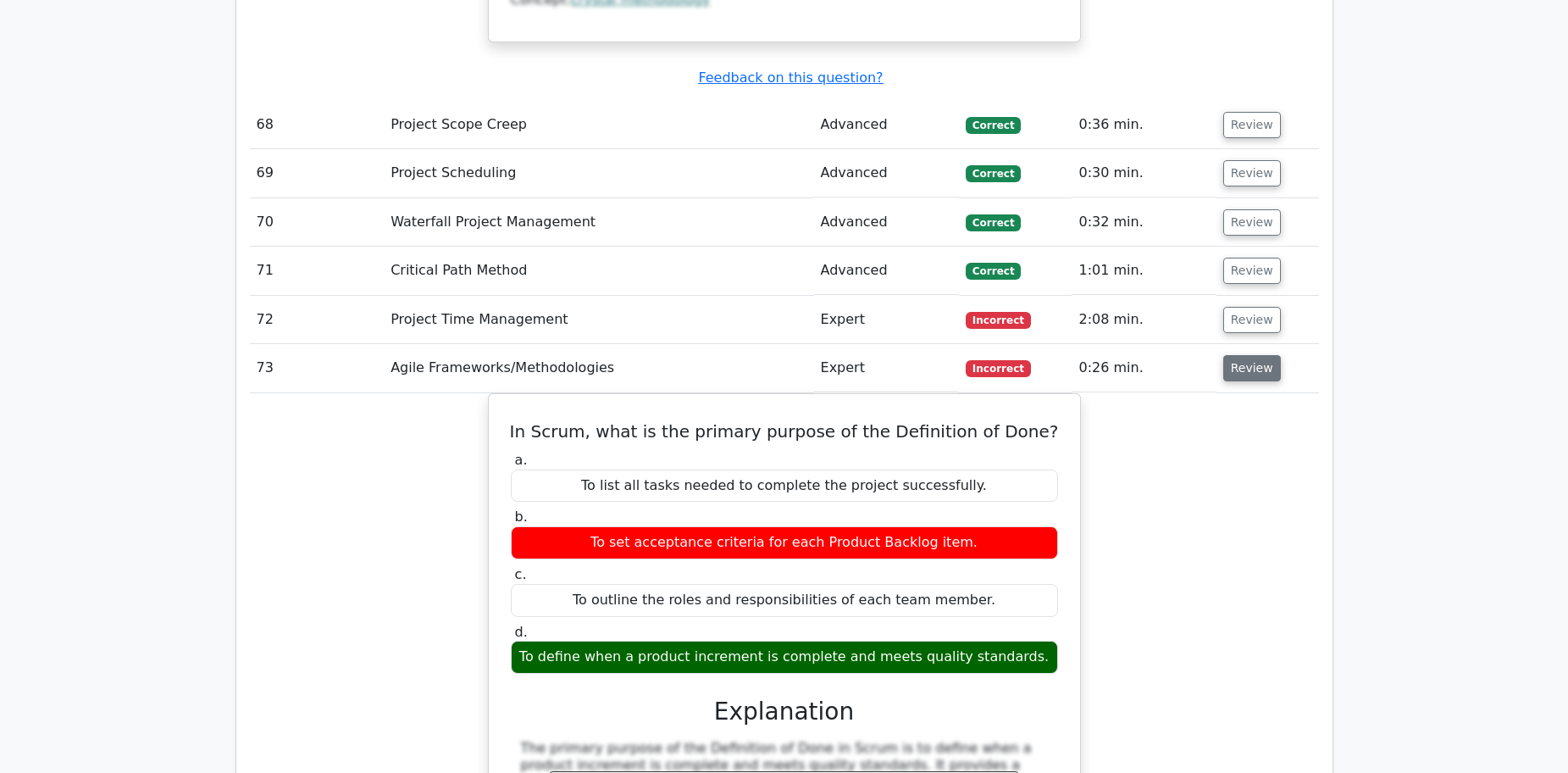
click at [1254, 355] on button "Review" at bounding box center [1252, 368] width 58 height 26
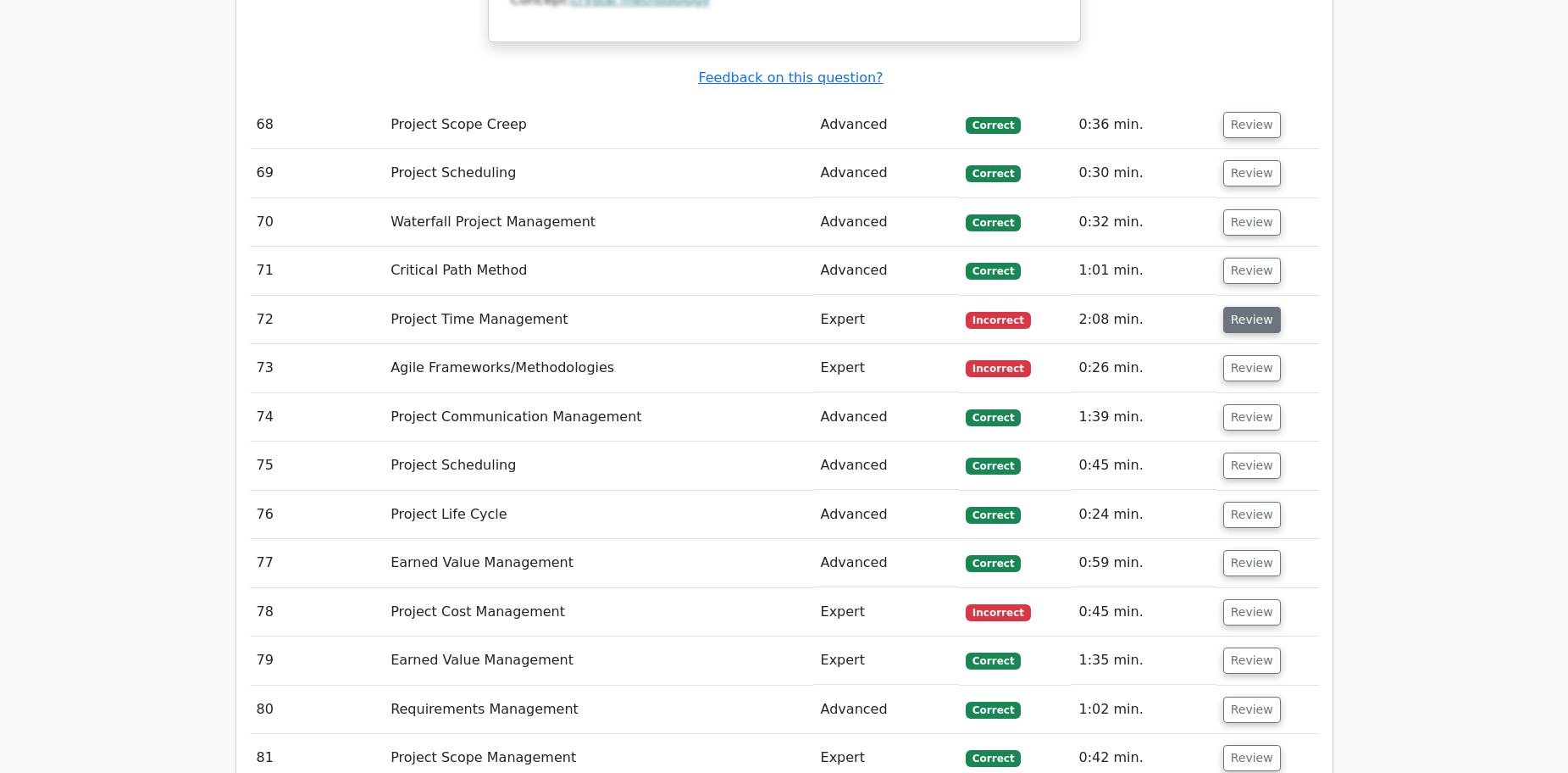
click at [1252, 307] on button "Review" at bounding box center [1252, 320] width 58 height 26
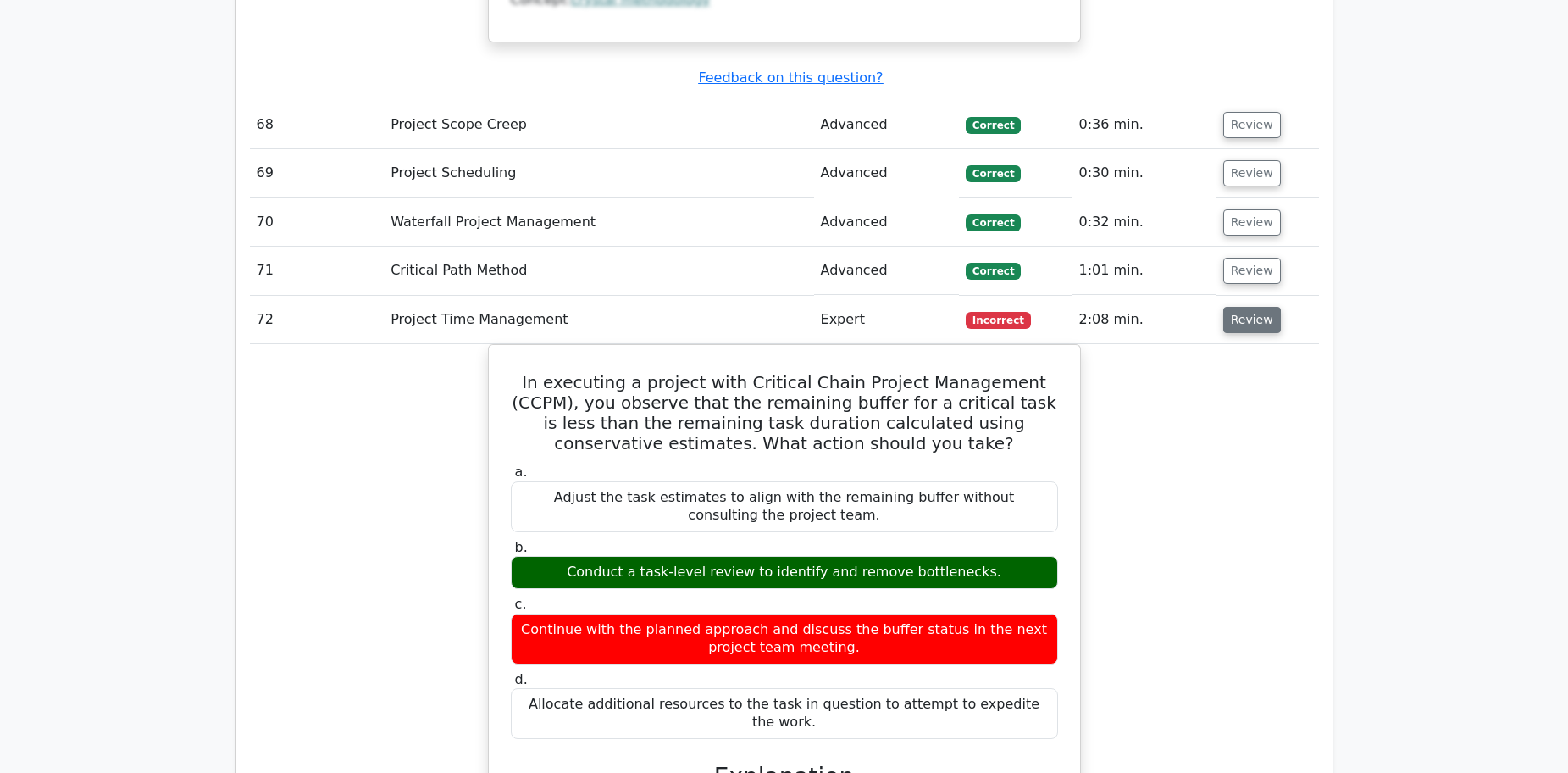
click at [1243, 307] on button "Review" at bounding box center [1252, 320] width 58 height 26
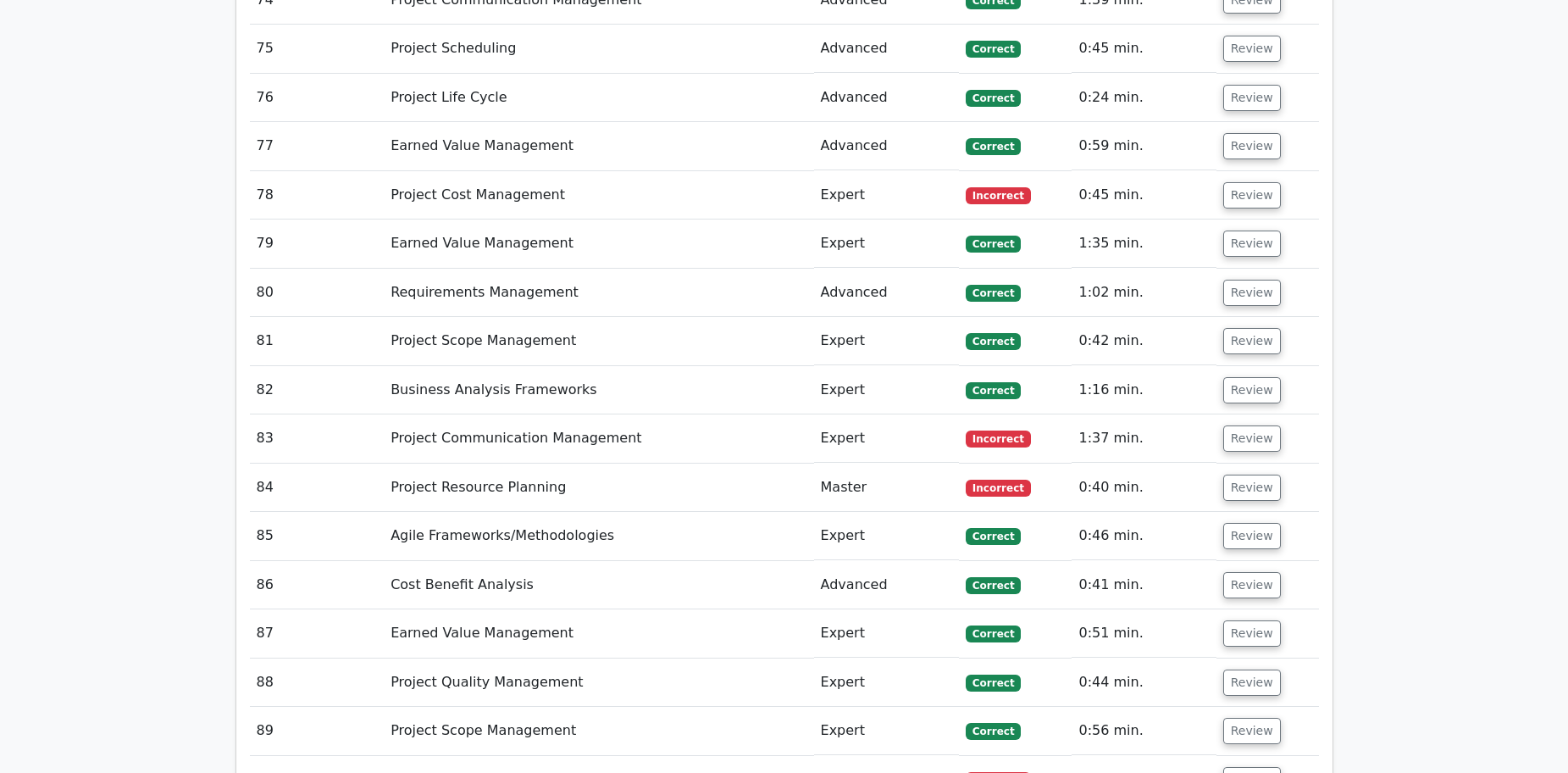
scroll to position [9997, 0]
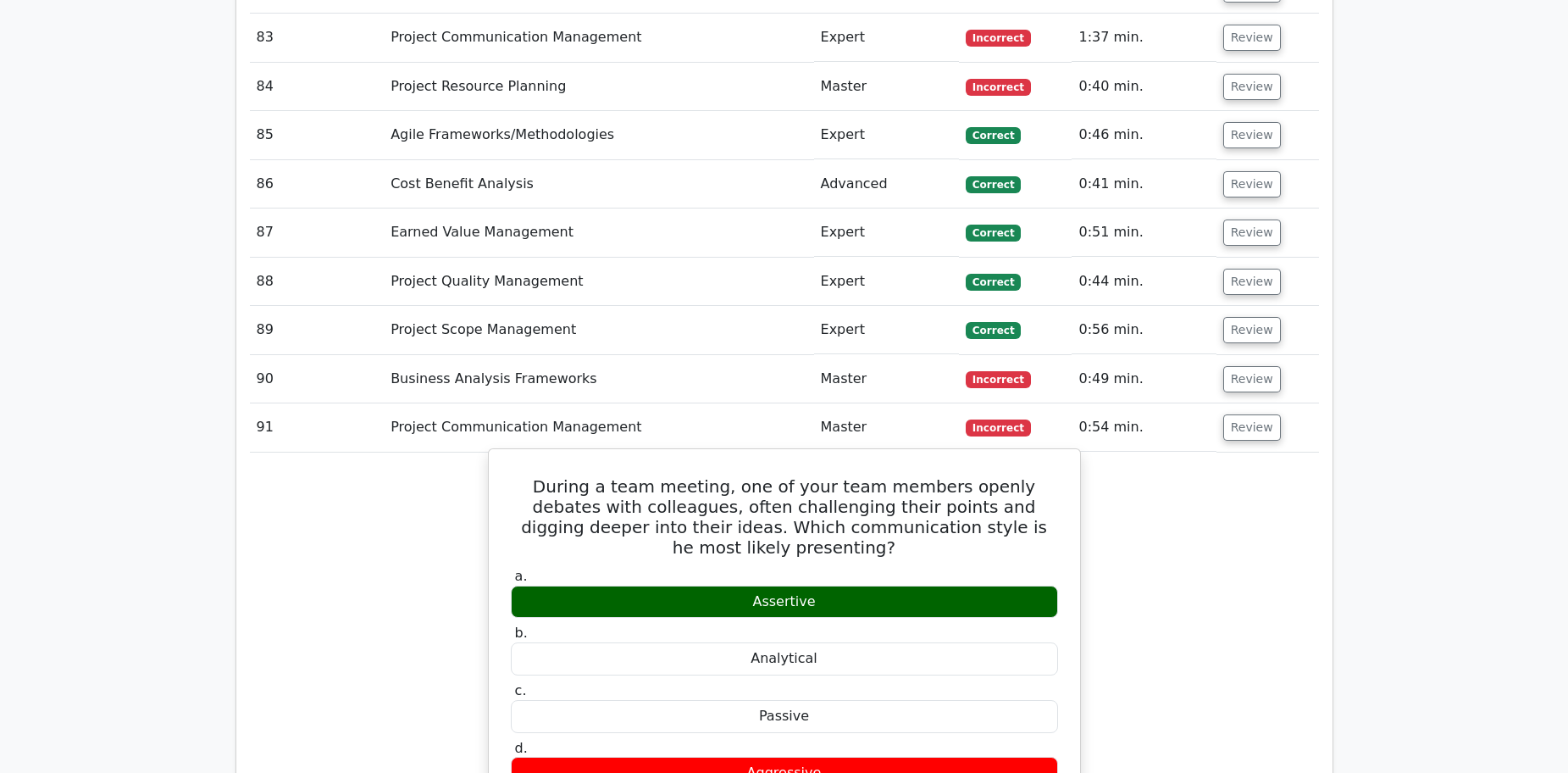
scroll to position [10421, 0]
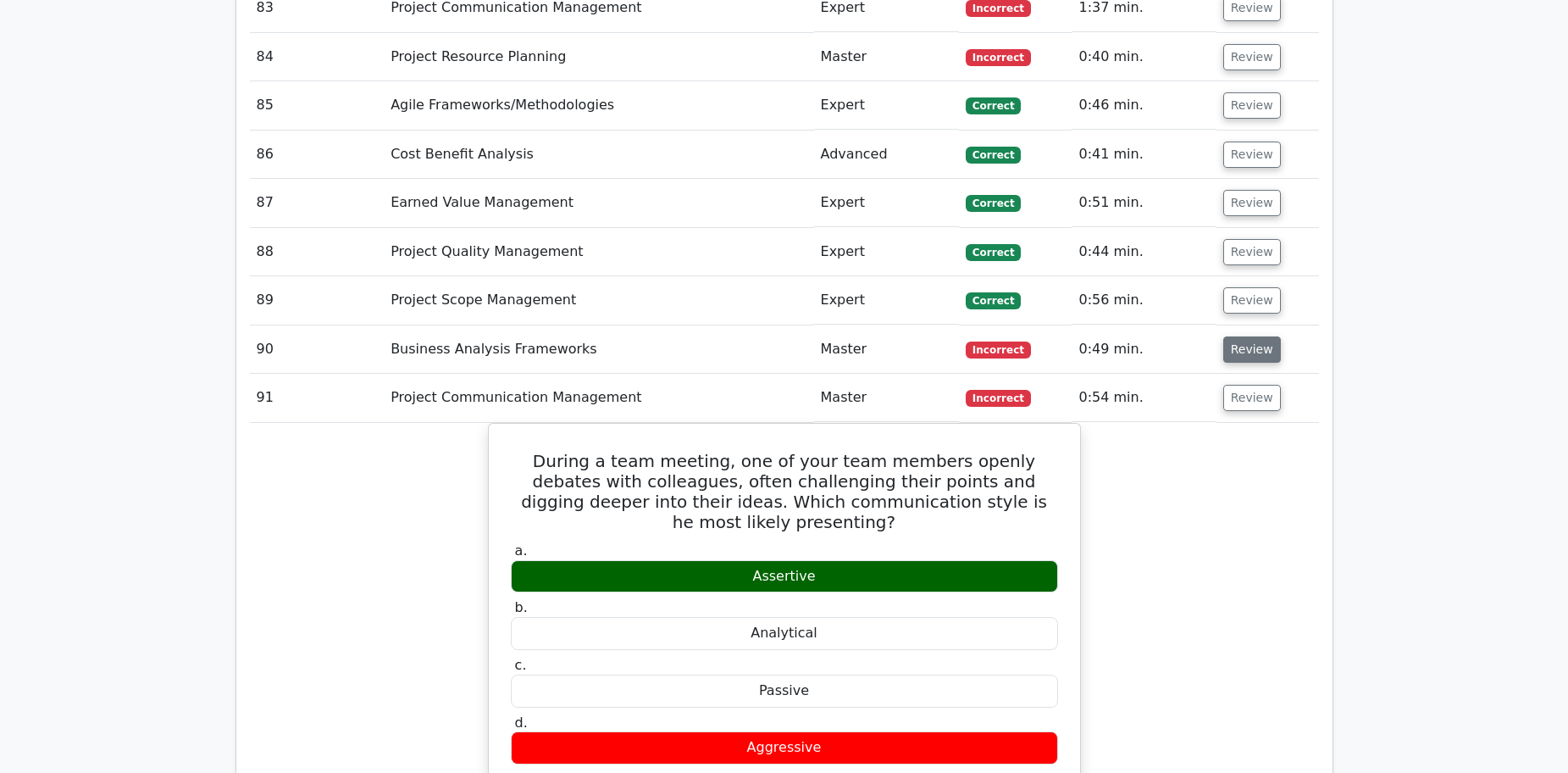
click at [1248, 336] on button "Review" at bounding box center [1252, 349] width 58 height 26
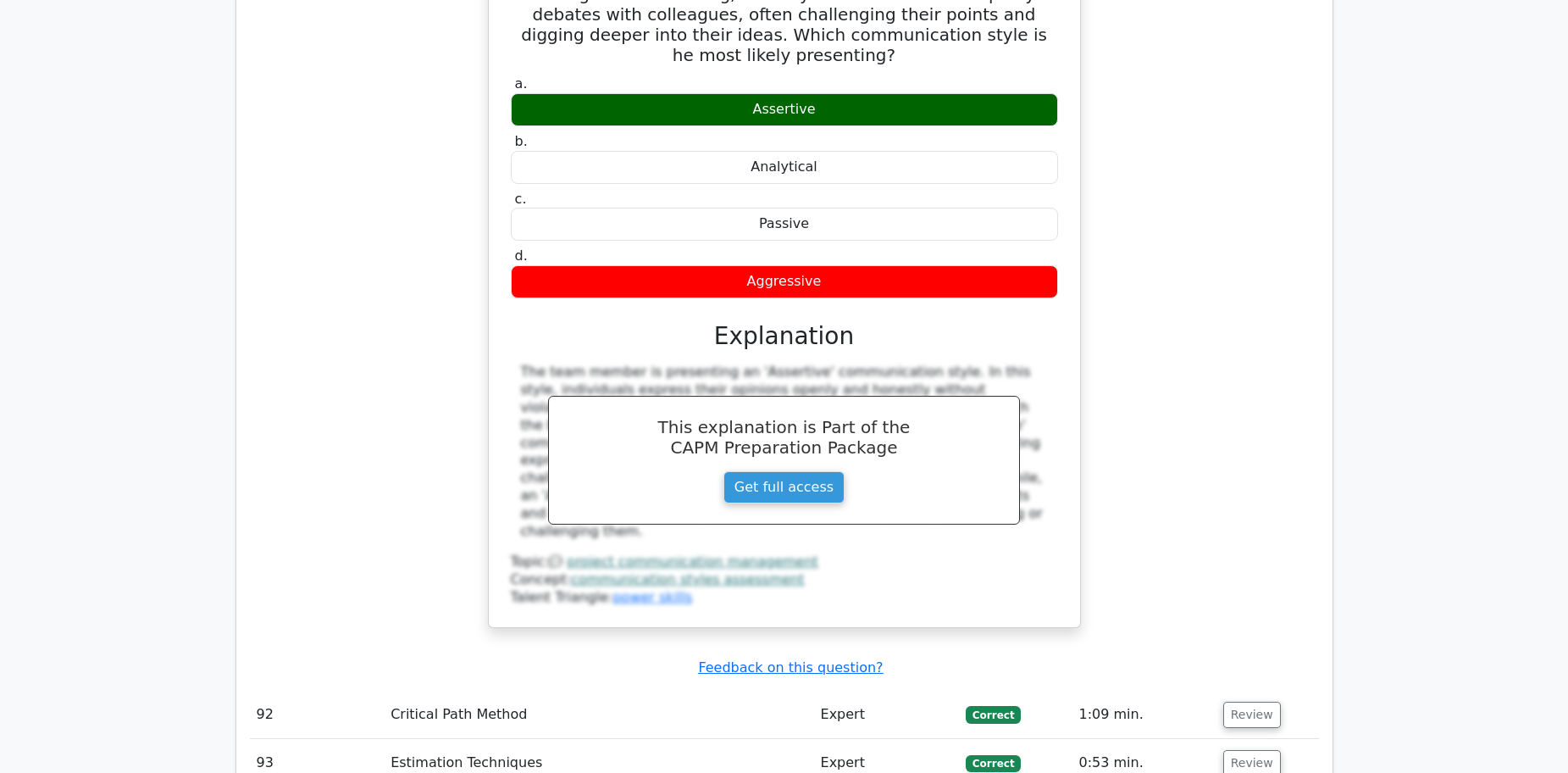
scroll to position [11861, 0]
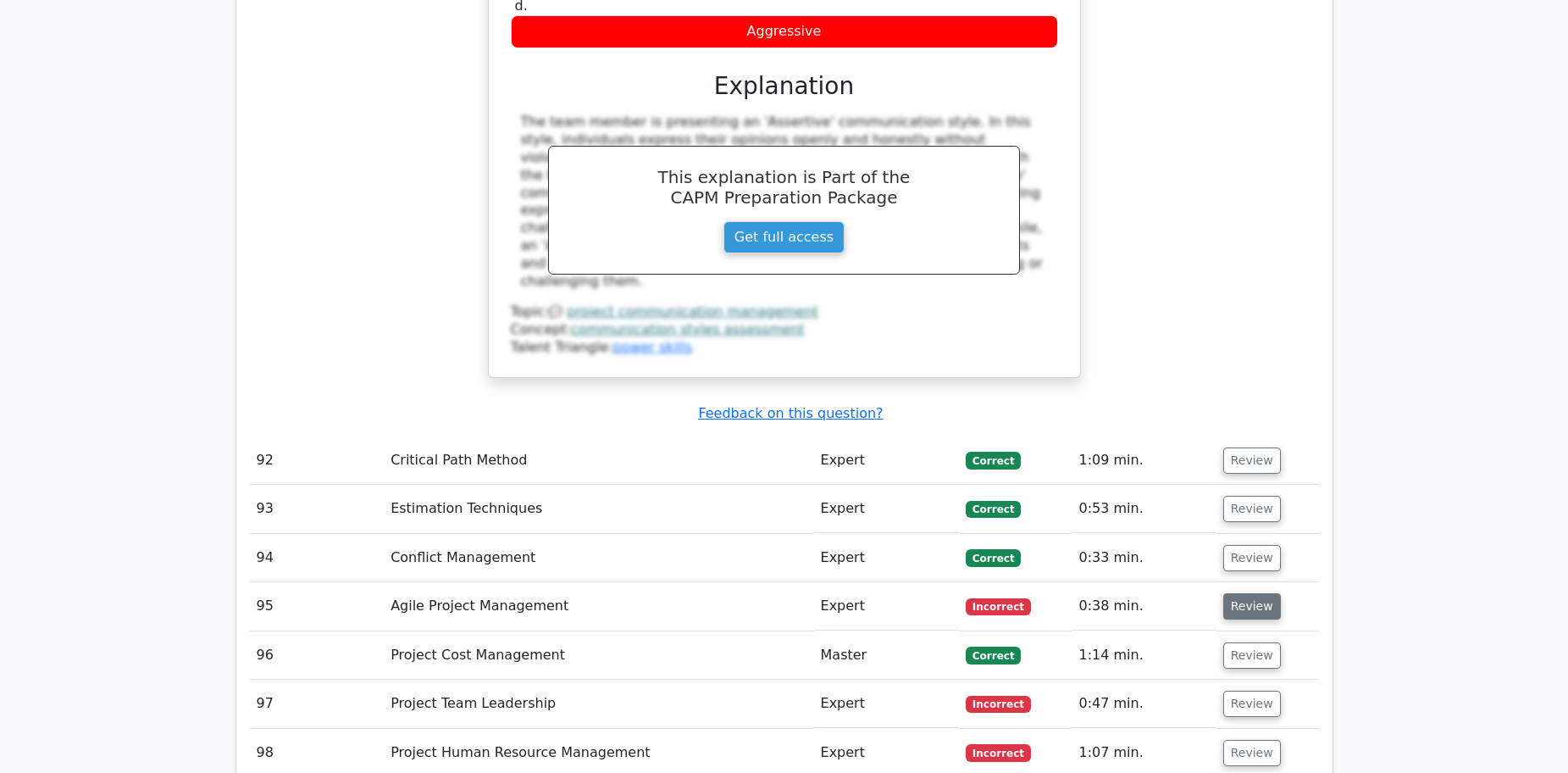
click at [1240, 593] on button "Review" at bounding box center [1252, 606] width 58 height 26
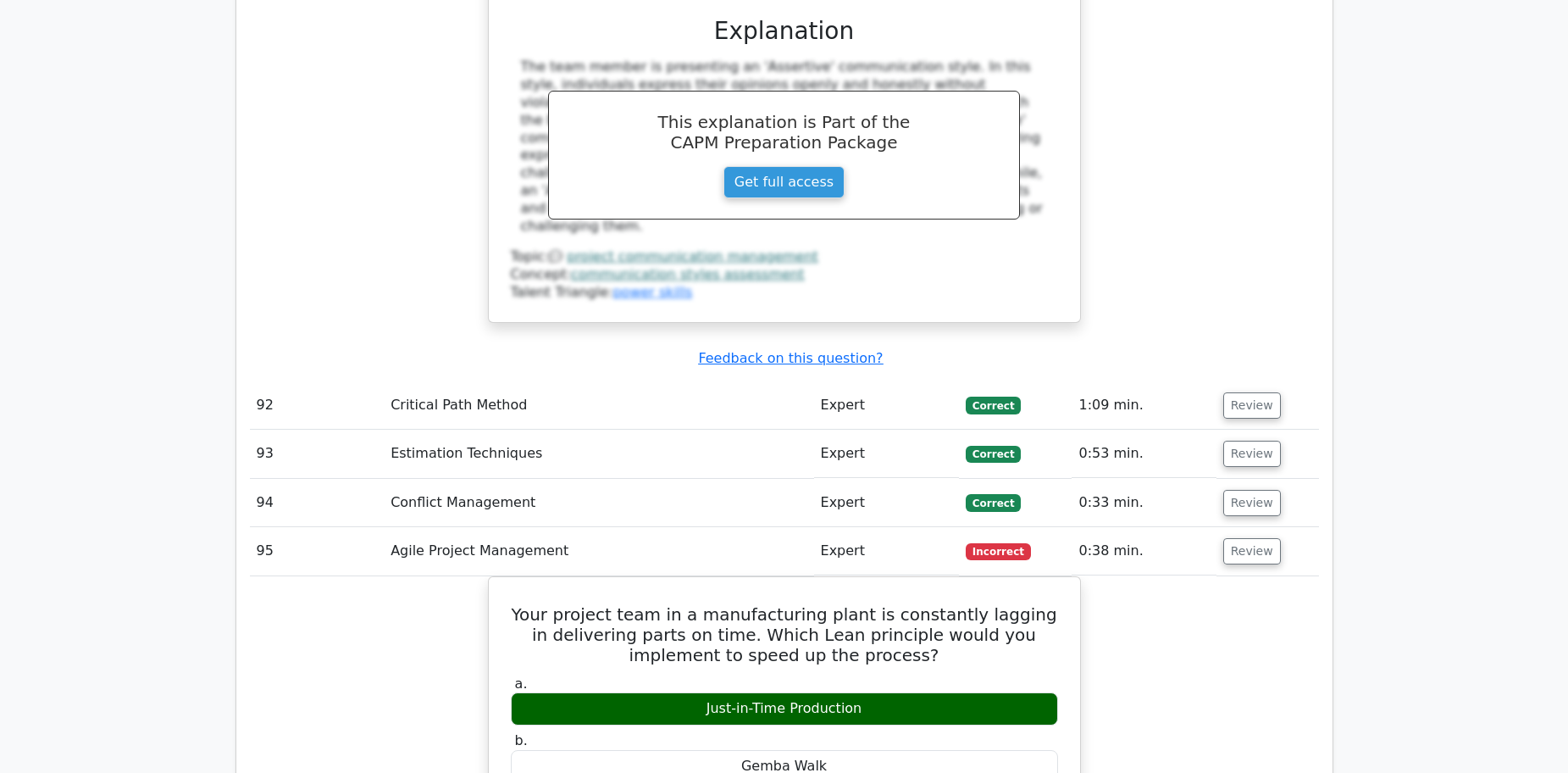
scroll to position [11946, 0]
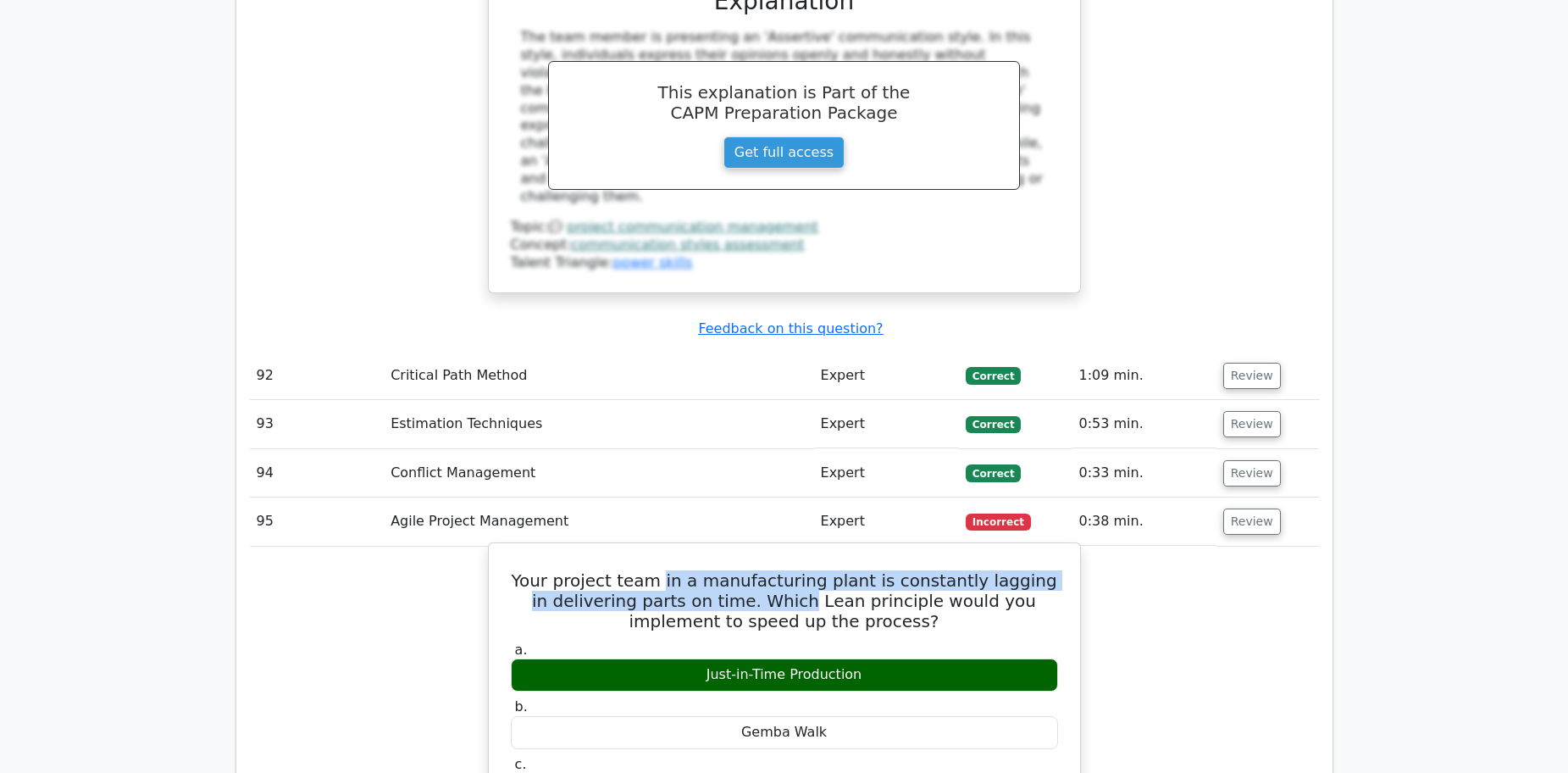
drag, startPoint x: 666, startPoint y: 388, endPoint x: 752, endPoint y: 411, distance: 89.0
click at [752, 570] on h5 "Your project team in a manufacturing plant is constantly lagging in delivering …" at bounding box center [784, 600] width 551 height 61
click at [748, 570] on h5 "Your project team in a manufacturing plant is constantly lagging in delivering …" at bounding box center [784, 600] width 551 height 61
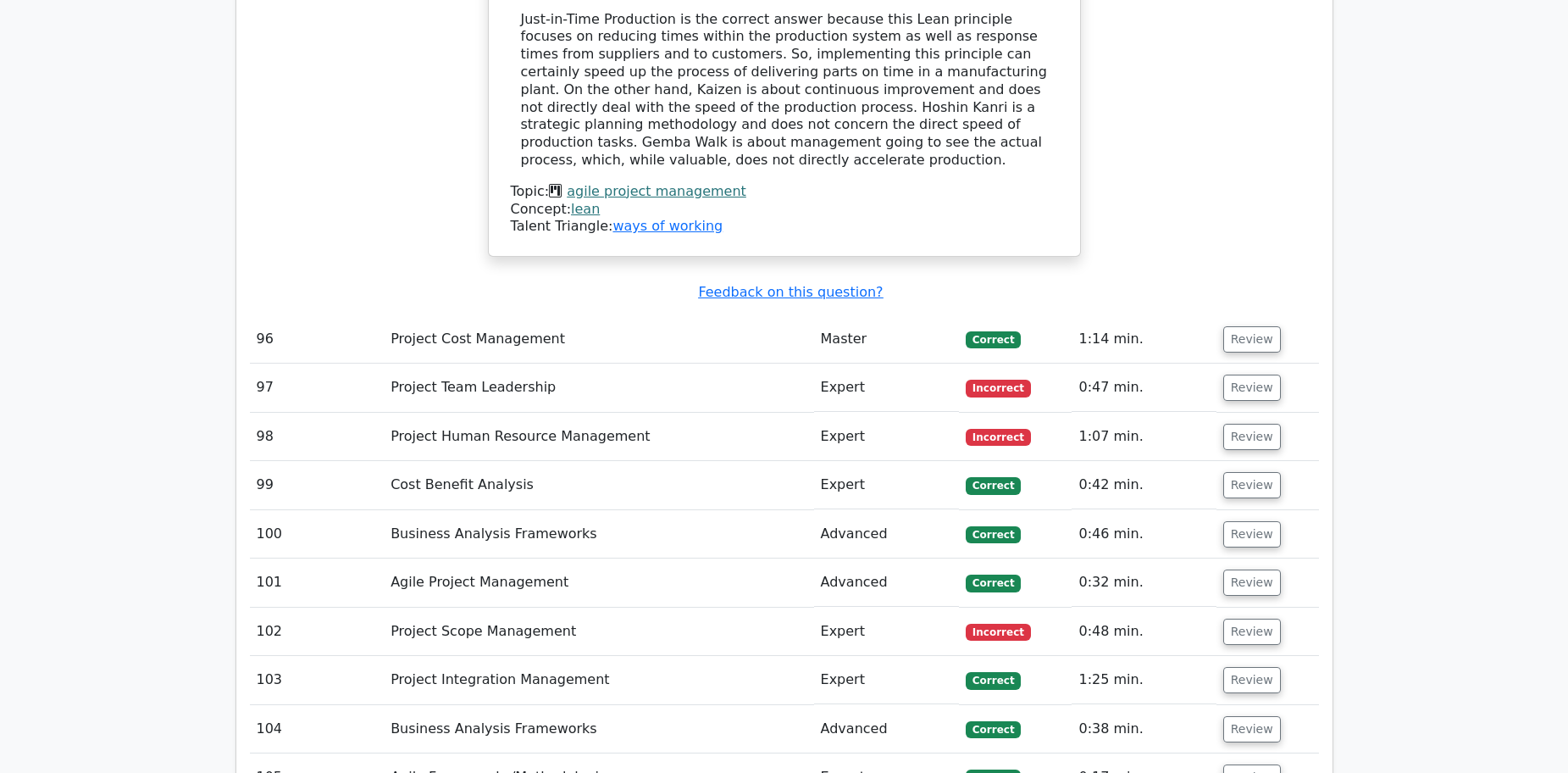
scroll to position [12878, 0]
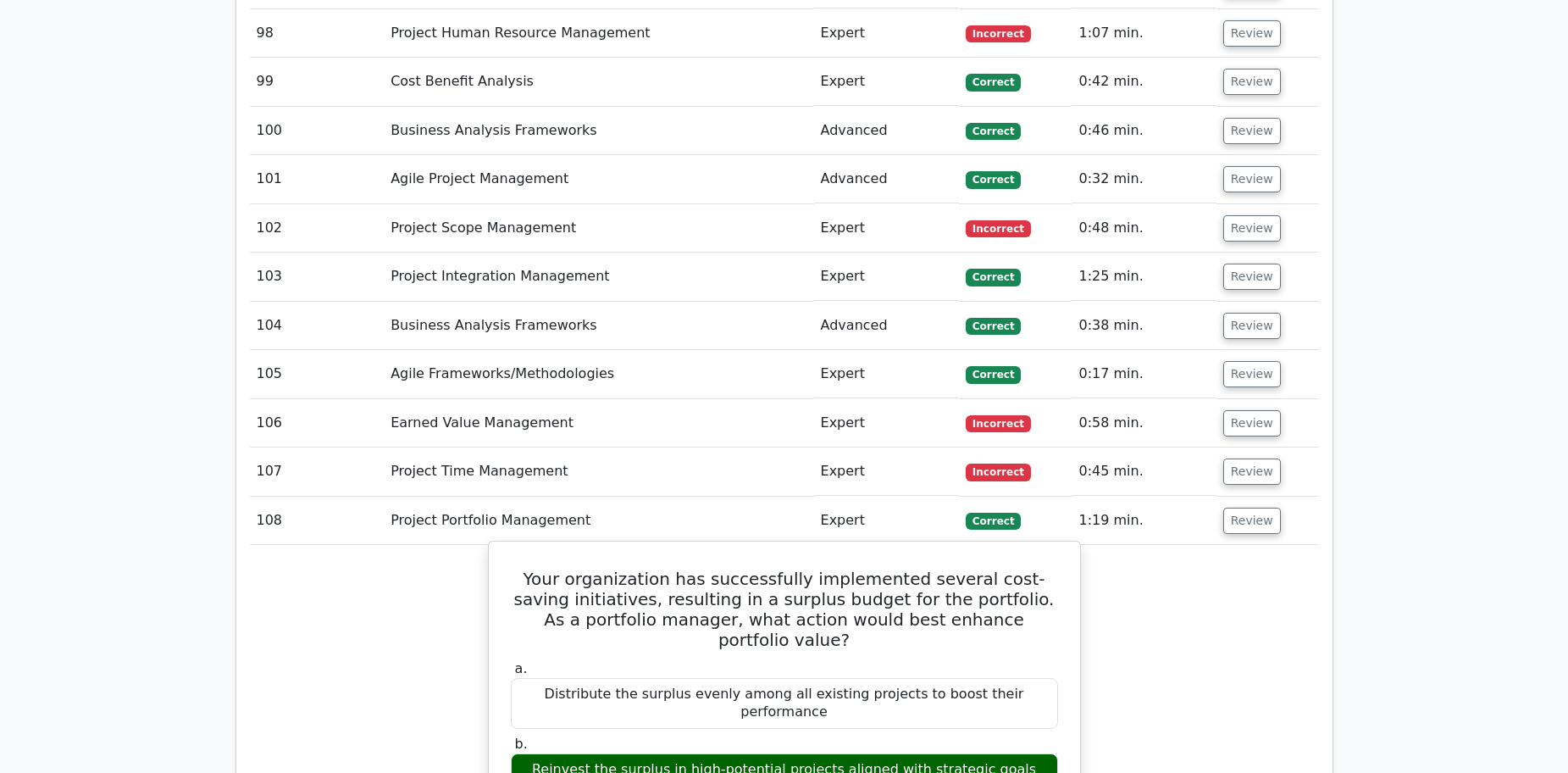
scroll to position [13302, 0]
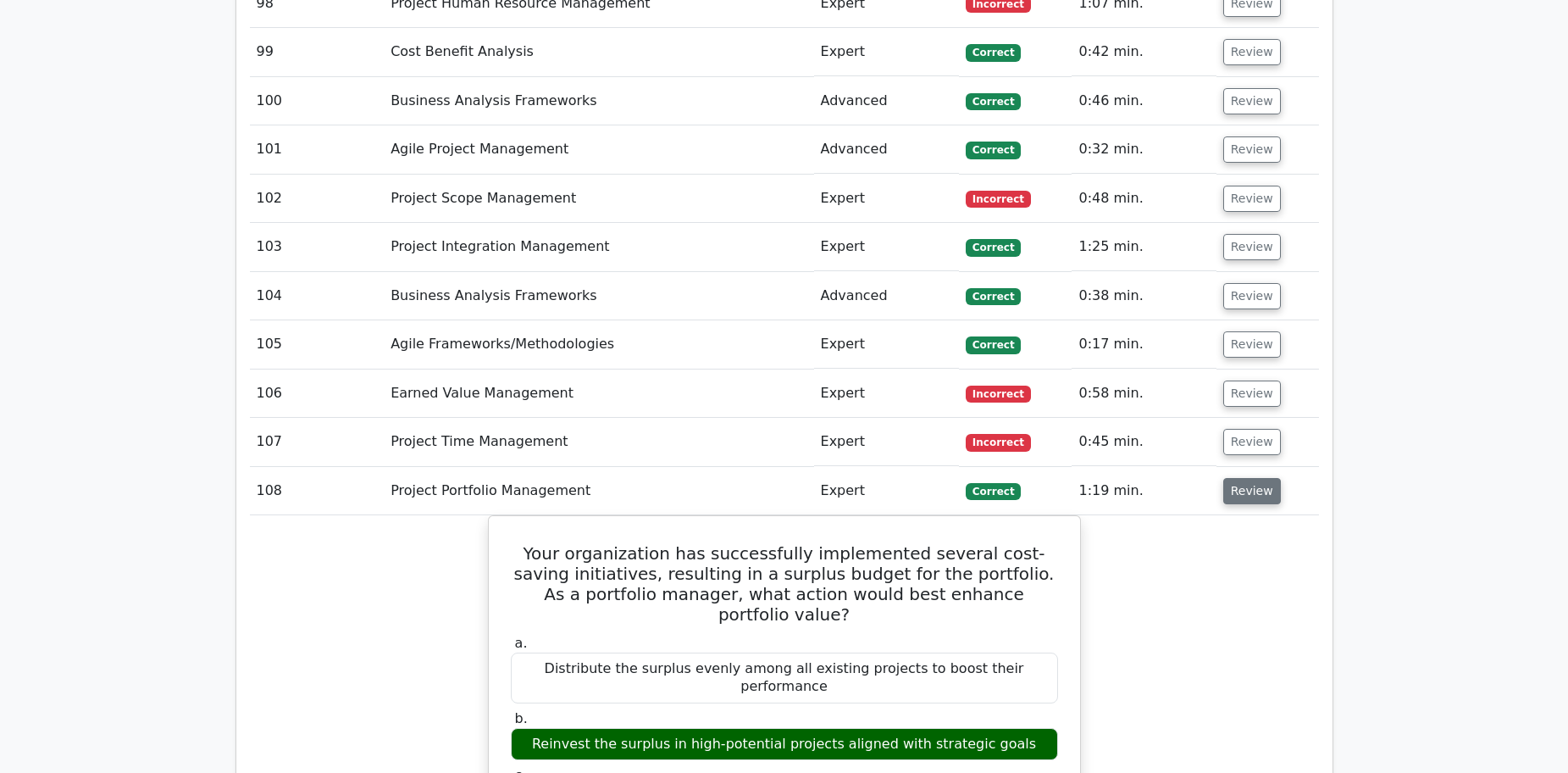
click at [1227, 478] on button "Review" at bounding box center [1252, 491] width 58 height 26
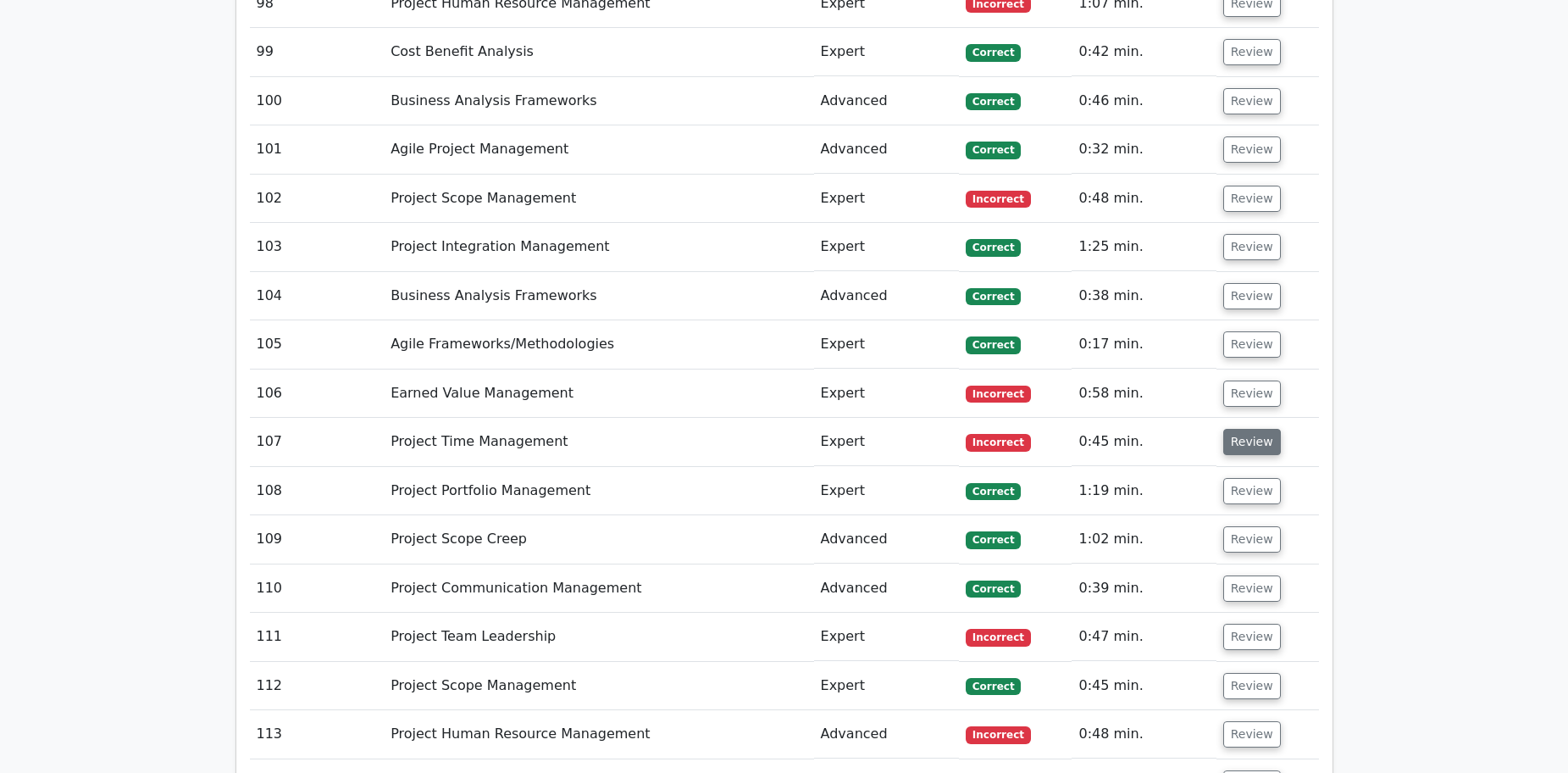
click at [1233, 429] on button "Review" at bounding box center [1252, 442] width 58 height 26
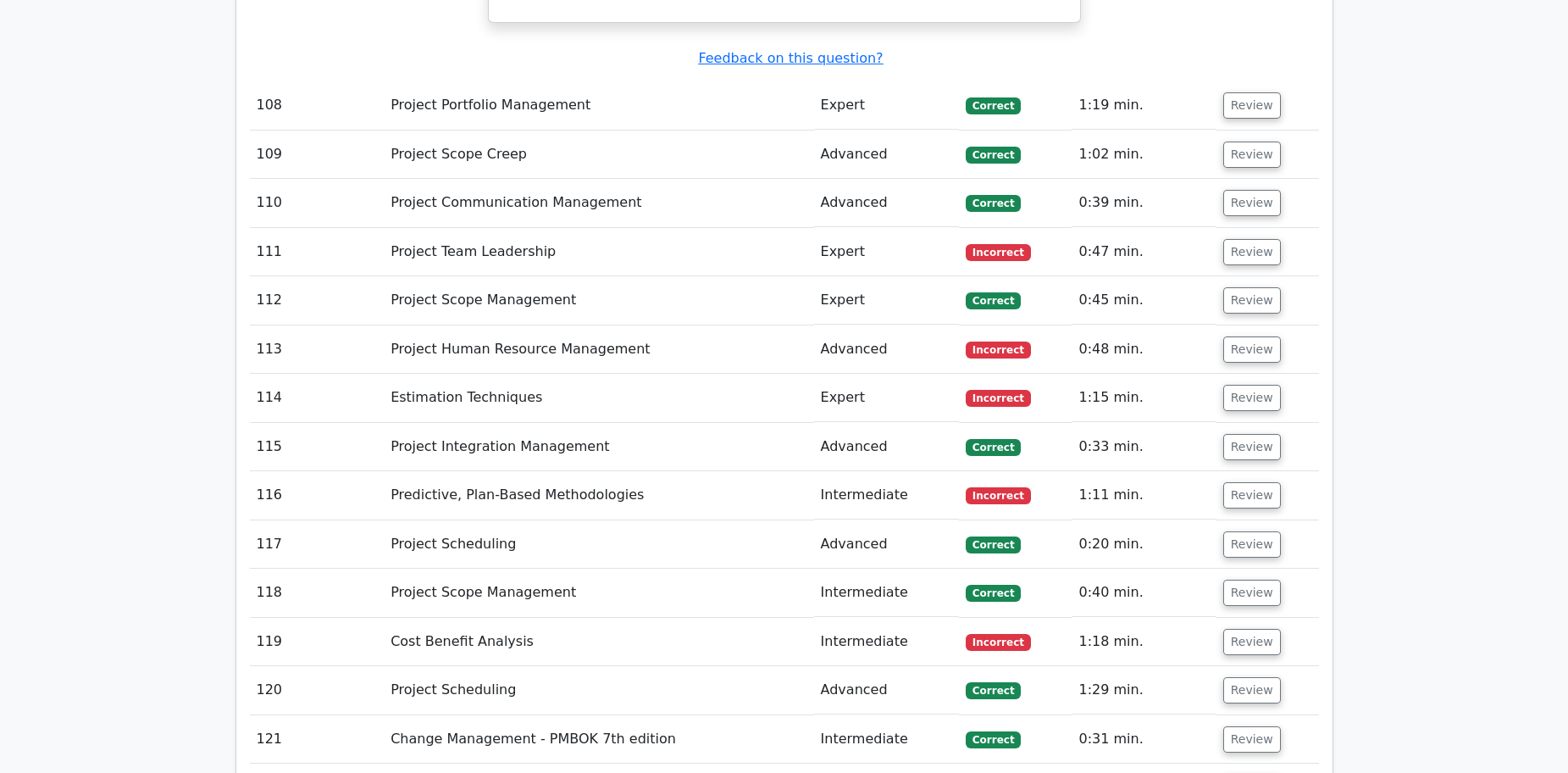
scroll to position [14657, 0]
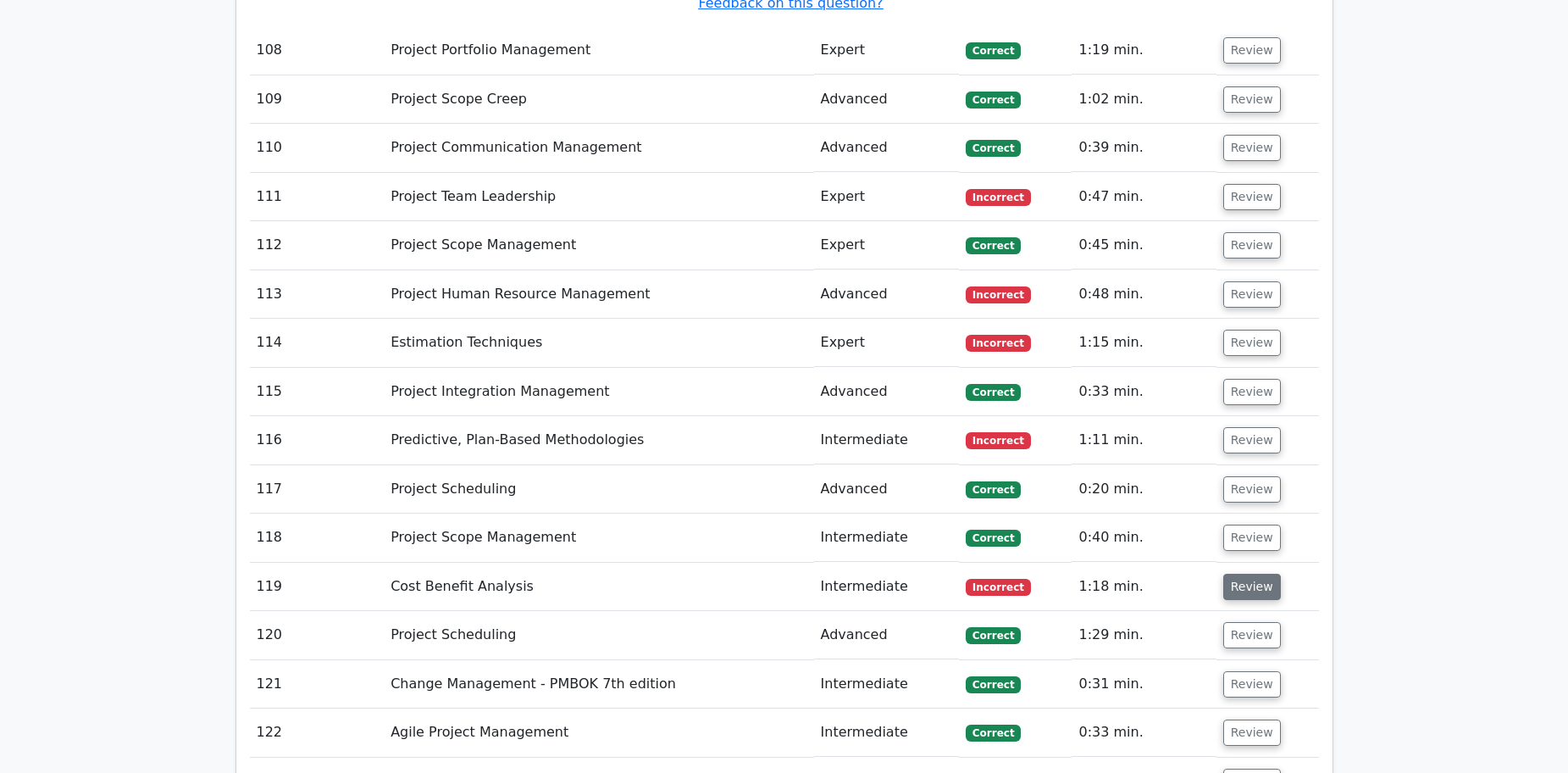
click at [1242, 573] on button "Review" at bounding box center [1252, 586] width 58 height 26
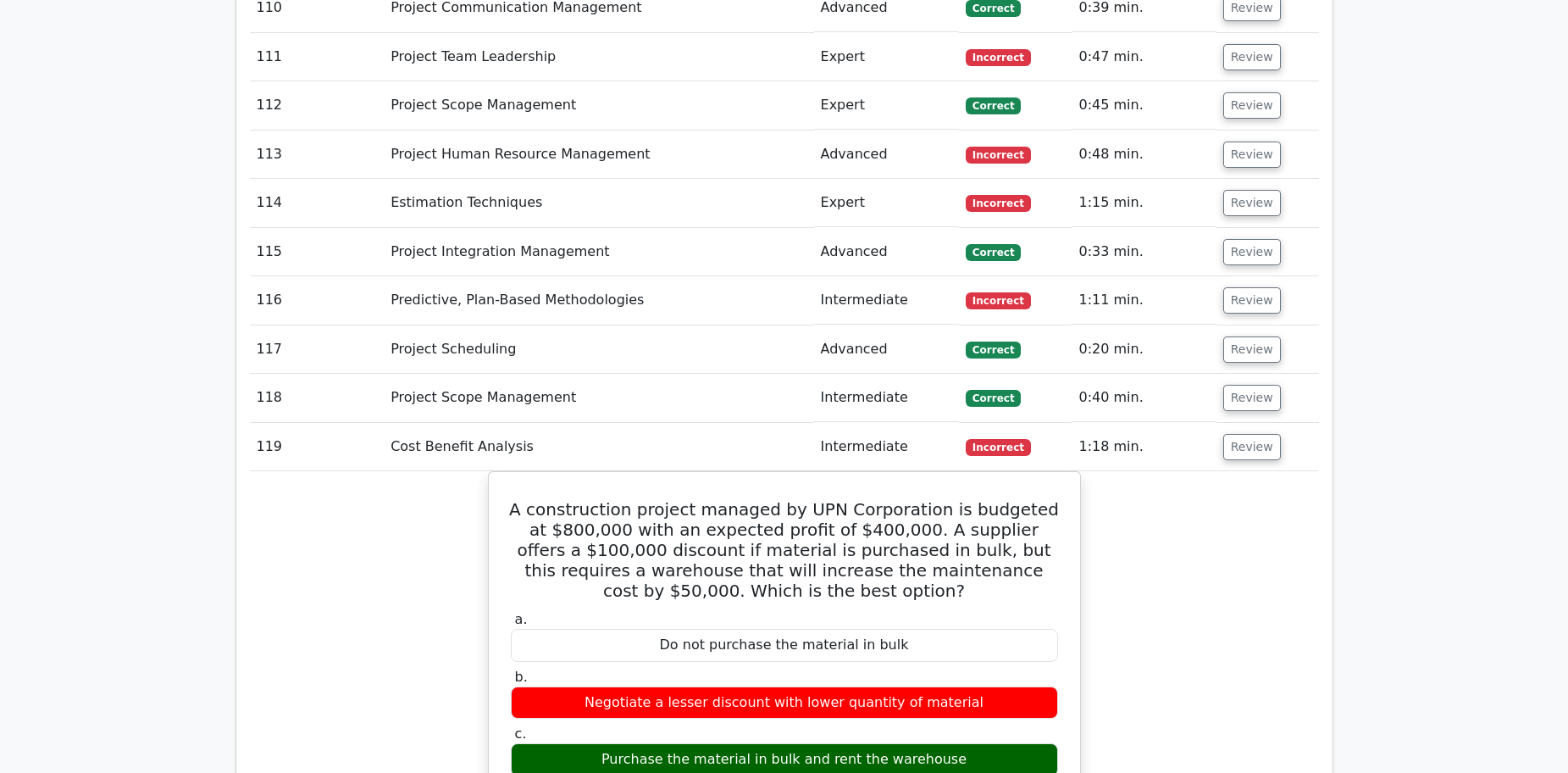
scroll to position [14826, 0]
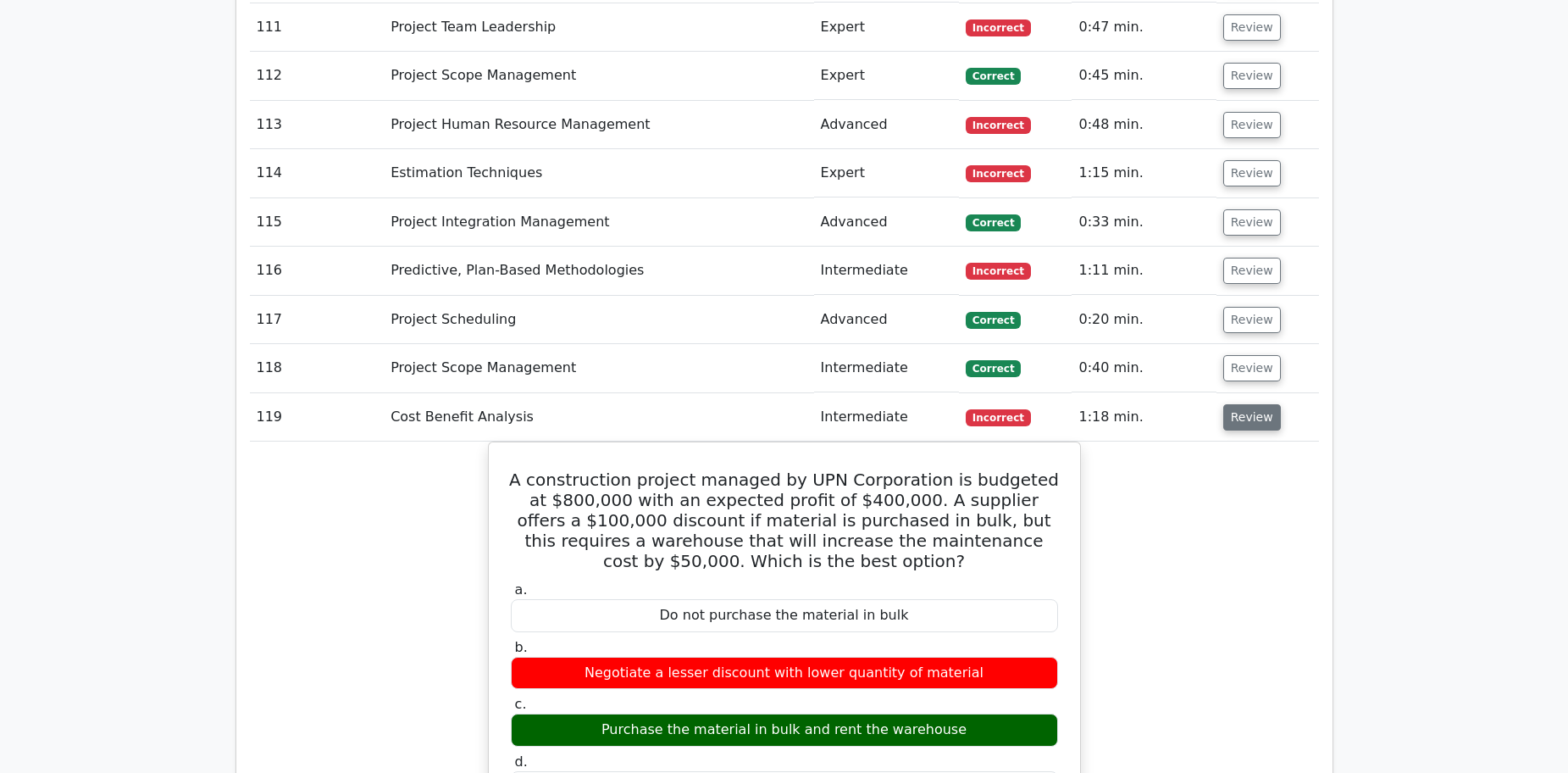
click at [1239, 404] on button "Review" at bounding box center [1252, 417] width 58 height 26
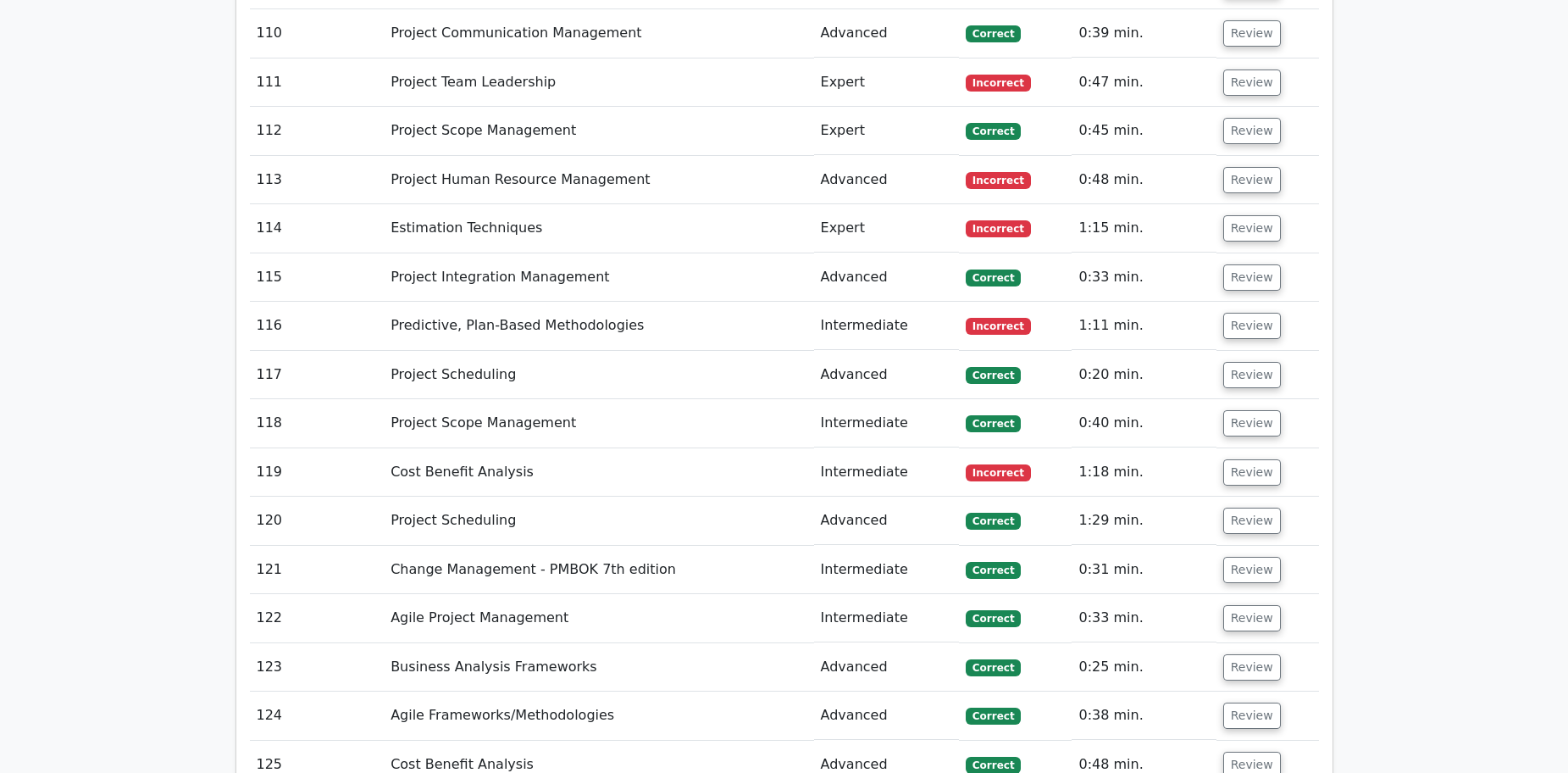
scroll to position [14741, 0]
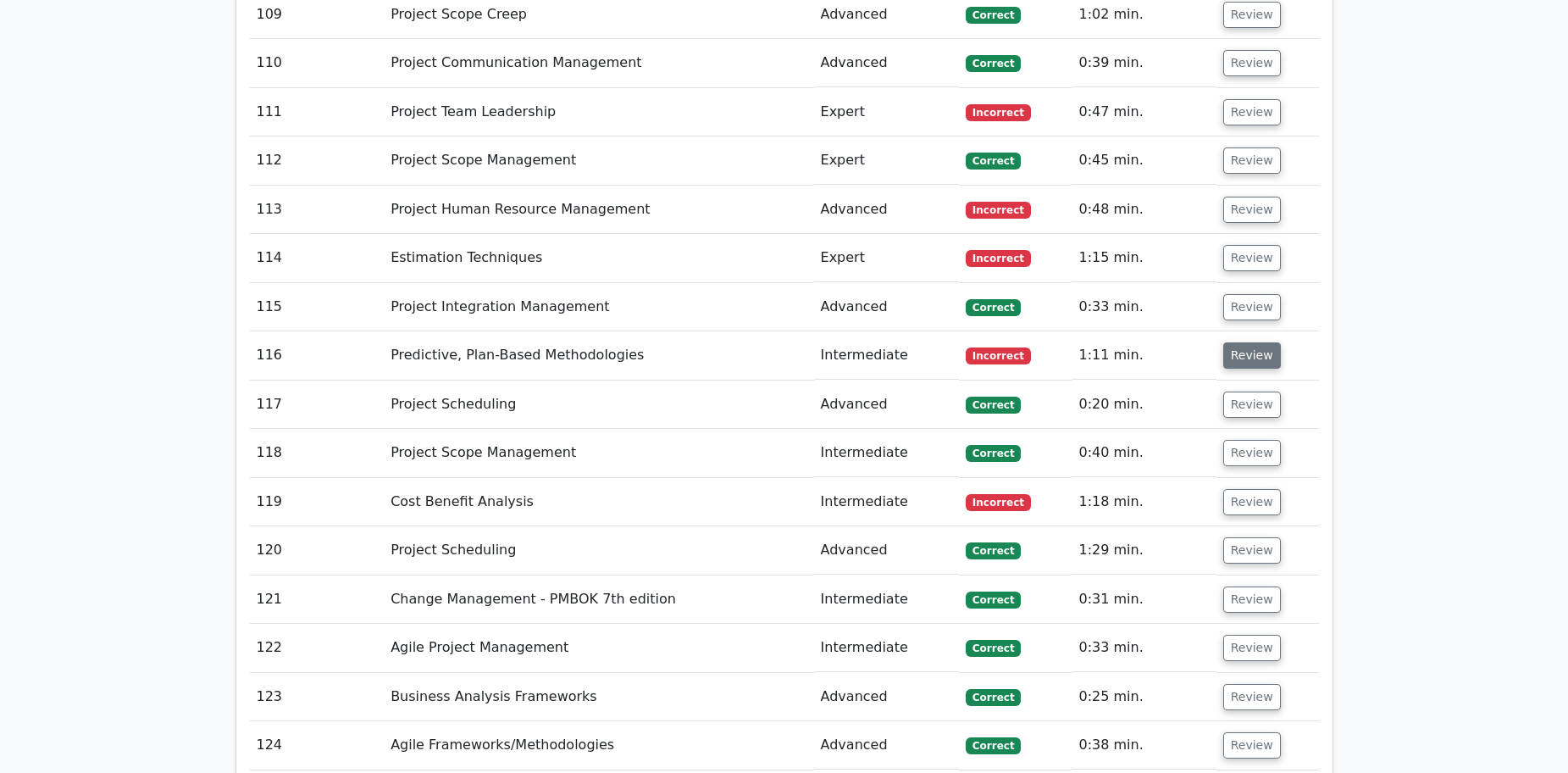
click at [1245, 342] on button "Review" at bounding box center [1252, 355] width 58 height 26
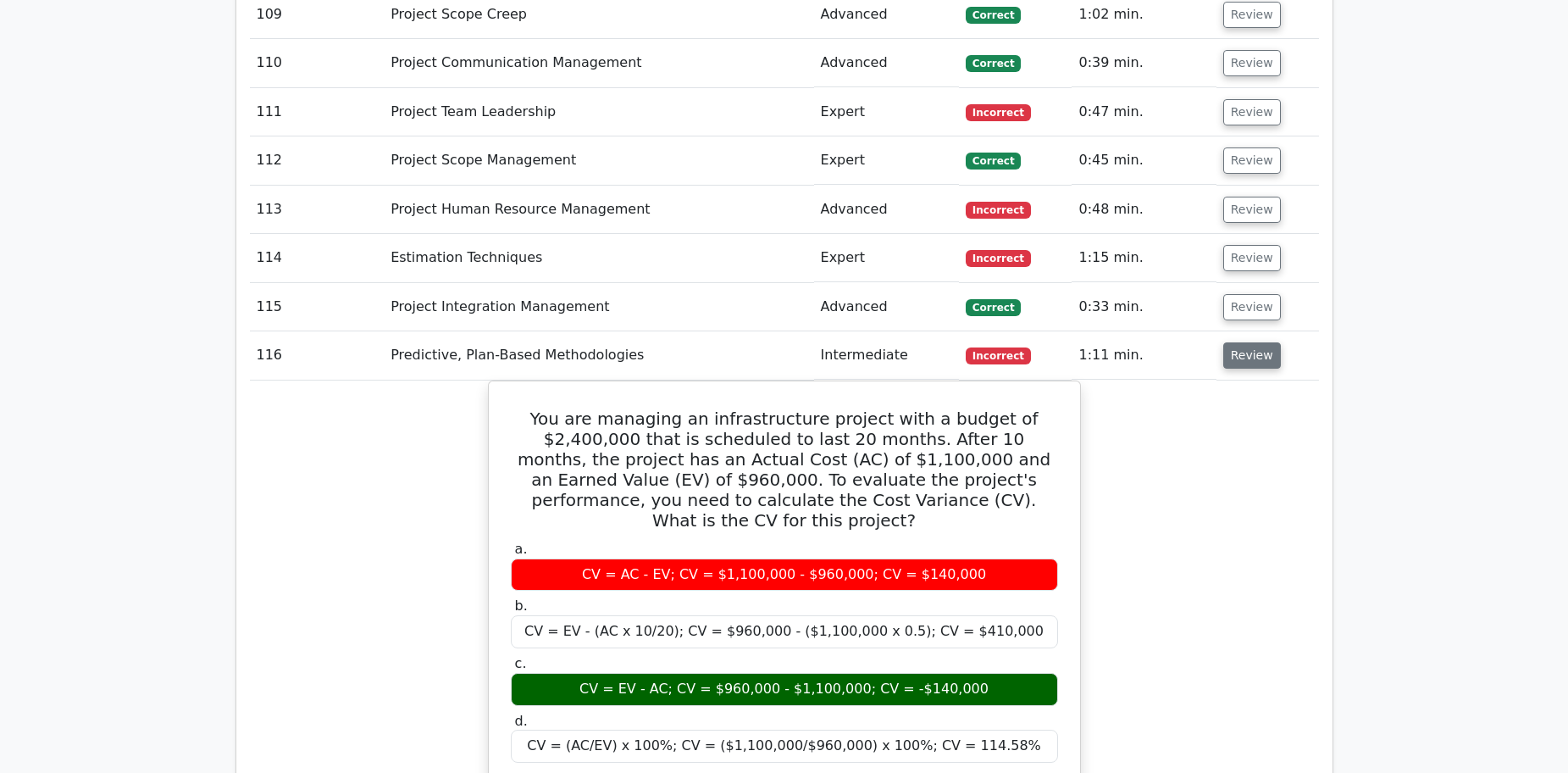
click at [1246, 342] on button "Review" at bounding box center [1252, 355] width 58 height 26
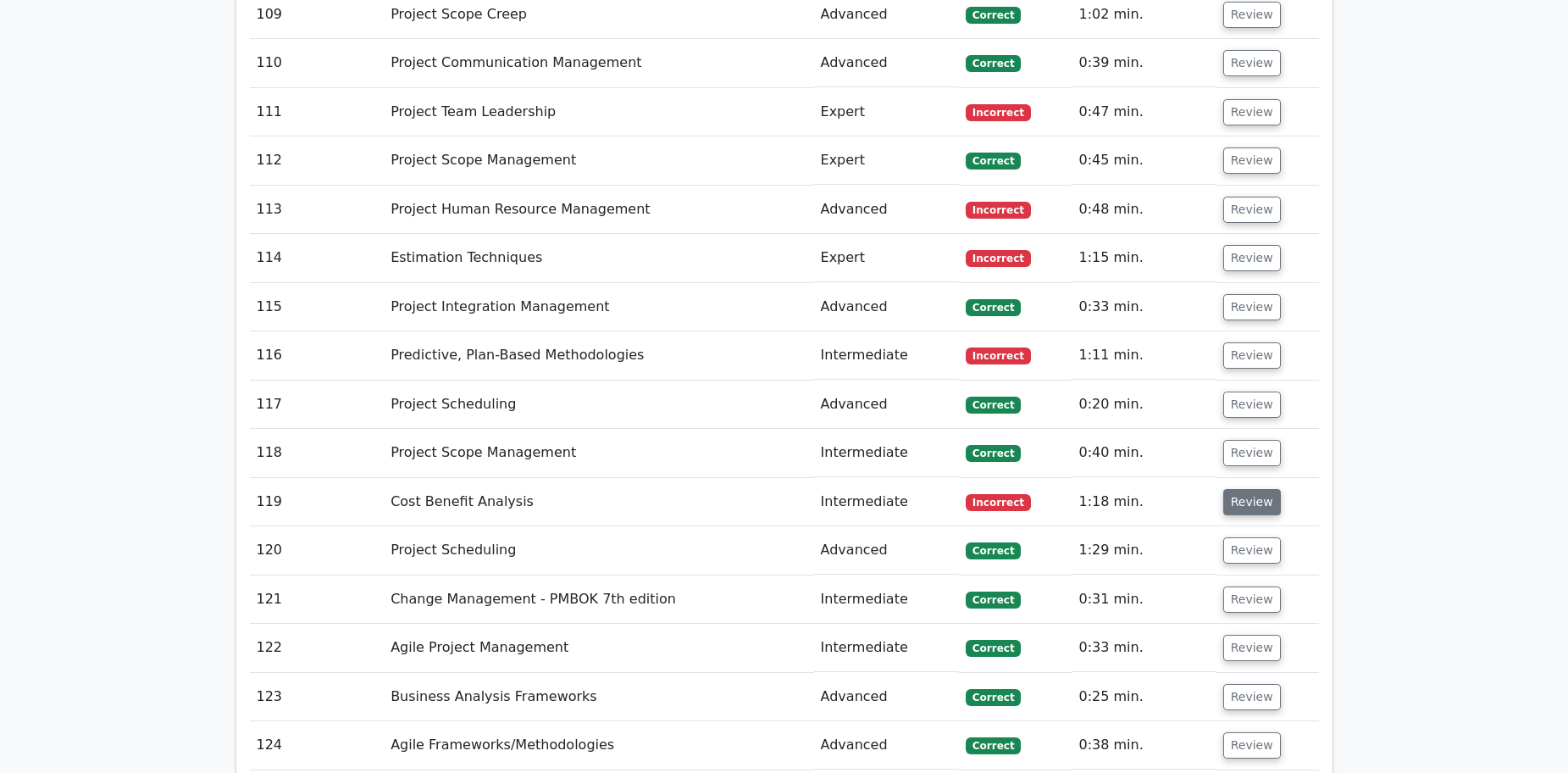
click at [1259, 489] on button "Review" at bounding box center [1252, 501] width 58 height 26
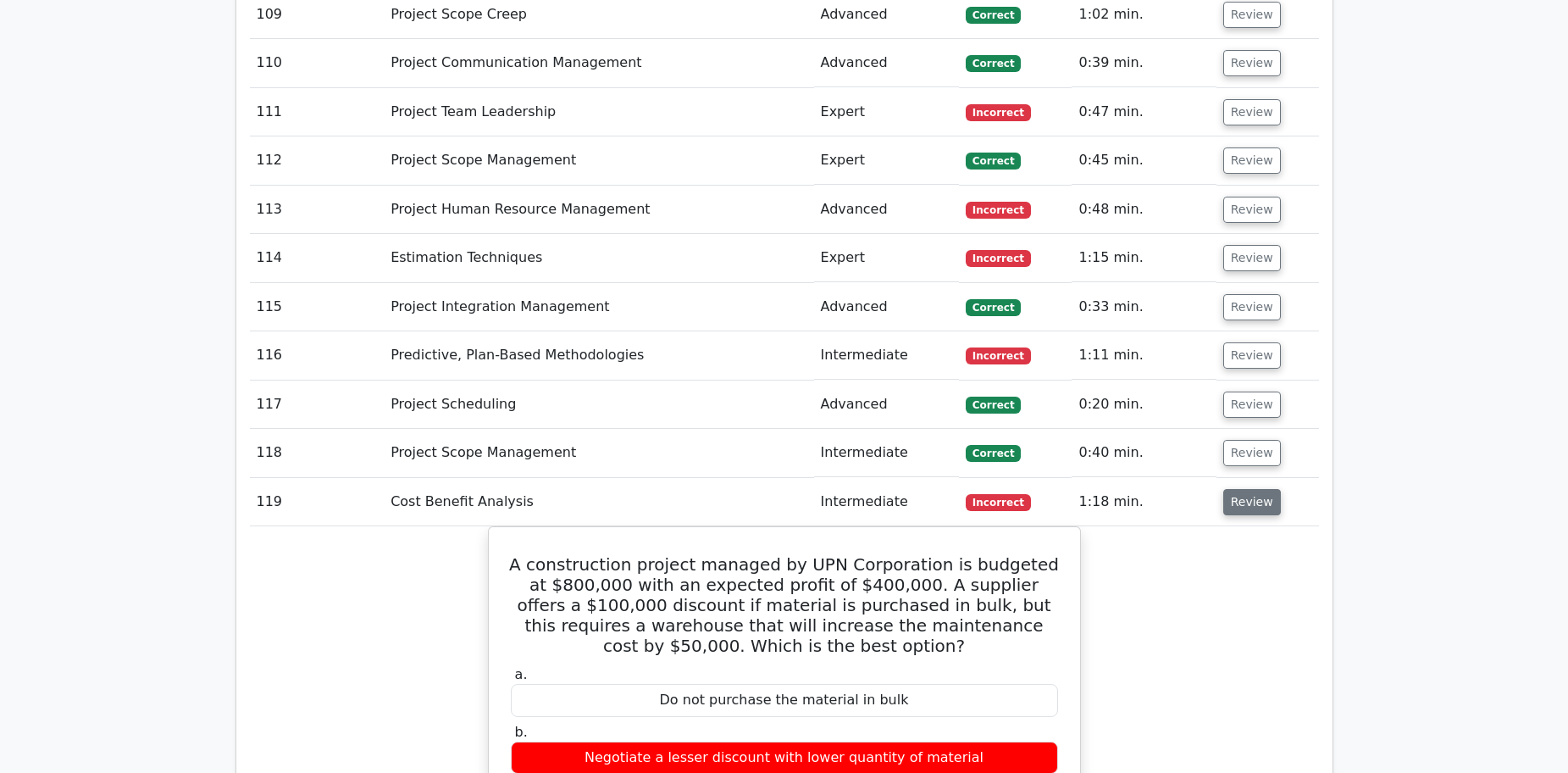
click at [1265, 489] on button "Review" at bounding box center [1252, 501] width 58 height 26
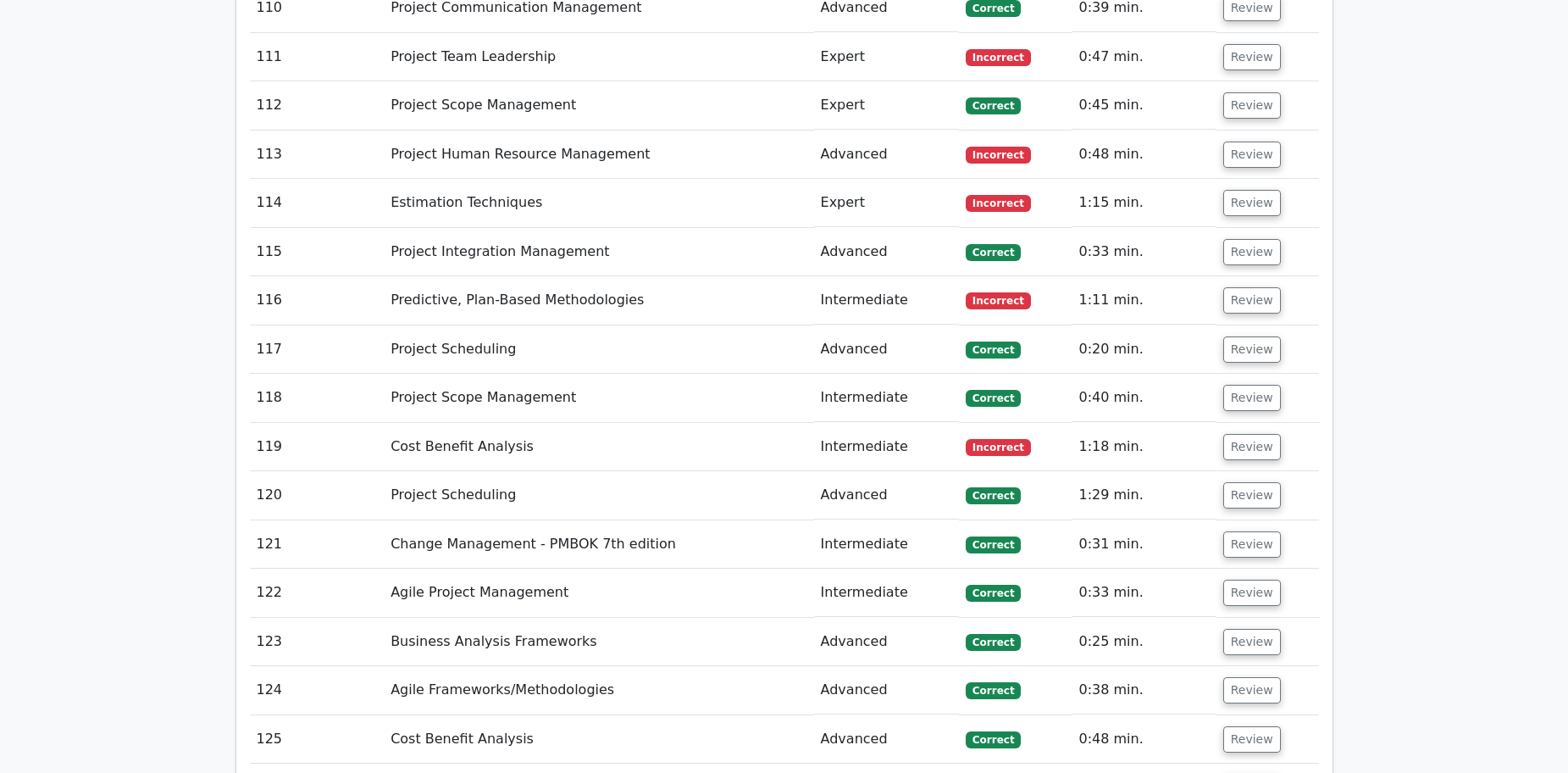
scroll to position [14826, 0]
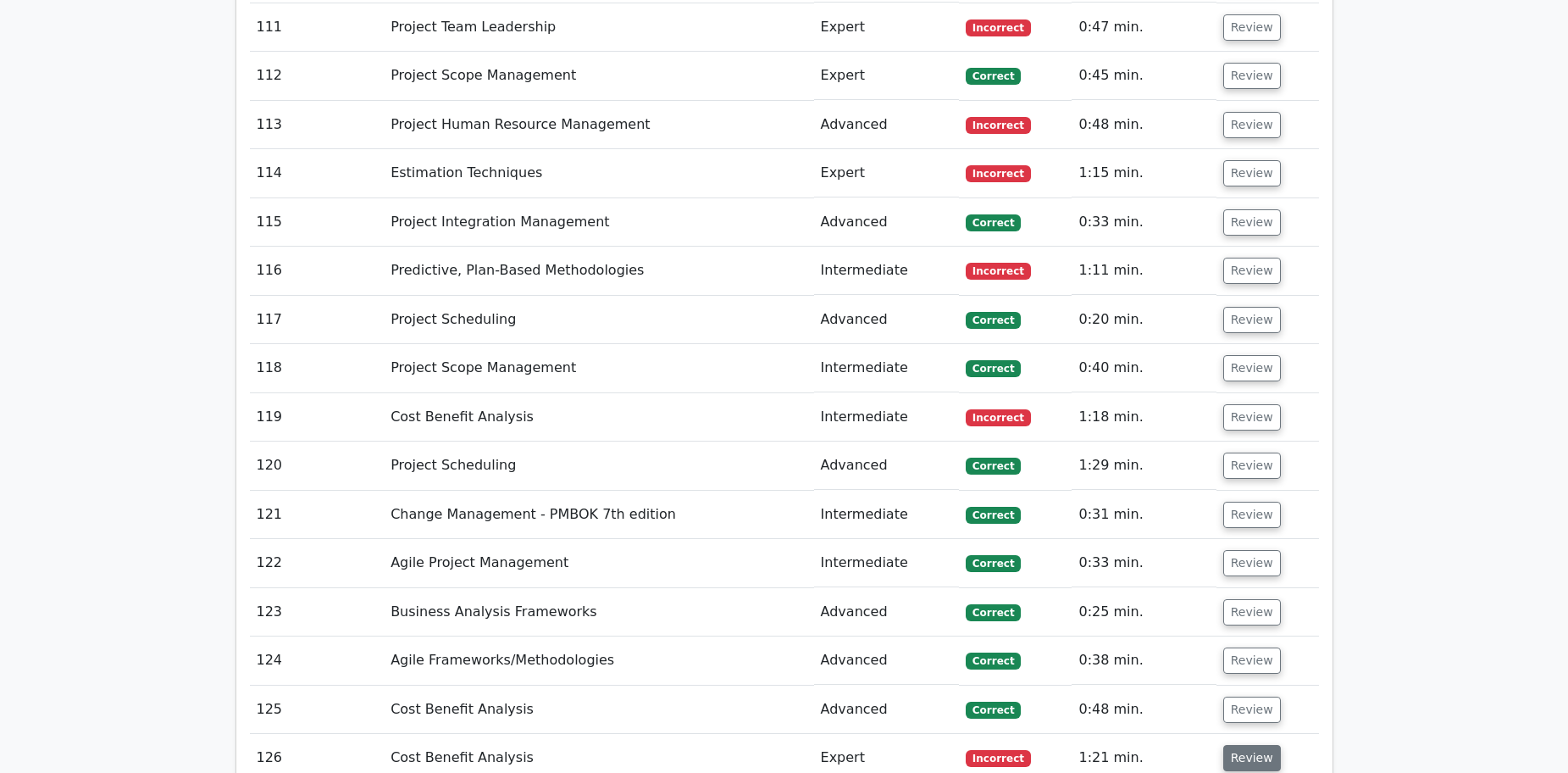
click at [1248, 744] on button "Review" at bounding box center [1252, 757] width 58 height 26
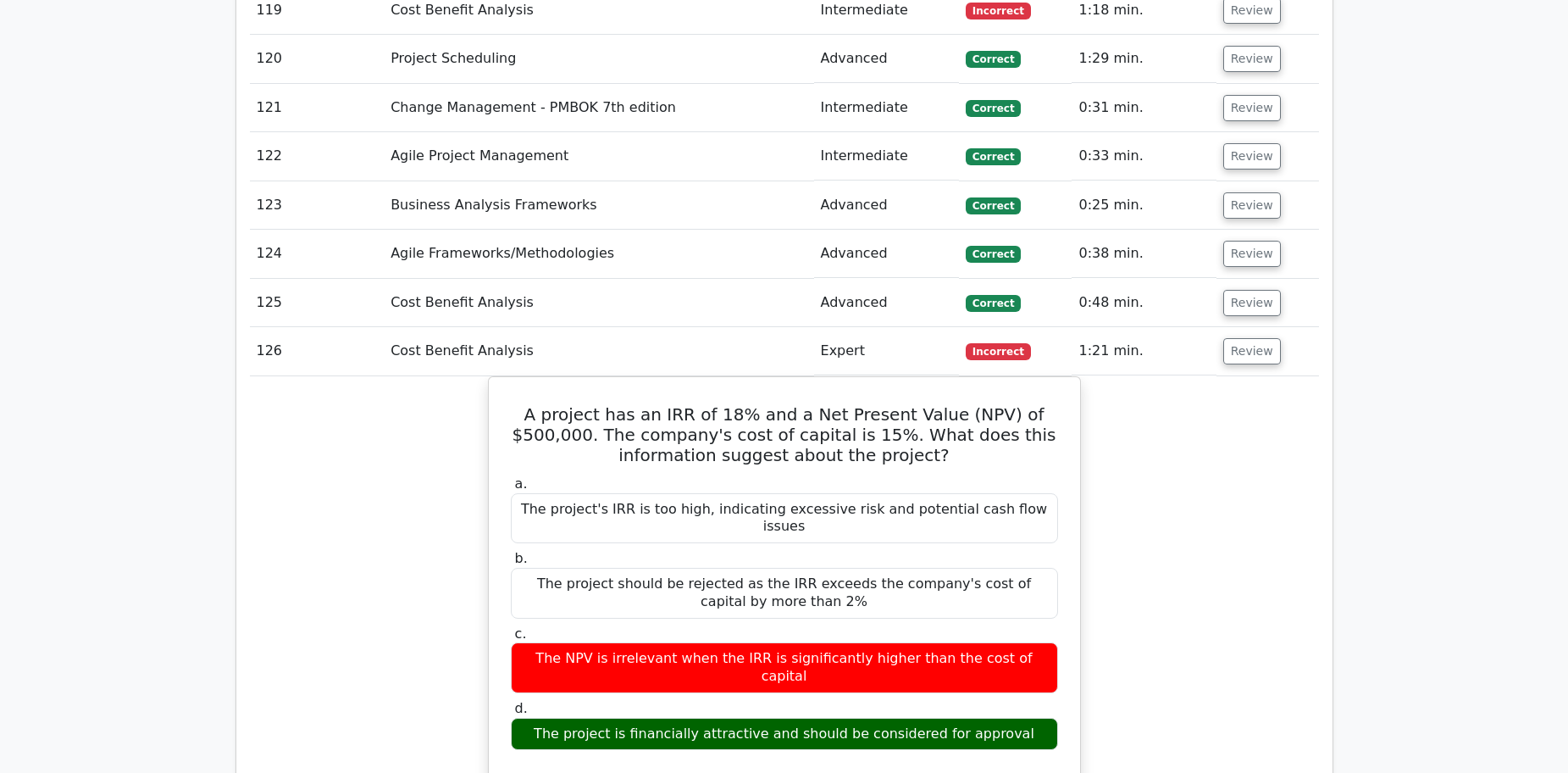
scroll to position [15250, 0]
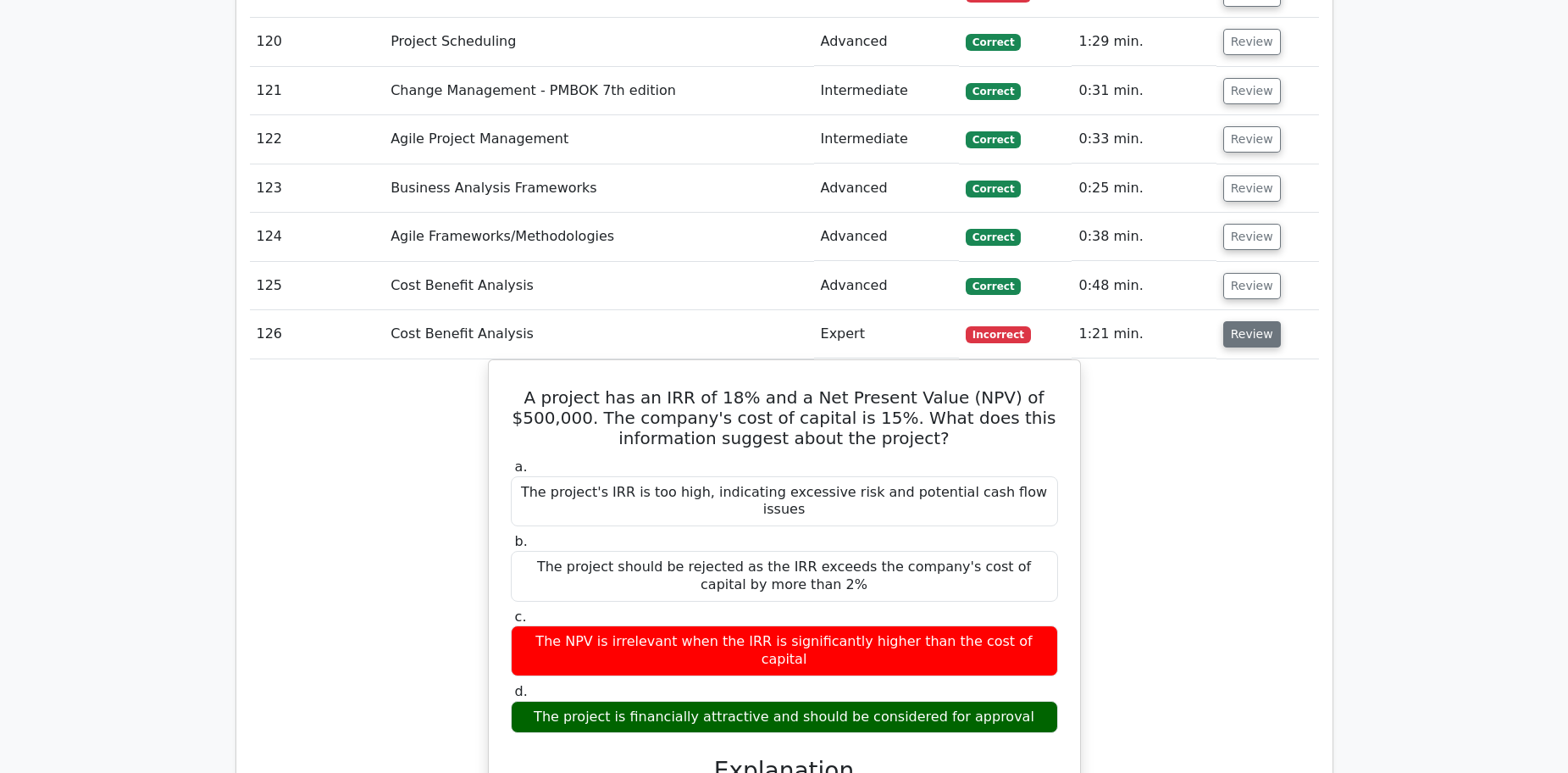
click at [1243, 321] on button "Review" at bounding box center [1252, 334] width 58 height 26
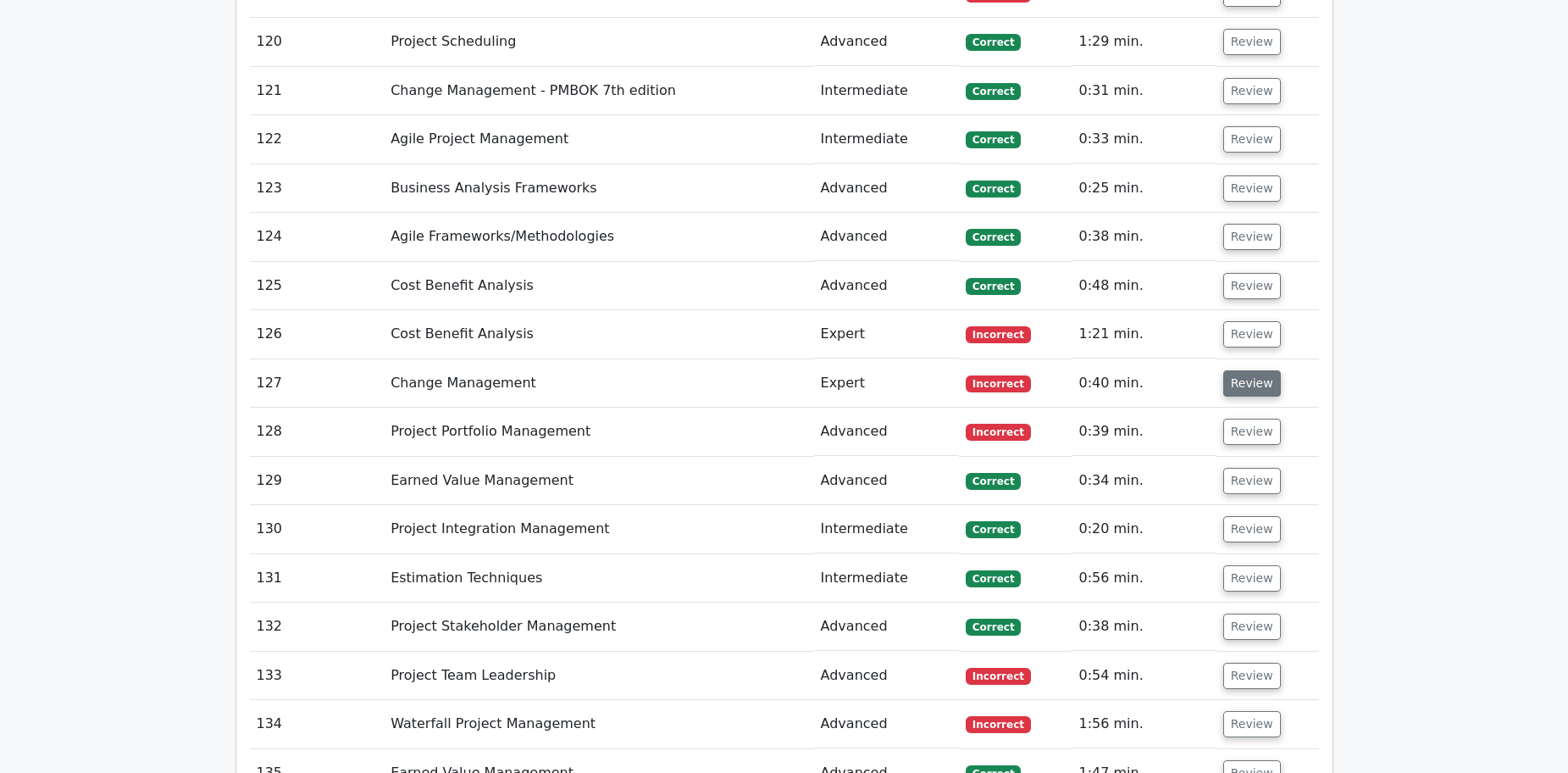
click at [1234, 370] on button "Review" at bounding box center [1252, 383] width 58 height 26
click at [1240, 370] on button "Review" at bounding box center [1252, 383] width 58 height 26
click at [1252, 370] on button "Review" at bounding box center [1252, 383] width 58 height 26
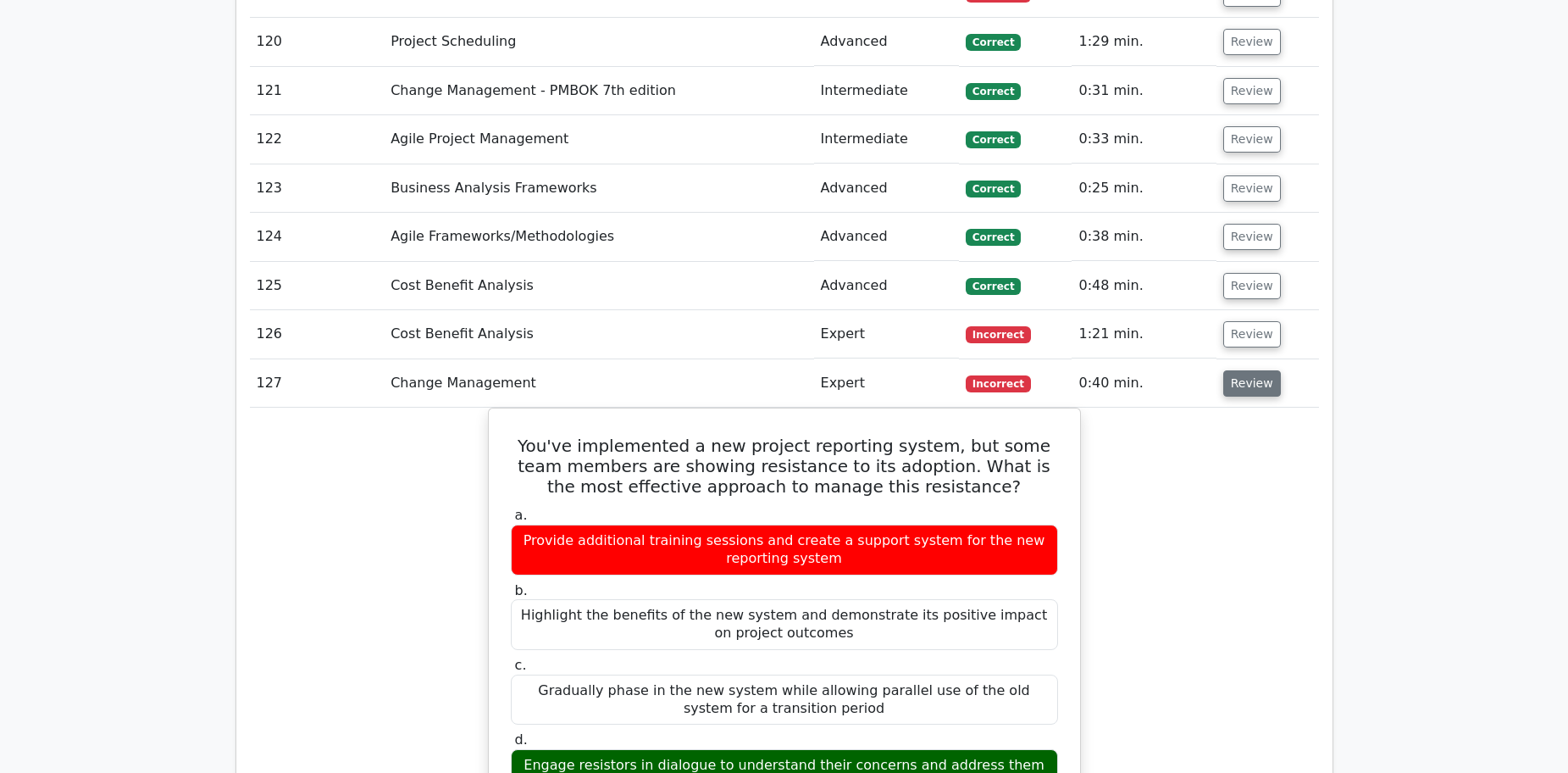
click at [1251, 370] on button "Review" at bounding box center [1252, 383] width 58 height 26
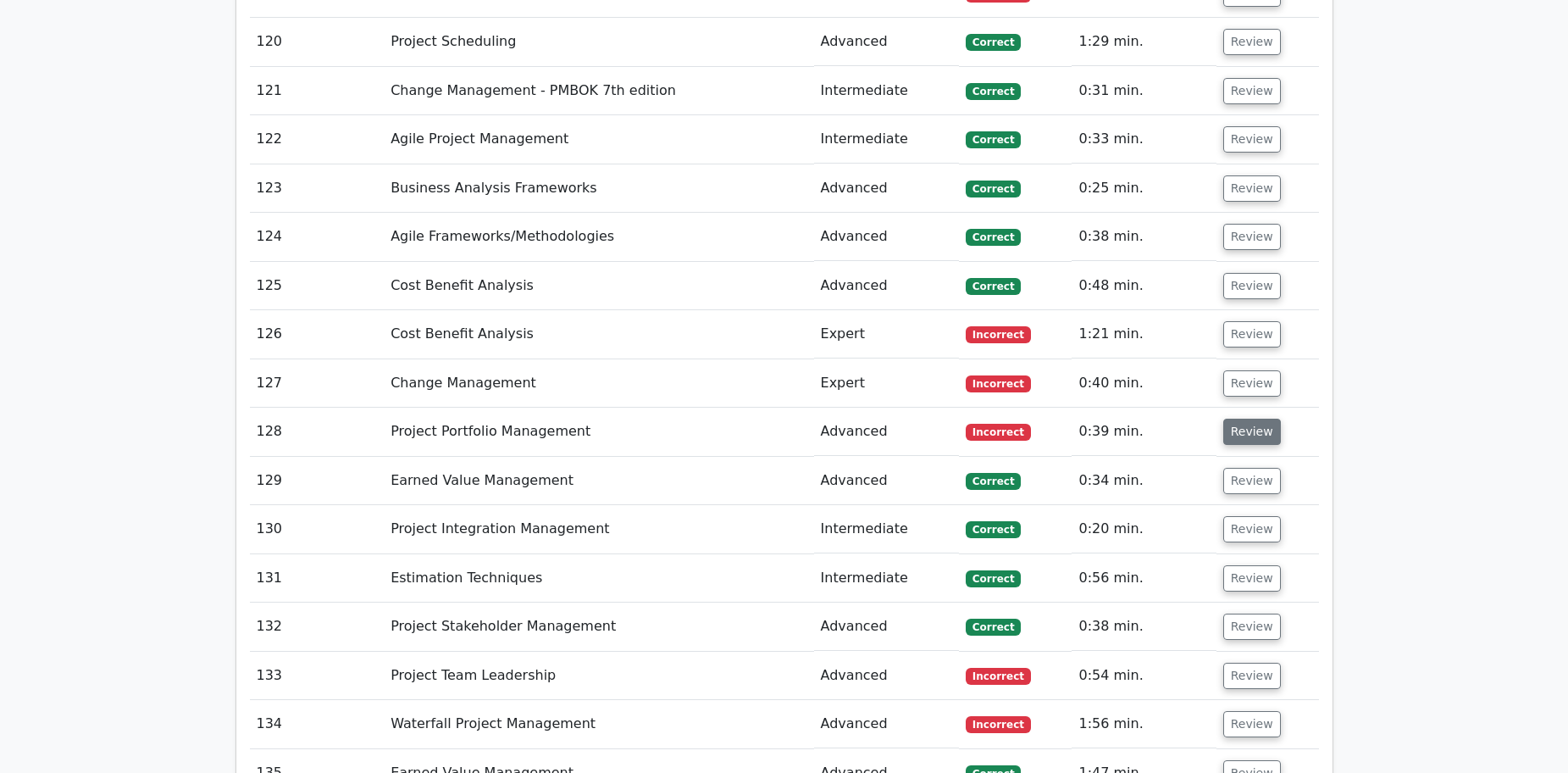
click at [1247, 418] on button "Review" at bounding box center [1252, 431] width 58 height 26
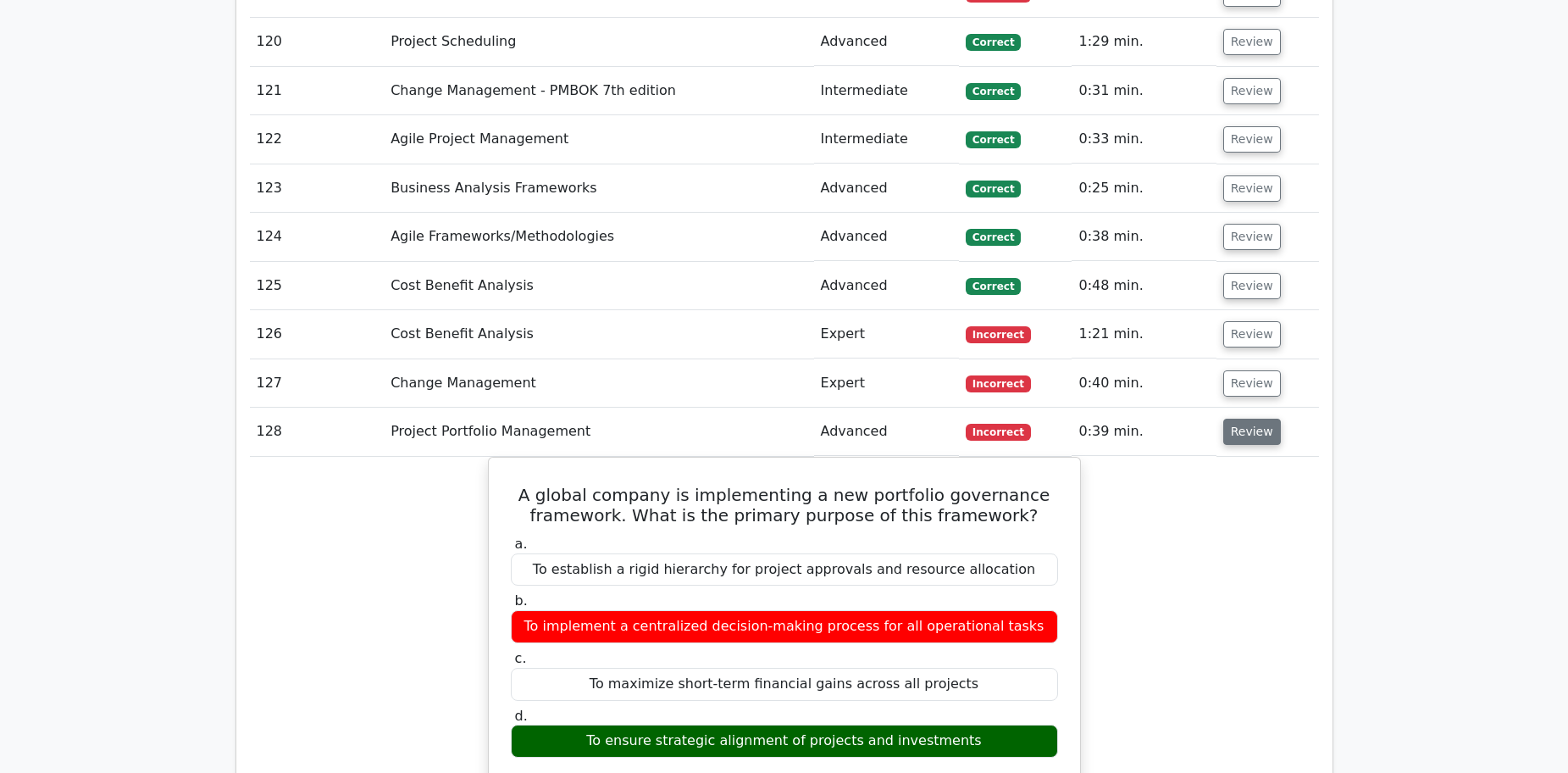
click at [1246, 418] on button "Review" at bounding box center [1252, 431] width 58 height 26
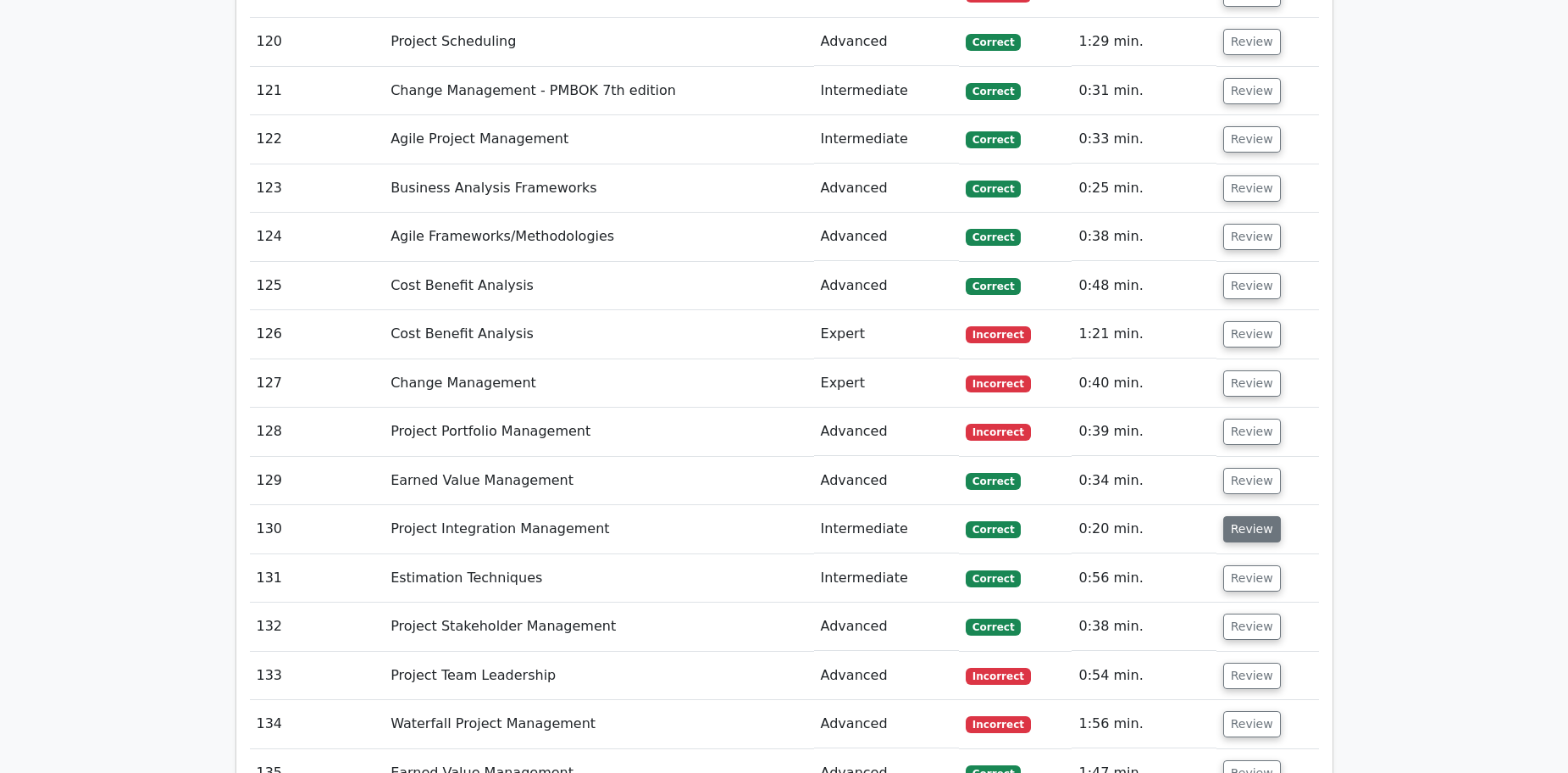
scroll to position [15335, 0]
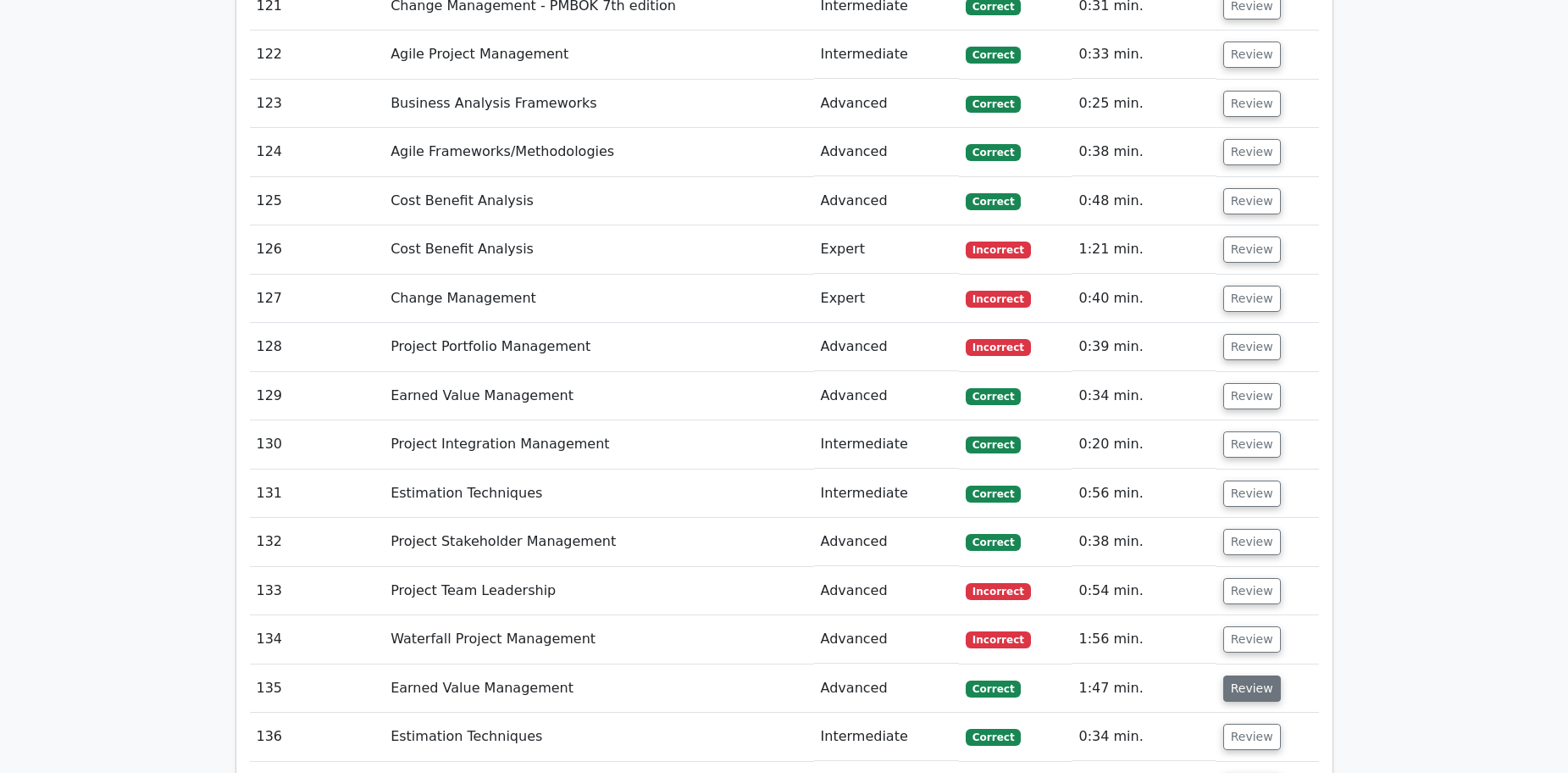
click at [1241, 675] on button "Review" at bounding box center [1252, 688] width 58 height 26
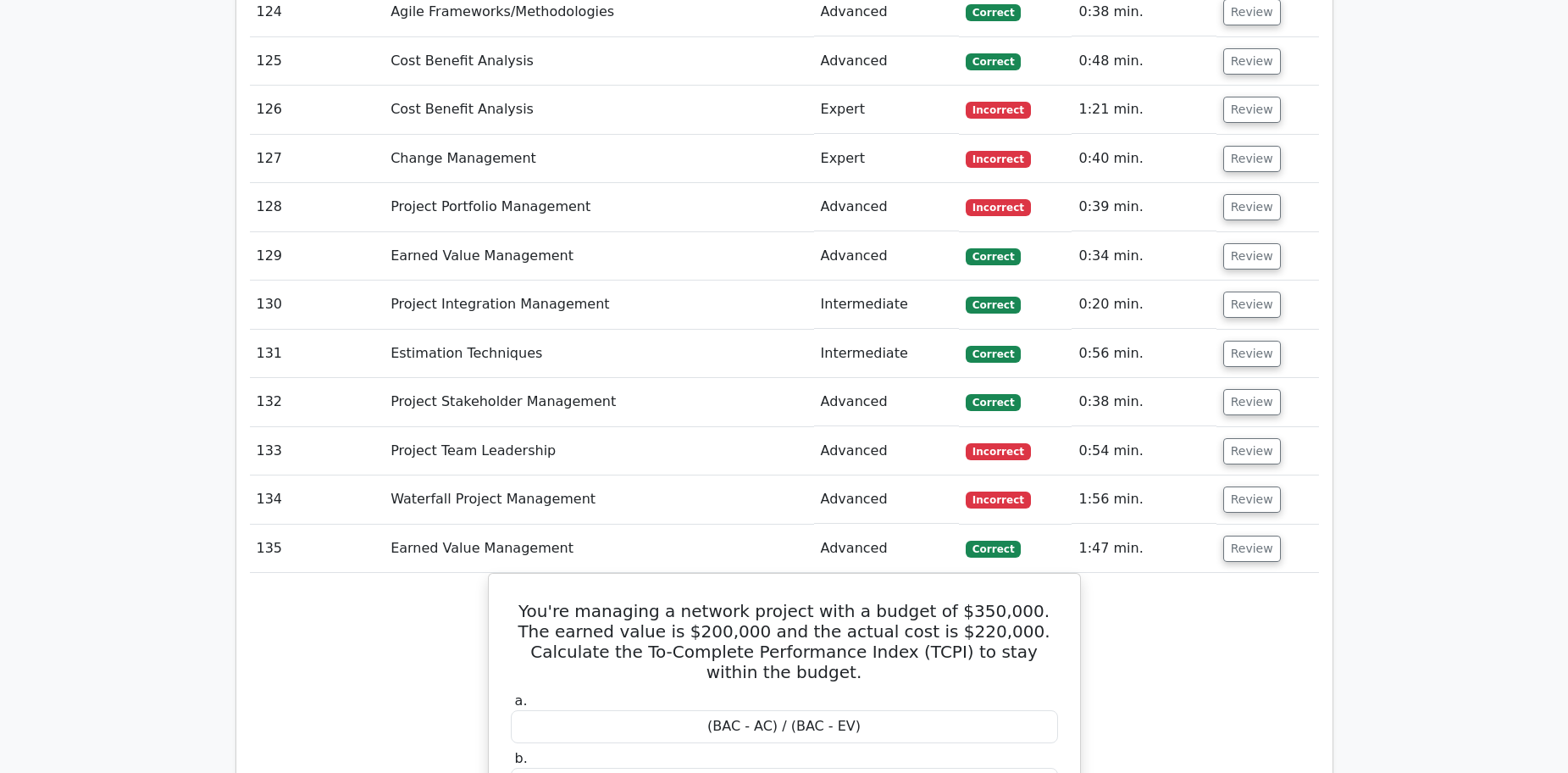
scroll to position [15504, 0]
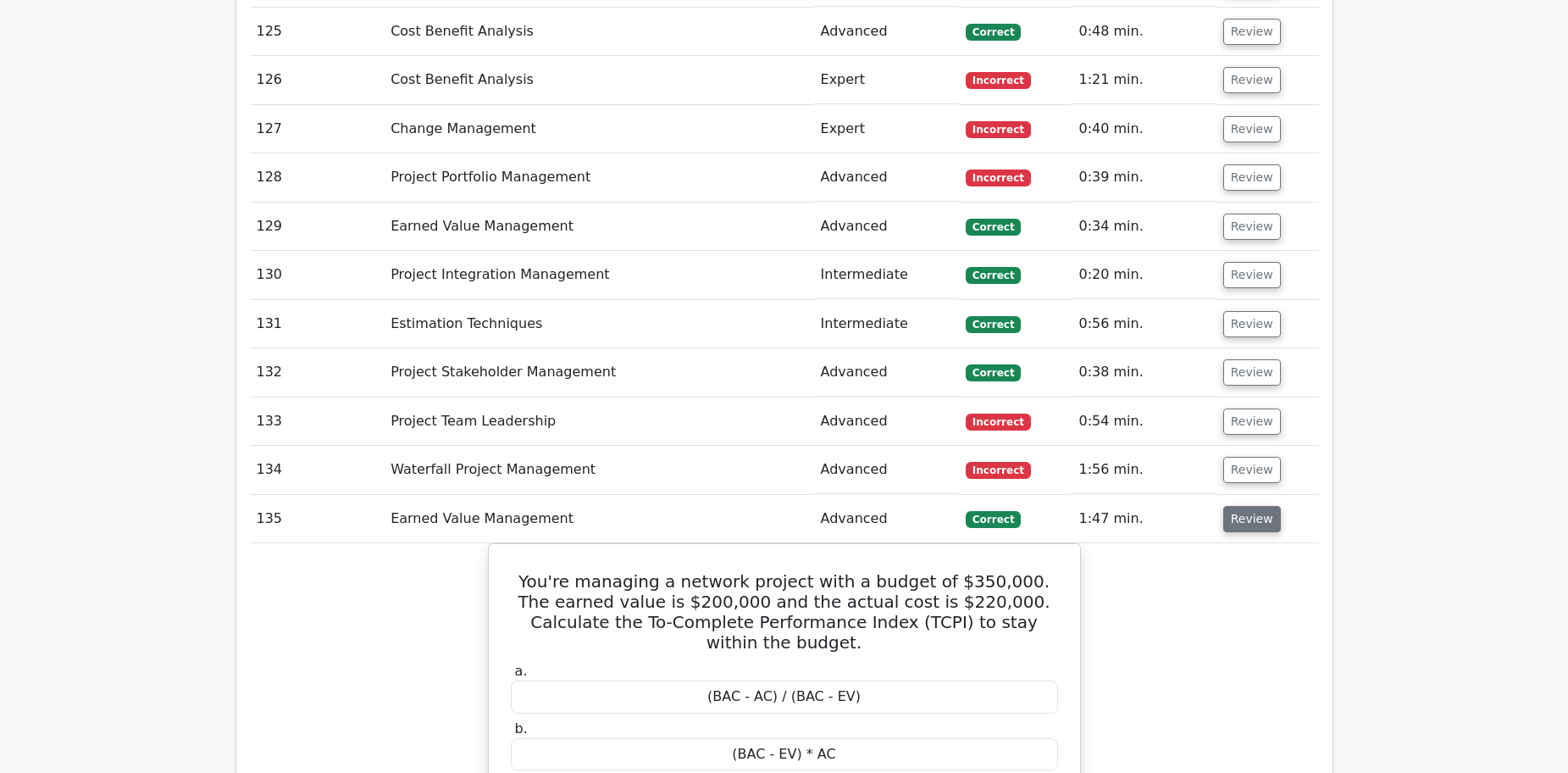
click at [1235, 506] on button "Review" at bounding box center [1252, 519] width 58 height 26
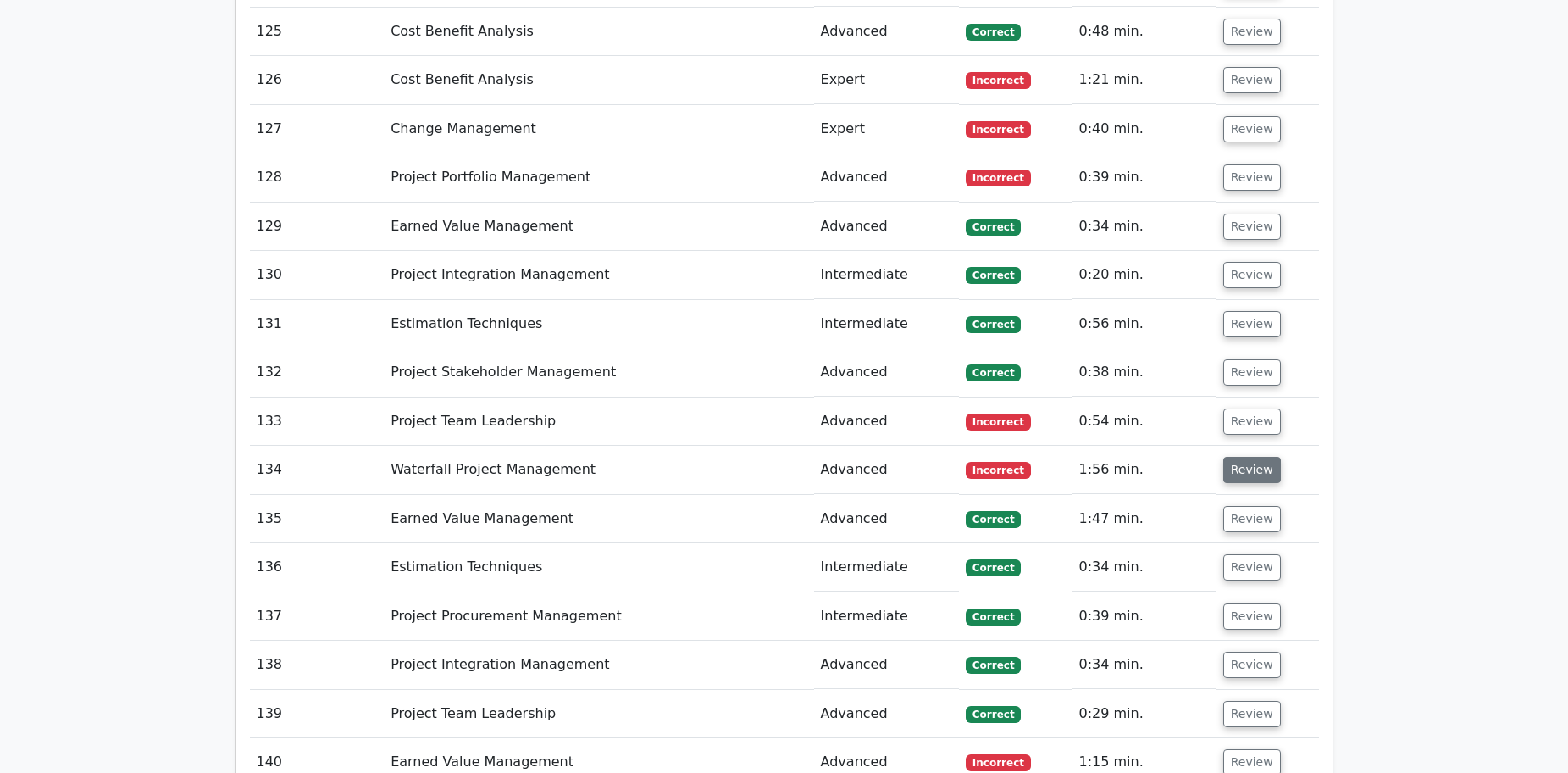
click at [1247, 457] on button "Review" at bounding box center [1252, 470] width 58 height 26
click at [1242, 457] on button "Review" at bounding box center [1252, 470] width 58 height 26
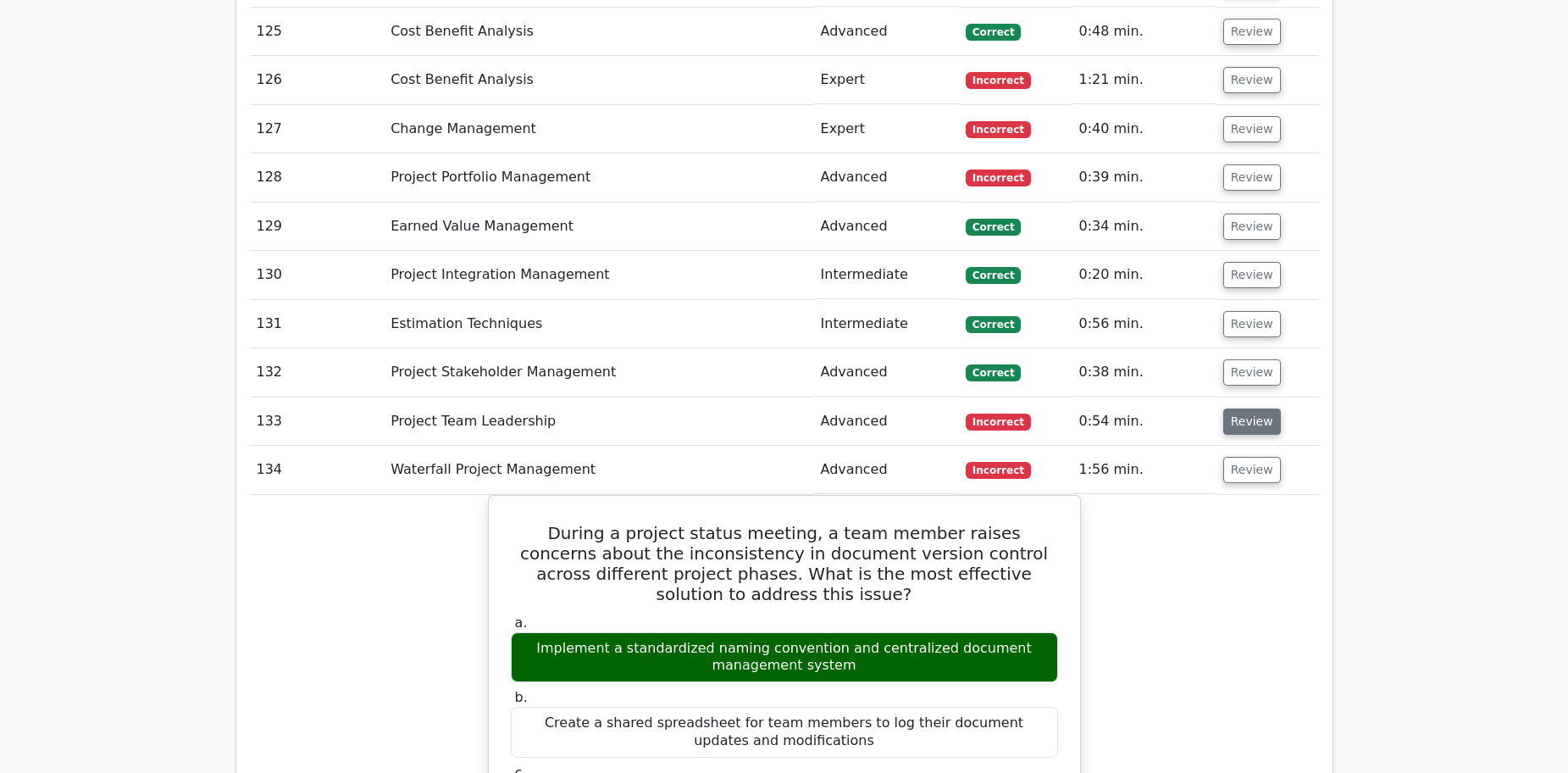
click at [1252, 408] on button "Review" at bounding box center [1252, 421] width 58 height 26
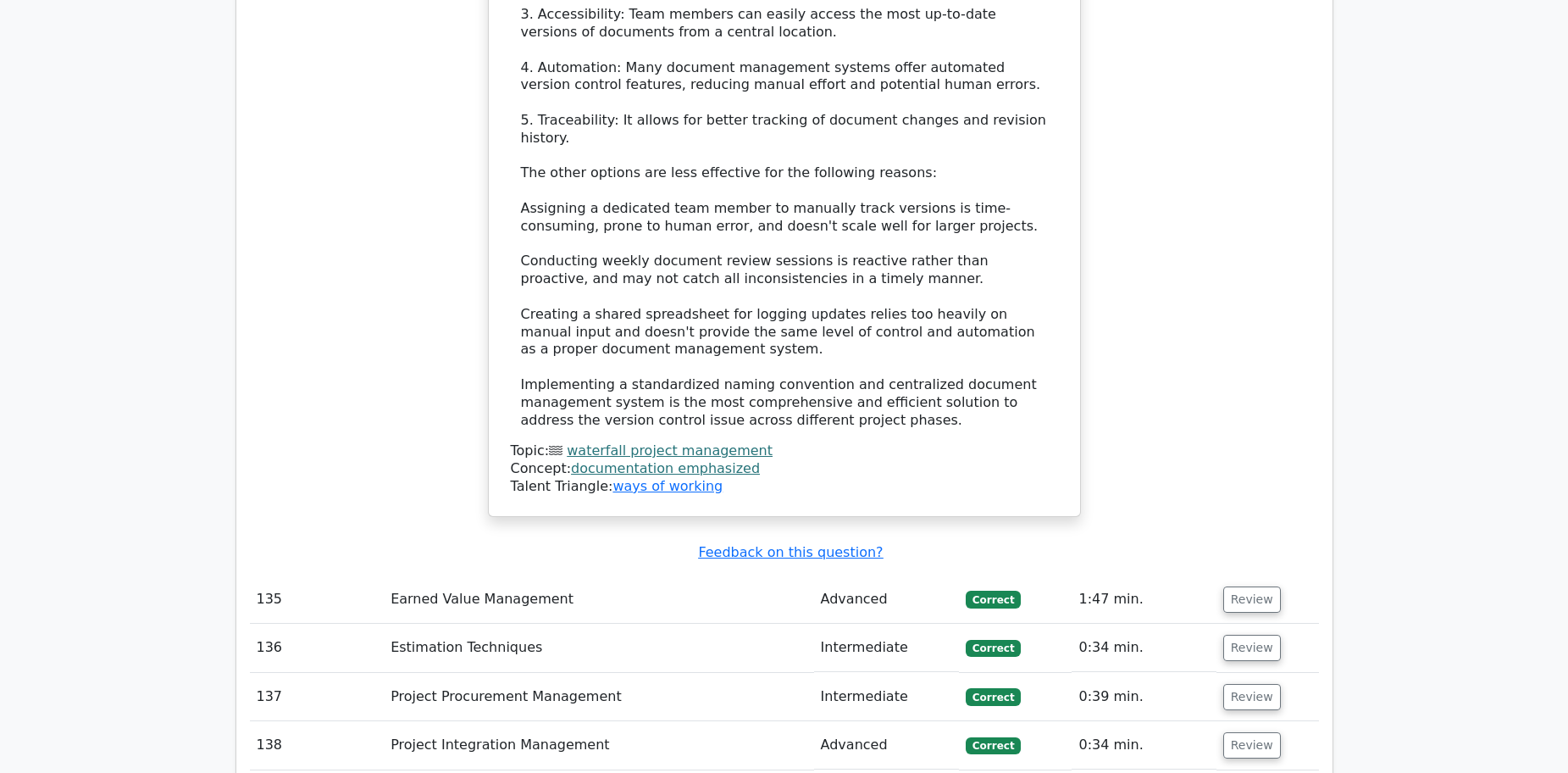
scroll to position [17792, 0]
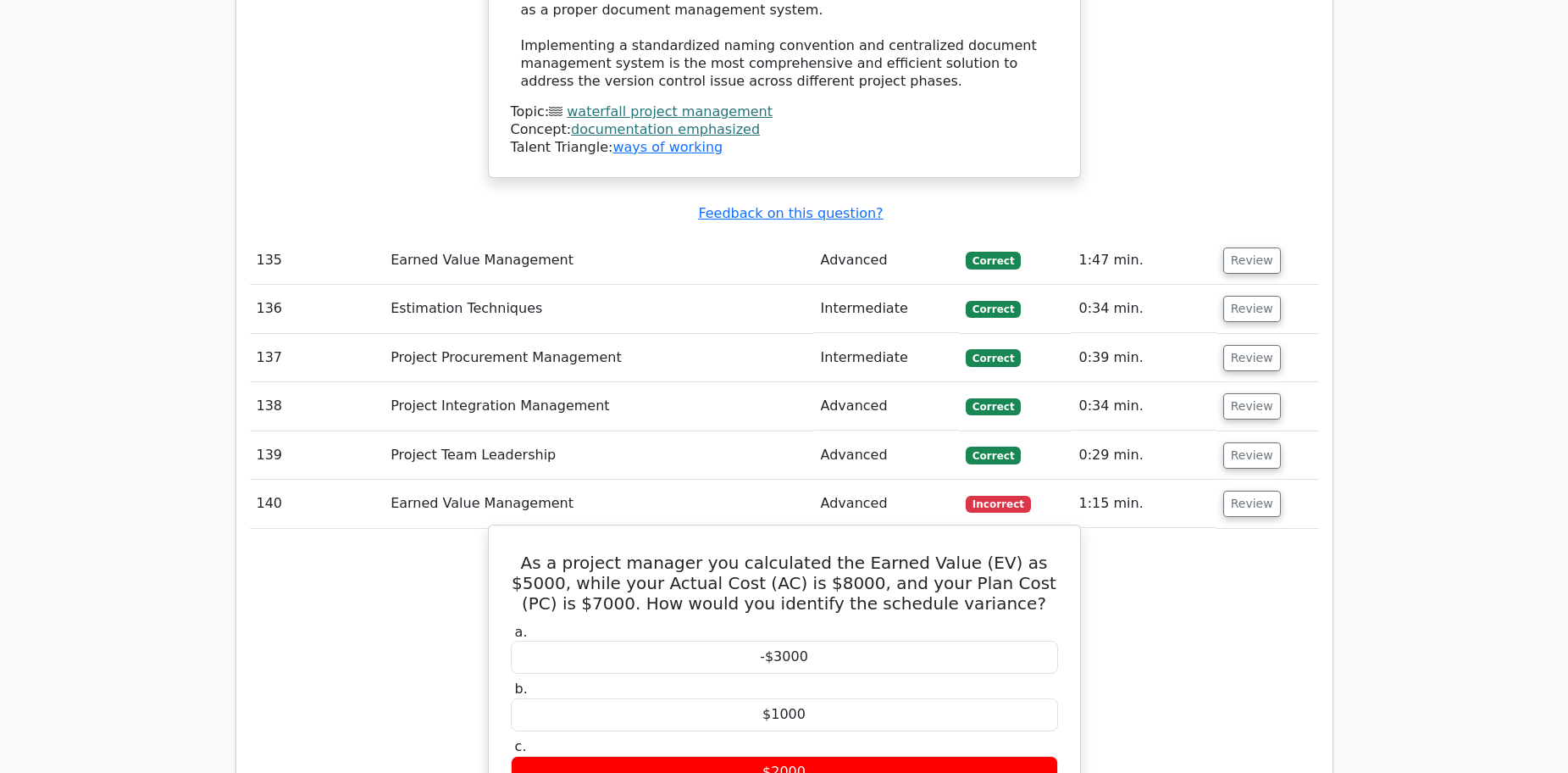
scroll to position [18131, 0]
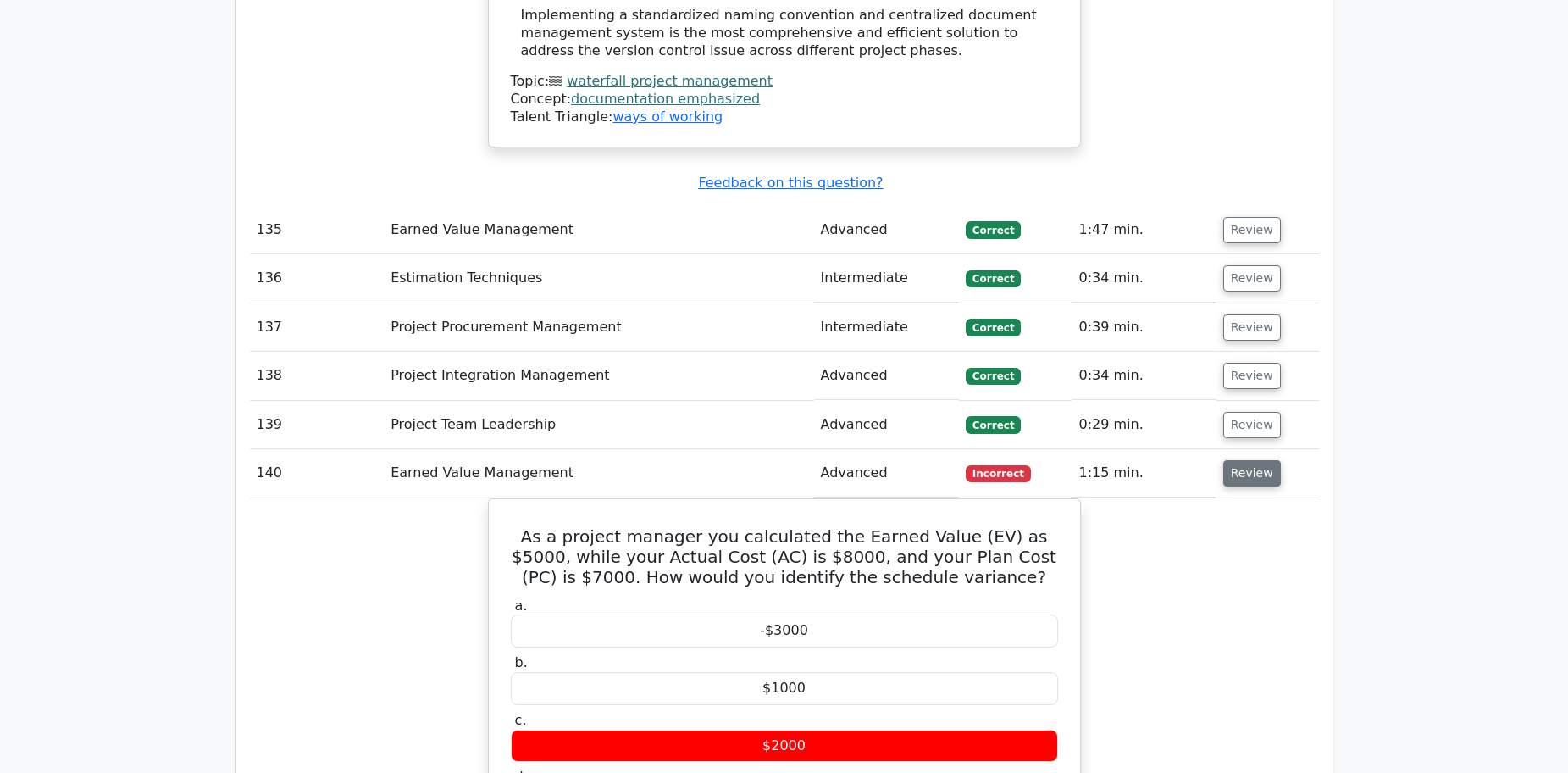
click at [1226, 460] on button "Review" at bounding box center [1252, 473] width 58 height 26
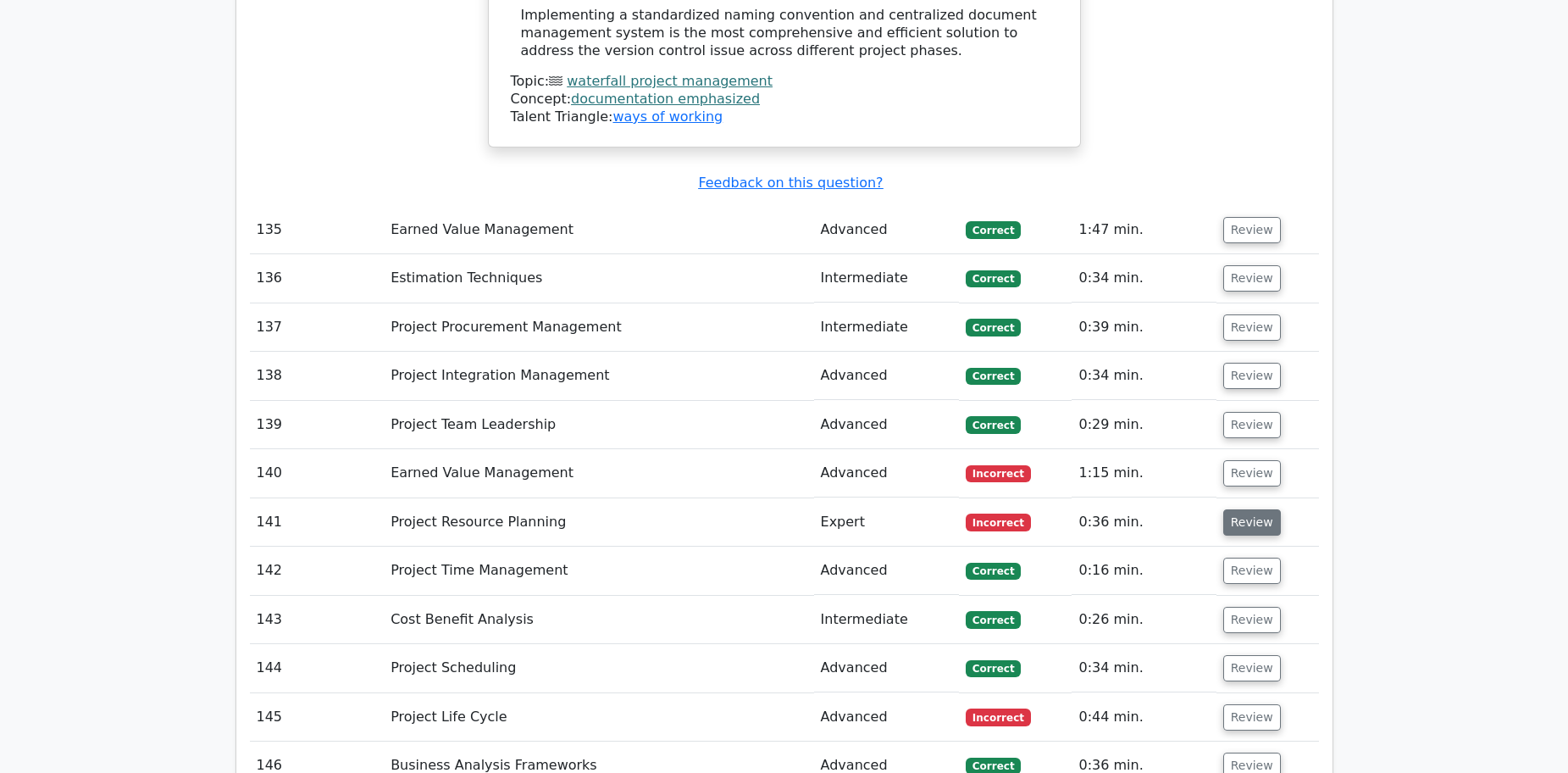
click at [1245, 509] on button "Review" at bounding box center [1252, 522] width 58 height 26
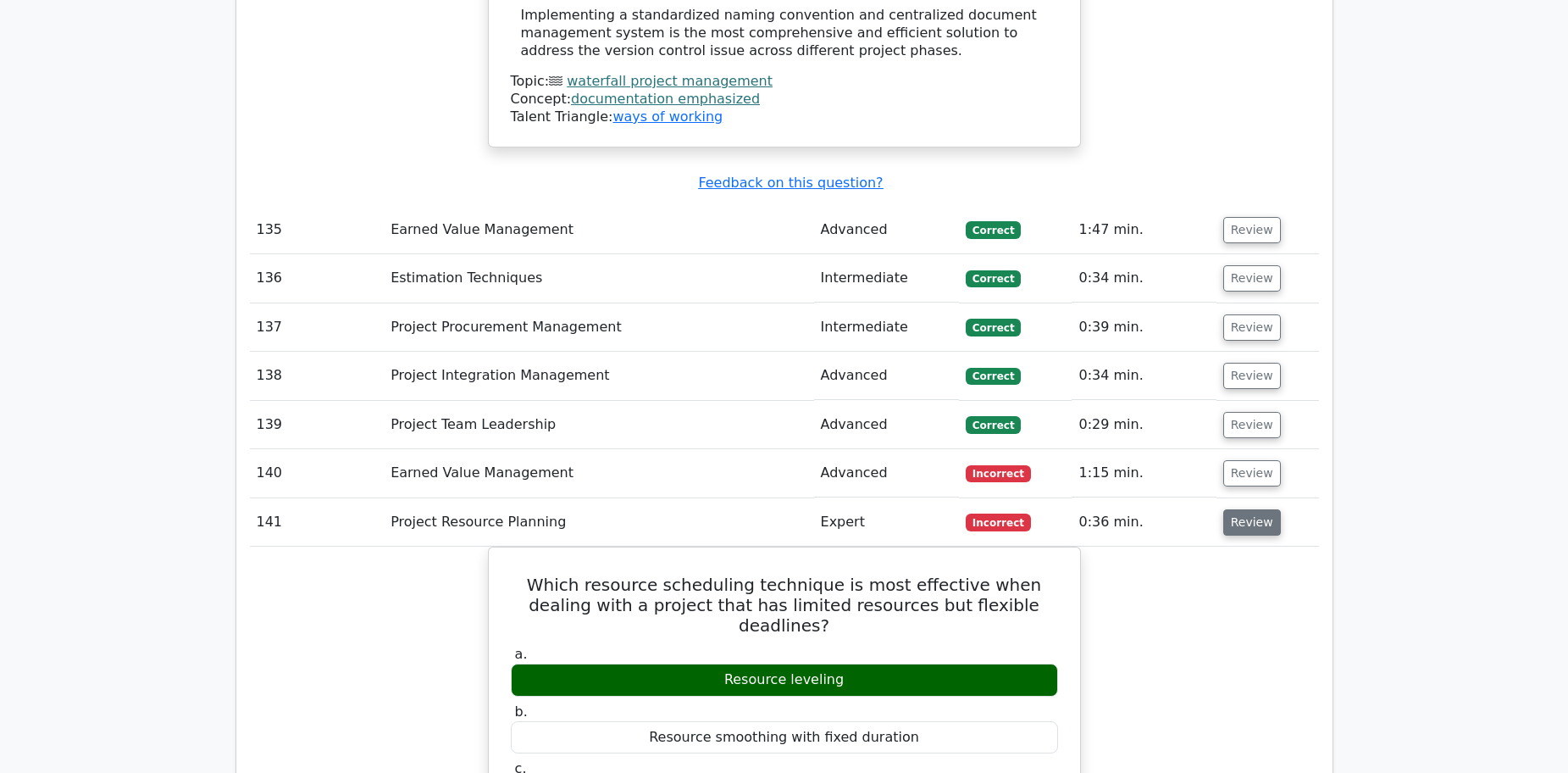
click at [1245, 509] on button "Review" at bounding box center [1252, 522] width 58 height 26
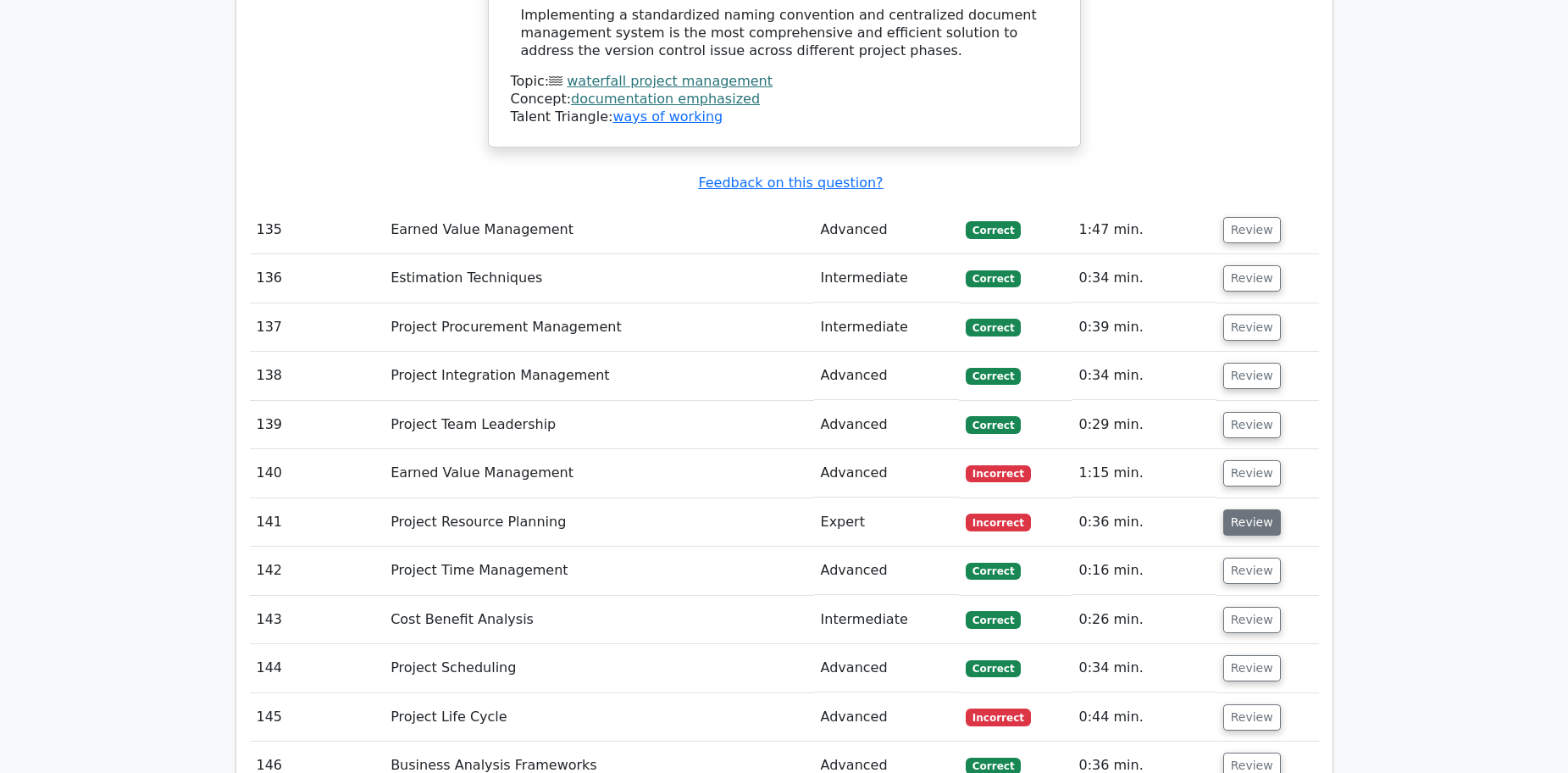
click at [1245, 509] on button "Review" at bounding box center [1252, 522] width 58 height 26
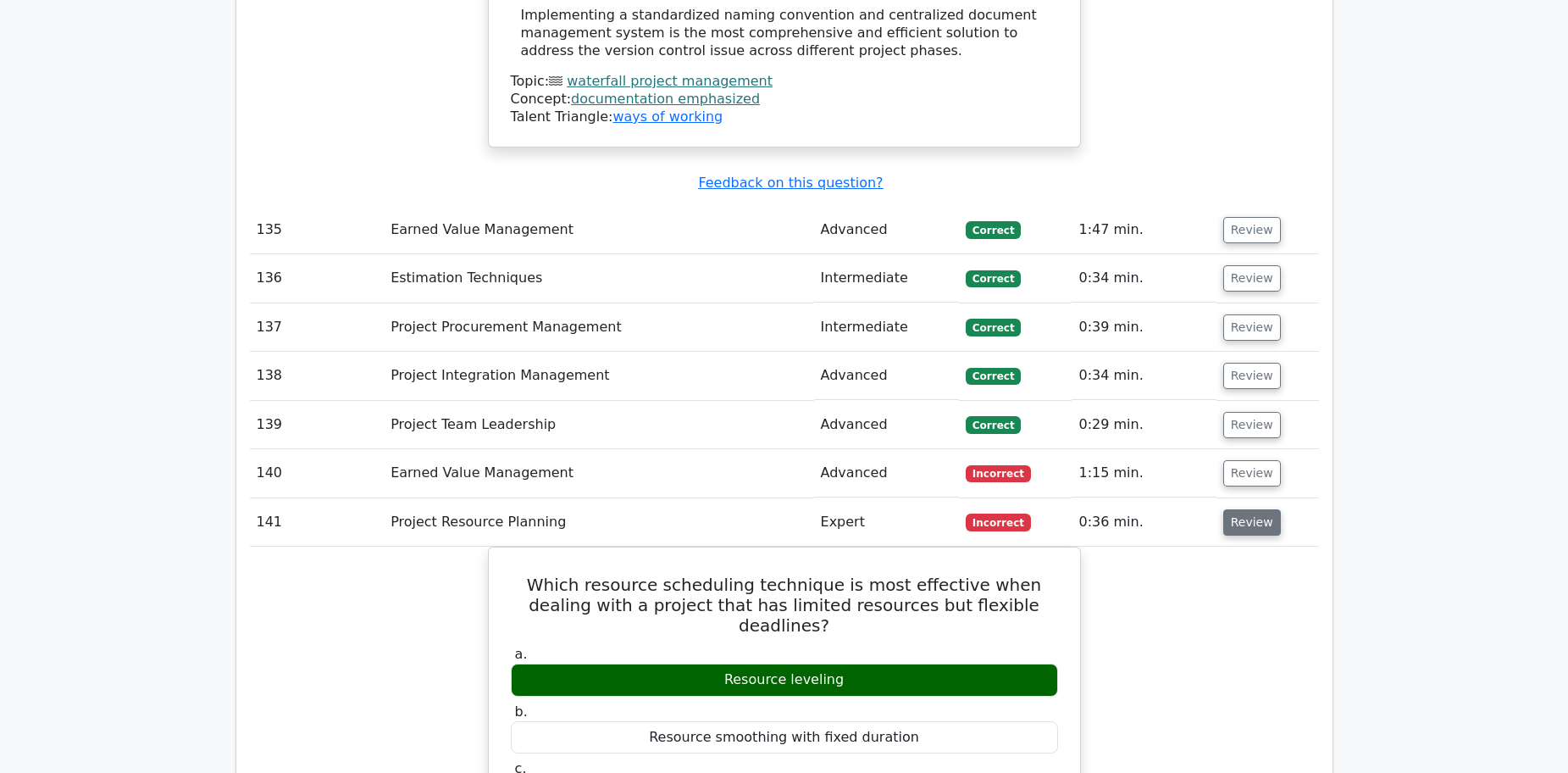
click at [1245, 509] on button "Review" at bounding box center [1252, 522] width 58 height 26
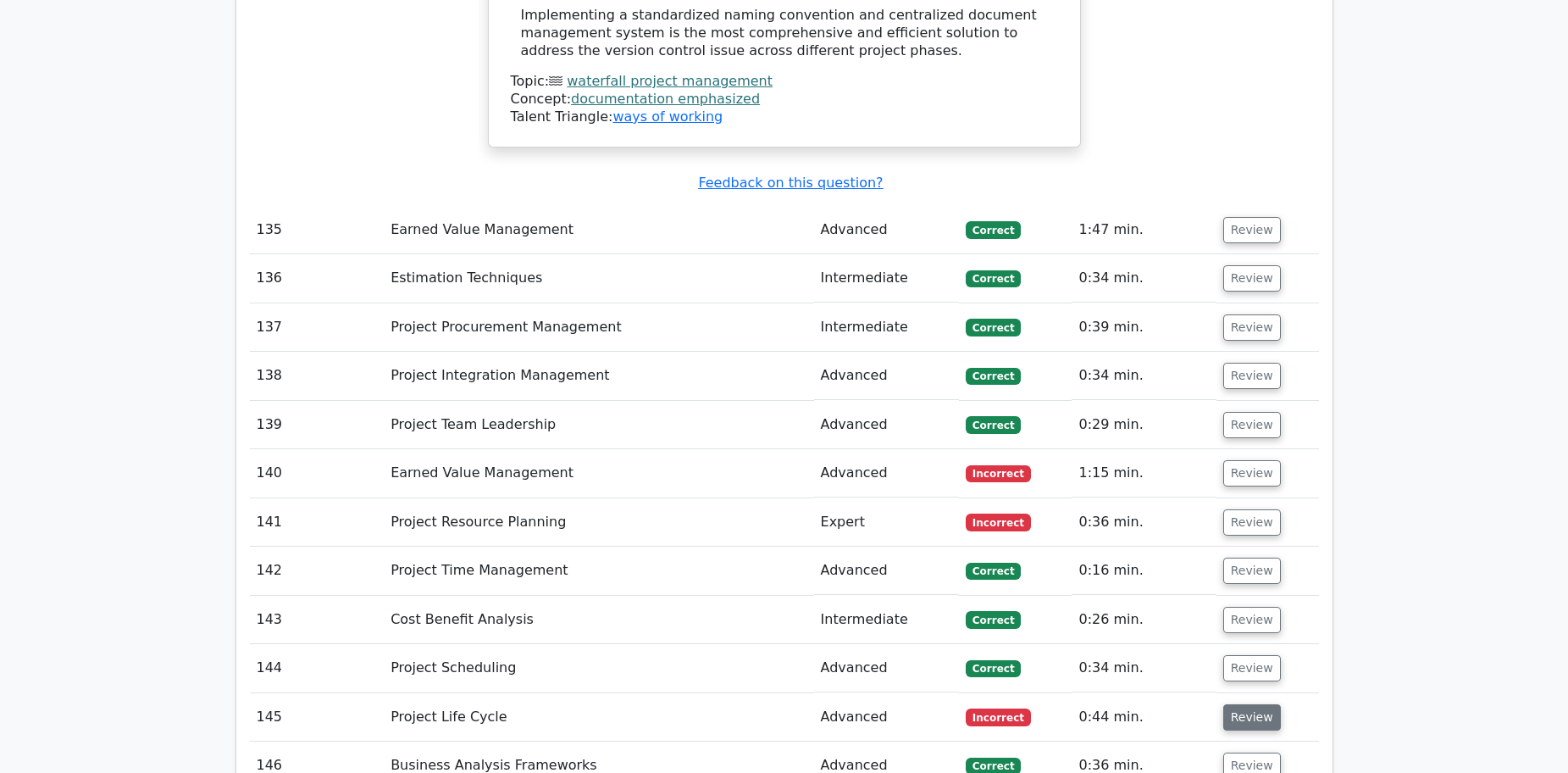
click at [1230, 704] on button "Review" at bounding box center [1252, 717] width 58 height 26
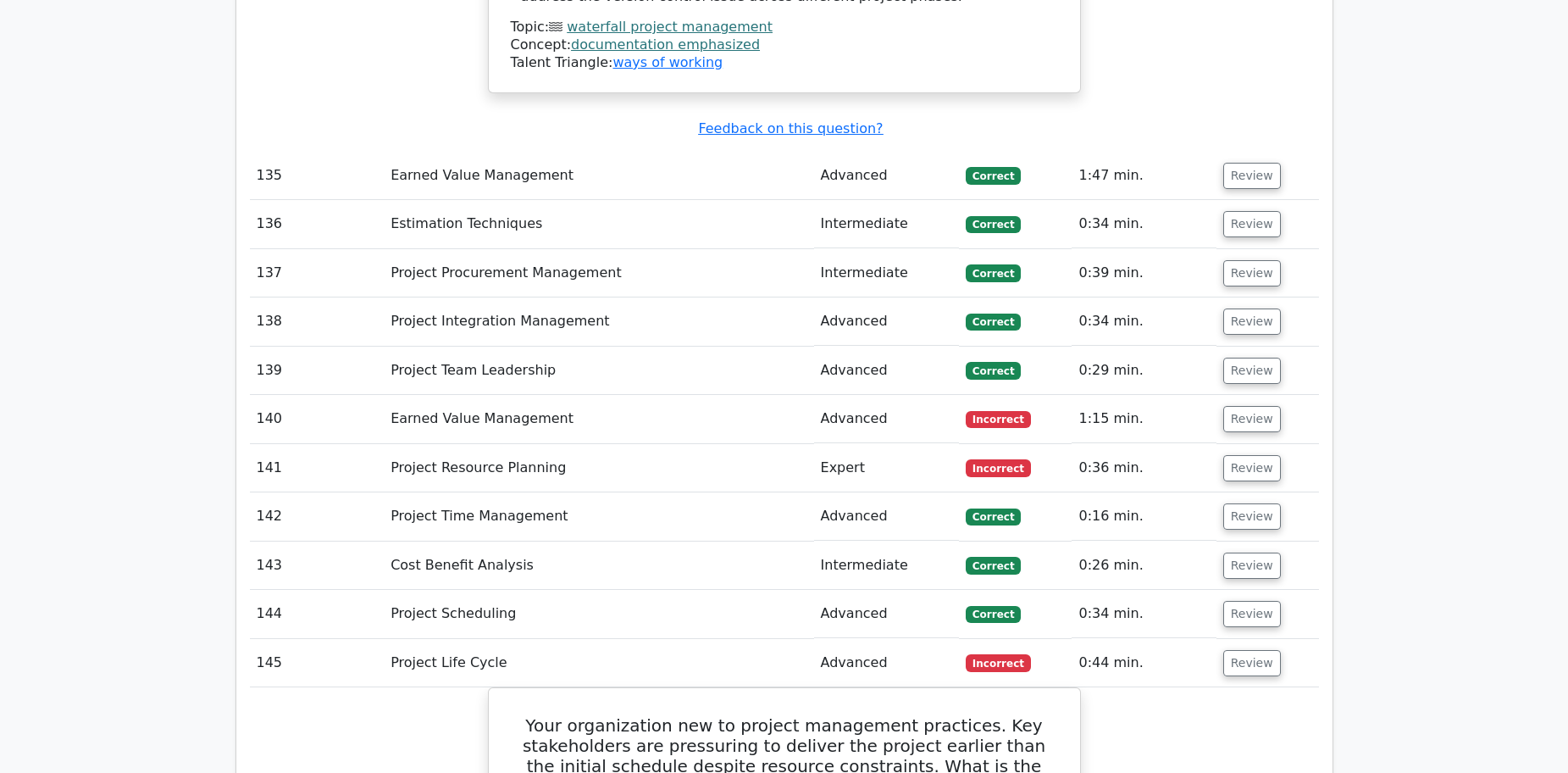
scroll to position [18216, 0]
